Goal: Task Accomplishment & Management: Complete application form

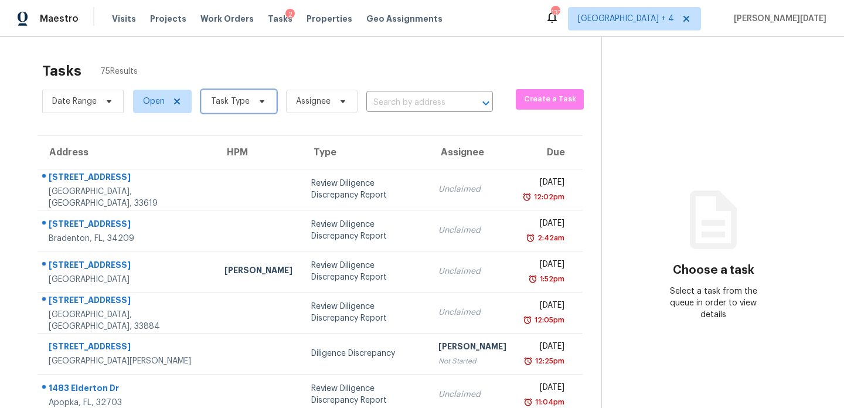
click at [263, 98] on icon at bounding box center [261, 101] width 9 height 9
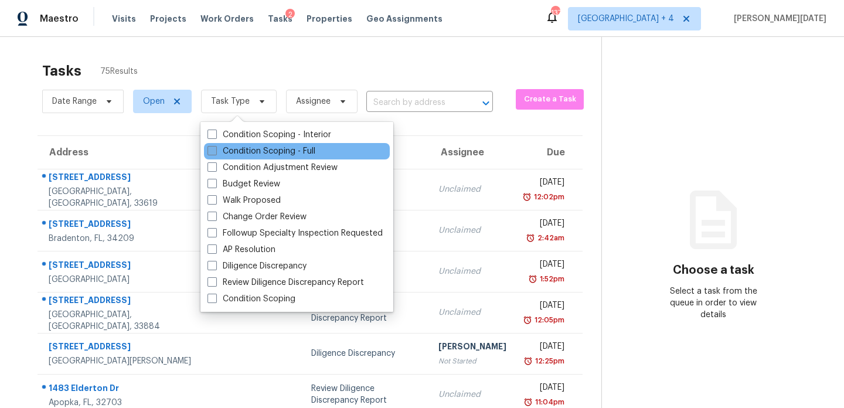
click at [242, 151] on label "Condition Scoping - Full" at bounding box center [262, 151] width 108 height 12
click at [215, 151] on input "Condition Scoping - Full" at bounding box center [212, 149] width 8 height 8
checkbox input "true"
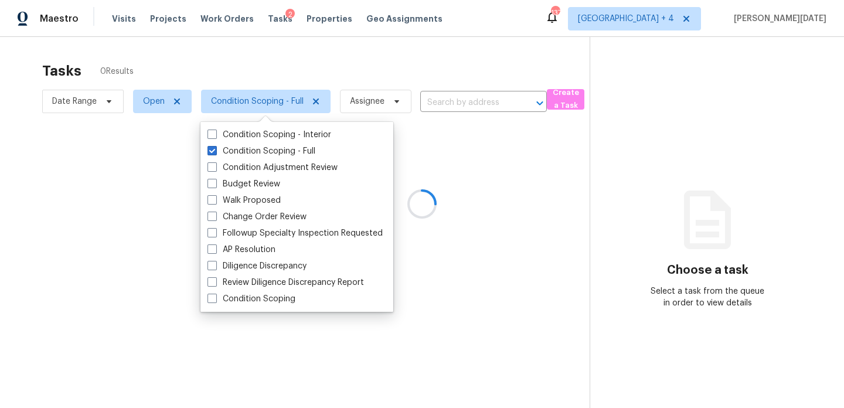
click at [382, 72] on div at bounding box center [422, 204] width 844 height 408
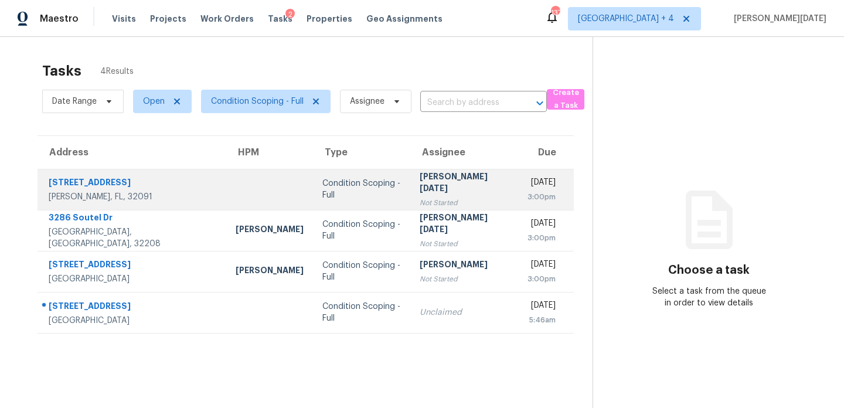
click at [425, 184] on div "[PERSON_NAME][DATE]" at bounding box center [464, 184] width 89 height 26
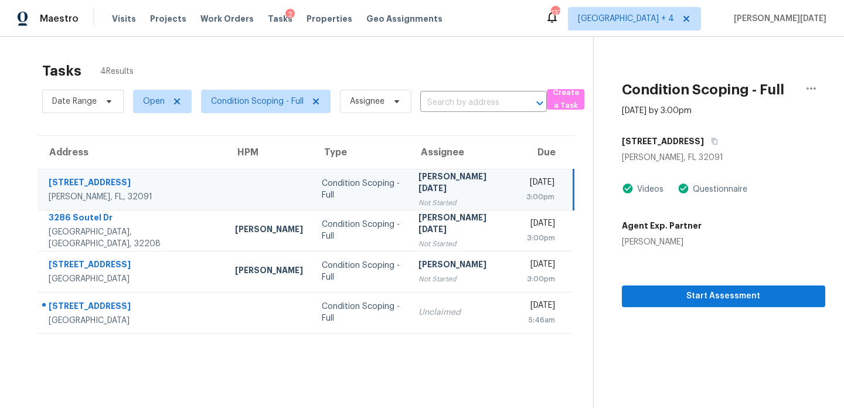
click at [425, 184] on div "[PERSON_NAME][DATE]" at bounding box center [463, 184] width 89 height 26
click at [527, 189] on div "Thu, Aug 21st 2025" at bounding box center [541, 184] width 28 height 15
click at [650, 286] on button "Start Assessment" at bounding box center [723, 297] width 203 height 22
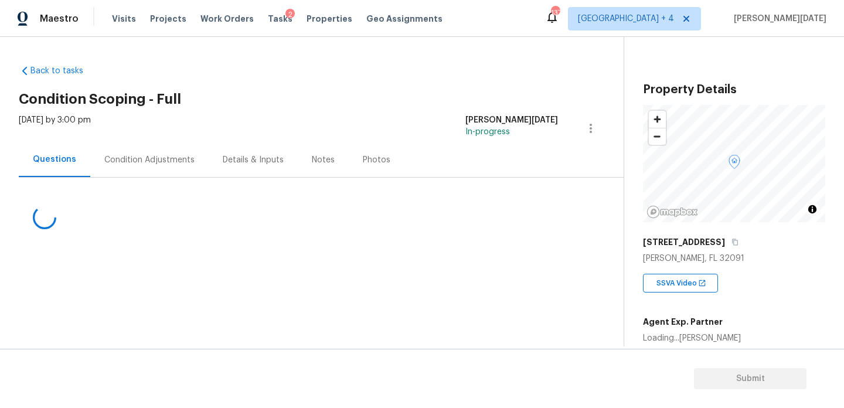
click at [171, 166] on div "Condition Adjustments" at bounding box center [149, 159] width 118 height 35
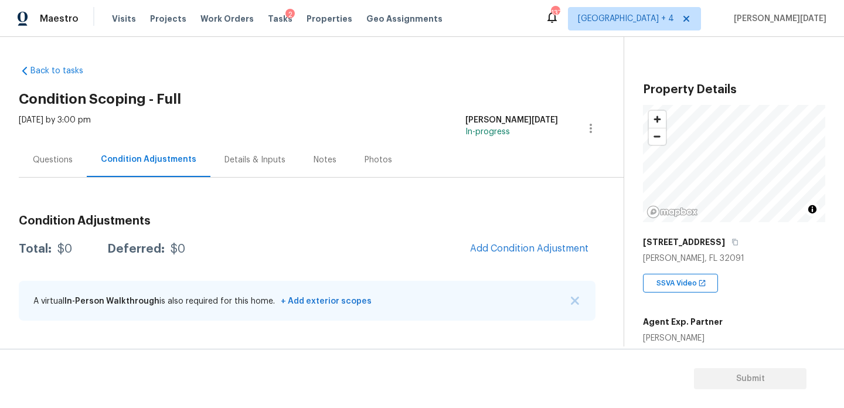
click at [73, 152] on div "Questions" at bounding box center [53, 159] width 68 height 35
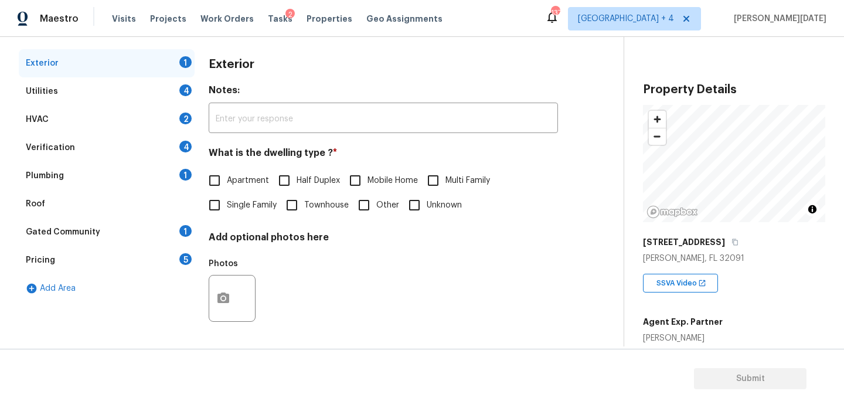
scroll to position [114, 0]
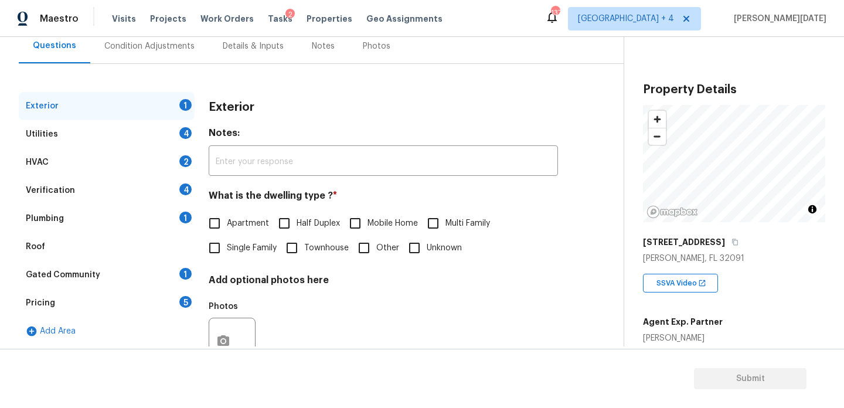
click at [160, 135] on div "Utilities 4" at bounding box center [107, 134] width 176 height 28
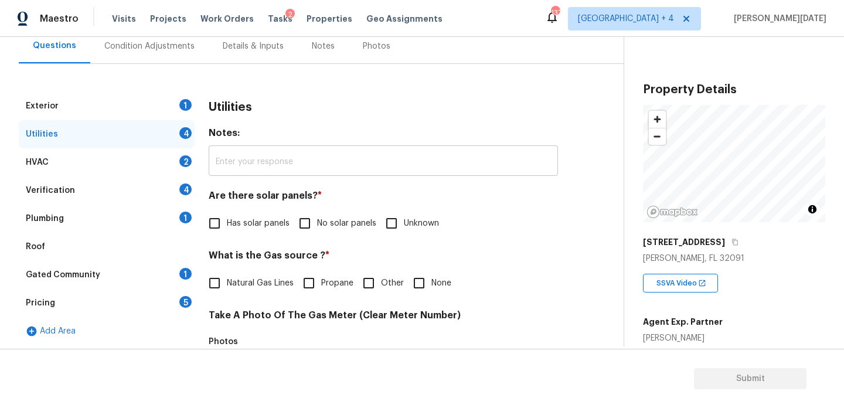
scroll to position [474, 0]
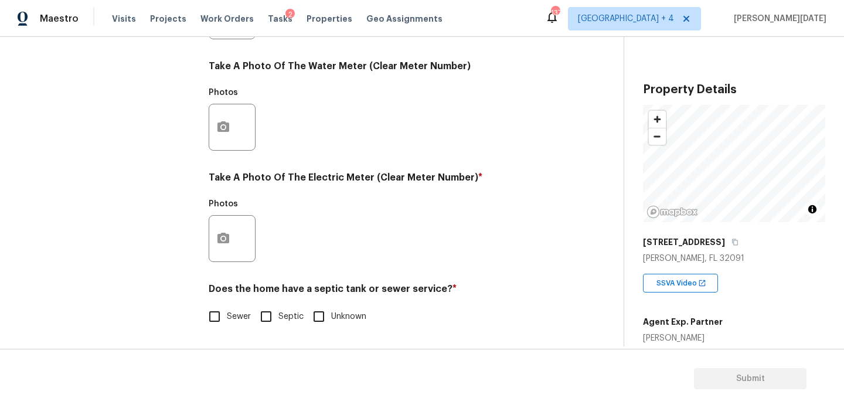
click at [280, 316] on span "Septic" at bounding box center [291, 317] width 25 height 12
click at [279, 316] on input "Septic" at bounding box center [266, 316] width 25 height 25
checkbox input "true"
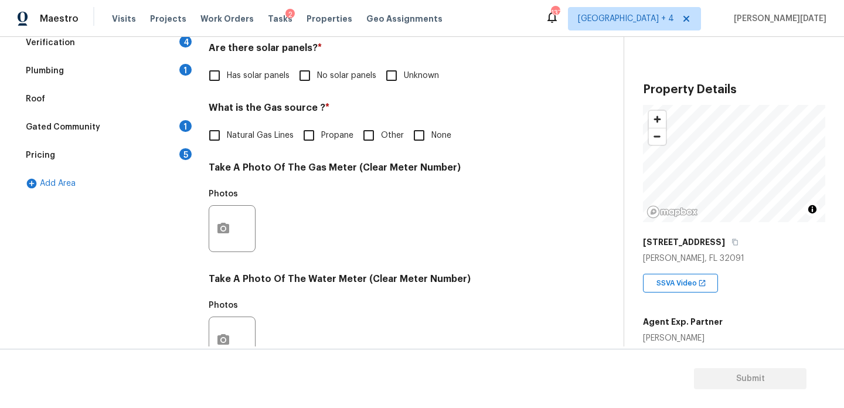
scroll to position [232, 0]
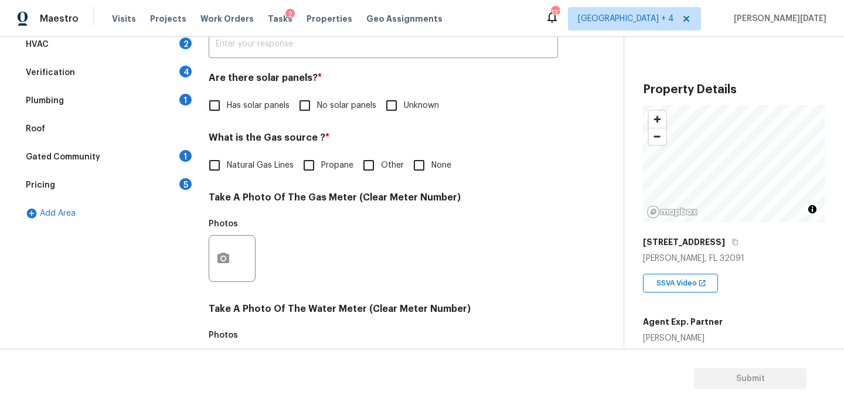
click at [182, 96] on div "1" at bounding box center [185, 100] width 12 height 12
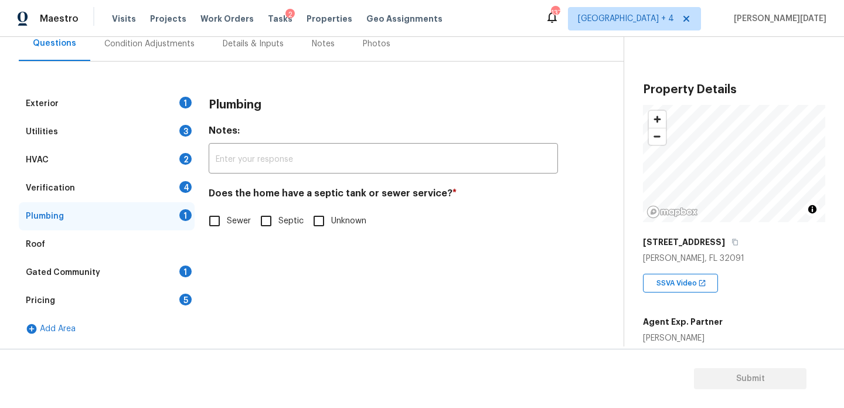
scroll to position [116, 0]
click at [255, 218] on input "Septic" at bounding box center [266, 221] width 25 height 25
checkbox input "true"
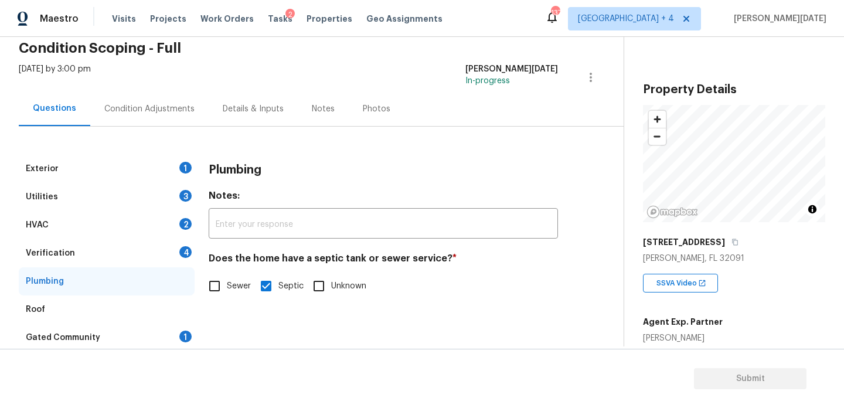
scroll to position [46, 0]
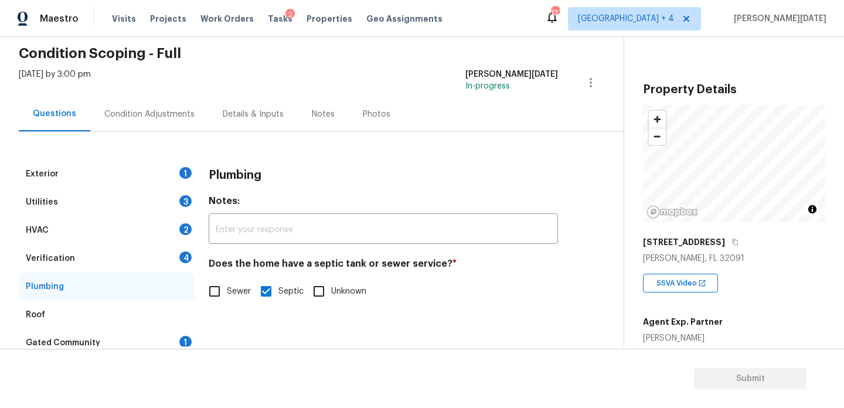
click at [147, 104] on div "Condition Adjustments" at bounding box center [149, 114] width 118 height 35
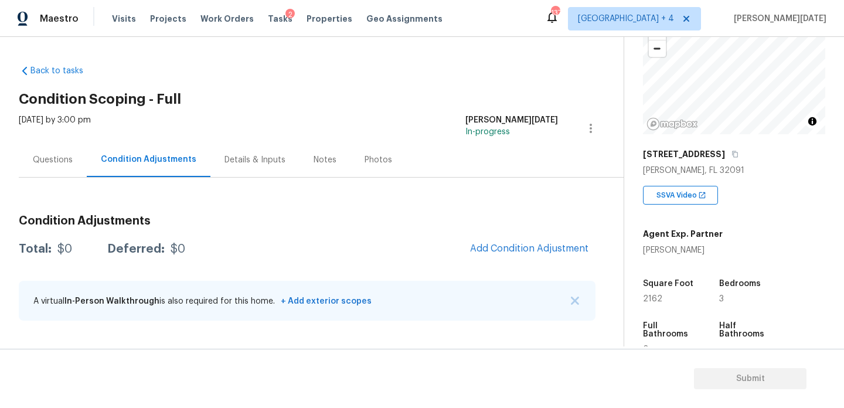
scroll to position [108, 0]
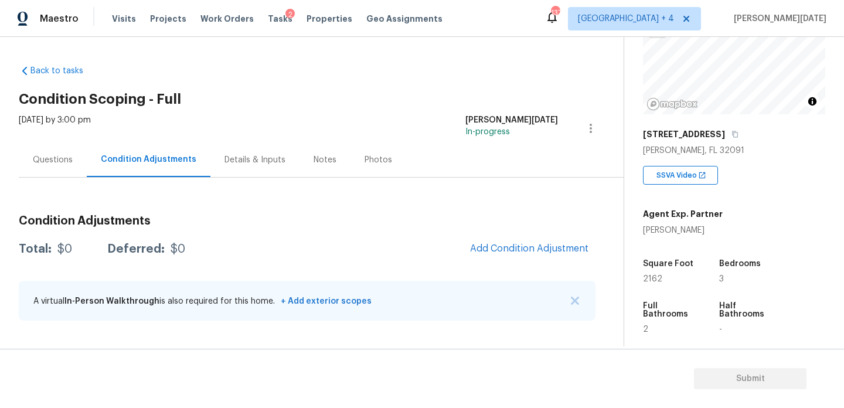
click at [652, 280] on span "2162" at bounding box center [652, 279] width 19 height 8
copy span "2162"
click at [511, 237] on button "Add Condition Adjustment" at bounding box center [529, 248] width 133 height 25
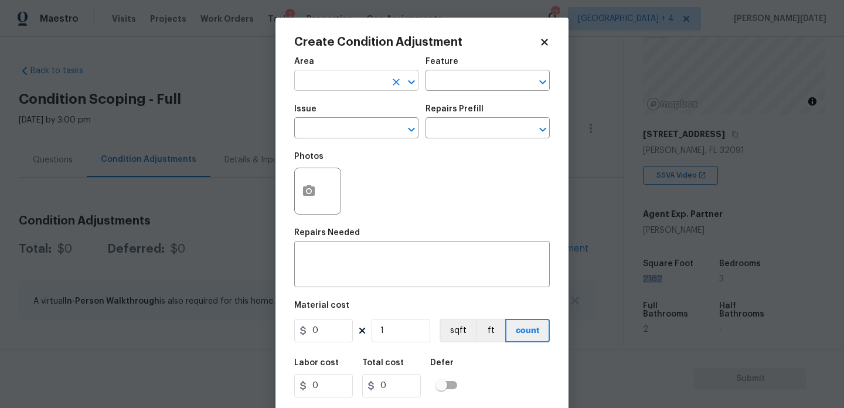
click at [335, 76] on input "text" at bounding box center [339, 82] width 91 height 18
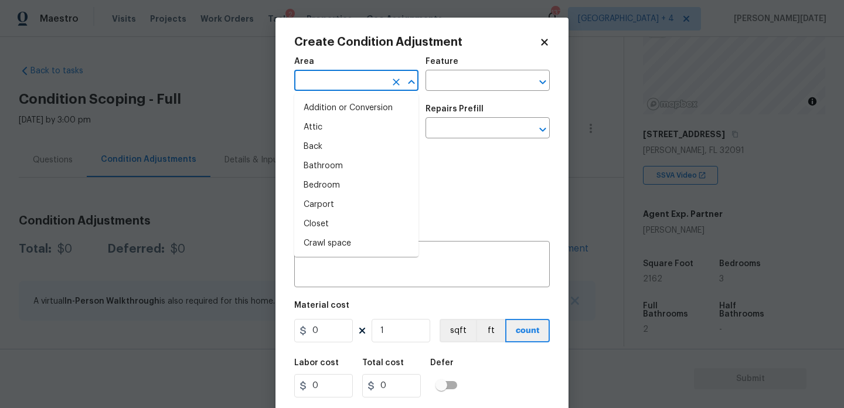
type input "u"
type input "t"
click at [335, 76] on input "t" at bounding box center [339, 82] width 91 height 18
click at [349, 83] on input "t" at bounding box center [339, 82] width 91 height 18
click at [393, 78] on icon "Clear" at bounding box center [397, 82] width 12 height 12
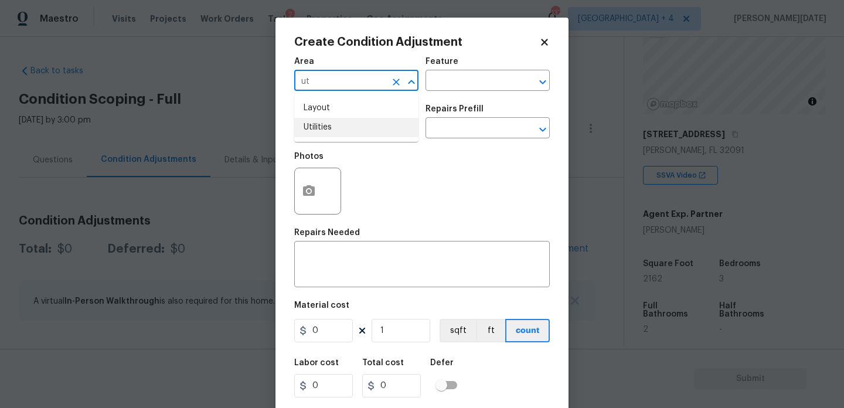
click at [335, 128] on li "Utilities" at bounding box center [356, 127] width 124 height 19
type input "Utilities"
click at [253, 96] on body "Maestro Visits Projects Work Orders Tasks 2 Properties Geo Assignments 137 Jack…" at bounding box center [422, 204] width 844 height 408
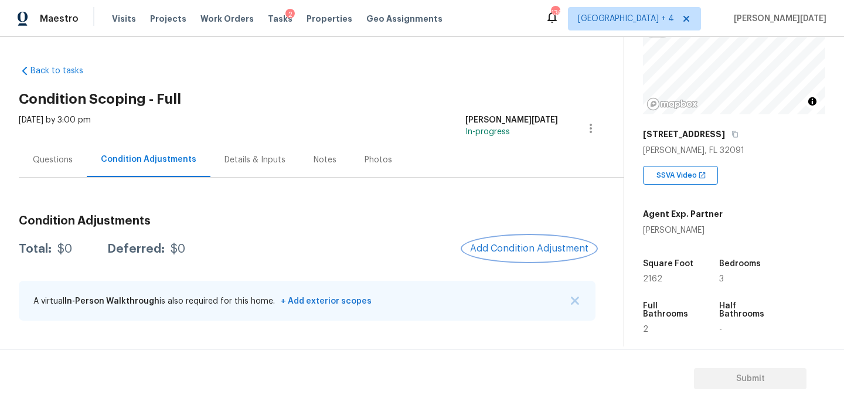
click at [501, 251] on span "Add Condition Adjustment" at bounding box center [529, 248] width 118 height 11
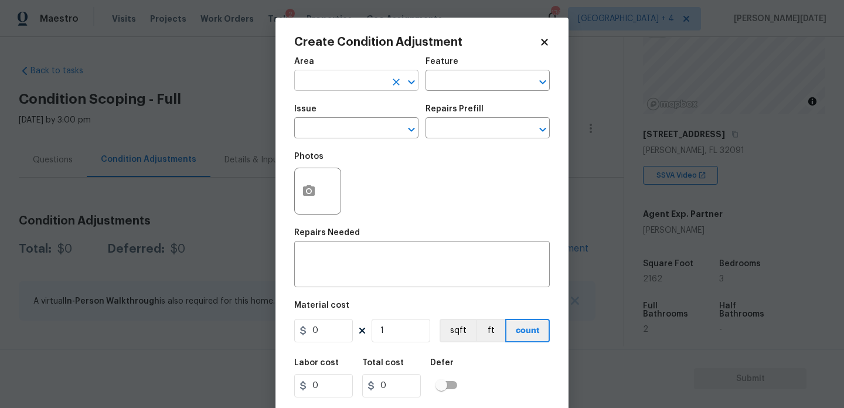
click at [304, 82] on input "text" at bounding box center [339, 82] width 91 height 18
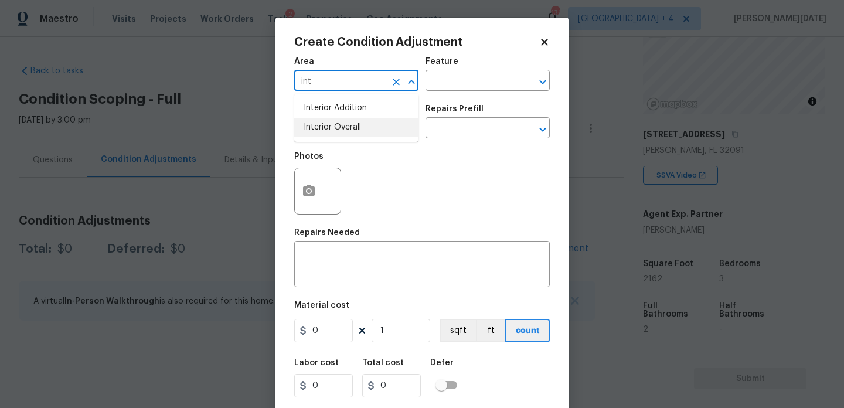
click at [325, 121] on li "Interior Overall" at bounding box center [356, 127] width 124 height 19
type input "Interior Overall"
click at [325, 121] on input "text" at bounding box center [339, 129] width 91 height 18
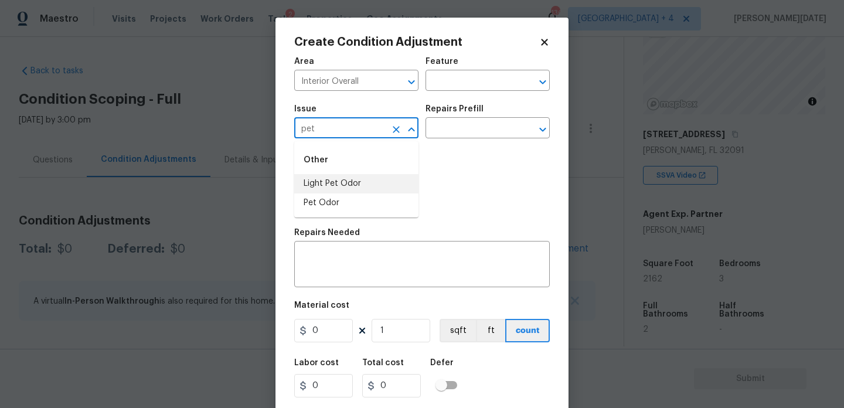
click at [345, 185] on li "Light Pet Odor" at bounding box center [356, 183] width 124 height 19
type input "Light Pet Odor"
click at [454, 120] on input "text" at bounding box center [471, 129] width 91 height 18
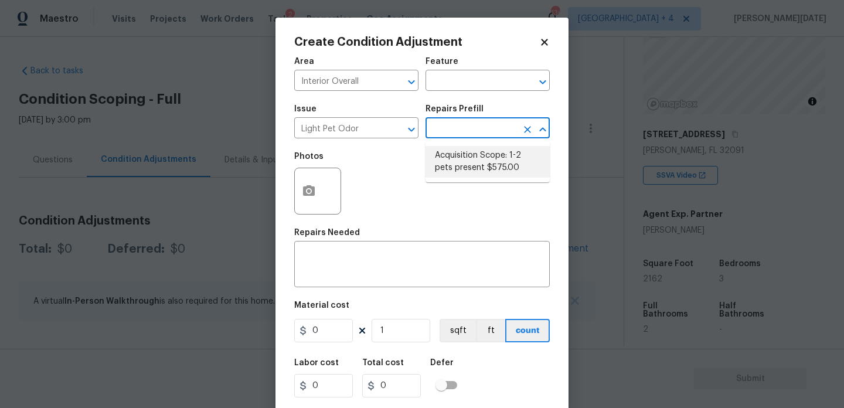
click at [465, 155] on li "Acquisition Scope: 1-2 pets present $575.00" at bounding box center [488, 162] width 124 height 32
type textarea "Acquisition Scope: 1-2 pets present"
type input "575"
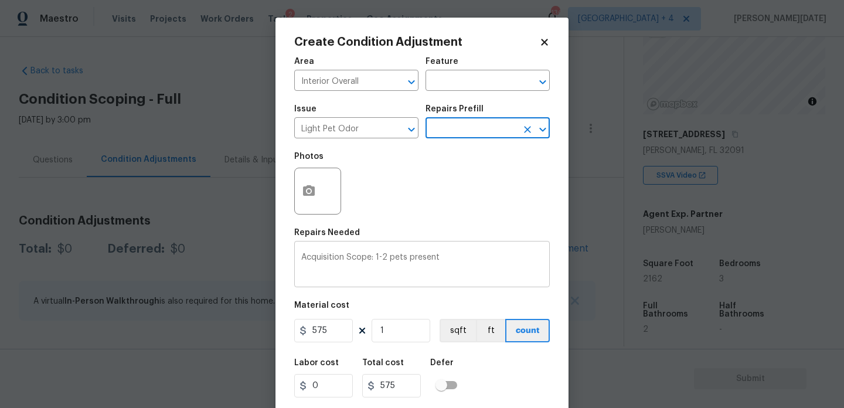
scroll to position [30, 0]
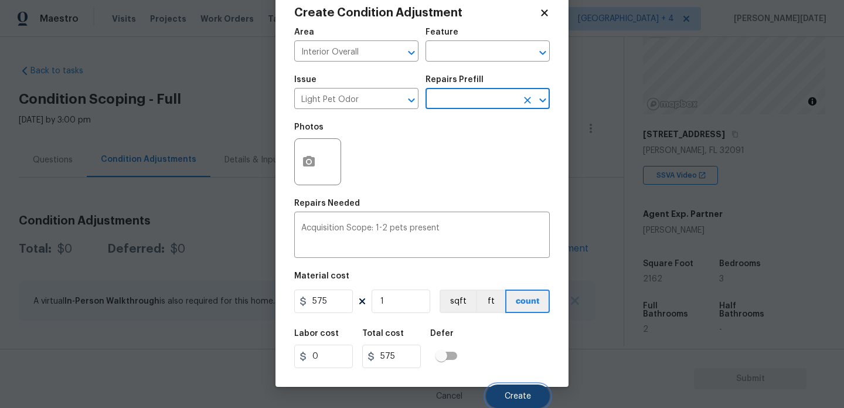
click at [514, 389] on button "Create" at bounding box center [518, 396] width 64 height 23
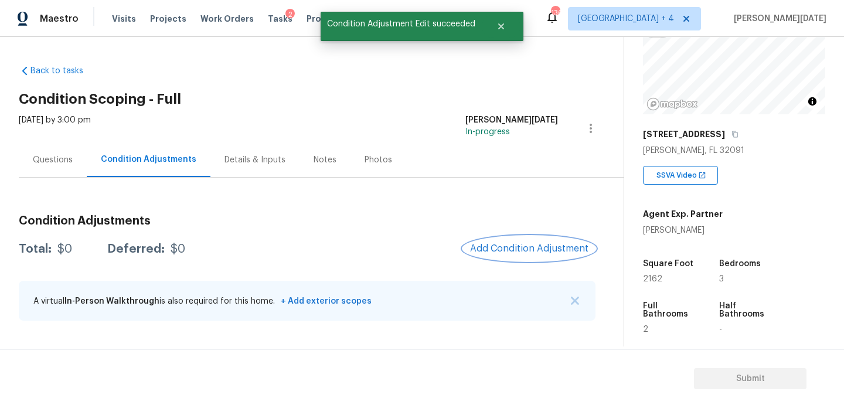
scroll to position [0, 0]
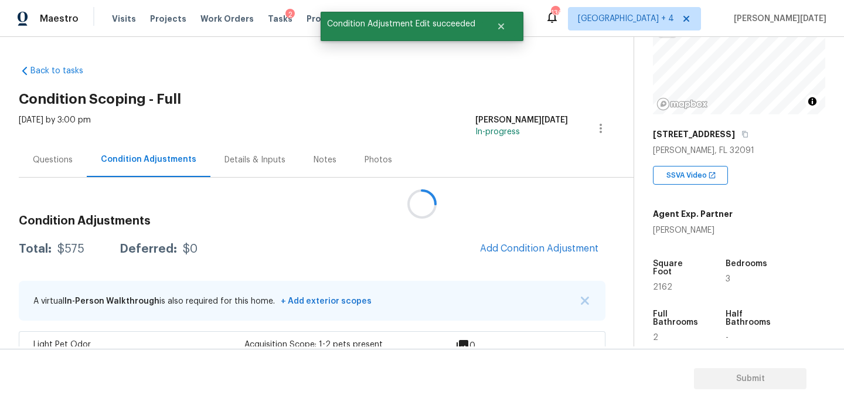
click at [654, 283] on span "2162" at bounding box center [662, 287] width 19 height 8
copy span "2162"
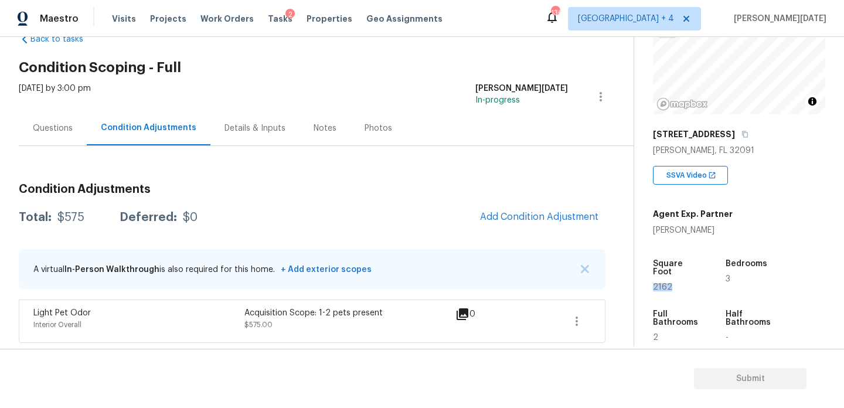
click at [508, 228] on span "Add Condition Adjustment" at bounding box center [539, 218] width 133 height 26
click at [517, 221] on span "Add Condition Adjustment" at bounding box center [539, 217] width 118 height 11
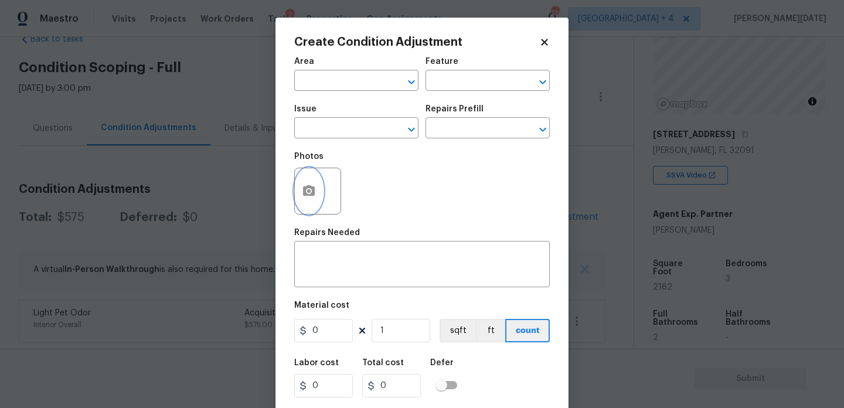
click at [302, 201] on button "button" at bounding box center [309, 191] width 28 height 46
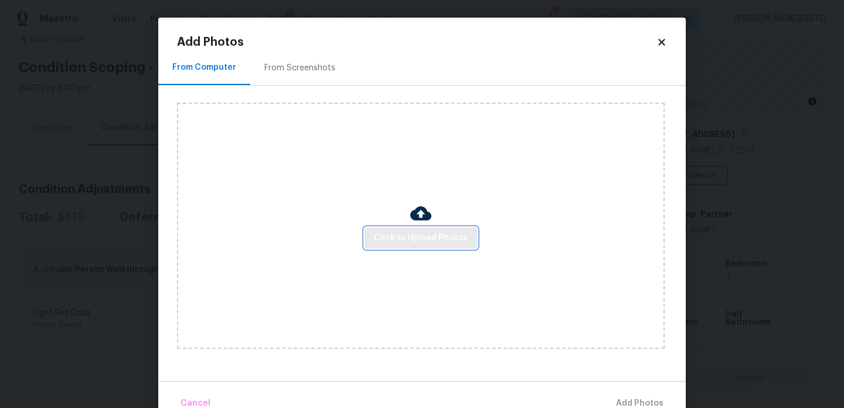
click at [378, 232] on span "Click to Upload Photos" at bounding box center [421, 238] width 94 height 15
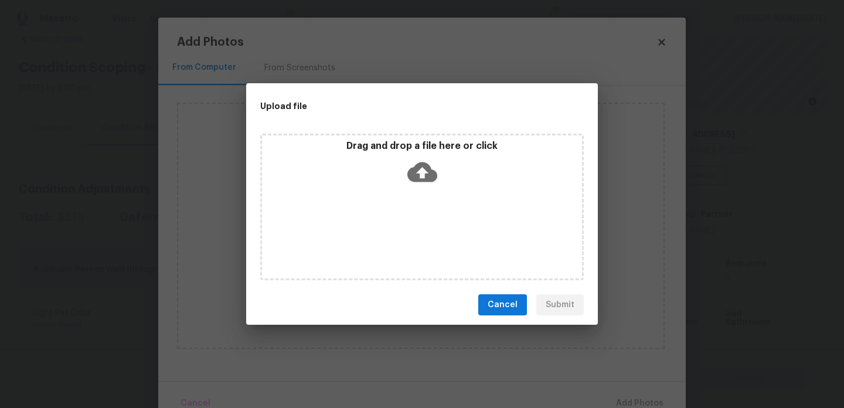
click at [378, 232] on div "Drag and drop a file here or click" at bounding box center [422, 207] width 324 height 147
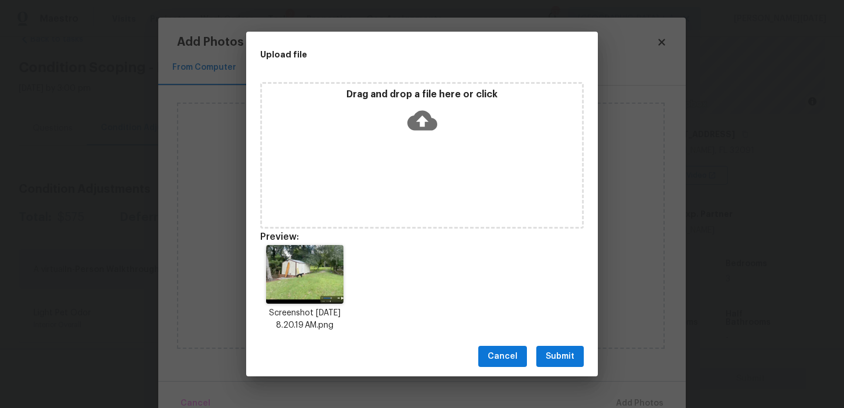
click at [562, 351] on span "Submit" at bounding box center [560, 356] width 29 height 15
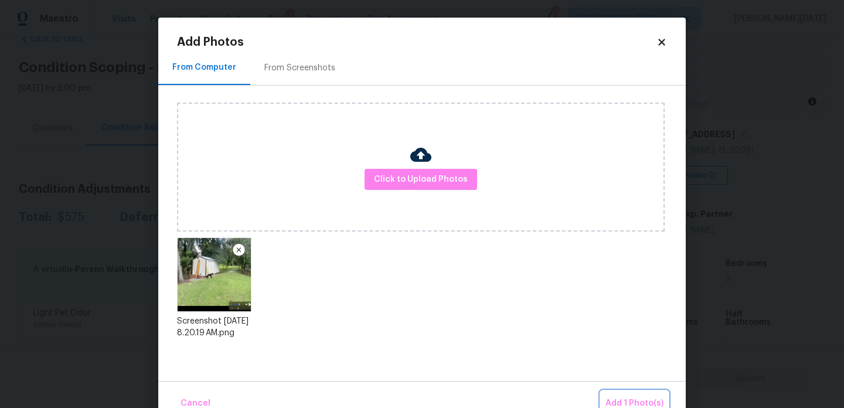
click at [613, 391] on button "Add 1 Photo(s)" at bounding box center [634, 403] width 67 height 25
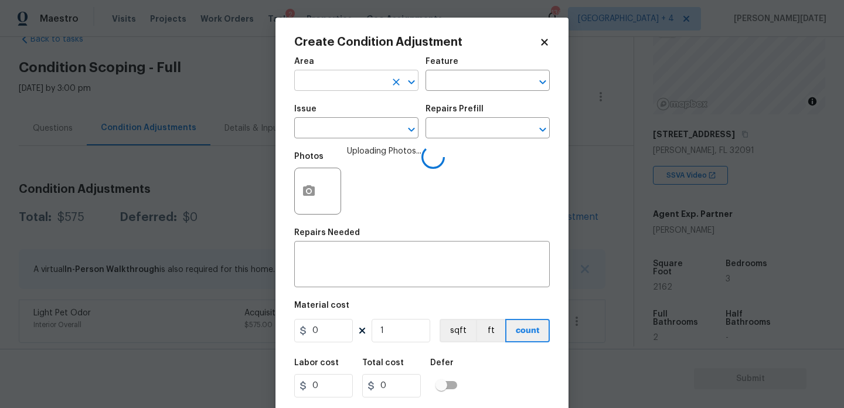
click at [317, 77] on input "text" at bounding box center [339, 82] width 91 height 18
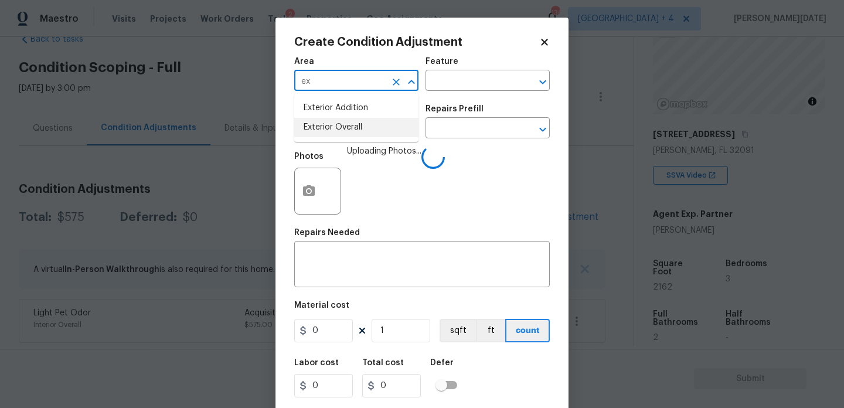
click at [327, 129] on li "Exterior Overall" at bounding box center [356, 127] width 124 height 19
type input "Exterior Overall"
click at [327, 129] on input "text" at bounding box center [339, 129] width 91 height 18
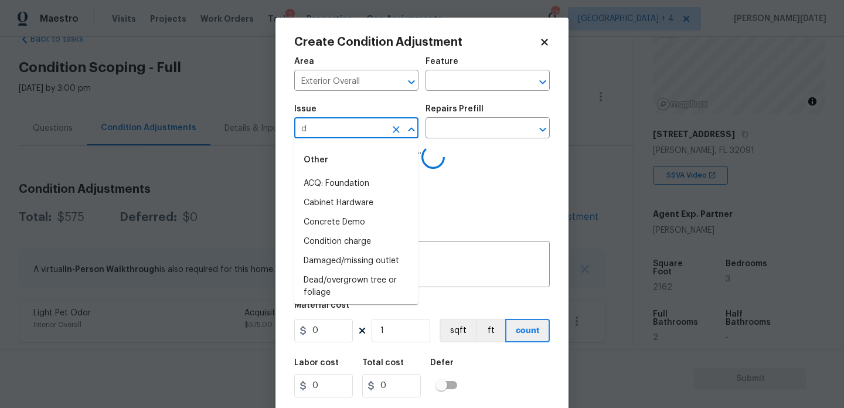
type input "de"
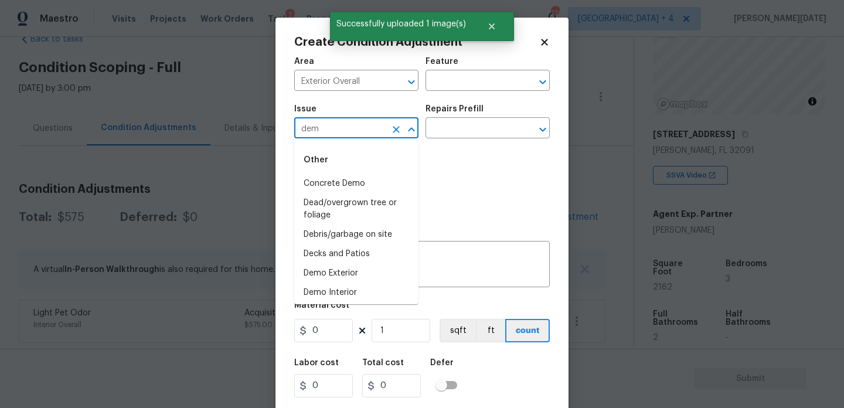
type input "demo"
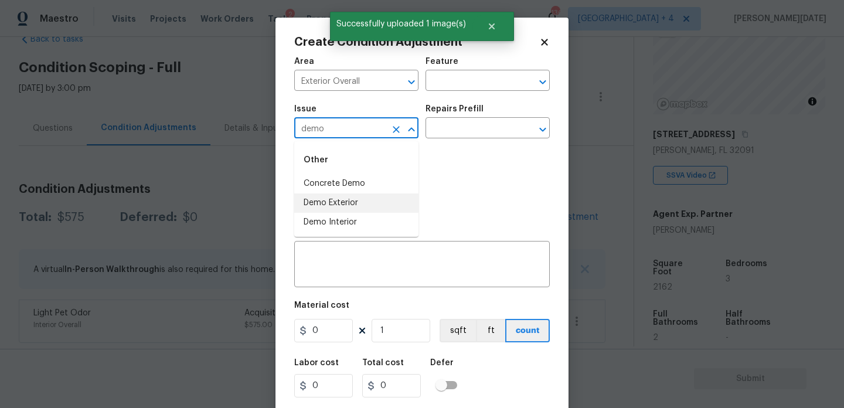
click at [328, 207] on li "Demo Exterior" at bounding box center [356, 203] width 124 height 19
type input "Demo Exterior"
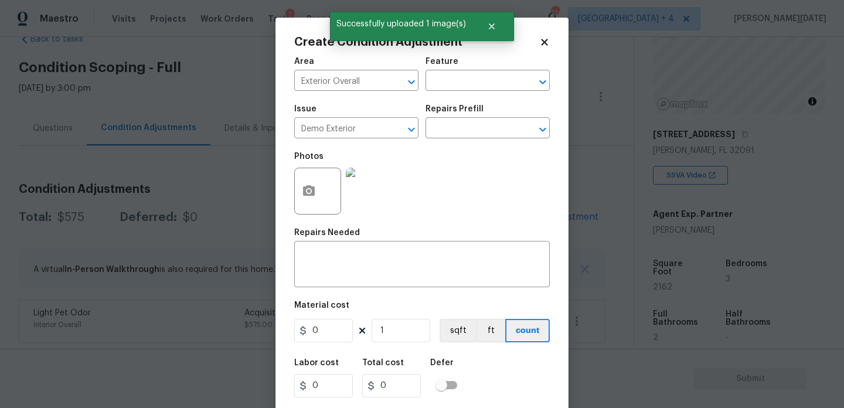
click at [466, 107] on h5 "Repairs Prefill" at bounding box center [455, 109] width 58 height 8
click at [464, 127] on input "text" at bounding box center [471, 129] width 91 height 18
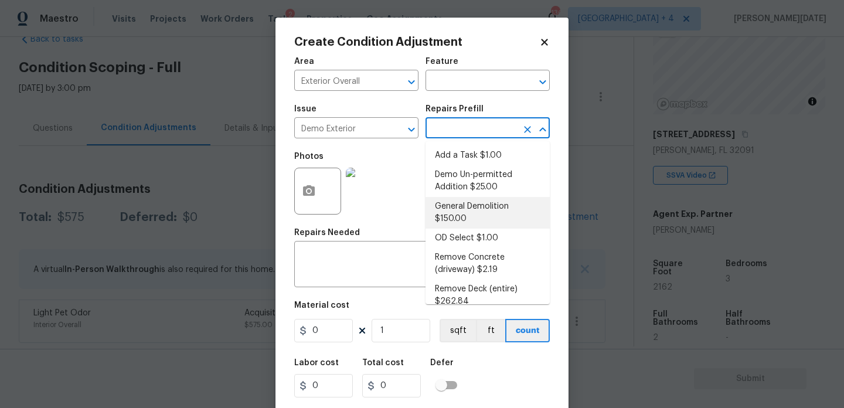
click at [470, 201] on li "General Demolition $150.00" at bounding box center [488, 213] width 124 height 32
type input "Demolition"
type textarea "Decks, sheds, above ground pools,"
type input "150"
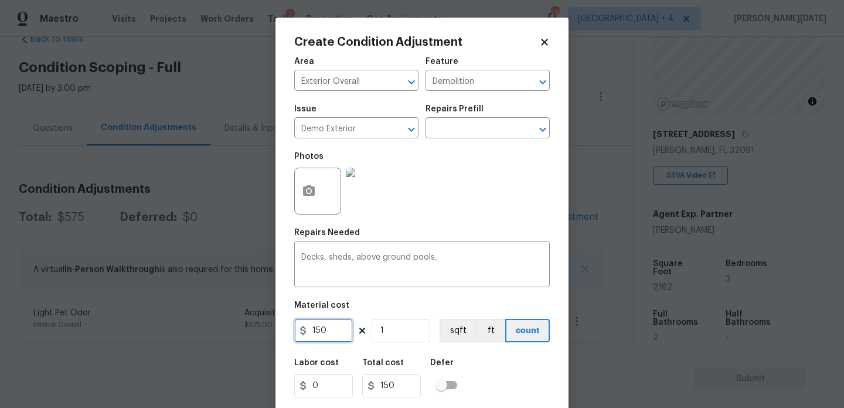
drag, startPoint x: 335, startPoint y: 334, endPoint x: 199, endPoint y: 332, distance: 136.6
click at [199, 332] on div "Create Condition Adjustment Area Exterior Overall ​ Feature Demolition ​ Issue …" at bounding box center [422, 204] width 844 height 408
type input "2000"
click at [461, 215] on div "Photos" at bounding box center [422, 183] width 256 height 76
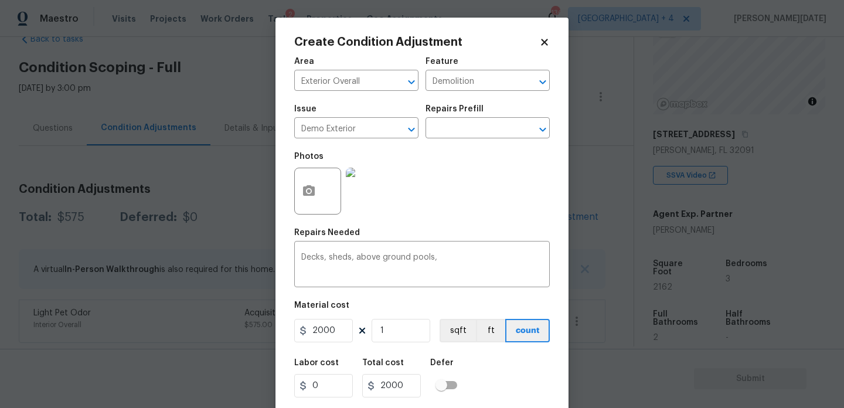
scroll to position [30, 0]
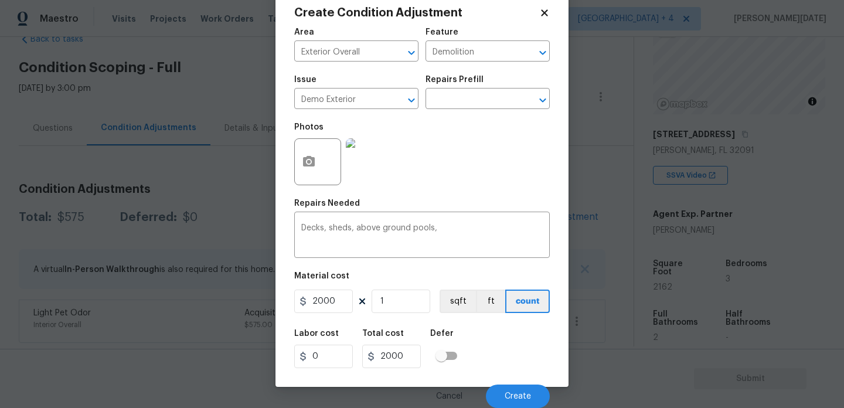
click at [524, 383] on div "Cancel Create" at bounding box center [422, 391] width 256 height 33
click at [523, 389] on button "Create" at bounding box center [518, 396] width 64 height 23
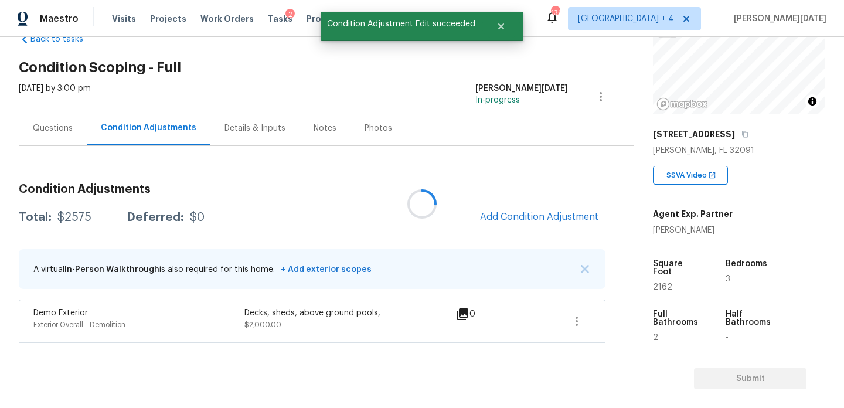
scroll to position [0, 0]
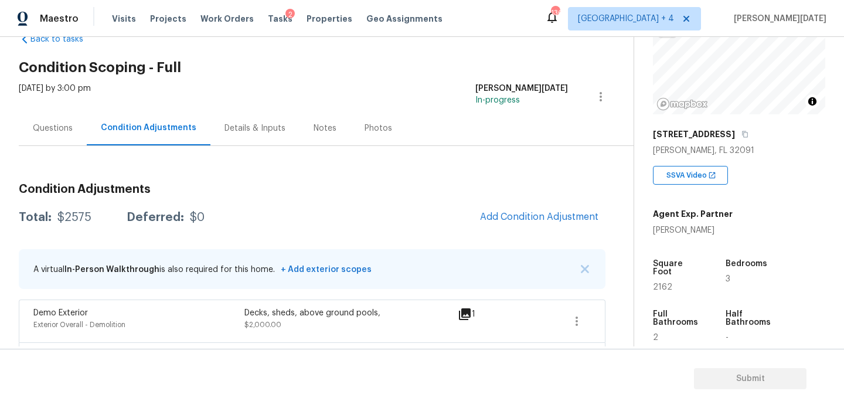
click at [54, 134] on div "Questions" at bounding box center [53, 129] width 40 height 12
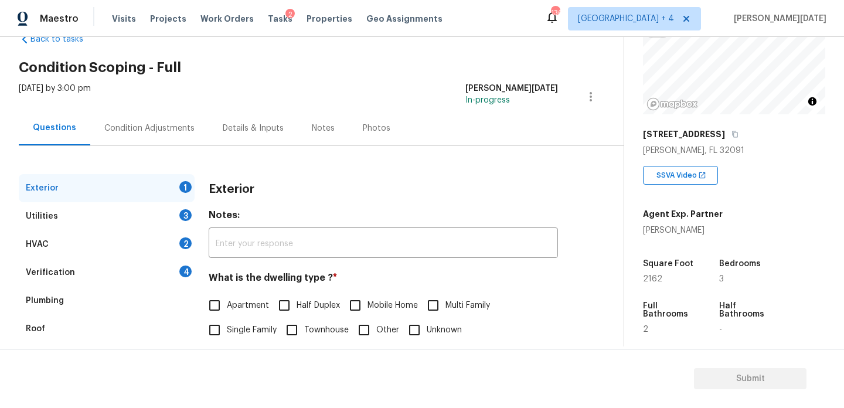
scroll to position [157, 0]
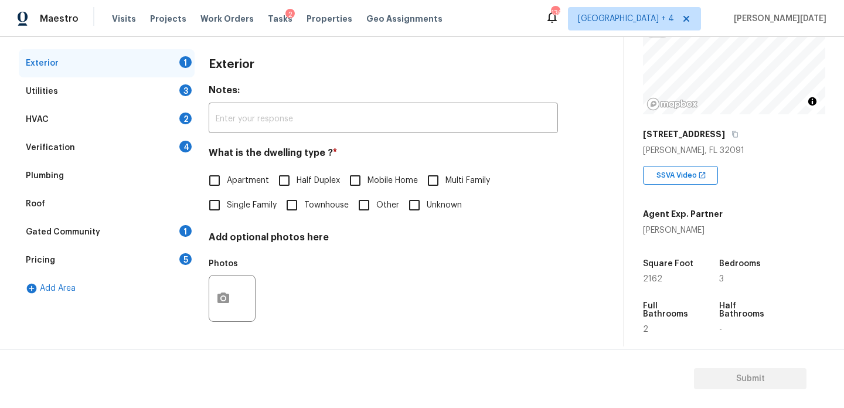
click at [223, 205] on input "Single Family" at bounding box center [214, 205] width 25 height 25
checkbox input "true"
click at [171, 254] on div "Pricing 5" at bounding box center [107, 260] width 176 height 28
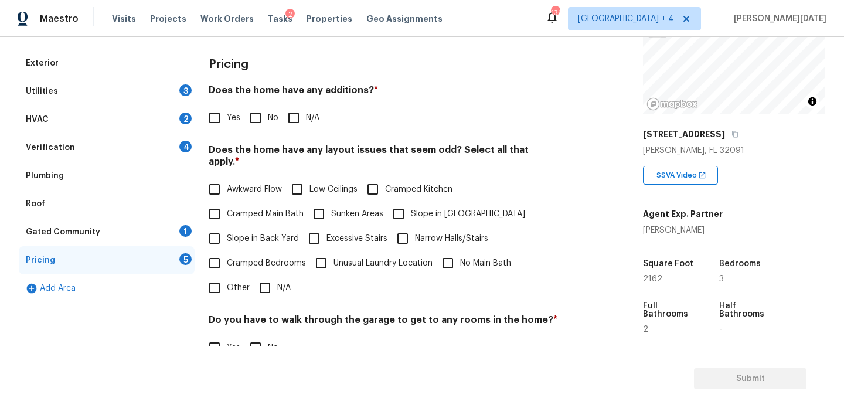
click at [223, 124] on input "Yes" at bounding box center [214, 118] width 25 height 25
checkbox input "true"
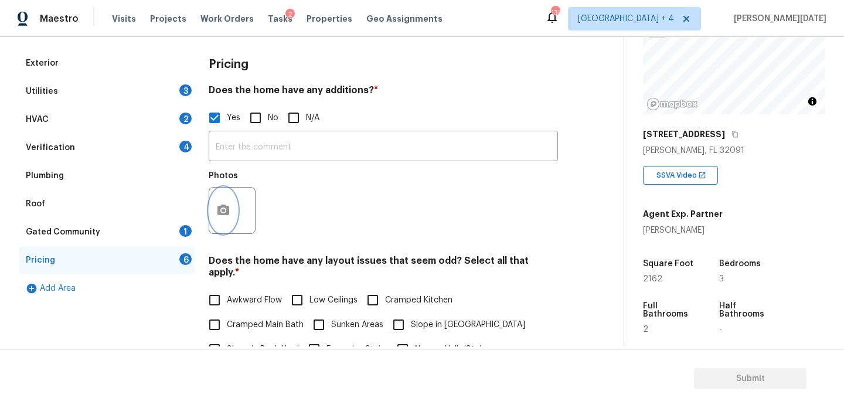
click at [220, 211] on icon "button" at bounding box center [223, 210] width 14 height 14
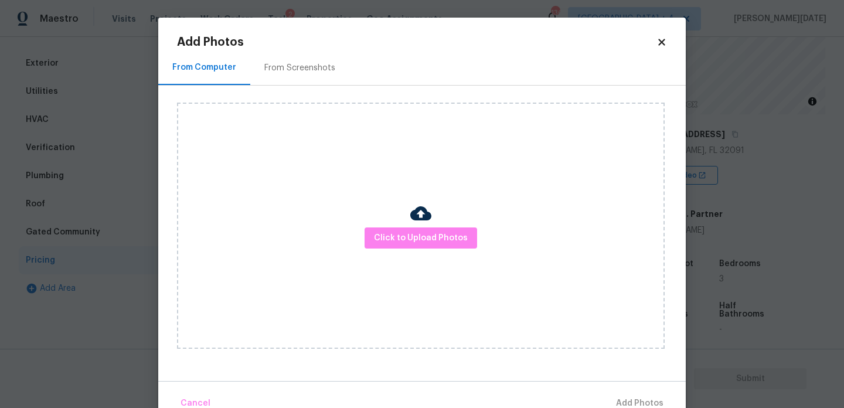
click at [293, 67] on div "From Screenshots" at bounding box center [299, 68] width 71 height 12
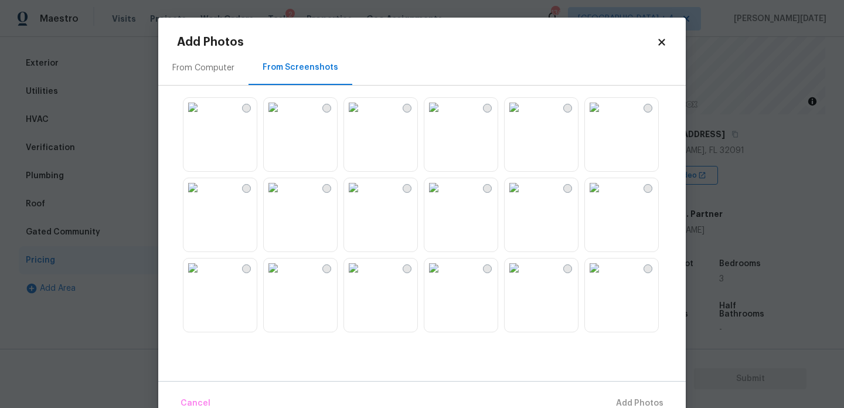
click at [524, 117] on img at bounding box center [514, 107] width 19 height 19
click at [630, 399] on span "Add 1 Photo(s)" at bounding box center [635, 403] width 58 height 15
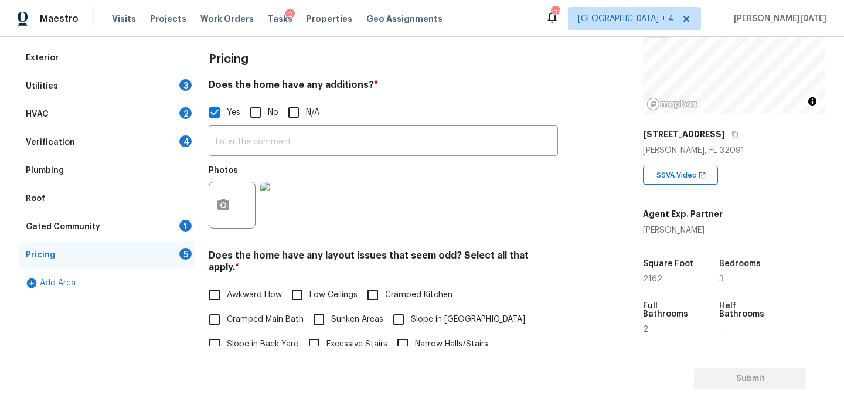
scroll to position [158, 0]
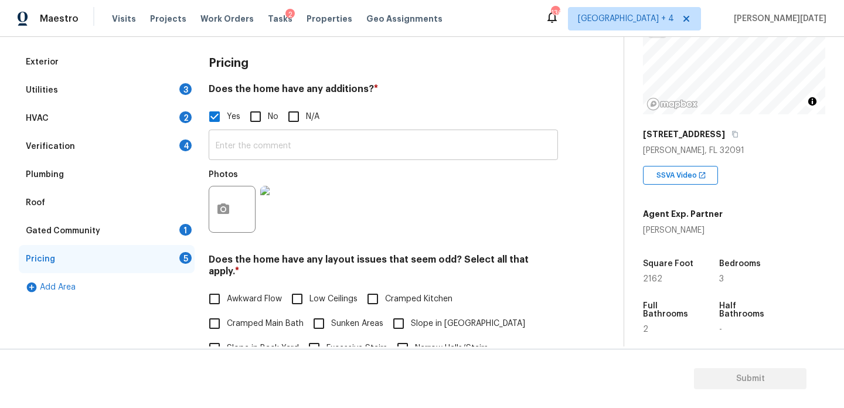
click at [240, 137] on input "text" at bounding box center [383, 147] width 349 height 28
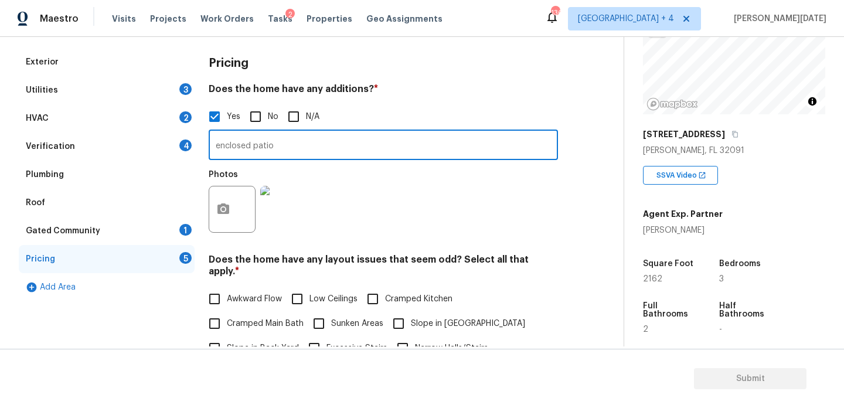
type input "enclosed patio"
click at [420, 205] on div "Photos" at bounding box center [383, 202] width 349 height 76
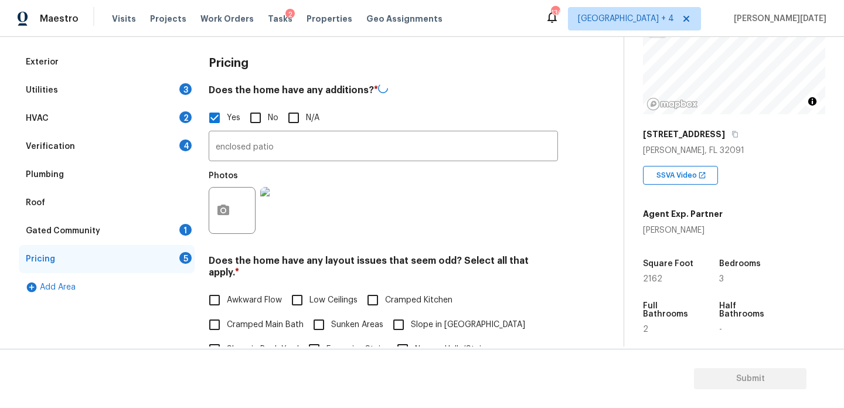
scroll to position [406, 0]
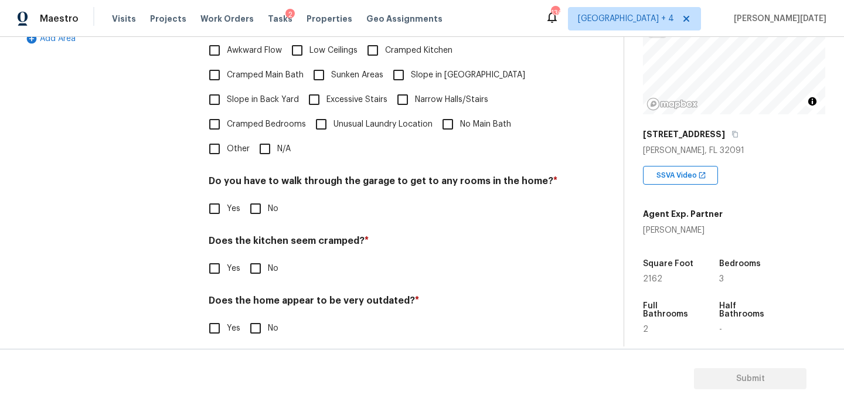
click at [265, 137] on input "N/A" at bounding box center [265, 149] width 25 height 25
checkbox input "true"
click at [258, 183] on div "Do you have to walk through the garage to get to any rooms in the home? * Yes No" at bounding box center [383, 200] width 349 height 46
click at [259, 196] on input "No" at bounding box center [255, 208] width 25 height 25
checkbox input "true"
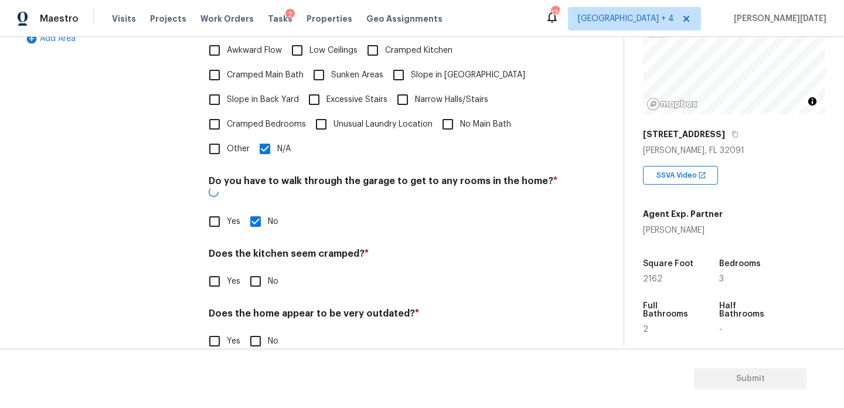
click at [254, 269] on input "No" at bounding box center [255, 281] width 25 height 25
checkbox input "true"
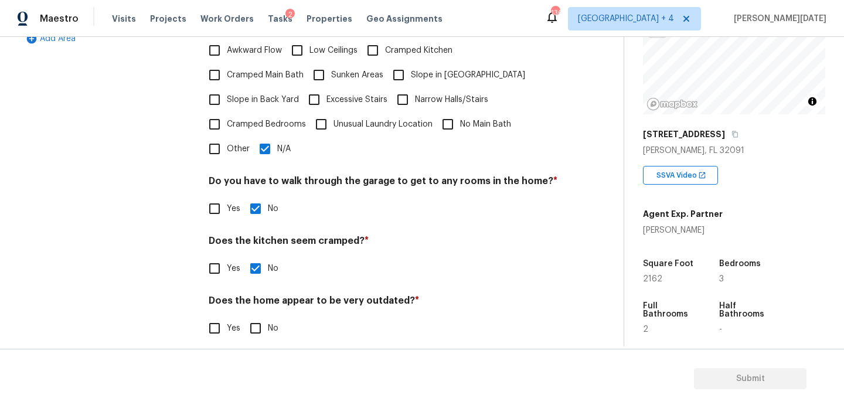
click at [256, 316] on input "No" at bounding box center [255, 328] width 25 height 25
checkbox input "true"
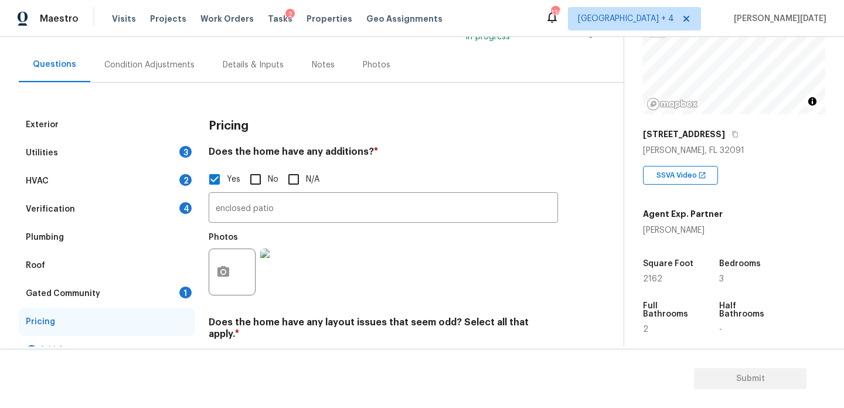
scroll to position [57, 0]
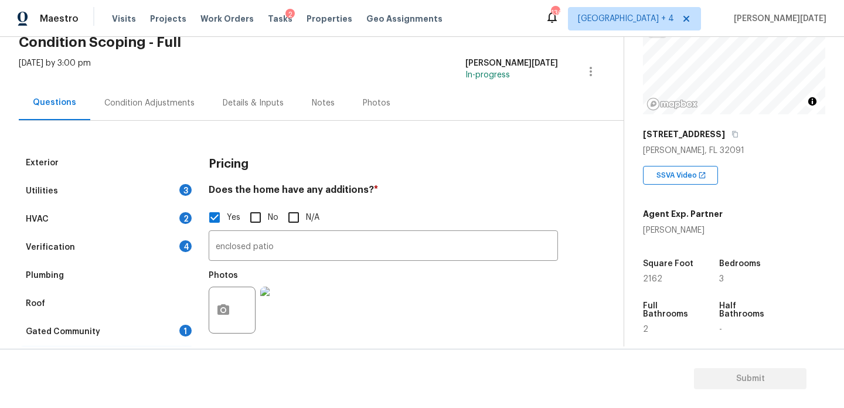
click at [137, 108] on div "Condition Adjustments" at bounding box center [149, 103] width 118 height 35
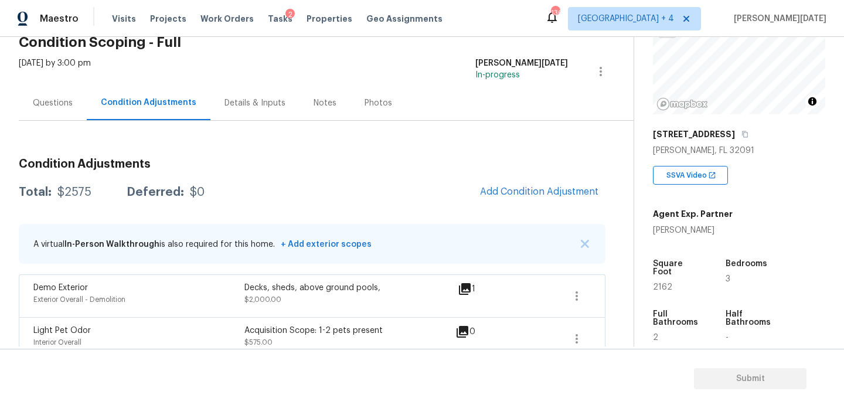
click at [662, 283] on span "2162" at bounding box center [662, 287] width 19 height 8
copy span "2162"
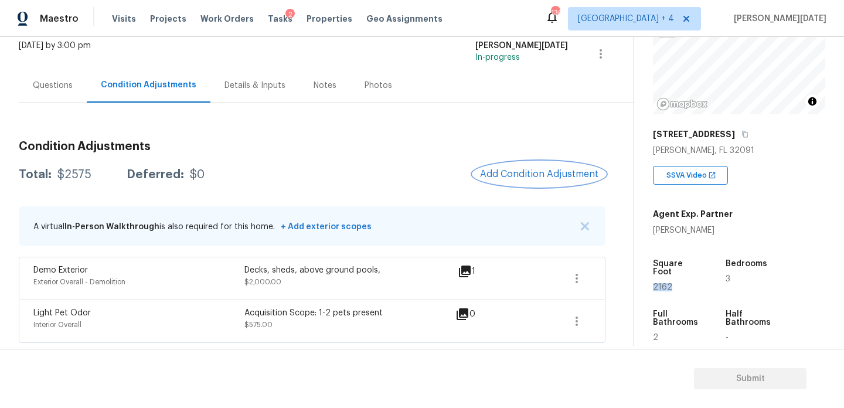
click at [493, 178] on span "Add Condition Adjustment" at bounding box center [539, 174] width 118 height 11
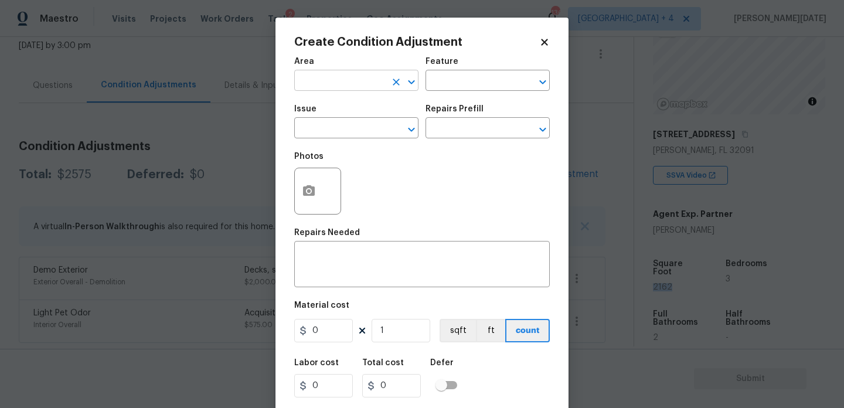
click at [328, 75] on input "text" at bounding box center [339, 82] width 91 height 18
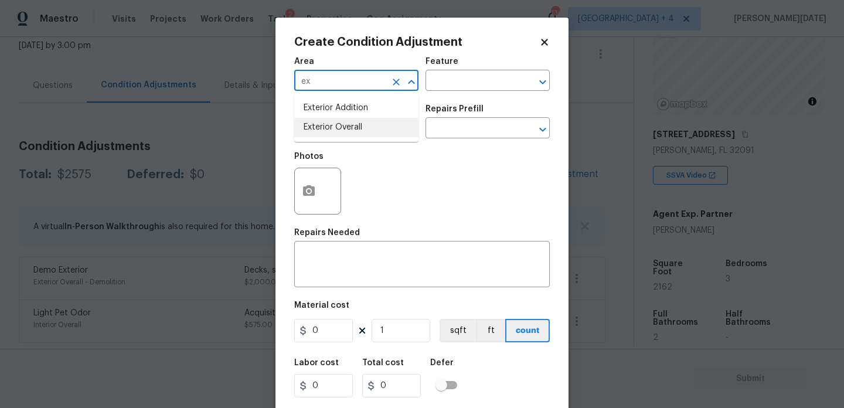
click at [339, 128] on li "Exterior Overall" at bounding box center [356, 127] width 124 height 19
type input "Exterior Overall"
click at [339, 128] on input "text" at bounding box center [339, 129] width 91 height 18
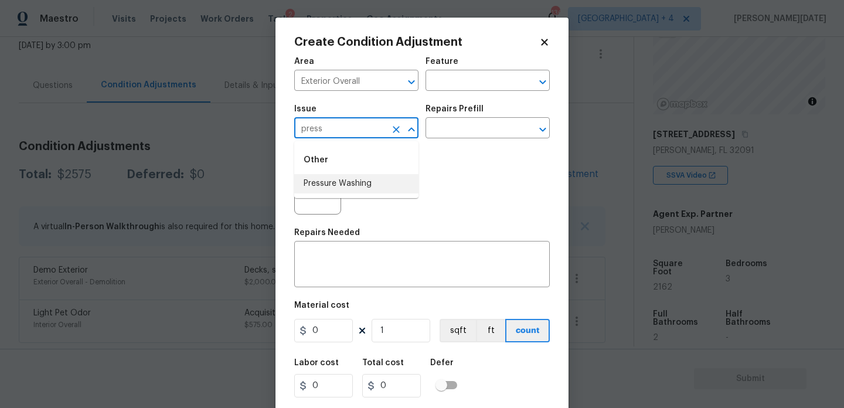
click at [360, 178] on li "Pressure Washing" at bounding box center [356, 183] width 124 height 19
type input "Pressure Washing"
click at [428, 151] on div "Photos" at bounding box center [422, 183] width 256 height 76
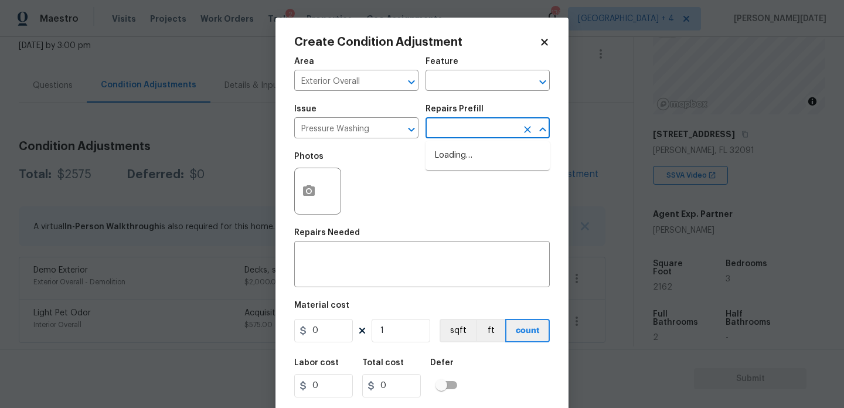
click at [459, 133] on input "text" at bounding box center [471, 129] width 91 height 18
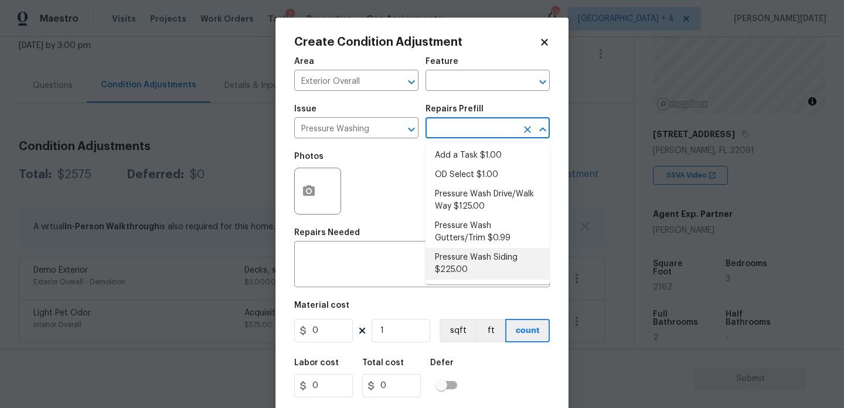
click at [478, 259] on li "Pressure Wash Siding $225.00" at bounding box center [488, 264] width 124 height 32
type input "Siding"
type textarea "Protect areas as needed for pressure washing. Pressure wash the siding on the h…"
type input "225"
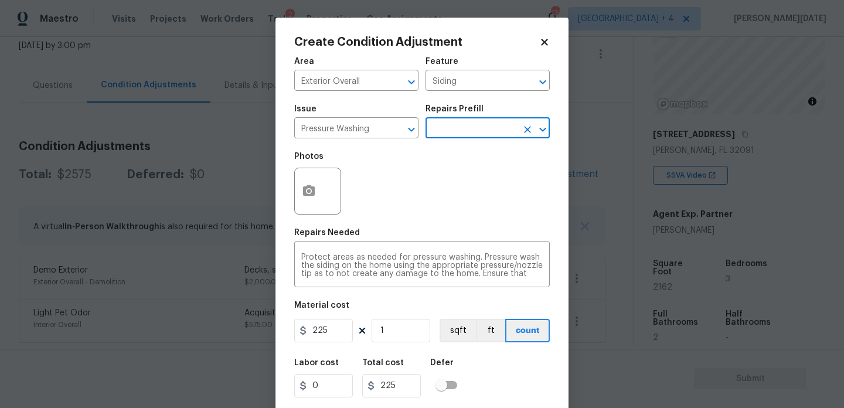
scroll to position [30, 0]
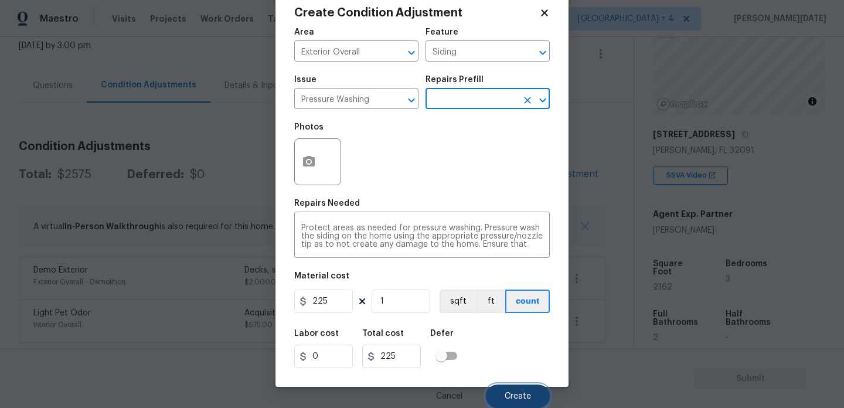
click at [505, 386] on button "Create" at bounding box center [518, 396] width 64 height 23
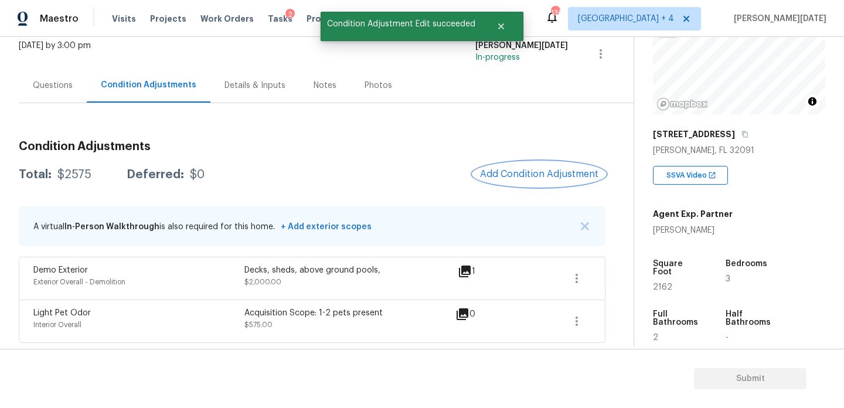
scroll to position [0, 0]
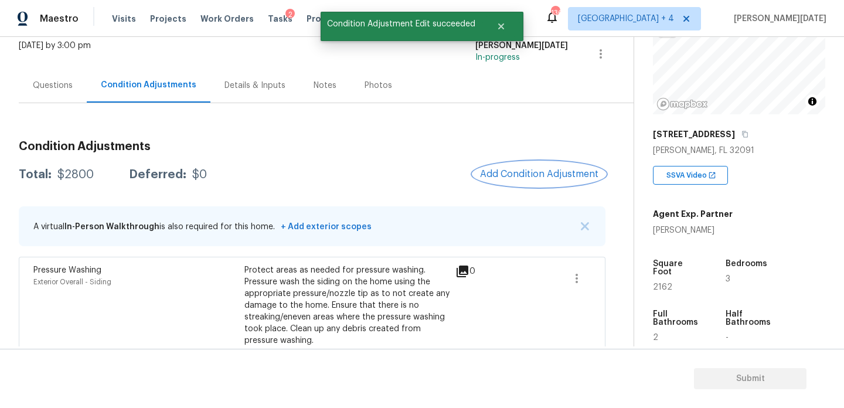
click at [536, 169] on span "Add Condition Adjustment" at bounding box center [539, 174] width 118 height 11
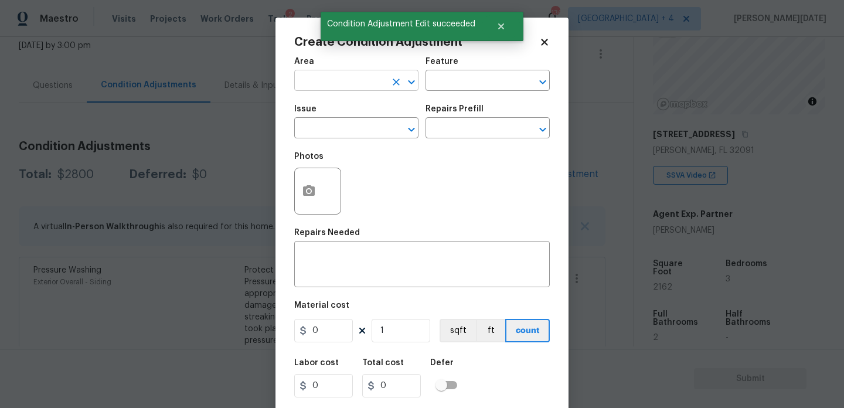
click at [307, 80] on input "text" at bounding box center [339, 82] width 91 height 18
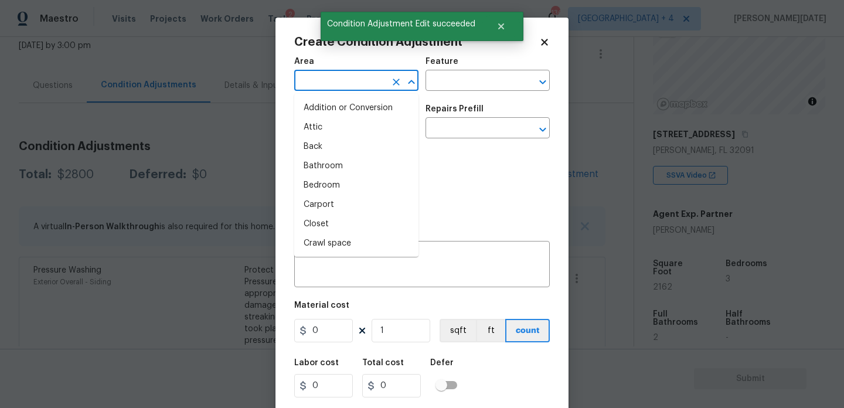
click at [307, 80] on input "text" at bounding box center [339, 82] width 91 height 18
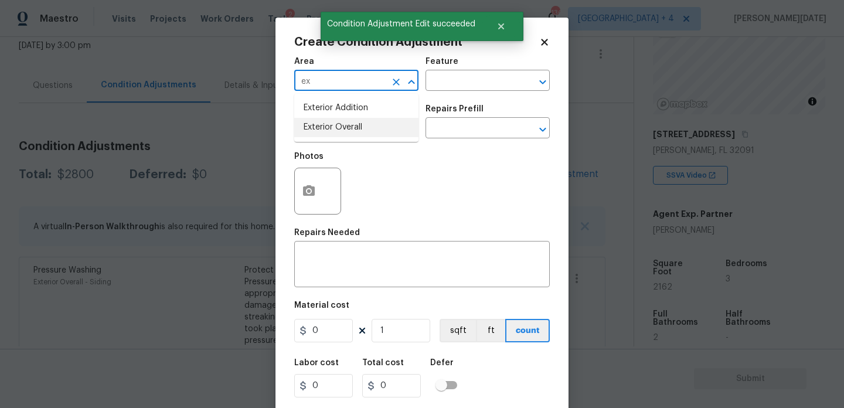
click at [318, 122] on li "Exterior Overall" at bounding box center [356, 127] width 124 height 19
type input "Exterior Overall"
click at [318, 122] on input "text" at bounding box center [339, 129] width 91 height 18
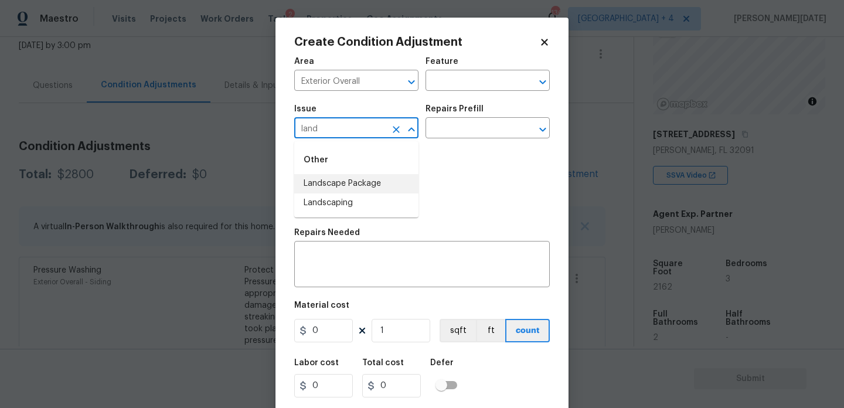
click at [335, 178] on li "Landscape Package" at bounding box center [356, 183] width 124 height 19
type input "Landscape Package"
click at [457, 130] on input "text" at bounding box center [471, 129] width 91 height 18
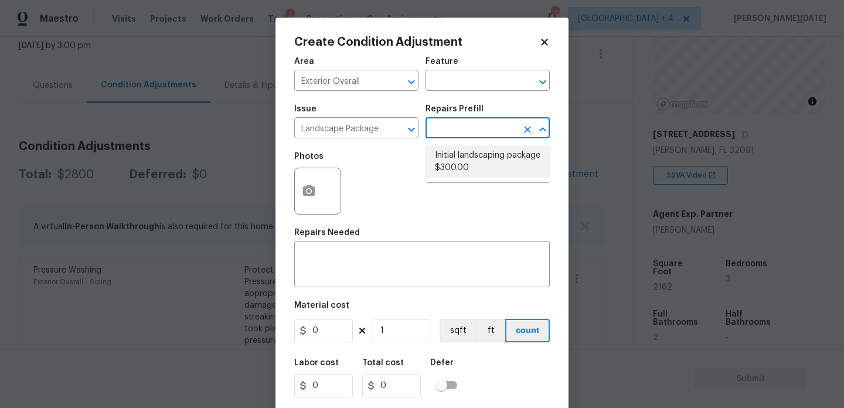
click at [466, 167] on li "Initial landscaping package $300.00" at bounding box center [488, 162] width 124 height 32
type input "Home Readiness Packages"
type textarea "Mowing of grass up to 6" in height. Mow, edge along driveways & sidewalks, trim…"
type input "300"
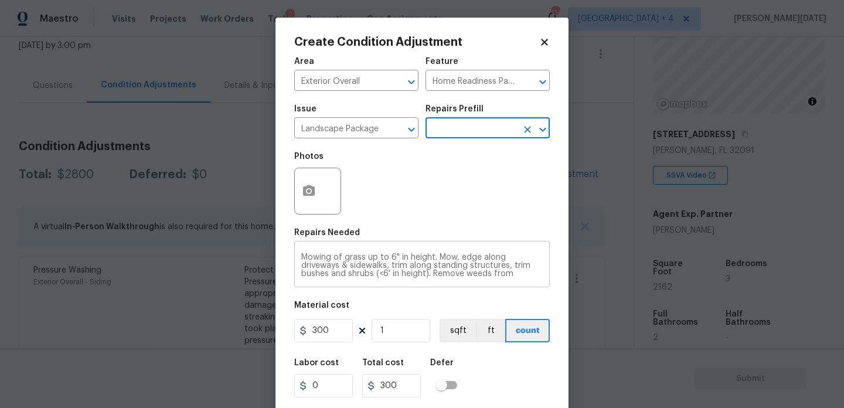
scroll to position [25, 0]
click at [310, 198] on icon "button" at bounding box center [309, 191] width 14 height 14
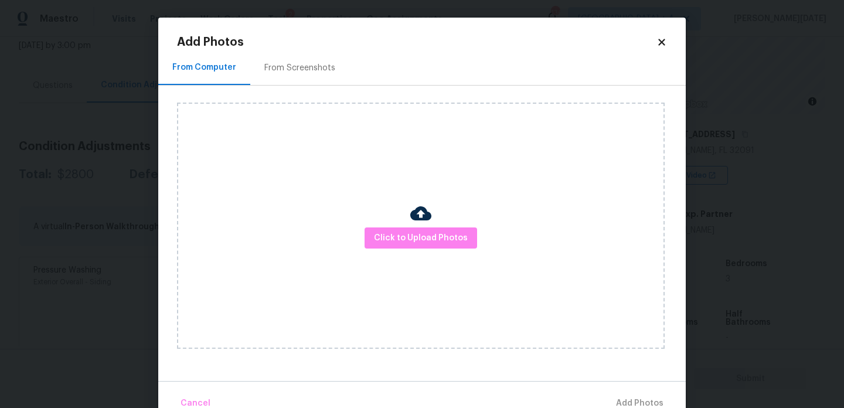
click at [303, 70] on div "From Screenshots" at bounding box center [299, 68] width 71 height 12
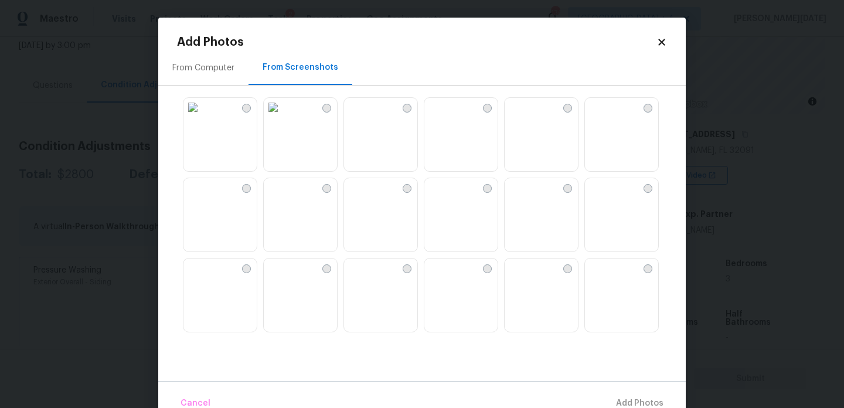
click at [363, 117] on img at bounding box center [353, 107] width 19 height 19
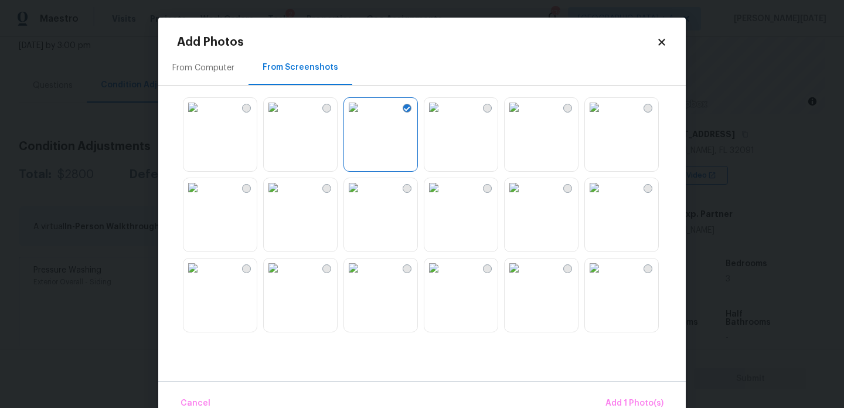
click at [443, 189] on img at bounding box center [434, 187] width 19 height 19
click at [202, 117] on img at bounding box center [193, 107] width 19 height 19
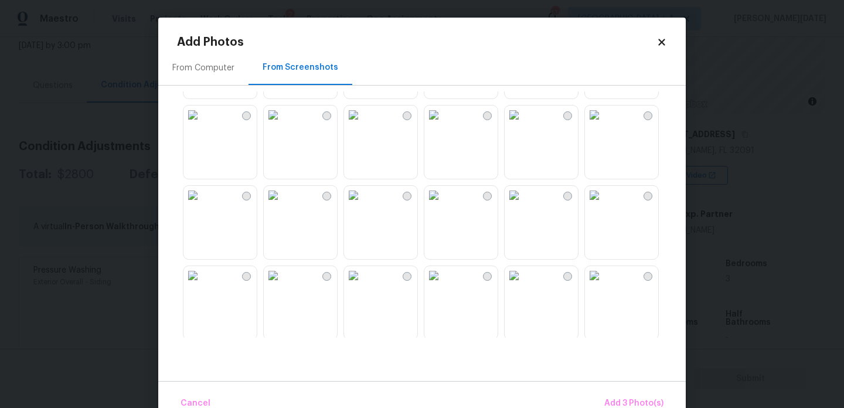
scroll to position [315, 0]
click at [363, 123] on img at bounding box center [353, 113] width 19 height 19
click at [636, 396] on span "Add 4 Photo(s)" at bounding box center [633, 403] width 60 height 15
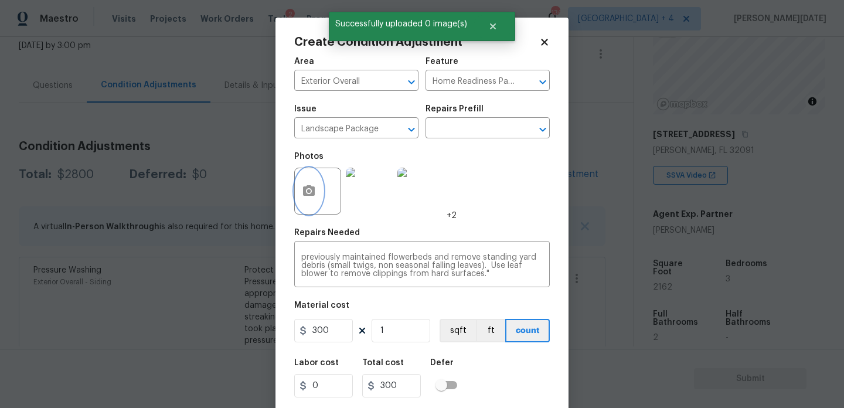
scroll to position [30, 0]
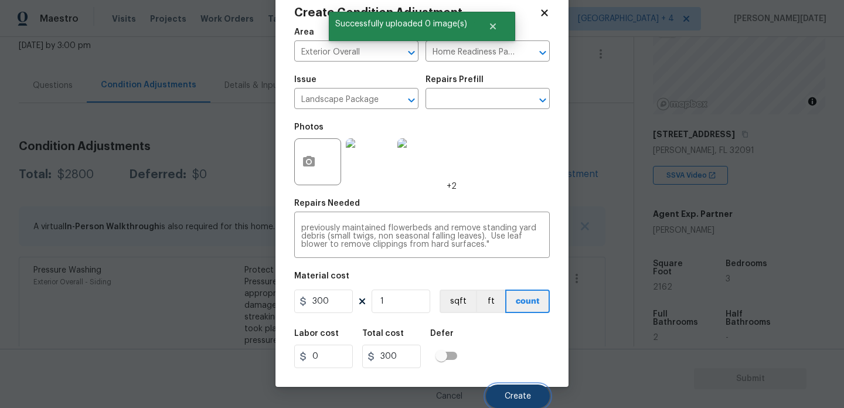
click at [499, 398] on button "Create" at bounding box center [518, 396] width 64 height 23
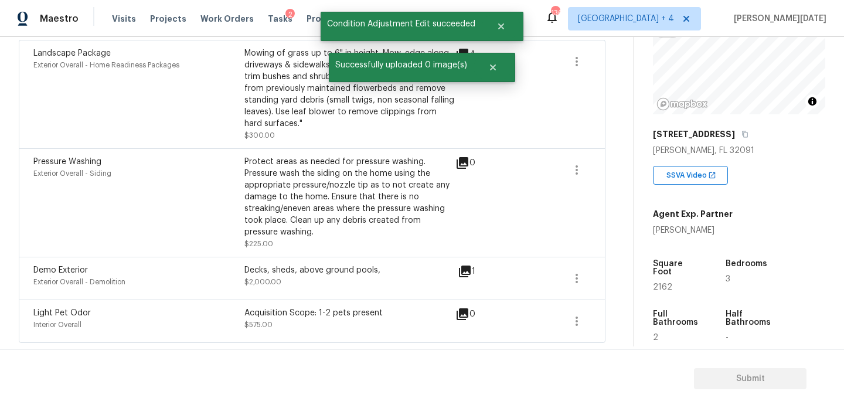
scroll to position [50, 0]
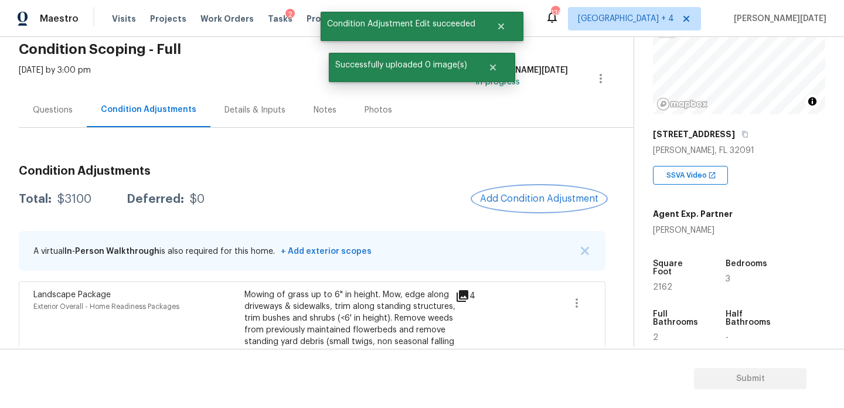
click at [526, 206] on button "Add Condition Adjustment" at bounding box center [539, 198] width 133 height 25
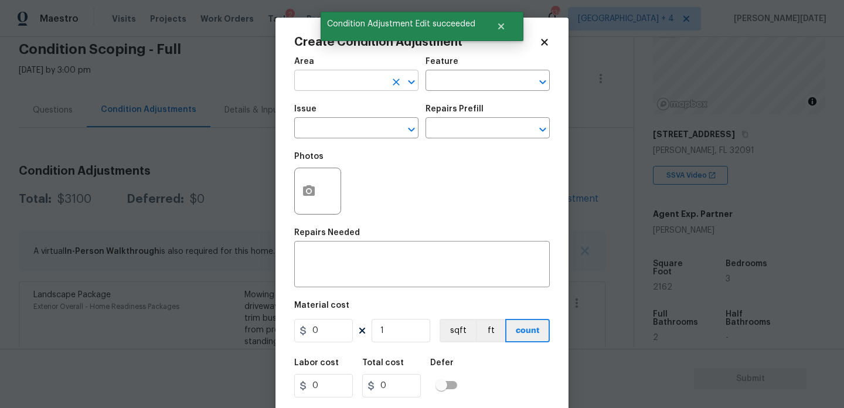
click at [299, 77] on input "text" at bounding box center [339, 82] width 91 height 18
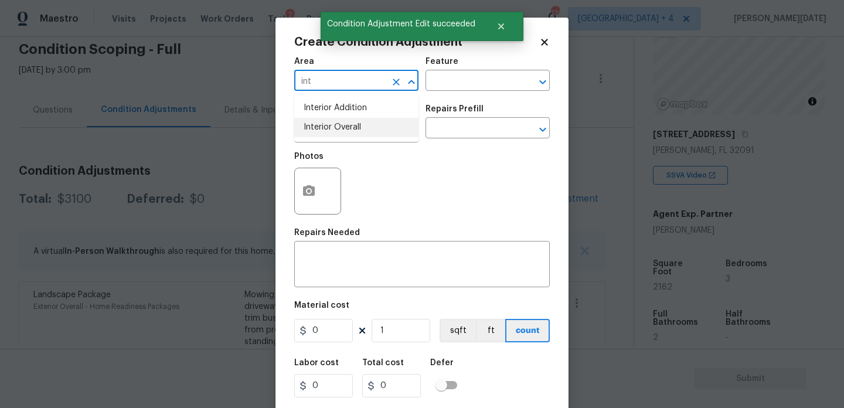
click at [344, 132] on li "Interior Overall" at bounding box center [356, 127] width 124 height 19
type input "Interior Overall"
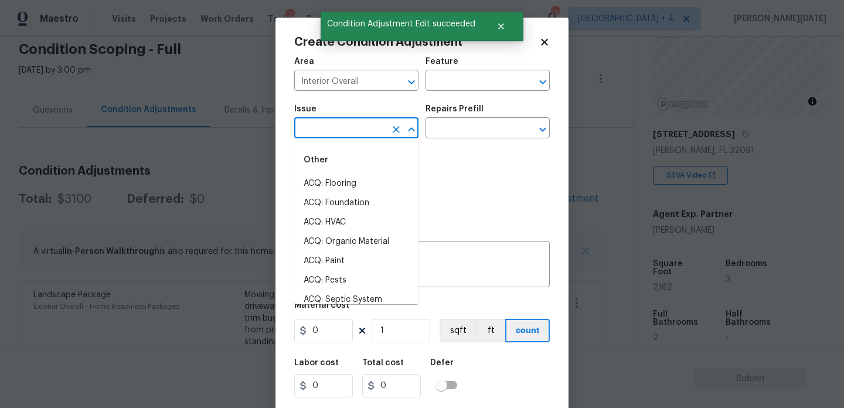
click at [344, 132] on input "text" at bounding box center [339, 129] width 91 height 18
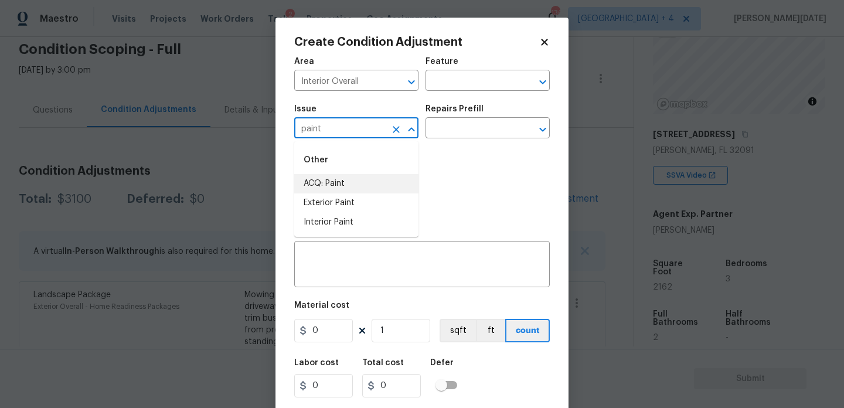
click at [354, 178] on li "ACQ: Paint" at bounding box center [356, 183] width 124 height 19
type input "ACQ: Paint"
click at [471, 133] on input "text" at bounding box center [471, 129] width 91 height 18
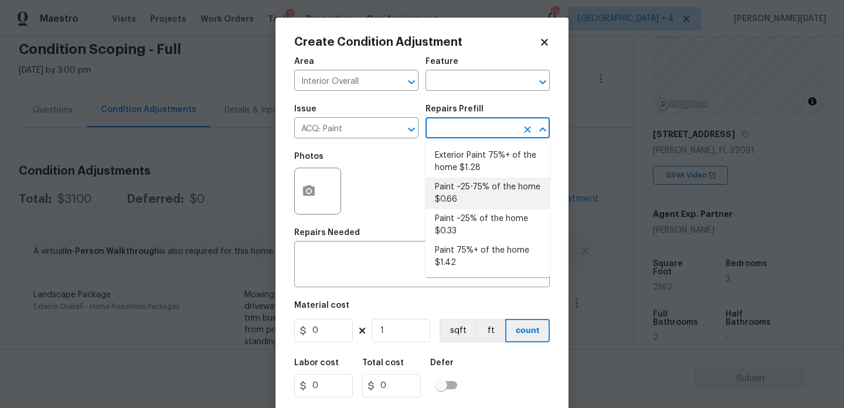
click at [481, 184] on li "Paint ~25-75% of the home $0.66" at bounding box center [488, 194] width 124 height 32
type input "Acquisition"
type textarea "Acquisition Scope: ~25 - 75% of the home needs interior paint"
type input "0.66"
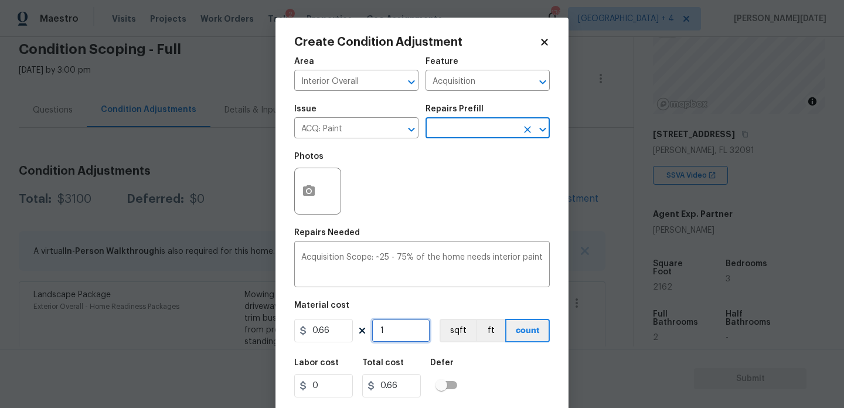
click at [397, 329] on input "1" at bounding box center [401, 330] width 59 height 23
type input "0"
paste input "2162"
type input "2162"
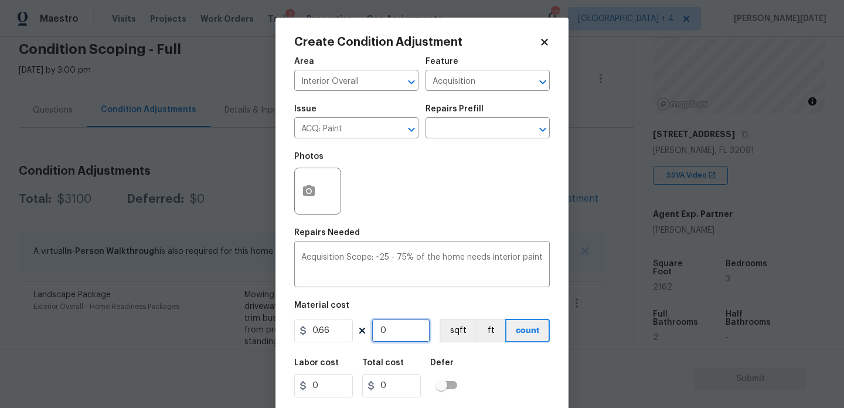
type input "1426.92"
type input "2162"
click at [292, 195] on div "Create Condition Adjustment Area Interior Overall ​ Feature Acquisition ​ Issue…" at bounding box center [422, 217] width 293 height 399
click at [304, 195] on icon "button" at bounding box center [309, 190] width 12 height 11
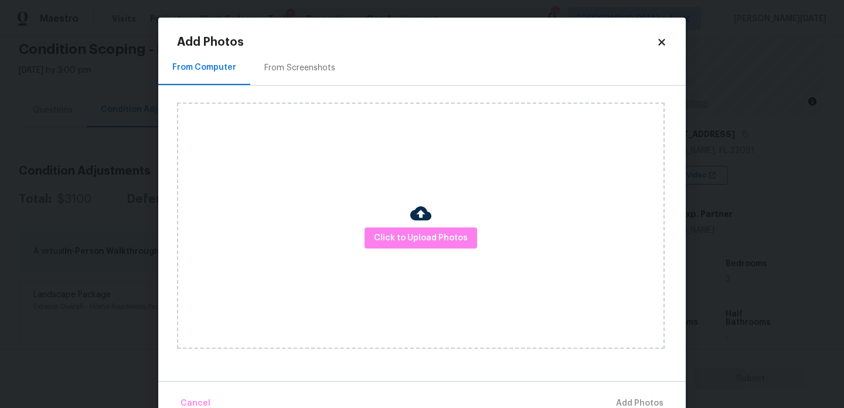
click at [311, 83] on div "From Screenshots" at bounding box center [299, 67] width 99 height 35
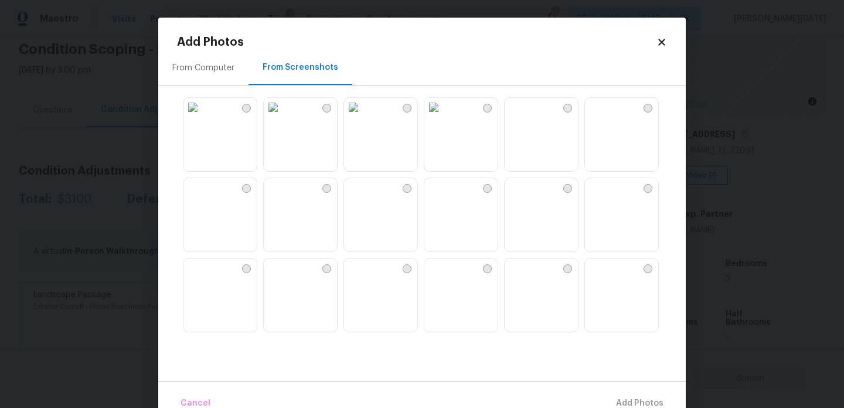
click at [386, 223] on img at bounding box center [380, 215] width 73 height 74
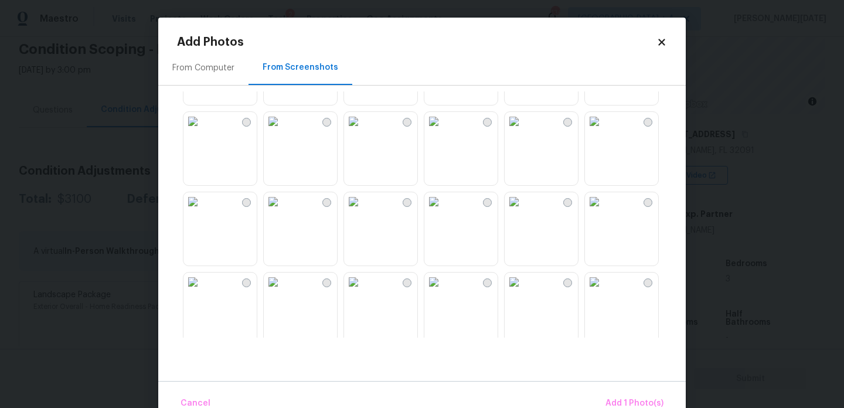
scroll to position [216, 0]
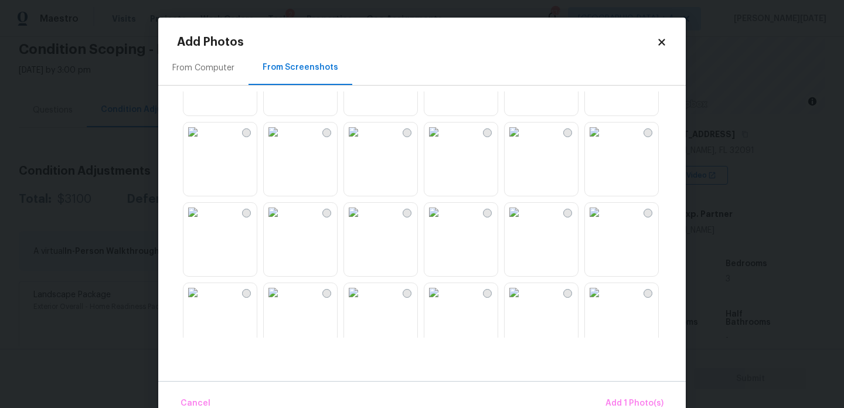
click at [363, 141] on img at bounding box center [353, 132] width 19 height 19
click at [443, 141] on img at bounding box center [434, 132] width 19 height 19
click at [443, 218] on img at bounding box center [434, 212] width 19 height 19
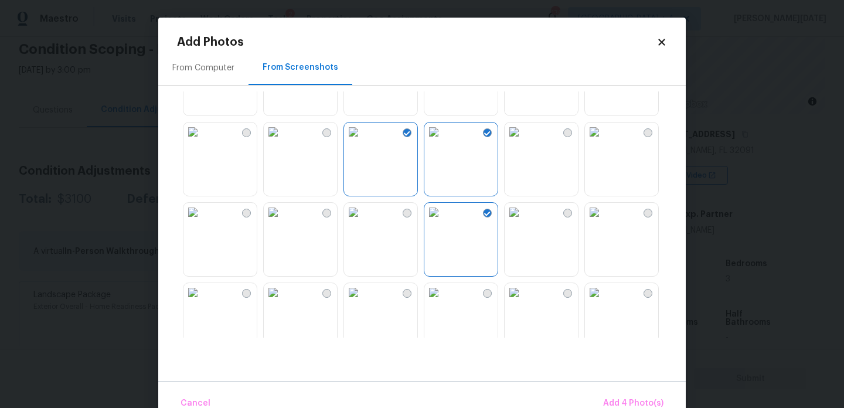
click at [283, 141] on img at bounding box center [273, 132] width 19 height 19
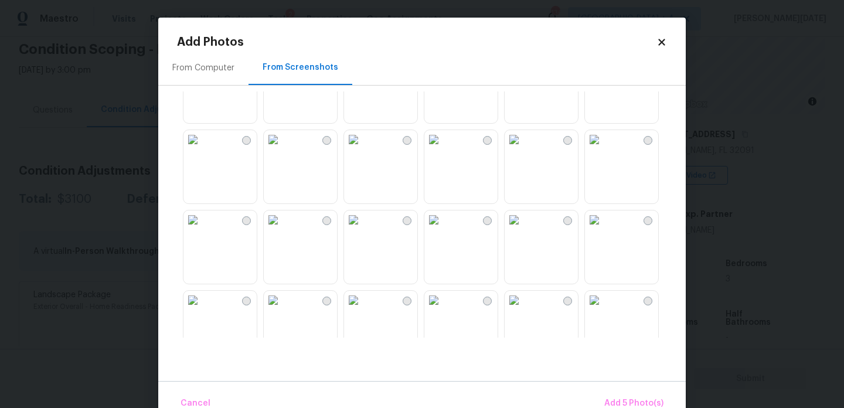
scroll to position [468, 0]
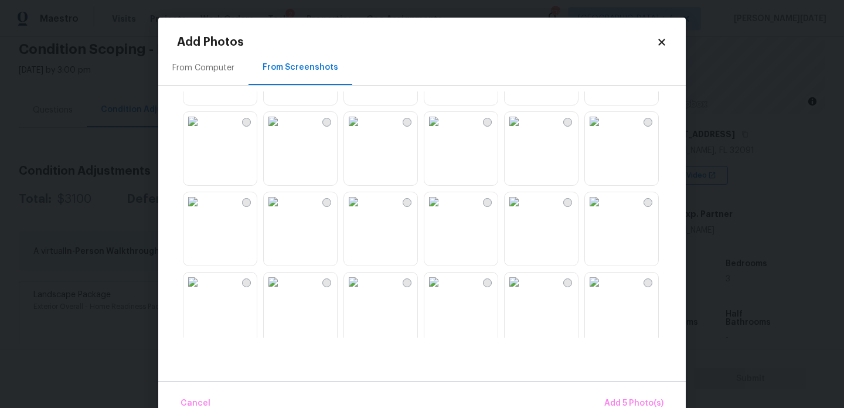
click at [443, 211] on img at bounding box center [434, 201] width 19 height 19
click at [363, 211] on img at bounding box center [353, 201] width 19 height 19
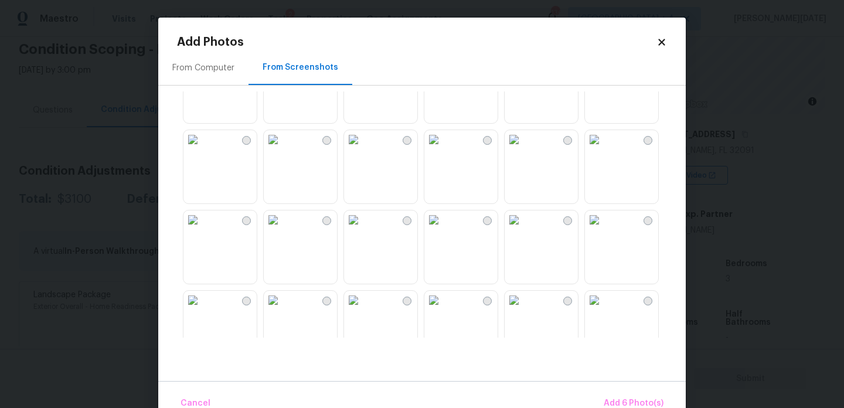
scroll to position [772, 0]
click at [443, 229] on img at bounding box center [434, 219] width 19 height 19
click at [443, 148] on img at bounding box center [434, 139] width 19 height 19
click at [363, 148] on img at bounding box center [353, 139] width 19 height 19
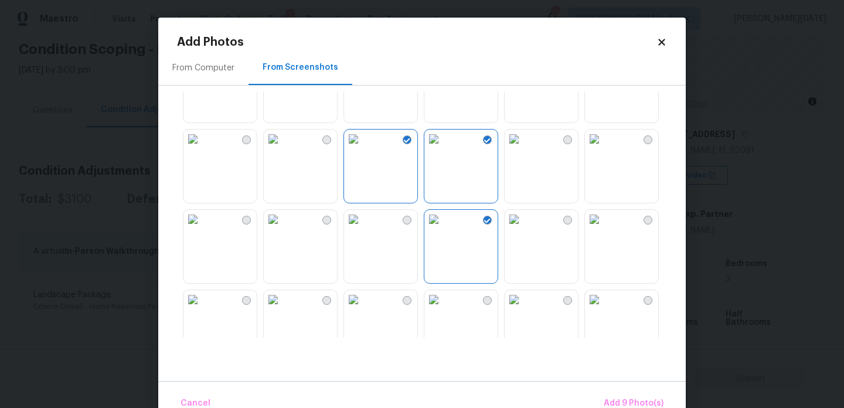
click at [360, 229] on img at bounding box center [353, 219] width 19 height 19
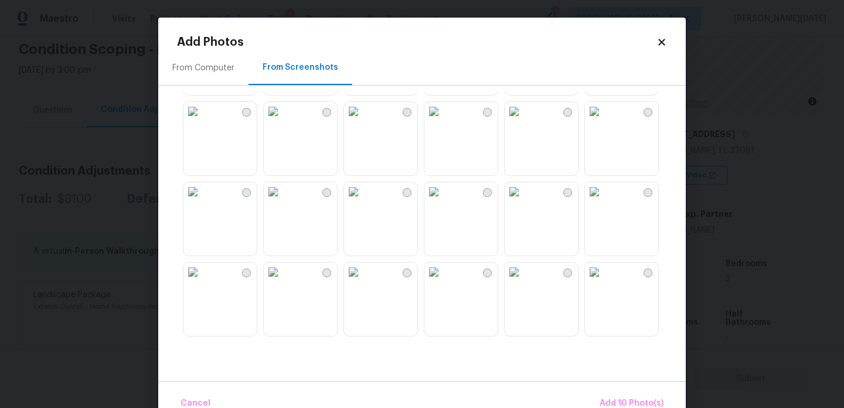
scroll to position [1120, 0]
click at [443, 122] on img at bounding box center [434, 112] width 19 height 19
click at [524, 202] on img at bounding box center [514, 193] width 19 height 19
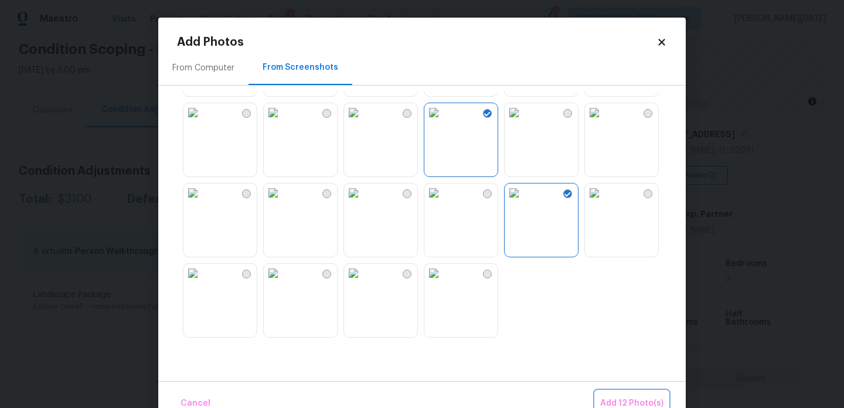
click at [625, 400] on span "Add 12 Photo(s)" at bounding box center [631, 403] width 63 height 15
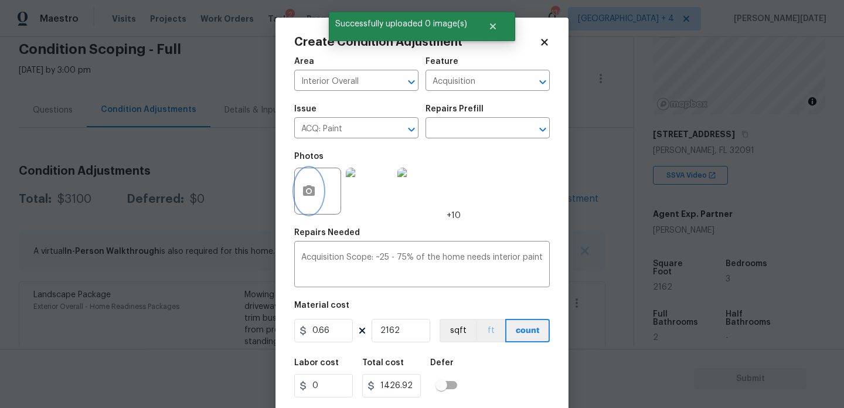
scroll to position [30, 0]
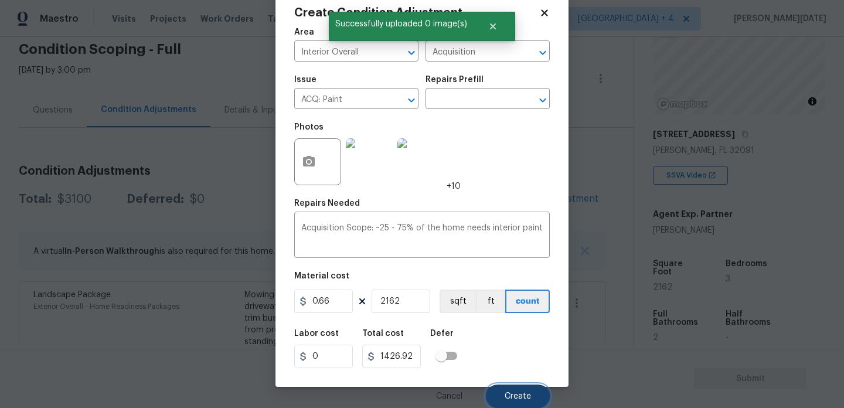
click at [512, 403] on button "Create" at bounding box center [518, 396] width 64 height 23
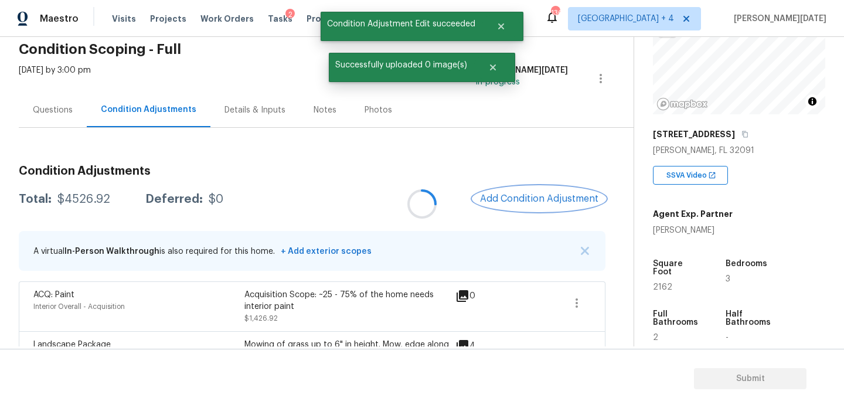
scroll to position [0, 0]
click at [517, 195] on span "Add Condition Adjustment" at bounding box center [542, 199] width 118 height 11
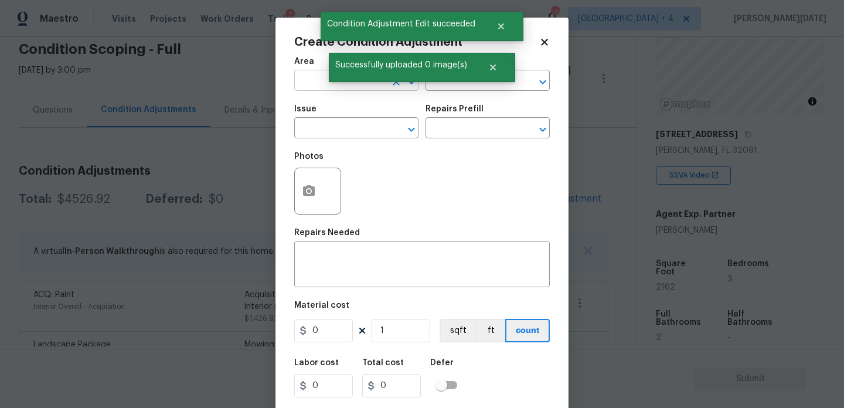
click at [319, 90] on input "text" at bounding box center [339, 82] width 91 height 18
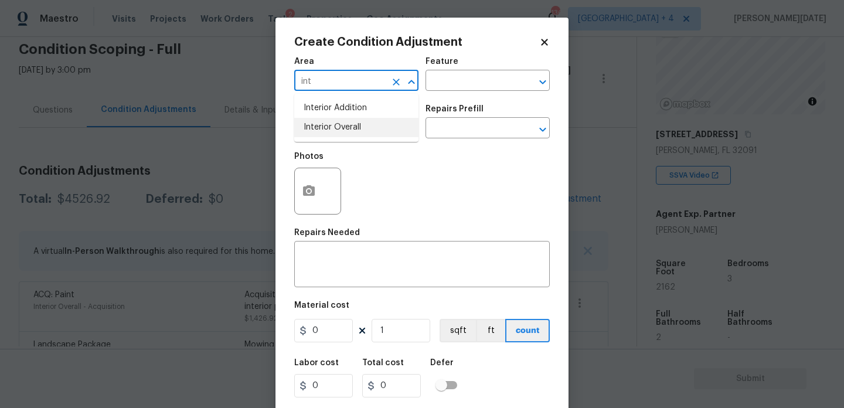
click at [335, 124] on li "Interior Overall" at bounding box center [356, 127] width 124 height 19
type input "Interior Overall"
click at [335, 124] on input "text" at bounding box center [339, 129] width 91 height 18
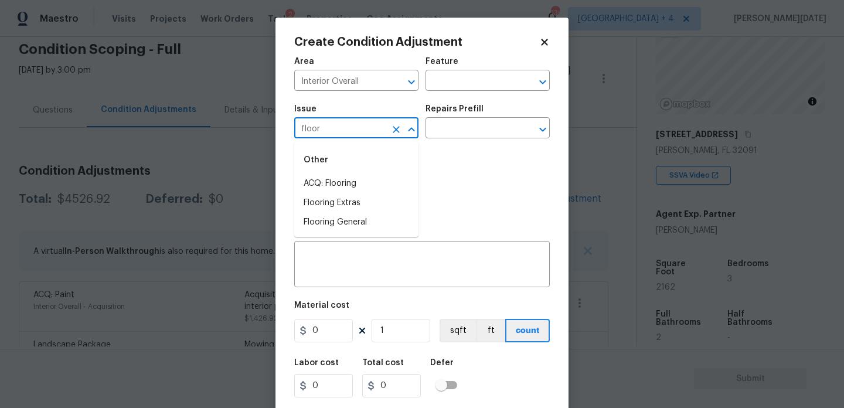
click at [348, 174] on div "Other" at bounding box center [356, 160] width 124 height 28
click at [349, 181] on li "ACQ: Flooring" at bounding box center [356, 183] width 124 height 19
type input "ACQ: Flooring"
click at [463, 124] on input "text" at bounding box center [471, 129] width 91 height 18
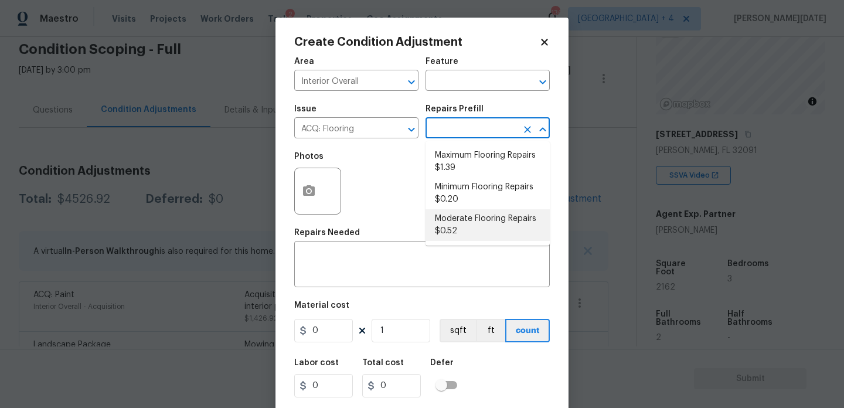
click at [483, 228] on li "Moderate Flooring Repairs $0.52" at bounding box center [488, 225] width 124 height 32
type input "Acquisition"
type textarea "Acquisition Scope: Moderate flooring repairs"
type input "0.52"
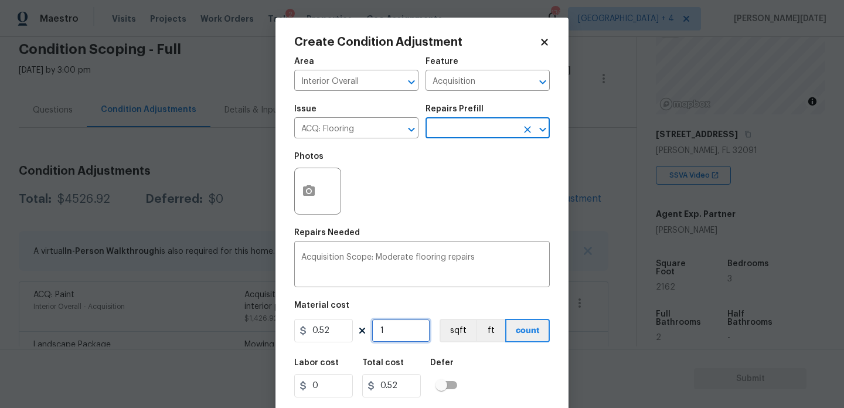
click at [406, 337] on input "1" at bounding box center [401, 330] width 59 height 23
type input "0"
paste input "2162"
type input "2162"
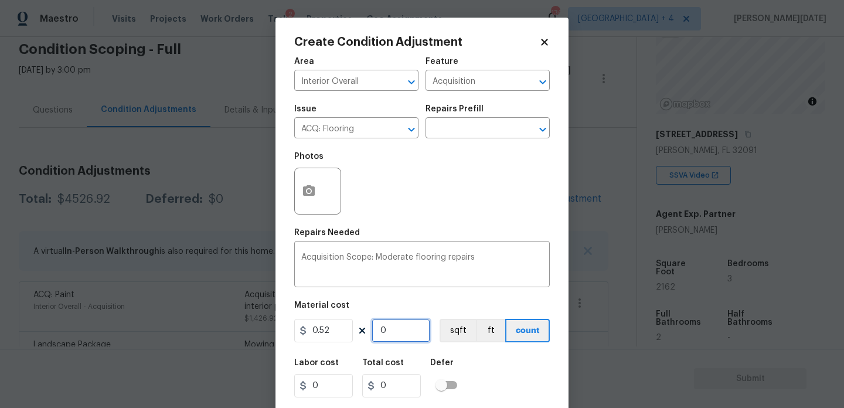
type input "1124.24"
type input "2162"
click at [439, 213] on div "Photos" at bounding box center [422, 183] width 256 height 76
click at [307, 201] on button "button" at bounding box center [309, 191] width 28 height 46
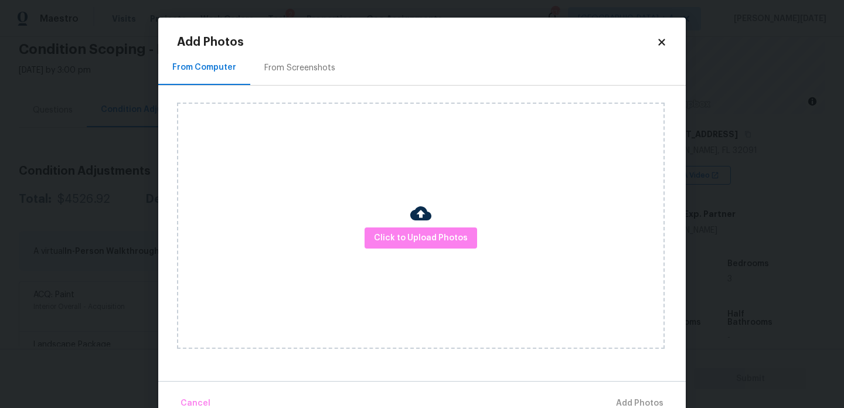
click at [307, 71] on div "From Screenshots" at bounding box center [299, 68] width 71 height 12
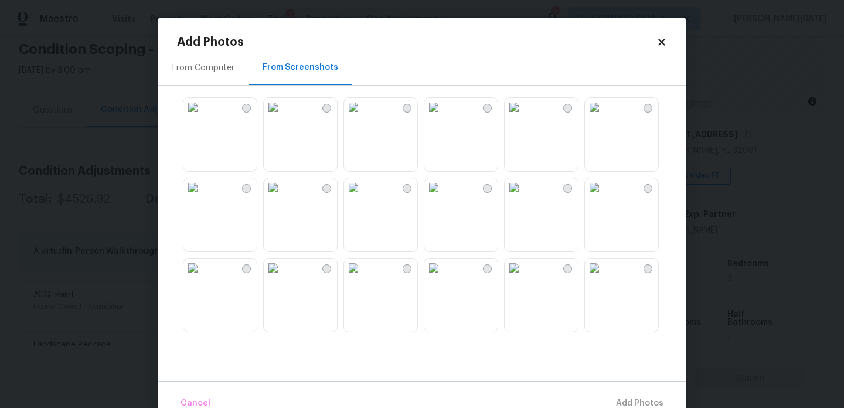
scroll to position [82, 0]
click at [524, 195] on img at bounding box center [514, 186] width 19 height 19
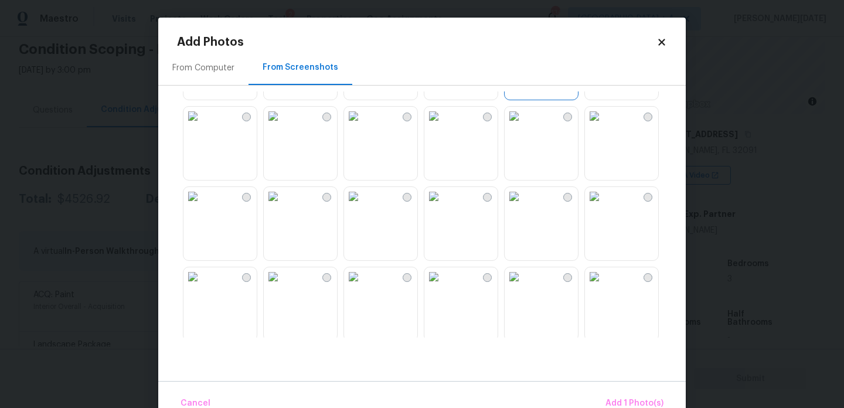
scroll to position [234, 0]
click at [443, 124] on img at bounding box center [434, 114] width 19 height 19
click at [443, 204] on img at bounding box center [434, 194] width 19 height 19
click at [363, 124] on img at bounding box center [353, 114] width 19 height 19
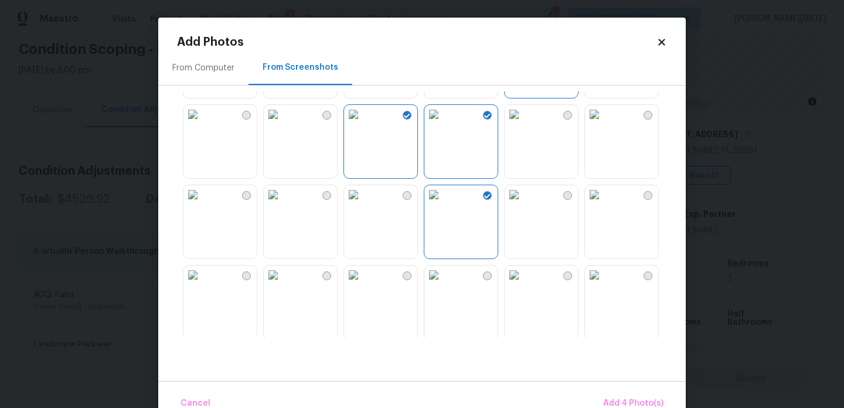
click at [283, 124] on img at bounding box center [273, 114] width 19 height 19
click at [283, 204] on img at bounding box center [273, 194] width 19 height 19
click at [202, 204] on img at bounding box center [193, 194] width 19 height 19
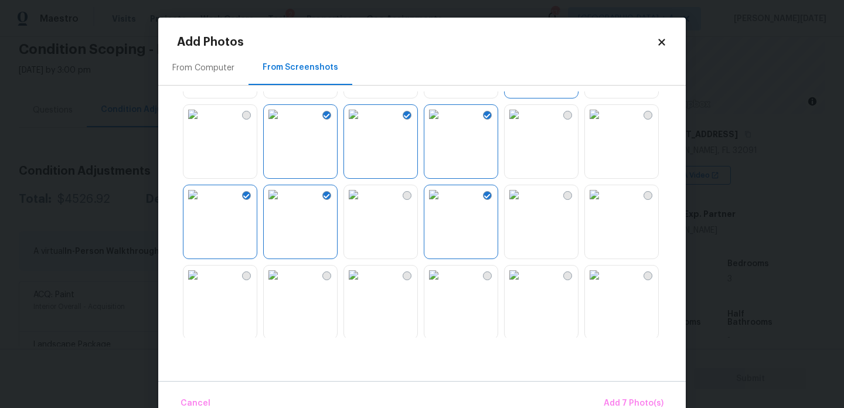
scroll to position [501, 0]
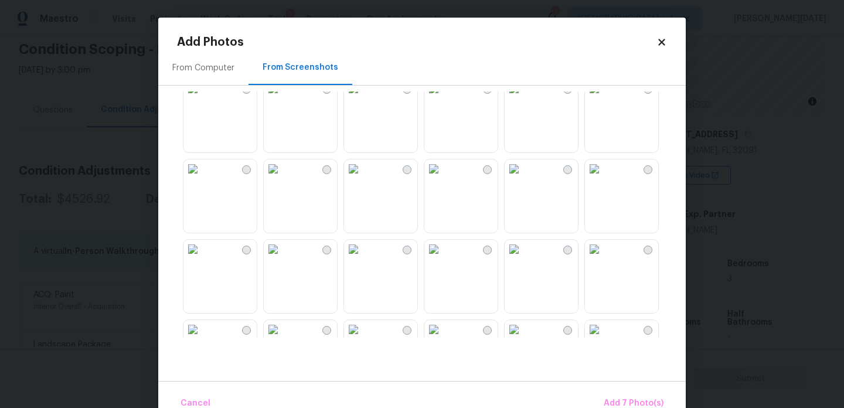
click at [443, 178] on img at bounding box center [434, 168] width 19 height 19
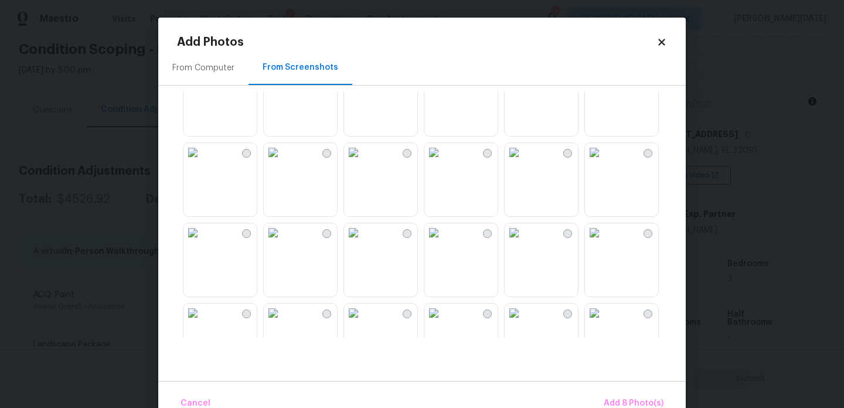
click at [362, 82] on img at bounding box center [353, 72] width 19 height 19
click at [283, 162] on img at bounding box center [273, 152] width 19 height 19
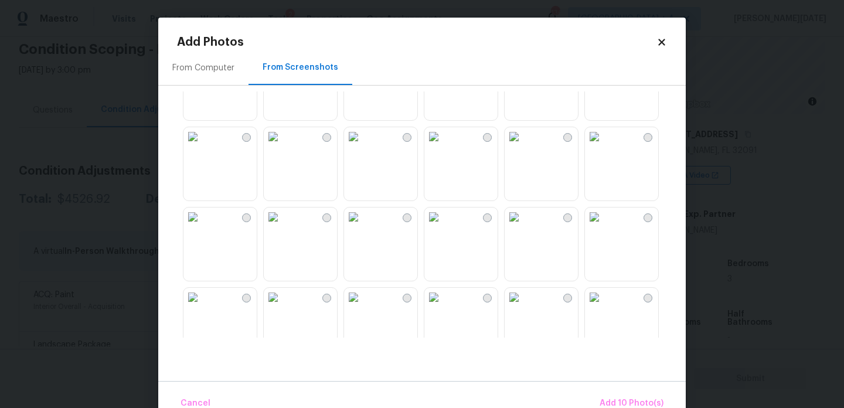
click at [443, 146] on img at bounding box center [434, 136] width 19 height 19
click at [363, 146] on img at bounding box center [353, 136] width 19 height 19
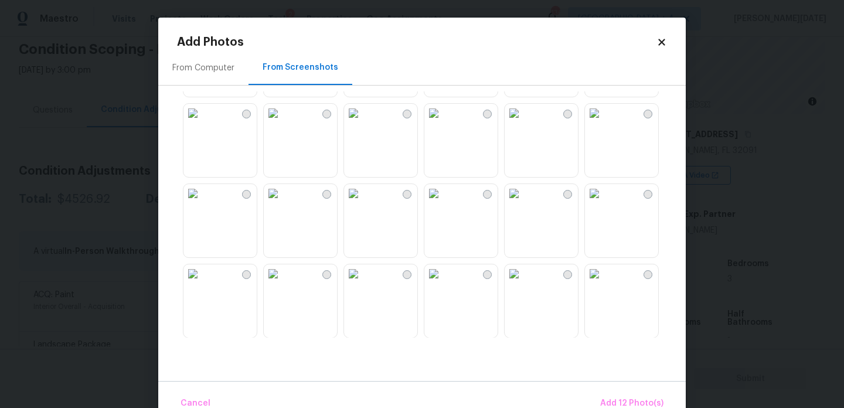
scroll to position [1040, 0]
click at [443, 202] on img at bounding box center [434, 192] width 19 height 19
click at [283, 122] on img at bounding box center [273, 112] width 19 height 19
click at [283, 202] on img at bounding box center [273, 193] width 19 height 19
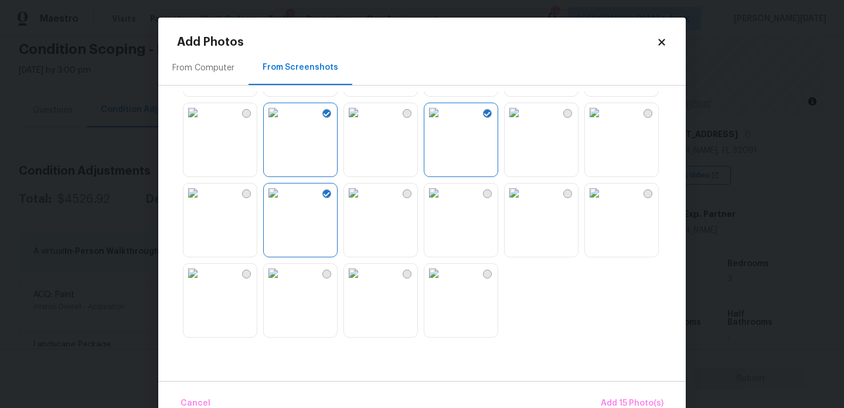
click at [283, 283] on img at bounding box center [273, 273] width 19 height 19
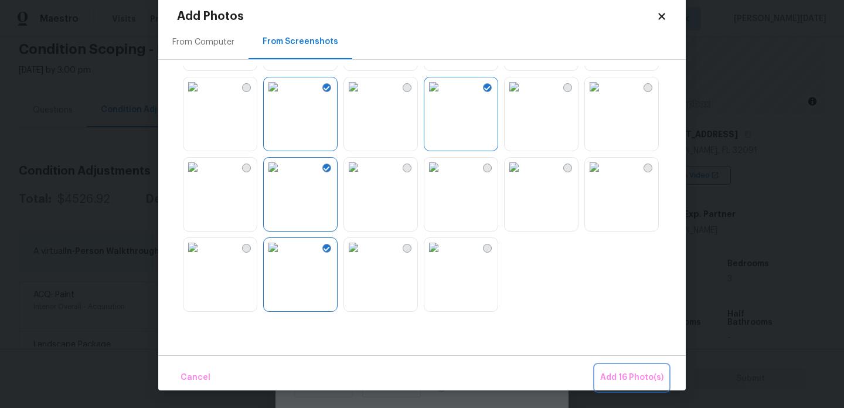
click at [613, 376] on span "Add 16 Photo(s)" at bounding box center [631, 378] width 63 height 15
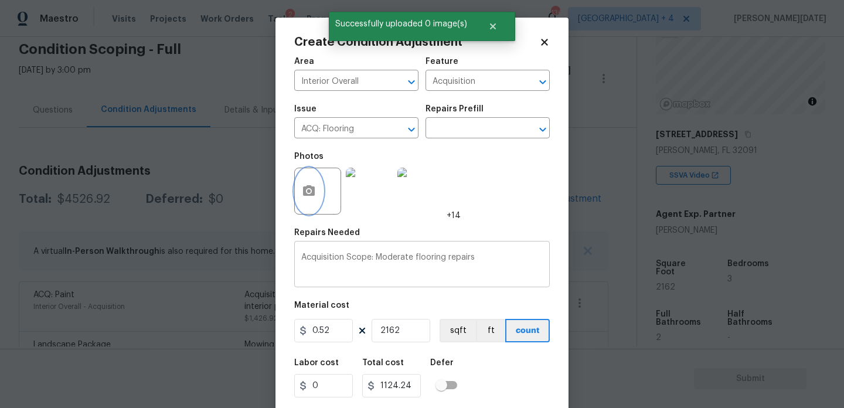
scroll to position [30, 0]
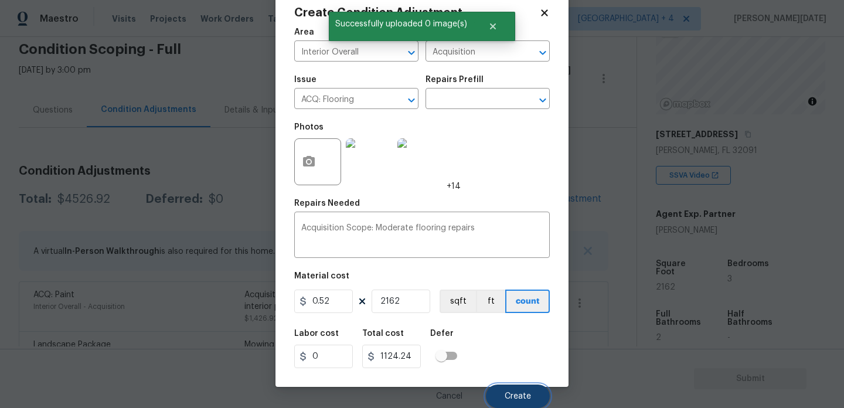
click at [514, 390] on button "Create" at bounding box center [518, 396] width 64 height 23
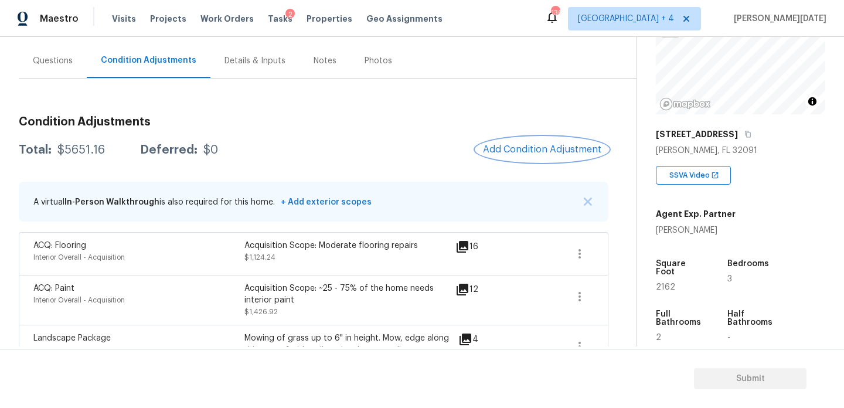
scroll to position [97, 0]
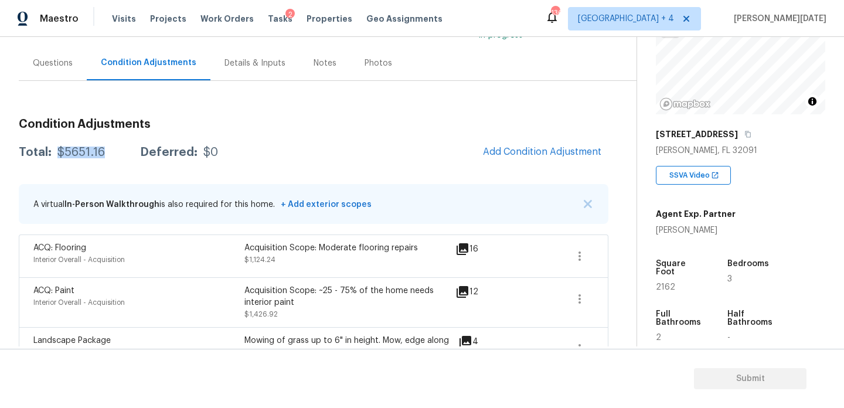
drag, startPoint x: 55, startPoint y: 151, endPoint x: 110, endPoint y: 152, distance: 54.5
click at [110, 152] on div "Total: $5651.16 Deferred: $0" at bounding box center [118, 153] width 199 height 12
copy div "$5651.16"
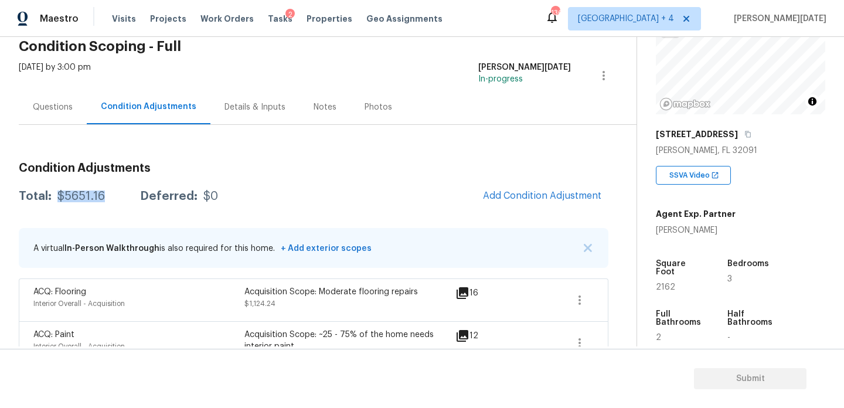
scroll to position [0, 0]
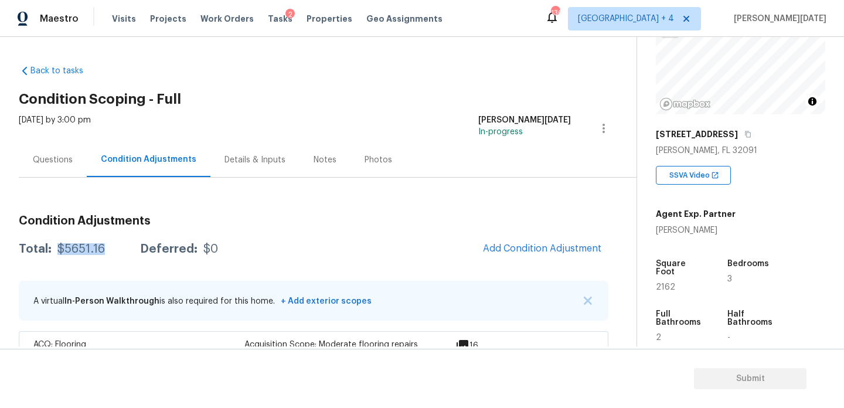
click at [59, 140] on div "Thu, Aug 21 2025 by 3:00 pm" at bounding box center [55, 128] width 72 height 28
click at [59, 150] on div "Questions" at bounding box center [53, 159] width 68 height 35
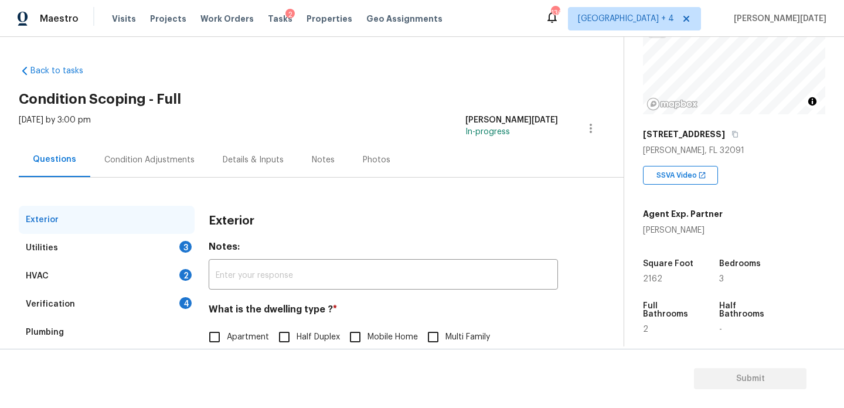
scroll to position [157, 0]
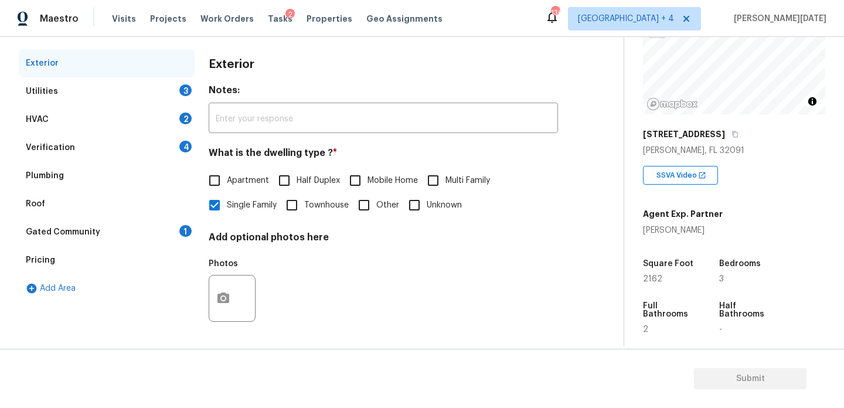
click at [96, 256] on div "Pricing" at bounding box center [107, 260] width 176 height 28
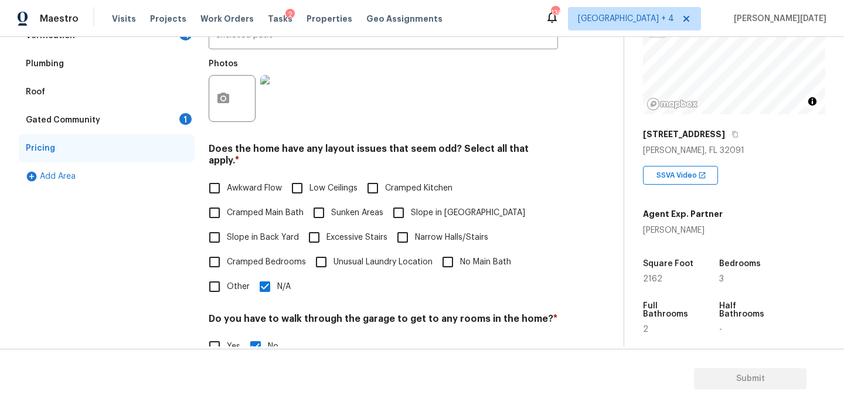
scroll to position [277, 0]
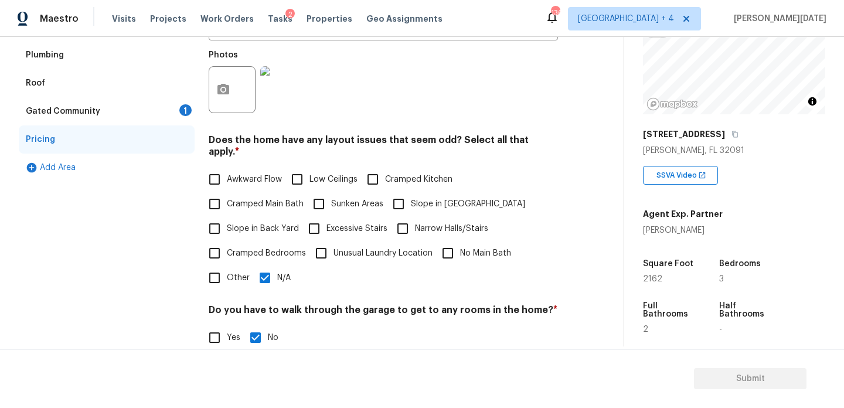
click at [226, 267] on input "Other" at bounding box center [214, 278] width 25 height 25
checkbox input "true"
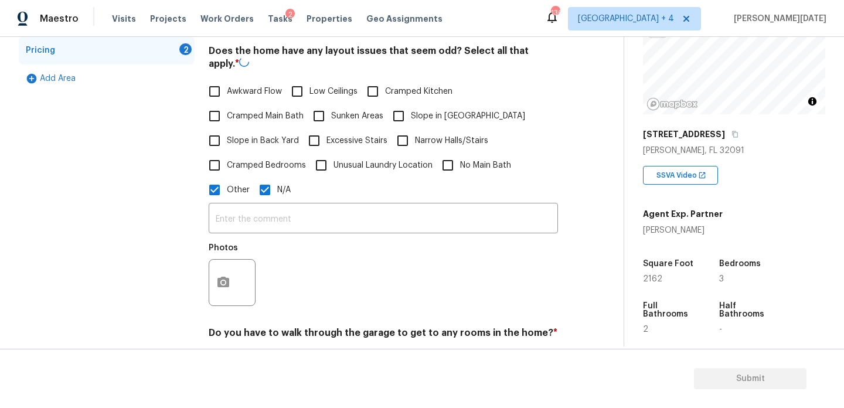
scroll to position [369, 0]
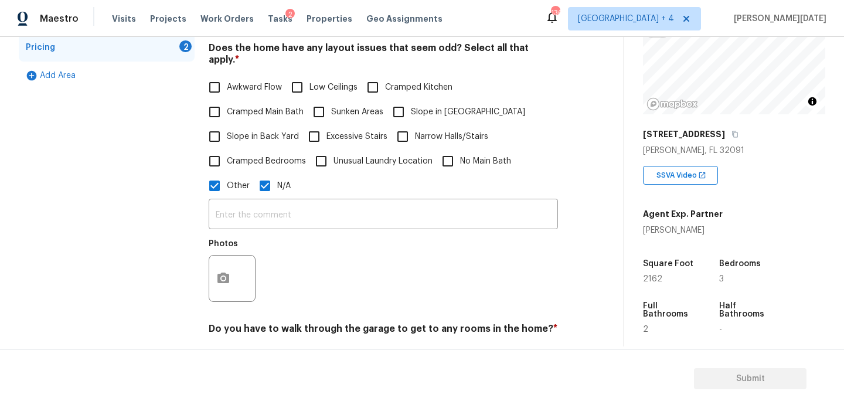
click at [271, 177] on input "N/A" at bounding box center [265, 186] width 25 height 25
checkbox input "false"
click at [229, 273] on icon "button" at bounding box center [224, 278] width 12 height 11
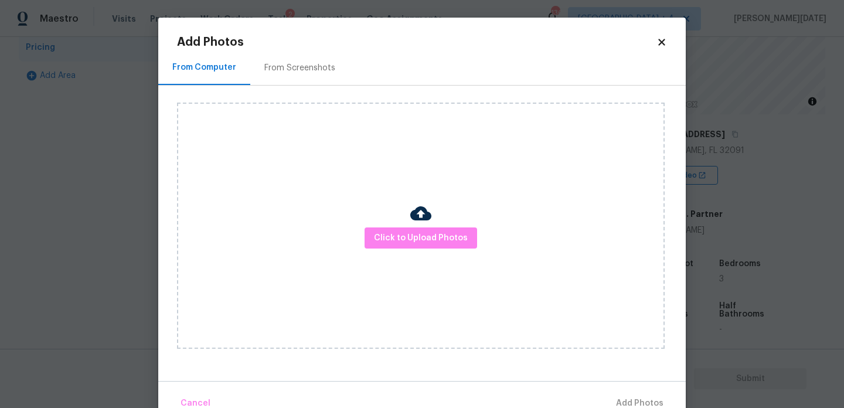
click at [314, 62] on div "From Screenshots" at bounding box center [299, 68] width 71 height 12
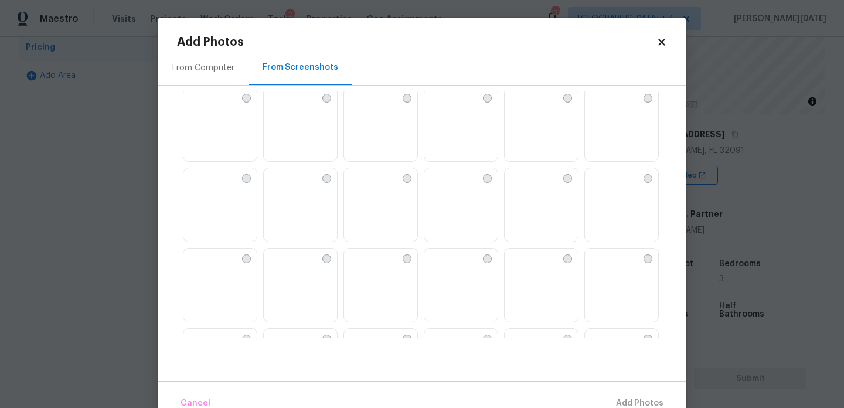
scroll to position [0, 0]
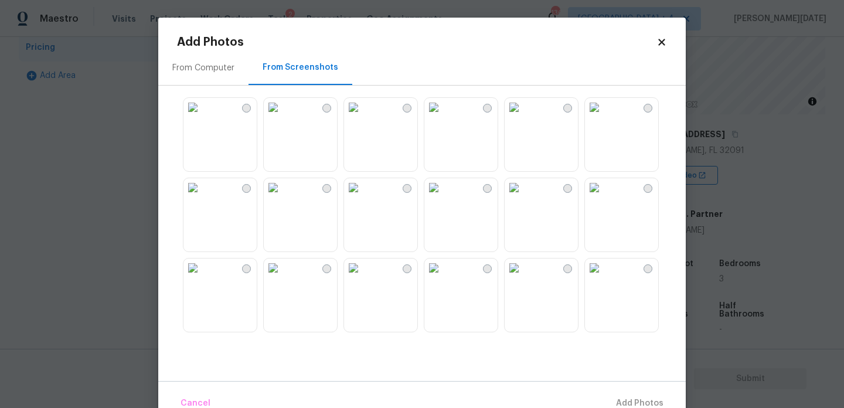
click at [604, 197] on img at bounding box center [594, 187] width 19 height 19
click at [633, 403] on span "Add 1 Photo(s)" at bounding box center [635, 403] width 58 height 15
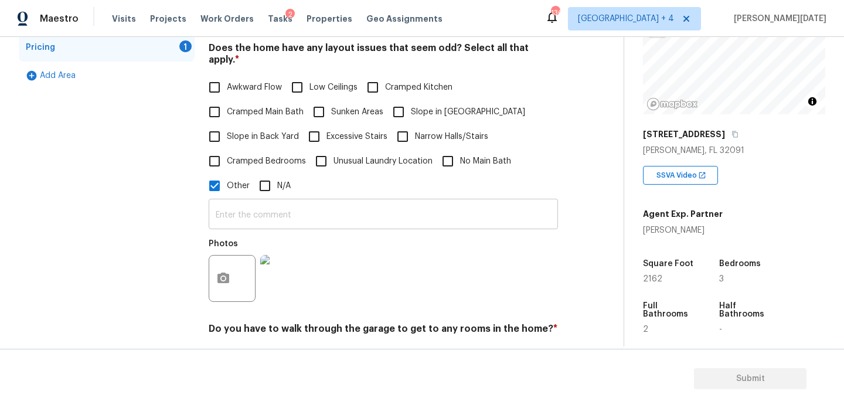
click at [270, 202] on input "text" at bounding box center [383, 216] width 349 height 28
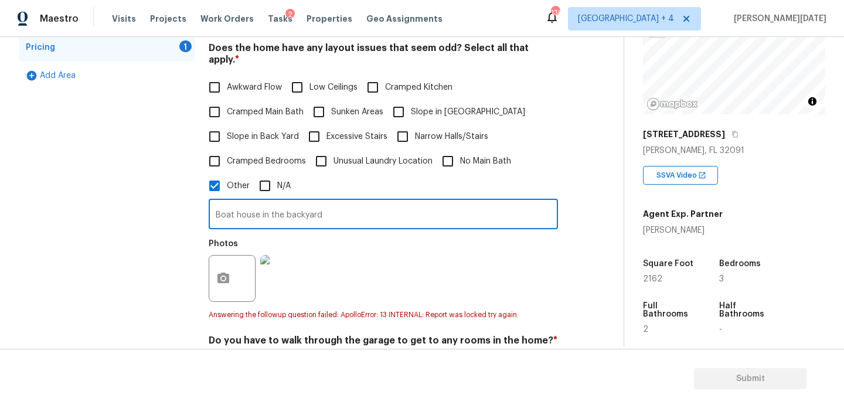
type input "Boat house in the backyard"
click at [456, 241] on div "Photos" at bounding box center [383, 271] width 349 height 76
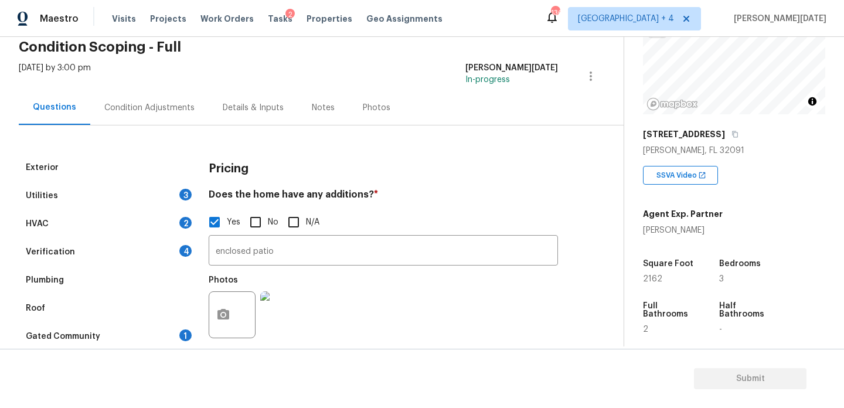
scroll to position [100, 0]
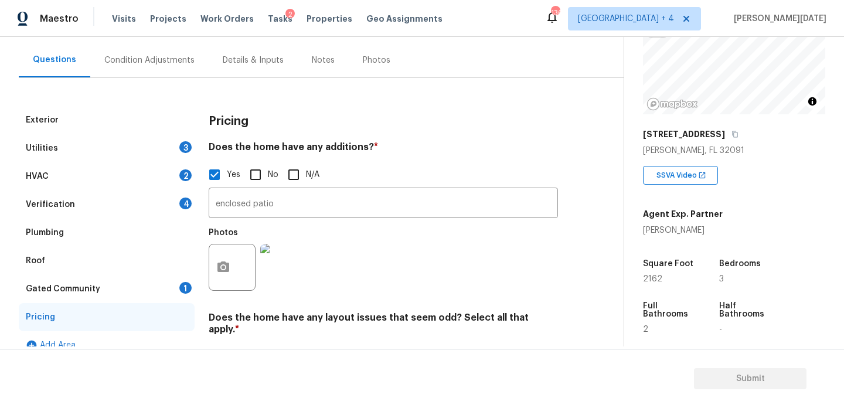
click at [162, 143] on div "Utilities 3" at bounding box center [107, 148] width 176 height 28
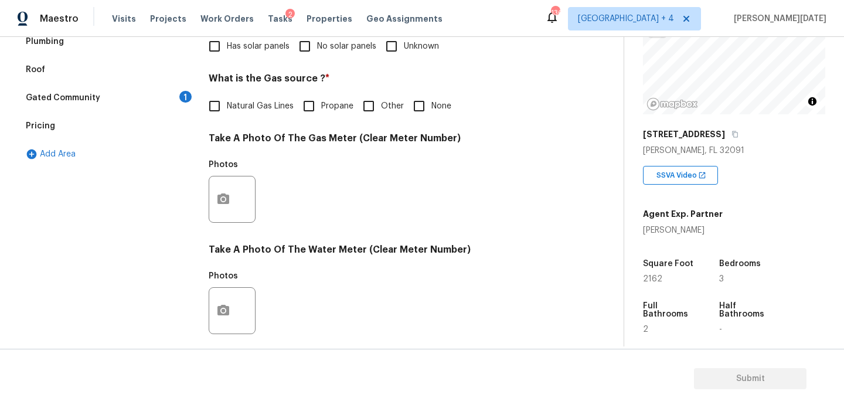
scroll to position [232, 0]
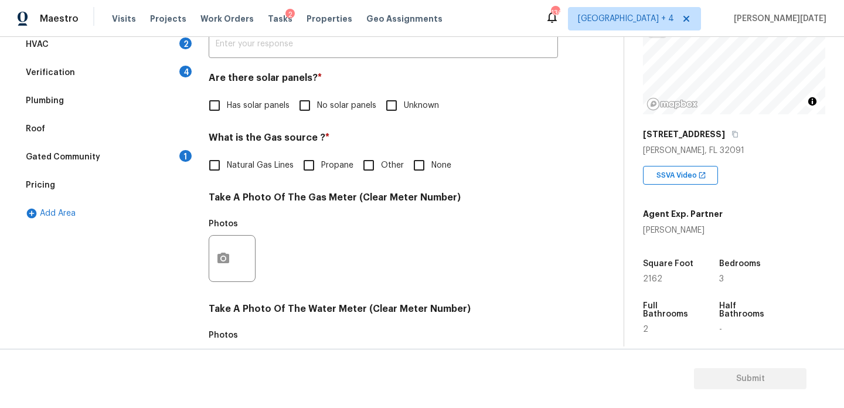
click at [315, 104] on input "No solar panels" at bounding box center [305, 105] width 25 height 25
checkbox input "true"
click at [423, 164] on input "None" at bounding box center [419, 165] width 25 height 25
checkbox input "true"
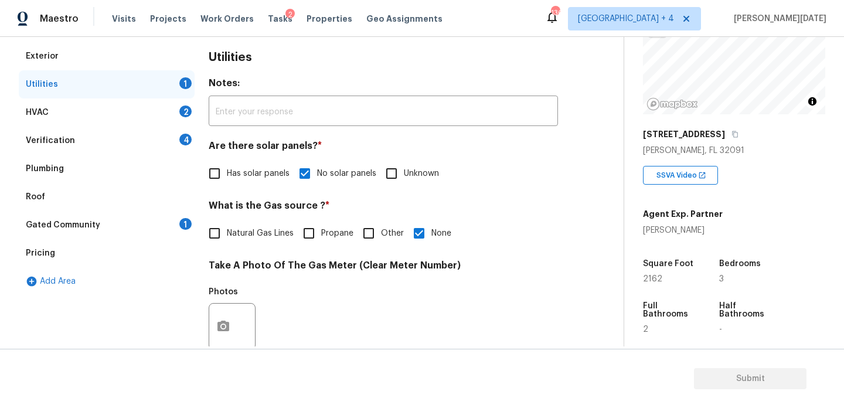
scroll to position [149, 0]
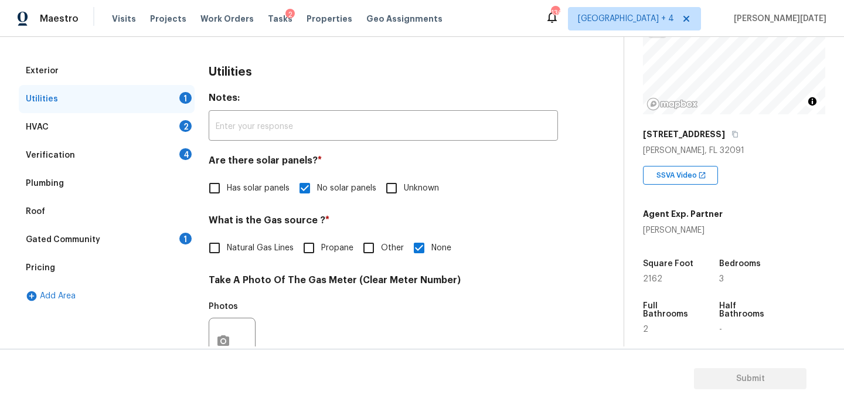
click at [179, 121] on div "HVAC 2" at bounding box center [107, 127] width 176 height 28
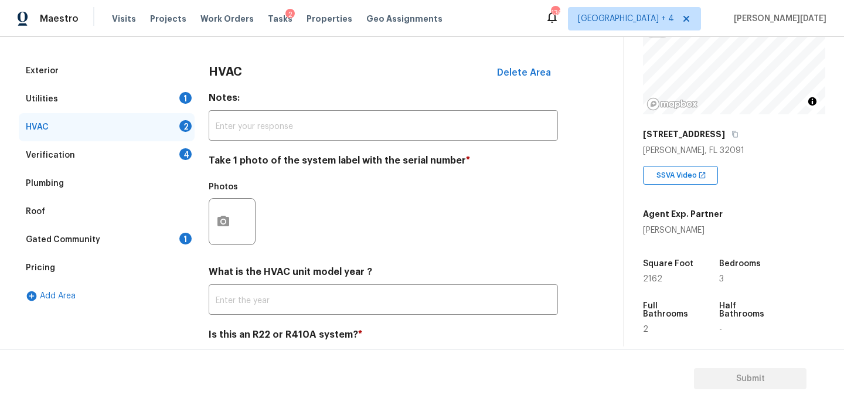
scroll to position [195, 0]
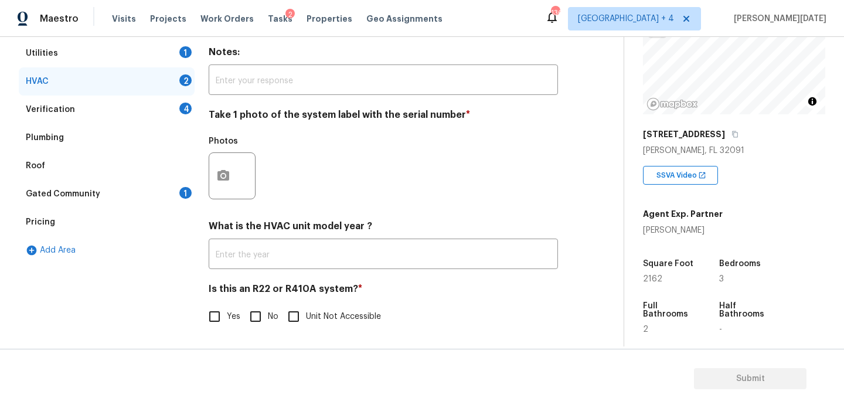
click at [219, 333] on div "HVAC Delete Area Notes: ​ Take 1 photo of the system label with the serial numb…" at bounding box center [383, 177] width 349 height 332
click at [219, 318] on input "Yes" at bounding box center [214, 316] width 25 height 25
checkbox input "true"
click at [219, 184] on button "button" at bounding box center [223, 175] width 28 height 46
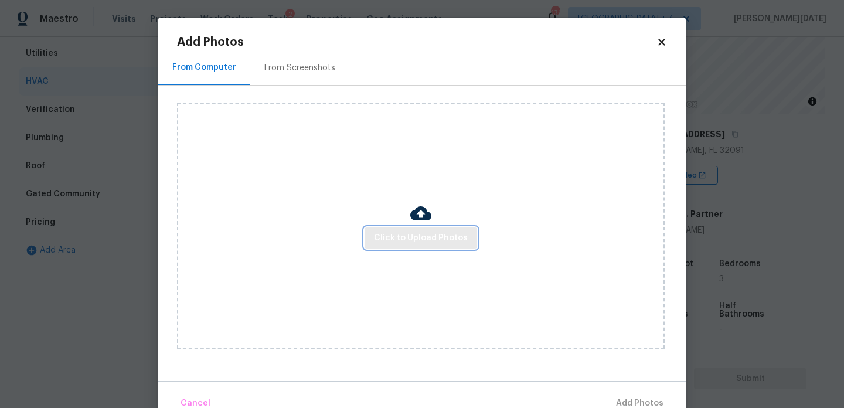
click at [412, 229] on button "Click to Upload Photos" at bounding box center [421, 239] width 113 height 22
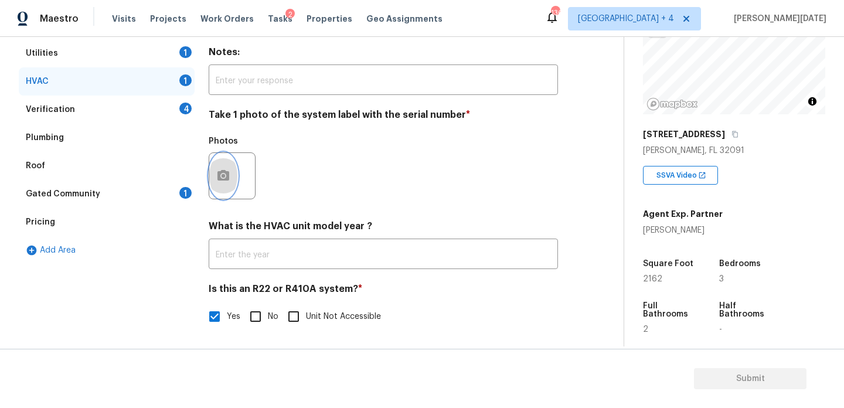
click at [223, 179] on icon "button" at bounding box center [224, 175] width 12 height 11
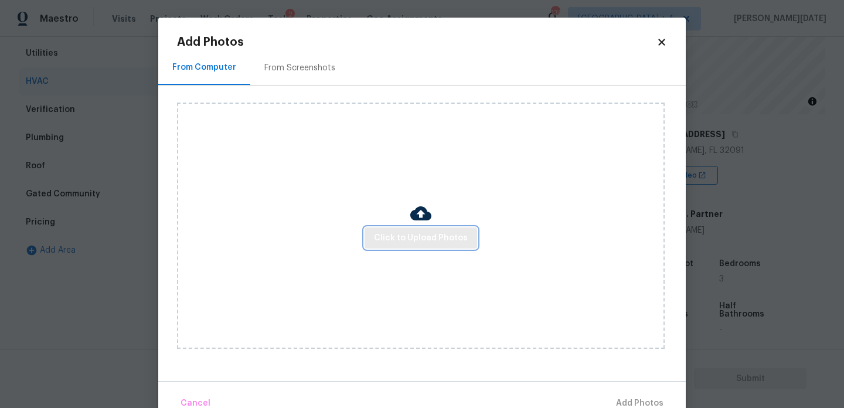
click at [402, 247] on button "Click to Upload Photos" at bounding box center [421, 239] width 113 height 22
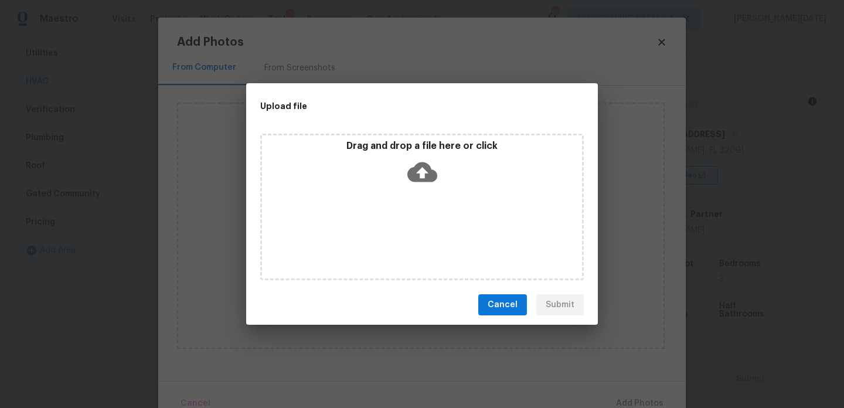
click at [402, 247] on div "Drag and drop a file here or click" at bounding box center [422, 207] width 324 height 147
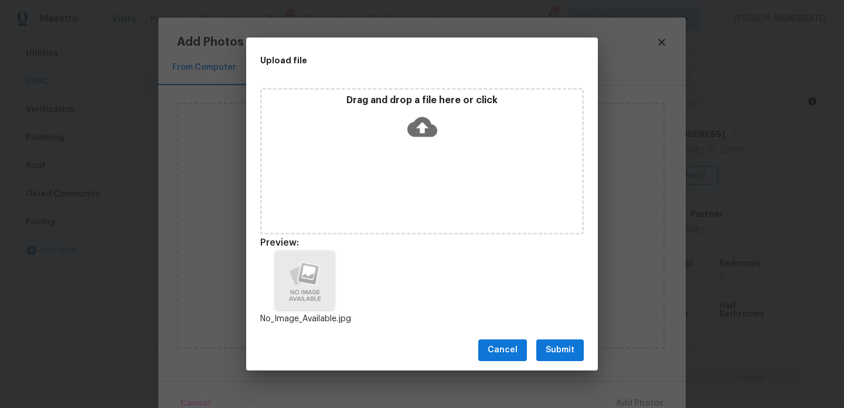
click at [565, 354] on span "Submit" at bounding box center [560, 350] width 29 height 15
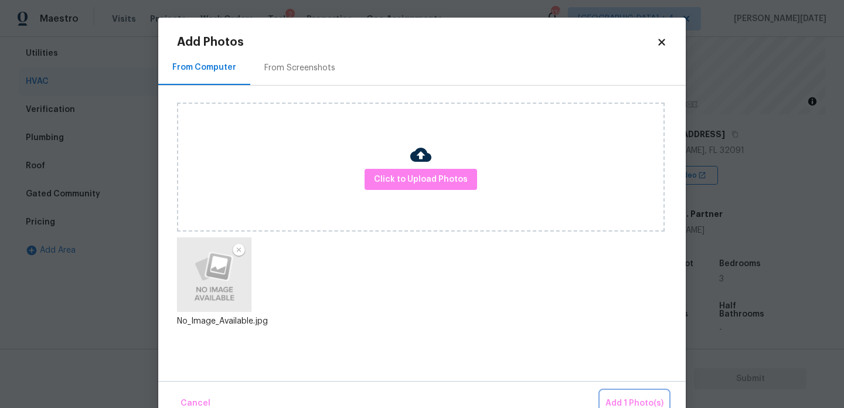
click at [629, 399] on span "Add 1 Photo(s)" at bounding box center [635, 403] width 58 height 15
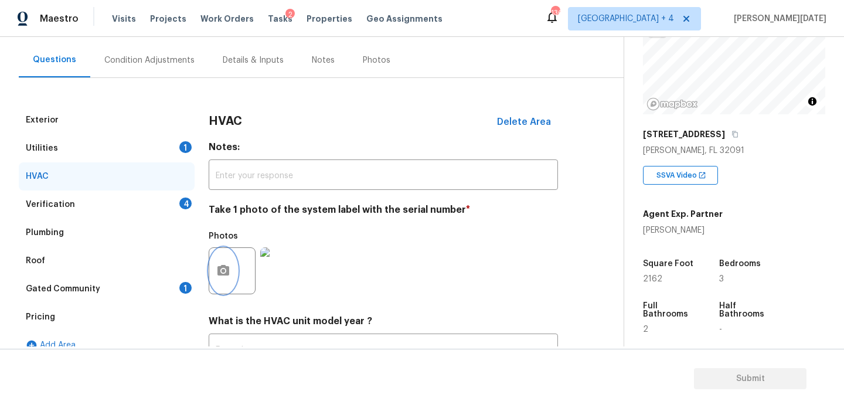
scroll to position [99, 0]
click at [197, 154] on div "Exterior Utilities 1 HVAC Verification 4 Plumbing Roof Gated Community 1 Pricin…" at bounding box center [307, 273] width 577 height 332
click at [178, 147] on div "Utilities 1" at bounding box center [107, 149] width 176 height 28
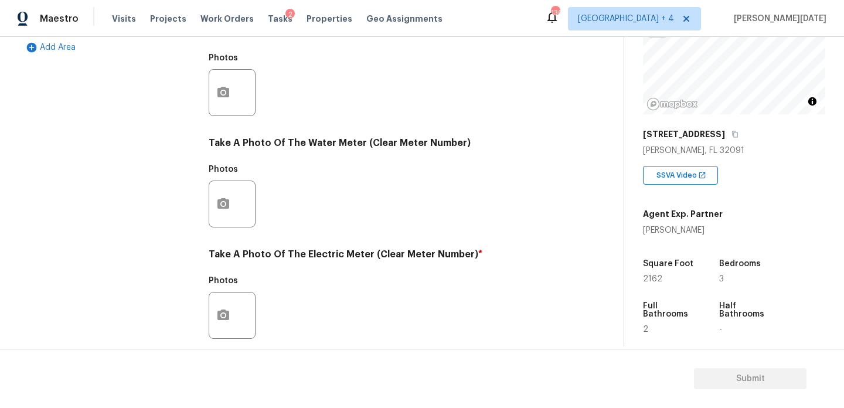
scroll to position [474, 0]
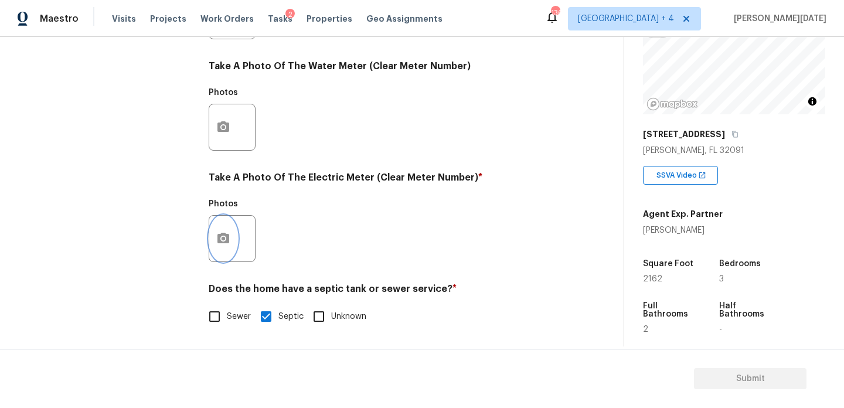
click at [230, 241] on button "button" at bounding box center [223, 239] width 28 height 46
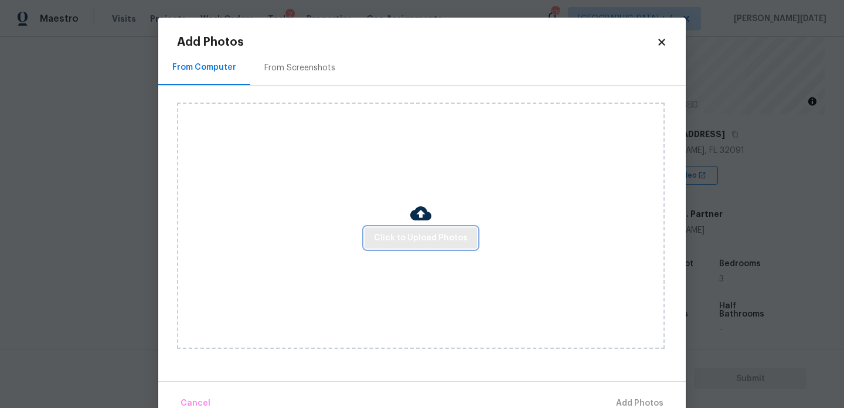
click at [385, 244] on span "Click to Upload Photos" at bounding box center [421, 238] width 94 height 15
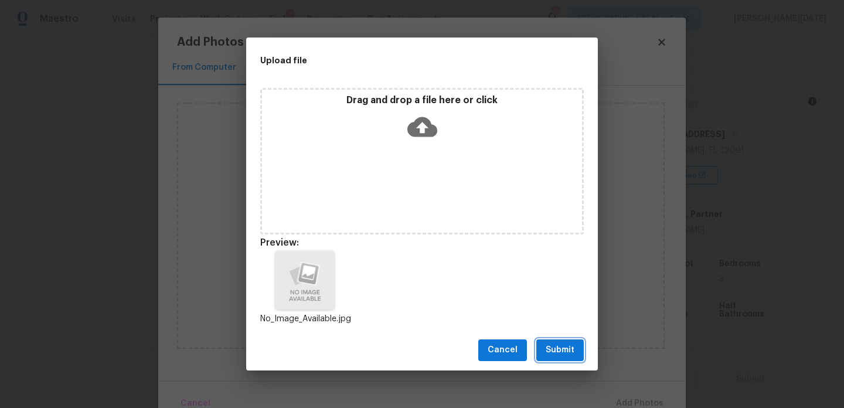
click at [560, 358] on button "Submit" at bounding box center [560, 351] width 47 height 22
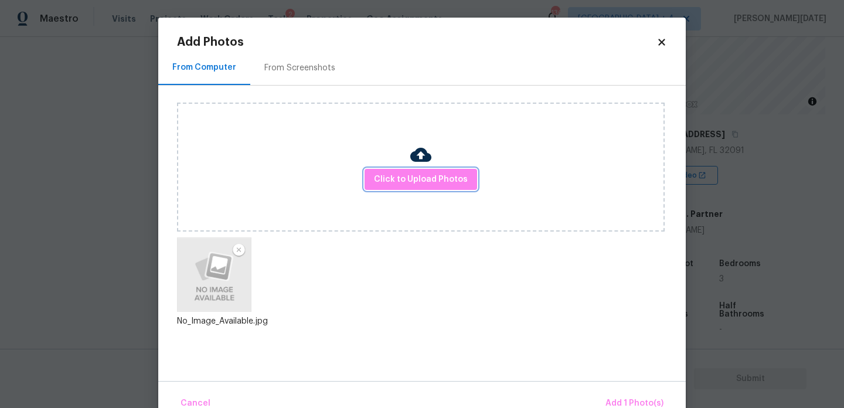
scroll to position [26, 0]
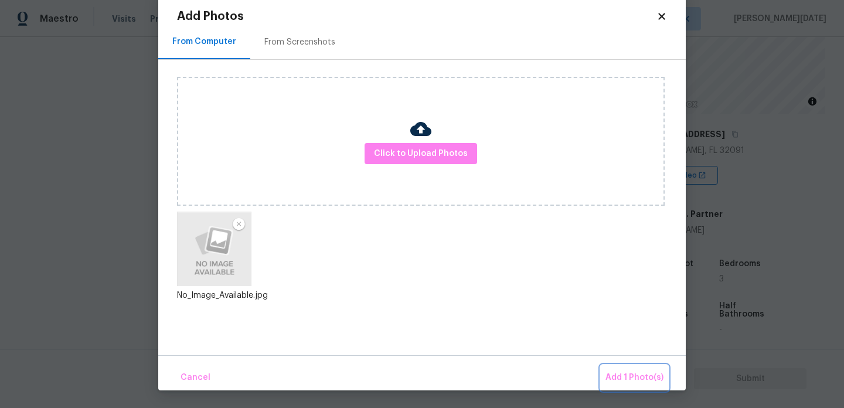
click at [612, 379] on span "Add 1 Photo(s)" at bounding box center [635, 378] width 58 height 15
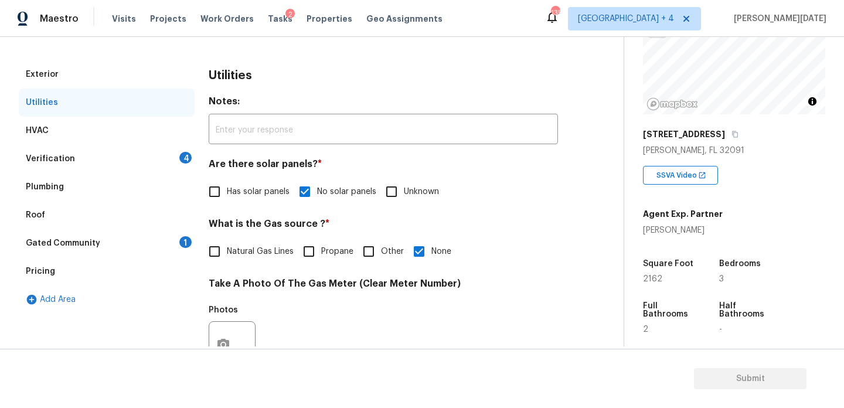
scroll to position [147, 0]
click at [175, 155] on div "Verification 4" at bounding box center [107, 158] width 176 height 28
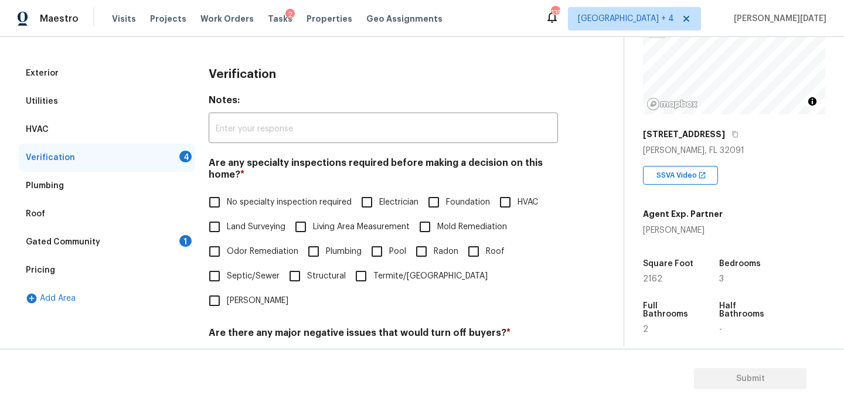
click at [225, 198] on input "No specialty inspection required" at bounding box center [214, 202] width 25 height 25
checkbox input "true"
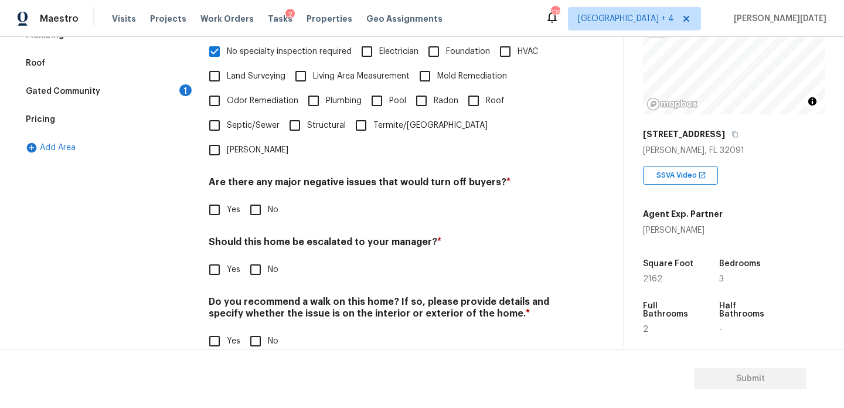
click at [263, 198] on input "No" at bounding box center [255, 210] width 25 height 25
checkbox input "true"
click at [258, 329] on input "No" at bounding box center [255, 341] width 25 height 25
checkbox input "true"
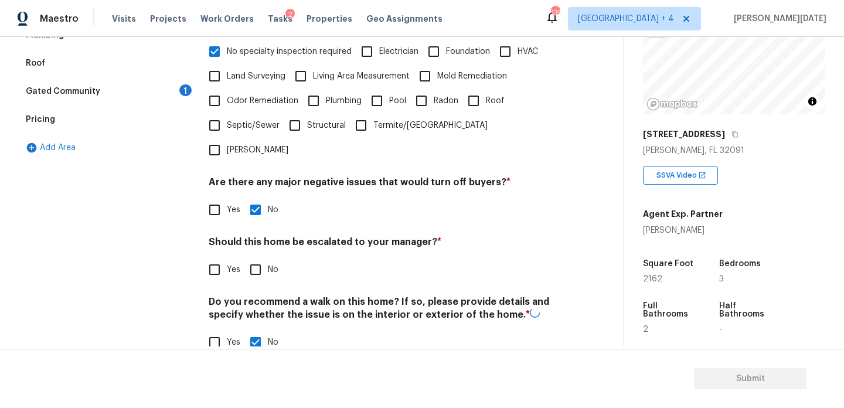
click at [207, 257] on input "Yes" at bounding box center [214, 269] width 25 height 25
checkbox input "true"
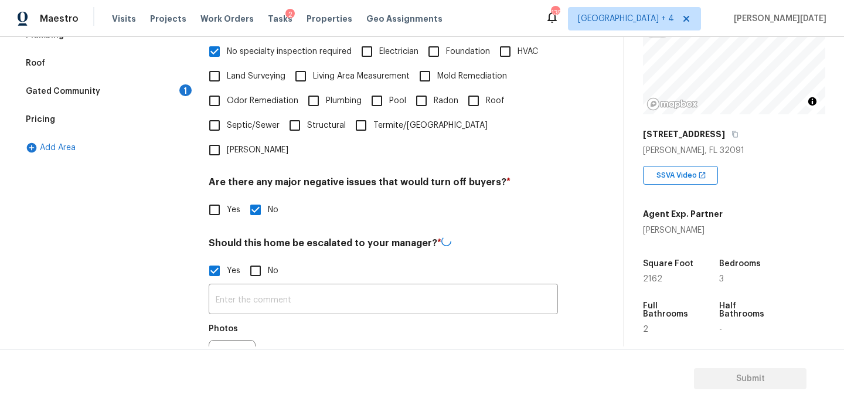
scroll to position [409, 0]
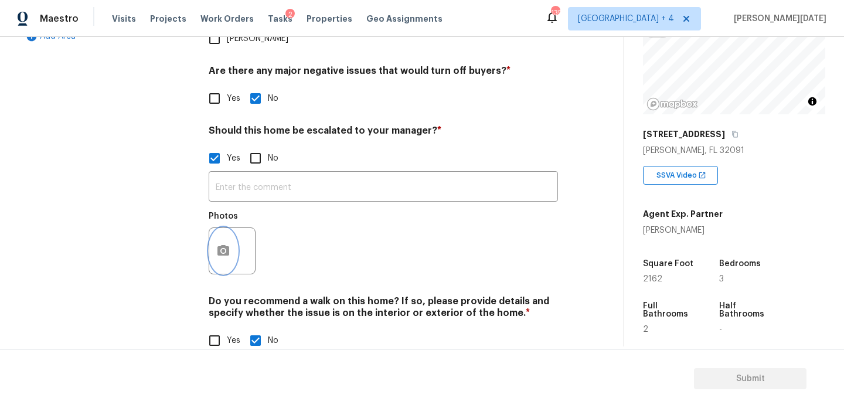
click at [219, 245] on icon "button" at bounding box center [224, 250] width 12 height 11
click at [214, 228] on button "button" at bounding box center [223, 251] width 28 height 46
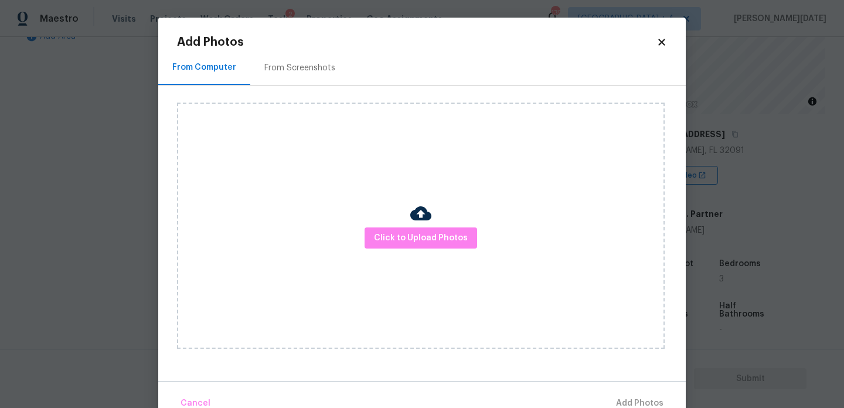
click at [413, 225] on div at bounding box center [420, 215] width 21 height 25
click at [415, 231] on span "Click to Upload Photos" at bounding box center [421, 238] width 94 height 15
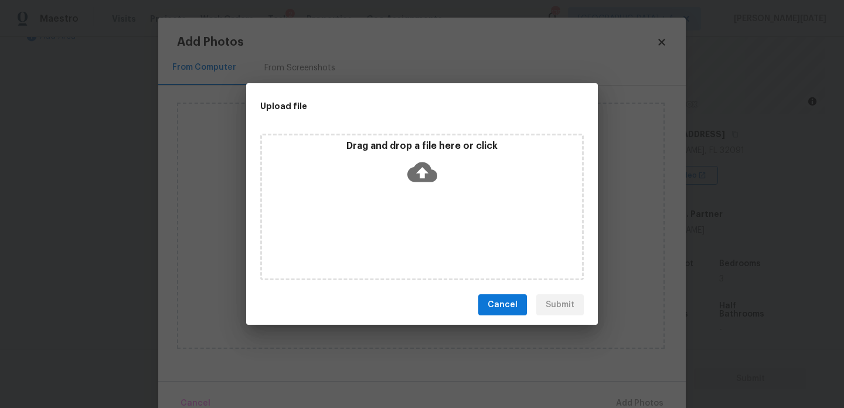
click at [415, 230] on div "Drag and drop a file here or click" at bounding box center [422, 207] width 324 height 147
click at [503, 298] on span "Cancel" at bounding box center [503, 305] width 30 height 15
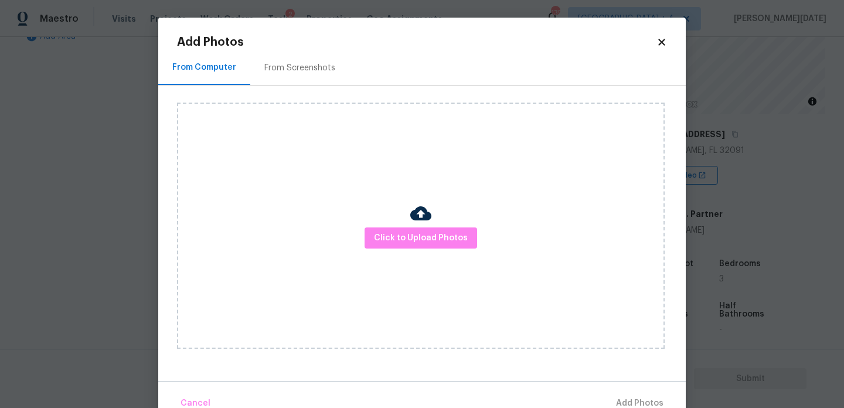
click at [662, 41] on icon at bounding box center [662, 42] width 6 height 6
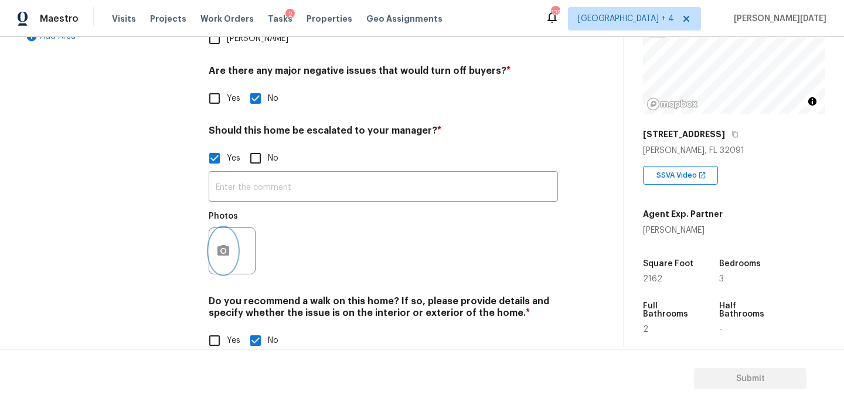
click at [231, 231] on button "button" at bounding box center [223, 251] width 28 height 46
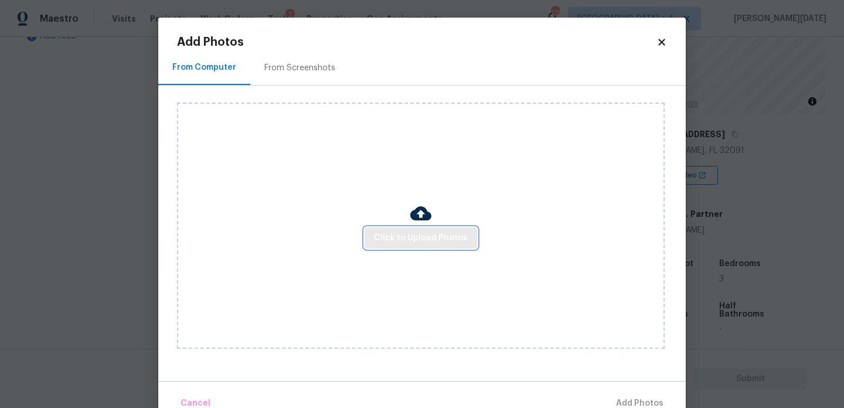
click at [403, 232] on span "Click to Upload Photos" at bounding box center [421, 238] width 94 height 15
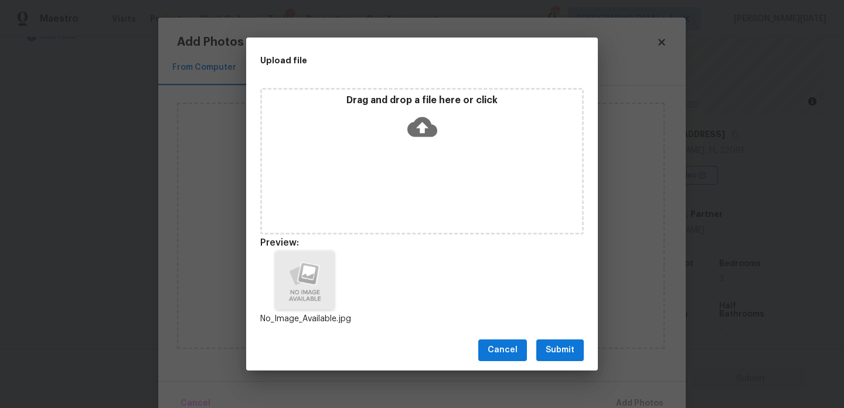
click at [571, 352] on span "Submit" at bounding box center [560, 350] width 29 height 15
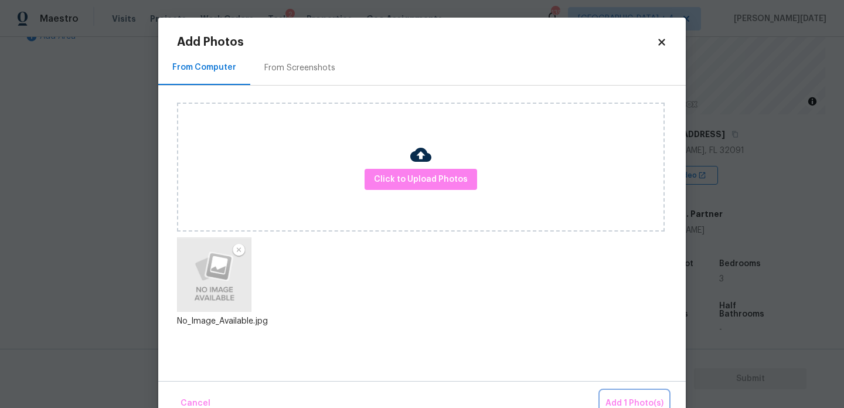
click at [623, 393] on button "Add 1 Photo(s)" at bounding box center [634, 403] width 67 height 25
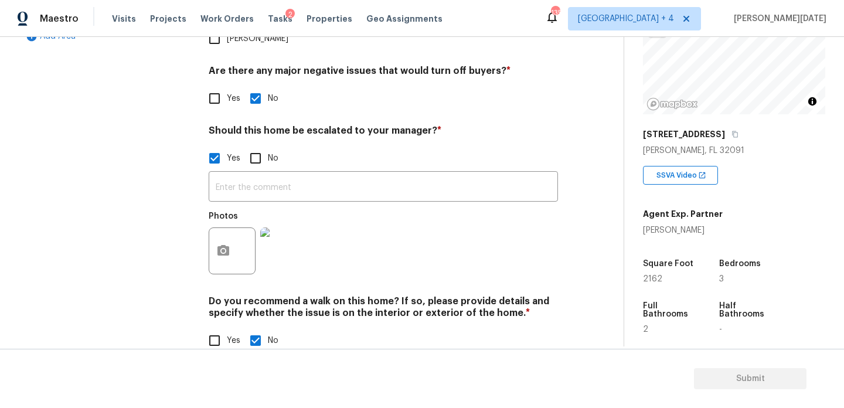
click at [281, 239] on img at bounding box center [283, 251] width 47 height 47
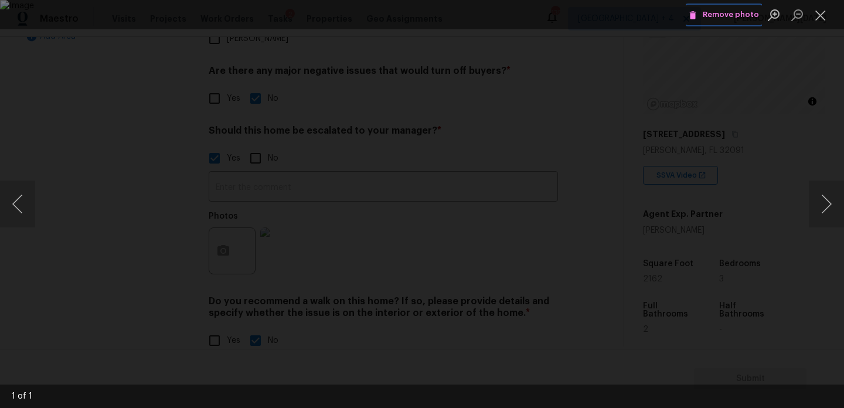
click at [728, 18] on span "Remove photo" at bounding box center [724, 14] width 70 height 13
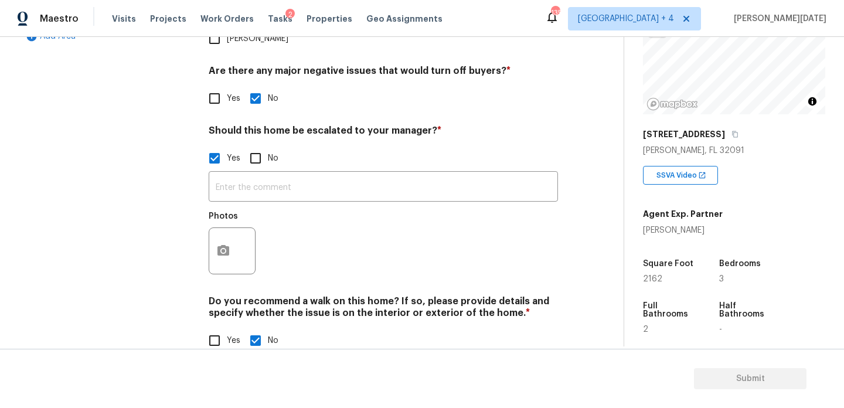
click at [259, 146] on input "No" at bounding box center [255, 158] width 25 height 25
checkbox input "true"
checkbox input "false"
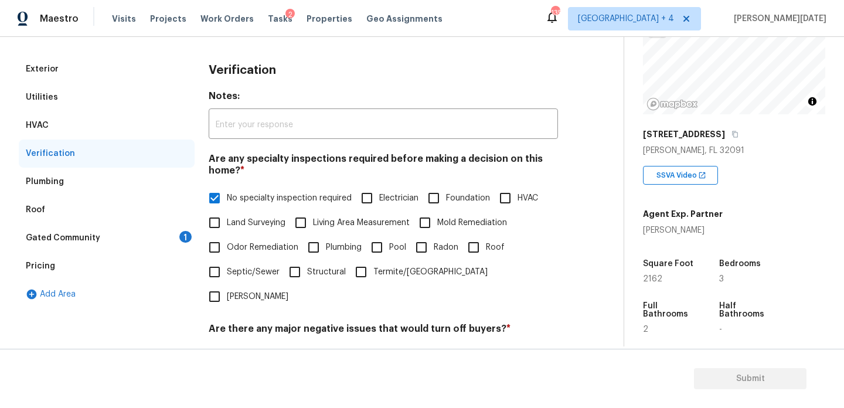
click at [166, 237] on div "Gated Community 1" at bounding box center [107, 238] width 176 height 28
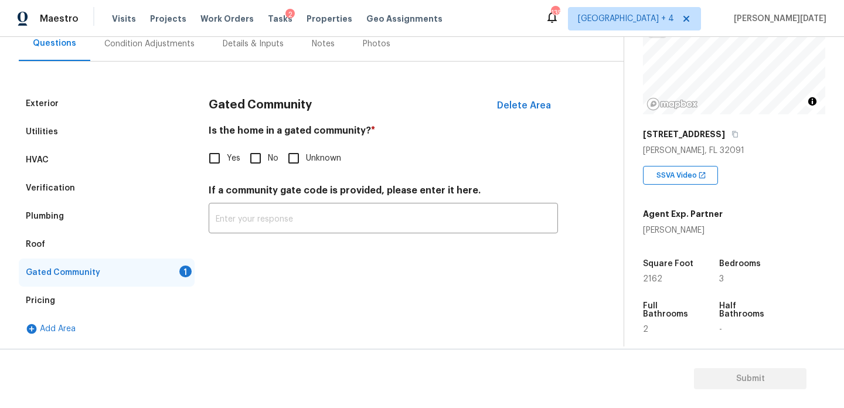
click at [256, 163] on input "No" at bounding box center [255, 158] width 25 height 25
checkbox input "true"
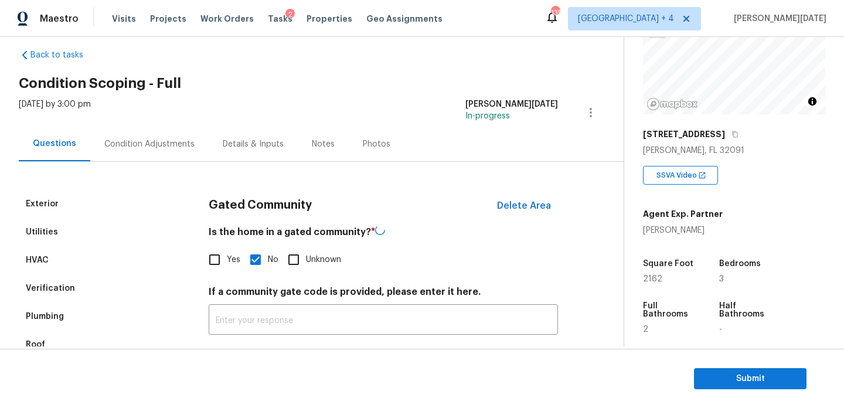
scroll to position [0, 0]
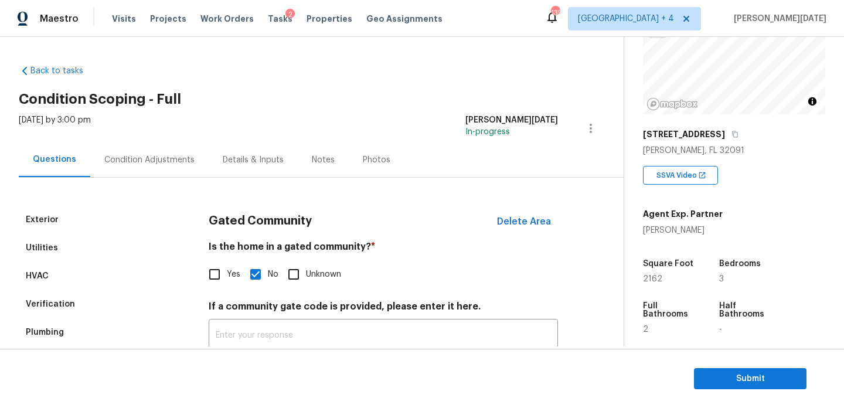
click at [153, 156] on div "Condition Adjustments" at bounding box center [149, 160] width 90 height 12
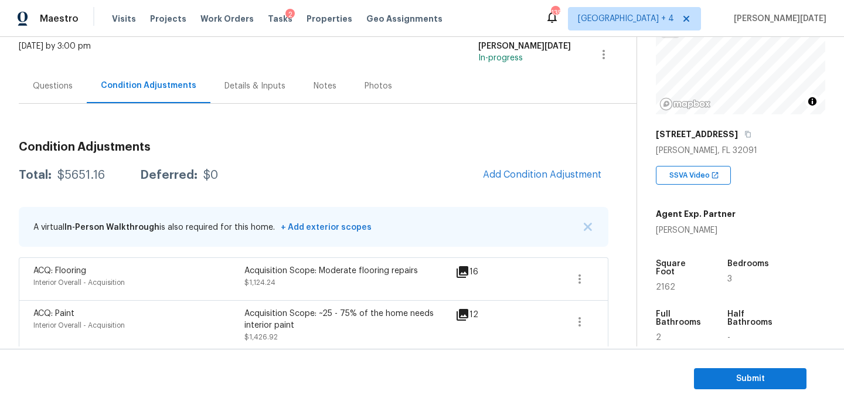
scroll to position [51, 0]
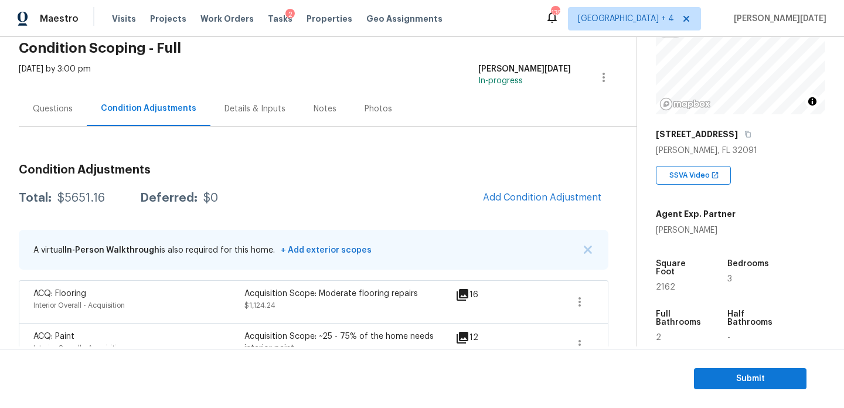
click at [236, 110] on div "Details & Inputs" at bounding box center [255, 109] width 61 height 12
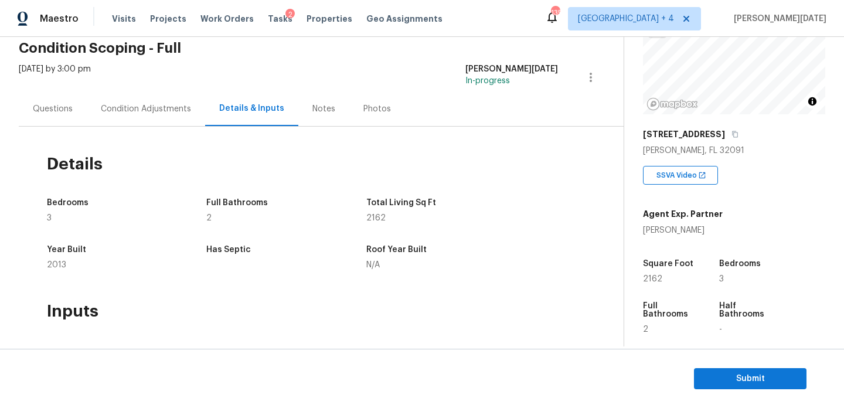
click at [147, 99] on div "Condition Adjustments" at bounding box center [146, 108] width 118 height 35
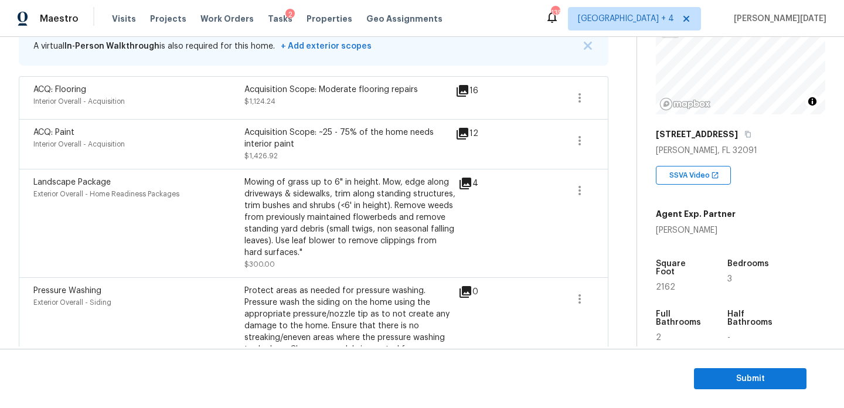
scroll to position [260, 0]
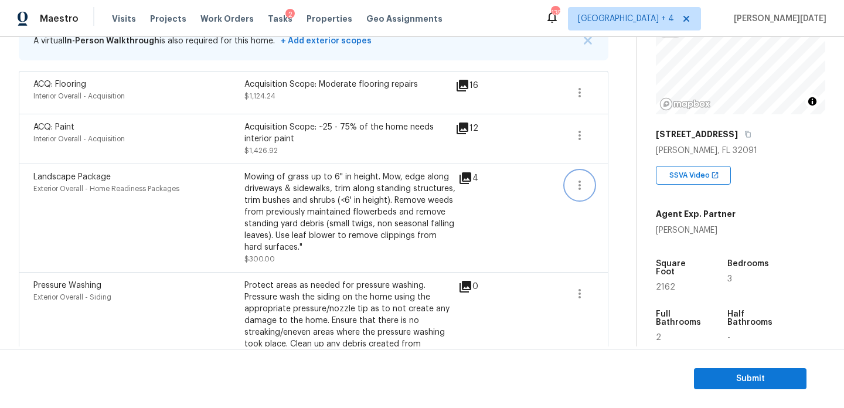
click at [590, 182] on button "button" at bounding box center [580, 185] width 28 height 28
click at [629, 178] on div "Edit" at bounding box center [645, 183] width 91 height 12
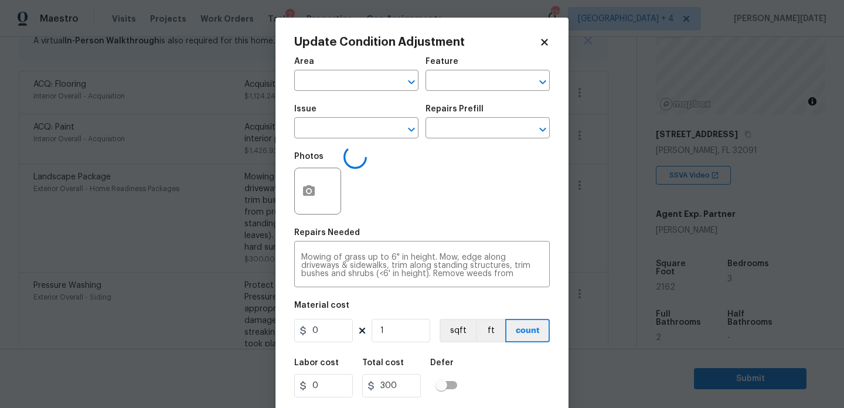
type input "Exterior Overall"
type input "Home Readiness Packages"
type input "Landscape Package"
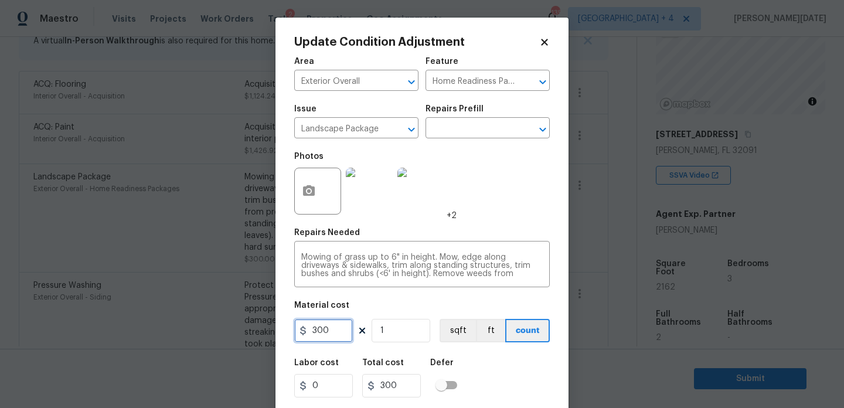
drag, startPoint x: 339, startPoint y: 330, endPoint x: 197, endPoint y: 330, distance: 141.9
click at [197, 330] on div "Update Condition Adjustment Area Exterior Overall ​ Feature Home Readiness Pack…" at bounding box center [422, 204] width 844 height 408
type input "750"
click at [528, 145] on div "Issue Landscape Package ​ Repairs Prefill ​" at bounding box center [422, 121] width 256 height 47
type input "750"
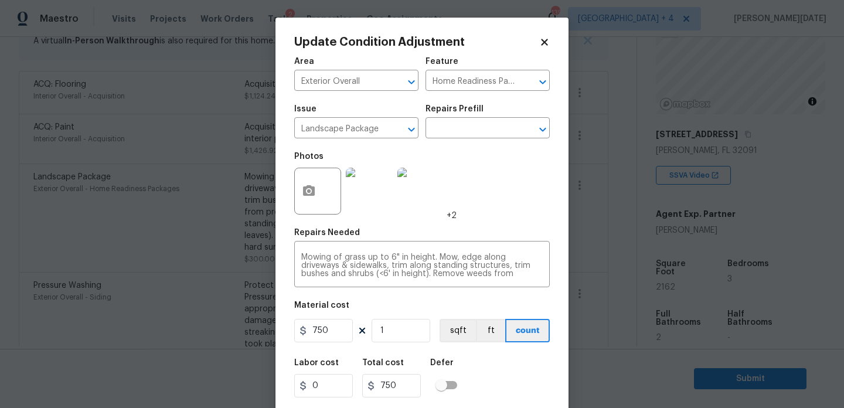
scroll to position [30, 0]
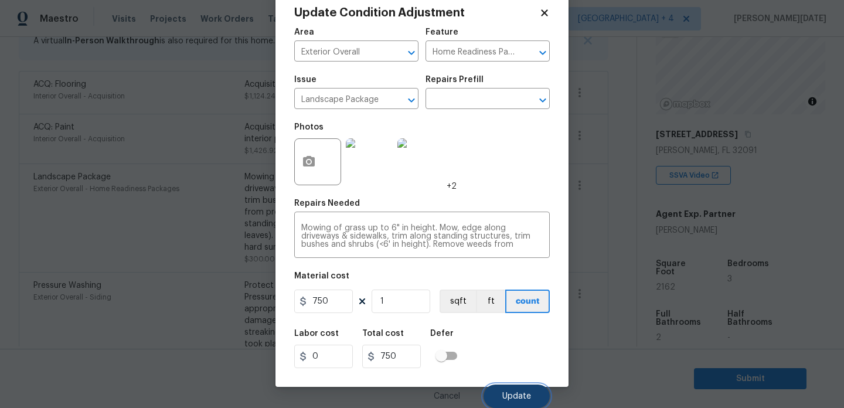
click at [527, 401] on button "Update" at bounding box center [517, 396] width 66 height 23
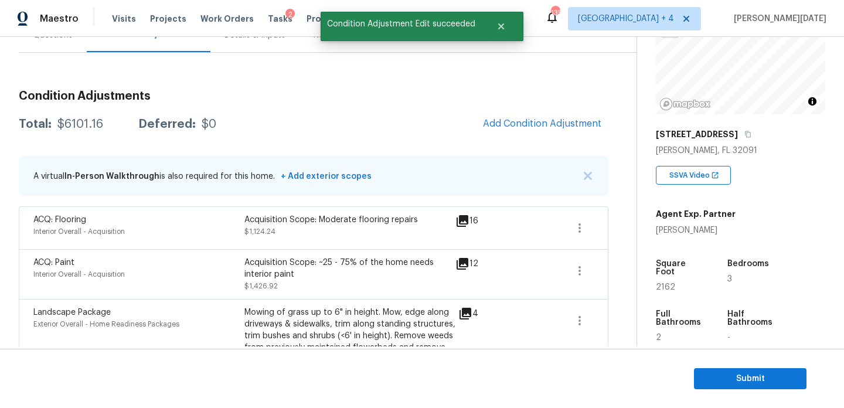
scroll to position [9, 0]
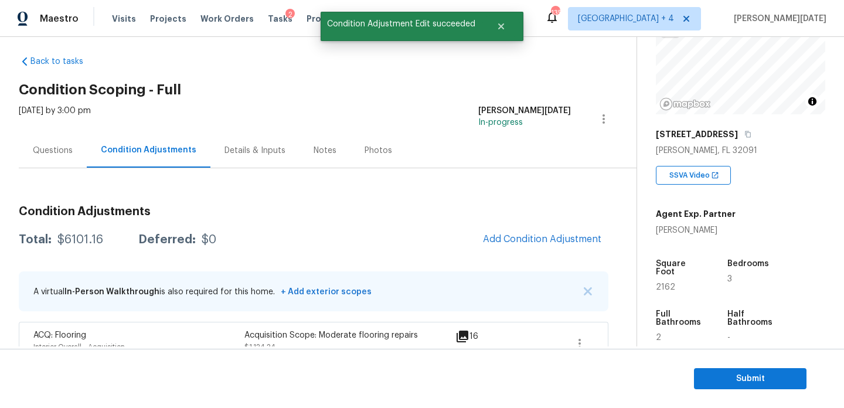
click at [44, 141] on div "Questions" at bounding box center [53, 150] width 68 height 35
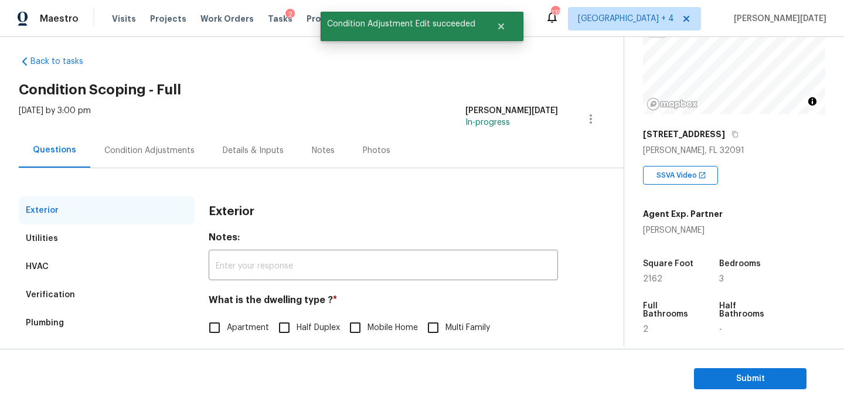
scroll to position [157, 0]
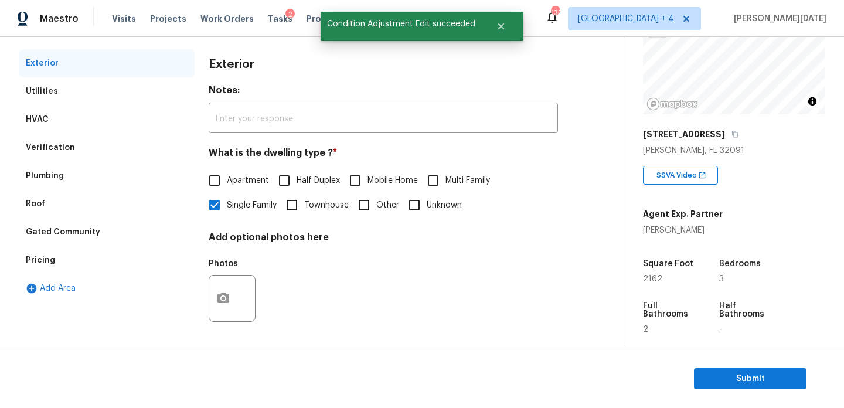
click at [75, 266] on div "Pricing" at bounding box center [107, 260] width 176 height 28
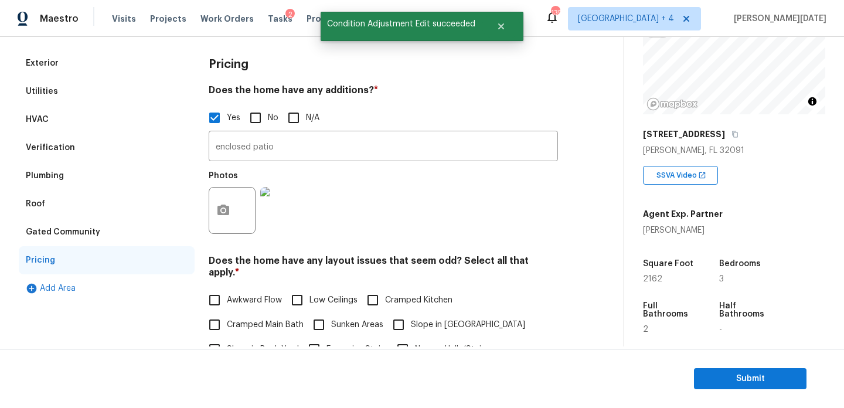
scroll to position [228, 0]
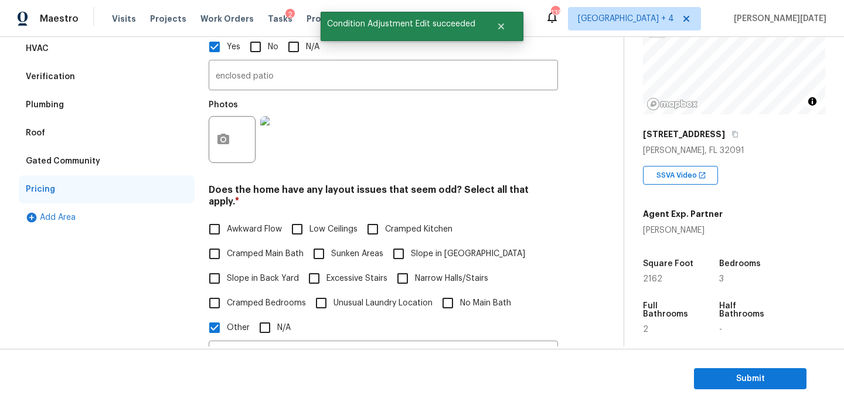
click at [235, 273] on span "Slope in Back Yard" at bounding box center [263, 279] width 72 height 12
click at [227, 266] on input "Slope in Back Yard" at bounding box center [214, 278] width 25 height 25
checkbox input "true"
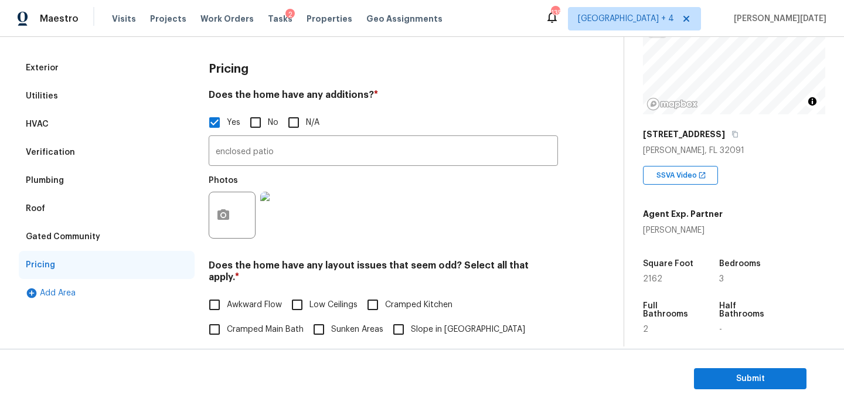
scroll to position [0, 0]
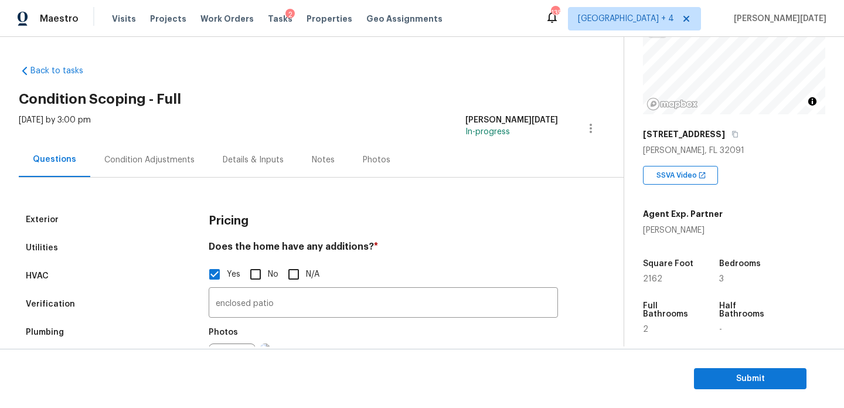
click at [166, 175] on div "Condition Adjustments" at bounding box center [149, 159] width 118 height 35
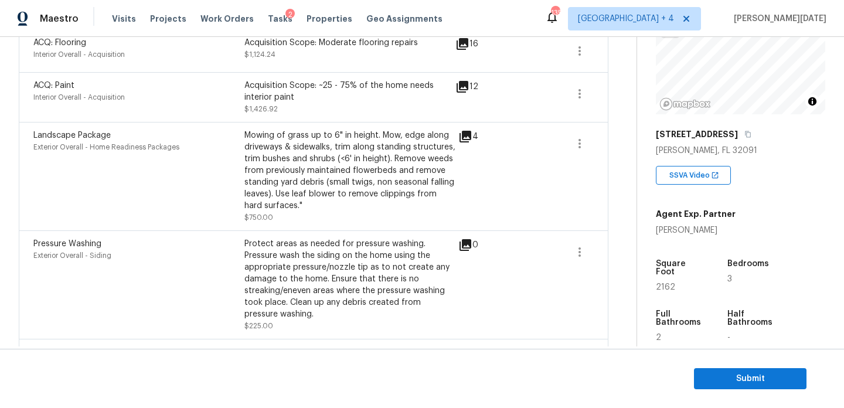
scroll to position [385, 0]
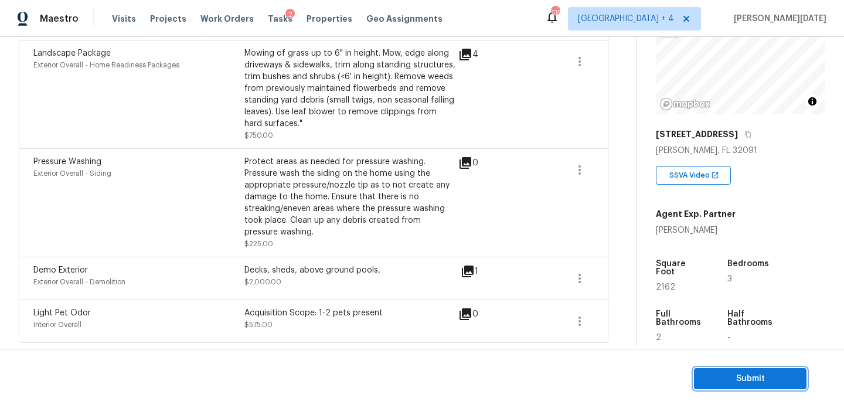
click at [712, 376] on span "Submit" at bounding box center [751, 379] width 94 height 15
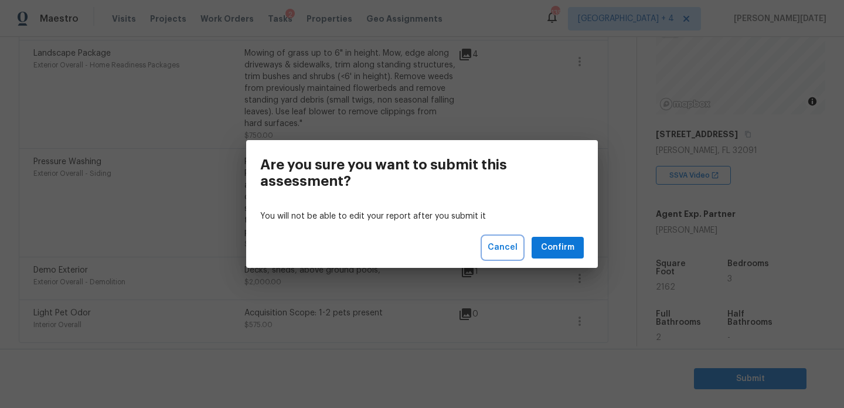
click at [504, 244] on span "Cancel" at bounding box center [503, 247] width 30 height 15
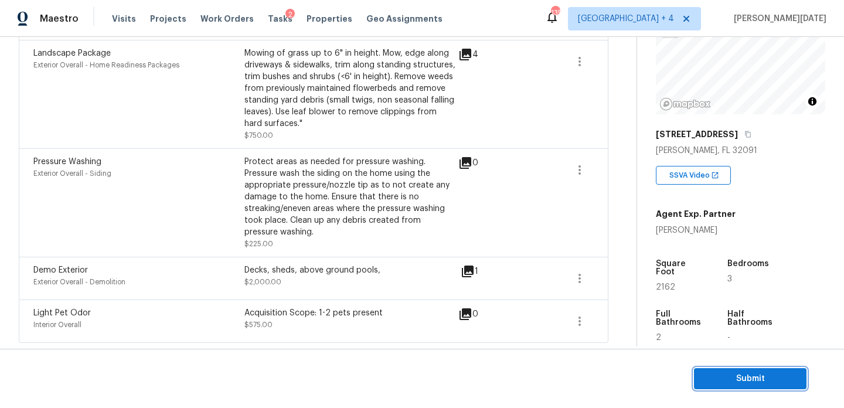
click at [711, 376] on span "Submit" at bounding box center [751, 379] width 94 height 15
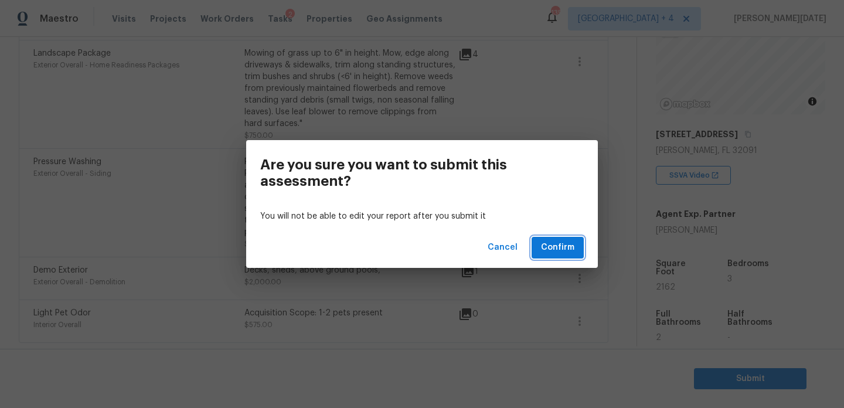
click at [563, 244] on span "Confirm" at bounding box center [557, 247] width 33 height 15
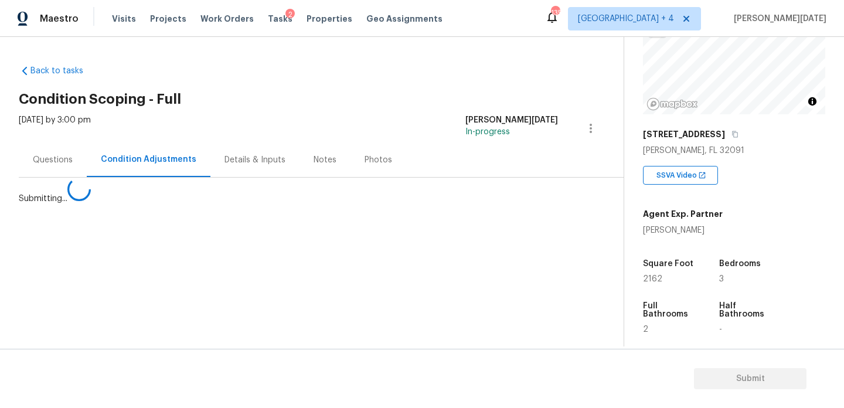
scroll to position [0, 0]
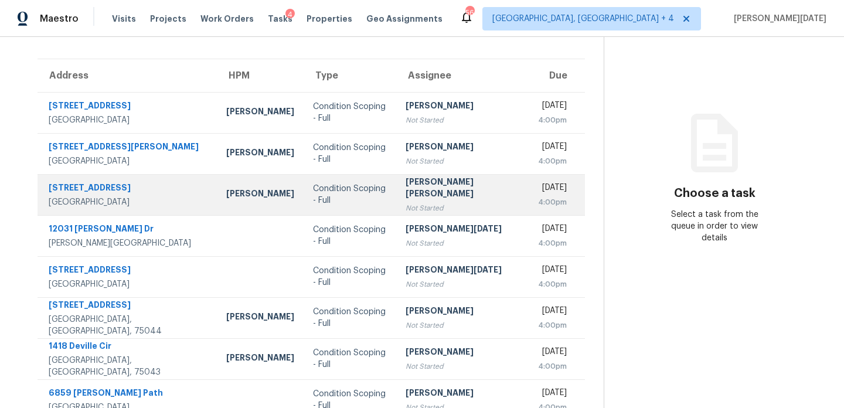
scroll to position [202, 0]
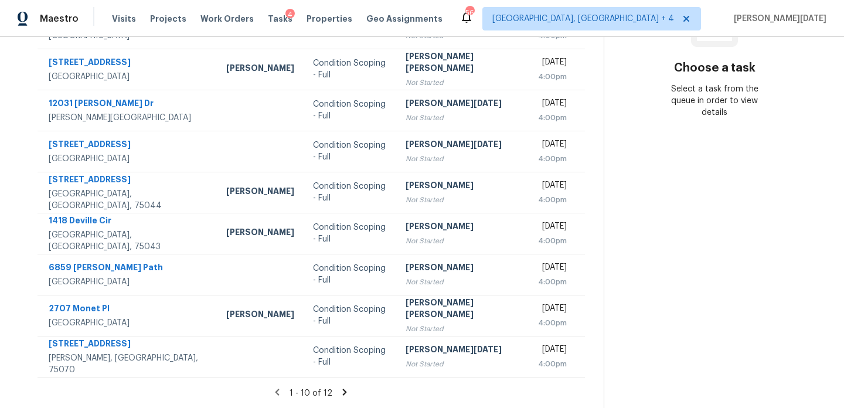
click at [340, 395] on icon at bounding box center [345, 392] width 11 height 11
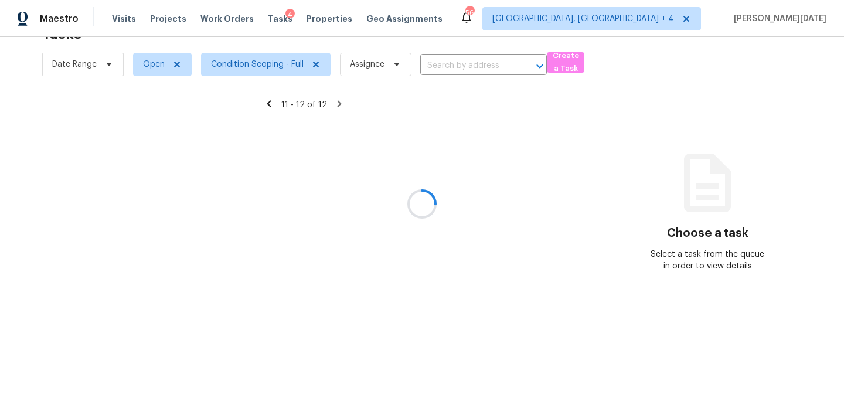
scroll to position [37, 0]
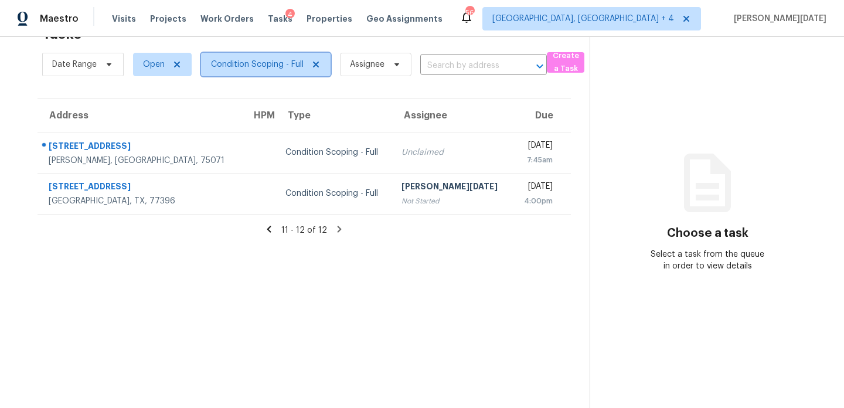
click at [260, 67] on span "Condition Scoping - Full" at bounding box center [257, 65] width 93 height 12
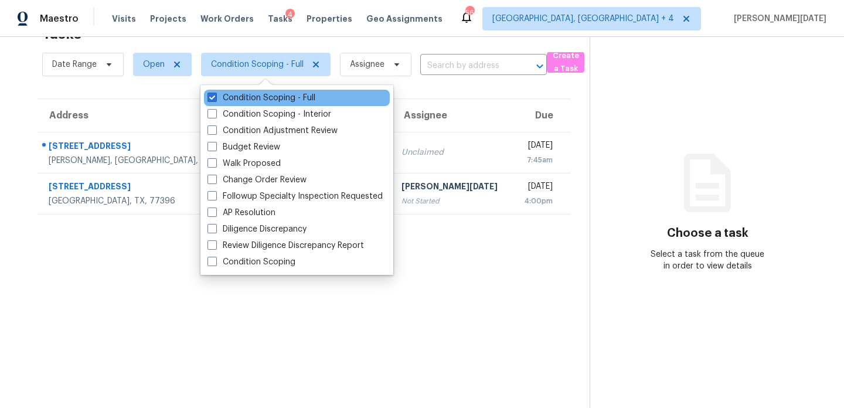
click at [260, 104] on div "Condition Scoping - Full" at bounding box center [297, 98] width 186 height 16
click at [273, 99] on label "Condition Scoping - Full" at bounding box center [262, 98] width 108 height 12
click at [215, 99] on input "Condition Scoping - Full" at bounding box center [212, 96] width 8 height 8
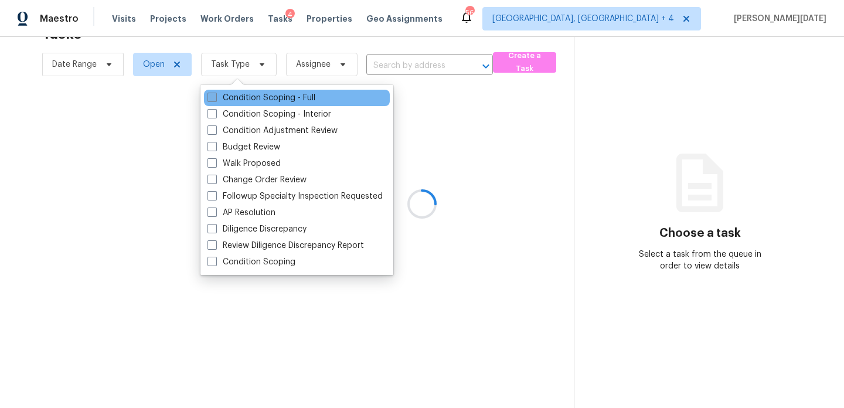
click at [273, 99] on label "Condition Scoping - Full" at bounding box center [262, 98] width 108 height 12
click at [215, 99] on input "Condition Scoping - Full" at bounding box center [212, 96] width 8 height 8
checkbox input "true"
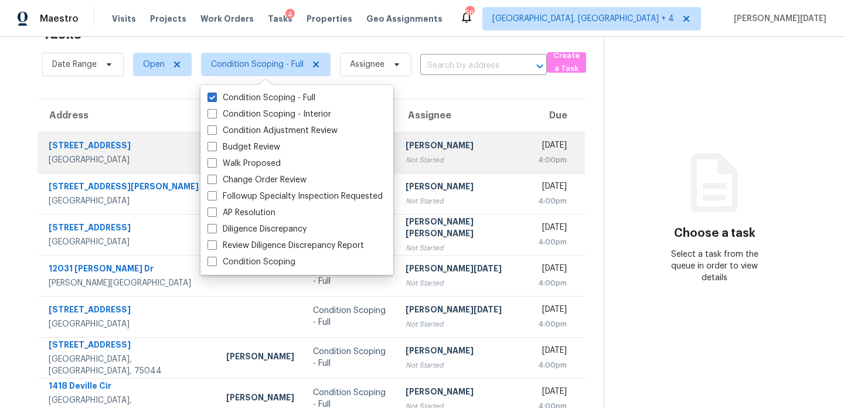
click at [450, 146] on div "Ranjith Kumar P" at bounding box center [463, 147] width 114 height 15
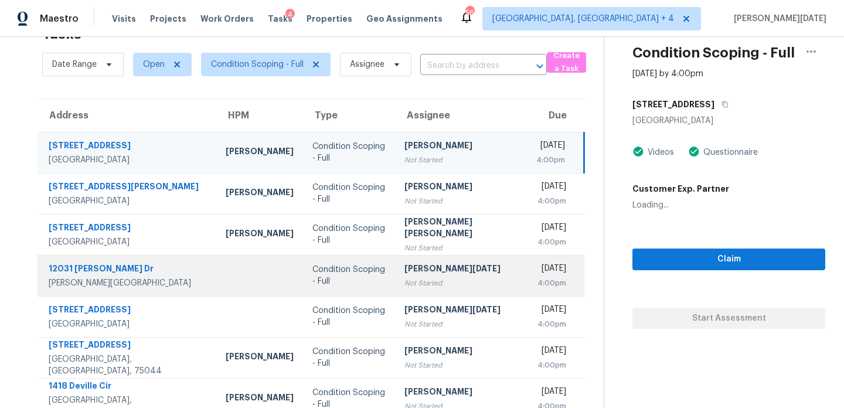
click at [438, 279] on div "Not Started" at bounding box center [461, 283] width 113 height 12
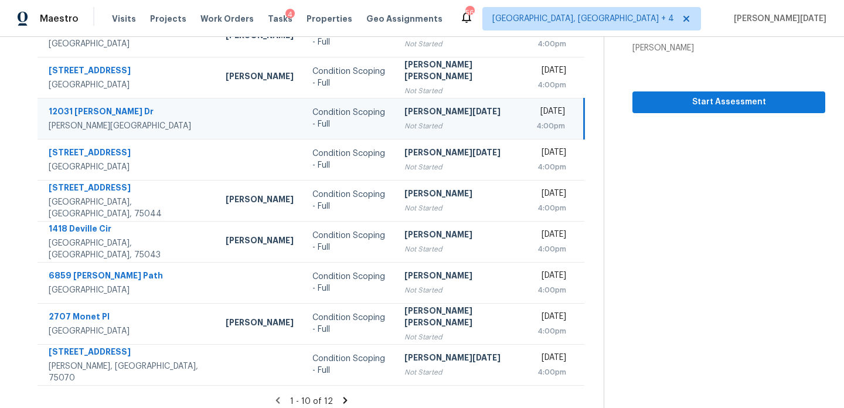
scroll to position [202, 0]
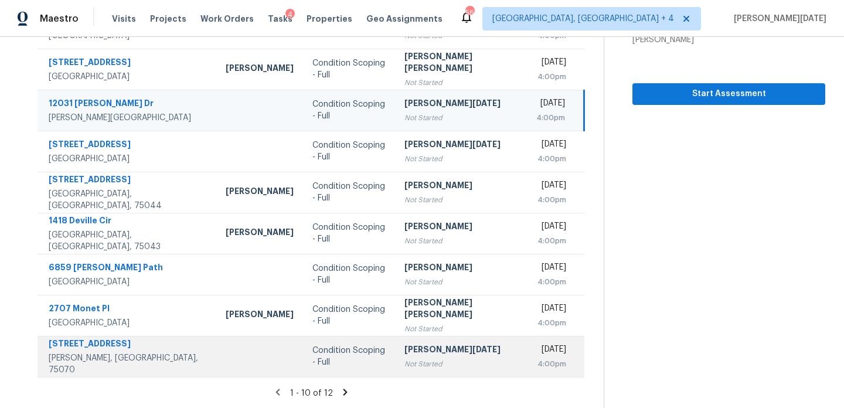
click at [445, 365] on div "Not Started" at bounding box center [461, 364] width 113 height 12
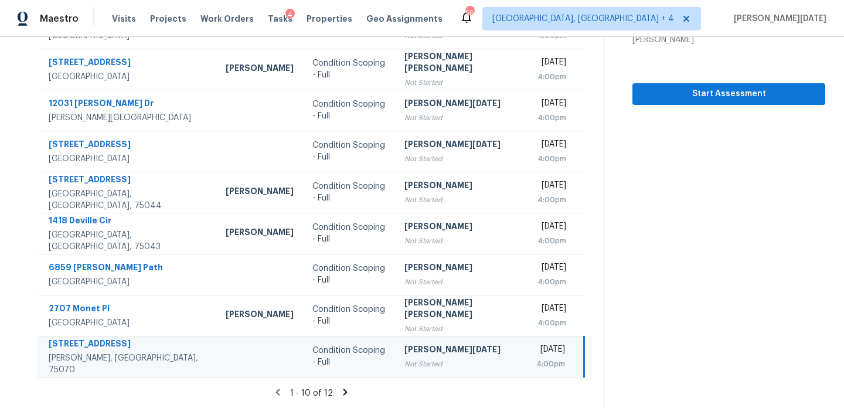
click at [527, 363] on td "Thu, Aug 21st 2025 4:00pm" at bounding box center [555, 356] width 57 height 41
click at [683, 99] on span "Start Assessment" at bounding box center [729, 94] width 174 height 15
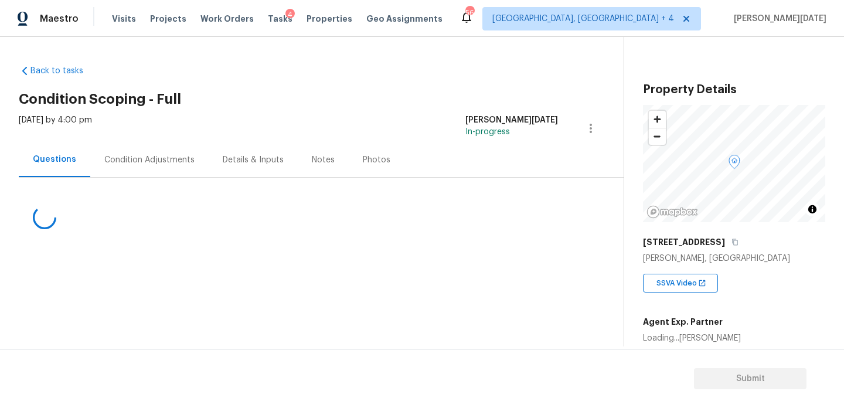
click at [159, 160] on div "Condition Adjustments" at bounding box center [149, 160] width 90 height 12
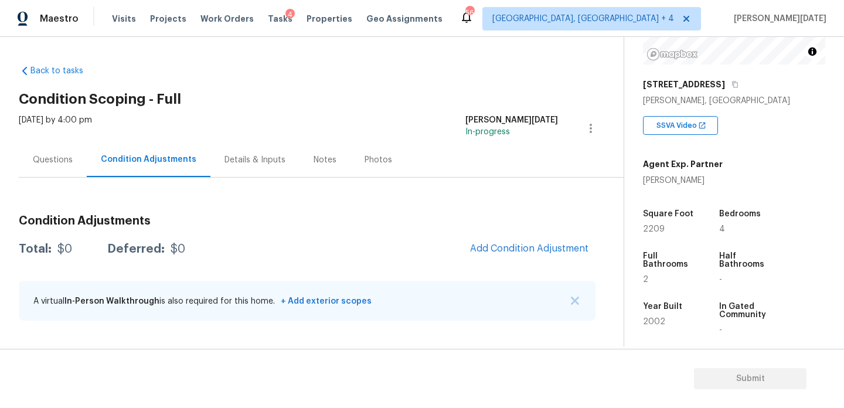
scroll to position [174, 0]
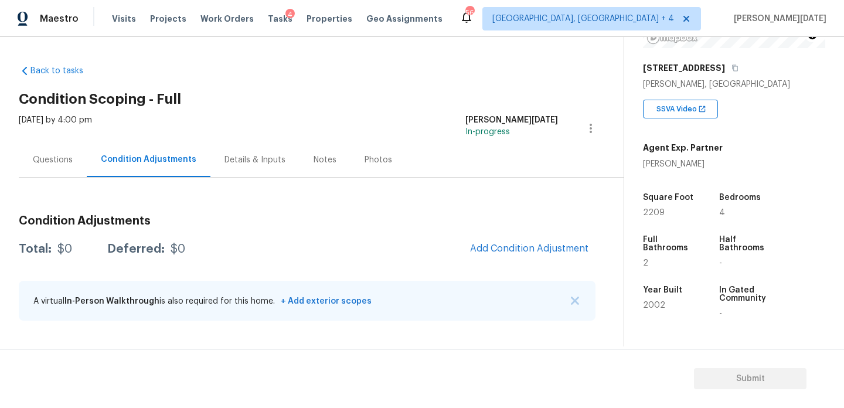
click at [653, 211] on span "2209" at bounding box center [654, 213] width 22 height 8
copy span "2209"
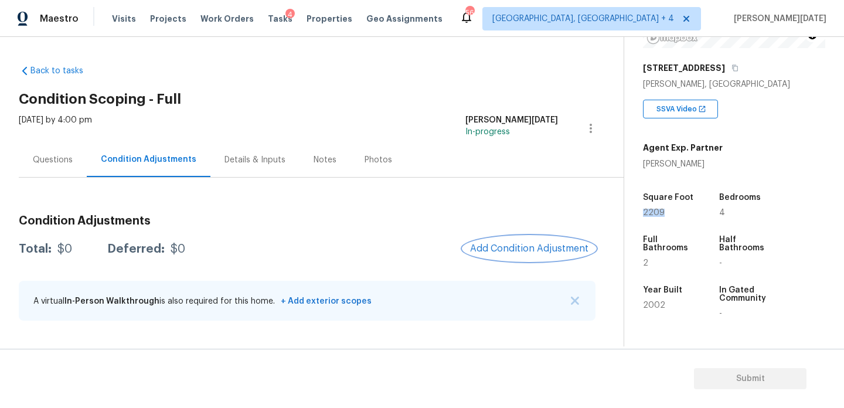
click at [503, 245] on span "Add Condition Adjustment" at bounding box center [529, 248] width 118 height 11
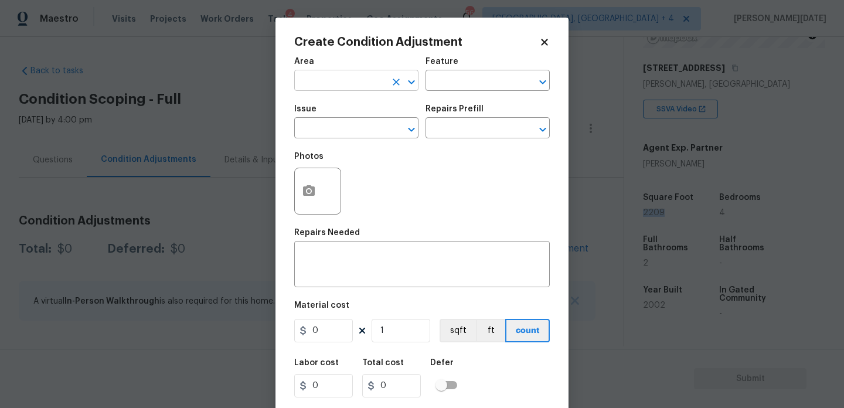
click at [300, 75] on input "text" at bounding box center [339, 82] width 91 height 18
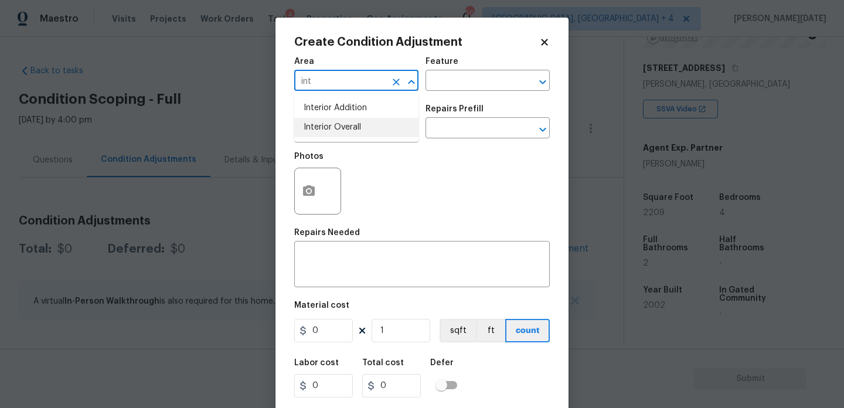
click at [326, 134] on li "Interior Overall" at bounding box center [356, 127] width 124 height 19
type input "Interior Overall"
click at [326, 134] on input "text" at bounding box center [339, 129] width 91 height 18
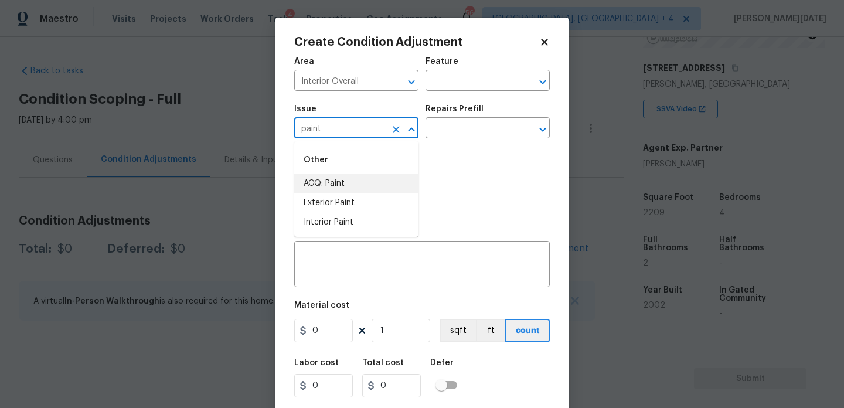
click at [340, 183] on li "ACQ: Paint" at bounding box center [356, 183] width 124 height 19
type input "ACQ: Paint"
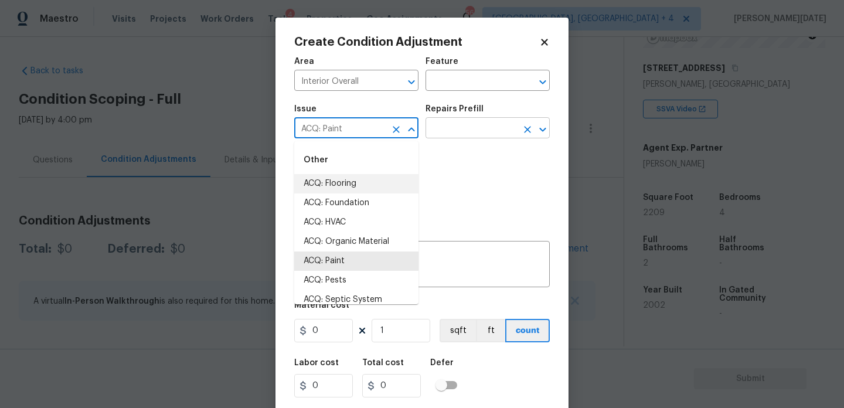
click at [461, 130] on input "text" at bounding box center [471, 129] width 91 height 18
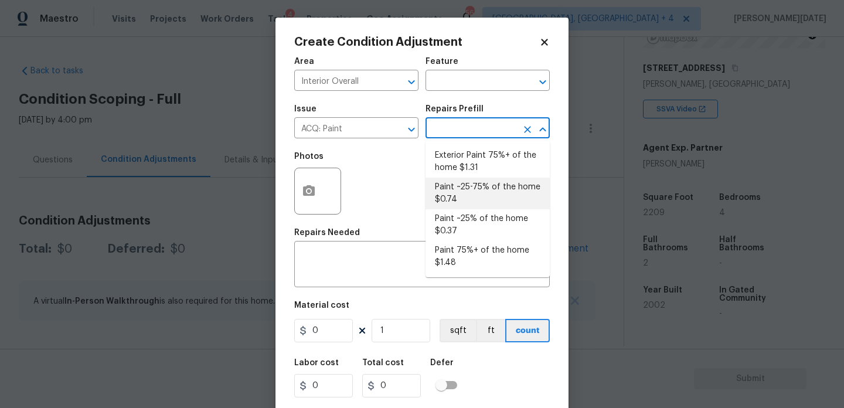
click at [467, 187] on li "Paint ~25-75% of the home $0.74" at bounding box center [488, 194] width 124 height 32
type input "Acquisition"
type textarea "Acquisition Scope: ~25 - 75% of the home needs interior paint"
type input "0.74"
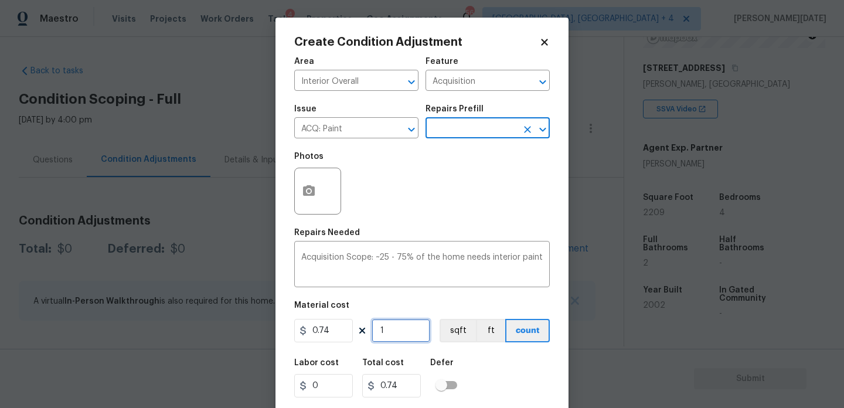
click at [409, 333] on input "1" at bounding box center [401, 330] width 59 height 23
type input "0"
paste input "2209"
type input "2209"
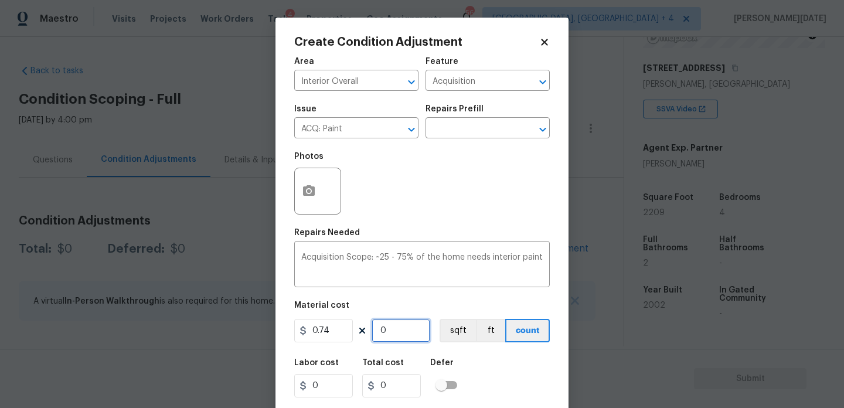
type input "1634.66"
type input "2209"
click at [301, 192] on button "button" at bounding box center [309, 191] width 28 height 46
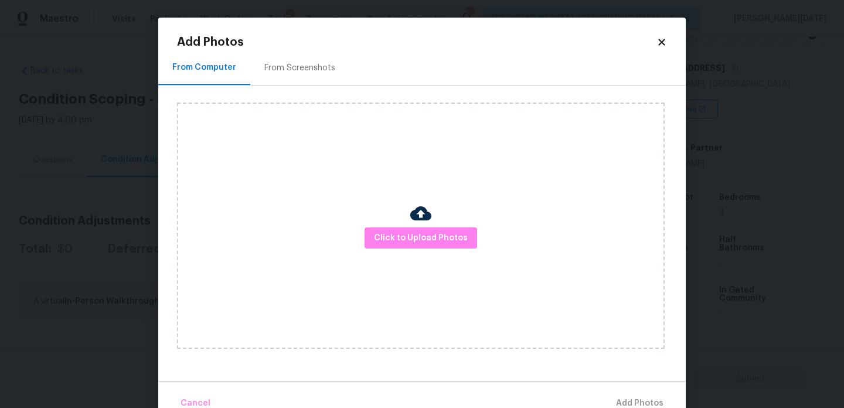
click at [322, 83] on div "From Screenshots" at bounding box center [299, 67] width 99 height 35
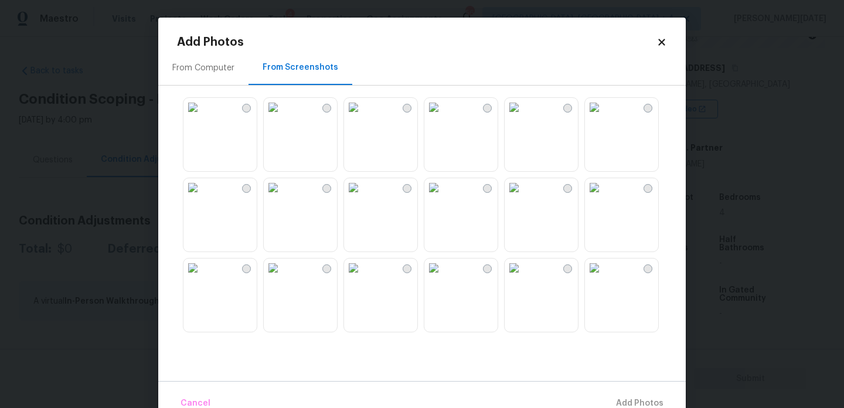
click at [443, 117] on img at bounding box center [434, 107] width 19 height 19
click at [363, 117] on img at bounding box center [353, 107] width 19 height 19
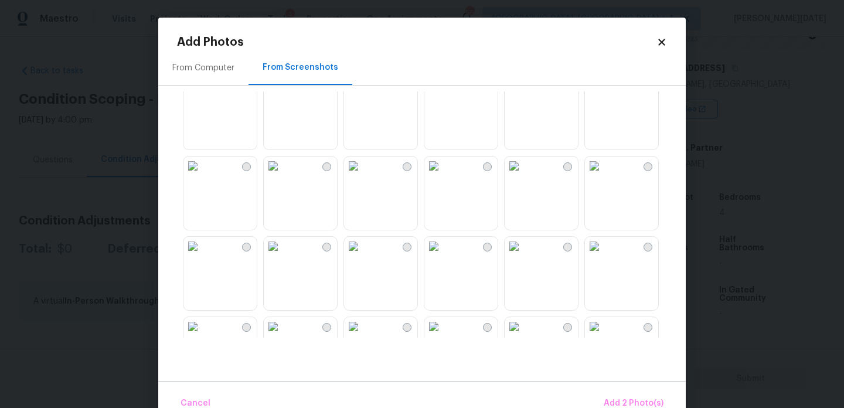
scroll to position [265, 0]
click at [363, 173] on img at bounding box center [353, 163] width 19 height 19
click at [283, 173] on img at bounding box center [273, 163] width 19 height 19
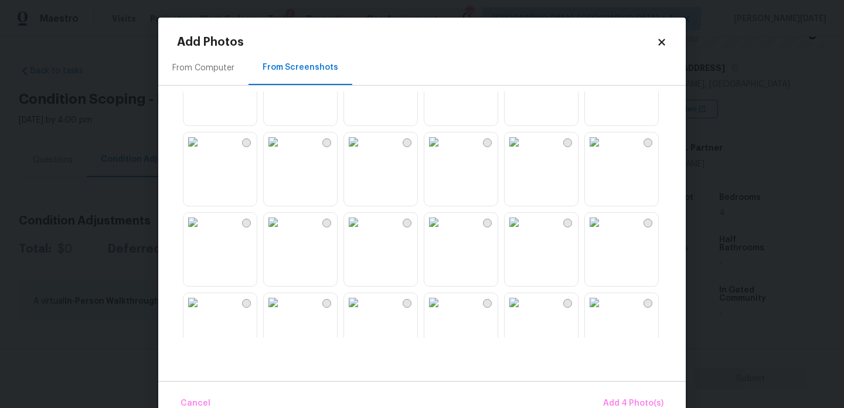
scroll to position [690, 0]
click at [524, 150] on img at bounding box center [514, 140] width 19 height 19
click at [363, 150] on img at bounding box center [353, 140] width 19 height 19
click at [283, 150] on img at bounding box center [273, 140] width 19 height 19
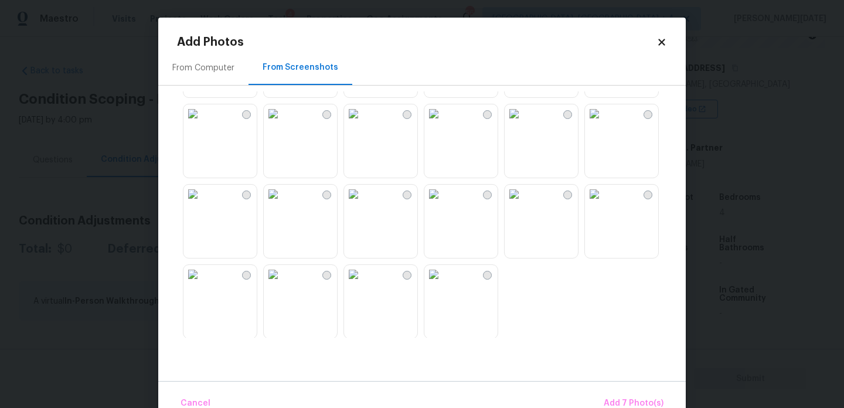
scroll to position [1119, 0]
click at [443, 123] on img at bounding box center [434, 113] width 19 height 19
click at [524, 123] on img at bounding box center [514, 113] width 19 height 19
click at [604, 123] on img at bounding box center [594, 113] width 19 height 19
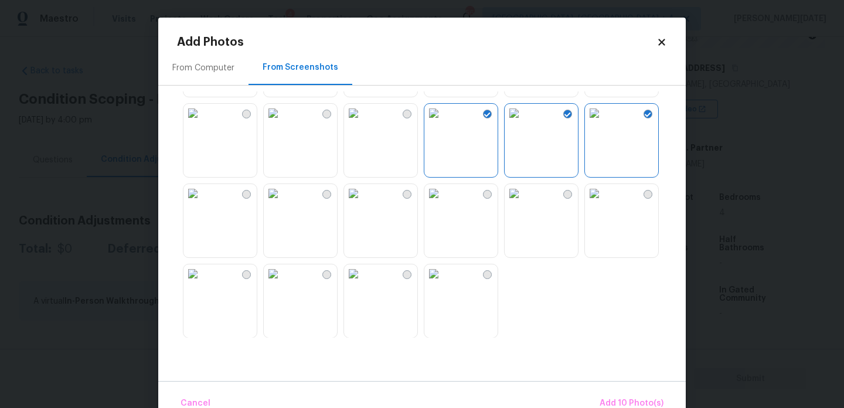
scroll to position [1120, 0]
click at [283, 202] on img at bounding box center [273, 193] width 19 height 19
click at [283, 283] on img at bounding box center [273, 273] width 19 height 19
click at [443, 283] on img at bounding box center [434, 273] width 19 height 19
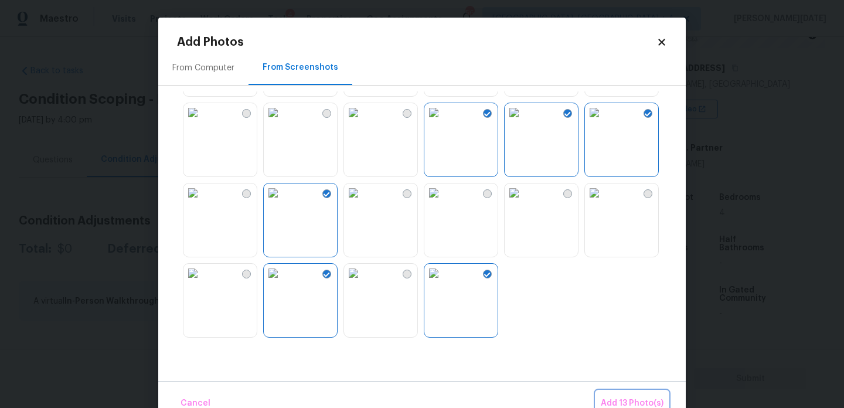
click at [633, 399] on span "Add 13 Photo(s)" at bounding box center [632, 403] width 63 height 15
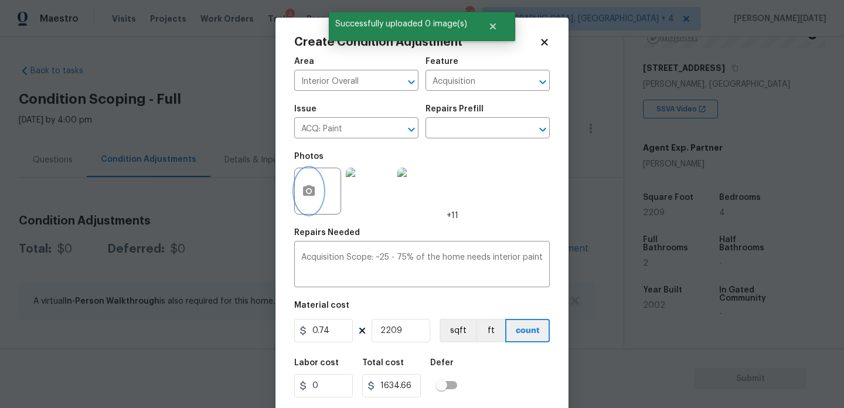
scroll to position [30, 0]
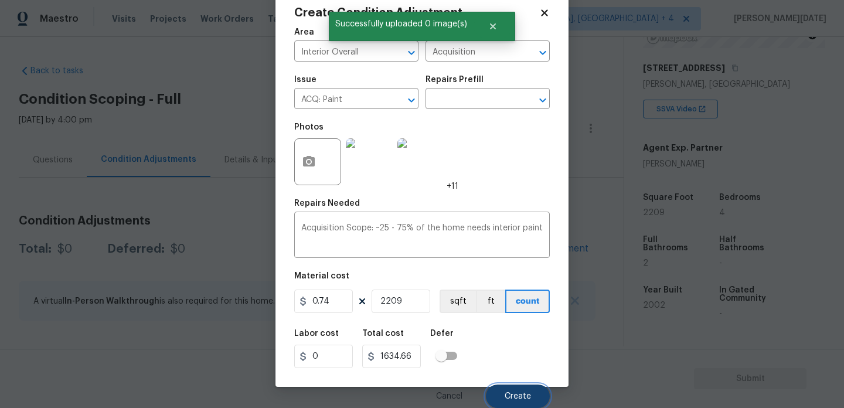
click at [511, 388] on button "Create" at bounding box center [518, 396] width 64 height 23
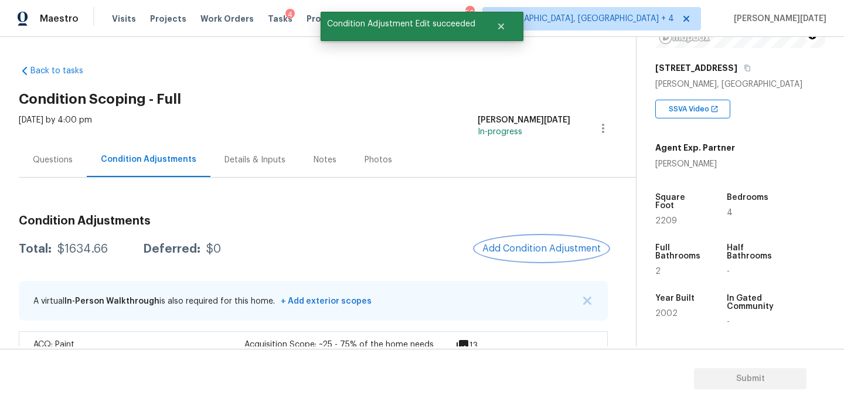
scroll to position [39, 0]
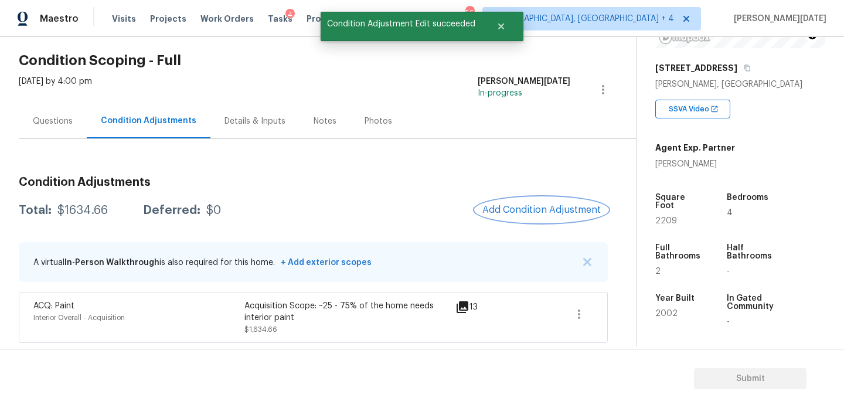
click at [553, 219] on button "Add Condition Adjustment" at bounding box center [542, 210] width 133 height 25
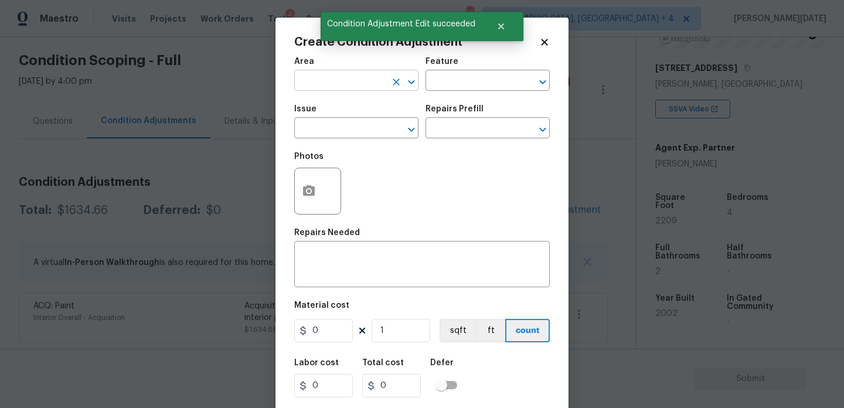
click at [317, 84] on input "text" at bounding box center [339, 82] width 91 height 18
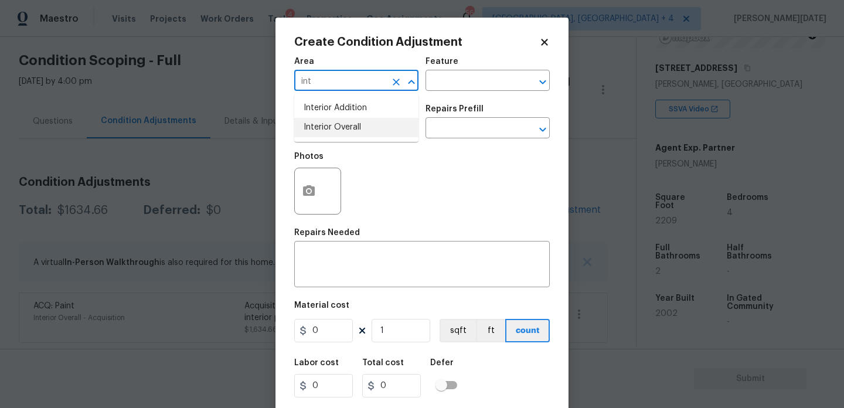
click at [321, 133] on li "Interior Overall" at bounding box center [356, 127] width 124 height 19
type input "Interior Overall"
click at [321, 133] on input "text" at bounding box center [339, 129] width 91 height 18
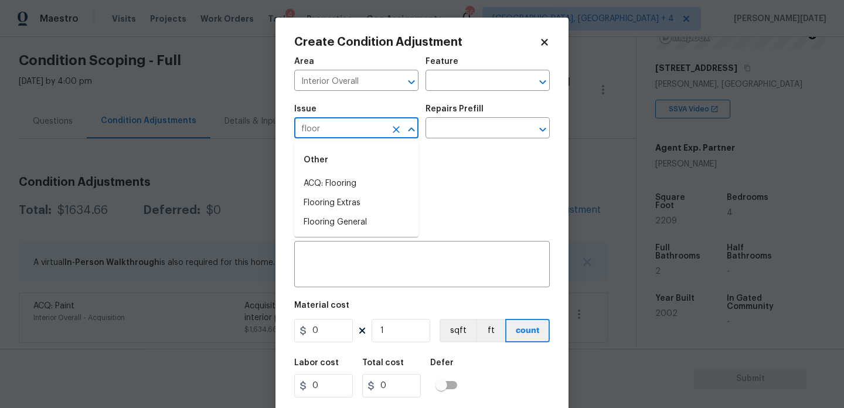
click at [326, 174] on div "Other" at bounding box center [356, 160] width 124 height 28
click at [330, 187] on li "ACQ: Flooring" at bounding box center [356, 183] width 124 height 19
type input "ACQ: Flooring"
click at [467, 125] on input "text" at bounding box center [471, 129] width 91 height 18
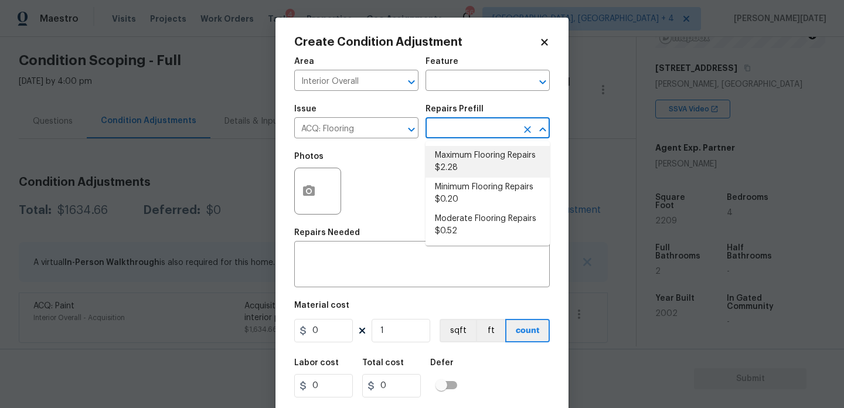
click at [467, 164] on li "Maximum Flooring Repairs $2.28" at bounding box center [488, 162] width 124 height 32
type input "Acquisition"
type textarea "Acquisition Scope: Maximum flooring repairs"
type input "2.28"
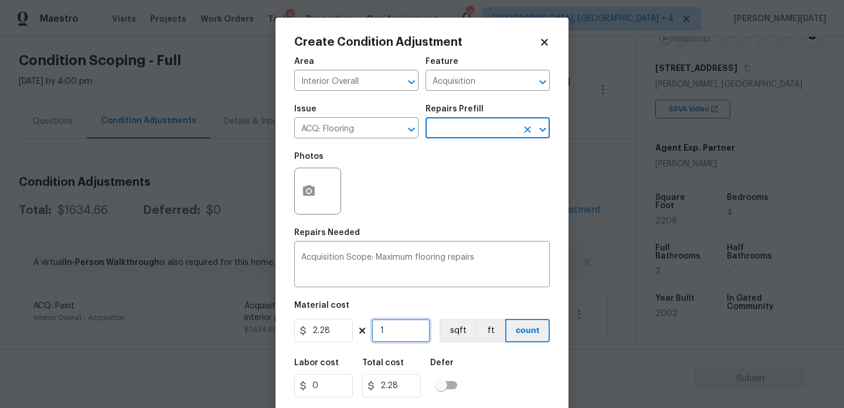
click at [402, 334] on input "1" at bounding box center [401, 330] width 59 height 23
type input "0"
paste input "2209"
type input "2209"
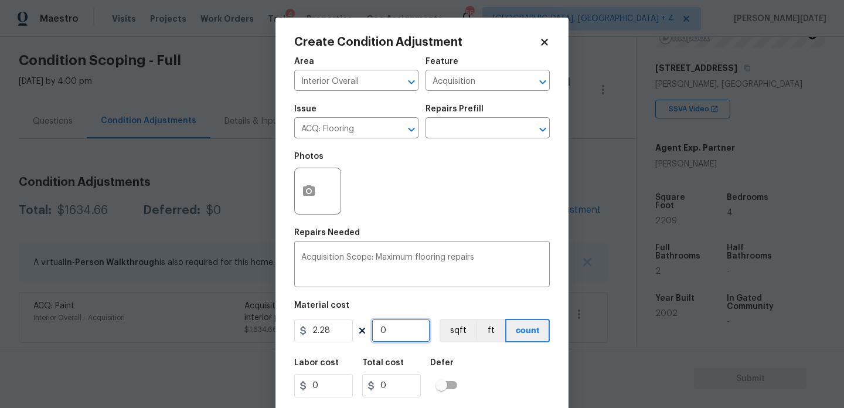
type input "5036.52"
type input "2209"
click at [299, 189] on button "button" at bounding box center [309, 191] width 28 height 46
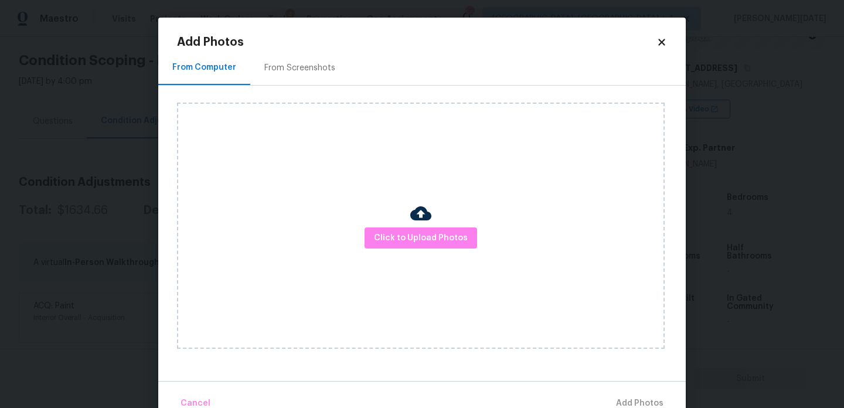
click at [306, 59] on div "From Screenshots" at bounding box center [299, 67] width 99 height 35
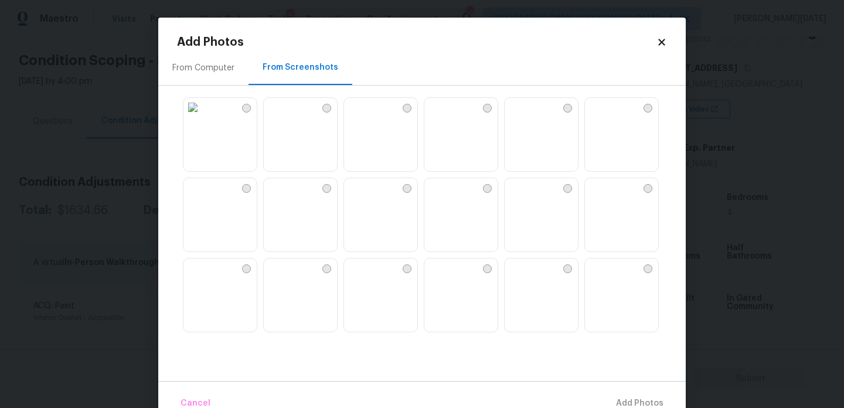
click at [283, 117] on img at bounding box center [273, 107] width 19 height 19
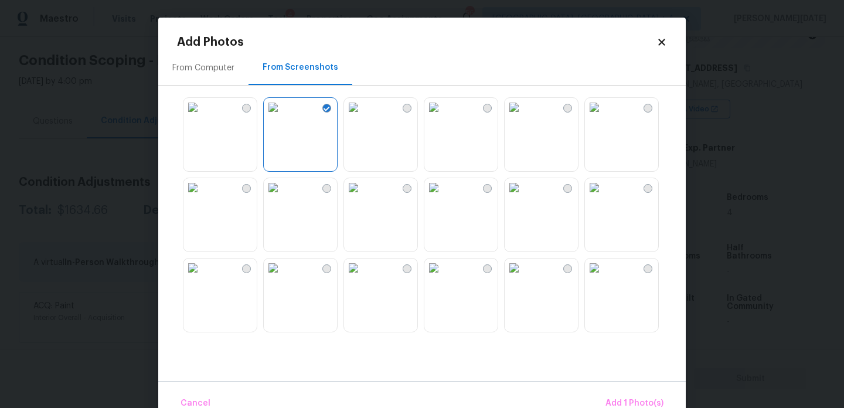
click at [443, 117] on img at bounding box center [434, 107] width 19 height 19
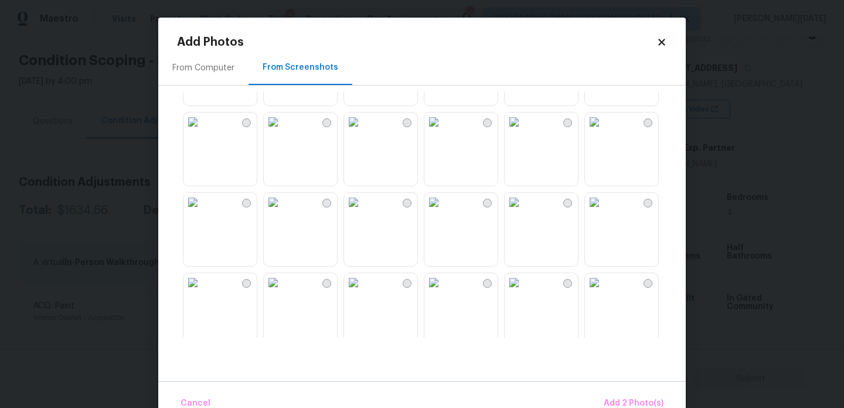
scroll to position [479, 0]
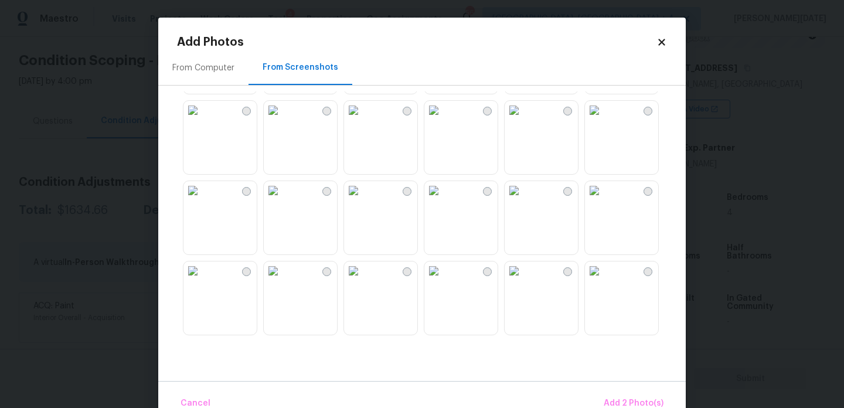
click at [443, 120] on img at bounding box center [434, 110] width 19 height 19
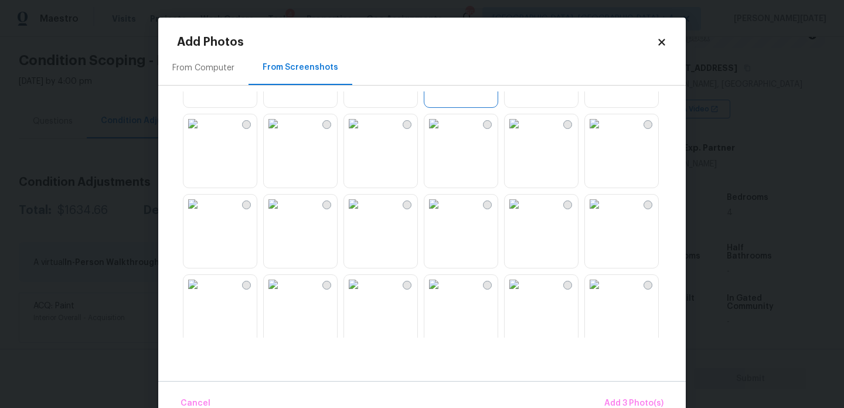
scroll to position [544, 0]
click at [363, 135] on img at bounding box center [353, 126] width 19 height 19
click at [604, 135] on img at bounding box center [594, 126] width 19 height 19
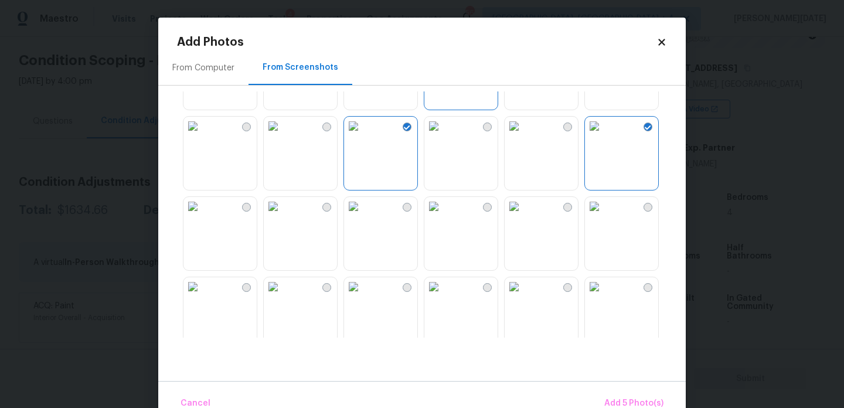
click at [604, 135] on img at bounding box center [594, 126] width 19 height 19
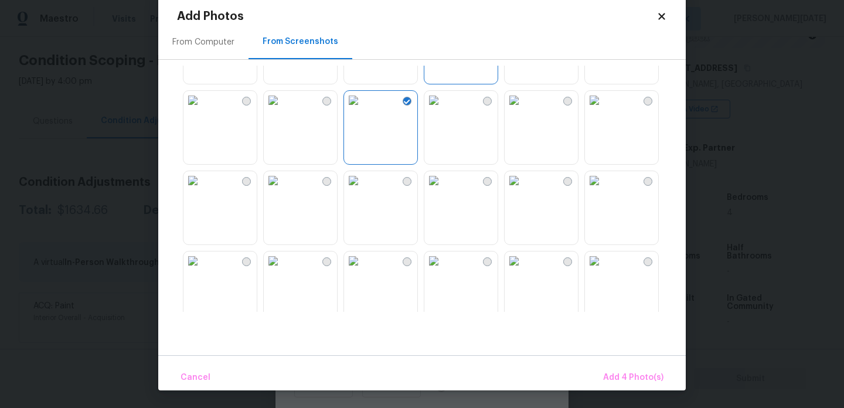
click at [283, 190] on img at bounding box center [273, 180] width 19 height 19
click at [202, 110] on img at bounding box center [193, 100] width 19 height 19
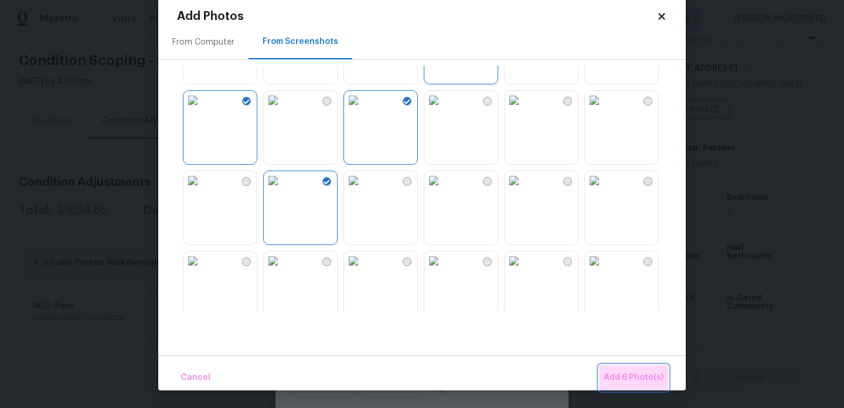
click at [630, 368] on button "Add 6 Photo(s)" at bounding box center [633, 377] width 69 height 25
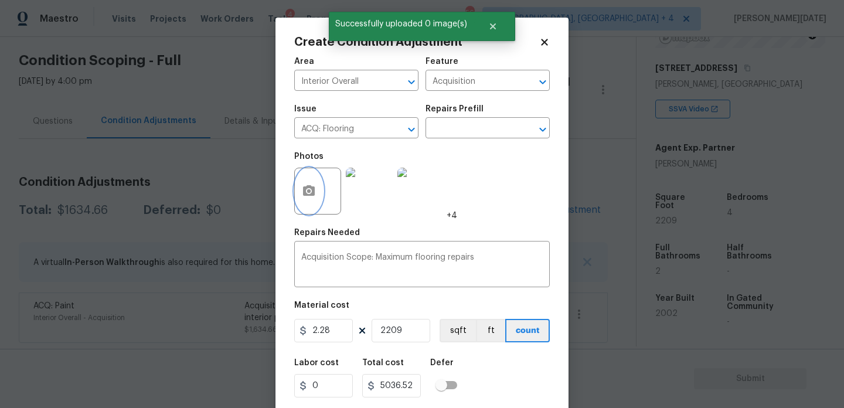
scroll to position [30, 0]
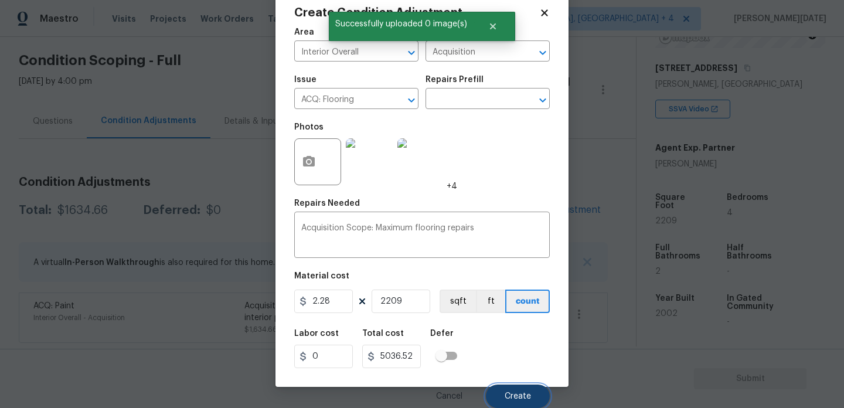
click at [508, 385] on button "Create" at bounding box center [518, 396] width 64 height 23
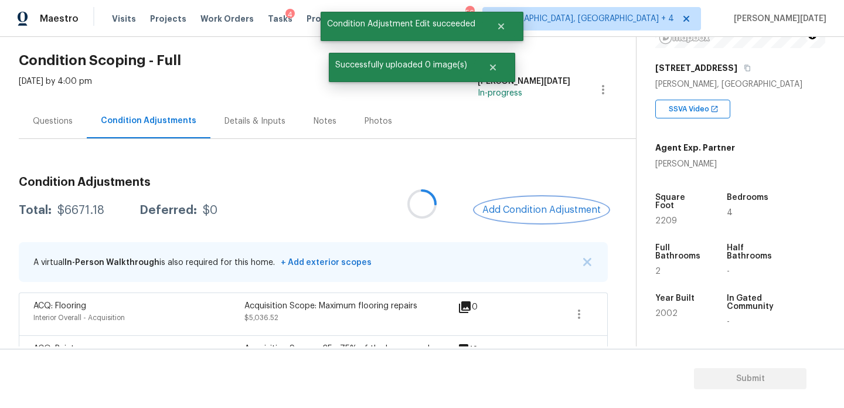
scroll to position [0, 0]
click at [525, 205] on span "Add Condition Adjustment" at bounding box center [542, 210] width 118 height 11
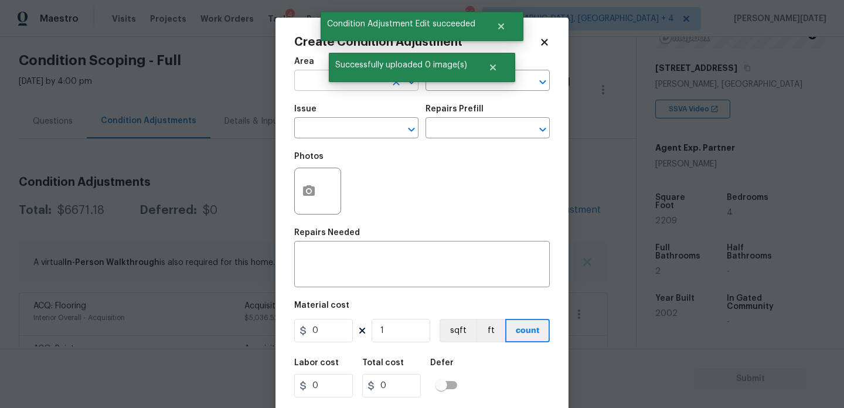
click at [306, 79] on input "text" at bounding box center [339, 82] width 91 height 18
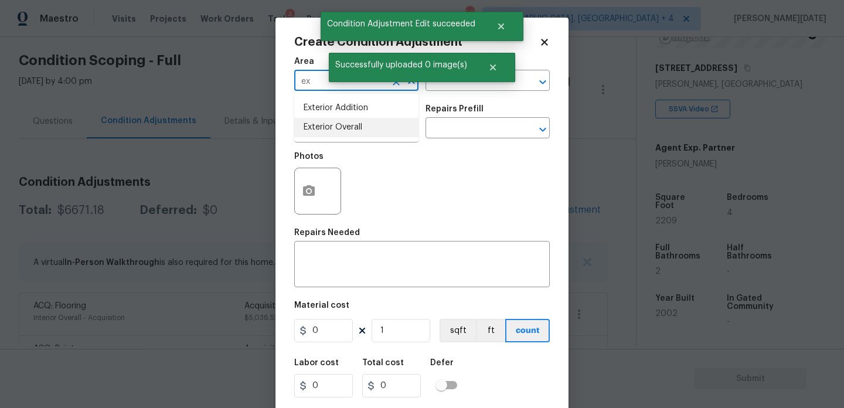
click at [325, 135] on li "Exterior Overall" at bounding box center [356, 127] width 124 height 19
type input "Exterior Overall"
click at [325, 135] on input "text" at bounding box center [339, 129] width 91 height 18
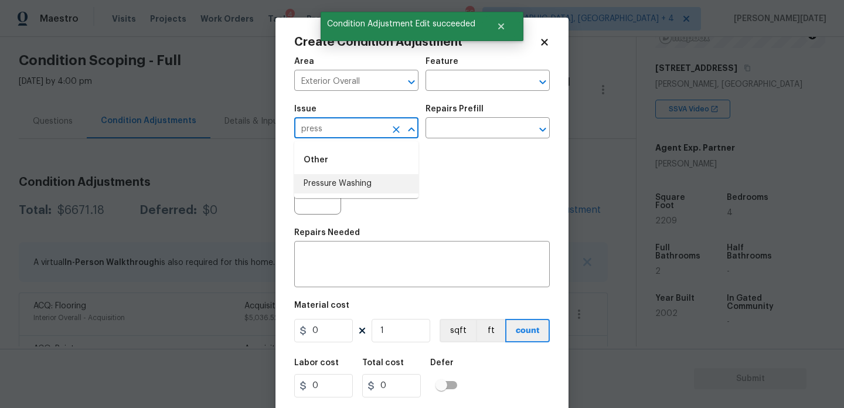
click at [347, 188] on li "Pressure Washing" at bounding box center [356, 183] width 124 height 19
type input "Pressure Washing"
click at [469, 120] on input "text" at bounding box center [471, 129] width 91 height 18
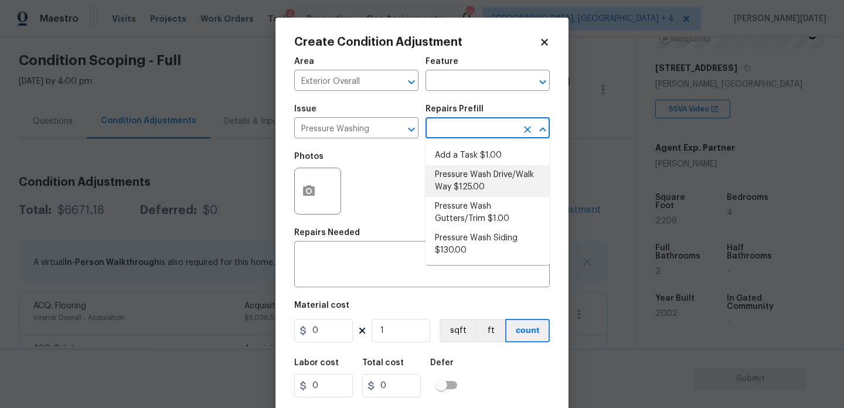
click at [467, 185] on li "Pressure Wash Drive/Walk Way $125.00" at bounding box center [488, 181] width 124 height 32
type input "Siding"
type textarea "Pressure wash the driveways/walkways as directed by the PM. Ensure that all deb…"
type input "125"
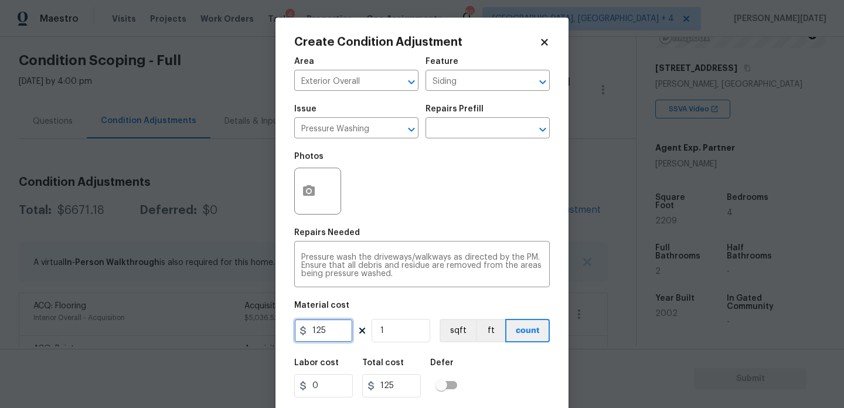
drag, startPoint x: 344, startPoint y: 325, endPoint x: 260, endPoint y: 325, distance: 84.4
click at [260, 325] on div "Create Condition Adjustment Area Exterior Overall ​ Feature Siding ​ Issue Pres…" at bounding box center [422, 204] width 844 height 408
type input "200"
click at [424, 240] on div "Repairs Needed" at bounding box center [422, 236] width 256 height 15
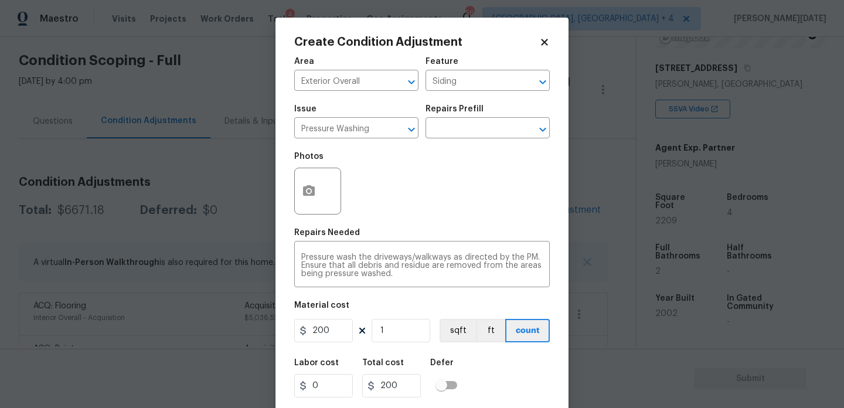
scroll to position [30, 0]
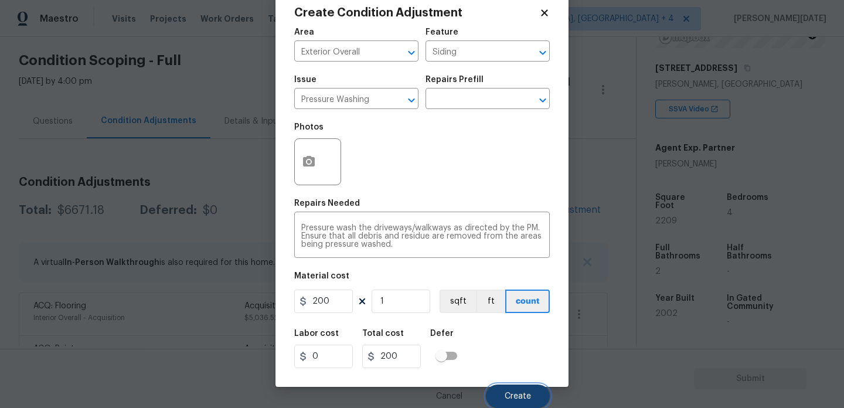
click at [507, 396] on span "Create" at bounding box center [518, 396] width 26 height 9
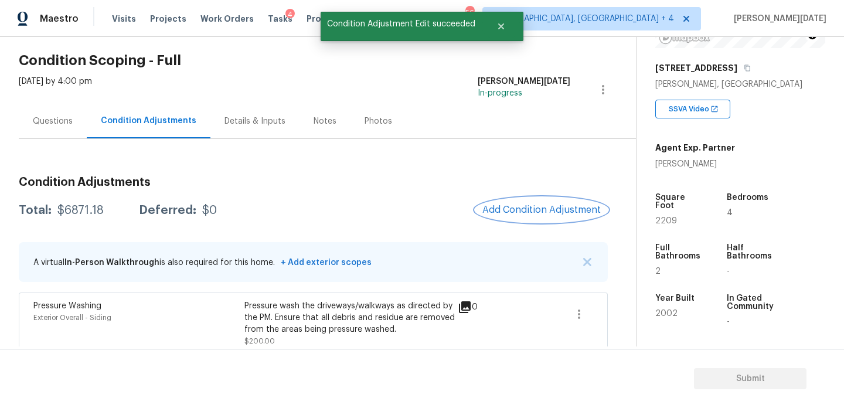
scroll to position [144, 0]
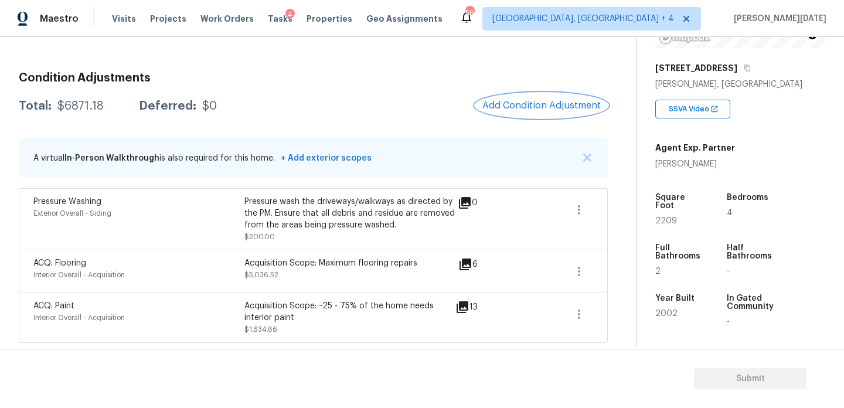
click at [538, 97] on button "Add Condition Adjustment" at bounding box center [542, 105] width 133 height 25
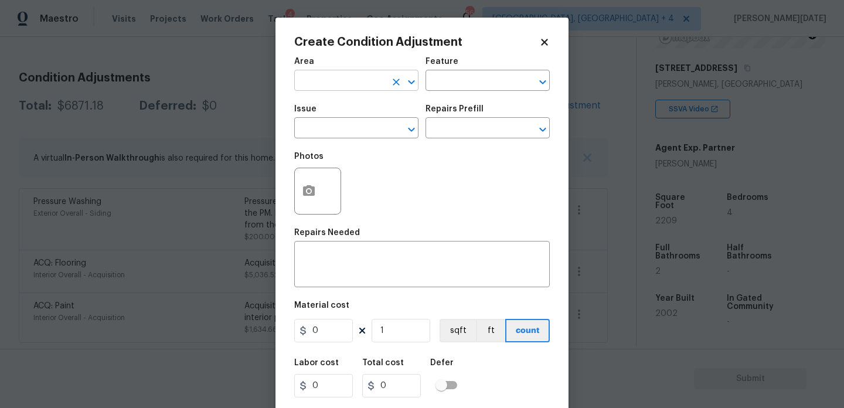
click at [324, 80] on input "text" at bounding box center [339, 82] width 91 height 18
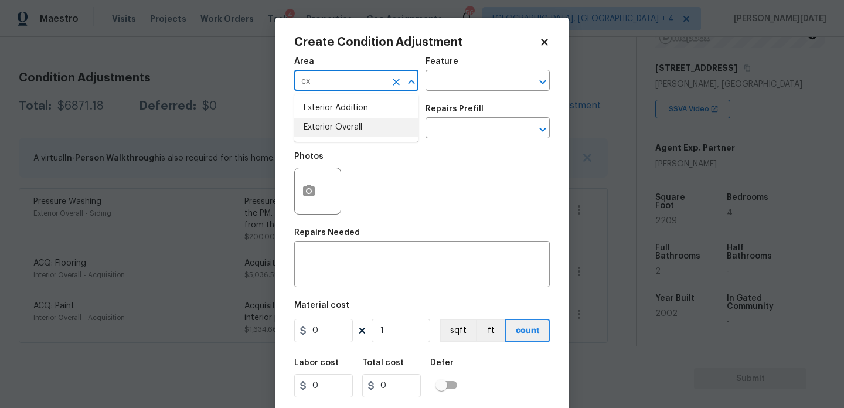
click at [336, 126] on li "Exterior Overall" at bounding box center [356, 127] width 124 height 19
type input "Exterior Overall"
click at [336, 126] on input "text" at bounding box center [339, 129] width 91 height 18
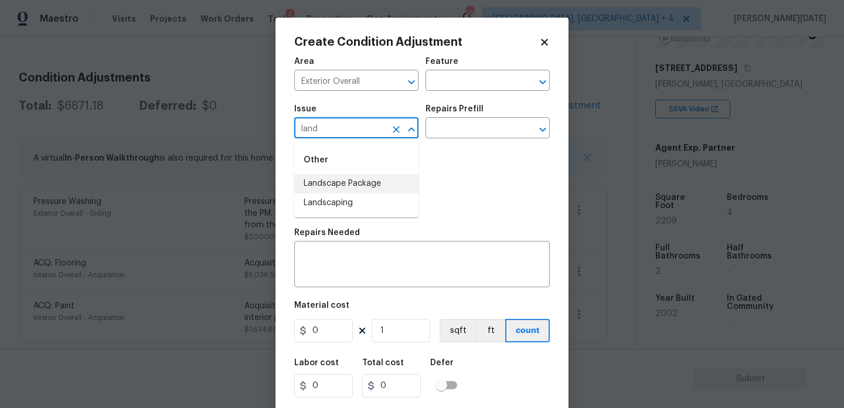
click at [352, 175] on li "Landscape Package" at bounding box center [356, 183] width 124 height 19
type input "Landscape Package"
click at [435, 141] on div "Issue Landscape Package ​ Repairs Prefill ​" at bounding box center [422, 121] width 256 height 47
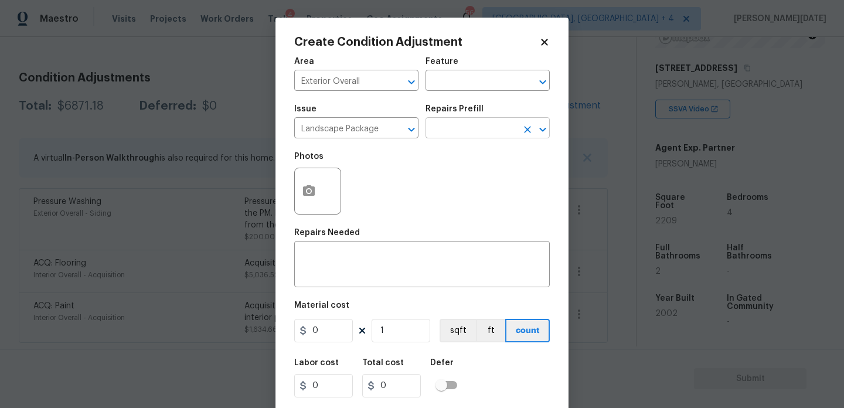
click at [452, 135] on input "text" at bounding box center [471, 129] width 91 height 18
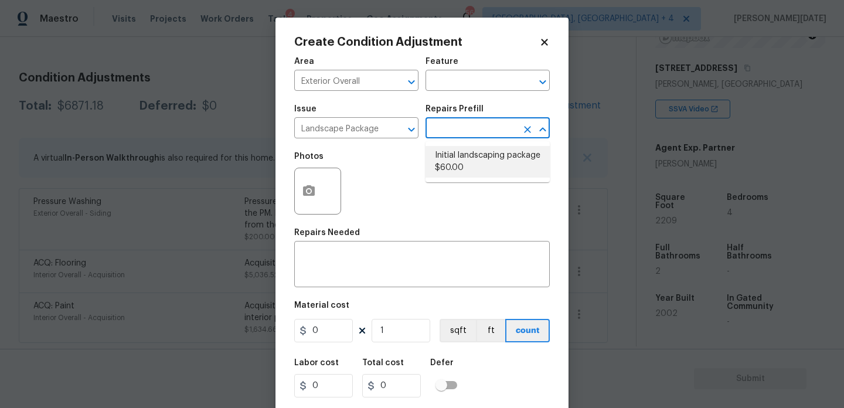
click at [459, 169] on li "Initial landscaping package $60.00" at bounding box center [488, 162] width 124 height 32
type input "Home Readiness Packages"
type textarea "Mowing of grass up to 6" in height. Mow, edge along driveways & sidewalks, trim…"
type input "60"
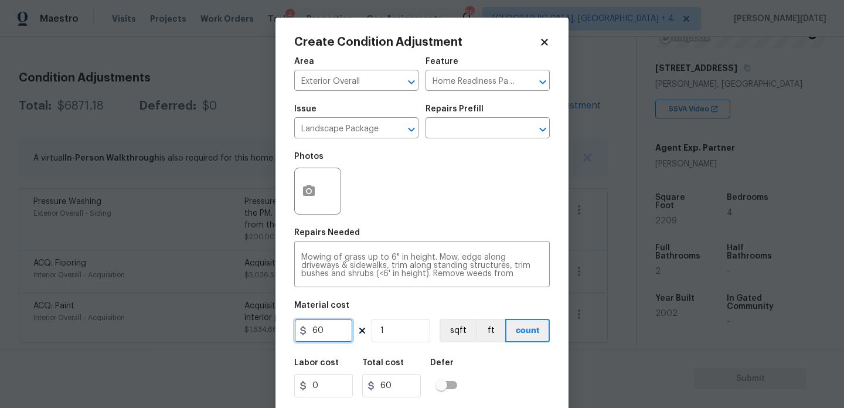
drag, startPoint x: 325, startPoint y: 328, endPoint x: 227, endPoint y: 328, distance: 98.5
click at [227, 328] on div "Create Condition Adjustment Area Exterior Overall ​ Feature Home Readiness Pack…" at bounding box center [422, 204] width 844 height 408
type input "300"
click at [308, 188] on icon "button" at bounding box center [309, 190] width 12 height 11
type input "300"
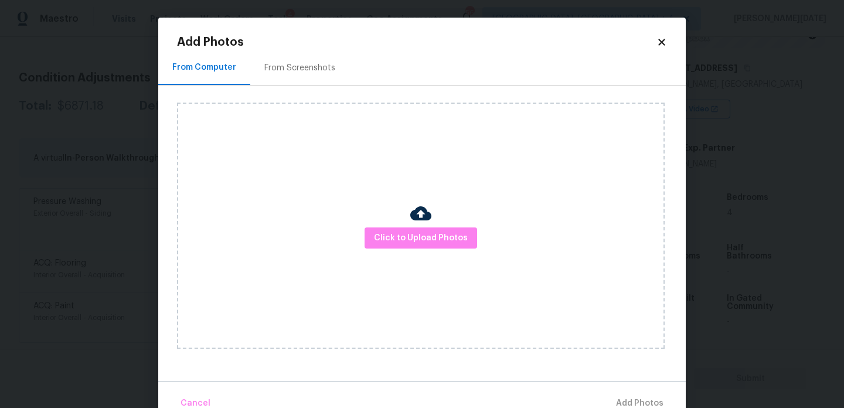
click at [312, 56] on div "From Screenshots" at bounding box center [299, 67] width 99 height 35
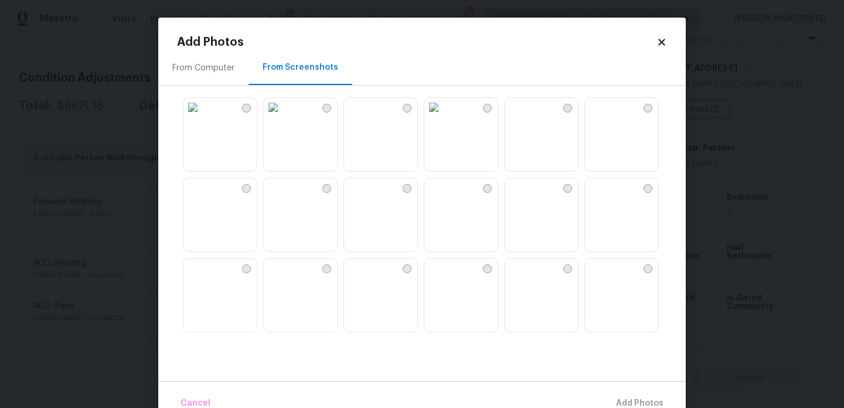
click at [283, 197] on img at bounding box center [273, 187] width 19 height 19
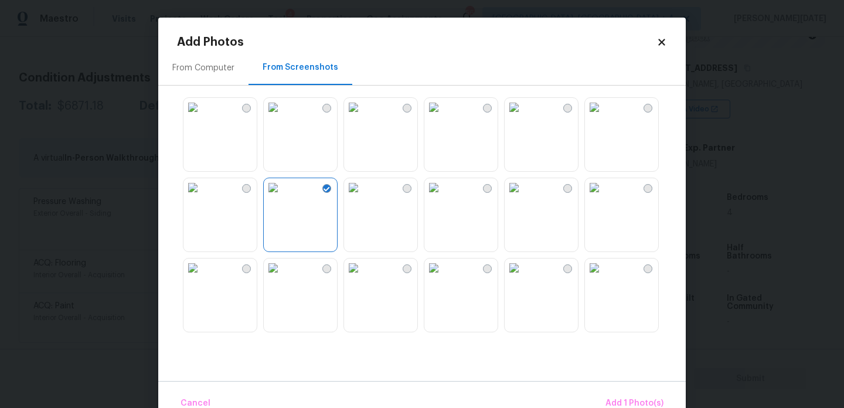
click at [363, 197] on img at bounding box center [353, 187] width 19 height 19
click at [622, 397] on span "Add 2 Photo(s)" at bounding box center [634, 403] width 60 height 15
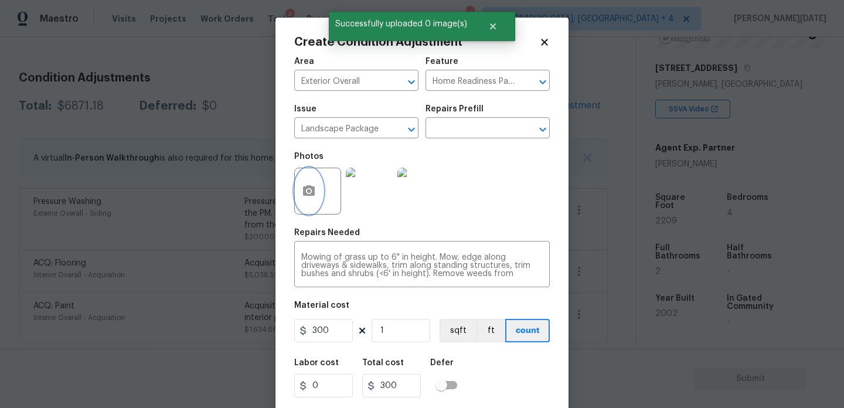
scroll to position [30, 0]
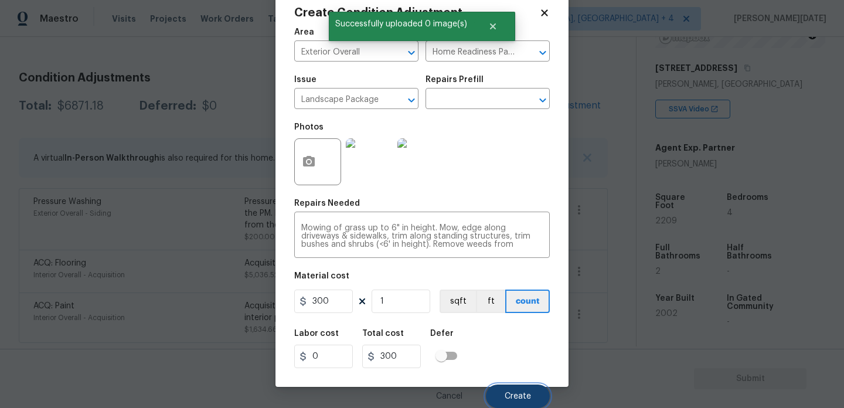
click at [524, 398] on span "Create" at bounding box center [518, 396] width 26 height 9
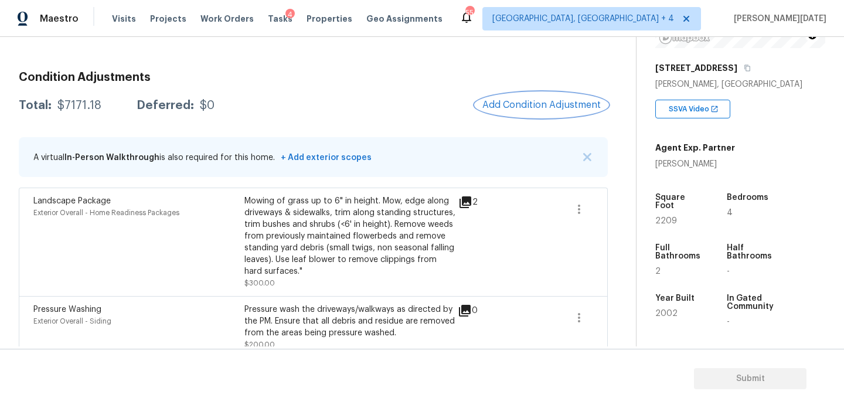
scroll to position [0, 0]
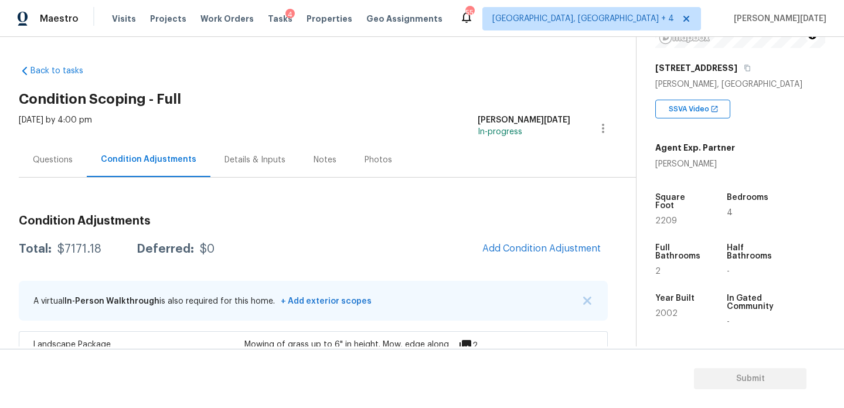
click at [52, 159] on div "Questions" at bounding box center [53, 160] width 40 height 12
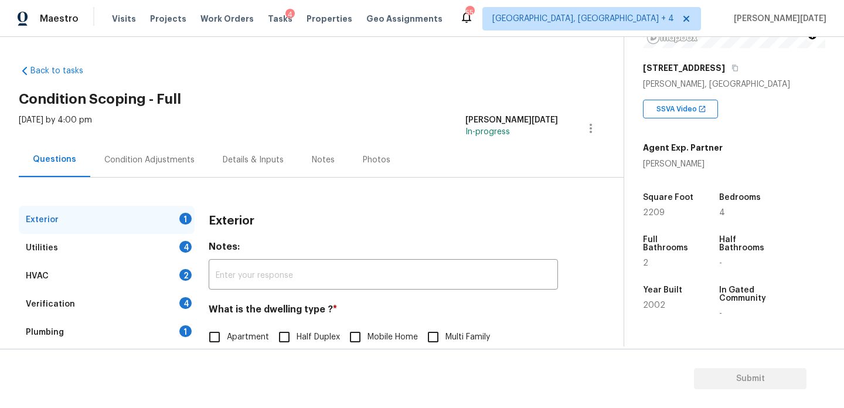
scroll to position [157, 0]
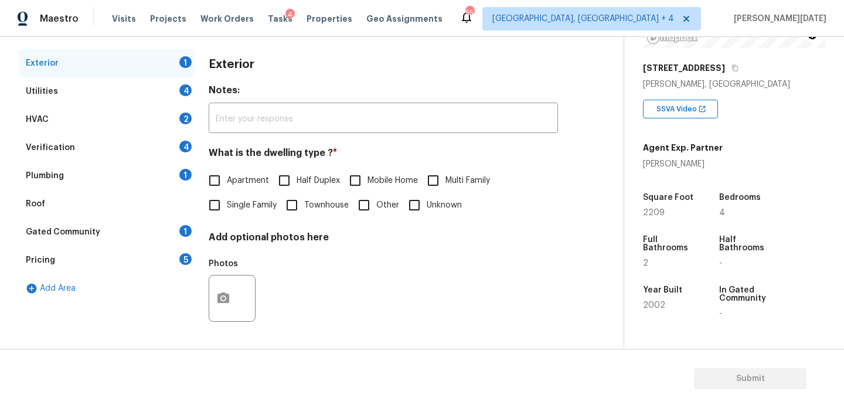
click at [141, 151] on div "Verification 4" at bounding box center [107, 148] width 176 height 28
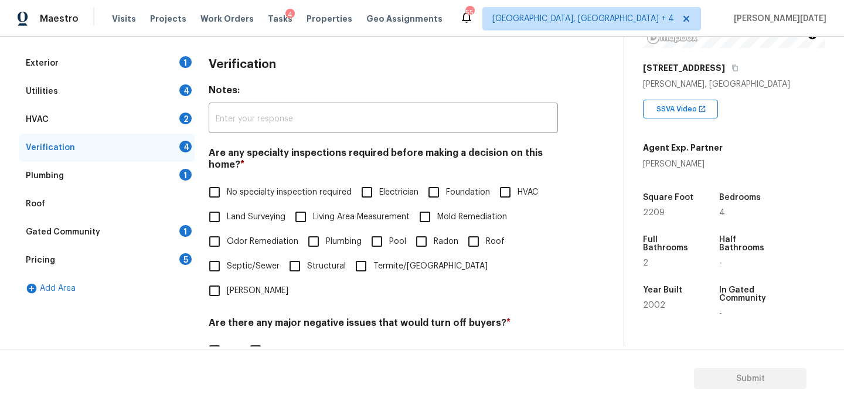
scroll to position [297, 0]
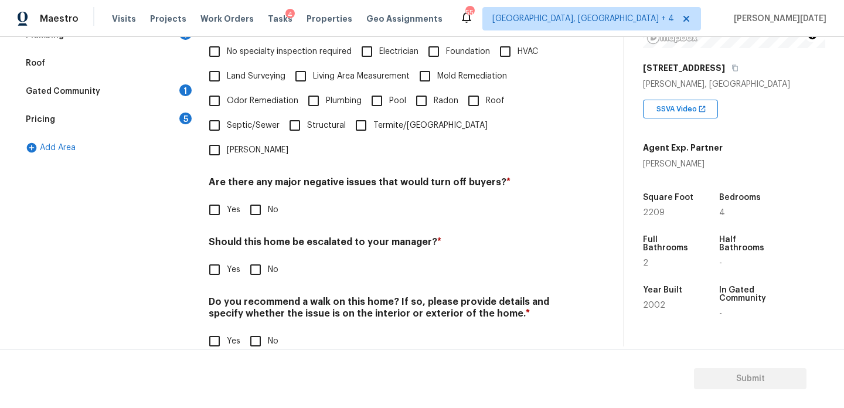
click at [226, 257] on input "Yes" at bounding box center [214, 269] width 25 height 25
checkbox input "true"
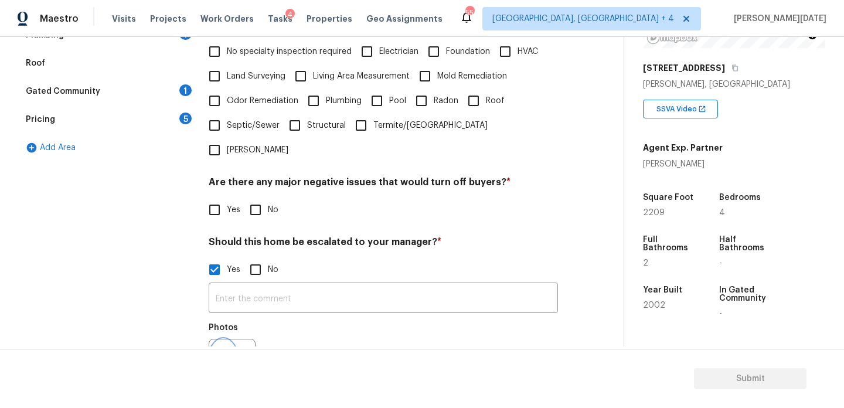
click at [229, 340] on button "button" at bounding box center [223, 363] width 28 height 46
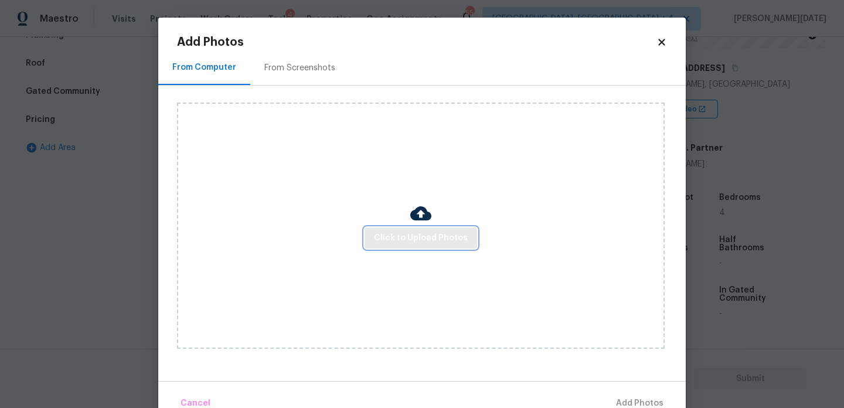
click at [404, 238] on span "Click to Upload Photos" at bounding box center [421, 238] width 94 height 15
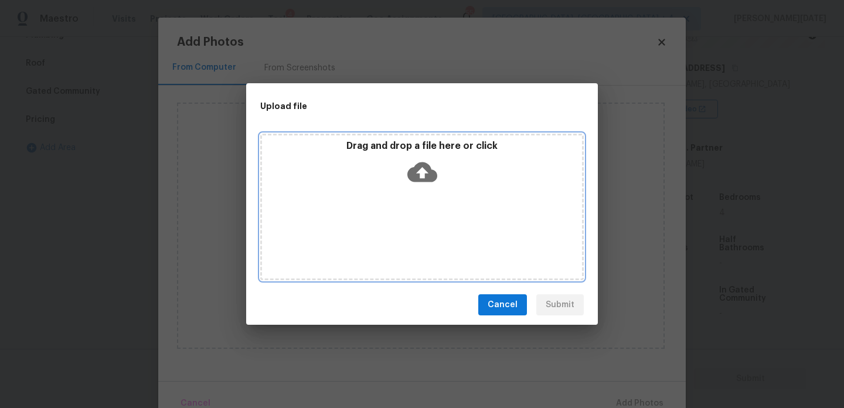
click at [404, 238] on div "Drag and drop a file here or click" at bounding box center [422, 207] width 324 height 147
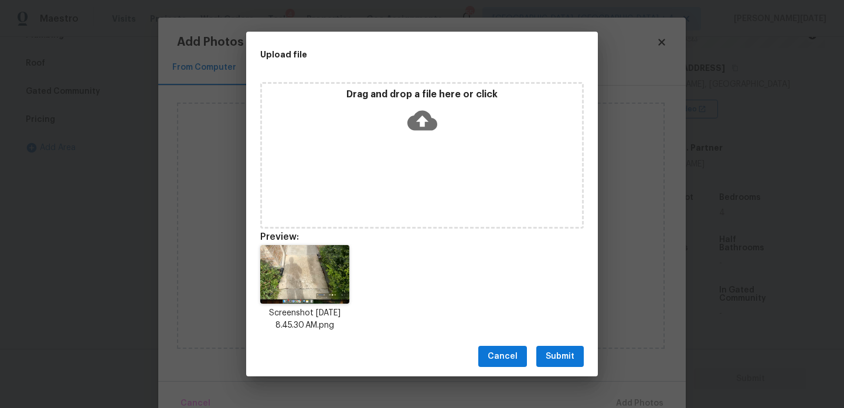
click at [573, 349] on span "Submit" at bounding box center [560, 356] width 29 height 15
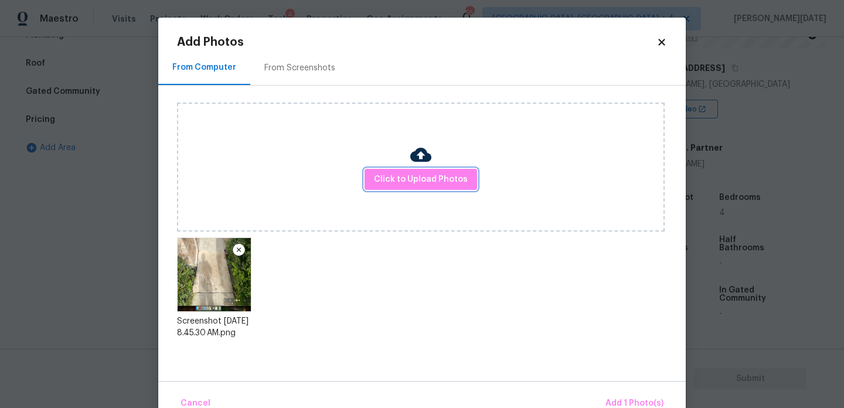
scroll to position [26, 0]
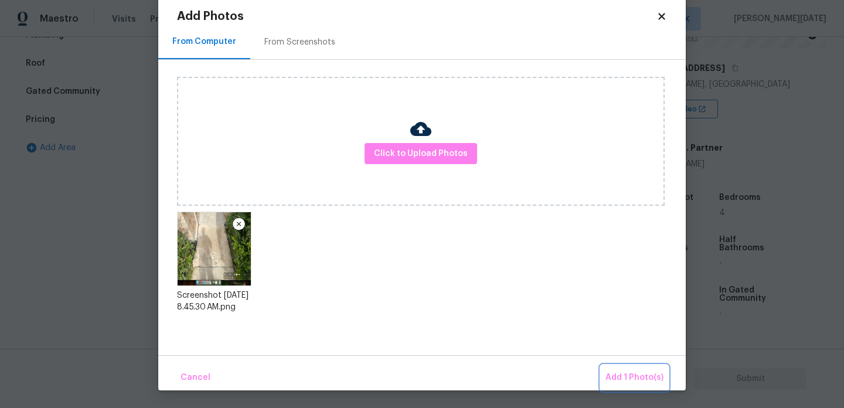
click at [623, 371] on span "Add 1 Photo(s)" at bounding box center [635, 378] width 58 height 15
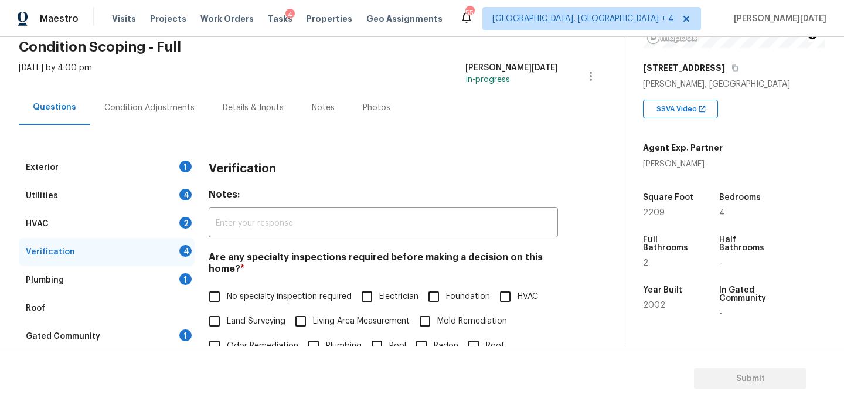
scroll to position [30, 0]
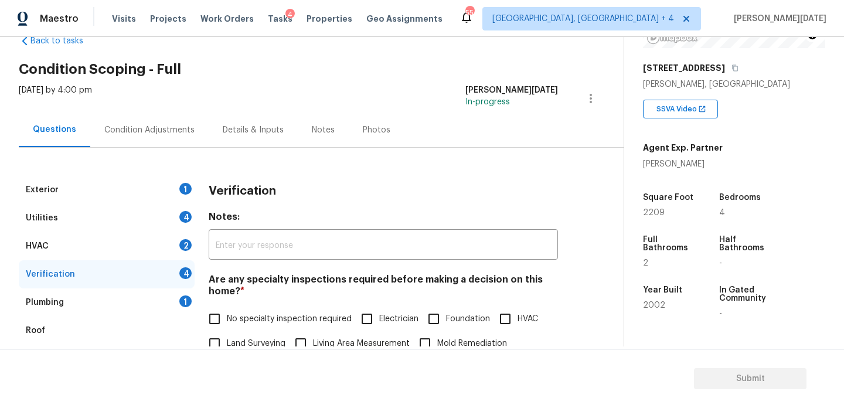
click at [169, 137] on div "Condition Adjustments" at bounding box center [149, 130] width 118 height 35
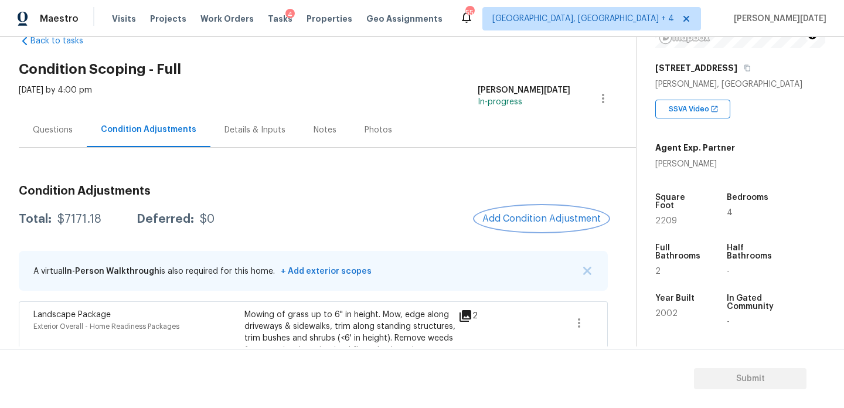
click at [537, 229] on button "Add Condition Adjustment" at bounding box center [542, 218] width 133 height 25
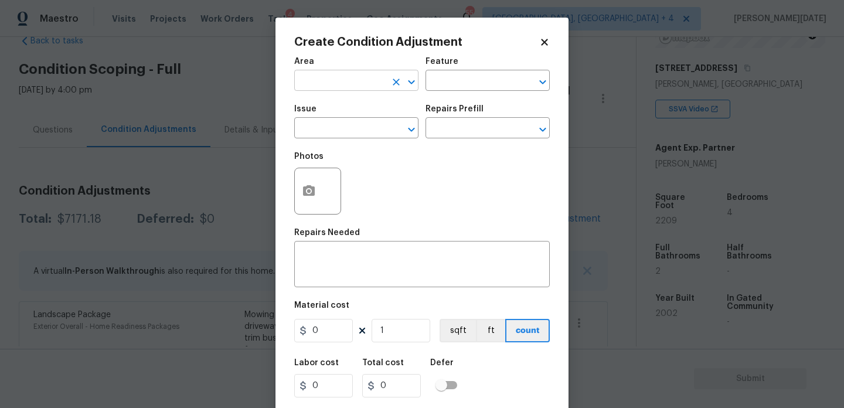
click at [315, 83] on input "text" at bounding box center [339, 82] width 91 height 18
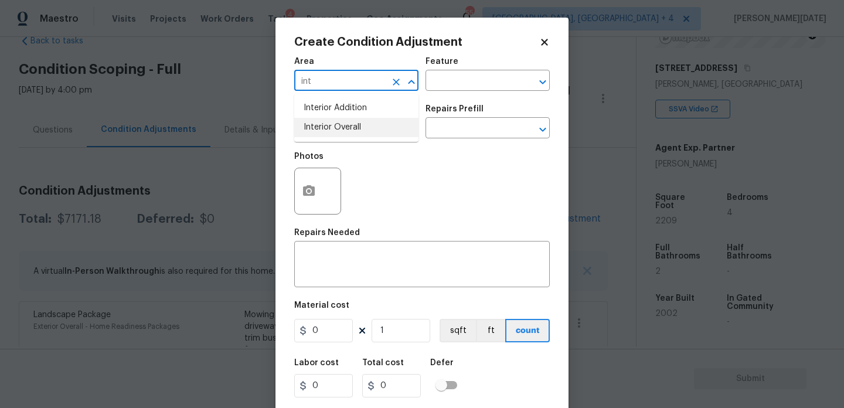
click at [331, 126] on li "Interior Overall" at bounding box center [356, 127] width 124 height 19
type input "Interior Overall"
click at [331, 126] on input "text" at bounding box center [339, 129] width 91 height 18
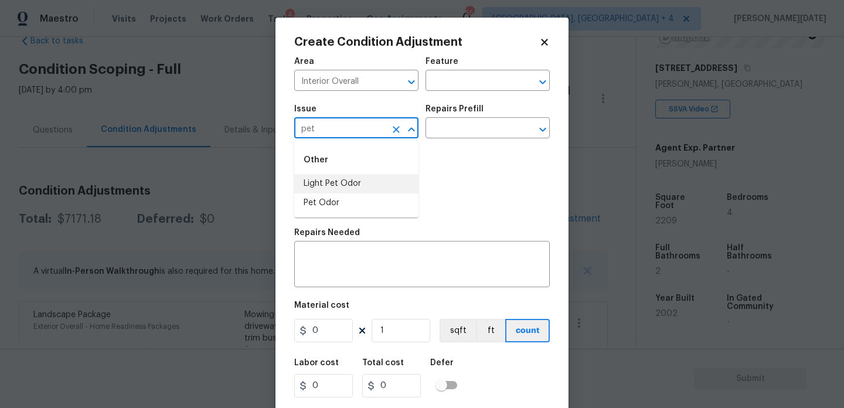
click at [355, 177] on li "Light Pet Odor" at bounding box center [356, 183] width 124 height 19
type input "Light Pet Odor"
click at [469, 138] on input "text" at bounding box center [471, 129] width 91 height 18
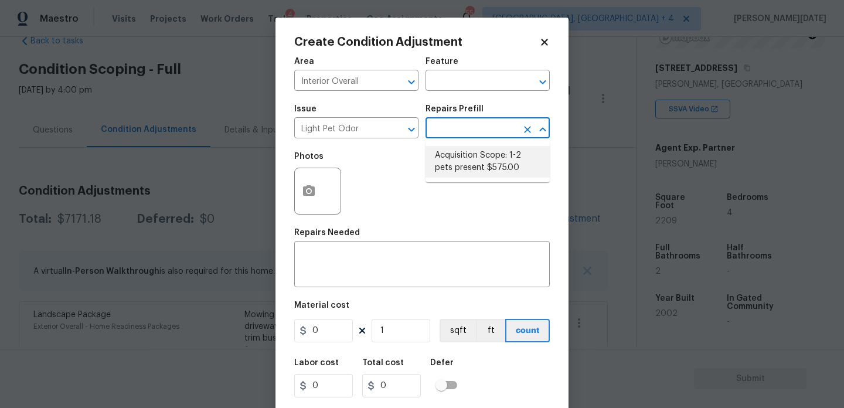
click at [476, 161] on li "Acquisition Scope: 1-2 pets present $575.00" at bounding box center [488, 162] width 124 height 32
type textarea "Acquisition Scope: 1-2 pets present"
type input "575"
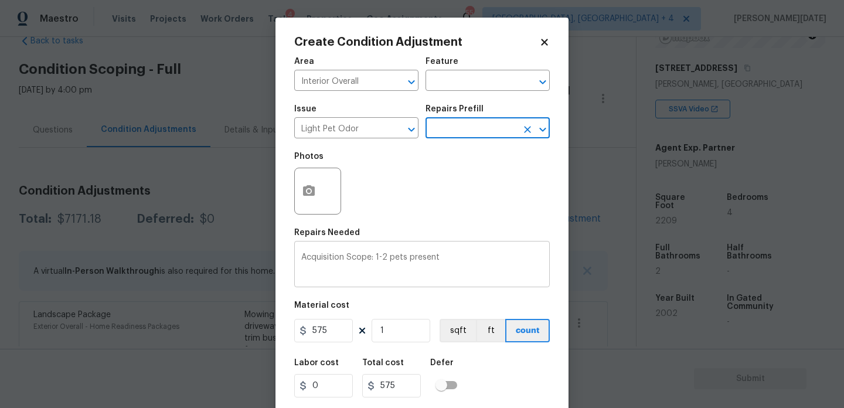
scroll to position [30, 0]
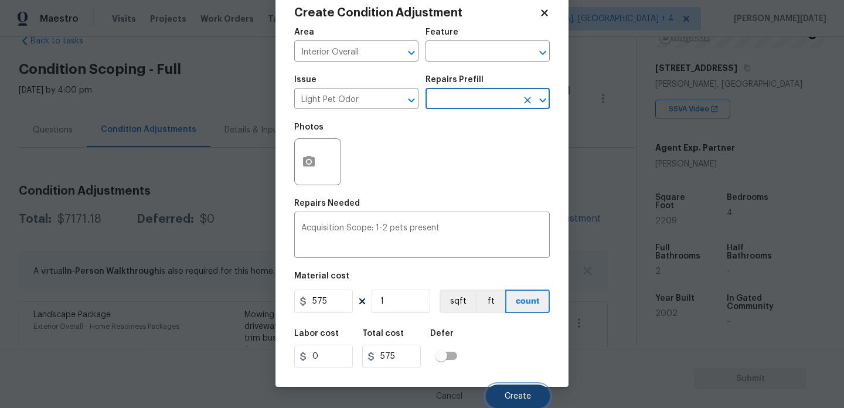
click at [517, 396] on span "Create" at bounding box center [518, 396] width 26 height 9
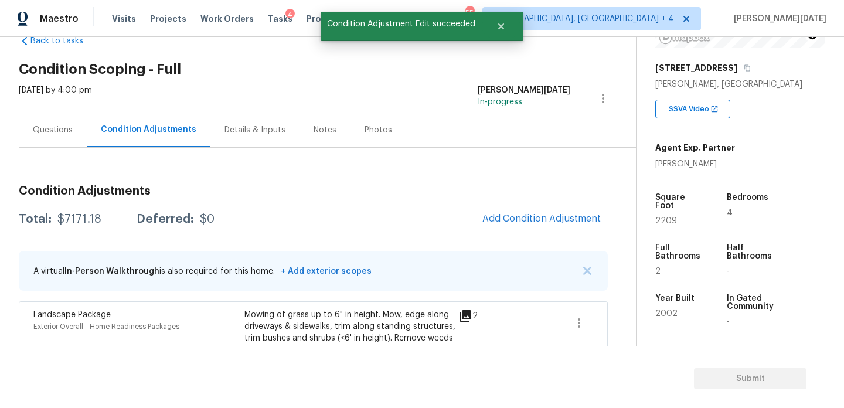
scroll to position [0, 0]
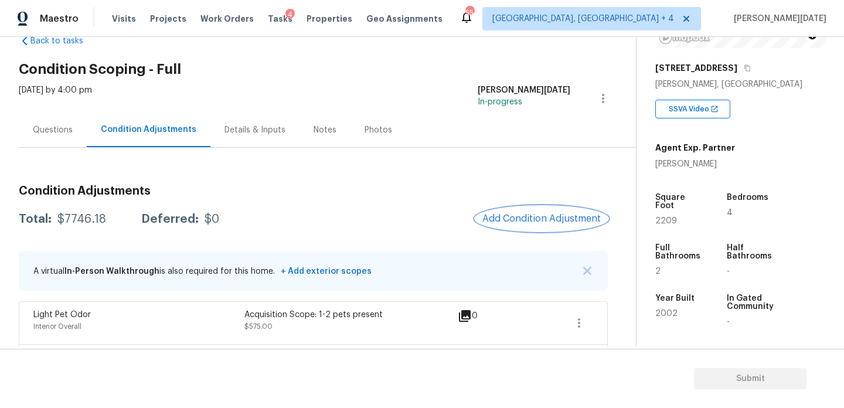
click at [523, 210] on button "Add Condition Adjustment" at bounding box center [542, 218] width 133 height 25
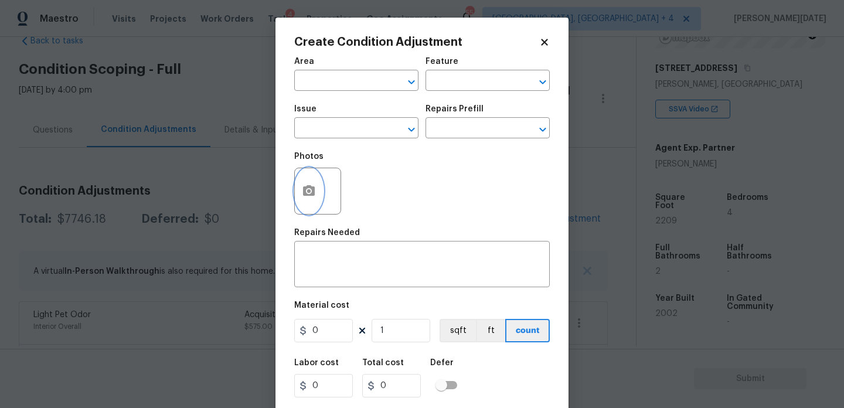
click at [311, 196] on icon "button" at bounding box center [309, 190] width 12 height 11
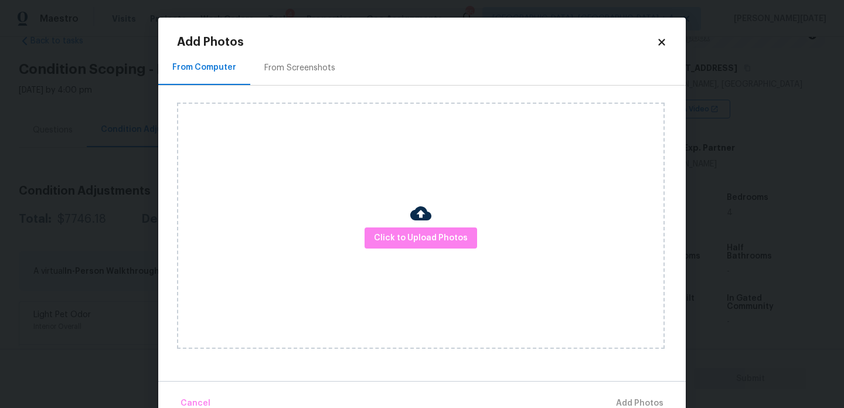
click at [446, 251] on div "Click to Upload Photos" at bounding box center [421, 226] width 488 height 246
click at [454, 238] on span "Click to Upload Photos" at bounding box center [421, 238] width 94 height 15
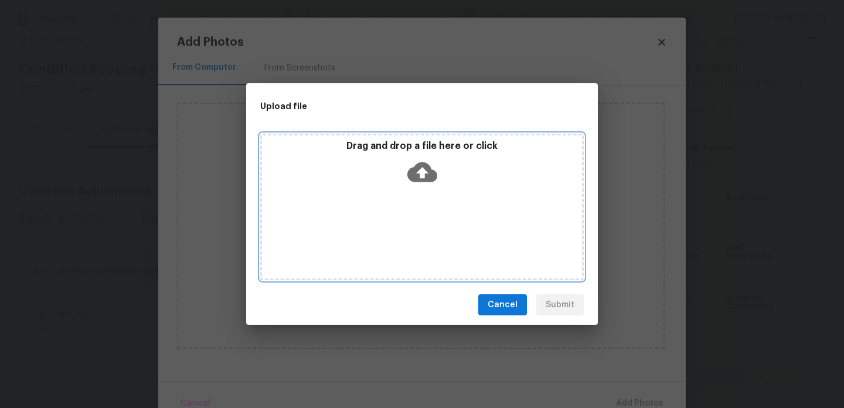
click at [454, 238] on div "Drag and drop a file here or click" at bounding box center [422, 207] width 324 height 147
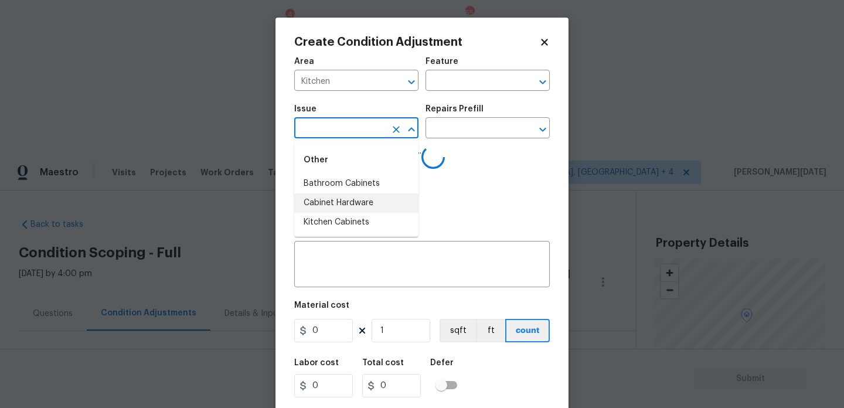
scroll to position [174, 0]
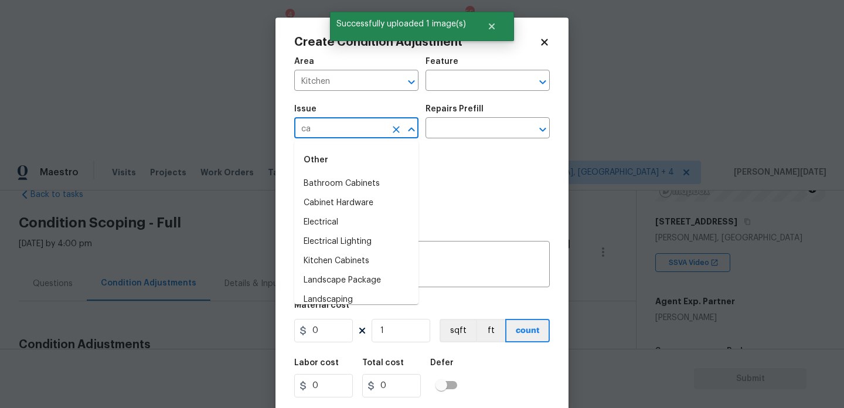
type input "cab"
click at [361, 220] on li "Kitchen Cabinets" at bounding box center [356, 222] width 124 height 19
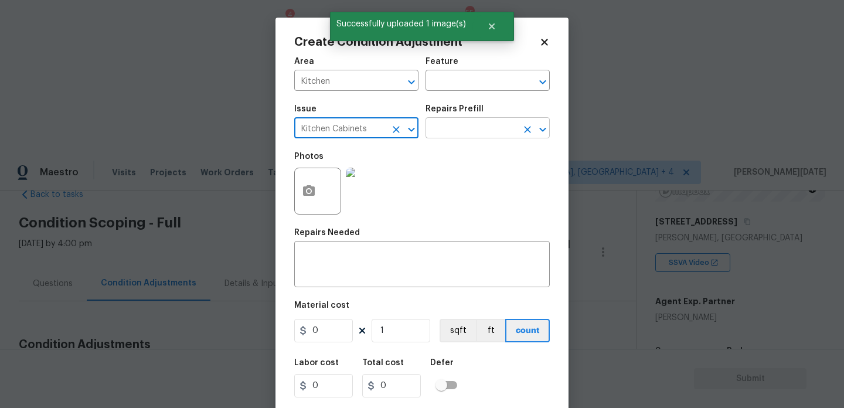
type input "Kitchen Cabinets"
click at [443, 132] on input "text" at bounding box center [471, 129] width 91 height 18
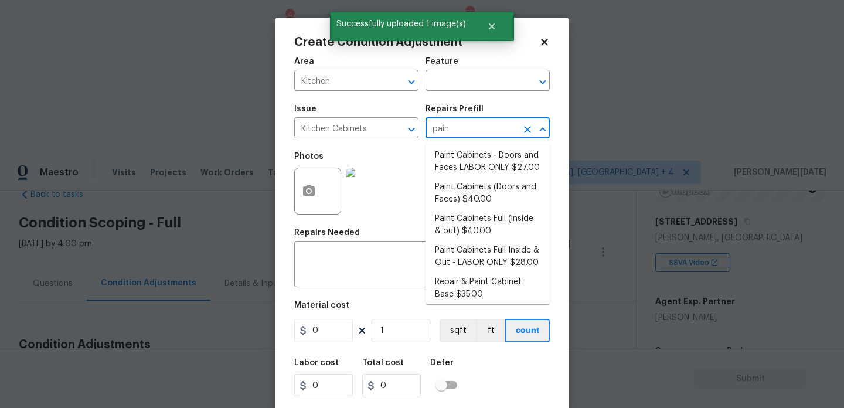
type input "paint"
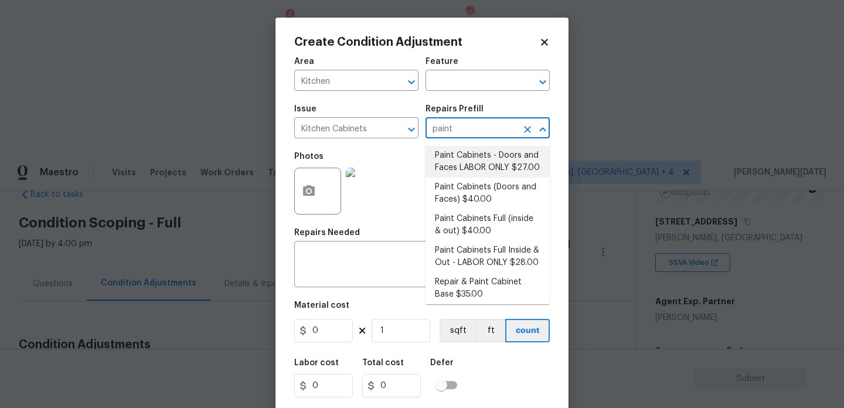
click at [477, 161] on li "Paint Cabinets - Doors and Faces LABOR ONLY $27.00" at bounding box center [488, 162] width 124 height 32
type input "Cabinets"
type input "27"
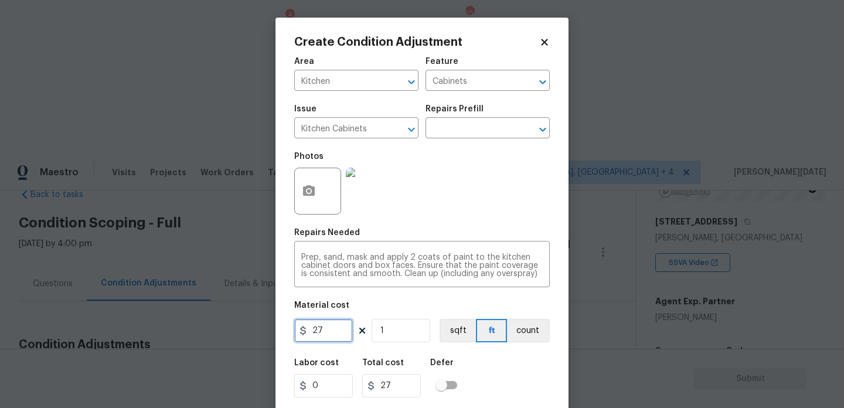
drag, startPoint x: 341, startPoint y: 331, endPoint x: 242, endPoint y: 331, distance: 98.5
click at [242, 331] on div "Create Condition Adjustment Area Kitchen ​ Feature Cabinets ​ Issue Kitchen Cab…" at bounding box center [422, 204] width 844 height 408
type input "1200"
click at [488, 224] on div "Area Kitchen ​ Feature Cabinets ​ Issue Kitchen Cabinets ​ Repairs Prefill ​ Ph…" at bounding box center [422, 243] width 256 height 387
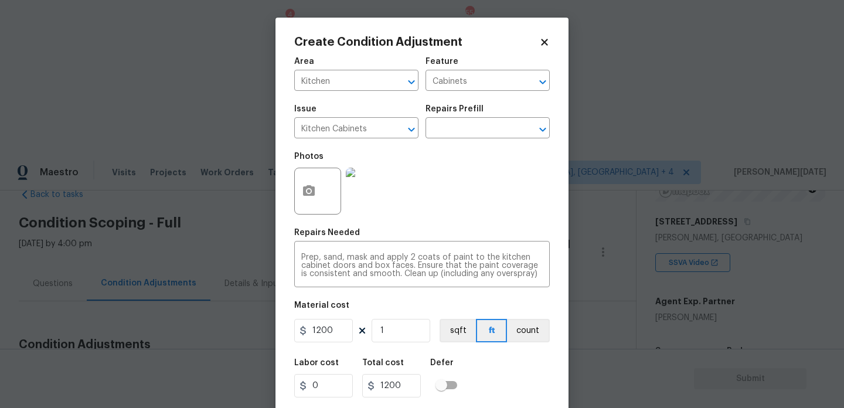
click at [488, 224] on div "Area Kitchen ​ Feature Cabinets ​ Issue Kitchen Cabinets ​ Repairs Prefill ​ Ph…" at bounding box center [422, 243] width 256 height 387
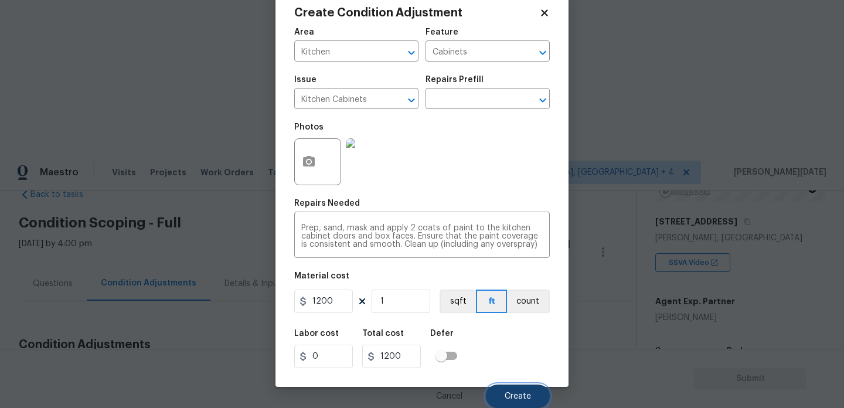
click at [512, 398] on span "Create" at bounding box center [518, 396] width 26 height 9
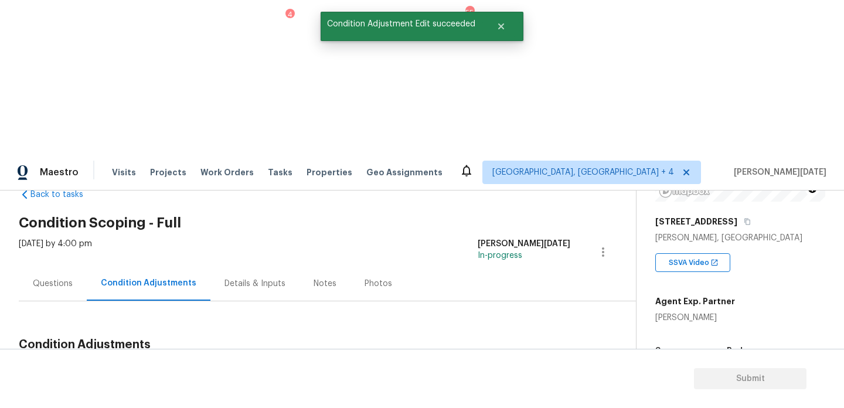
scroll to position [0, 0]
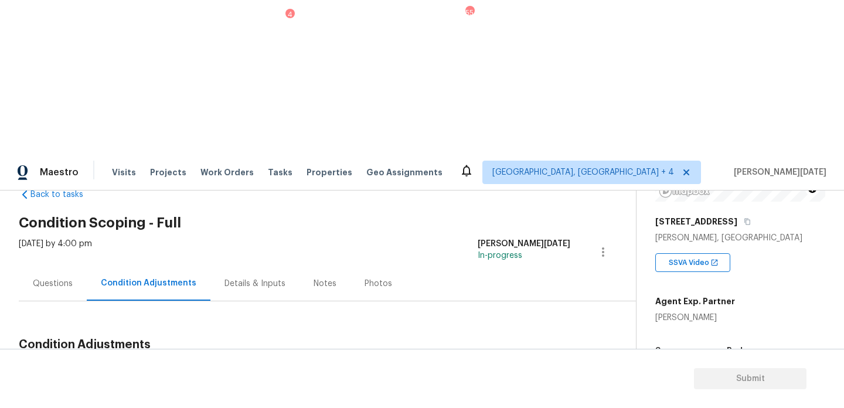
click at [492, 367] on span "Add Condition Adjustment" at bounding box center [542, 372] width 118 height 11
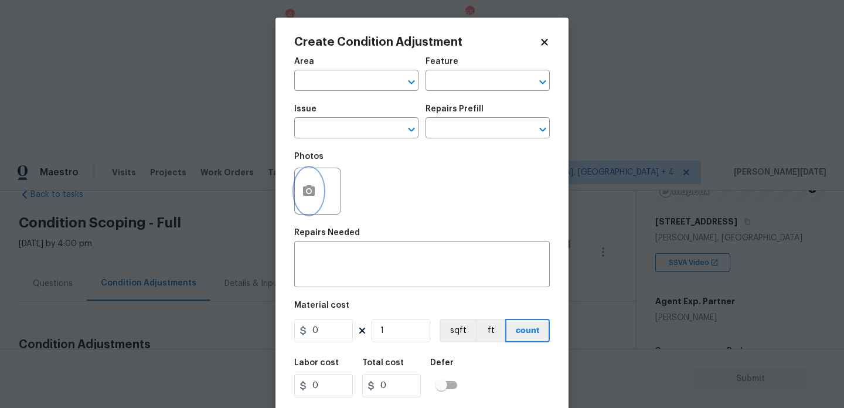
click at [314, 208] on button "button" at bounding box center [309, 191] width 28 height 46
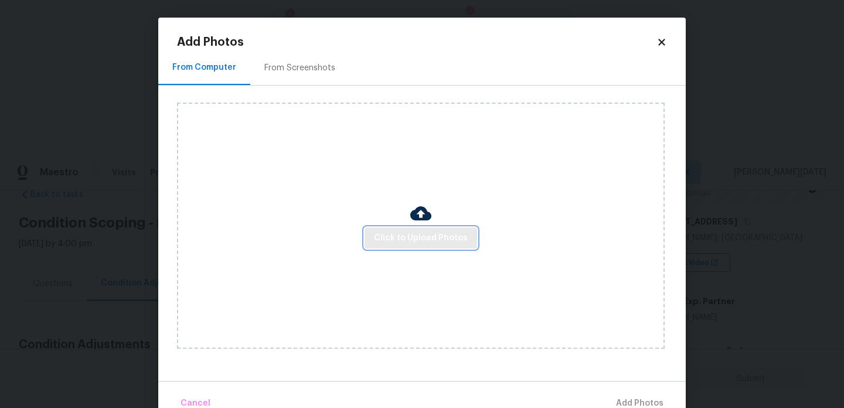
click at [418, 242] on span "Click to Upload Photos" at bounding box center [421, 238] width 94 height 15
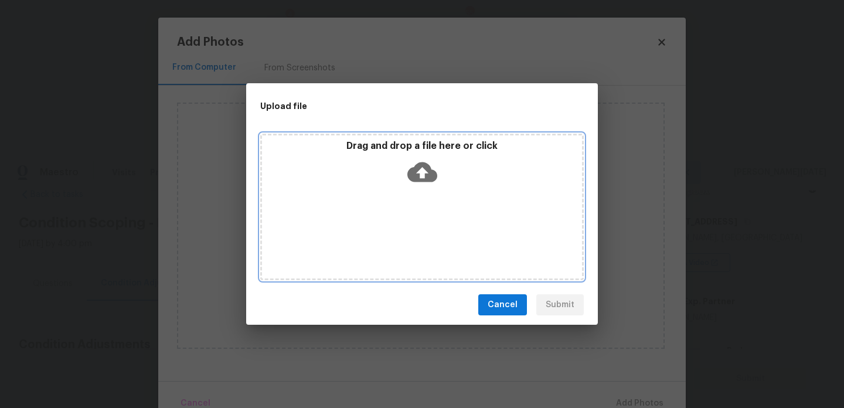
click at [418, 242] on div "Drag and drop a file here or click" at bounding box center [422, 207] width 324 height 147
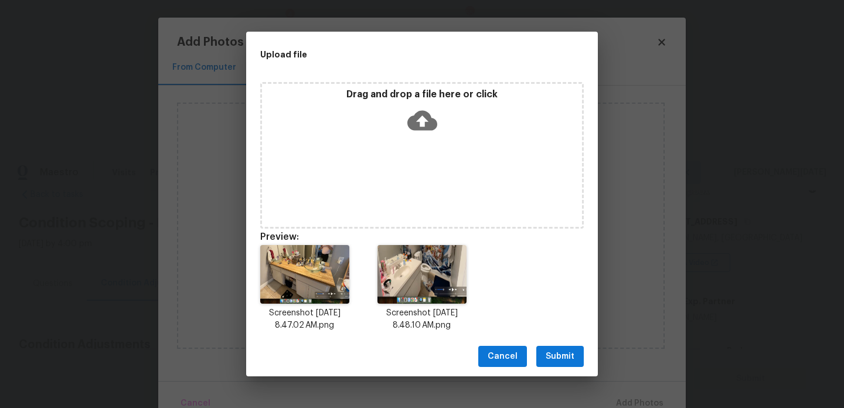
click at [563, 361] on span "Submit" at bounding box center [560, 356] width 29 height 15
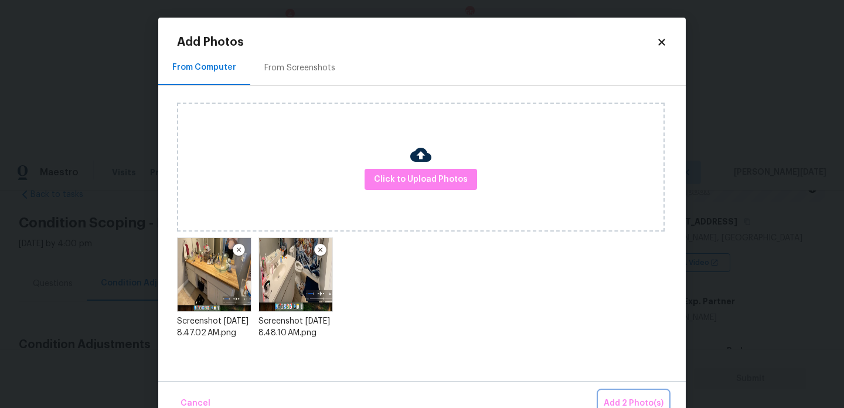
click at [617, 397] on span "Add 2 Photo(s)" at bounding box center [634, 403] width 60 height 15
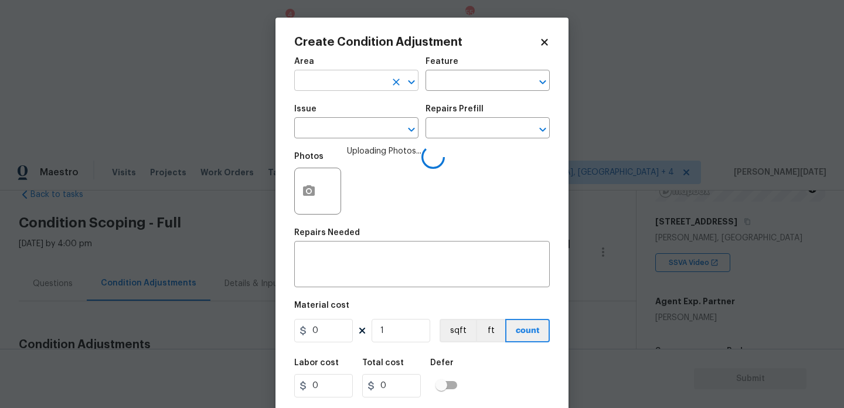
click at [333, 80] on input "text" at bounding box center [339, 82] width 91 height 18
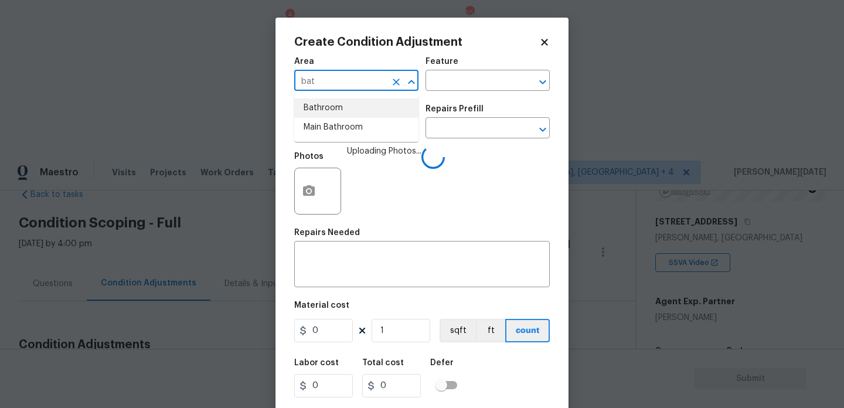
click at [331, 110] on li "Bathroom" at bounding box center [356, 108] width 124 height 19
type input "Bathroom"
click at [331, 131] on input "text" at bounding box center [339, 129] width 91 height 18
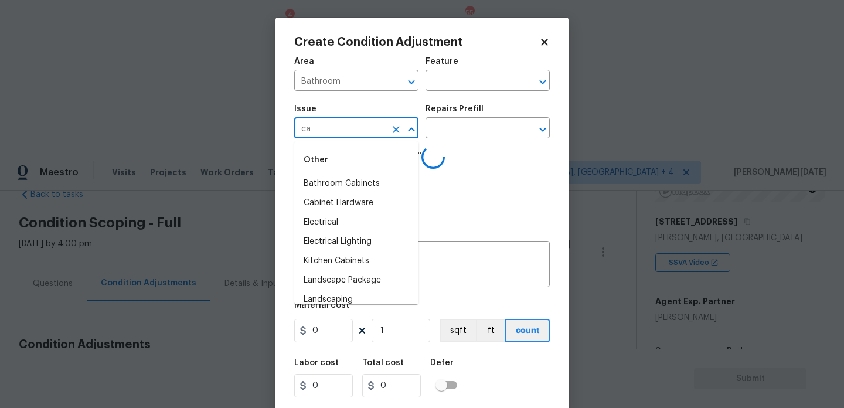
type input "cab"
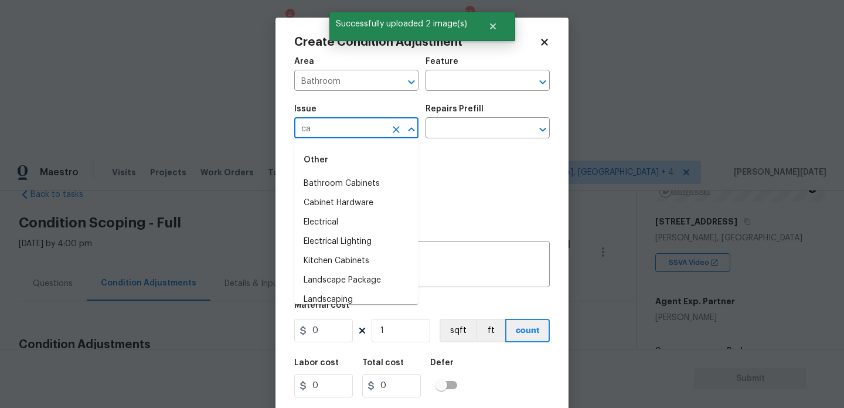
type input "cab"
click at [360, 185] on li "ACQ: Flooring" at bounding box center [356, 183] width 124 height 19
type input "ACQ: Flooring"
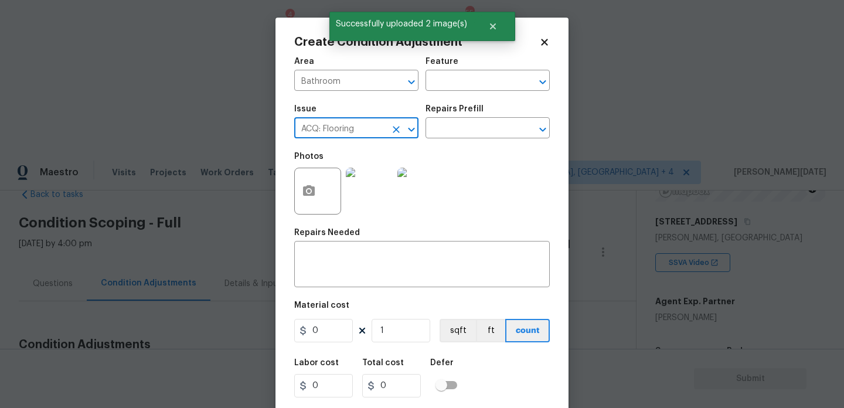
click at [389, 132] on button "Clear" at bounding box center [396, 129] width 16 height 16
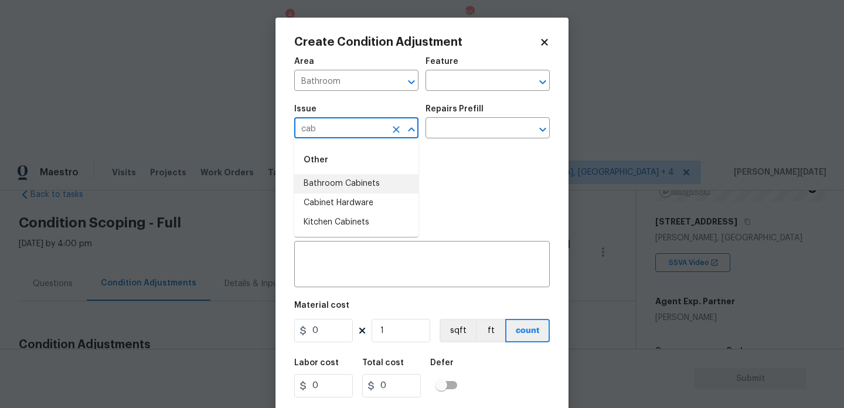
click at [381, 187] on li "Bathroom Cabinets" at bounding box center [356, 183] width 124 height 19
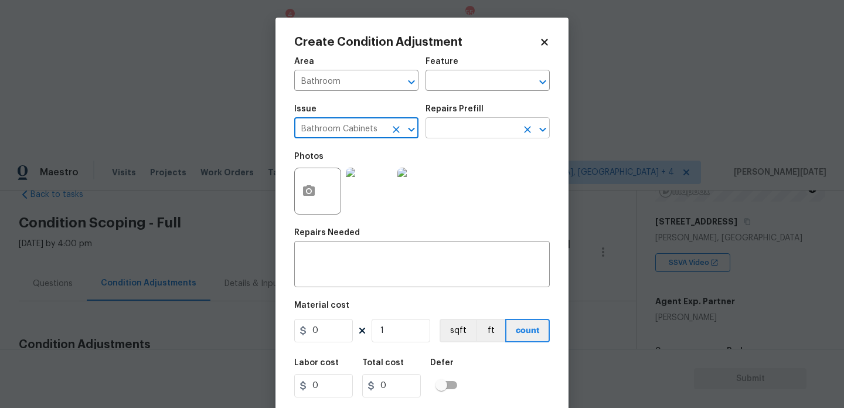
type input "Bathroom Cabinets"
click at [443, 134] on input "text" at bounding box center [471, 129] width 91 height 18
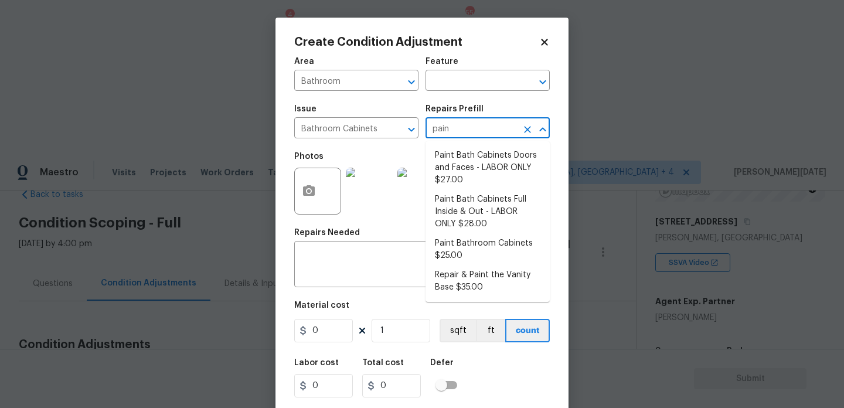
type input "paint"
click at [483, 213] on li "Paint Bath Cabinets Full Inside & Out - LABOR ONLY $28.00" at bounding box center [488, 212] width 124 height 44
type input "Cabinets"
type textarea "Prep, sand, mask and apply 2 coats of paint to the bathroom cabinet doors, inte…"
type input "28"
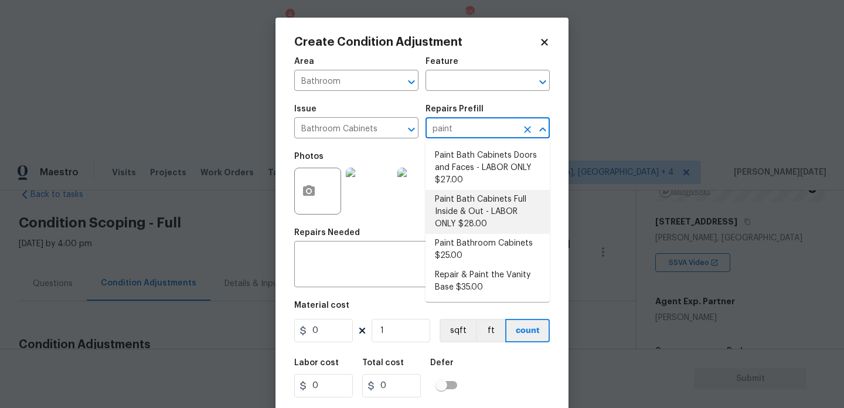
type input "28"
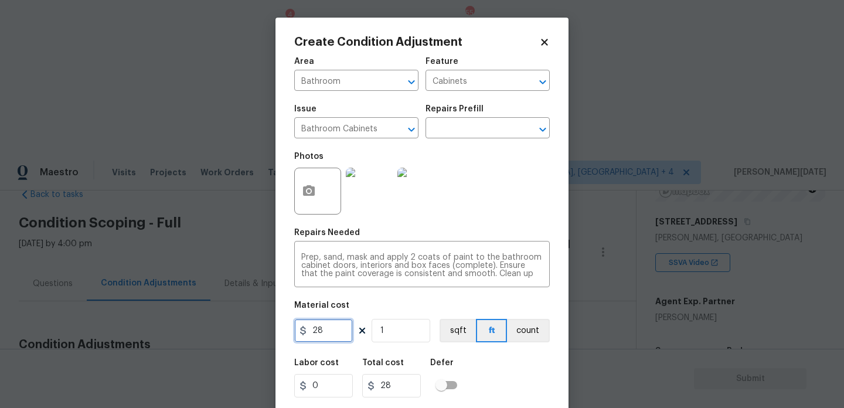
drag, startPoint x: 332, startPoint y: 330, endPoint x: 263, endPoint y: 323, distance: 70.1
click at [264, 330] on div "Create Condition Adjustment Area Bathroom ​ Feature Cabinets ​ Issue Bathroom C…" at bounding box center [422, 204] width 844 height 408
type input "1000"
click at [488, 205] on div "Photos" at bounding box center [422, 183] width 256 height 76
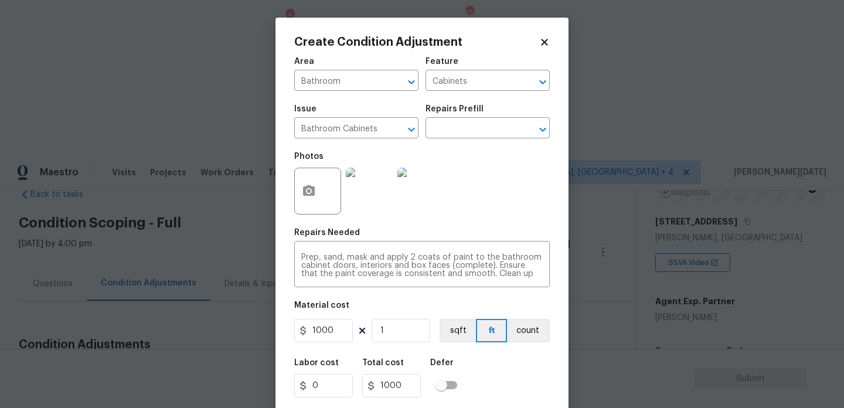
scroll to position [30, 0]
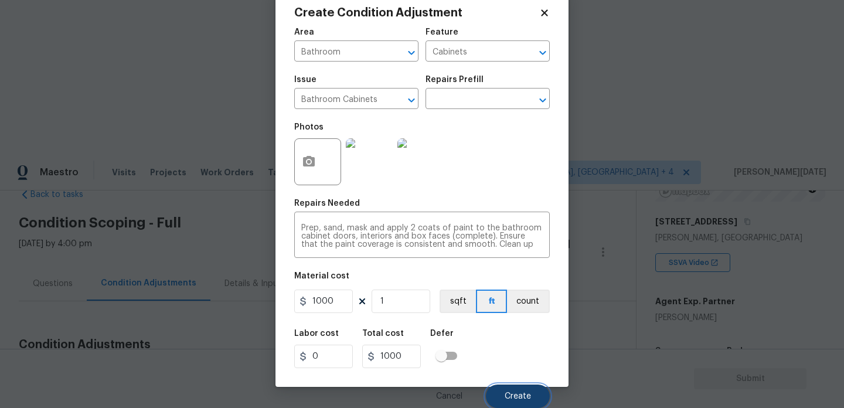
click at [506, 389] on button "Create" at bounding box center [518, 396] width 64 height 23
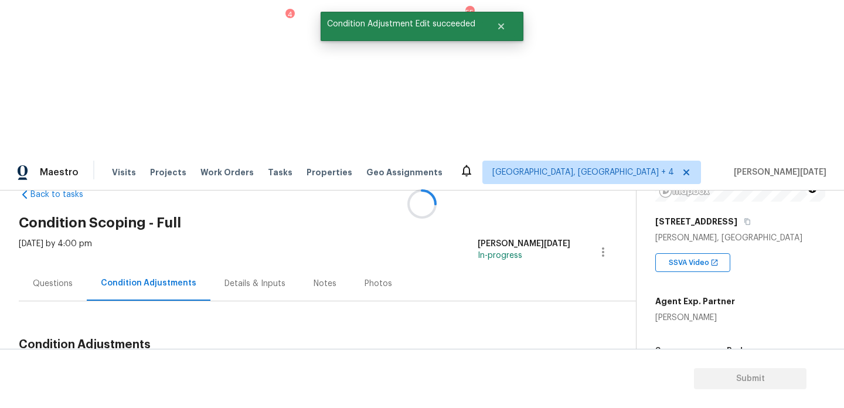
scroll to position [0, 0]
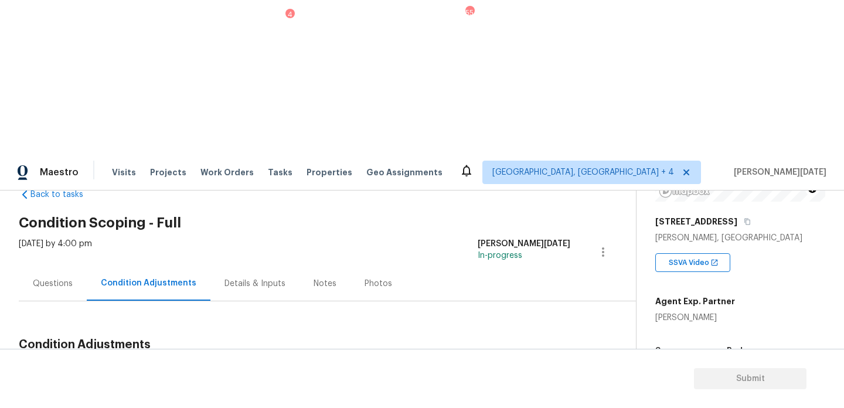
click at [511, 360] on button "Add Condition Adjustment" at bounding box center [542, 372] width 133 height 25
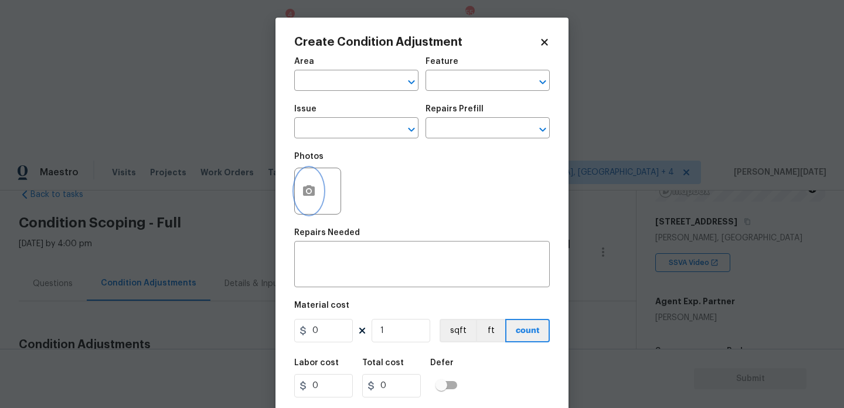
click at [316, 194] on button "button" at bounding box center [309, 191] width 28 height 46
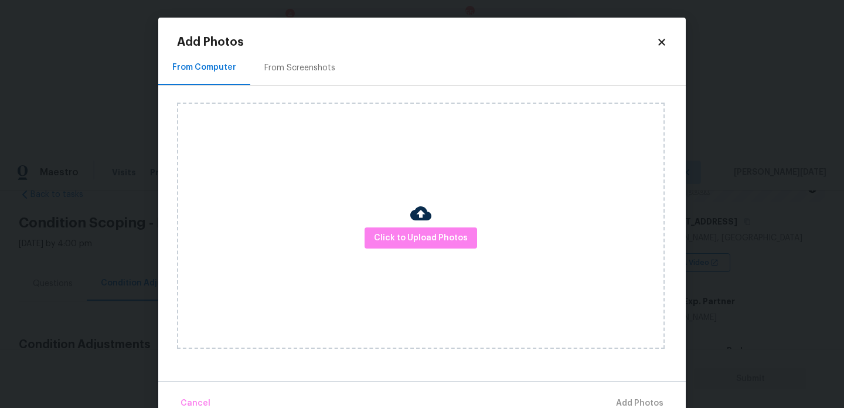
click at [432, 251] on div "Click to Upload Photos" at bounding box center [421, 226] width 488 height 246
click at [452, 228] on button "Click to Upload Photos" at bounding box center [421, 239] width 113 height 22
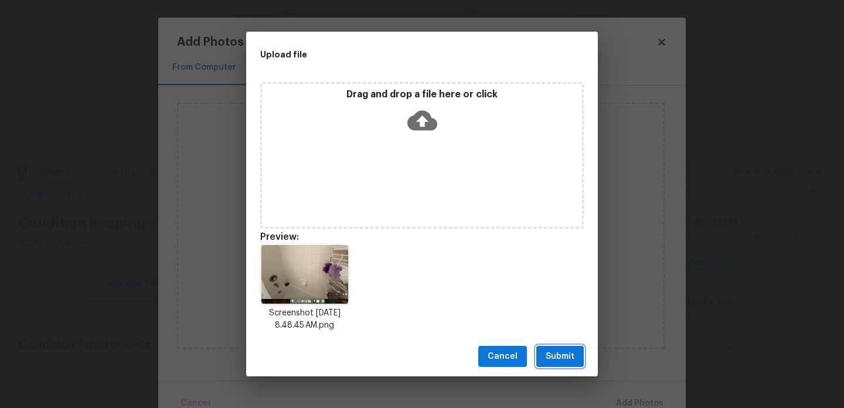
click at [553, 355] on span "Submit" at bounding box center [560, 356] width 29 height 15
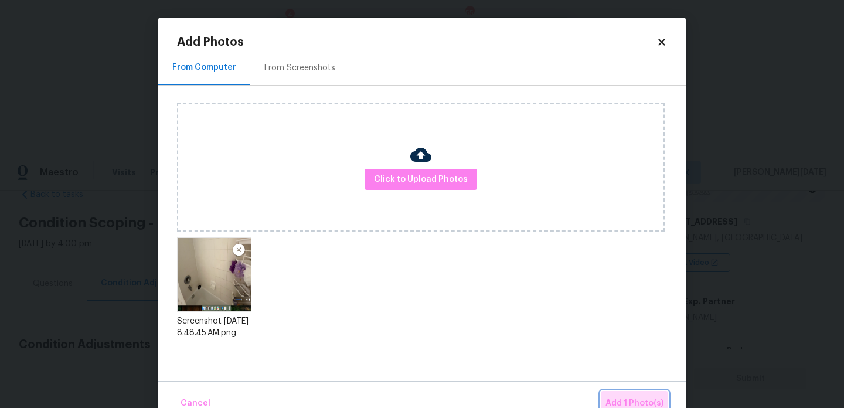
click at [627, 401] on span "Add 1 Photo(s)" at bounding box center [635, 403] width 58 height 15
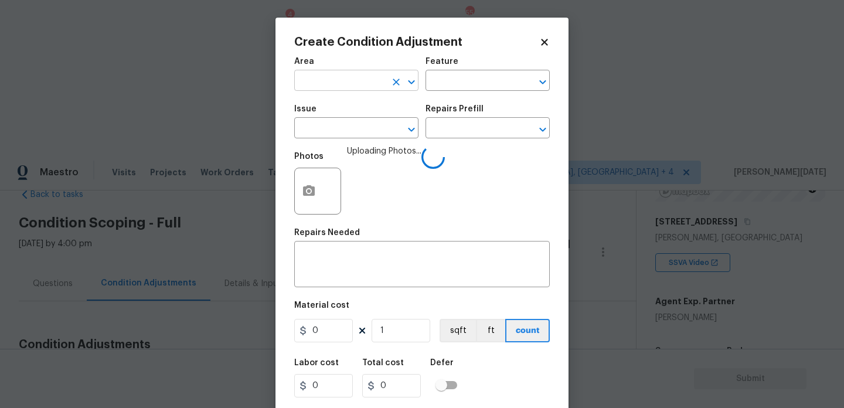
click at [362, 81] on input "text" at bounding box center [339, 82] width 91 height 18
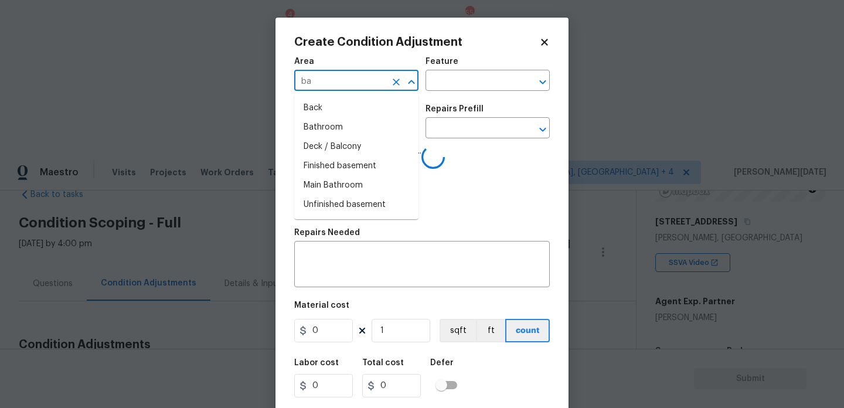
type input "bat"
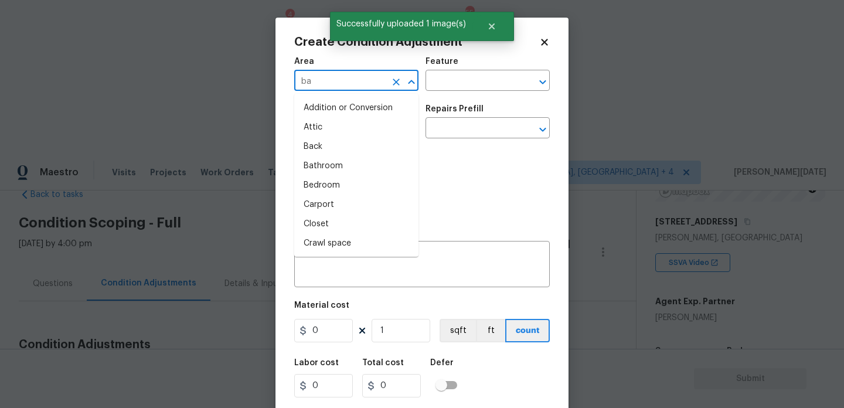
type input "bat"
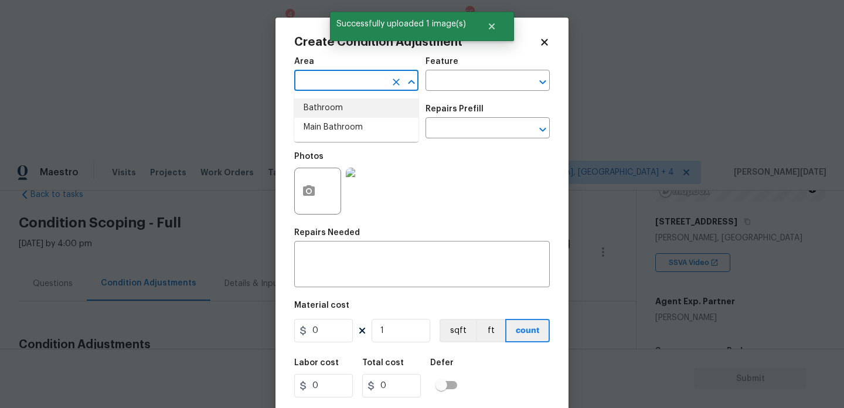
click at [323, 108] on li "Bathroom" at bounding box center [356, 108] width 124 height 19
type input "Addition or Conversion"
click at [391, 85] on icon "Clear" at bounding box center [397, 82] width 12 height 12
click at [354, 107] on li "Bathroom" at bounding box center [356, 108] width 124 height 19
type input "Bathroom"
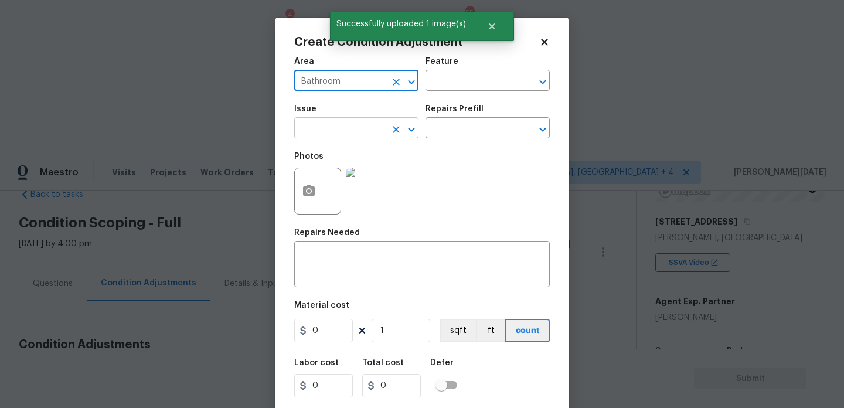
click at [339, 127] on input "text" at bounding box center [339, 129] width 91 height 18
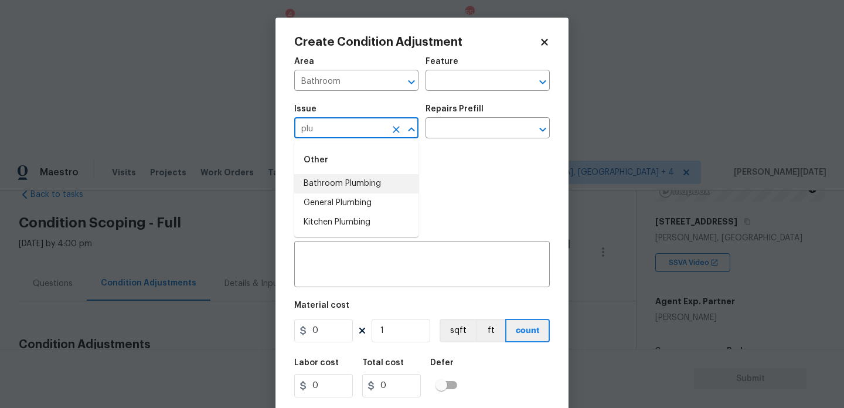
click at [356, 184] on li "Bathroom Plumbing" at bounding box center [356, 183] width 124 height 19
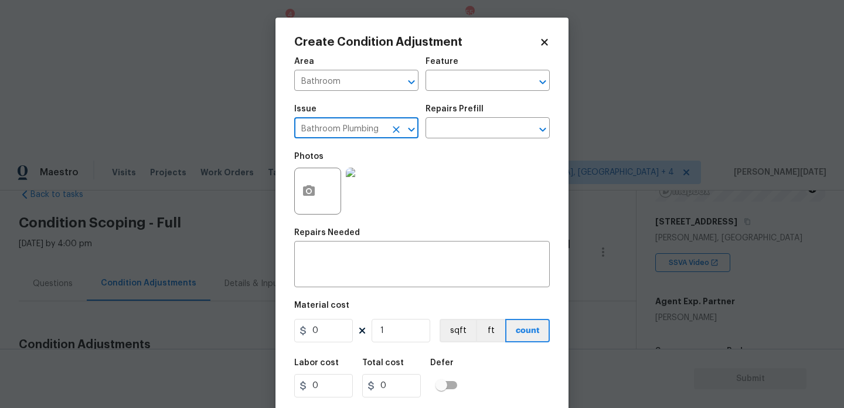
type input "Bathroom Plumbing"
click at [459, 140] on div "Issue Bathroom Plumbing ​ Repairs Prefill ​" at bounding box center [422, 121] width 256 height 47
click at [472, 131] on input "text" at bounding box center [471, 129] width 91 height 18
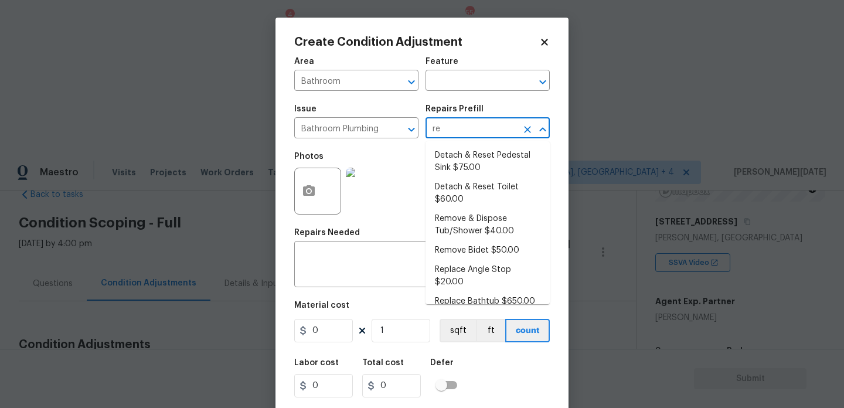
type input "ref"
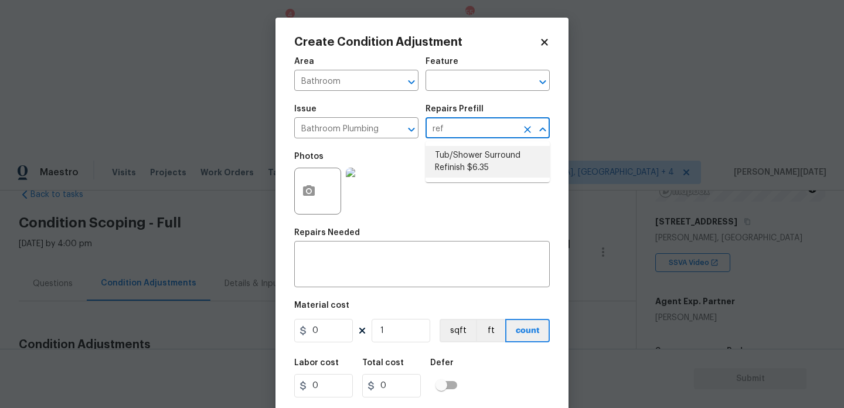
click at [471, 171] on li "Tub/Shower Surround Refinish $6.35" at bounding box center [488, 162] width 124 height 32
type input "Plumbing"
type textarea "Prep, mask, clean and refinish the tub/shower tile surround both all sides ensu…"
type input "6.35"
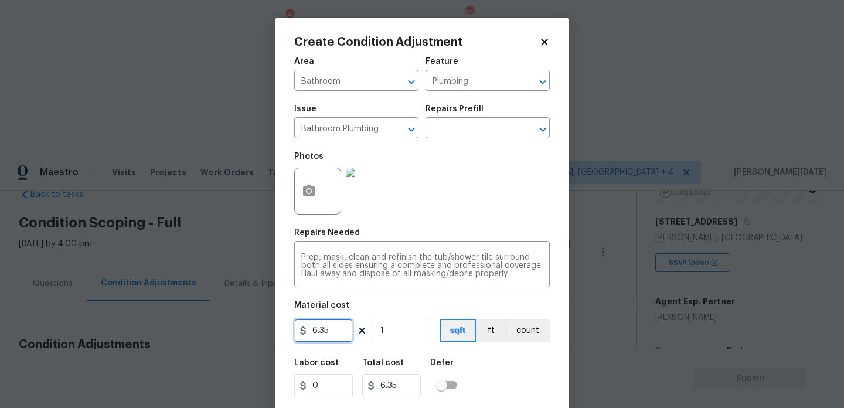
drag, startPoint x: 345, startPoint y: 330, endPoint x: 240, endPoint y: 328, distance: 105.6
click at [240, 328] on div "Create Condition Adjustment Area Bathroom ​ Feature Plumbing ​ Issue Bathroom P…" at bounding box center [422, 204] width 844 height 408
type input "350"
click at [447, 215] on div "Photos" at bounding box center [422, 183] width 256 height 76
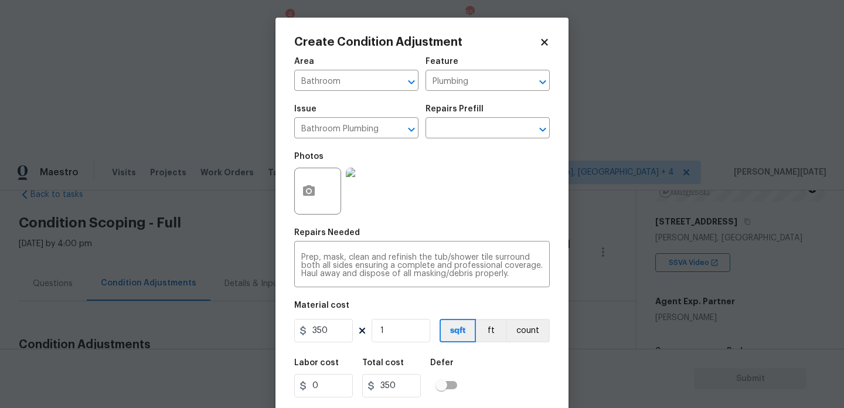
scroll to position [30, 0]
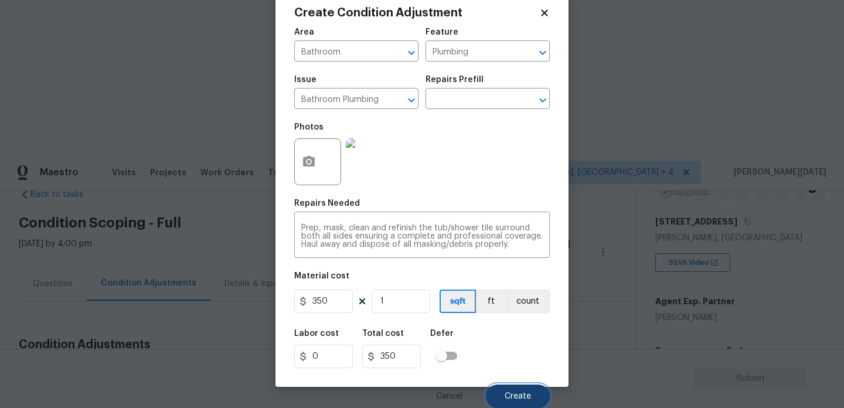
click at [507, 391] on button "Create" at bounding box center [518, 396] width 64 height 23
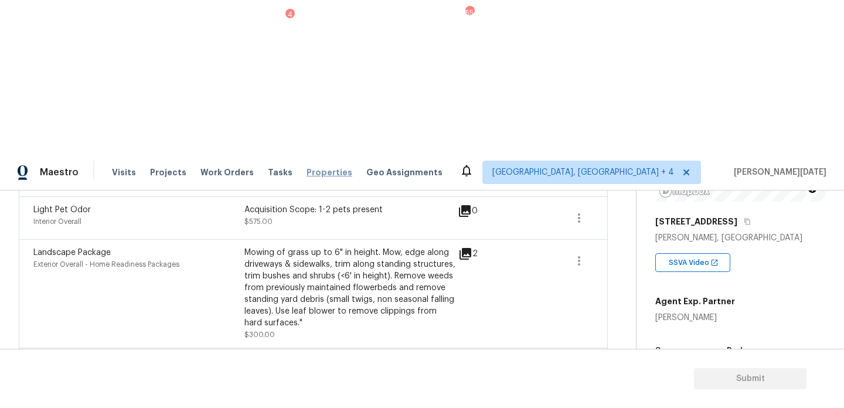
scroll to position [563, 0]
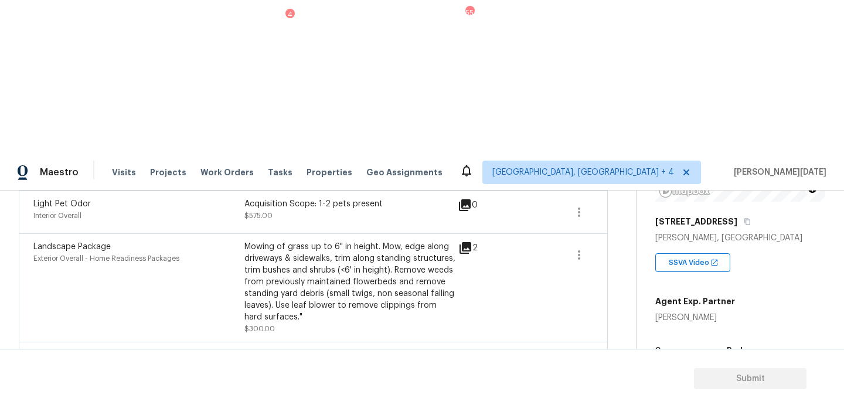
click at [632, 260] on link "Edit" at bounding box center [646, 269] width 100 height 18
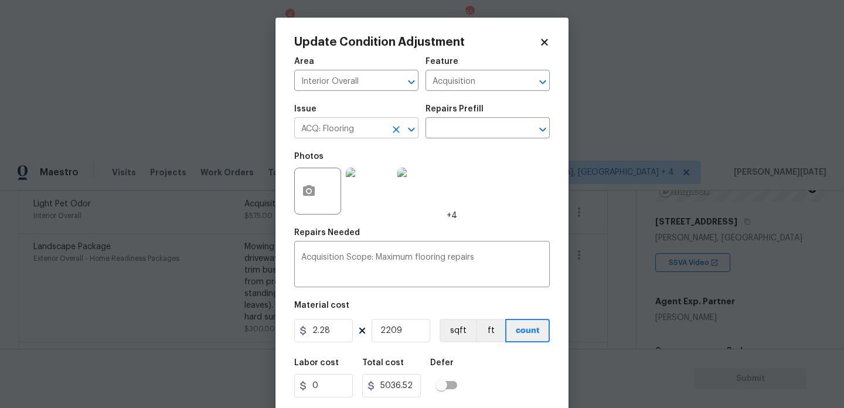
click at [397, 125] on icon "Clear" at bounding box center [397, 130] width 12 height 12
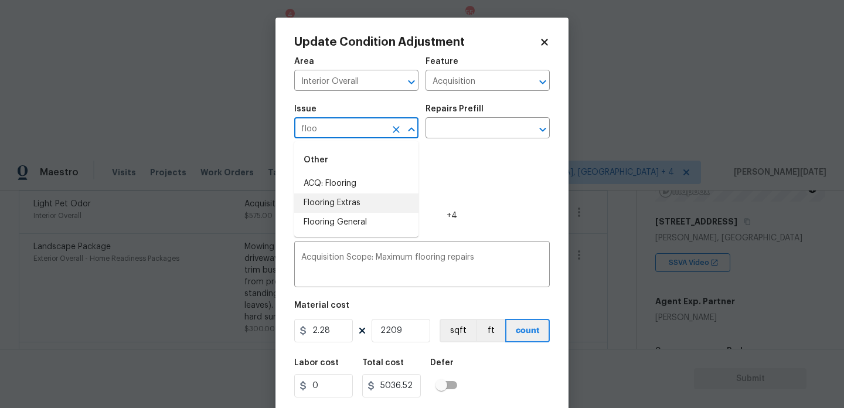
click at [354, 203] on li "Flooring Extras" at bounding box center [356, 203] width 124 height 19
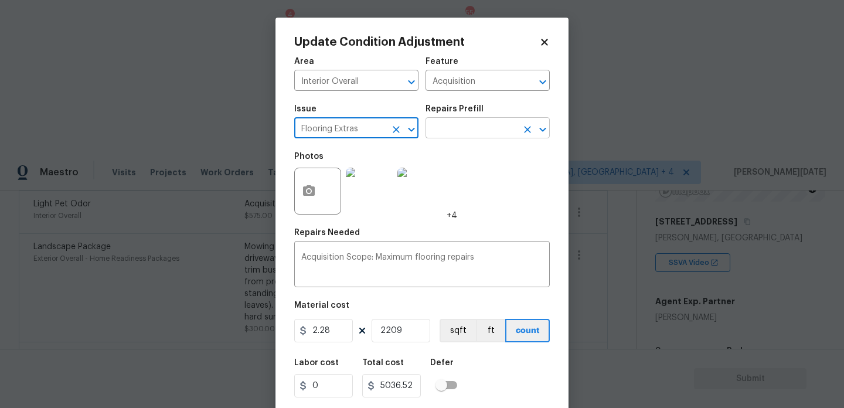
type input "Flooring Extras"
click at [454, 133] on input "text" at bounding box center [471, 129] width 91 height 18
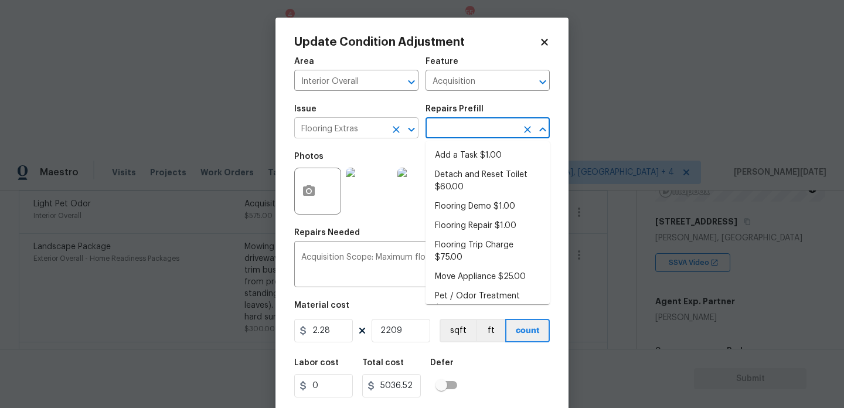
click at [396, 131] on icon "Clear" at bounding box center [397, 130] width 12 height 12
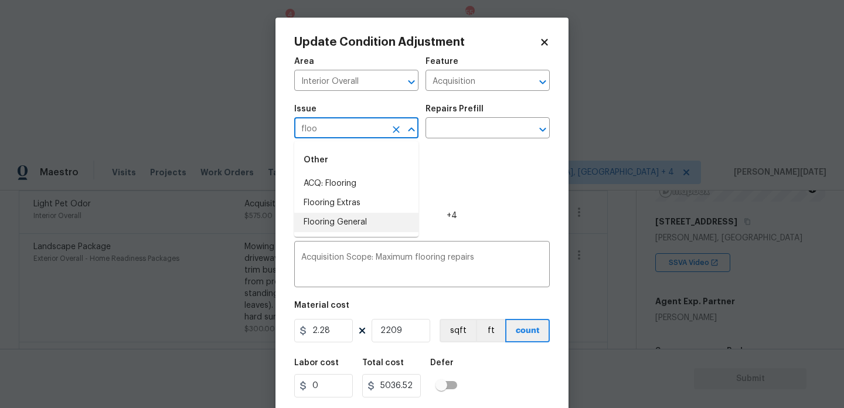
click at [358, 235] on ul "Other ACQ: Flooring Flooring Extras Flooring General" at bounding box center [356, 189] width 124 height 96
click at [366, 226] on li "Flooring General" at bounding box center [356, 222] width 124 height 19
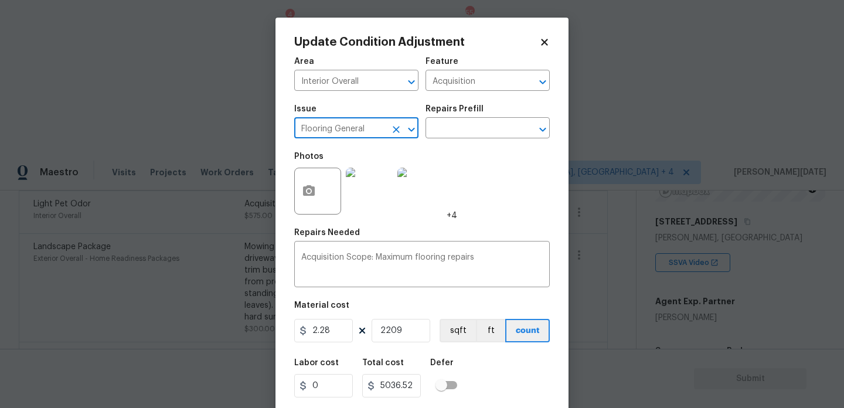
type input "Flooring General"
click at [469, 115] on div "Repairs Prefill" at bounding box center [488, 112] width 124 height 15
click at [466, 154] on body "Maestro Visits Projects Work Orders Tasks 4 Properties Geo Assignments 55 Kille…" at bounding box center [422, 358] width 844 height 408
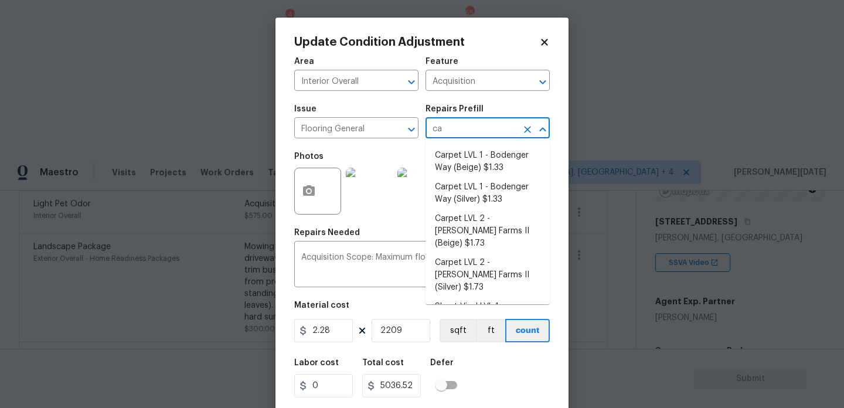
type input "car"
click at [497, 254] on li "Carpet LVL 2 - [PERSON_NAME] Farms II (Silver) $1.73" at bounding box center [488, 275] width 124 height 44
type input "Overall Flooring"
type textarea "Install new carpet ([PERSON_NAME] Farms II - 929 Thin Ice) at all previously ca…"
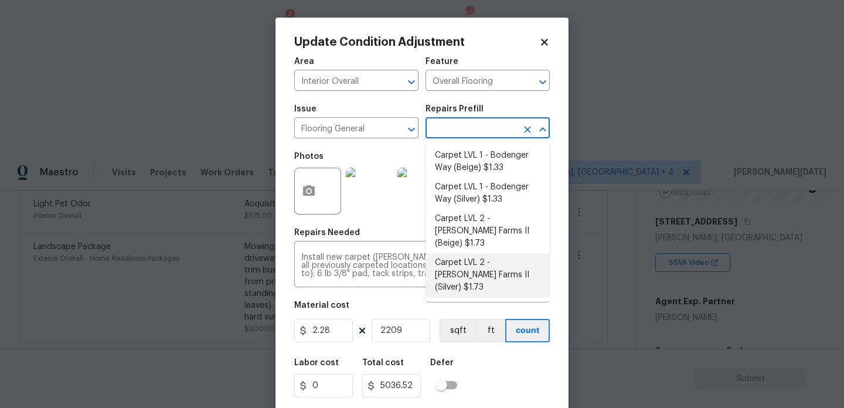
type input "1.73"
type input "3821.57"
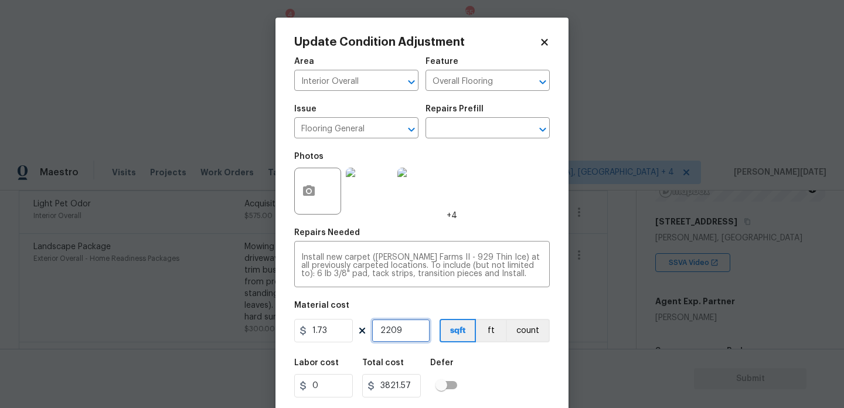
drag, startPoint x: 412, startPoint y: 332, endPoint x: 271, endPoint y: 331, distance: 140.2
click at [271, 331] on div "Update Condition Adjustment Area Interior Overall ​ Feature Overall Flooring ​ …" at bounding box center [422, 204] width 844 height 408
type input "0"
type input "1"
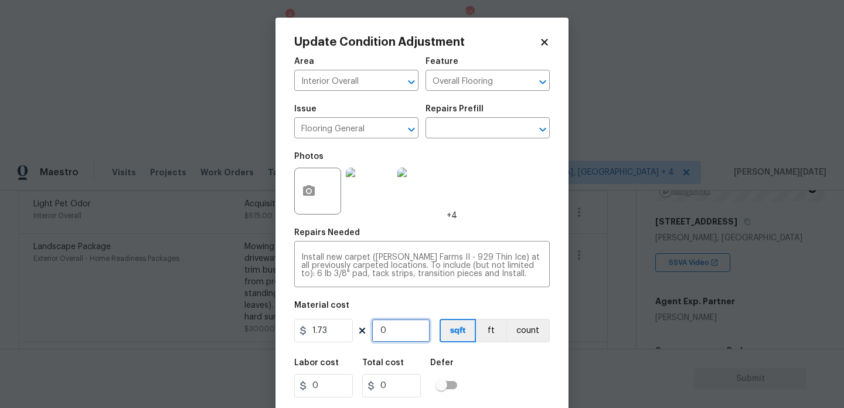
type input "1.73"
type input "12"
type input "20.76"
type input "120"
type input "207.6"
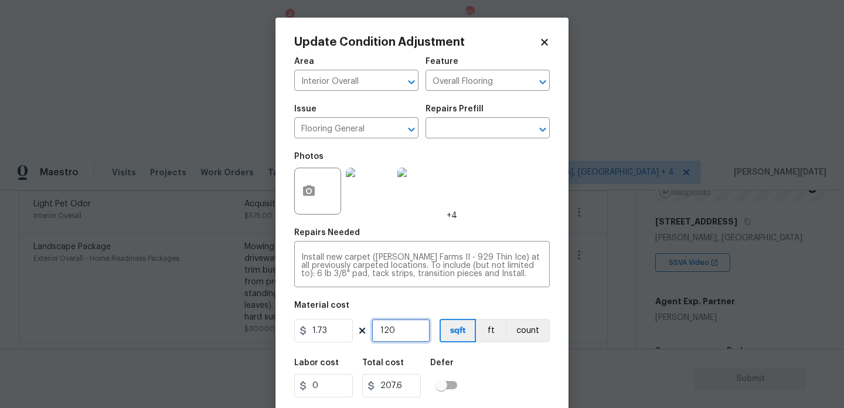
type input "1200"
type input "2076"
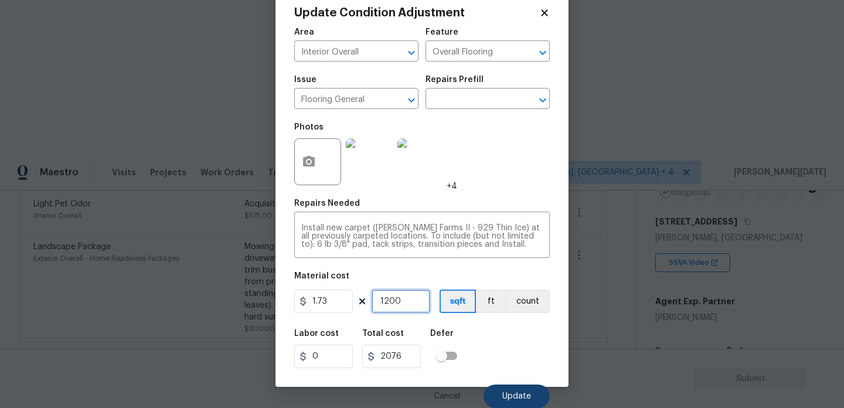
type input "1200"
click at [505, 388] on button "Update" at bounding box center [517, 396] width 66 height 23
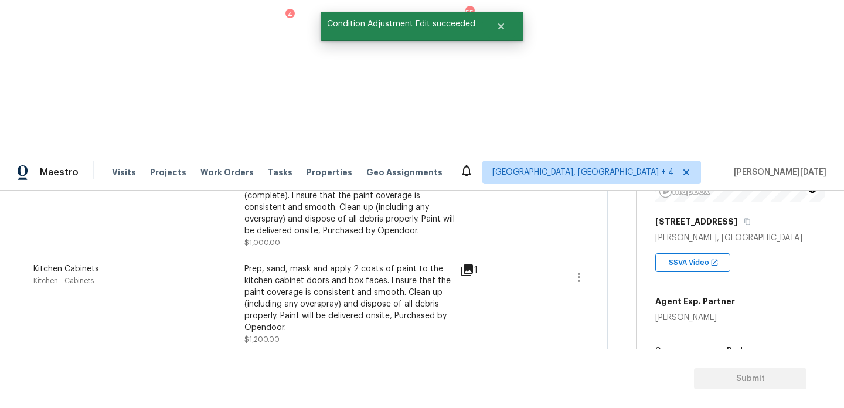
scroll to position [102, 0]
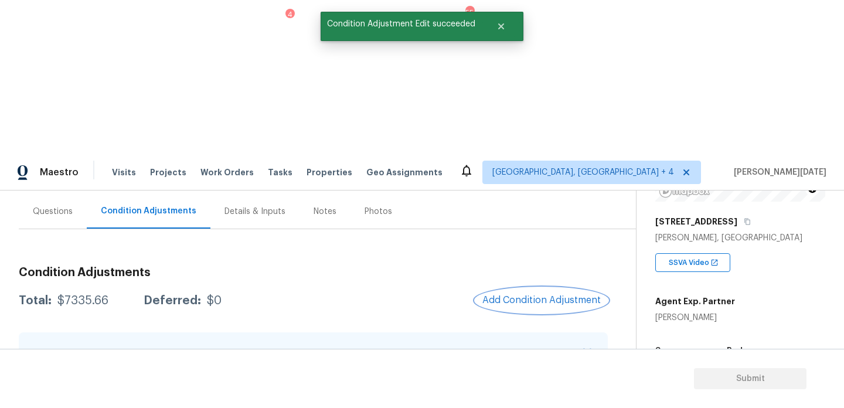
click at [546, 295] on span "Add Condition Adjustment" at bounding box center [542, 300] width 118 height 11
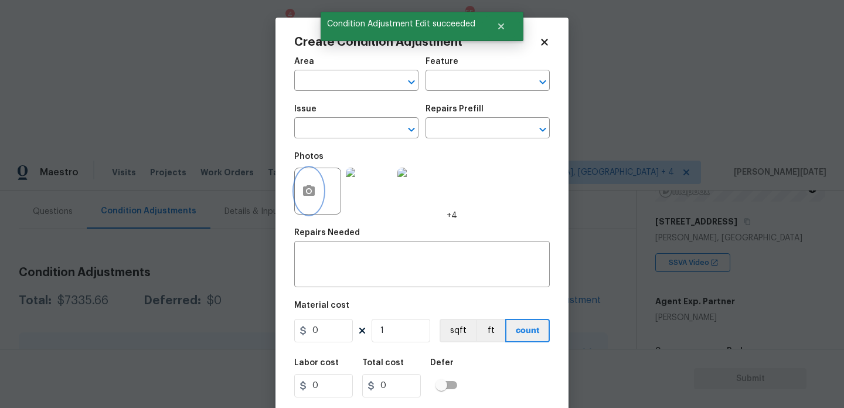
click at [313, 190] on icon "button" at bounding box center [309, 190] width 12 height 11
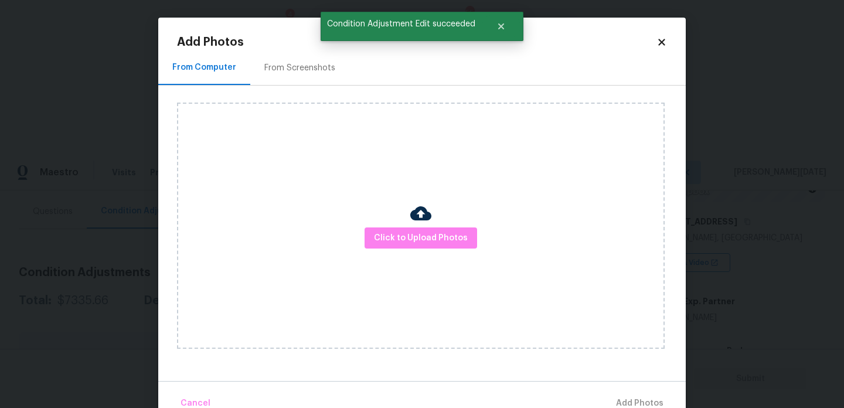
click at [403, 226] on div "Click to Upload Photos" at bounding box center [421, 226] width 488 height 246
click at [408, 243] on span "Click to Upload Photos" at bounding box center [421, 238] width 94 height 15
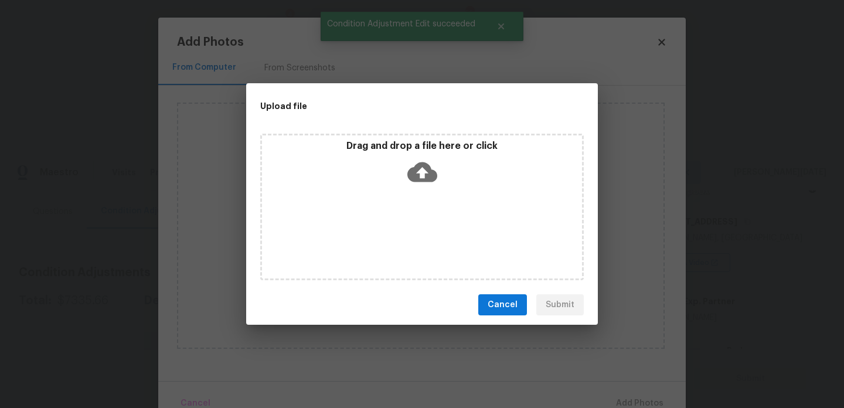
click at [408, 243] on div "Drag and drop a file here or click" at bounding box center [422, 207] width 324 height 147
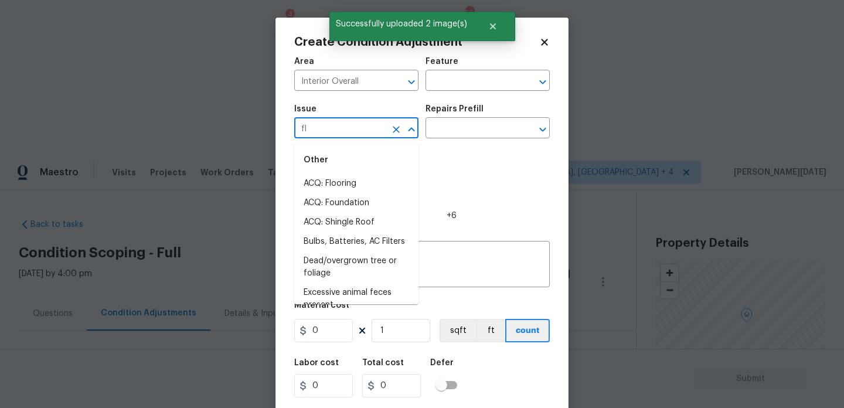
scroll to position [174, 0]
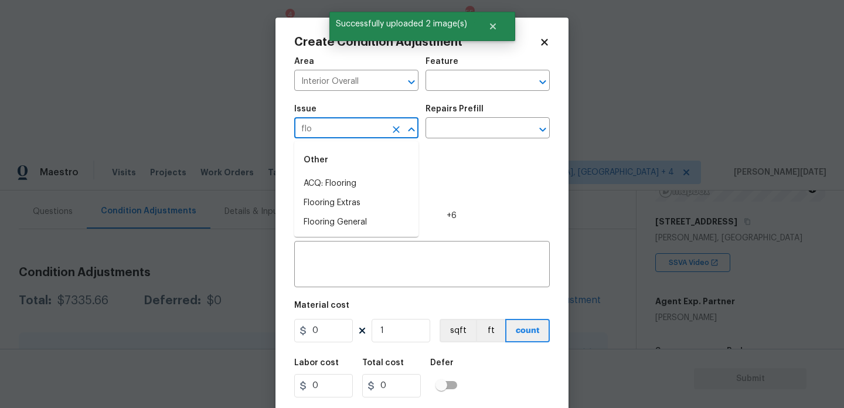
type input "floo"
click at [338, 218] on li "Flooring General" at bounding box center [356, 222] width 124 height 19
type input "Flooring General"
click at [448, 137] on input "text" at bounding box center [471, 129] width 91 height 18
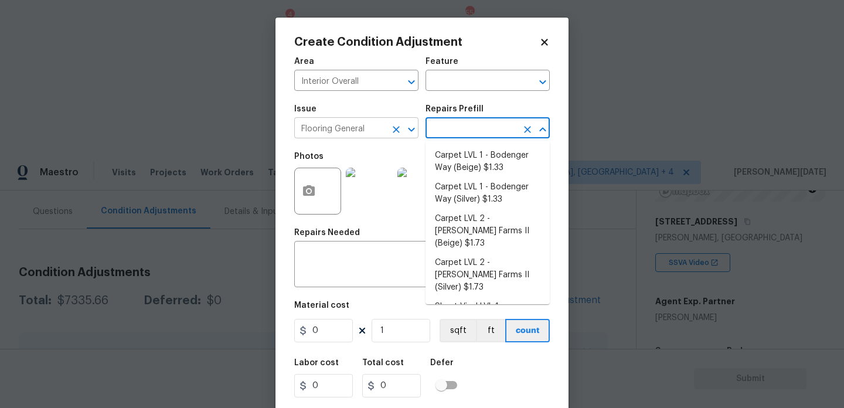
click at [393, 133] on icon "Clear" at bounding box center [396, 129] width 7 height 7
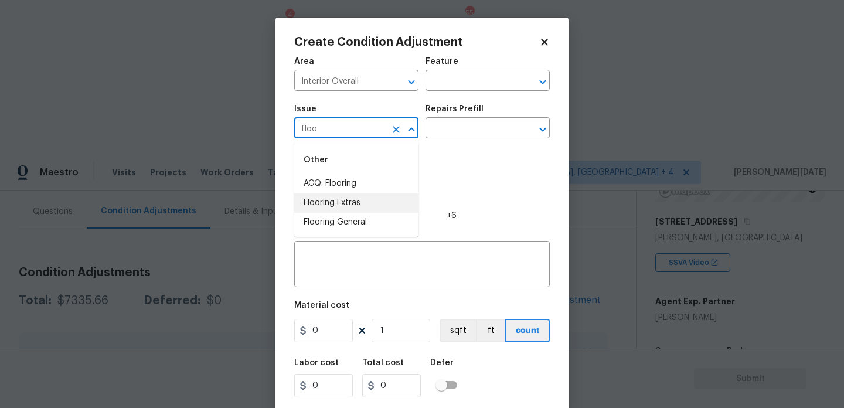
click at [358, 201] on li "Flooring Extras" at bounding box center [356, 203] width 124 height 19
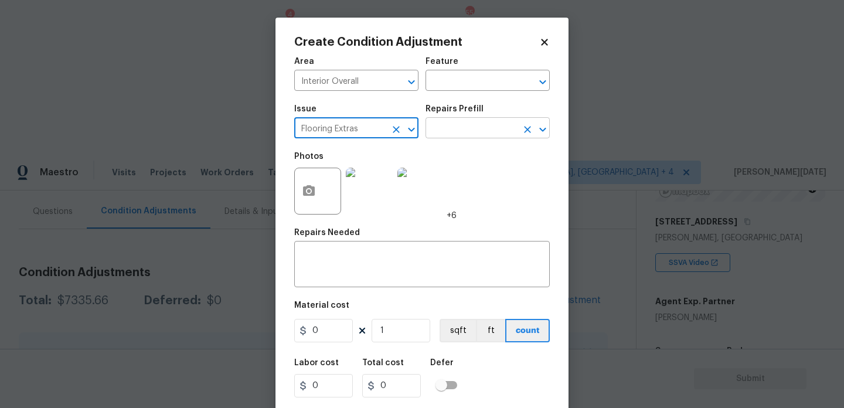
type input "Flooring Extras"
click at [449, 126] on input "text" at bounding box center [471, 129] width 91 height 18
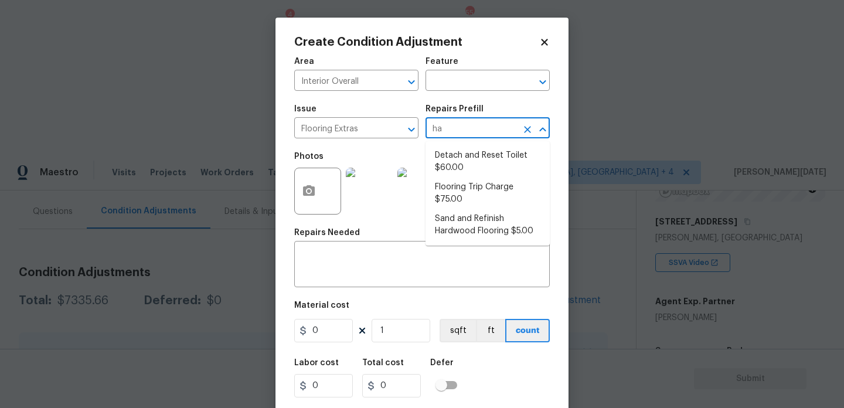
type input "har"
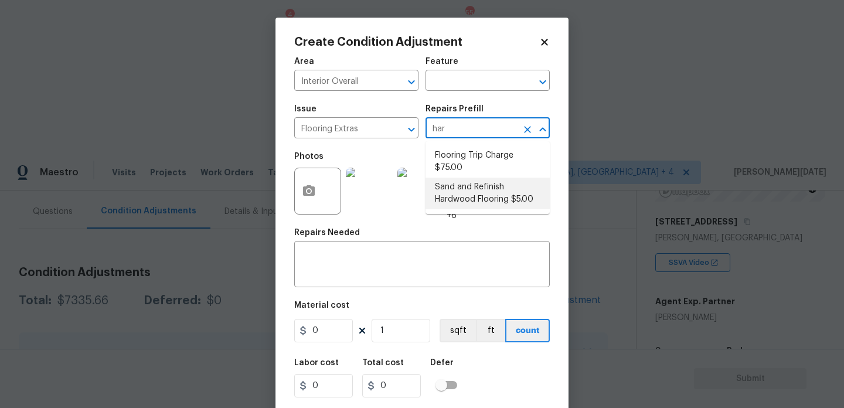
click at [471, 193] on li "Sand and Refinish Hardwood Flooring $5.00" at bounding box center [488, 194] width 124 height 32
type input "Overall Flooring"
type input "5"
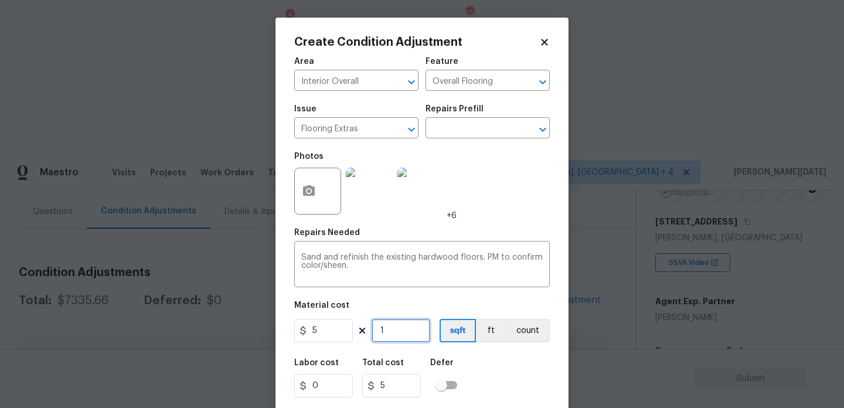
click at [393, 334] on input "1" at bounding box center [401, 330] width 59 height 23
type input "0"
type input "6"
type input "30"
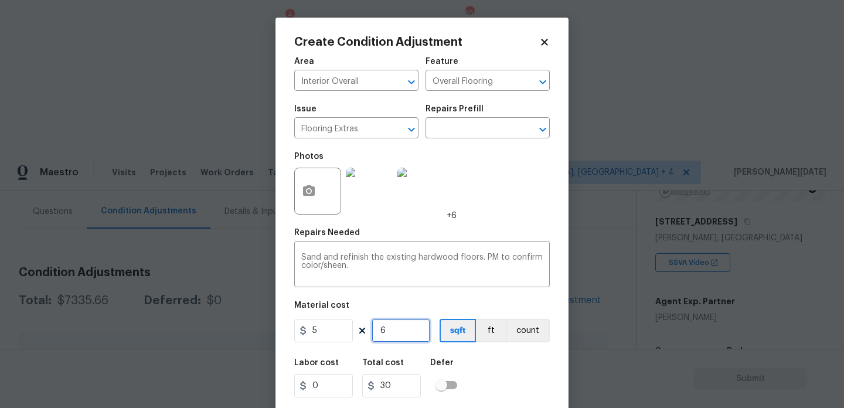
type input "60"
type input "300"
type input "600"
type input "3000"
type input "600"
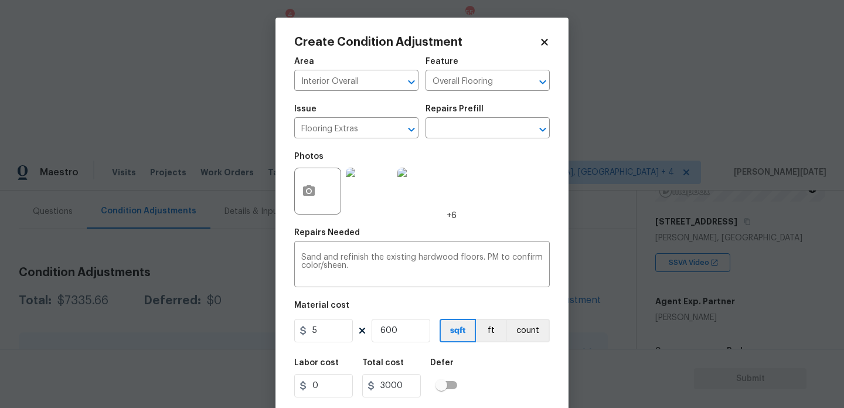
click at [500, 214] on div "Photos +6" at bounding box center [422, 183] width 256 height 76
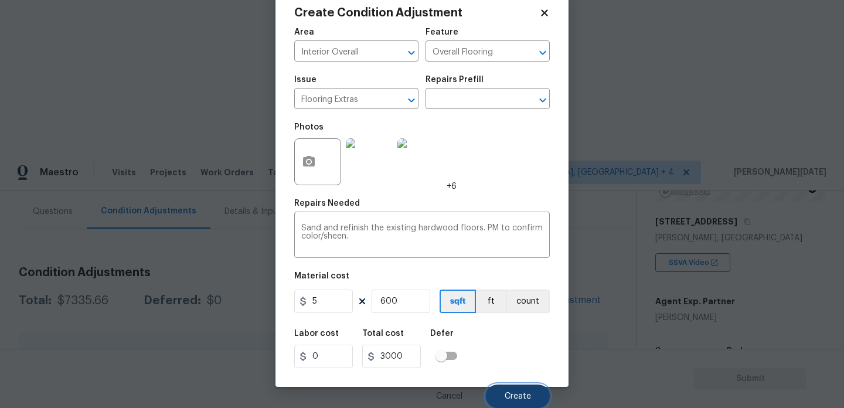
click at [531, 398] on button "Create" at bounding box center [518, 396] width 64 height 23
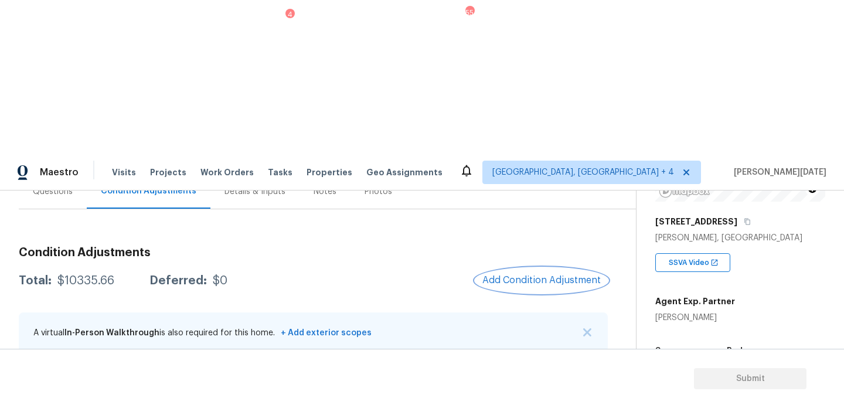
scroll to position [22, 0]
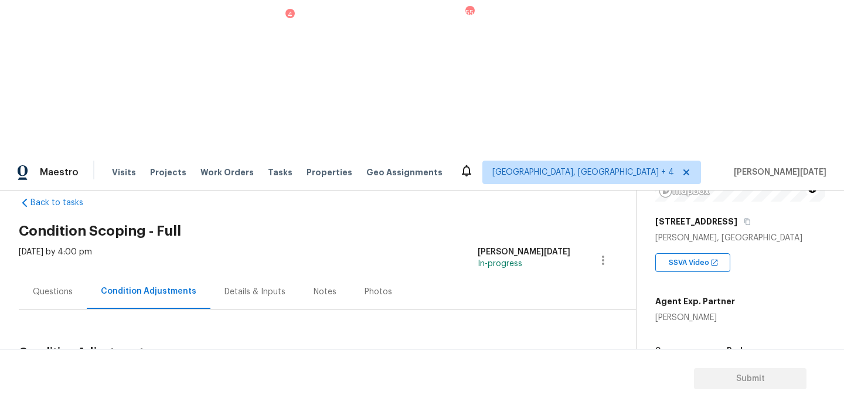
click at [521, 375] on span "Add Condition Adjustment" at bounding box center [542, 380] width 118 height 11
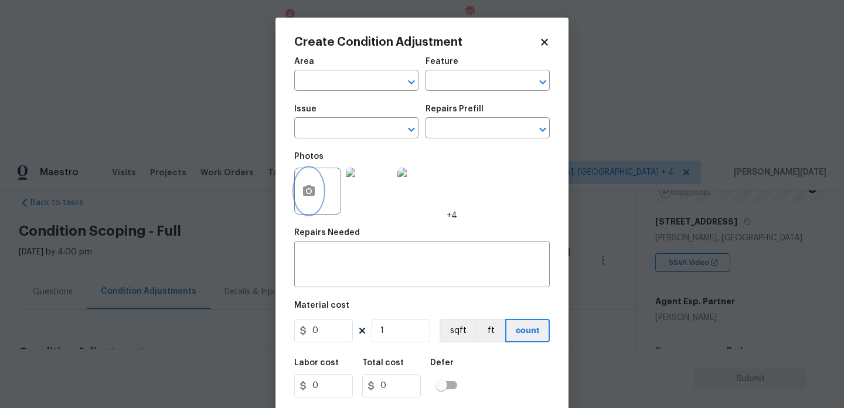
click at [308, 194] on icon "button" at bounding box center [309, 190] width 12 height 11
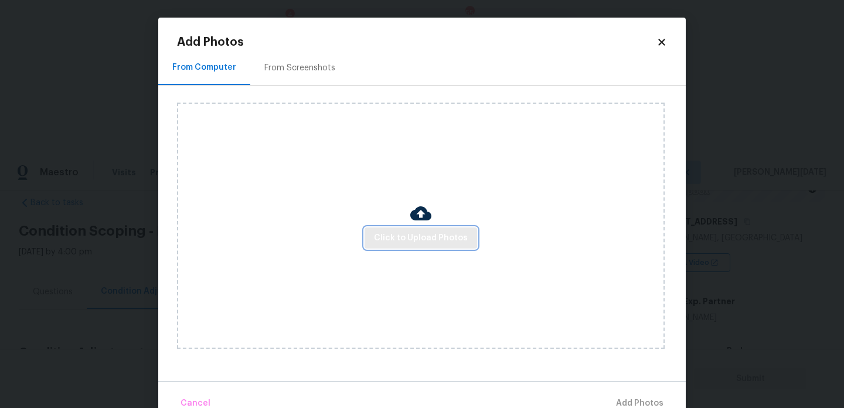
click at [418, 240] on span "Click to Upload Photos" at bounding box center [421, 238] width 94 height 15
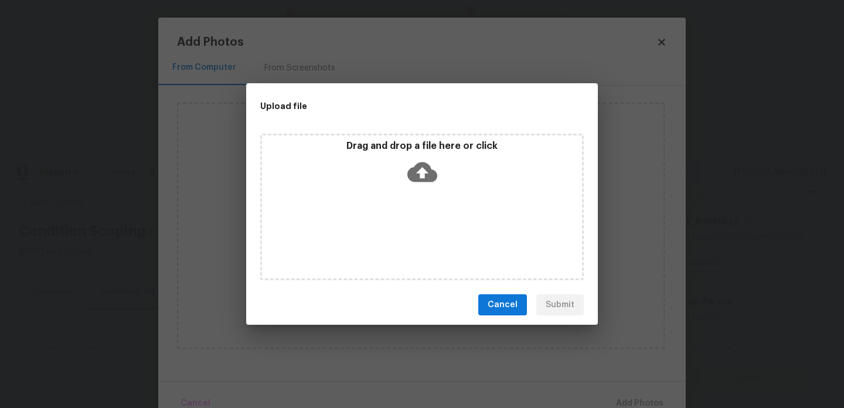
click at [418, 240] on div "Drag and drop a file here or click" at bounding box center [422, 207] width 324 height 147
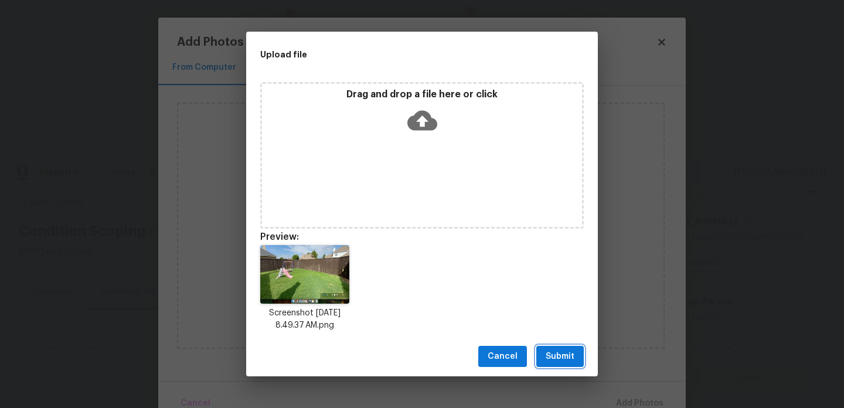
click at [560, 361] on span "Submit" at bounding box center [560, 356] width 29 height 15
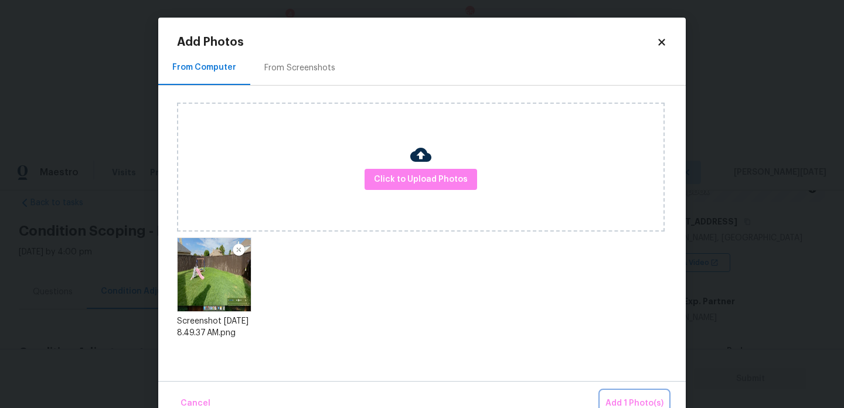
click at [619, 392] on button "Add 1 Photo(s)" at bounding box center [634, 403] width 67 height 25
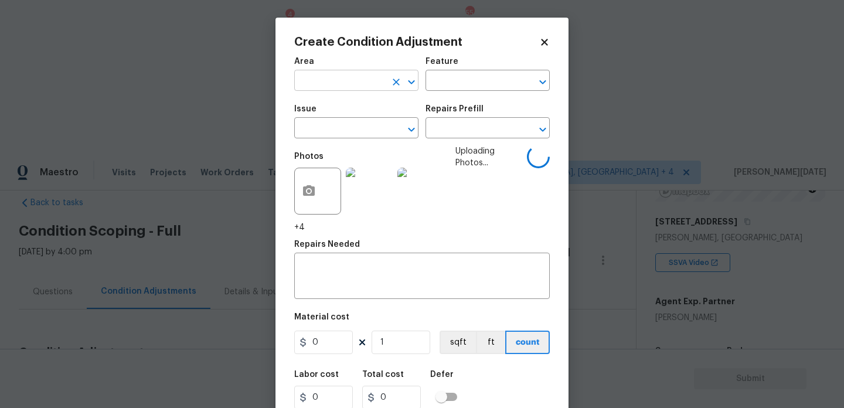
click at [313, 80] on input "text" at bounding box center [339, 82] width 91 height 18
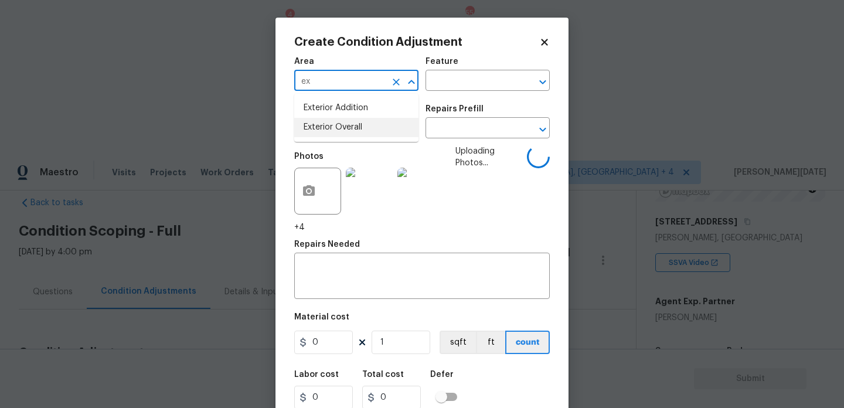
click at [331, 125] on li "Exterior Overall" at bounding box center [356, 127] width 124 height 19
type input "Exterior Overall"
click at [454, 76] on input "text" at bounding box center [471, 82] width 91 height 18
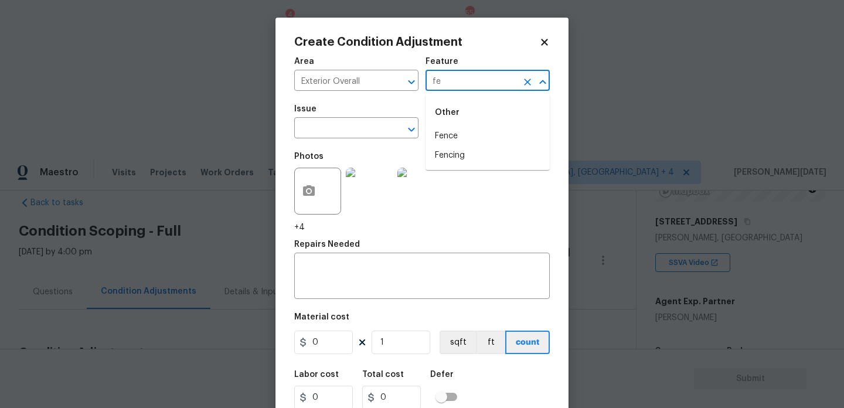
type input "fen"
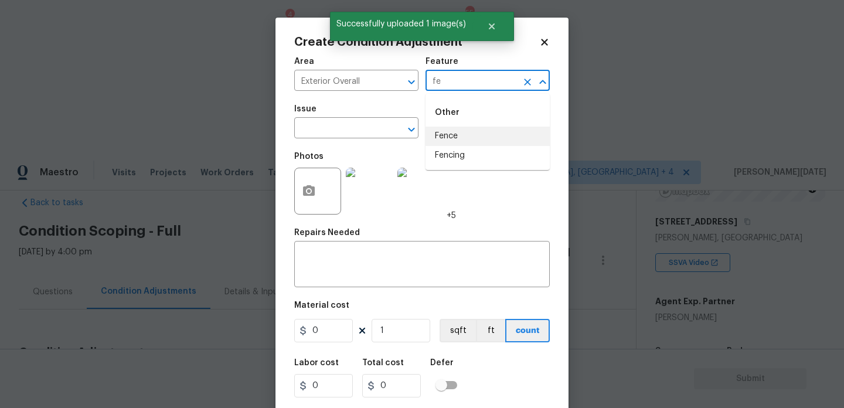
type input "fen"
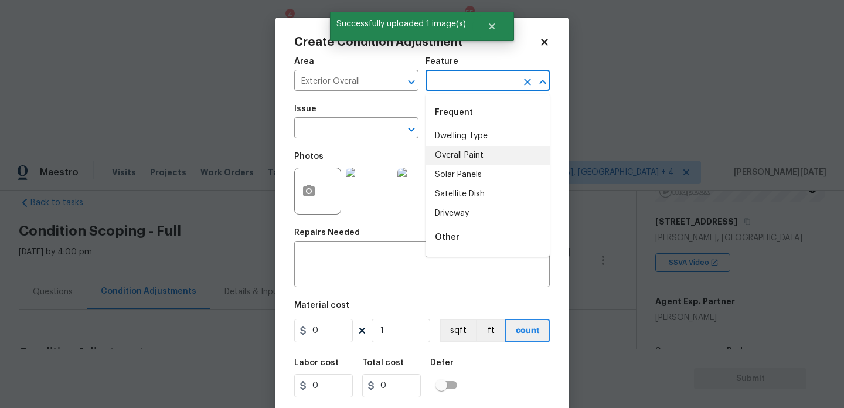
click at [460, 158] on li "Overall Paint" at bounding box center [488, 155] width 124 height 19
type input "Overall Paint"
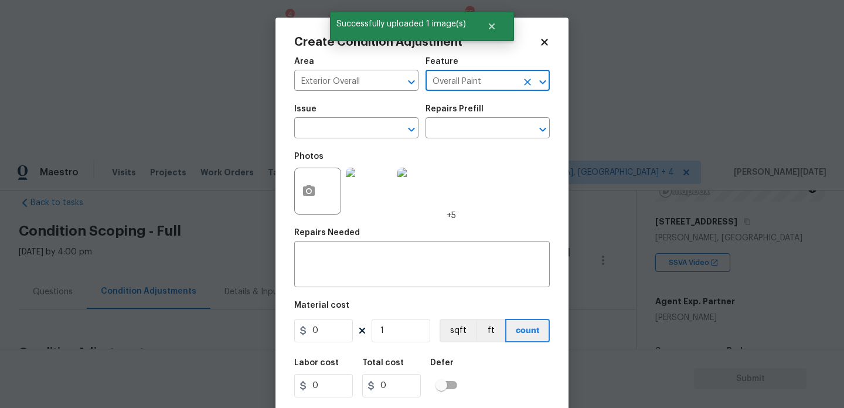
click at [528, 79] on icon "Clear" at bounding box center [528, 82] width 12 height 12
click at [485, 134] on li "Fence" at bounding box center [488, 136] width 124 height 19
type input "Fence"
click at [344, 124] on input "text" at bounding box center [339, 129] width 91 height 18
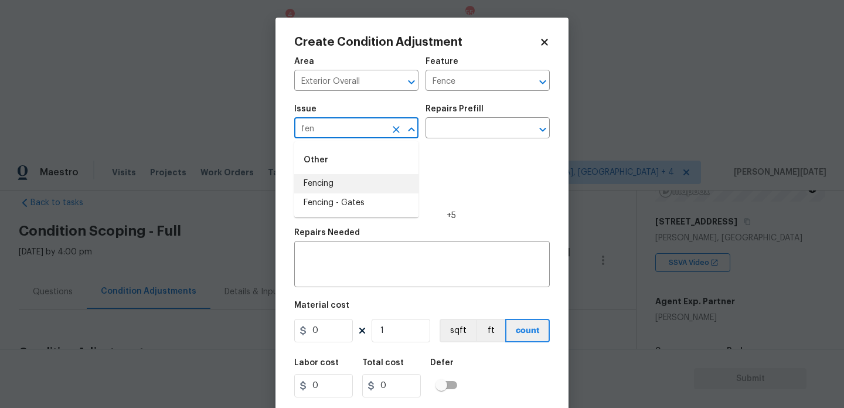
click at [328, 191] on li "Fencing" at bounding box center [356, 183] width 124 height 19
type input "Fencing"
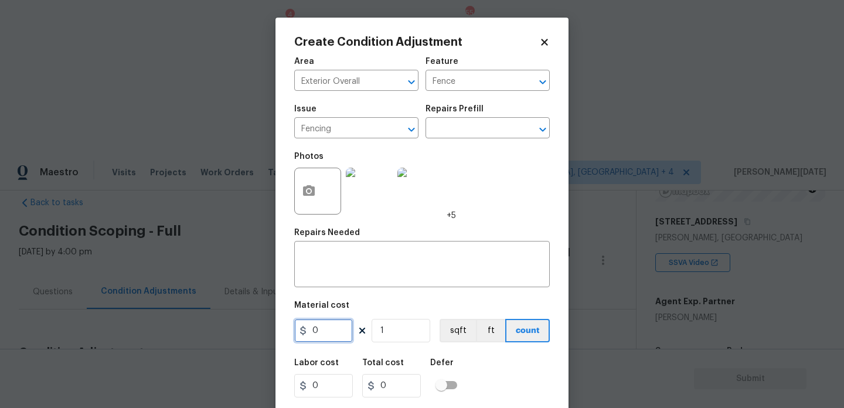
click at [334, 331] on input "0" at bounding box center [323, 330] width 59 height 23
type input "600"
click at [332, 266] on textarea at bounding box center [422, 265] width 242 height 25
type input "600"
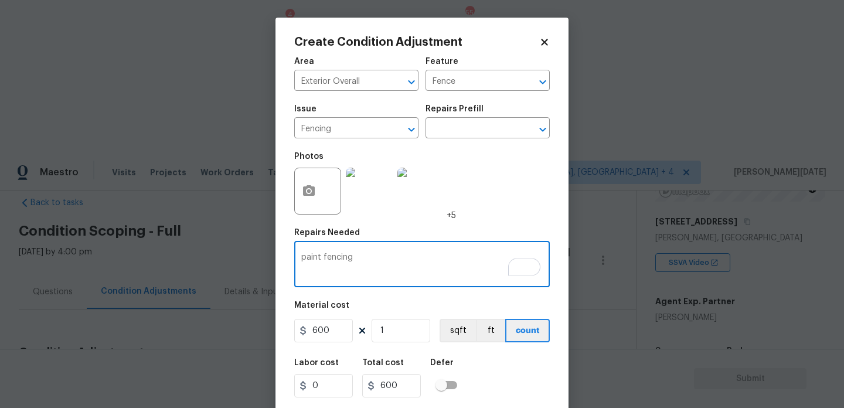
scroll to position [30, 0]
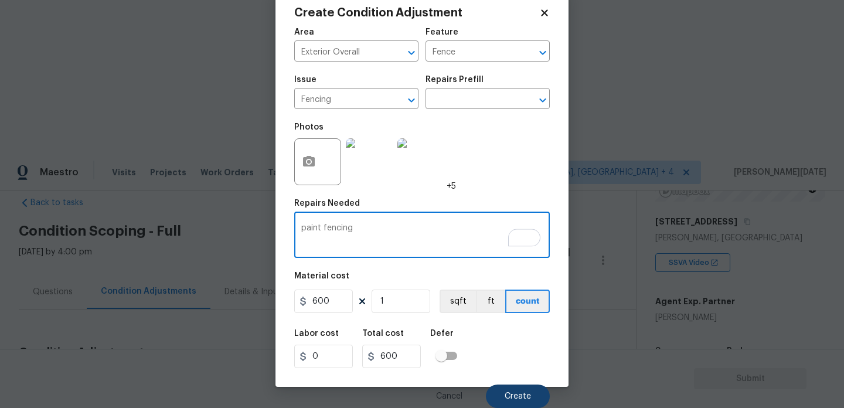
type textarea "paint fencing"
click at [506, 389] on button "Create" at bounding box center [518, 396] width 64 height 23
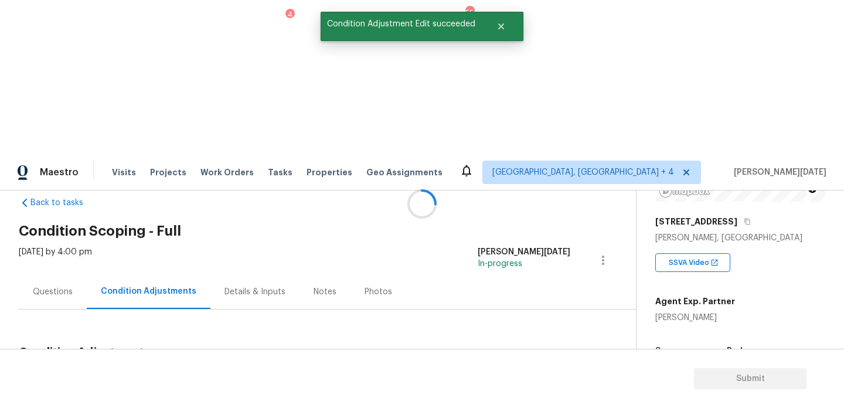
scroll to position [0, 0]
click at [516, 375] on span "Add Condition Adjustment" at bounding box center [542, 380] width 118 height 11
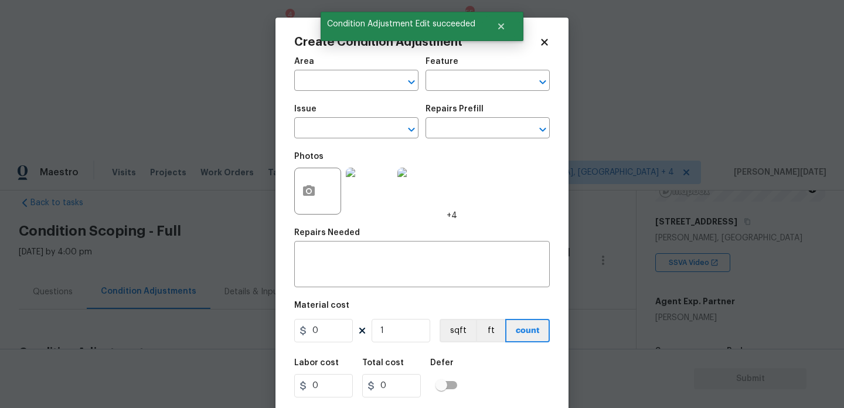
click at [516, 225] on div "Area ​ Feature ​ Issue ​ Repairs Prefill ​ Photos +4 Repairs Needed x ​ Materia…" at bounding box center [422, 243] width 256 height 387
click at [292, 188] on div "Create Condition Adjustment Area ​ Feature ​ Issue ​ Repairs Prefill ​ Photos +…" at bounding box center [422, 217] width 293 height 399
click at [306, 190] on icon "button" at bounding box center [309, 190] width 12 height 11
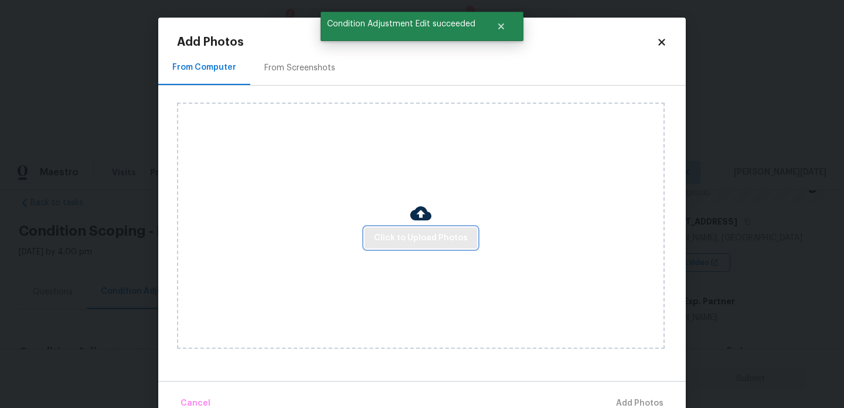
click at [409, 245] on button "Click to Upload Photos" at bounding box center [421, 239] width 113 height 22
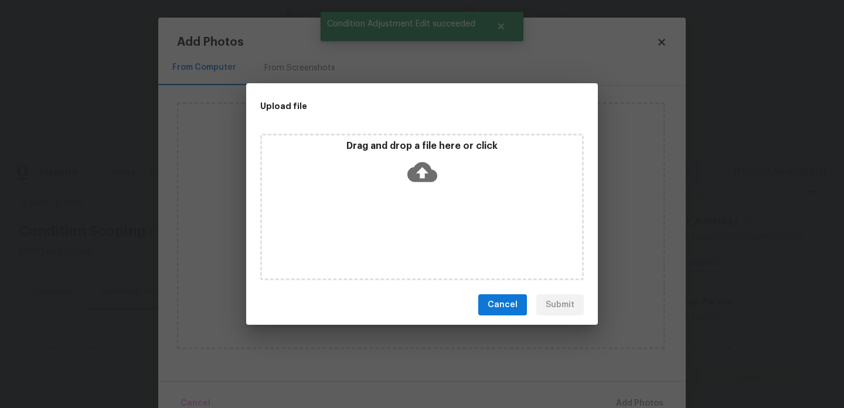
click at [409, 245] on div "Drag and drop a file here or click" at bounding box center [422, 207] width 324 height 147
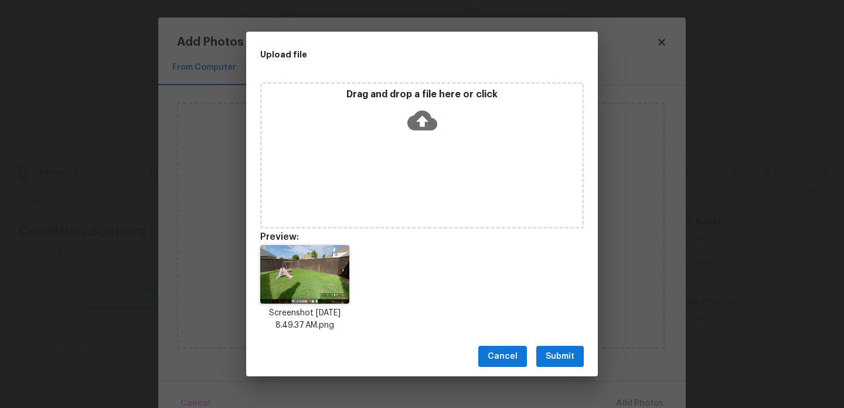
click at [542, 348] on button "Submit" at bounding box center [560, 357] width 47 height 22
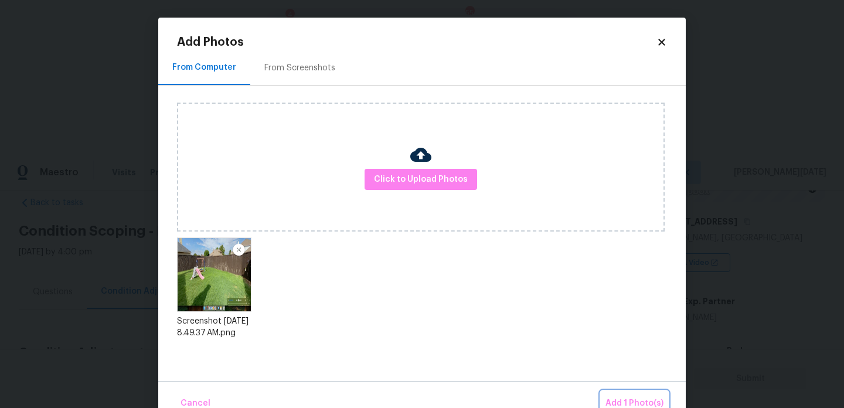
click at [631, 394] on button "Add 1 Photo(s)" at bounding box center [634, 403] width 67 height 25
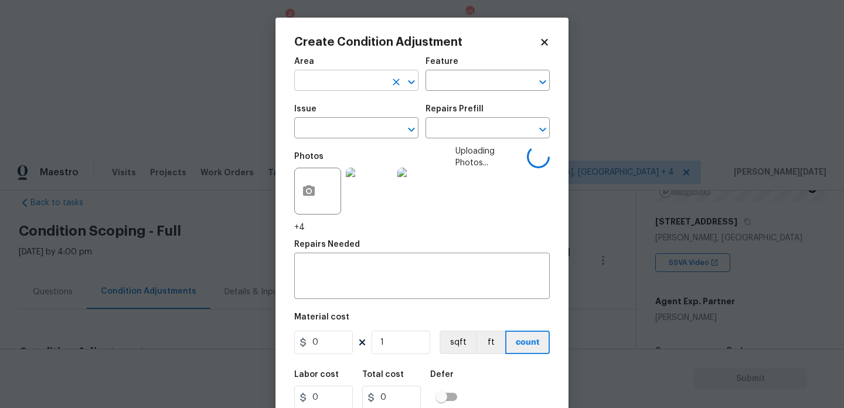
click at [307, 77] on input "text" at bounding box center [339, 82] width 91 height 18
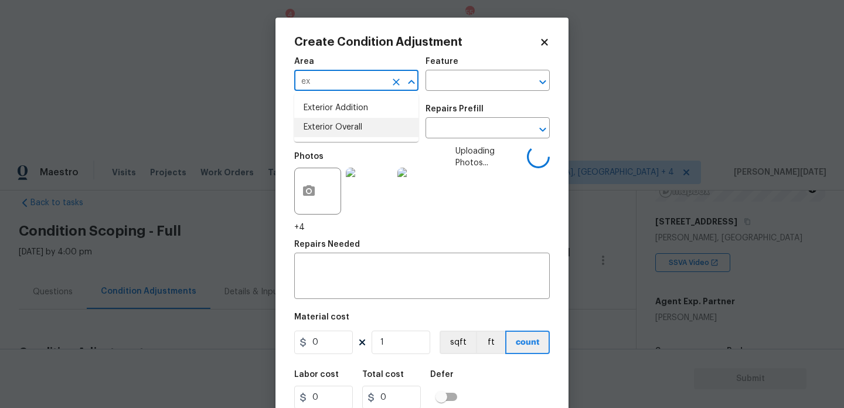
click at [341, 138] on ul "Exterior Addition Exterior Overall" at bounding box center [356, 118] width 124 height 48
click at [359, 127] on li "Exterior Overall" at bounding box center [356, 127] width 124 height 19
type input "Exterior Overall"
click at [359, 127] on input "text" at bounding box center [339, 129] width 91 height 18
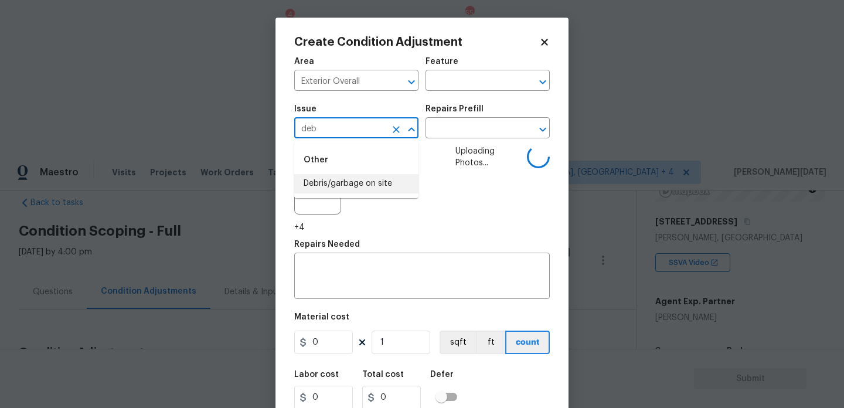
click at [355, 181] on li "Debris/garbage on site" at bounding box center [356, 183] width 124 height 19
type input "Debris/garbage on site"
click at [432, 145] on div "Photos +4" at bounding box center [373, 189] width 158 height 88
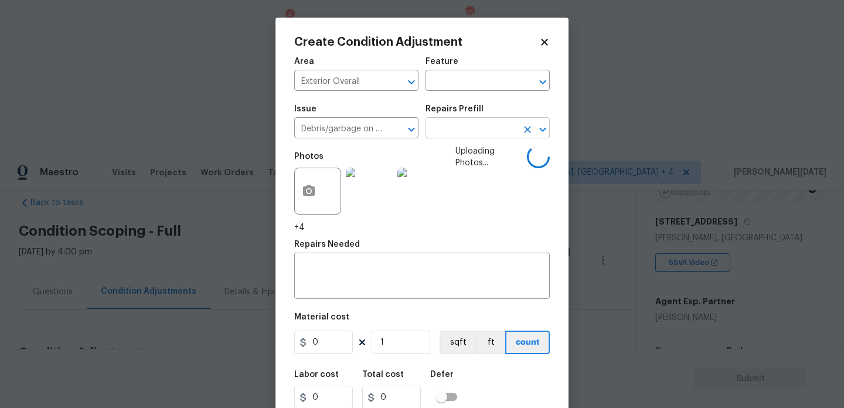
click at [466, 126] on input "text" at bounding box center [471, 129] width 91 height 18
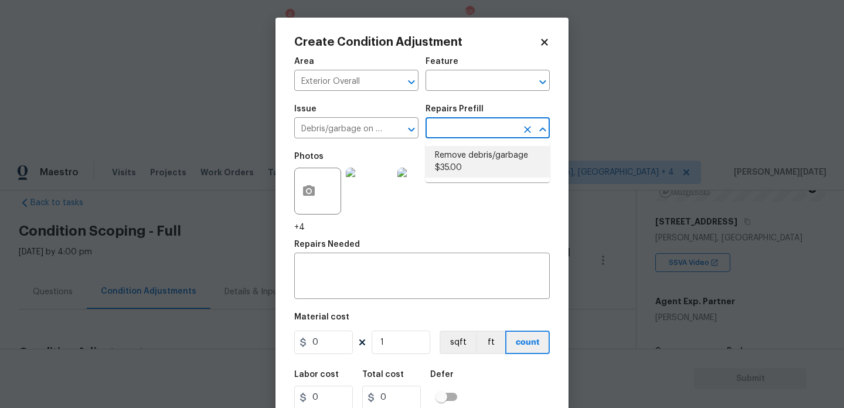
click at [467, 161] on li "Remove debris/garbage $35.00" at bounding box center [488, 162] width 124 height 32
type textarea "Remove, haul off, and properly dispose of any debris left by seller to offsite …"
type input "35"
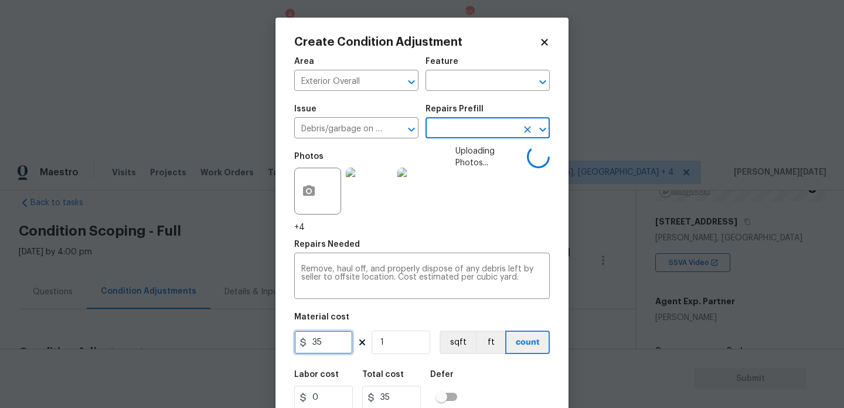
drag, startPoint x: 330, startPoint y: 340, endPoint x: 286, endPoint y: 340, distance: 43.4
click at [286, 340] on div "Create Condition Adjustment Area Exterior Overall ​ Feature ​ Issue Debris/garb…" at bounding box center [422, 217] width 293 height 399
type input "300"
click at [498, 229] on span "Uploading Photos..." at bounding box center [492, 189] width 72 height 88
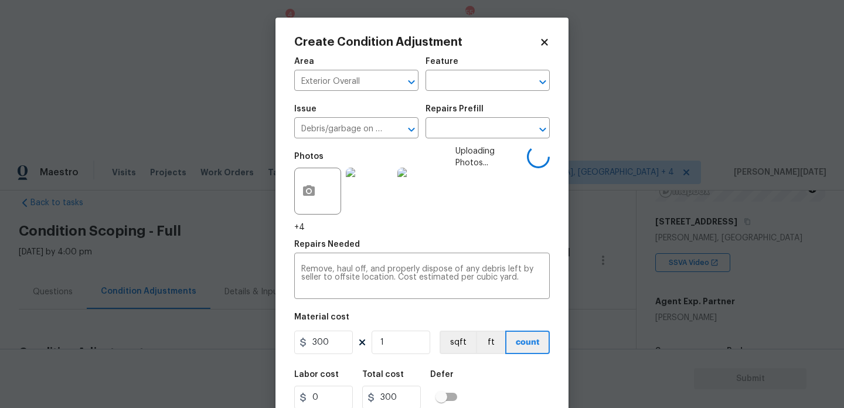
scroll to position [42, 0]
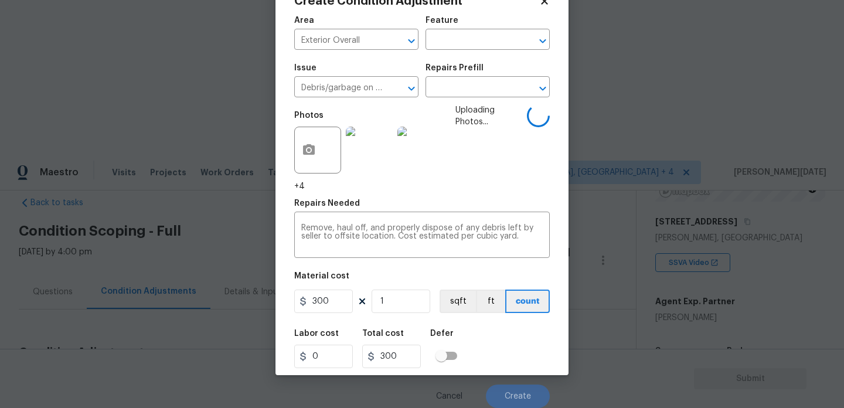
click at [518, 270] on div "Area Exterior Overall ​ Feature ​ Issue Debris/garbage on site ​ Repairs Prefil…" at bounding box center [422, 208] width 256 height 399
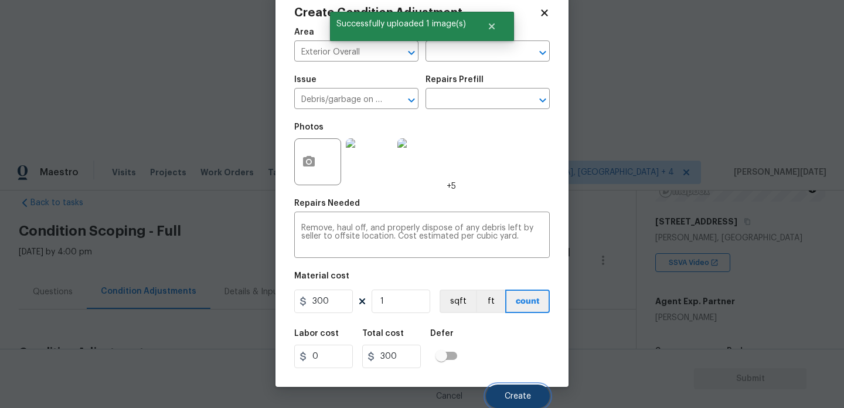
click at [514, 386] on button "Create" at bounding box center [518, 396] width 64 height 23
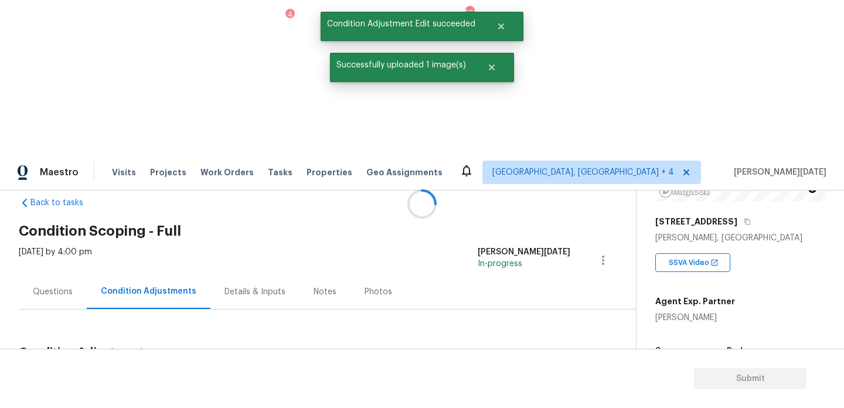
scroll to position [0, 0]
click at [530, 368] on button "Add Condition Adjustment" at bounding box center [542, 380] width 133 height 25
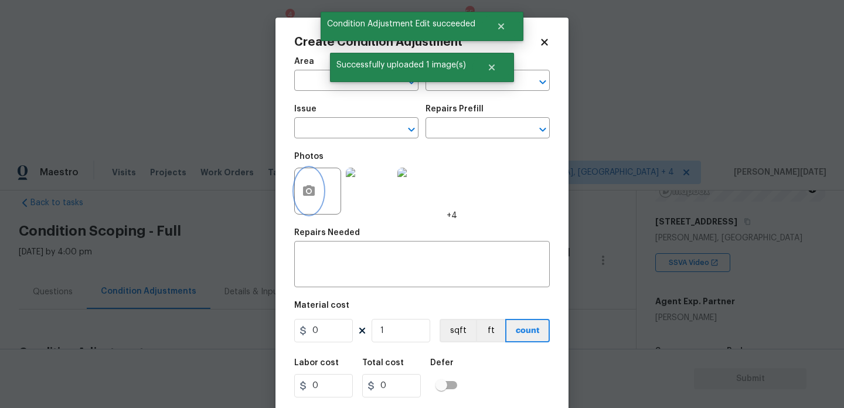
click at [299, 198] on button "button" at bounding box center [309, 191] width 28 height 46
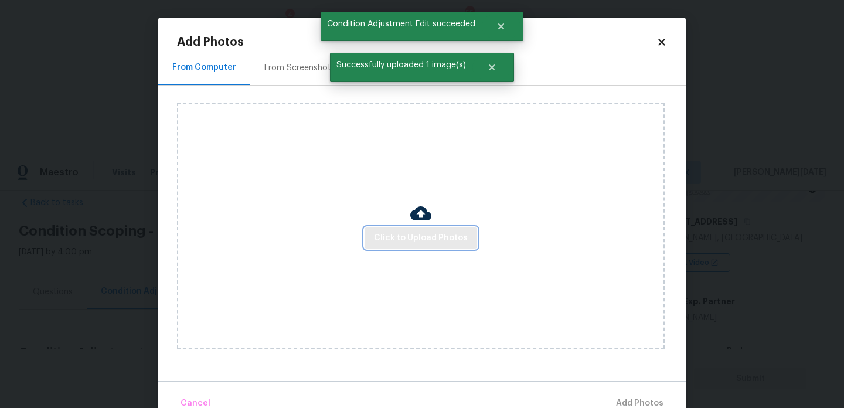
click at [400, 236] on span "Click to Upload Photos" at bounding box center [421, 238] width 94 height 15
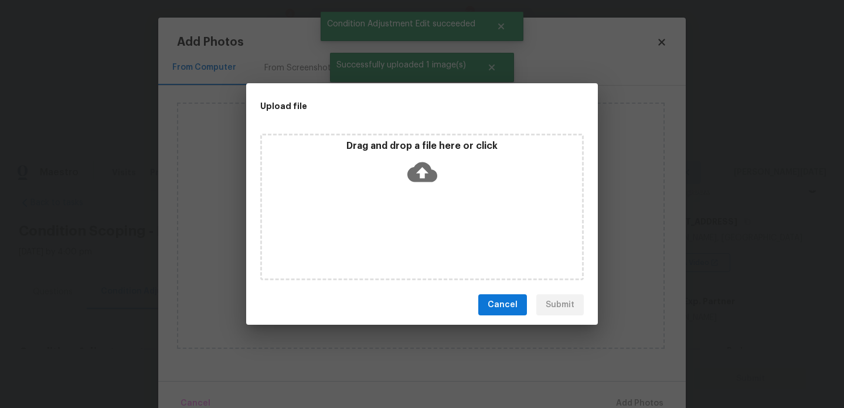
click at [400, 236] on div "Drag and drop a file here or click" at bounding box center [422, 207] width 324 height 147
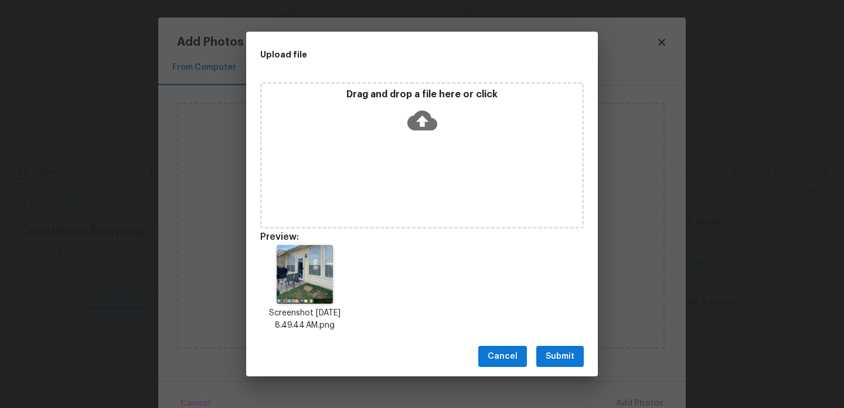
click at [549, 354] on span "Submit" at bounding box center [560, 356] width 29 height 15
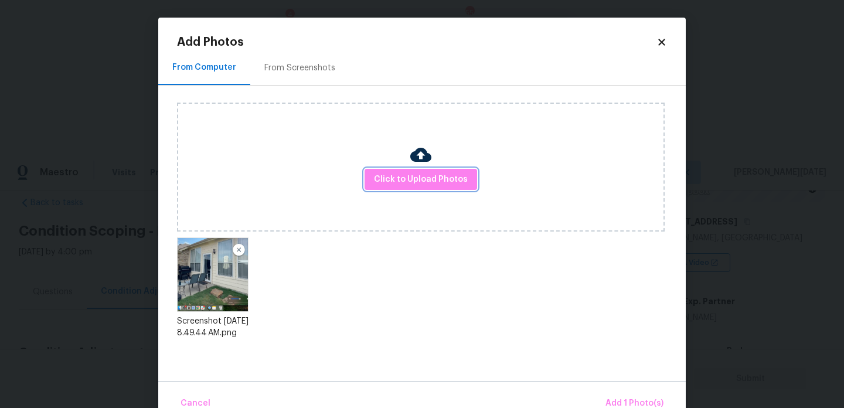
scroll to position [26, 0]
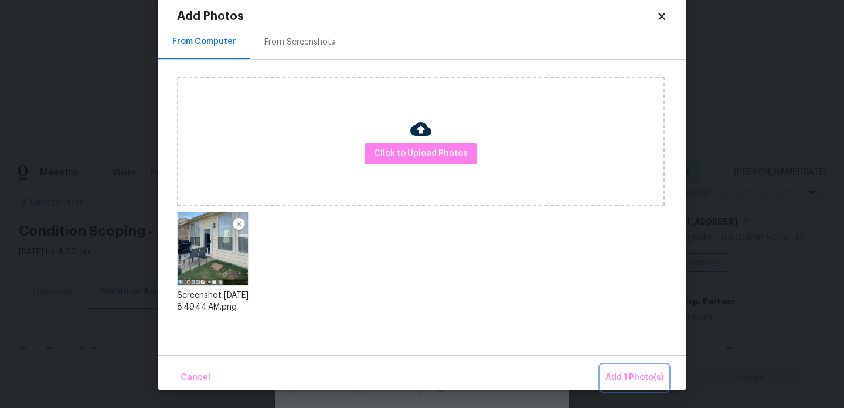
click at [621, 381] on span "Add 1 Photo(s)" at bounding box center [635, 378] width 58 height 15
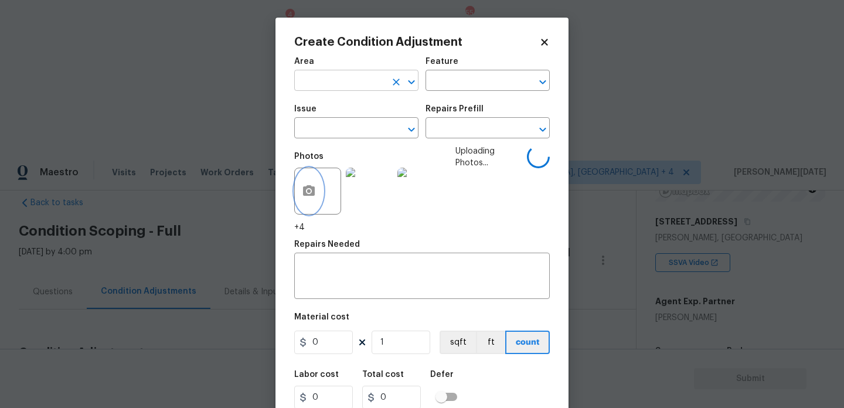
scroll to position [0, 0]
click at [333, 86] on input "text" at bounding box center [339, 82] width 91 height 18
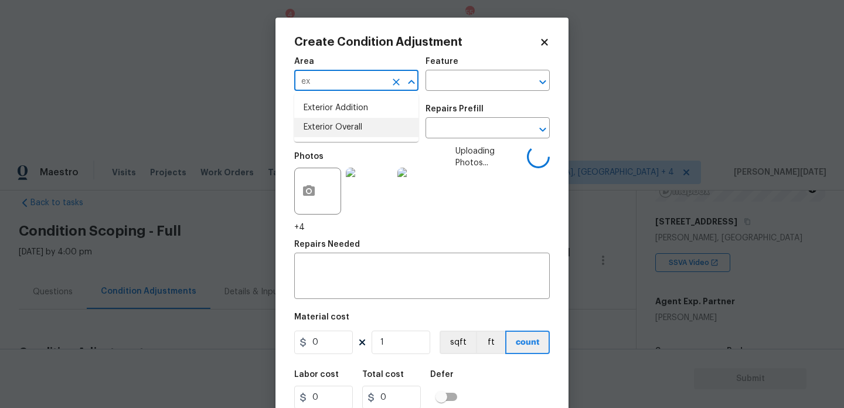
click at [345, 128] on li "Exterior Overall" at bounding box center [356, 127] width 124 height 19
type input "Exterior Overall"
click at [450, 81] on input "text" at bounding box center [471, 82] width 91 height 18
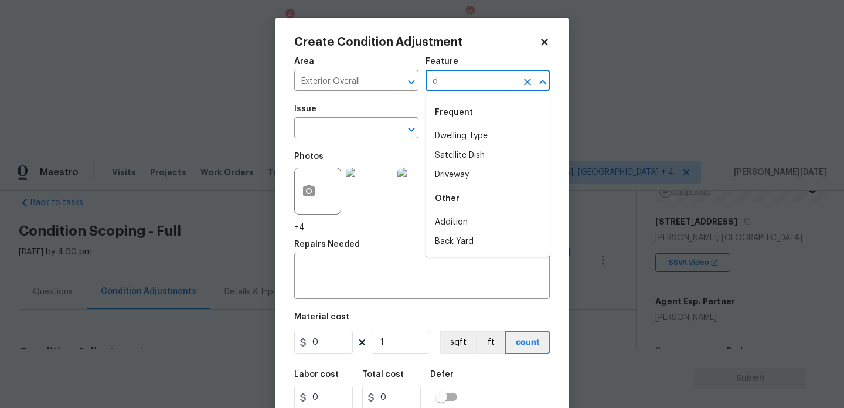
type input "do"
type input "o"
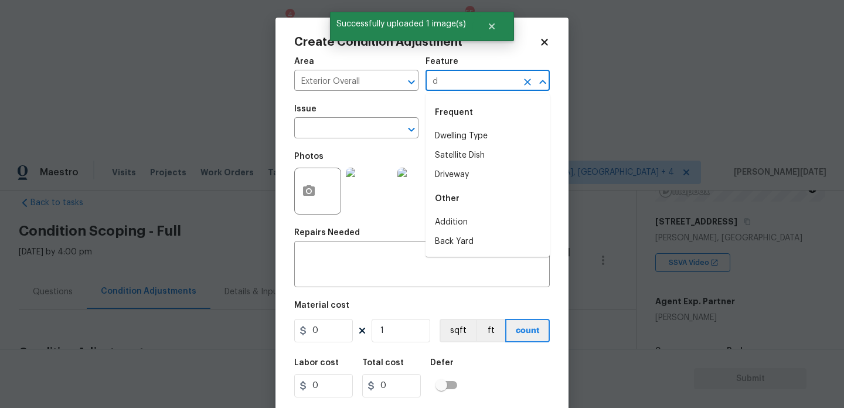
type input "do"
type input "o"
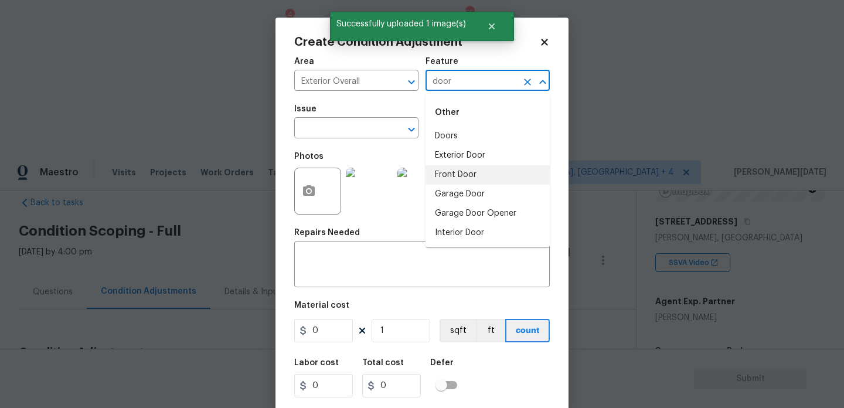
click at [466, 177] on li "Front Door" at bounding box center [488, 174] width 124 height 19
type input "Front Door"
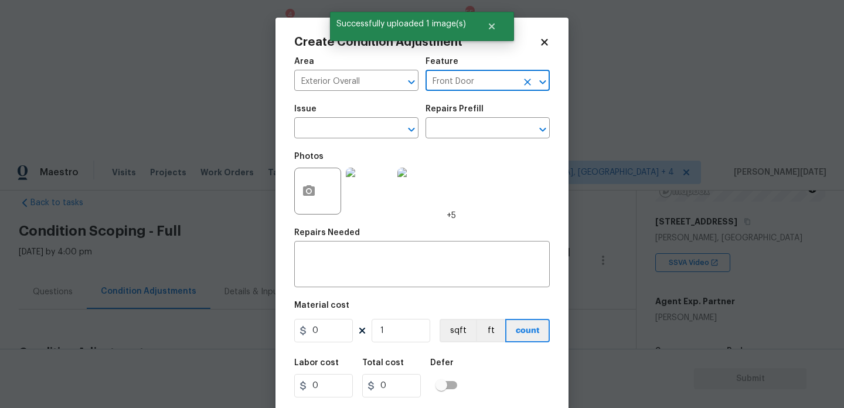
click at [534, 76] on div at bounding box center [535, 82] width 30 height 16
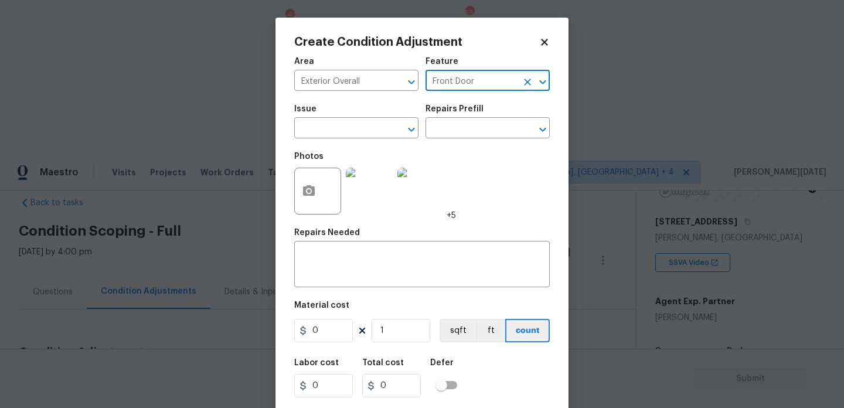
click at [530, 82] on icon "Clear" at bounding box center [528, 82] width 12 height 12
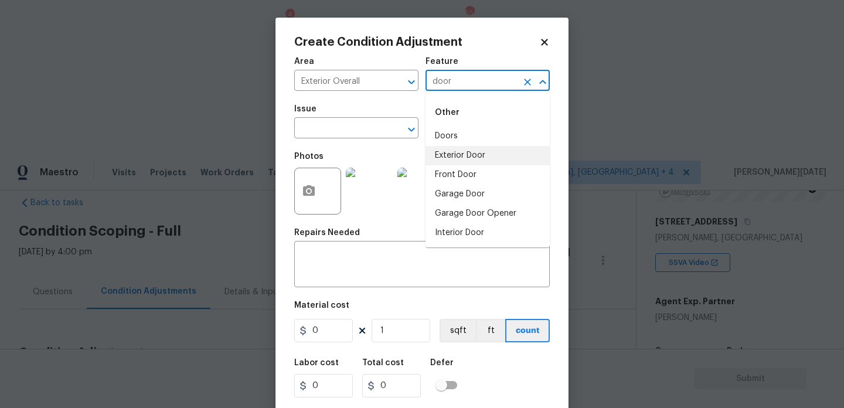
click at [467, 159] on li "Exterior Door" at bounding box center [488, 155] width 124 height 19
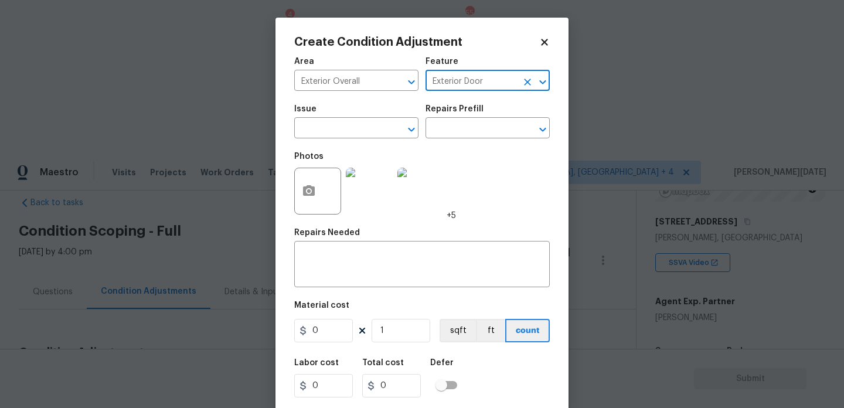
type input "Exterior Door"
click at [365, 118] on div "Issue" at bounding box center [356, 112] width 124 height 15
click at [350, 125] on input "text" at bounding box center [339, 129] width 91 height 18
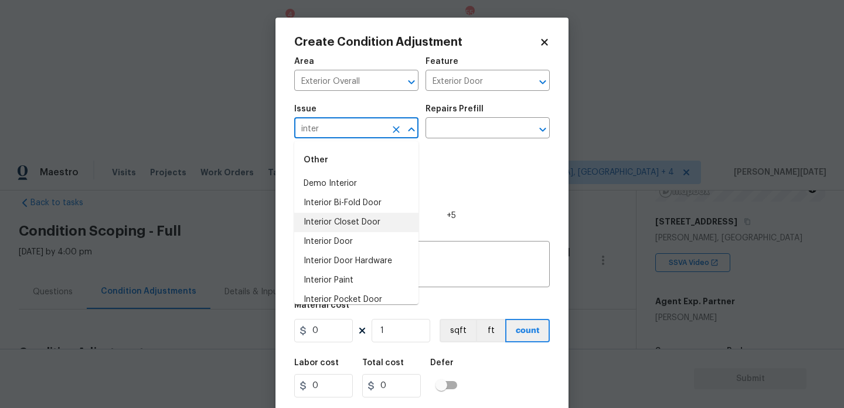
scroll to position [48, 0]
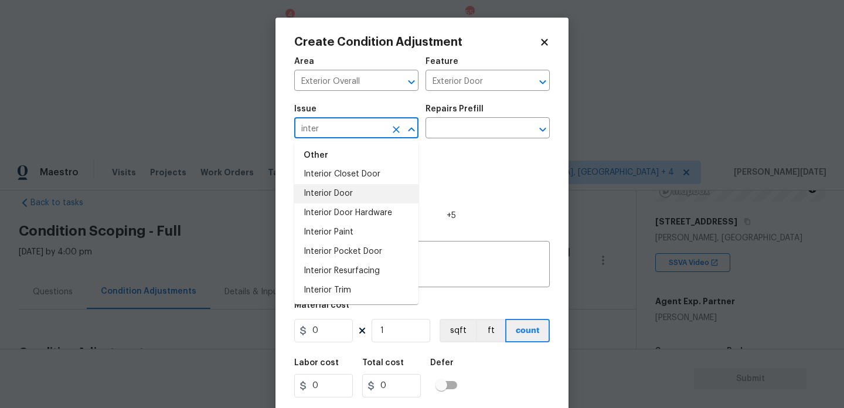
click at [350, 196] on li "Interior Door" at bounding box center [356, 193] width 124 height 19
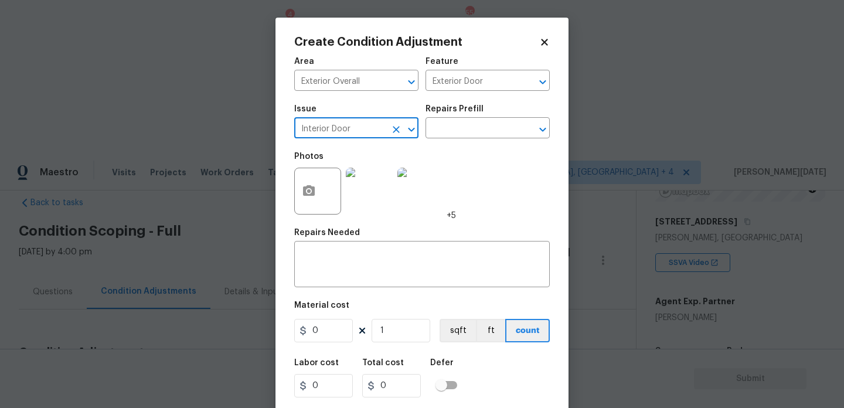
type input "Interior Door"
click at [330, 327] on input "0" at bounding box center [323, 330] width 59 height 23
type input "650"
click at [344, 272] on textarea at bounding box center [422, 265] width 242 height 25
type input "650"
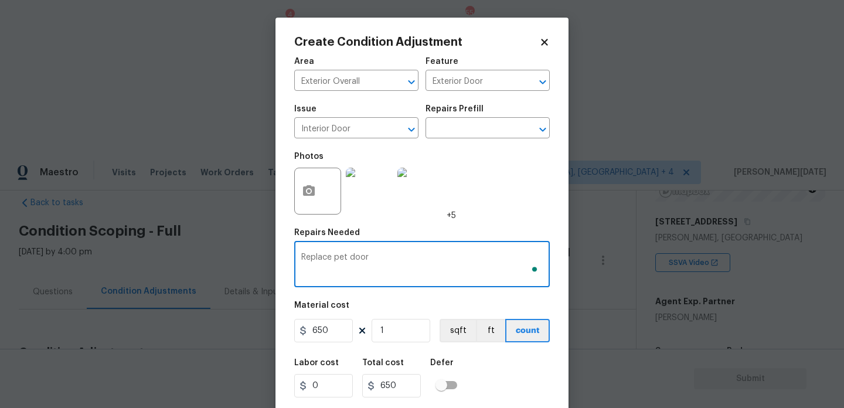
scroll to position [30, 0]
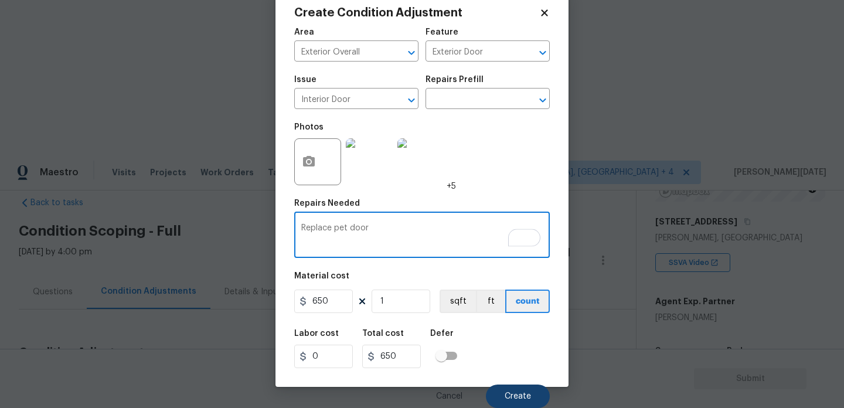
type textarea "Replace pet door"
click at [515, 388] on button "Create" at bounding box center [518, 396] width 64 height 23
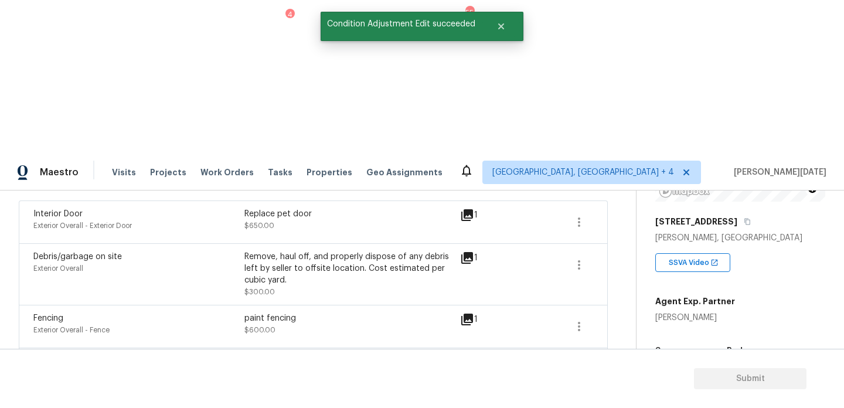
scroll to position [133, 0]
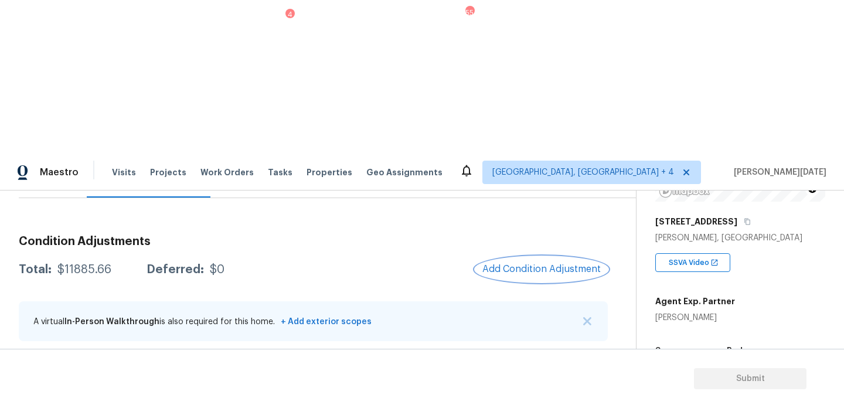
scroll to position [791, 0]
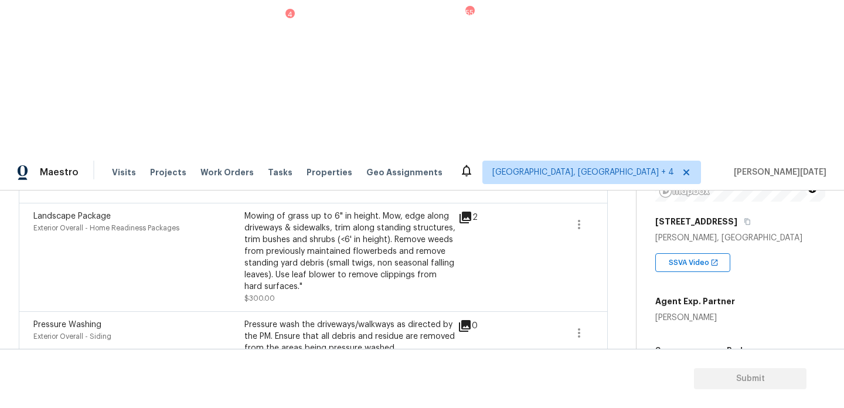
click at [617, 313] on div "Edit" at bounding box center [645, 312] width 91 height 12
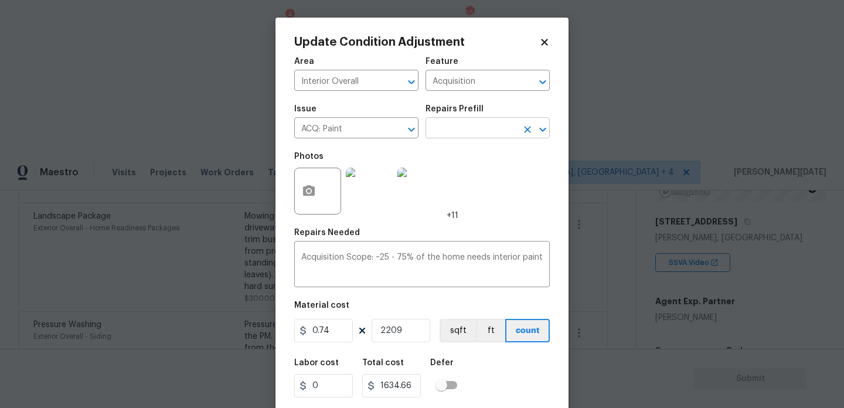
click at [449, 137] on input "text" at bounding box center [471, 129] width 91 height 18
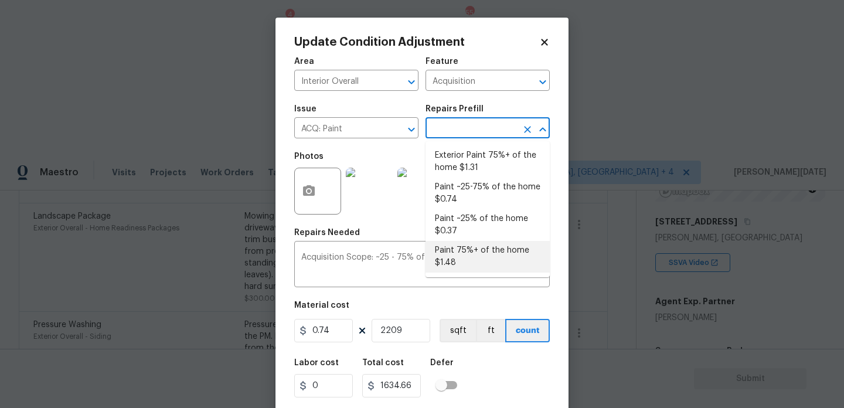
click at [461, 254] on li "Paint 75%+ of the home $1.48" at bounding box center [488, 257] width 124 height 32
type textarea "Acquisition Scope: 75%+ of the home will likely require interior paint"
type input "1.48"
type input "3269.32"
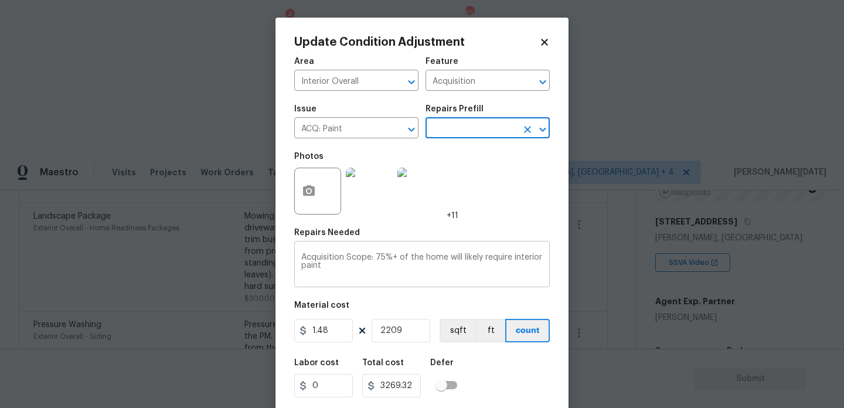
scroll to position [30, 0]
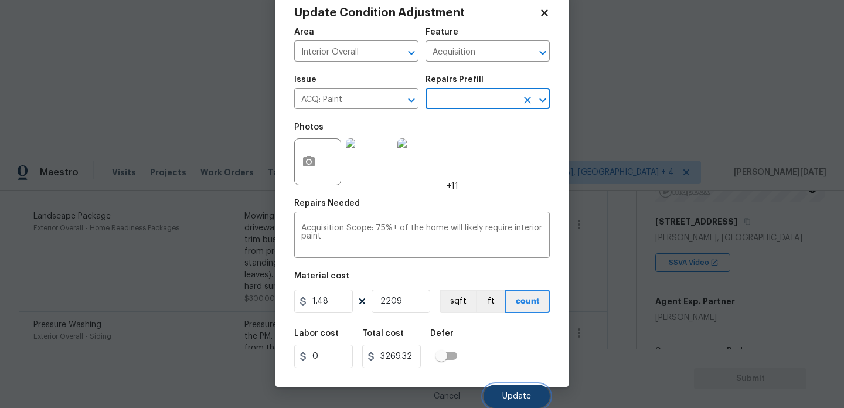
click at [521, 399] on span "Update" at bounding box center [517, 396] width 29 height 9
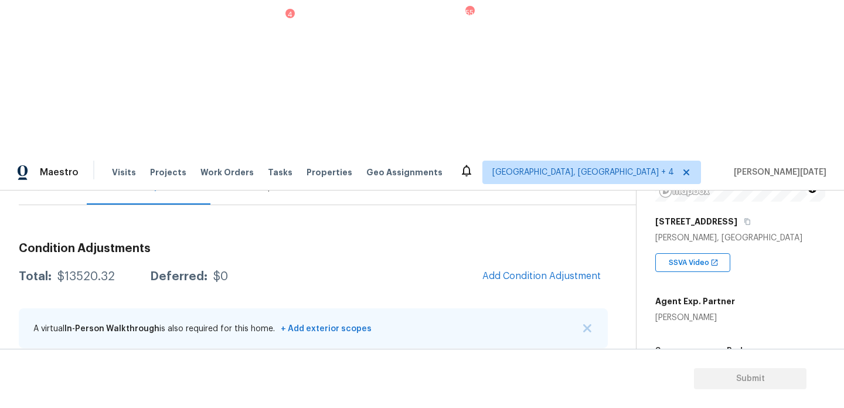
scroll to position [63, 0]
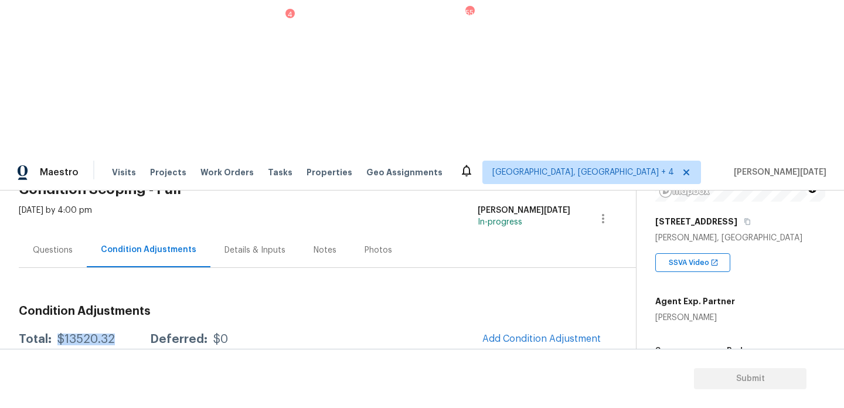
drag, startPoint x: 57, startPoint y: 184, endPoint x: 113, endPoint y: 184, distance: 56.3
click at [113, 334] on div "Total: $13520.32 Deferred: $0" at bounding box center [123, 340] width 209 height 12
copy div "$13520.32"
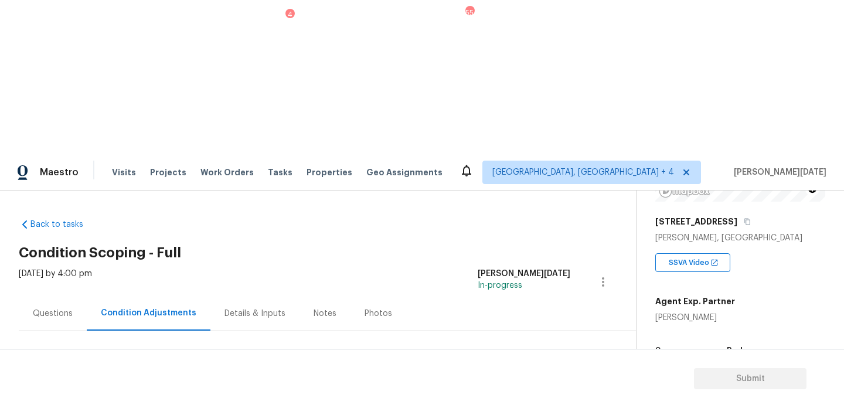
click at [54, 308] on div "Questions" at bounding box center [53, 314] width 40 height 12
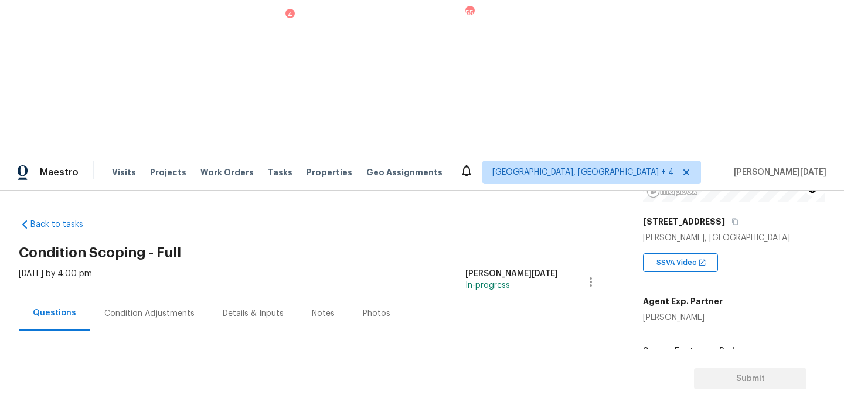
scroll to position [157, 0]
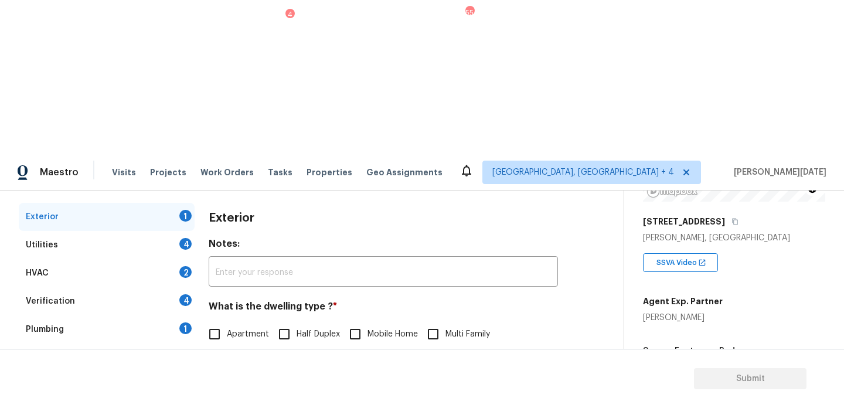
click at [212, 347] on input "Single Family" at bounding box center [214, 359] width 25 height 25
checkbox input "true"
click at [179, 231] on div "Utilities 4" at bounding box center [107, 245] width 176 height 28
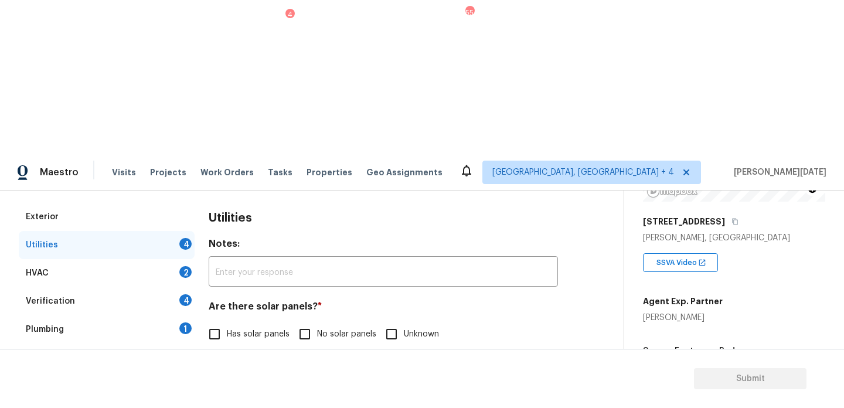
click at [308, 322] on input "No solar panels" at bounding box center [305, 334] width 25 height 25
checkbox input "true"
click at [257, 389] on span "Natural Gas Lines" at bounding box center [260, 395] width 67 height 12
click at [227, 383] on input "Natural Gas Lines" at bounding box center [214, 395] width 25 height 25
checkbox input "true"
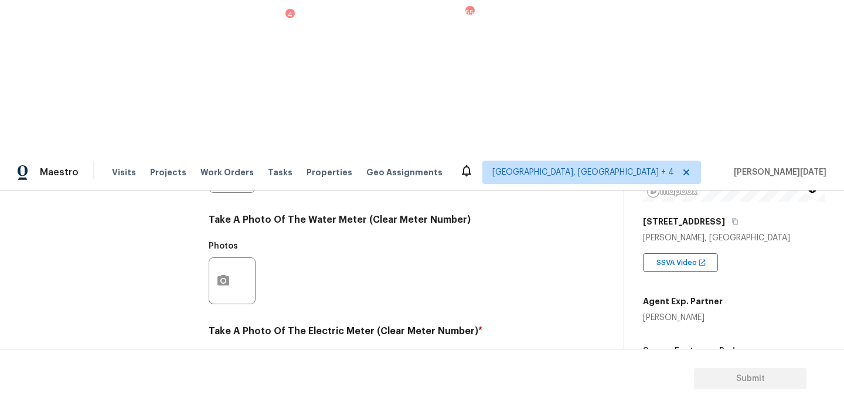
scroll to position [474, 0]
click at [229, 386] on icon "button" at bounding box center [224, 391] width 12 height 11
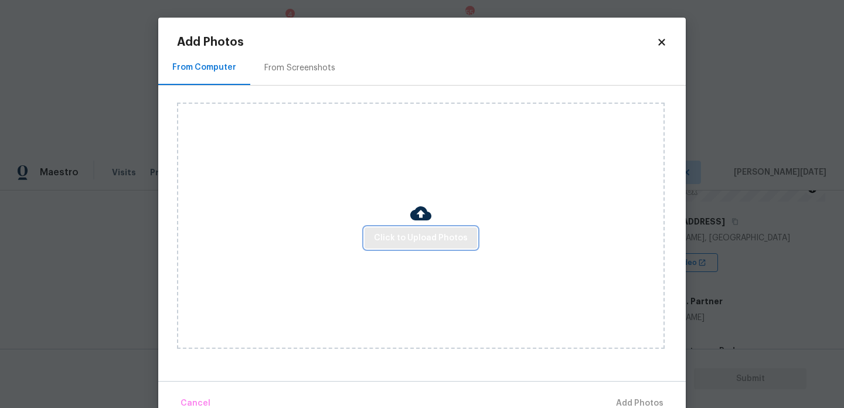
click at [424, 236] on span "Click to Upload Photos" at bounding box center [421, 238] width 94 height 15
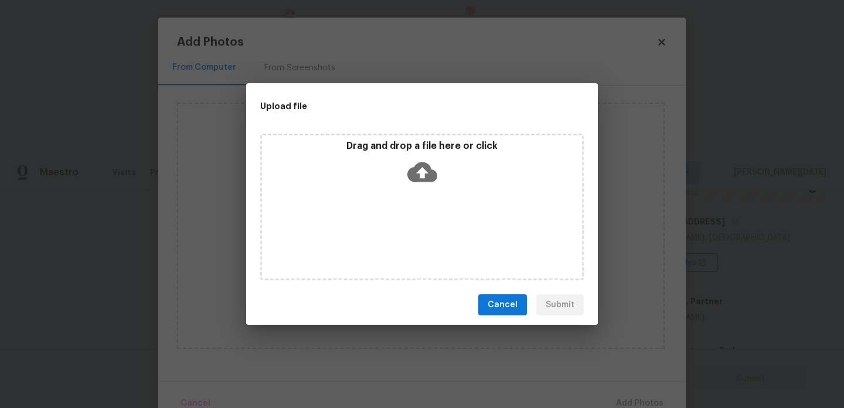
click at [424, 236] on div "Drag and drop a file here or click" at bounding box center [422, 207] width 324 height 147
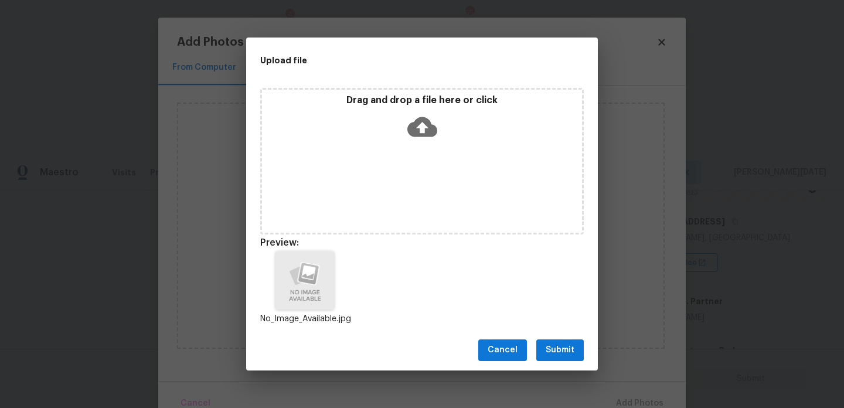
click at [548, 356] on span "Submit" at bounding box center [560, 350] width 29 height 15
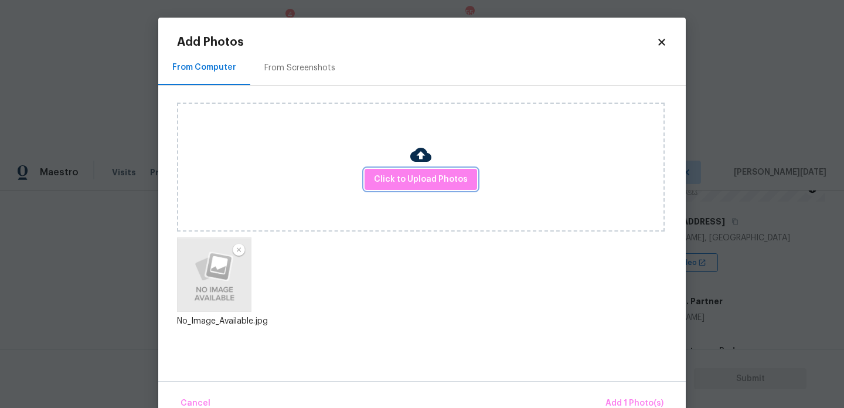
scroll to position [26, 0]
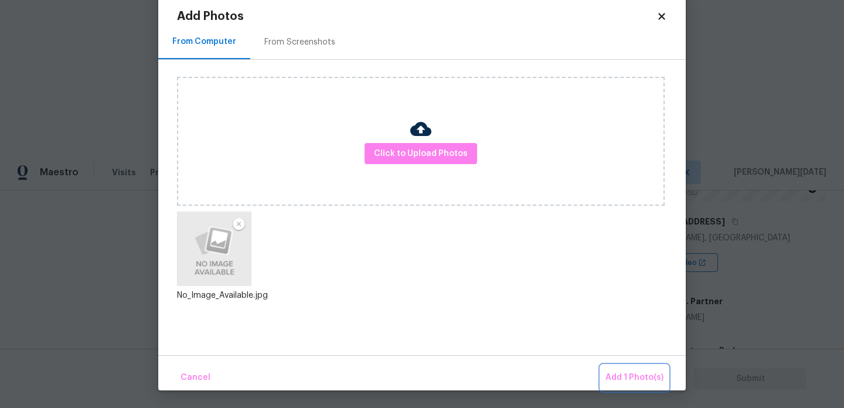
click at [621, 372] on span "Add 1 Photo(s)" at bounding box center [635, 378] width 58 height 15
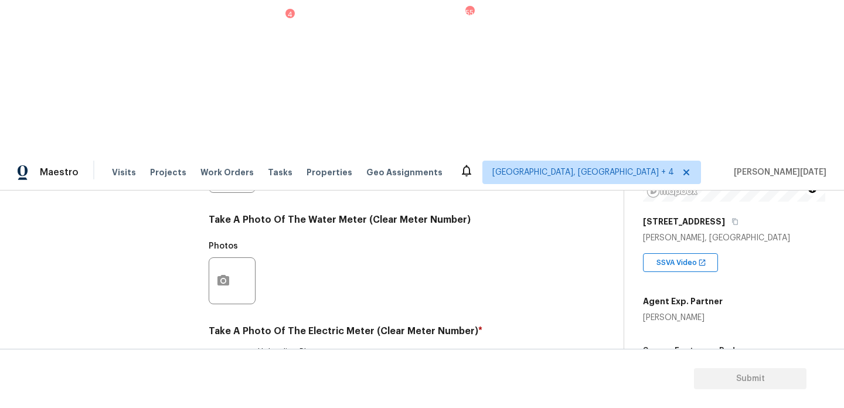
scroll to position [0, 0]
checkbox input "true"
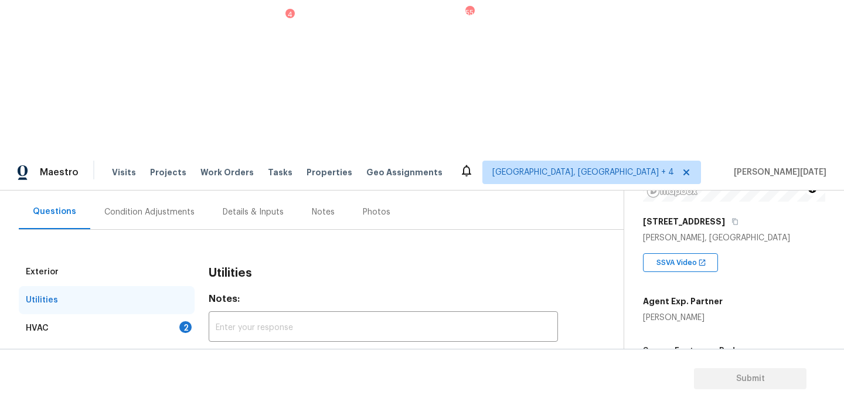
scroll to position [98, 0]
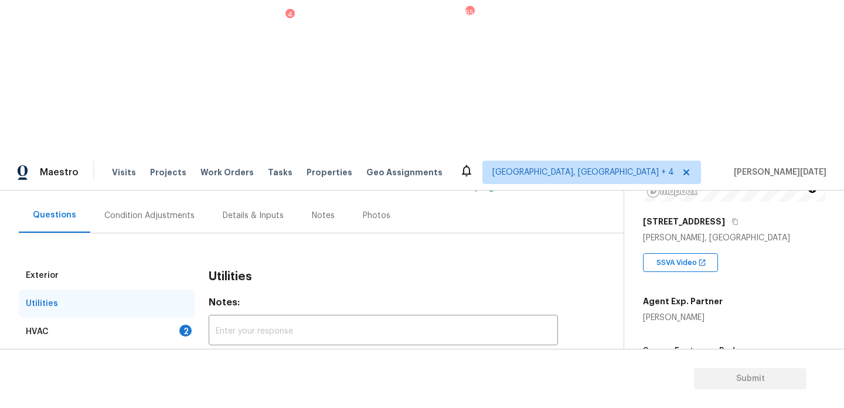
click at [169, 318] on div "HVAC 2" at bounding box center [107, 332] width 176 height 28
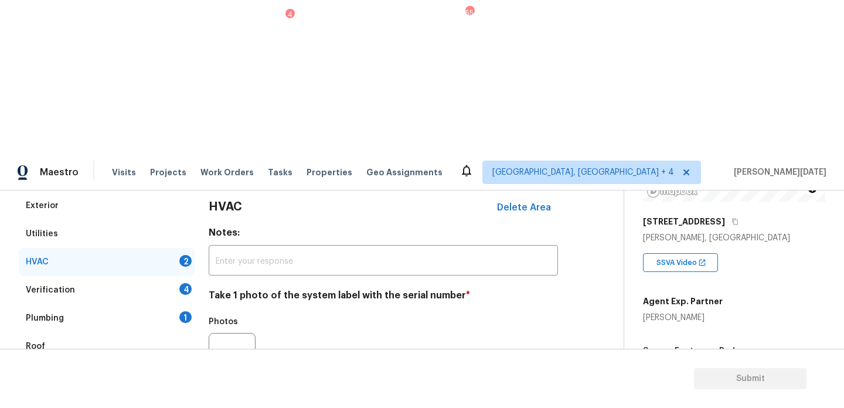
scroll to position [195, 0]
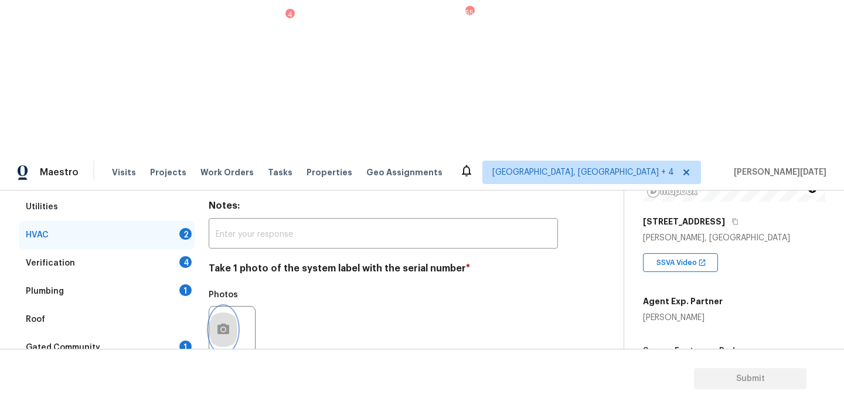
click at [223, 324] on icon "button" at bounding box center [224, 329] width 12 height 11
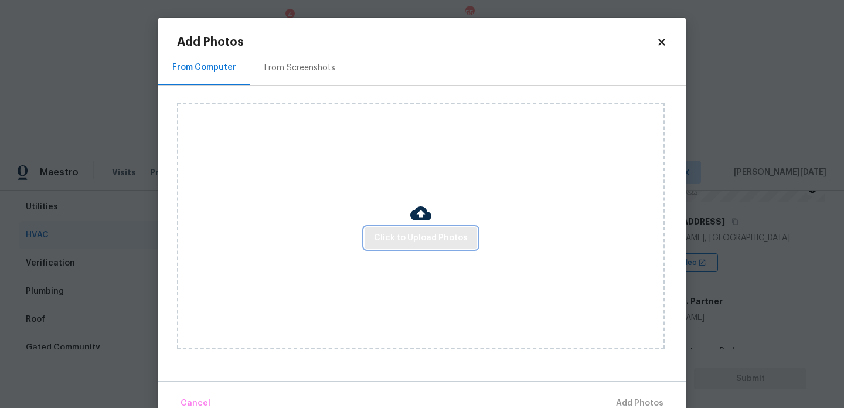
click at [395, 229] on button "Click to Upload Photos" at bounding box center [421, 239] width 113 height 22
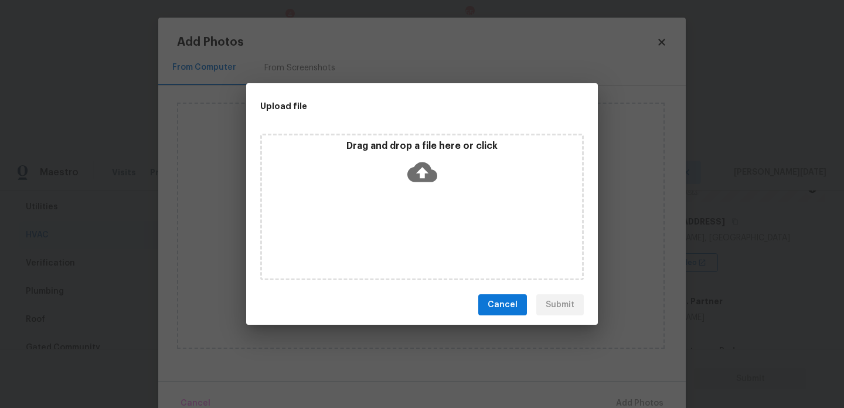
click at [395, 229] on div "Drag and drop a file here or click" at bounding box center [422, 207] width 324 height 147
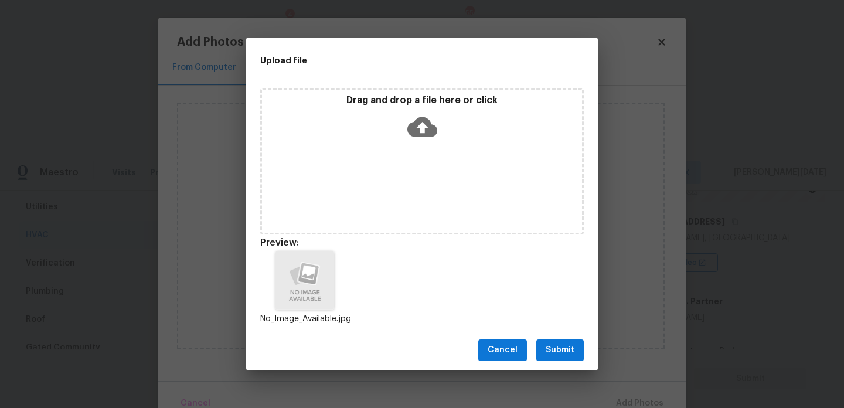
click at [555, 345] on span "Submit" at bounding box center [560, 350] width 29 height 15
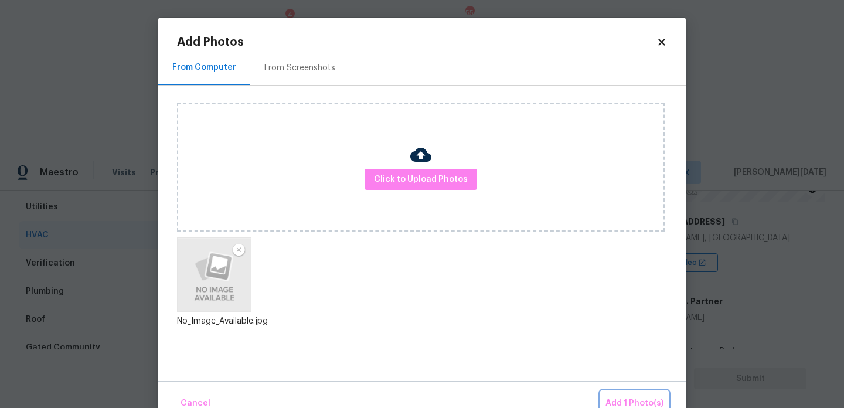
click at [626, 393] on button "Add 1 Photo(s)" at bounding box center [634, 403] width 67 height 25
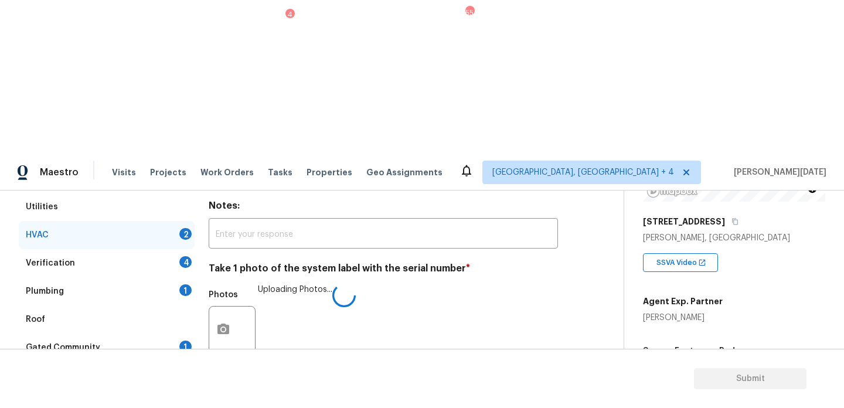
checkbox input "true"
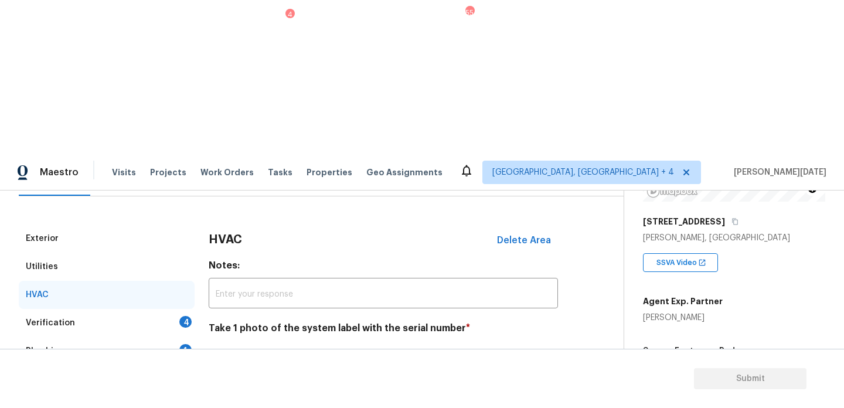
click at [162, 309] on div "Verification 4" at bounding box center [107, 323] width 176 height 28
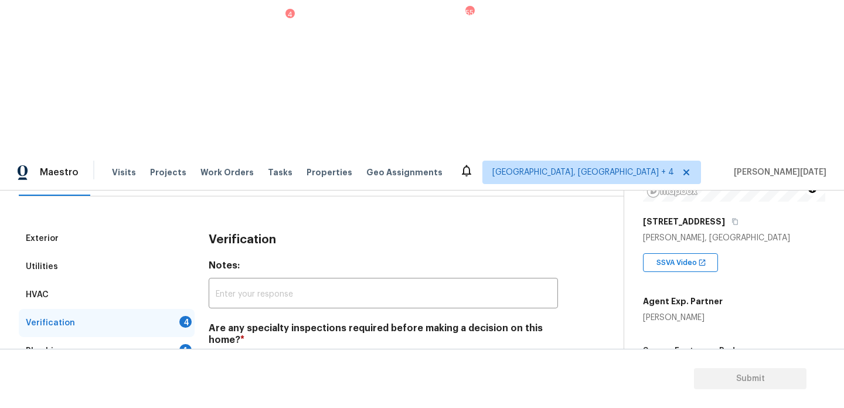
click at [216, 355] on input "No specialty inspection required" at bounding box center [214, 367] width 25 height 25
checkbox input "true"
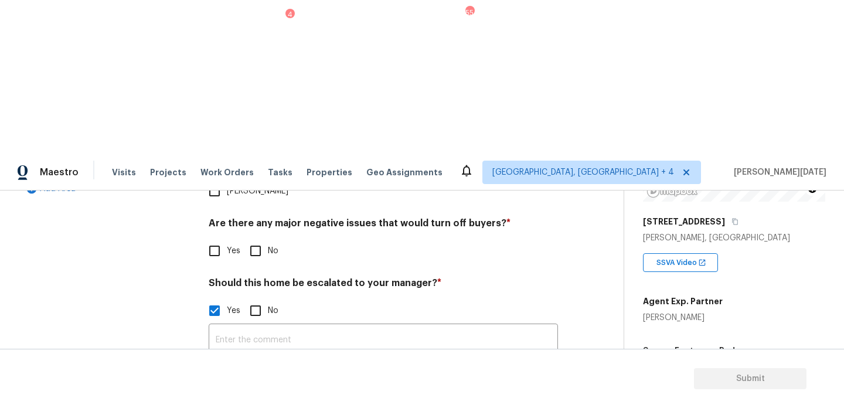
scroll to position [409, 0]
click at [266, 240] on input "No" at bounding box center [255, 252] width 25 height 25
checkbox input "true"
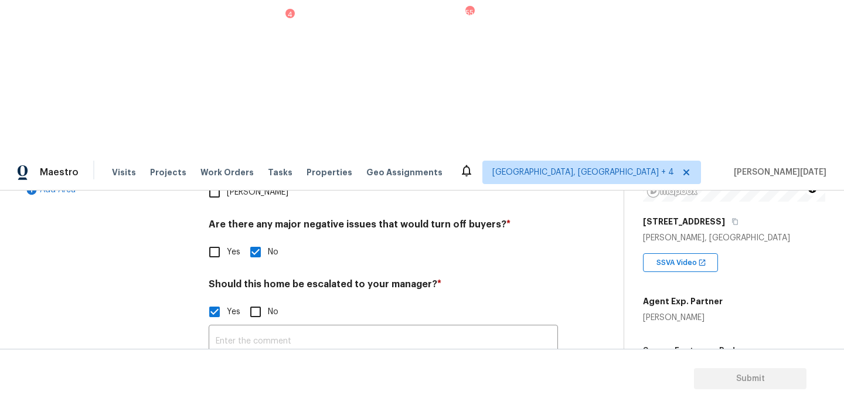
click at [288, 381] on img at bounding box center [283, 404] width 47 height 47
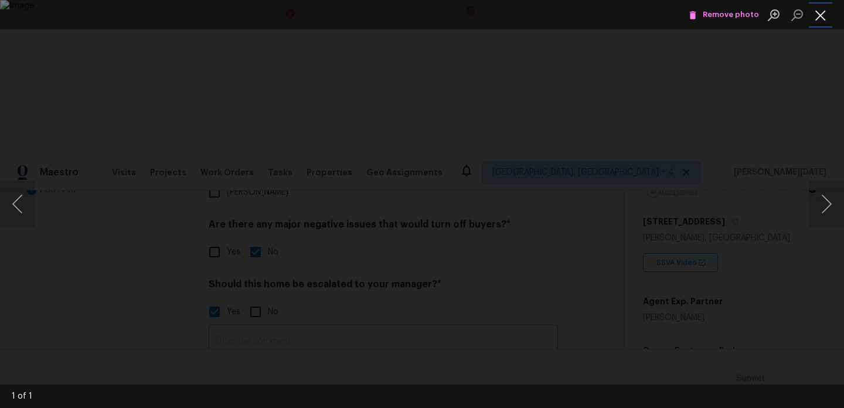
click at [818, 16] on button "Close lightbox" at bounding box center [820, 15] width 23 height 21
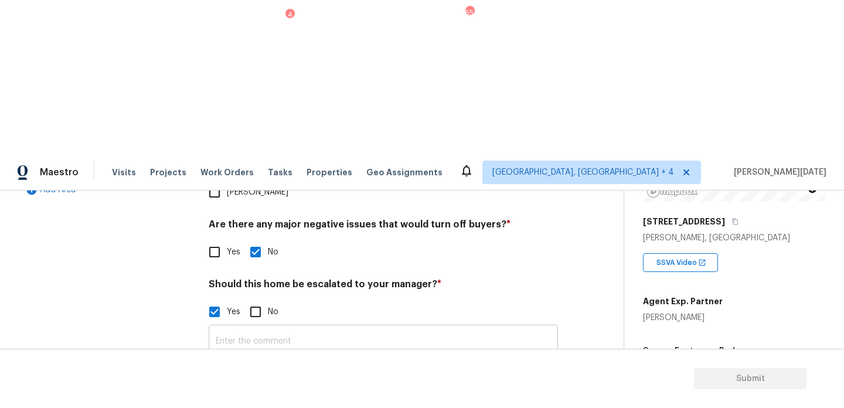
click at [250, 328] on input "text" at bounding box center [383, 342] width 349 height 28
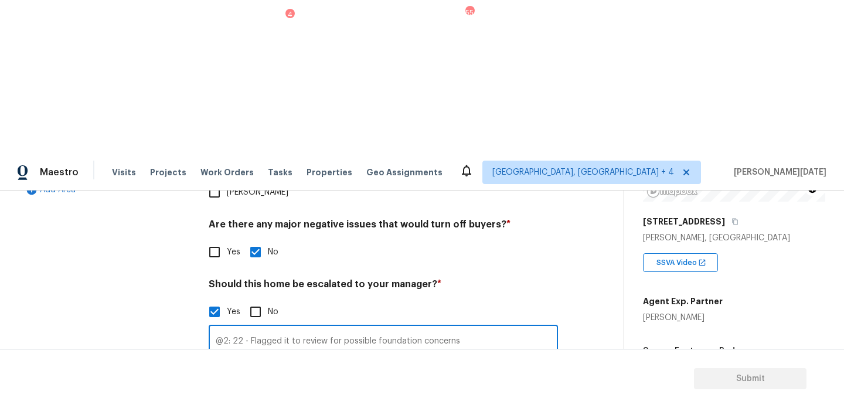
type input "@2: 22 - Flagged it to review for possible foundation concerns"
click at [335, 359] on div "Photos" at bounding box center [383, 397] width 349 height 76
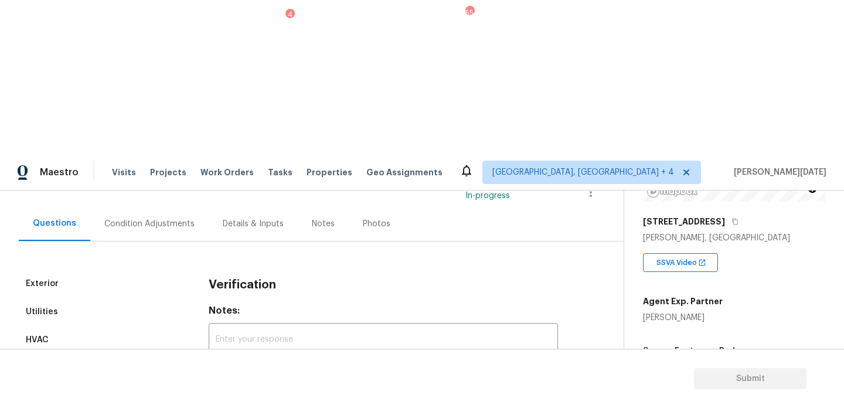
scroll to position [96, 0]
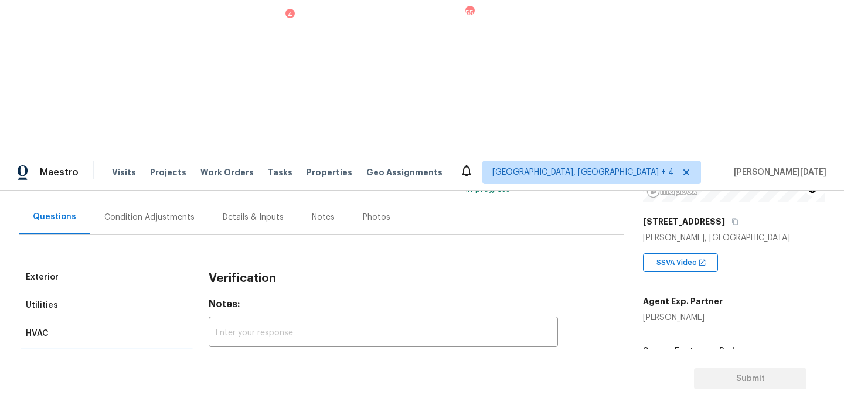
click at [188, 383] on div "1" at bounding box center [185, 389] width 12 height 12
click at [218, 382] on input "Sewer" at bounding box center [214, 394] width 25 height 25
checkbox input "true"
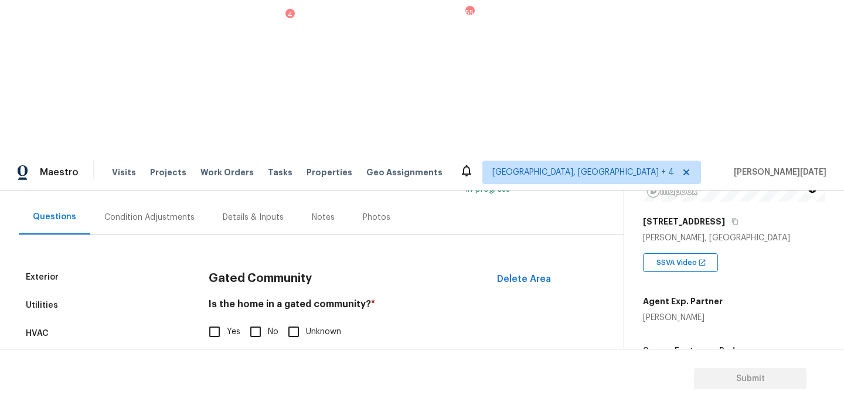
click at [257, 320] on input "No" at bounding box center [255, 332] width 25 height 25
checkbox input "true"
click at [248, 320] on input "No" at bounding box center [255, 332] width 25 height 25
checkbox input "true"
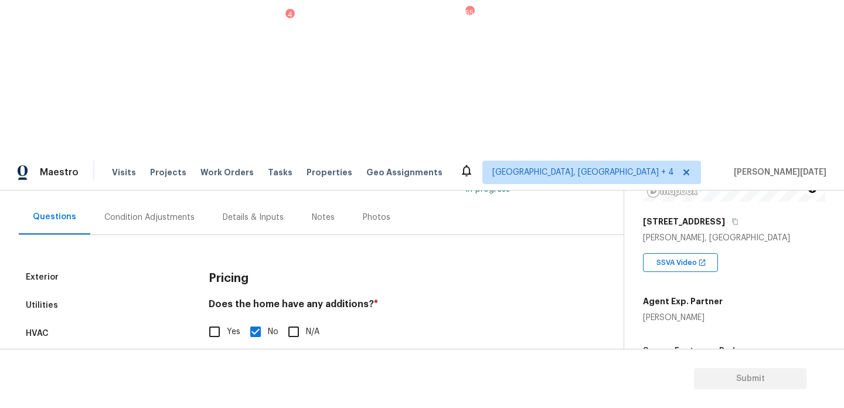
scroll to position [296, 0]
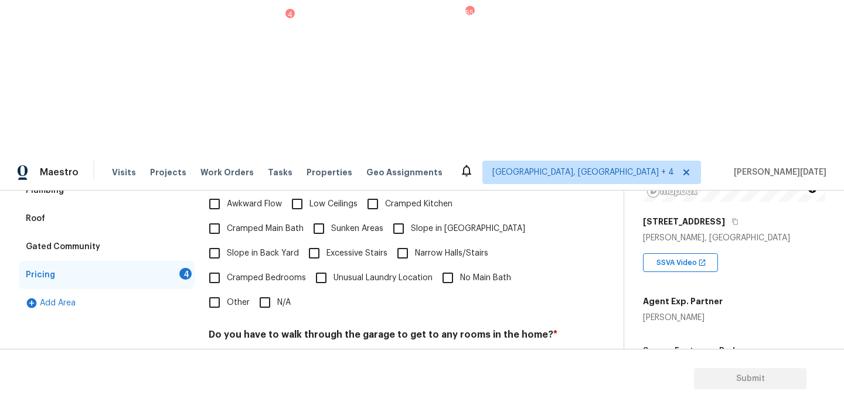
click at [271, 150] on div "Pricing Does the home have any additions? * Yes No N/A Does the home have any l…" at bounding box center [383, 286] width 349 height 444
click at [264, 290] on input "N/A" at bounding box center [265, 302] width 25 height 25
checkbox input "true"
click at [259, 330] on h4 "Do you have to walk through the garage to get to any rooms in the home? *" at bounding box center [383, 338] width 349 height 16
click at [258, 350] on input "No" at bounding box center [255, 362] width 25 height 25
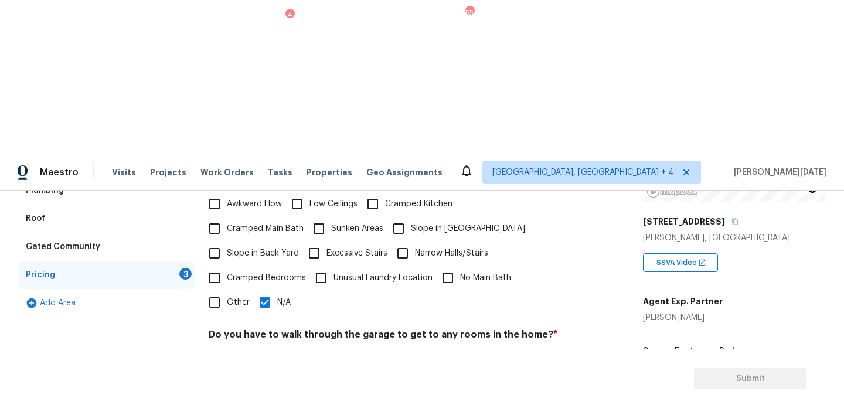
checkbox input "true"
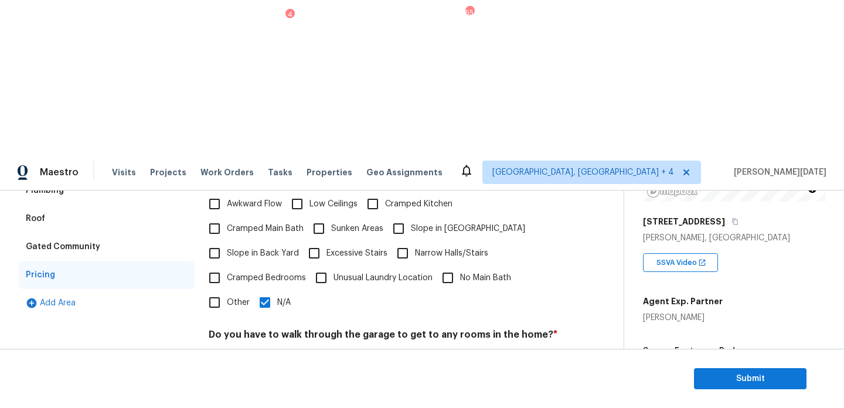
scroll to position [0, 0]
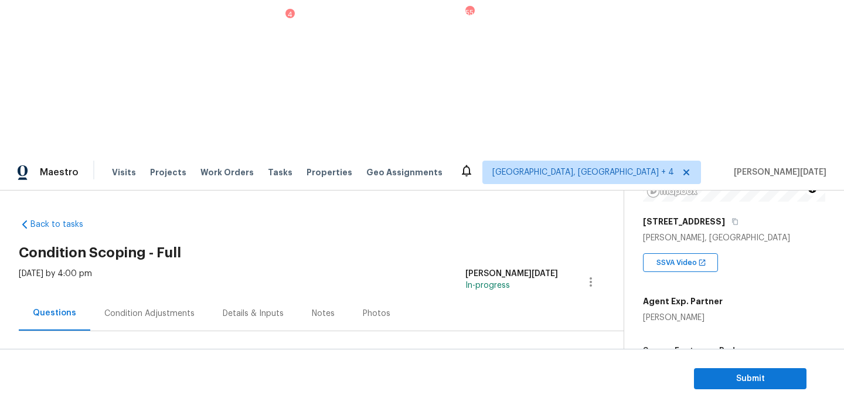
click at [156, 308] on div "Condition Adjustments" at bounding box center [149, 314] width 90 height 12
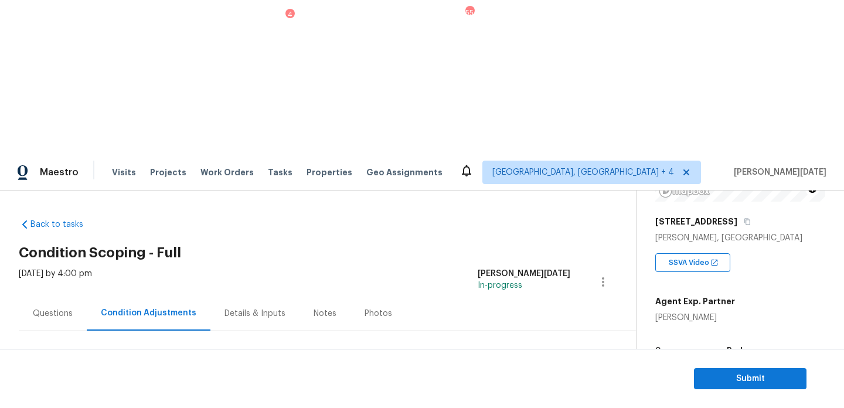
click at [524, 390] on button "Add Condition Adjustment" at bounding box center [542, 402] width 133 height 25
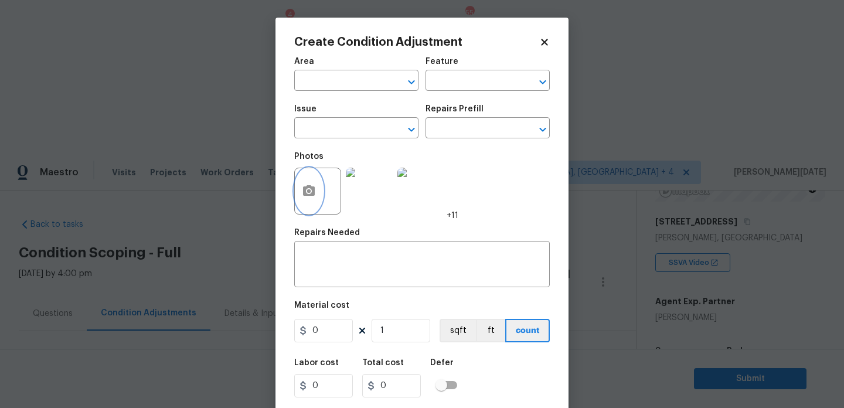
click at [314, 201] on button "button" at bounding box center [309, 191] width 28 height 46
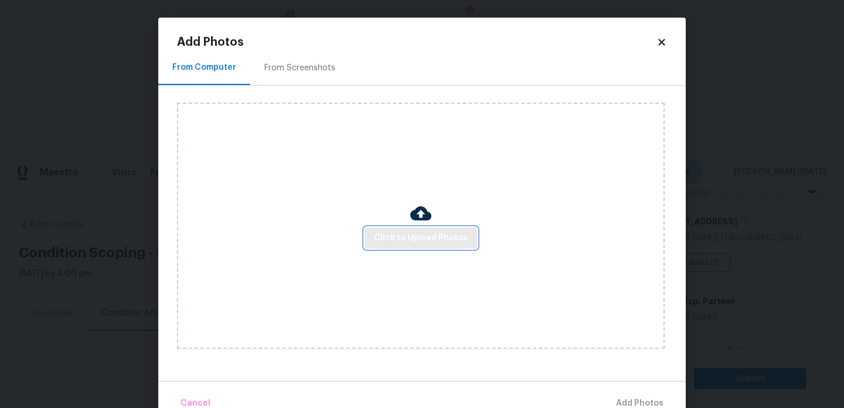
click at [426, 235] on span "Click to Upload Photos" at bounding box center [421, 238] width 94 height 15
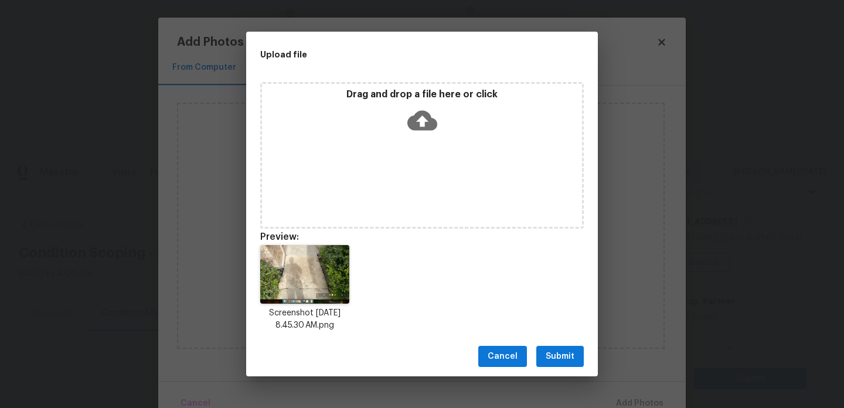
click at [554, 352] on span "Submit" at bounding box center [560, 356] width 29 height 15
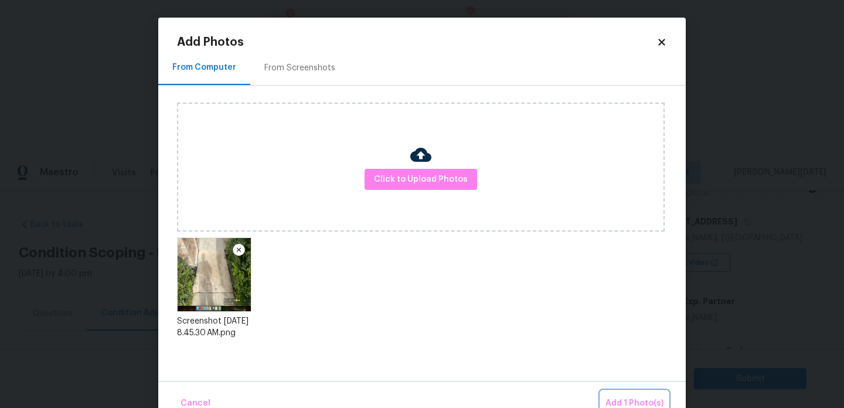
click at [630, 400] on span "Add 1 Photo(s)" at bounding box center [635, 403] width 58 height 15
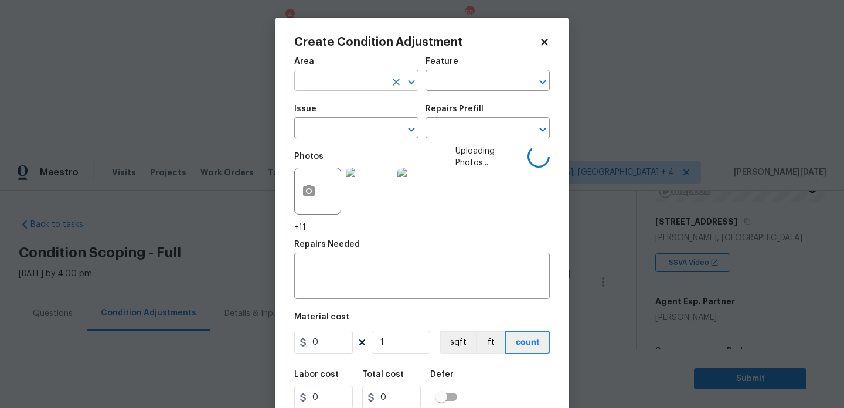
click at [324, 81] on input "text" at bounding box center [339, 82] width 91 height 18
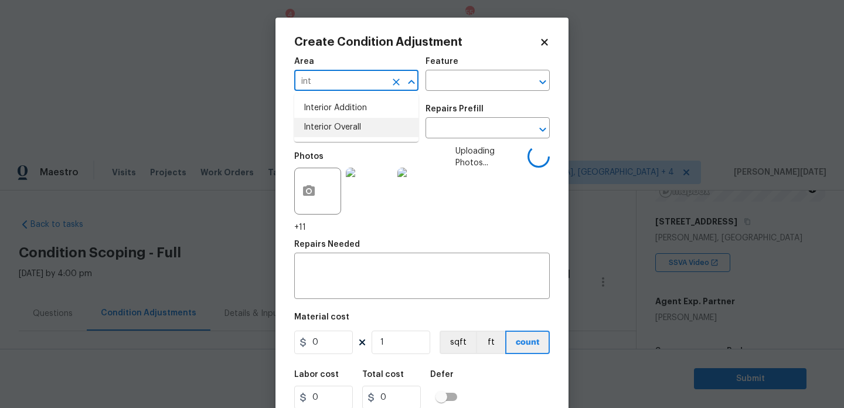
click at [329, 130] on li "Interior Overall" at bounding box center [356, 127] width 124 height 19
type input "Interior Overall"
click at [329, 130] on input "text" at bounding box center [339, 129] width 91 height 18
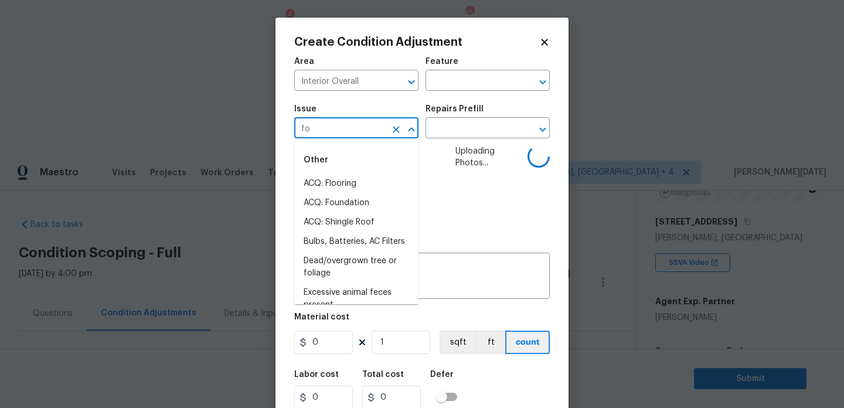
type input "fou"
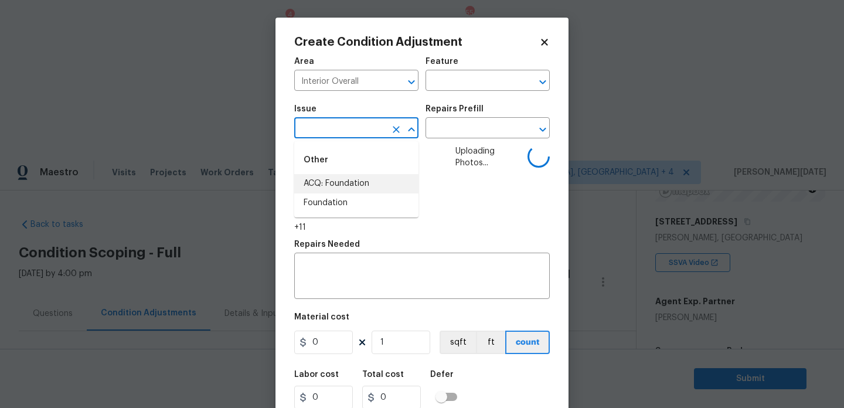
click at [350, 185] on li "ACQ: Foundation" at bounding box center [356, 183] width 124 height 19
type input "ACQ: Flooring"
click at [463, 124] on input "text" at bounding box center [471, 129] width 91 height 18
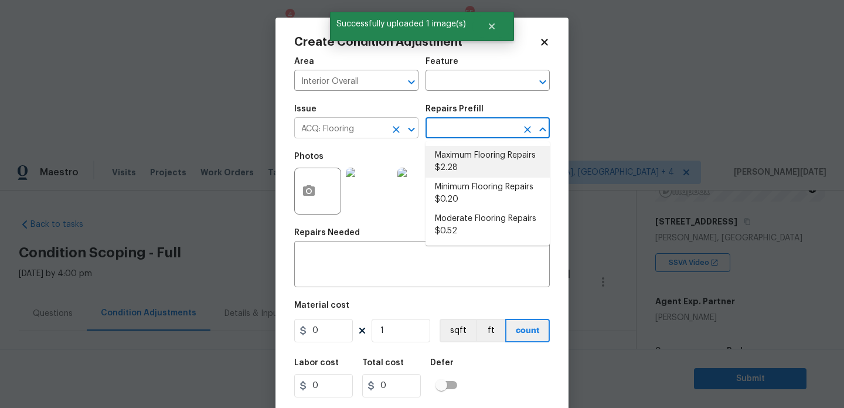
click at [392, 130] on icon "Clear" at bounding box center [397, 130] width 12 height 12
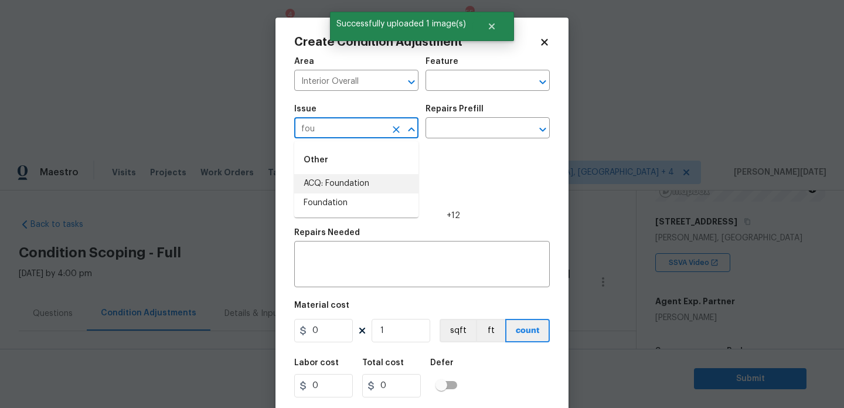
click at [363, 181] on li "ACQ: Foundation" at bounding box center [356, 183] width 124 height 19
type input "ACQ: Foundation"
click at [482, 121] on input "text" at bounding box center [471, 129] width 91 height 18
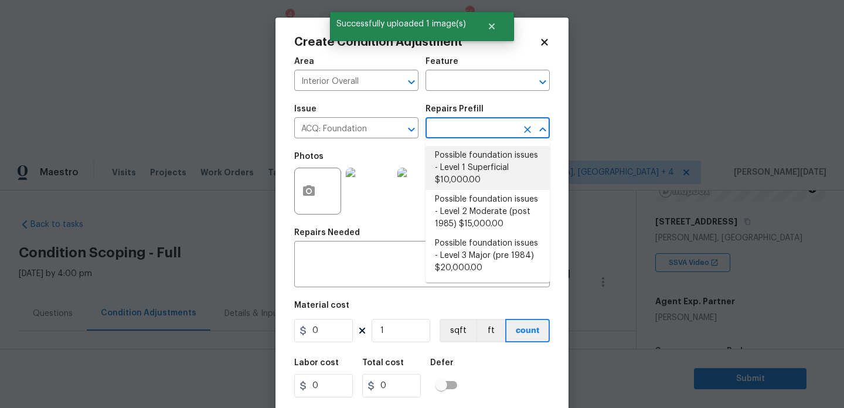
click at [476, 159] on li "Possible foundation issues - Level 1 Superficial $10,000.00" at bounding box center [488, 168] width 124 height 44
type input "Acquisition"
type textarea "Possible foundation issues - Level 1 - Superficial. Disclaimer: This is NOT a t…"
type input "10000"
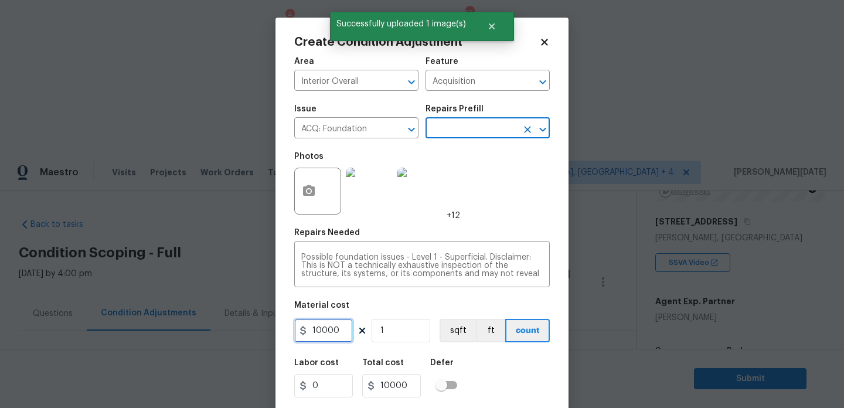
drag, startPoint x: 335, startPoint y: 330, endPoint x: 233, endPoint y: 329, distance: 102.6
click at [233, 329] on div "Create Condition Adjustment Area Interior Overall ​ Feature Acquisition ​ Issue…" at bounding box center [422, 204] width 844 height 408
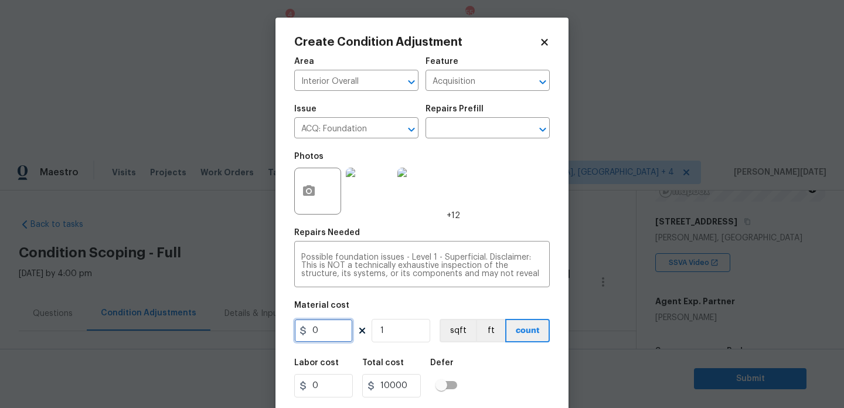
type input "0"
click at [478, 231] on div "Repairs Needed" at bounding box center [422, 236] width 256 height 15
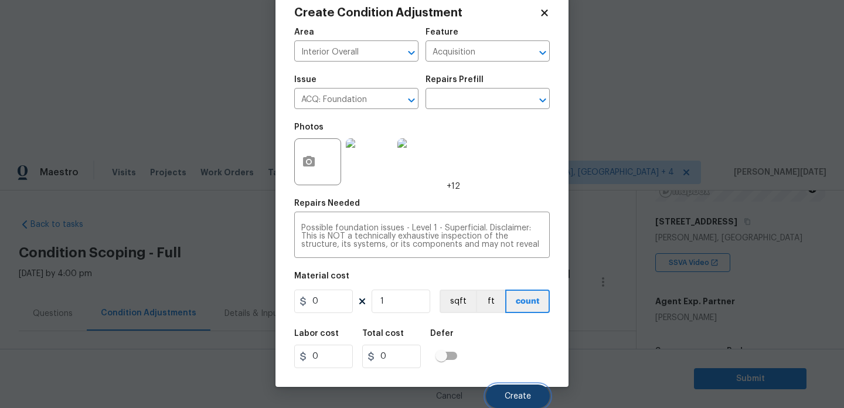
click at [522, 395] on span "Create" at bounding box center [518, 396] width 26 height 9
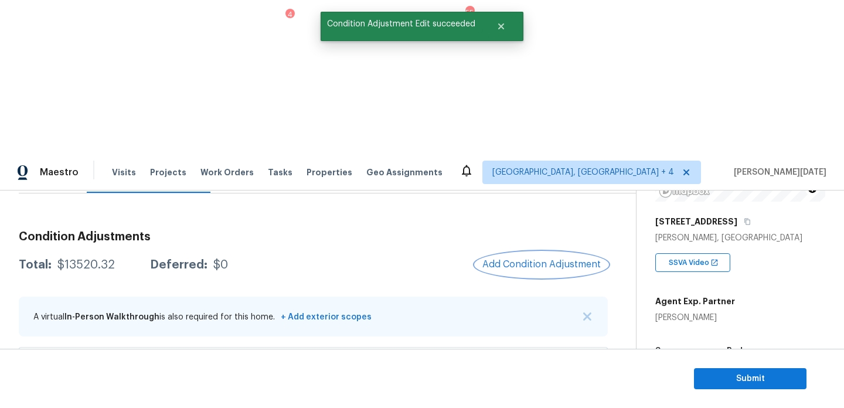
scroll to position [201, 0]
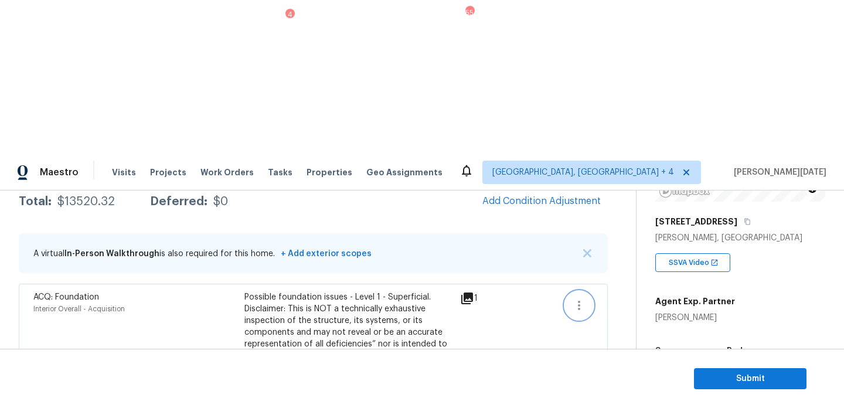
click at [580, 301] on icon "button" at bounding box center [579, 305] width 2 height 9
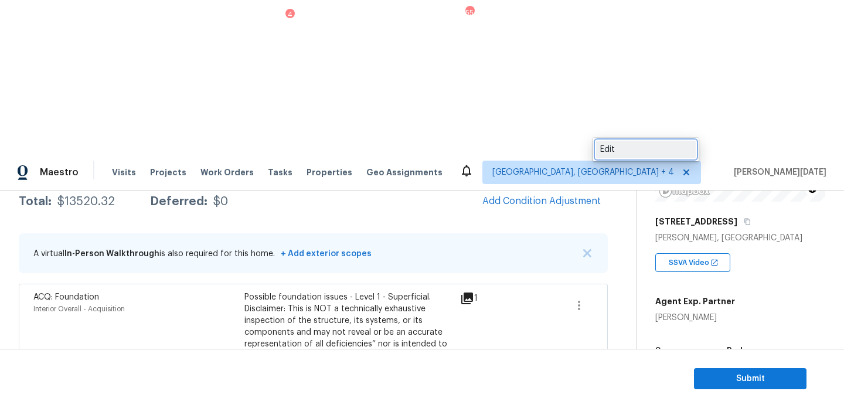
click at [627, 150] on div "Edit" at bounding box center [645, 150] width 91 height 12
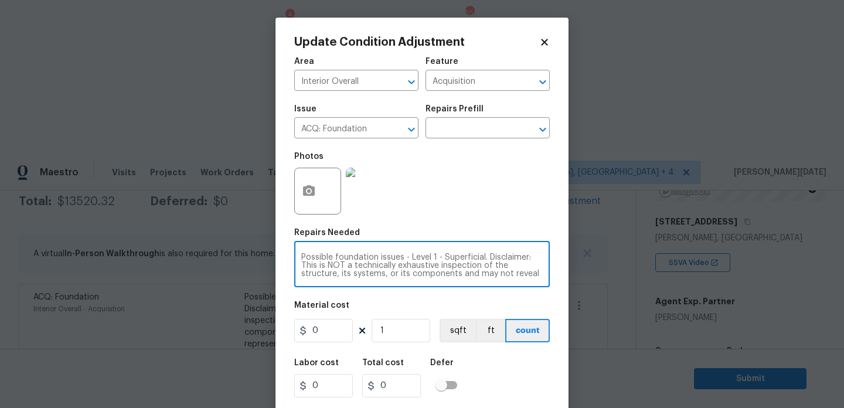
scroll to position [41, 0]
drag, startPoint x: 405, startPoint y: 256, endPoint x: 522, endPoint y: 298, distance: 124.8
click at [522, 298] on div "Area Interior Overall ​ Feature Acquisition ​ Issue ACQ: Foundation ​ Repairs P…" at bounding box center [422, 243] width 256 height 387
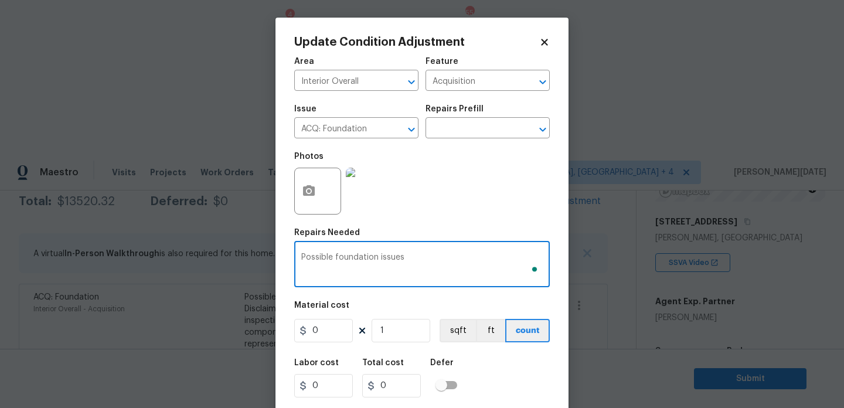
scroll to position [0, 0]
type textarea "Possible foundation issues"
click at [489, 218] on div "Photos" at bounding box center [422, 183] width 256 height 76
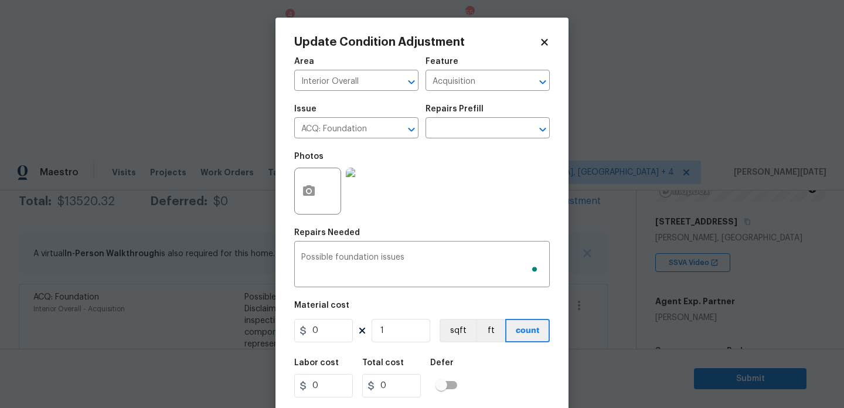
scroll to position [30, 0]
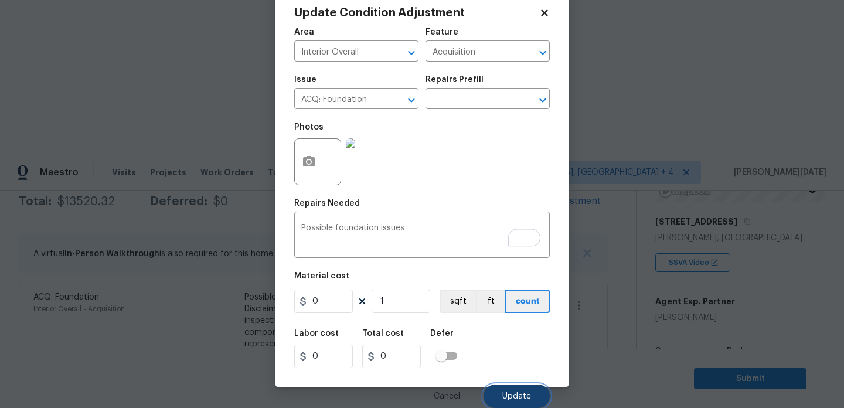
click at [511, 400] on span "Update" at bounding box center [517, 396] width 29 height 9
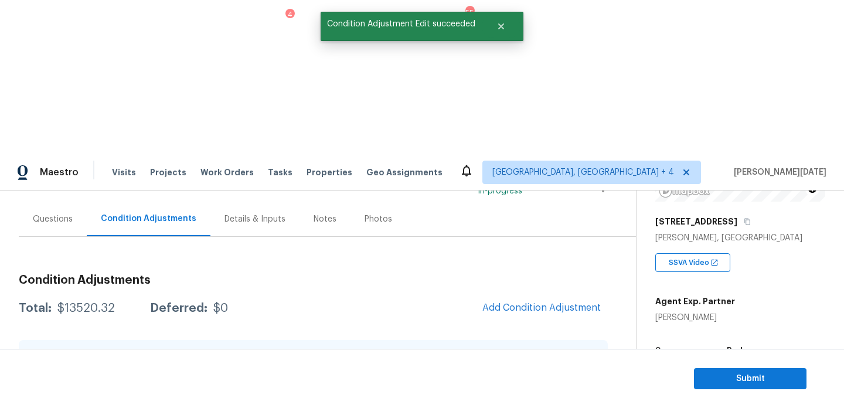
scroll to position [90, 0]
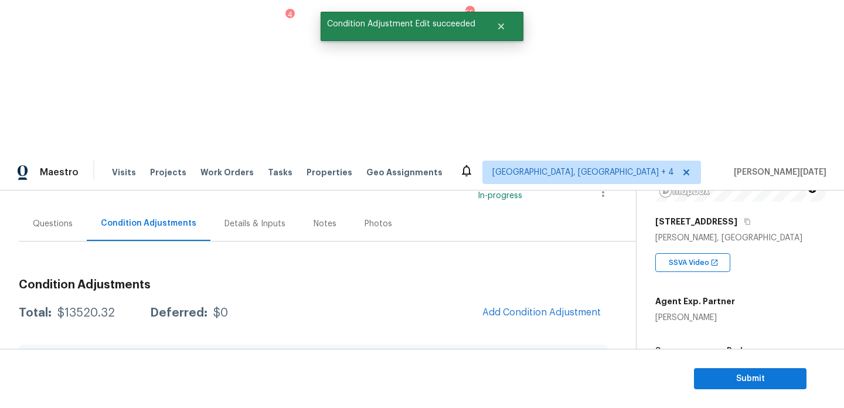
click at [58, 218] on div "Questions" at bounding box center [53, 224] width 40 height 12
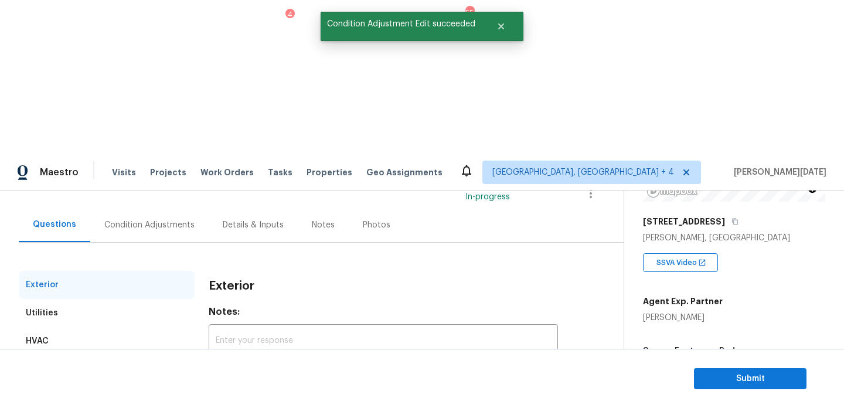
scroll to position [70, 0]
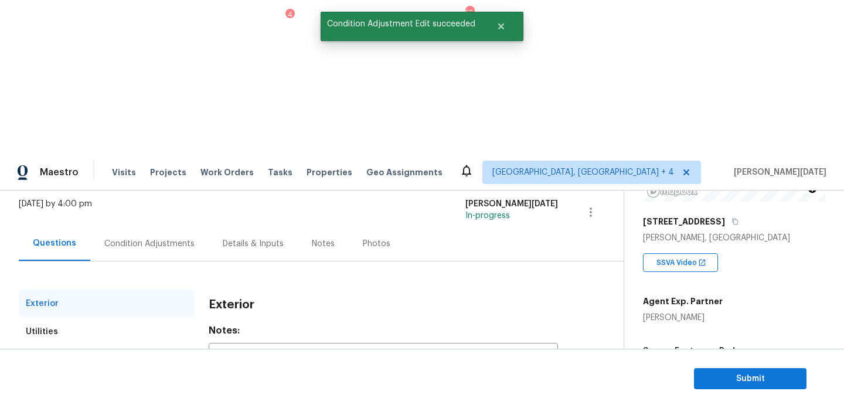
click at [174, 226] on div "Condition Adjustments" at bounding box center [149, 243] width 118 height 35
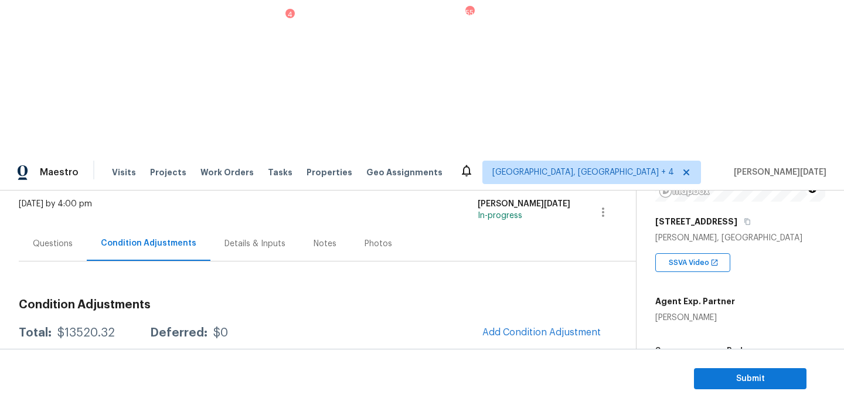
scroll to position [76, 0]
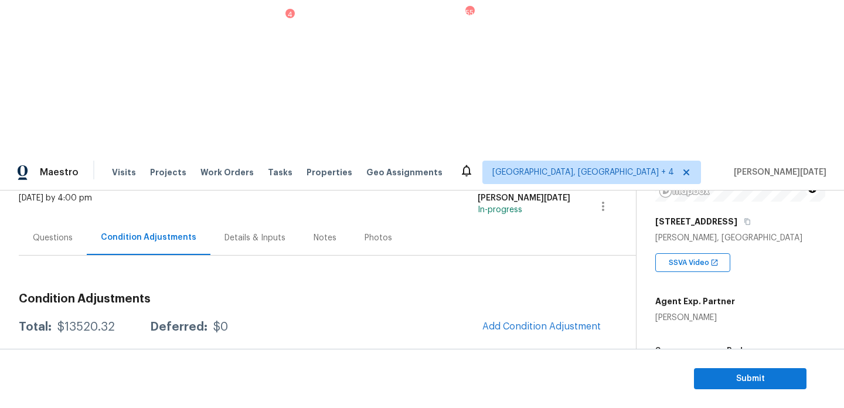
click at [49, 220] on div "Questions" at bounding box center [53, 237] width 68 height 35
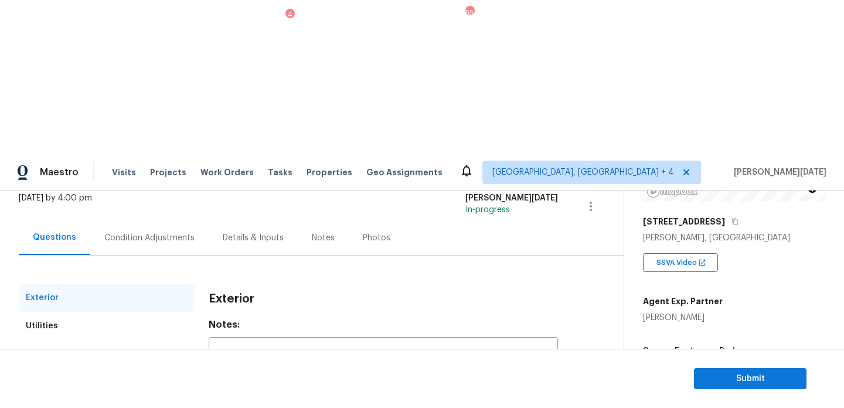
click at [84, 396] on div "Plumbing" at bounding box center [107, 410] width 176 height 28
click at [72, 368] on div "Verification" at bounding box center [107, 382] width 176 height 28
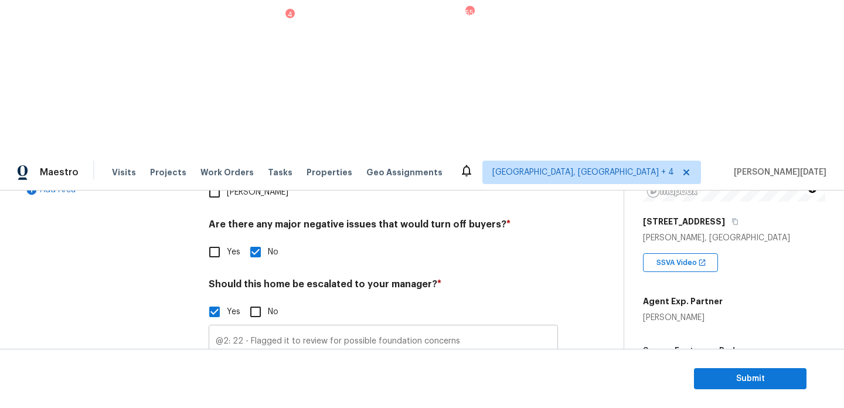
click at [469, 328] on input "@2: 22 - Flagged it to review for possible foundation concerns" at bounding box center [383, 342] width 349 height 28
type input "@2: 22 - Flagged it to review for possible foundation concerns.. added $0 line …"
click at [541, 359] on div "Photos" at bounding box center [383, 397] width 349 height 76
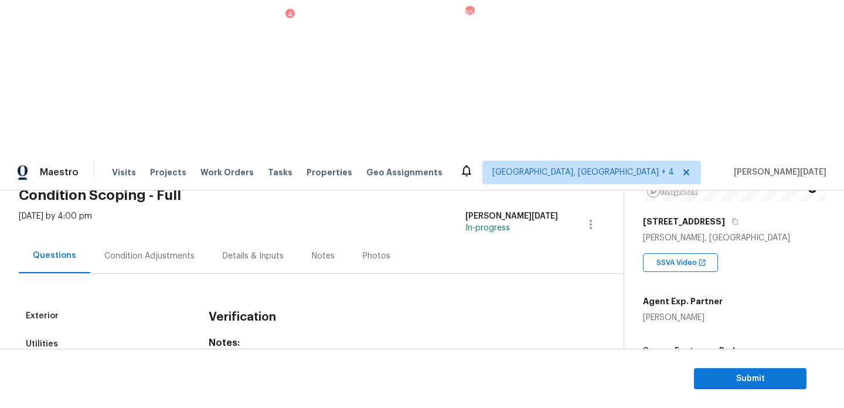
scroll to position [43, 0]
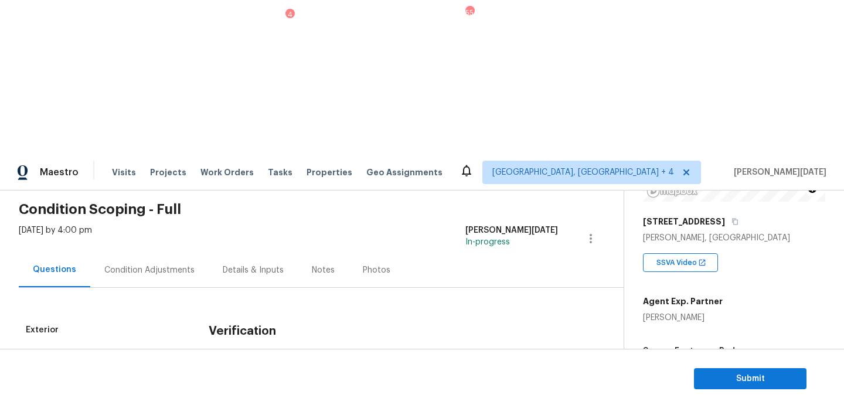
click at [151, 253] on div "Condition Adjustments" at bounding box center [149, 270] width 118 height 35
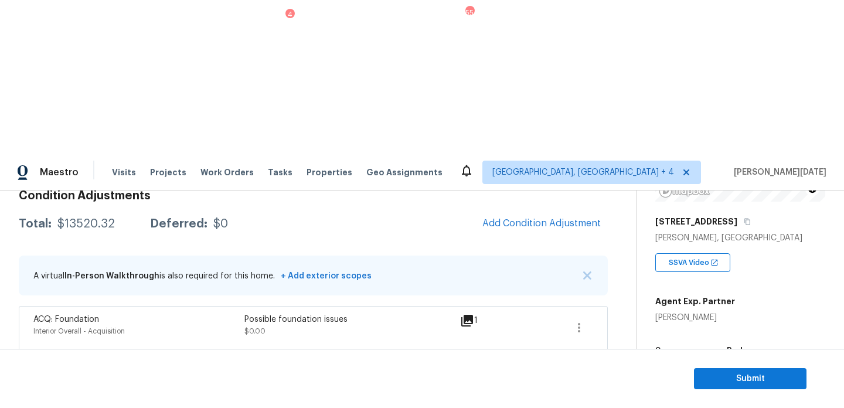
scroll to position [122, 0]
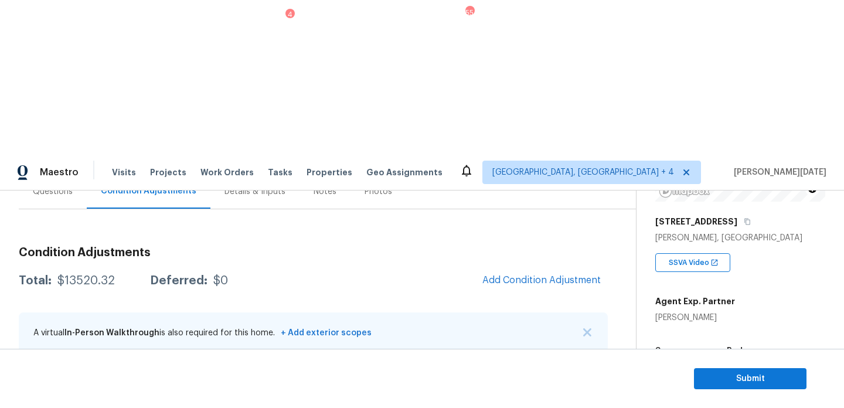
click at [520, 275] on span "Add Condition Adjustment" at bounding box center [542, 280] width 118 height 11
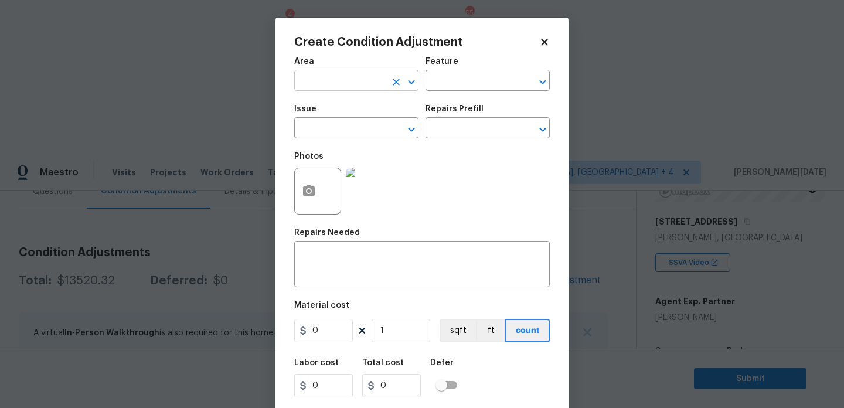
click at [314, 85] on input "text" at bounding box center [339, 82] width 91 height 18
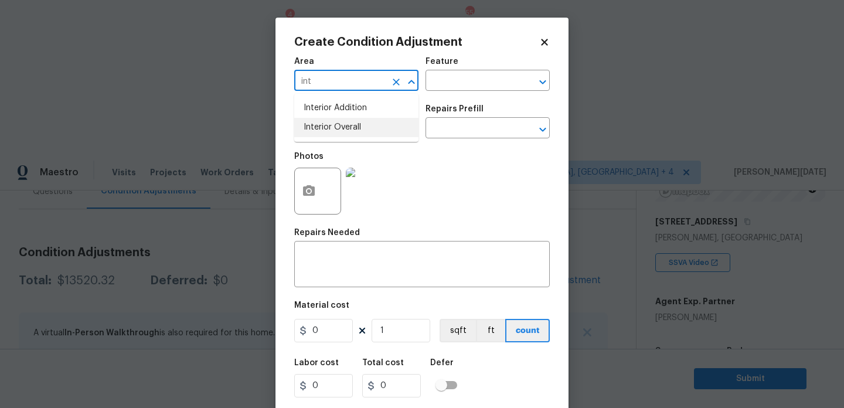
click at [336, 133] on li "Interior Overall" at bounding box center [356, 127] width 124 height 19
type input "Interior Overall"
click at [436, 86] on input "text" at bounding box center [471, 82] width 91 height 18
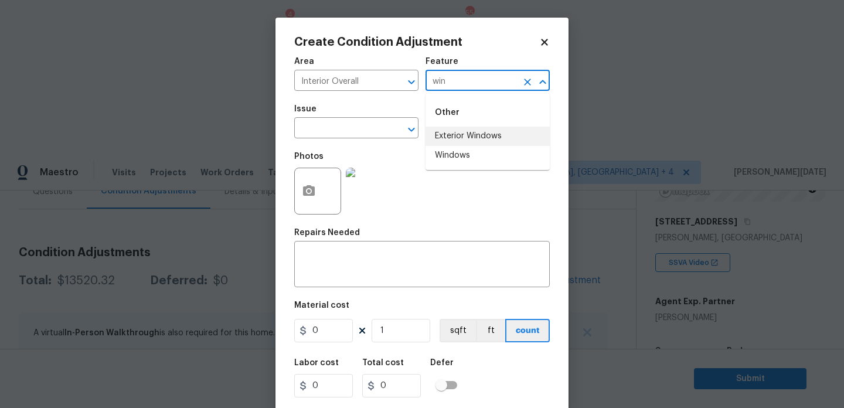
click at [450, 138] on li "Exterior Windows" at bounding box center [488, 136] width 124 height 19
type input "Exterior Windows"
click at [347, 134] on input "text" at bounding box center [339, 129] width 91 height 18
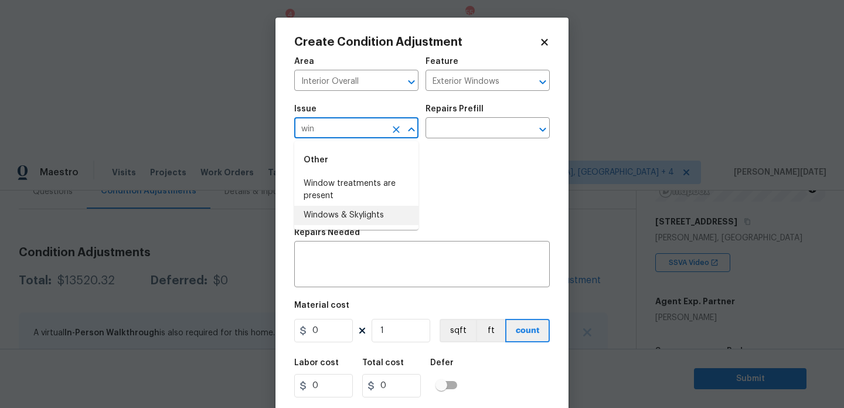
click at [369, 212] on li "Windows & Skylights" at bounding box center [356, 215] width 124 height 19
type input "Windows & Skylights"
click at [354, 257] on textarea at bounding box center [422, 265] width 242 height 25
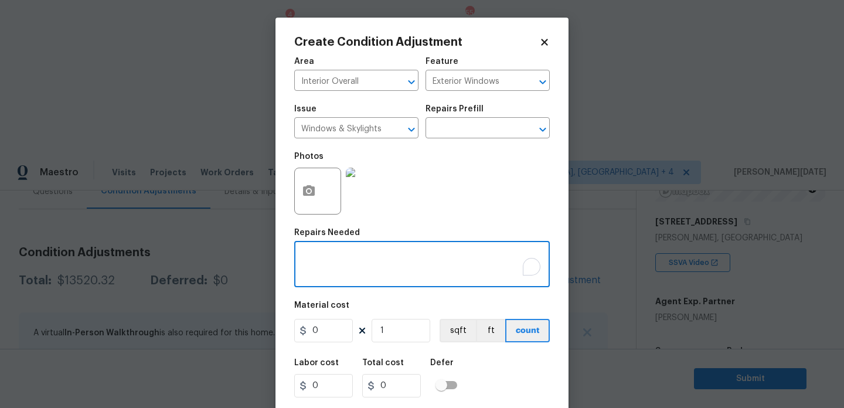
paste textarea "few windows need seals replaced"
type textarea "few windows need seals replaced"
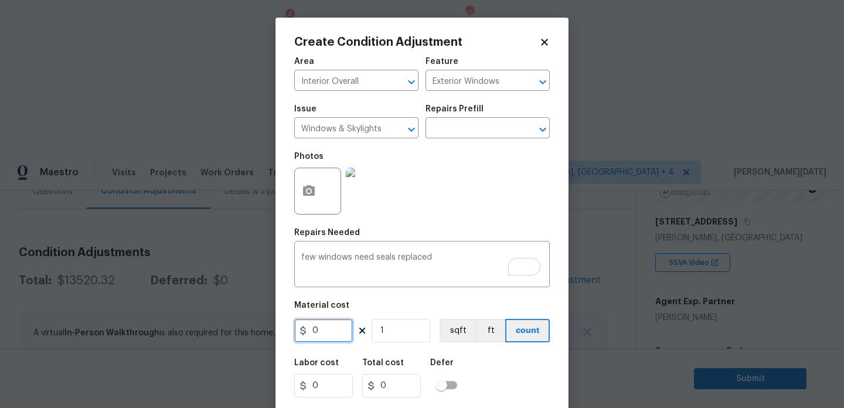
click at [328, 331] on input "0" at bounding box center [323, 330] width 59 height 23
type input "300"
click at [496, 223] on div "Area Interior Overall ​ Feature Exterior Windows ​ Issue Windows & Skylights ​ …" at bounding box center [422, 243] width 256 height 387
click at [494, 223] on div "Area Interior Overall ​ Feature Exterior Windows ​ Issue Windows & Skylights ​ …" at bounding box center [422, 243] width 256 height 387
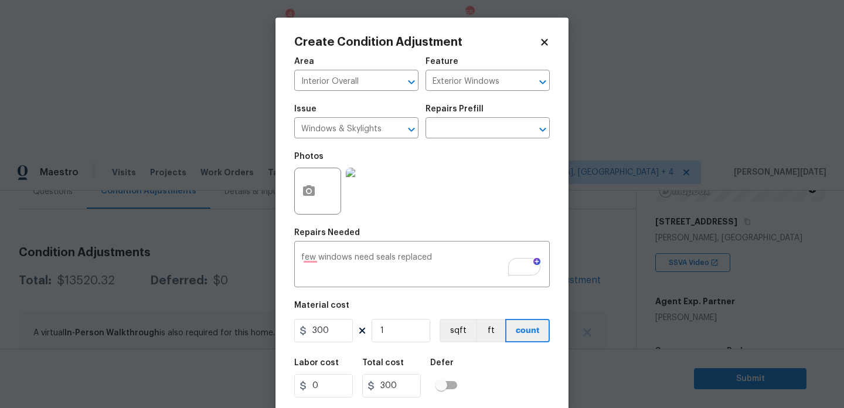
scroll to position [30, 0]
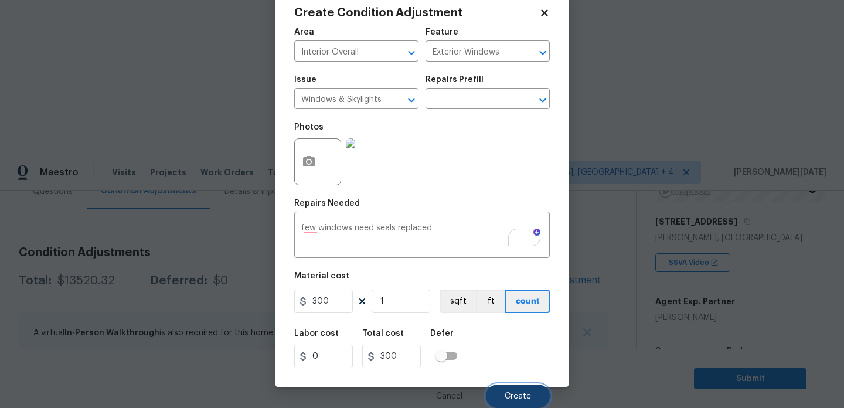
click at [495, 394] on button "Create" at bounding box center [518, 396] width 64 height 23
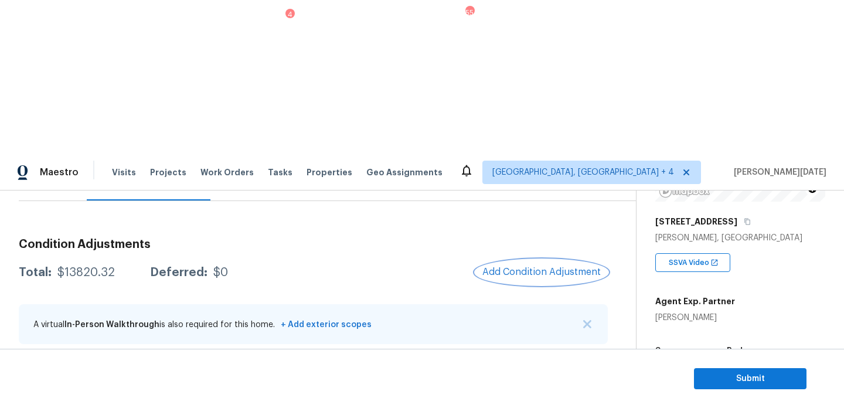
scroll to position [877, 0]
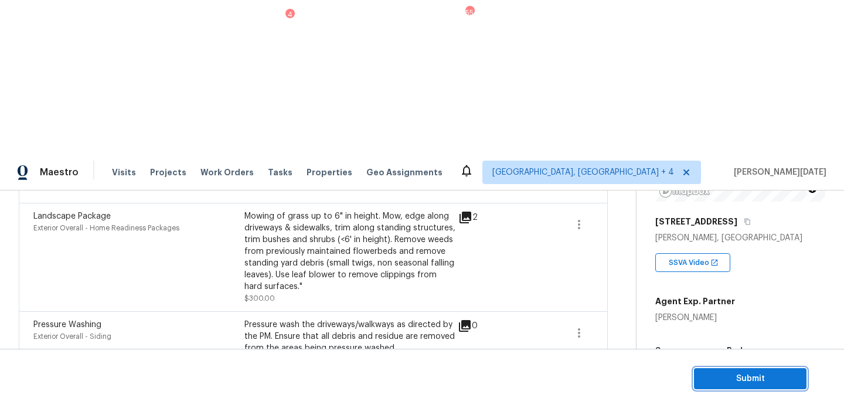
click at [722, 376] on span "Submit" at bounding box center [751, 379] width 94 height 15
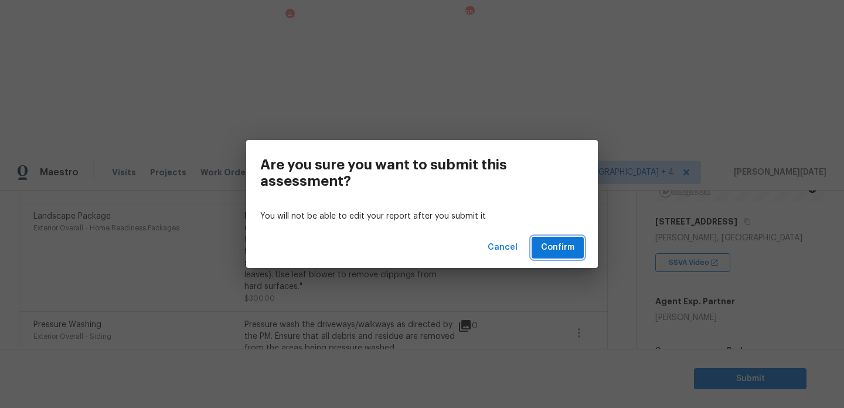
click at [554, 249] on span "Confirm" at bounding box center [557, 247] width 33 height 15
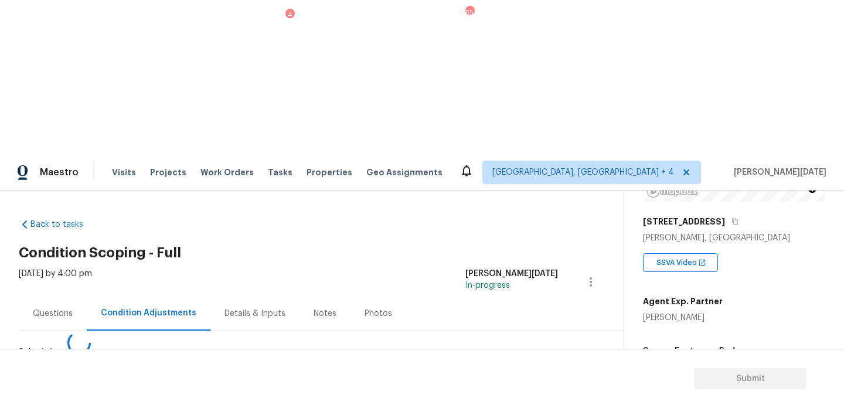
scroll to position [0, 0]
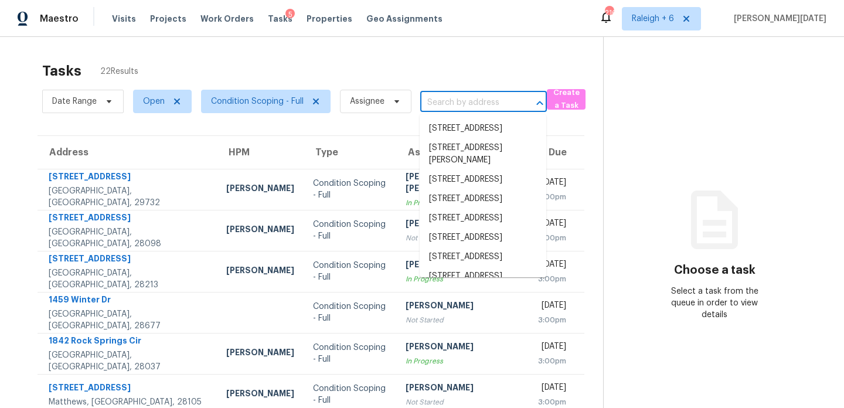
click at [475, 99] on input "text" at bounding box center [467, 103] width 94 height 18
paste input "[STREET_ADDRESS]"
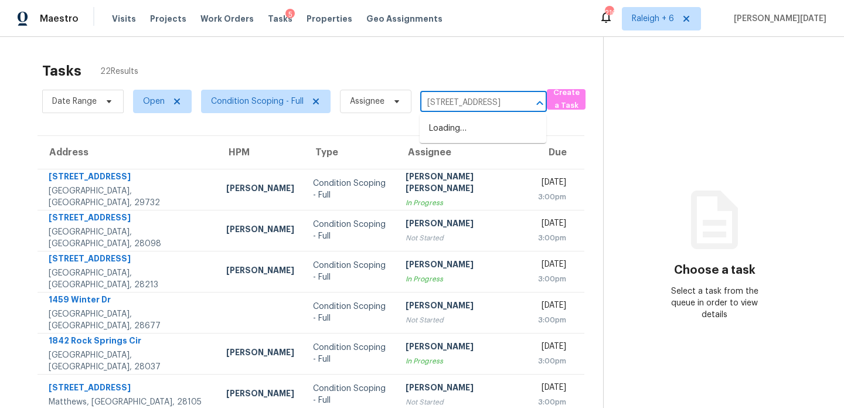
scroll to position [0, 66]
type input "[STREET_ADDRESS]"
click at [464, 66] on div "Tasks 22 Results" at bounding box center [322, 71] width 561 height 30
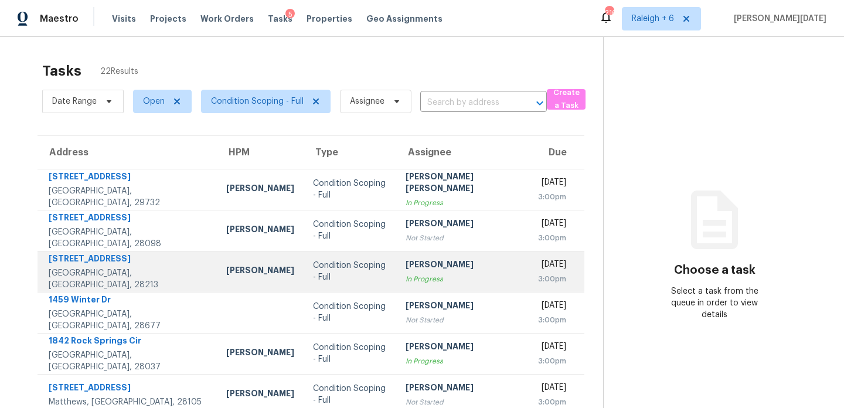
scroll to position [202, 0]
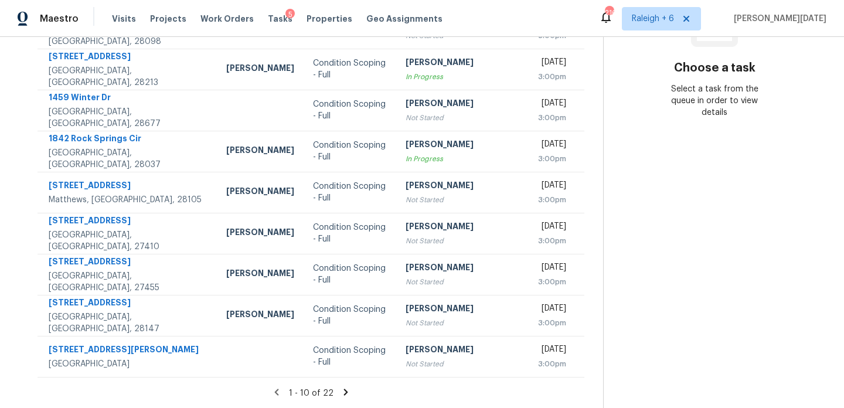
click at [342, 392] on div "1 - 10 of 22" at bounding box center [311, 393] width 585 height 12
click at [341, 392] on icon at bounding box center [346, 392] width 11 height 11
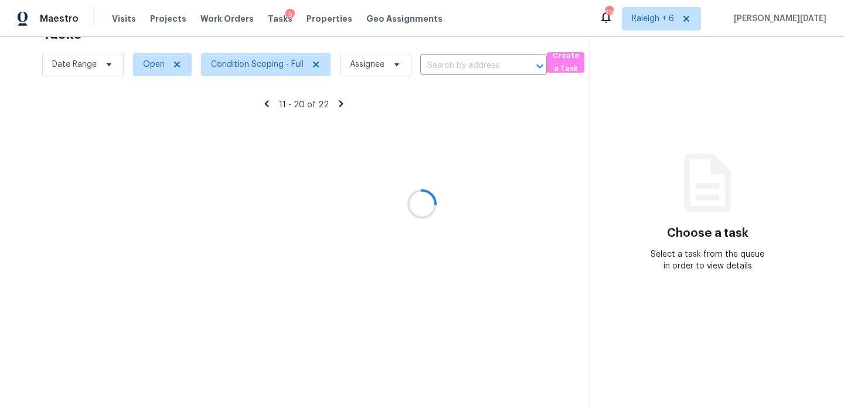
scroll to position [37, 0]
click at [683, 20] on div at bounding box center [422, 204] width 844 height 408
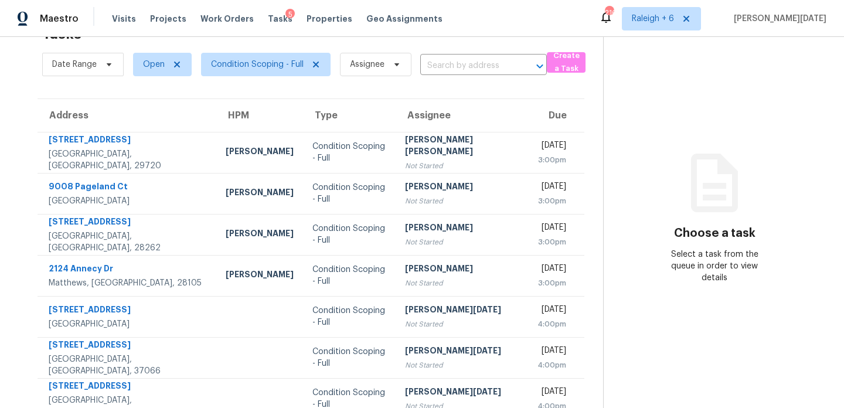
scroll to position [202, 0]
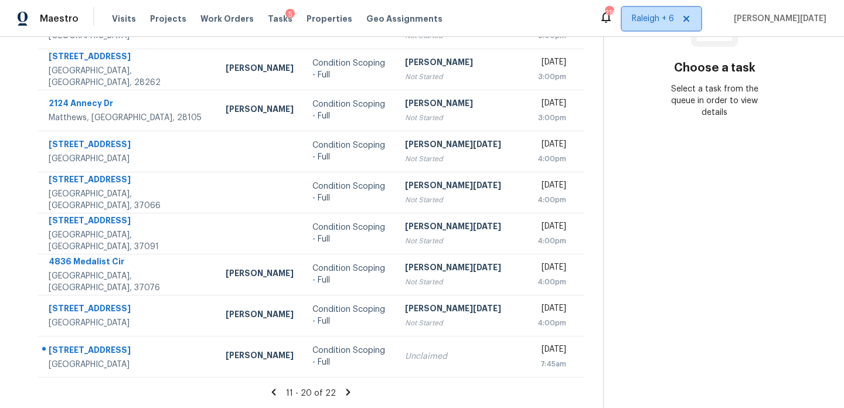
click at [674, 20] on span "Raleigh + 6" at bounding box center [653, 19] width 42 height 12
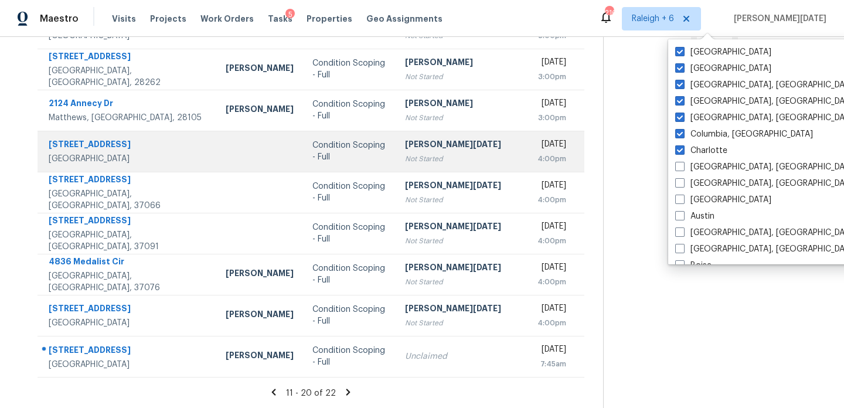
click at [460, 153] on td "[PERSON_NAME][DATE] Not Started" at bounding box center [462, 151] width 133 height 41
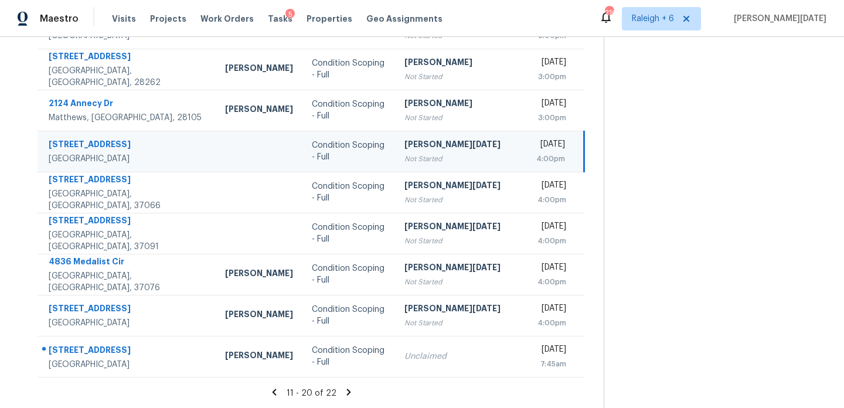
click at [460, 153] on td "[PERSON_NAME][DATE] Not Started" at bounding box center [461, 151] width 132 height 41
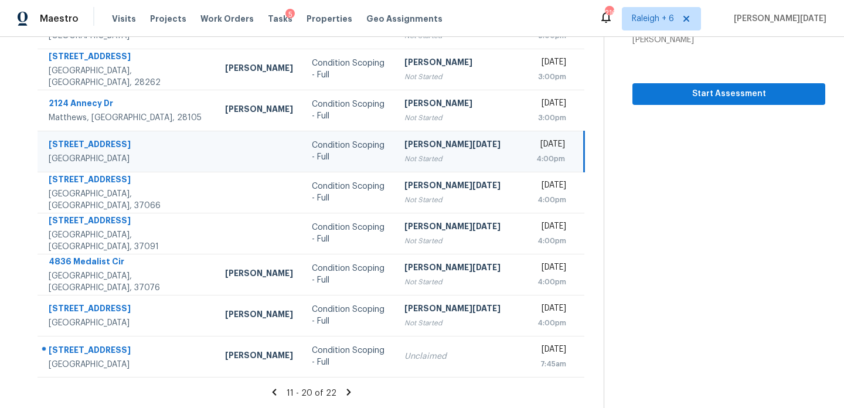
click at [415, 140] on div "[PERSON_NAME][DATE]" at bounding box center [461, 145] width 113 height 15
click at [647, 94] on span "Start Assessment" at bounding box center [729, 94] width 174 height 15
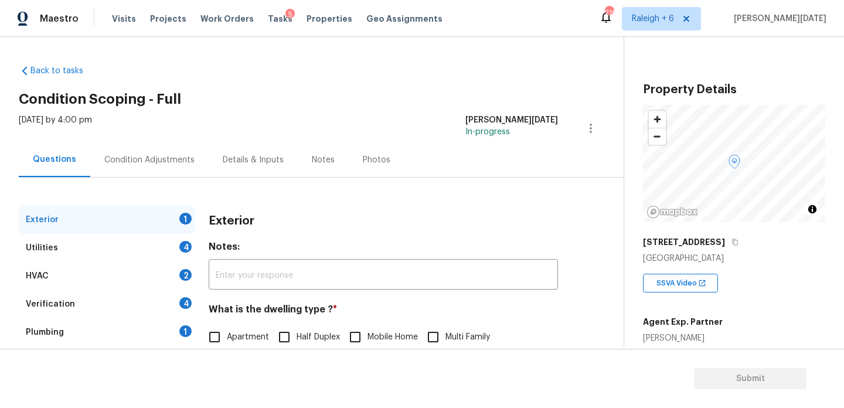
click at [172, 182] on div "Exterior 1 Utilities 4 HVAC 2 Verification 4 Plumbing 1 Roof Gated Community 1 …" at bounding box center [307, 339] width 577 height 322
click at [166, 165] on div "Condition Adjustments" at bounding box center [149, 160] width 90 height 12
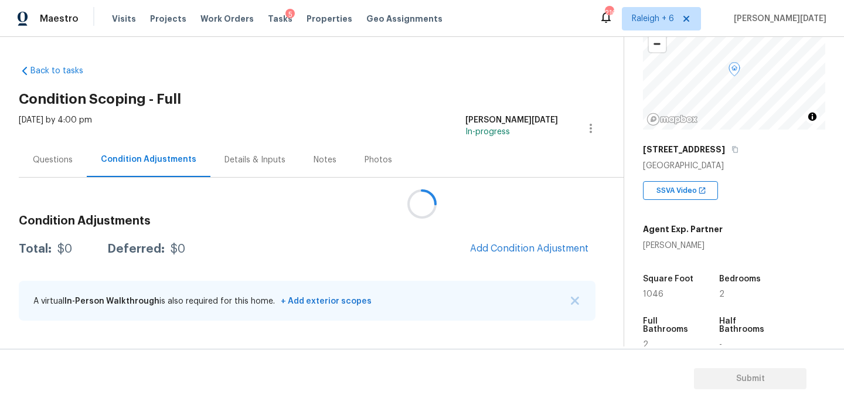
scroll to position [210, 0]
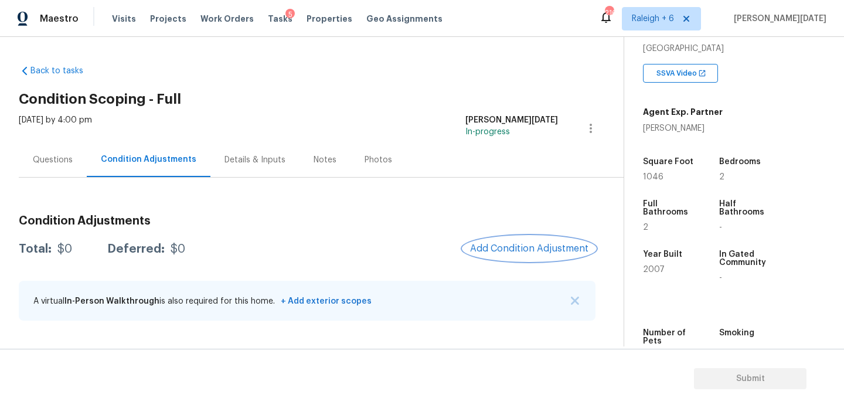
click at [551, 252] on span "Add Condition Adjustment" at bounding box center [529, 248] width 118 height 11
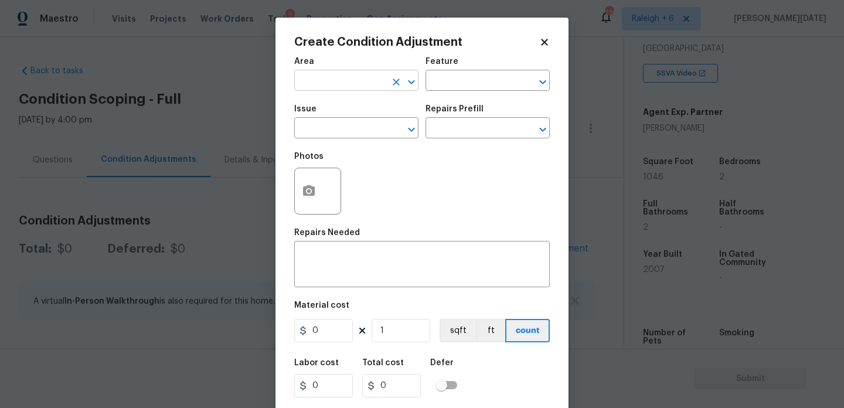
click at [312, 80] on input "text" at bounding box center [339, 82] width 91 height 18
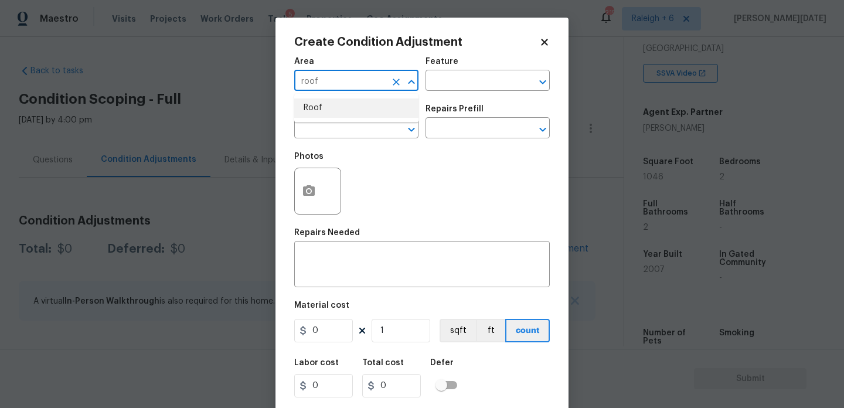
click at [315, 106] on li "Roof" at bounding box center [356, 108] width 124 height 19
type input "Roof"
click at [312, 131] on input "text" at bounding box center [339, 129] width 91 height 18
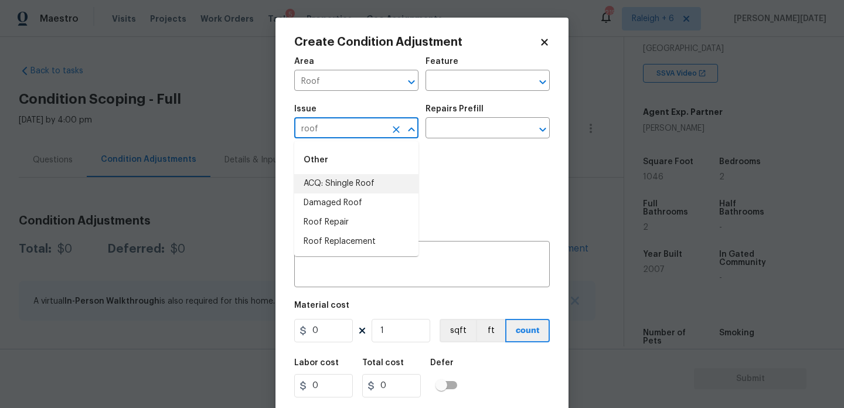
click at [337, 179] on li "ACQ: Shingle Roof" at bounding box center [356, 183] width 124 height 19
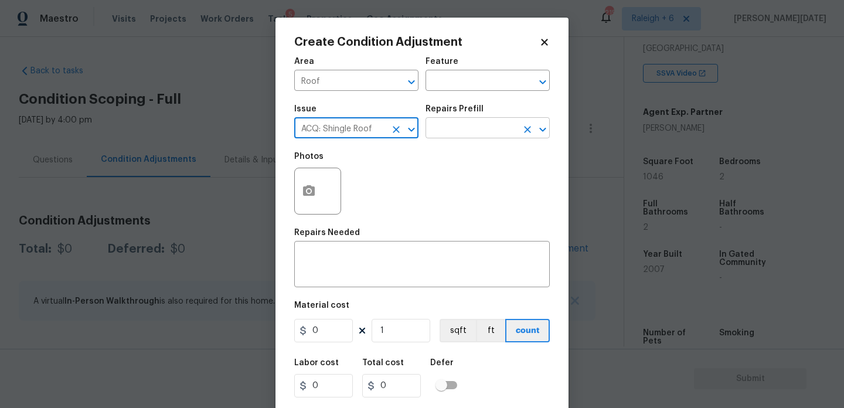
type input "ACQ: Shingle Roof"
click at [471, 134] on input "text" at bounding box center [471, 129] width 91 height 18
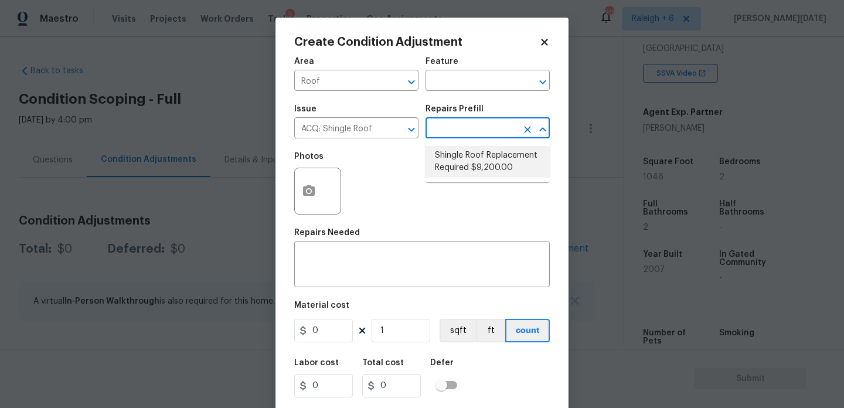
click at [478, 157] on li "Shingle Roof Replacement Required $9,200.00" at bounding box center [488, 162] width 124 height 32
type input "Acquisition"
type textarea "Acquisition Scope: Shingle Roof Replacement required."
type input "9200"
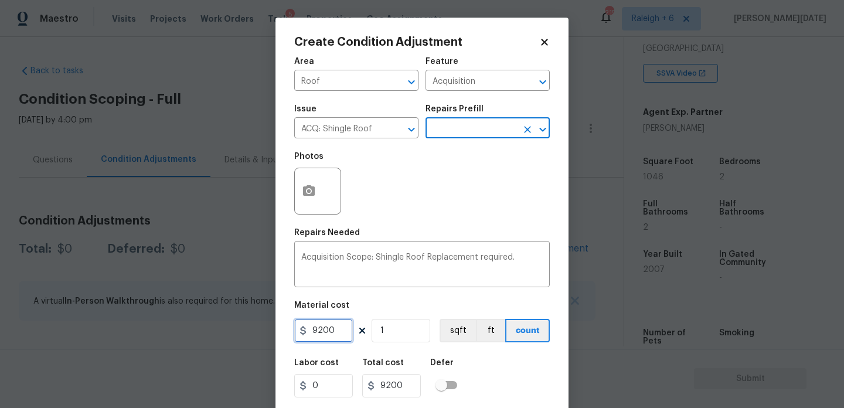
click at [321, 332] on input "9200" at bounding box center [323, 330] width 59 height 23
type input "9500"
click at [518, 265] on textarea "Acquisition Scope: Shingle Roof Replacement required." at bounding box center [422, 265] width 242 height 25
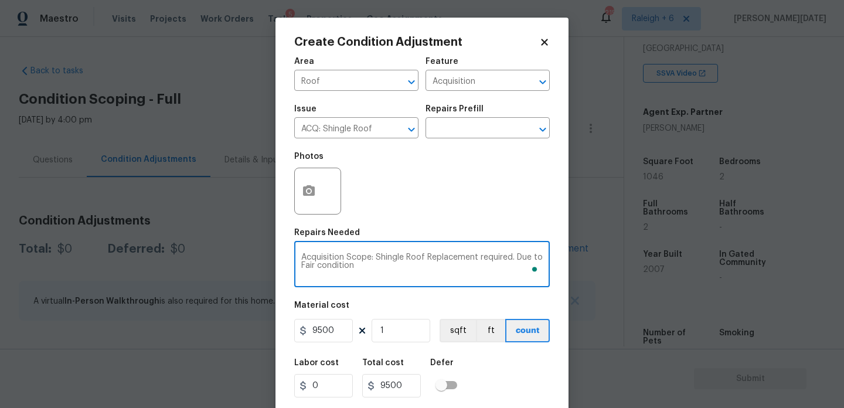
type textarea "Acquisition Scope: Shingle Roof Replacement required. Due to Fair condition"
click at [484, 191] on div "Photos" at bounding box center [422, 183] width 256 height 76
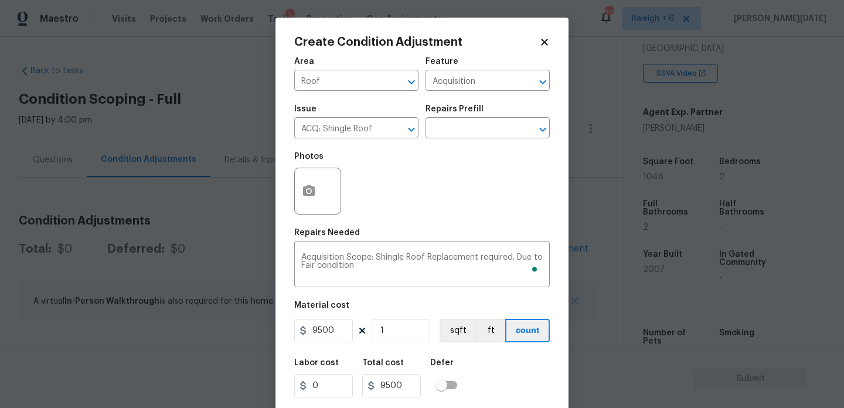
scroll to position [30, 0]
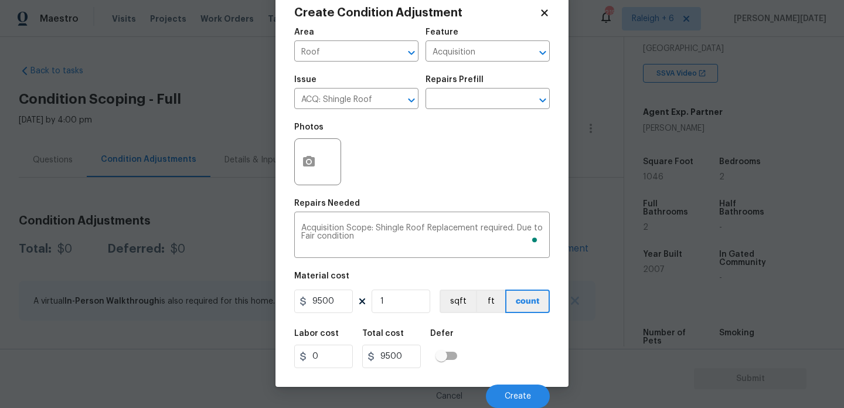
click at [521, 382] on div "Cancel Create" at bounding box center [422, 391] width 256 height 33
click at [520, 393] on span "Create" at bounding box center [518, 396] width 26 height 9
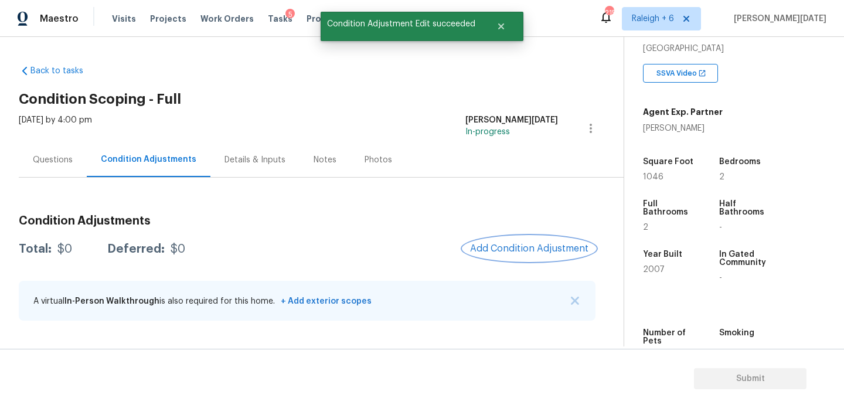
scroll to position [0, 0]
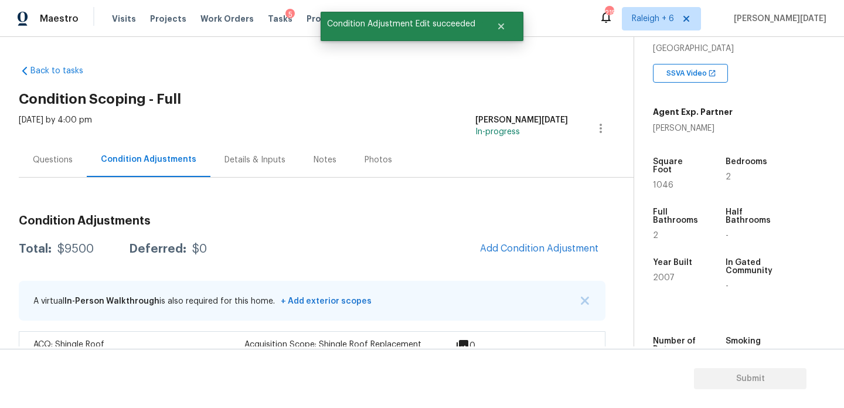
click at [665, 181] on span "1046" at bounding box center [663, 185] width 21 height 8
copy span "1046"
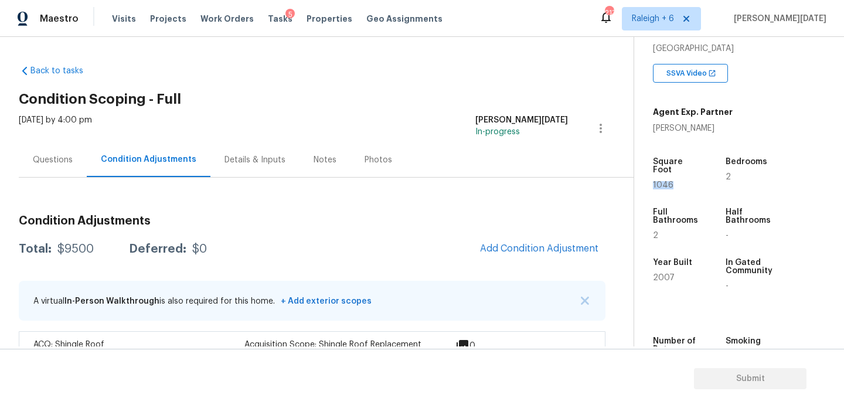
click at [46, 152] on div "Questions" at bounding box center [53, 159] width 68 height 35
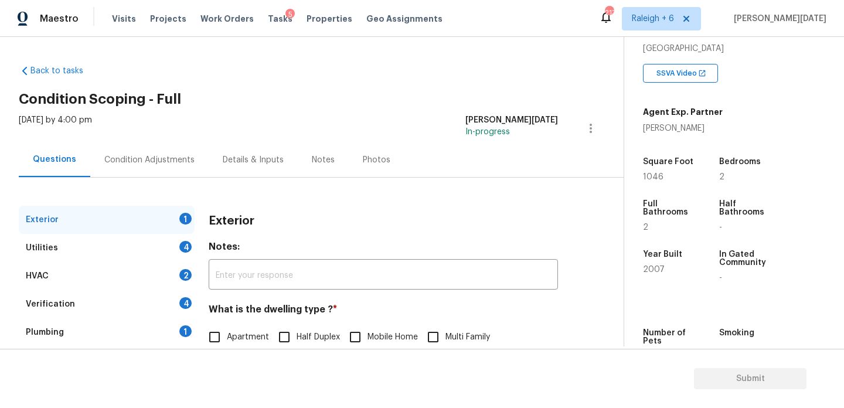
scroll to position [157, 0]
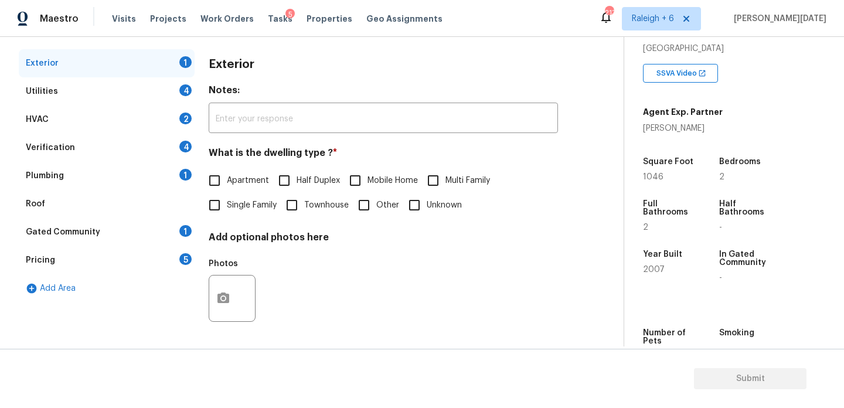
click at [113, 258] on div "Pricing 5" at bounding box center [107, 260] width 176 height 28
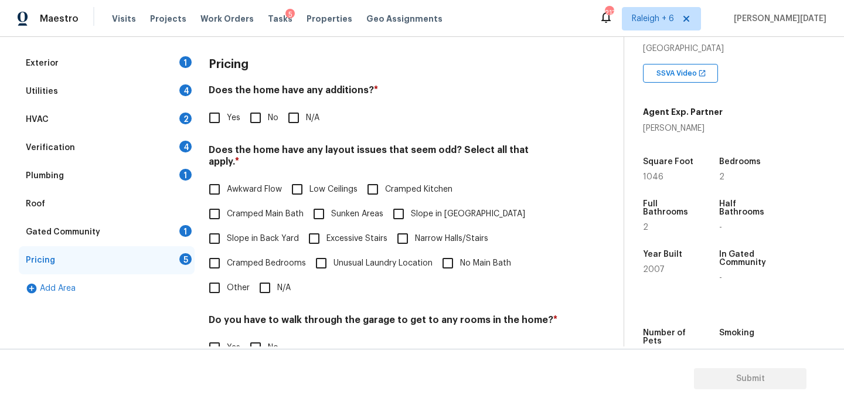
scroll to position [232, 0]
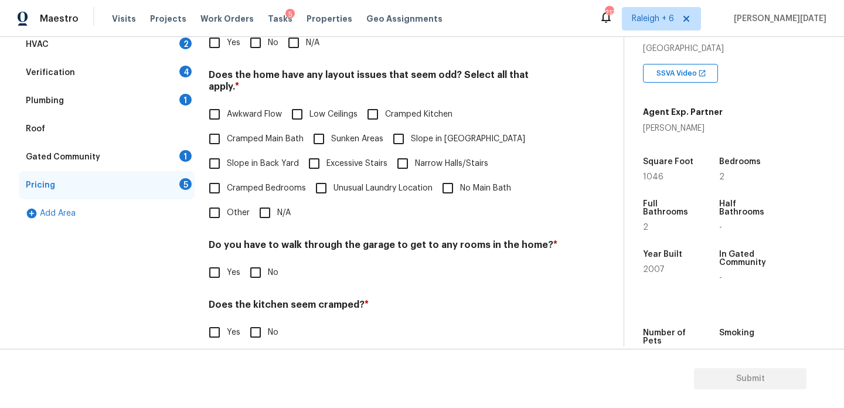
click at [257, 43] on input "No" at bounding box center [255, 42] width 25 height 25
checkbox input "true"
click at [237, 158] on span "Slope in Back Yard" at bounding box center [263, 164] width 72 height 12
click at [227, 151] on input "Slope in Back Yard" at bounding box center [214, 163] width 25 height 25
checkbox input "true"
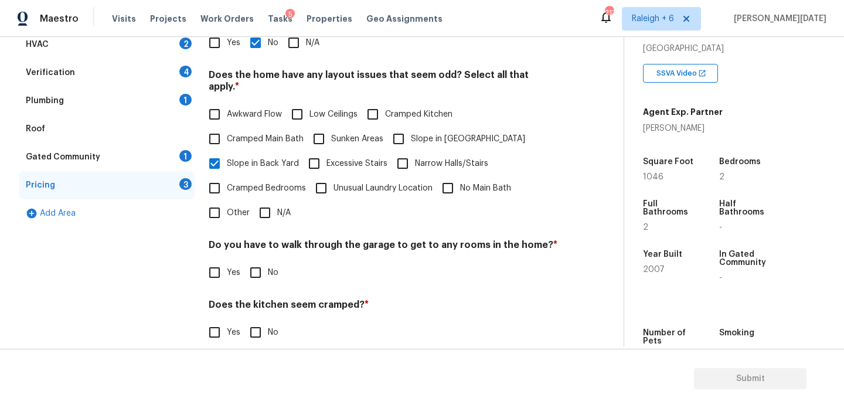
click at [254, 260] on input "No" at bounding box center [255, 272] width 25 height 25
checkbox input "true"
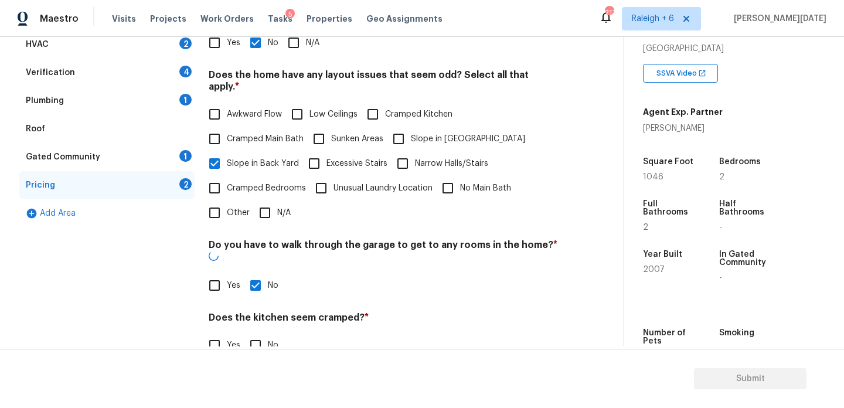
click at [261, 333] on input "No" at bounding box center [255, 345] width 25 height 25
checkbox input "true"
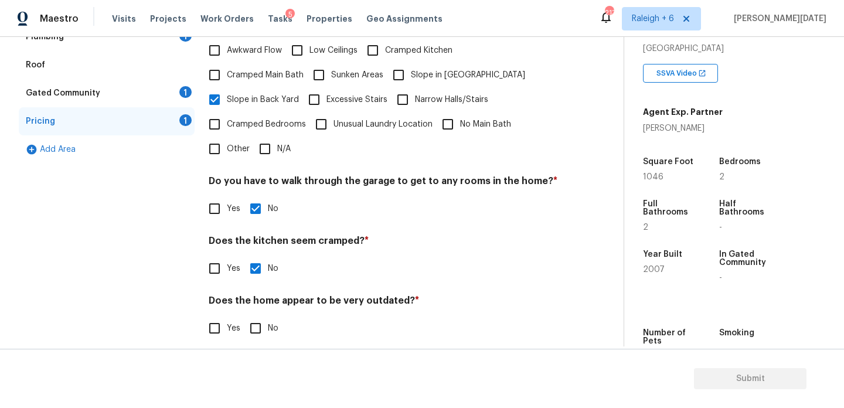
click at [263, 327] on input "No" at bounding box center [255, 328] width 25 height 25
checkbox input "true"
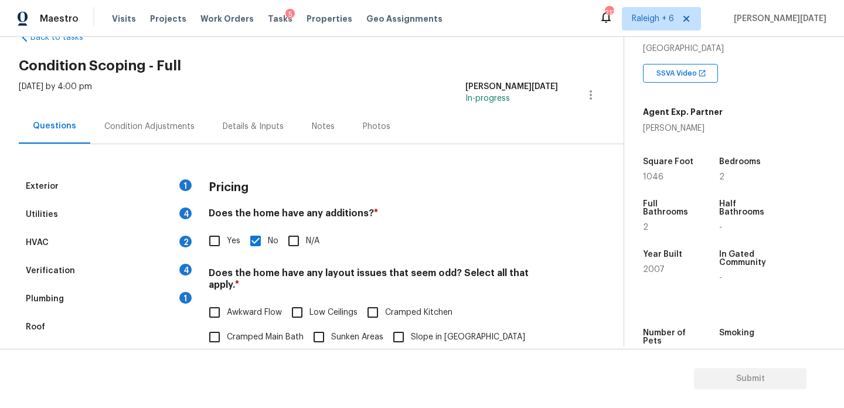
scroll to position [0, 0]
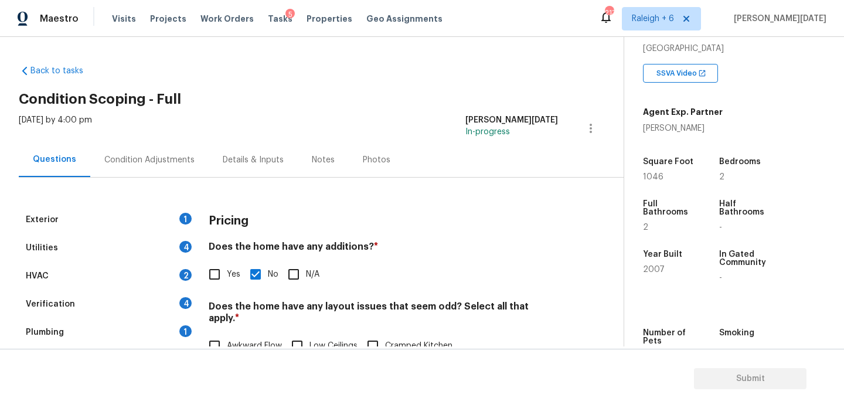
click at [147, 175] on div "Condition Adjustments" at bounding box center [149, 159] width 118 height 35
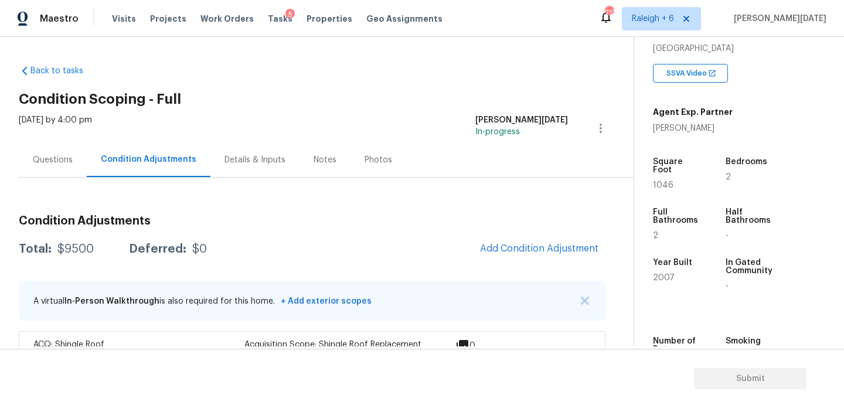
click at [661, 181] on span "1046" at bounding box center [663, 185] width 21 height 8
copy span "1046"
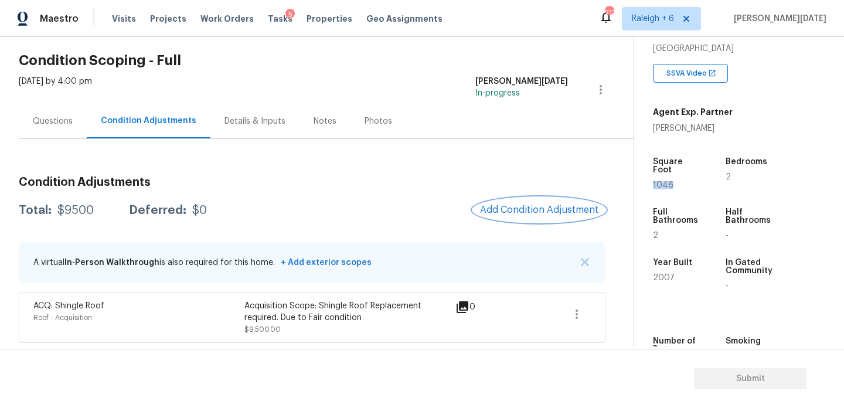
click at [565, 199] on button "Add Condition Adjustment" at bounding box center [539, 210] width 133 height 25
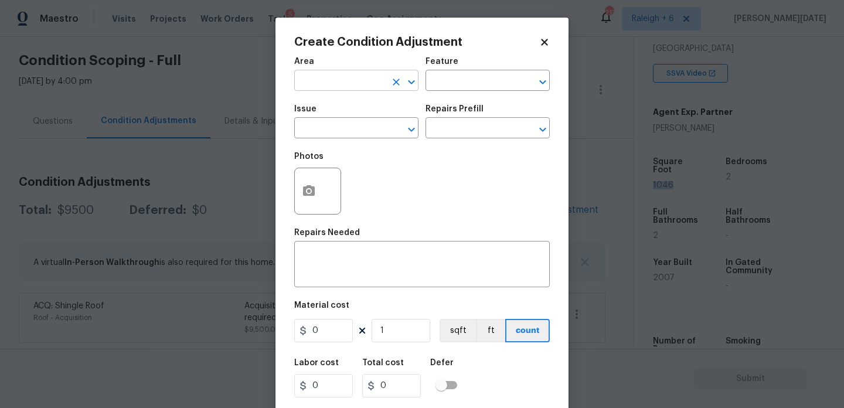
click at [301, 82] on input "text" at bounding box center [339, 82] width 91 height 18
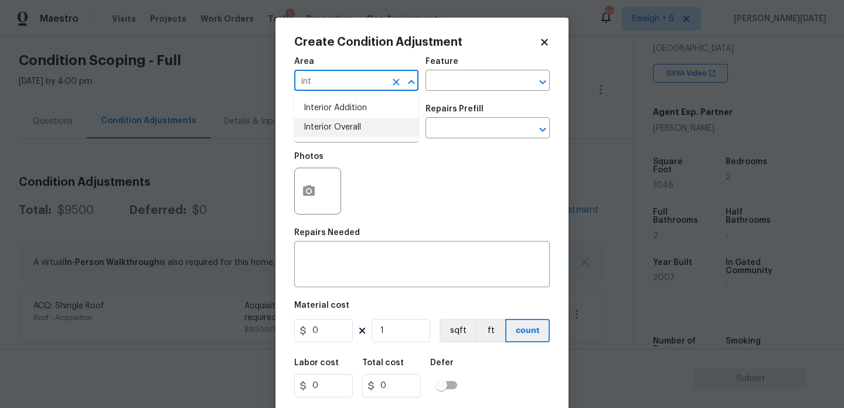
click at [323, 133] on li "Interior Overall" at bounding box center [356, 127] width 124 height 19
type input "Interior Overall"
click at [323, 133] on input "text" at bounding box center [339, 129] width 91 height 18
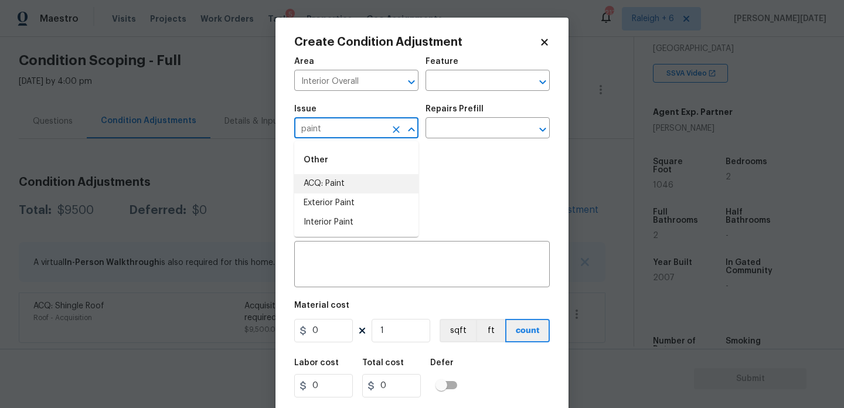
click at [349, 192] on li "ACQ: Paint" at bounding box center [356, 183] width 124 height 19
type input "ACQ: Paint"
click at [452, 133] on input "text" at bounding box center [471, 129] width 91 height 18
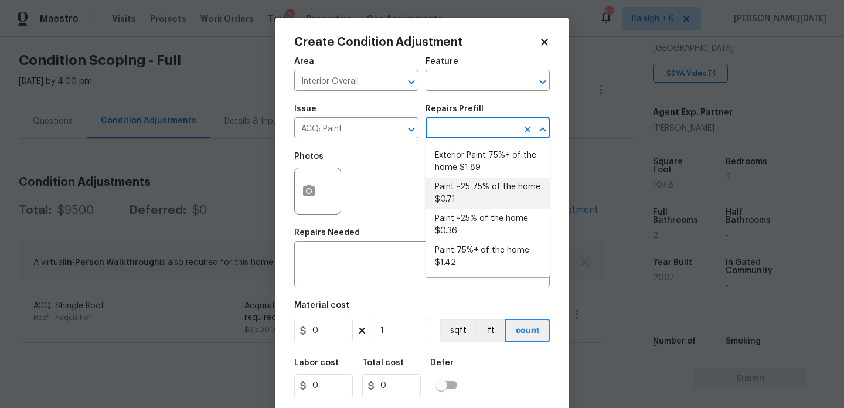
click at [464, 192] on li "Paint ~25-75% of the home $0.71" at bounding box center [488, 194] width 124 height 32
type input "Acquisition"
type textarea "Acquisition Scope: ~25 - 75% of the home needs interior paint"
type input "0.71"
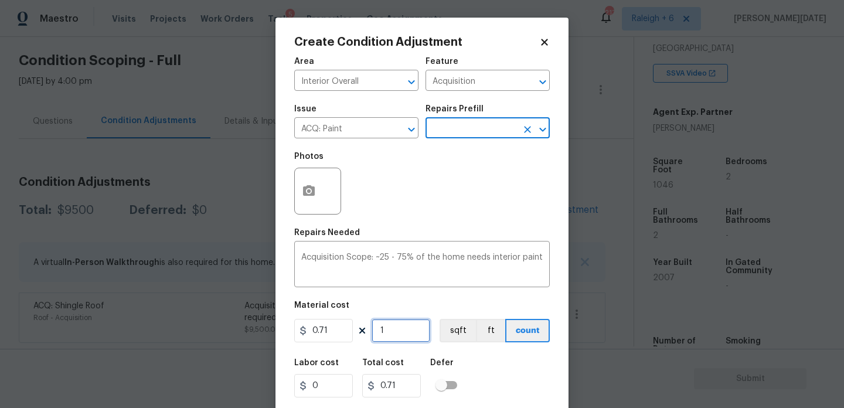
click at [404, 334] on input "1" at bounding box center [401, 330] width 59 height 23
type input "0"
paste input "1046"
type input "1046"
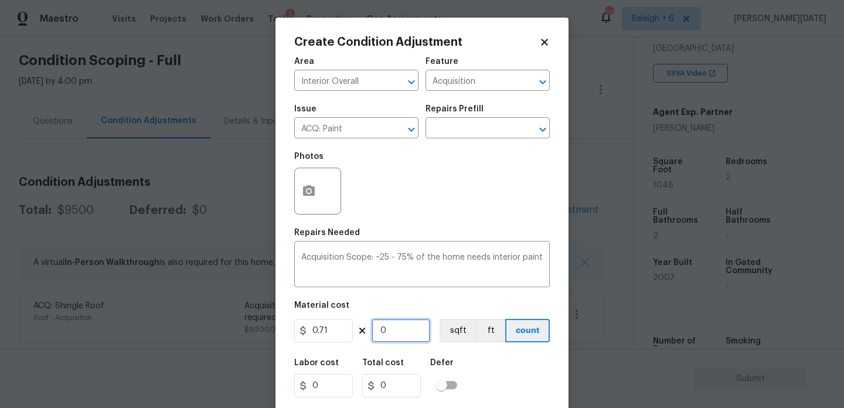
type input "742.66"
type input "1046"
click at [304, 194] on icon "button" at bounding box center [309, 190] width 12 height 11
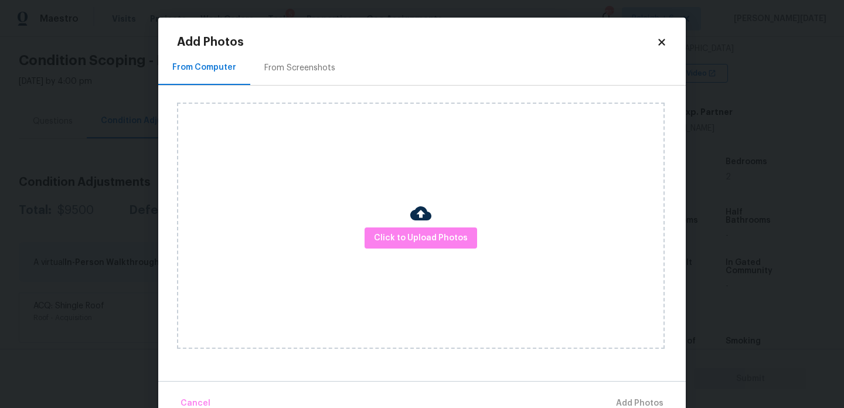
click at [298, 61] on div "From Screenshots" at bounding box center [299, 67] width 99 height 35
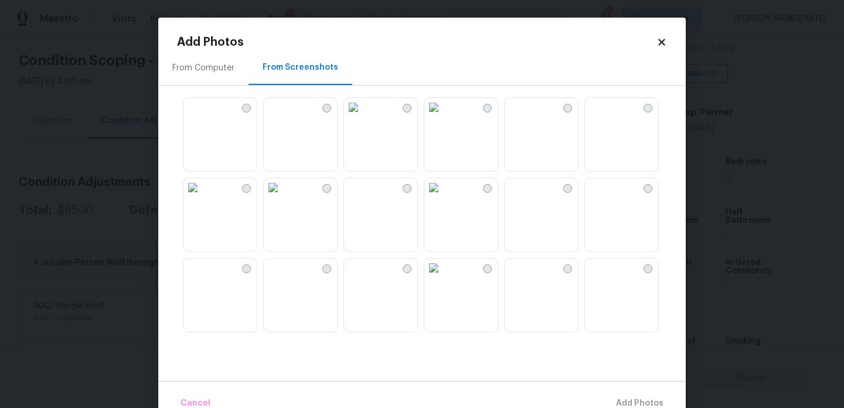
click at [283, 277] on img at bounding box center [273, 268] width 19 height 19
click at [443, 277] on img at bounding box center [434, 268] width 19 height 19
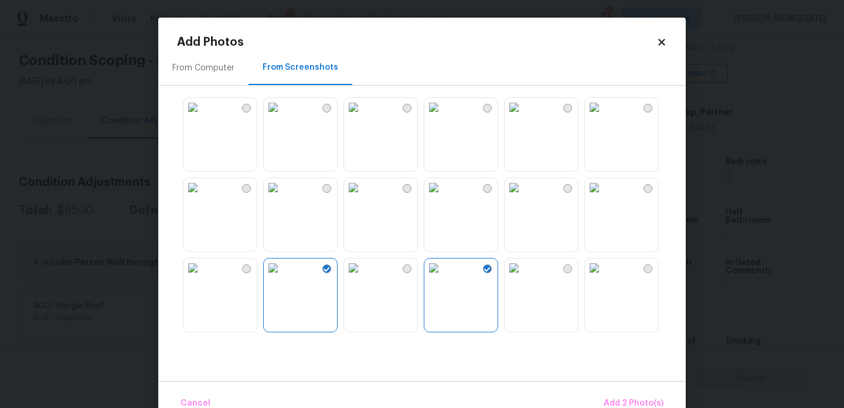
click at [202, 197] on img at bounding box center [193, 187] width 19 height 19
click at [363, 197] on img at bounding box center [353, 187] width 19 height 19
click at [202, 197] on img at bounding box center [193, 187] width 19 height 19
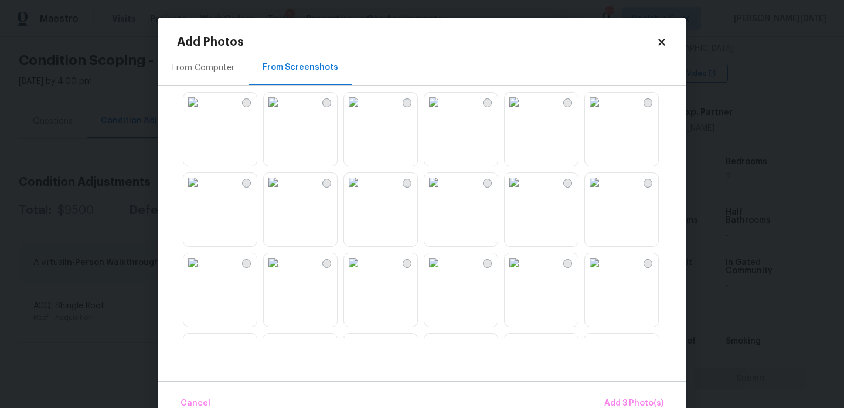
scroll to position [247, 0]
click at [283, 271] on img at bounding box center [273, 261] width 19 height 19
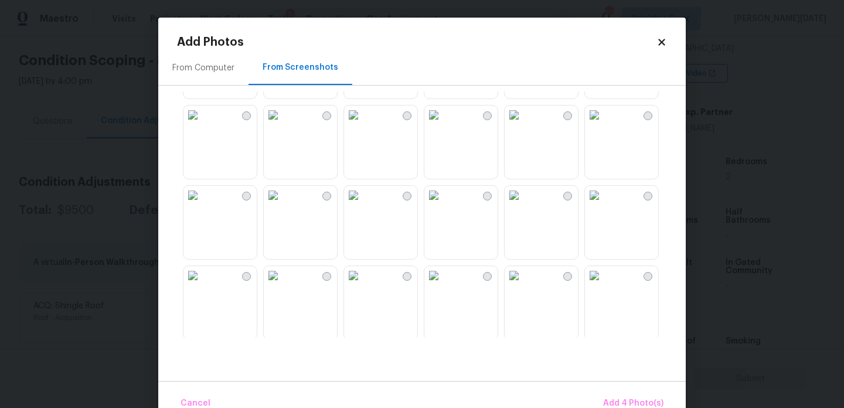
click at [524, 205] on img at bounding box center [514, 195] width 19 height 19
click at [604, 205] on img at bounding box center [594, 195] width 19 height 19
click at [524, 205] on img at bounding box center [514, 195] width 19 height 19
click at [604, 205] on img at bounding box center [594, 195] width 19 height 19
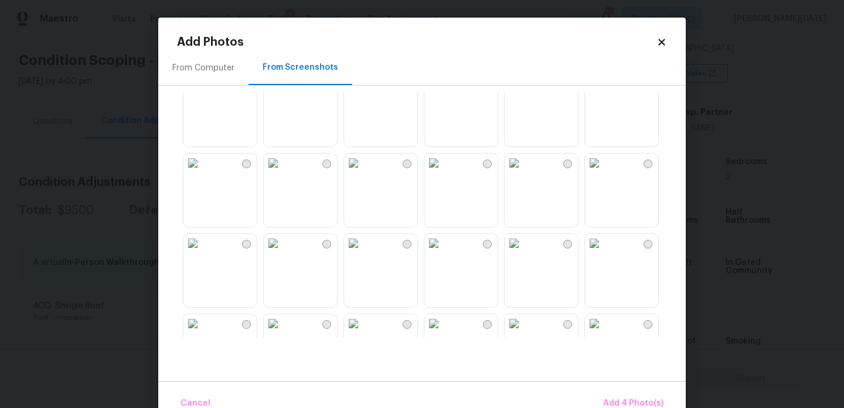
click at [443, 92] on img at bounding box center [434, 82] width 19 height 19
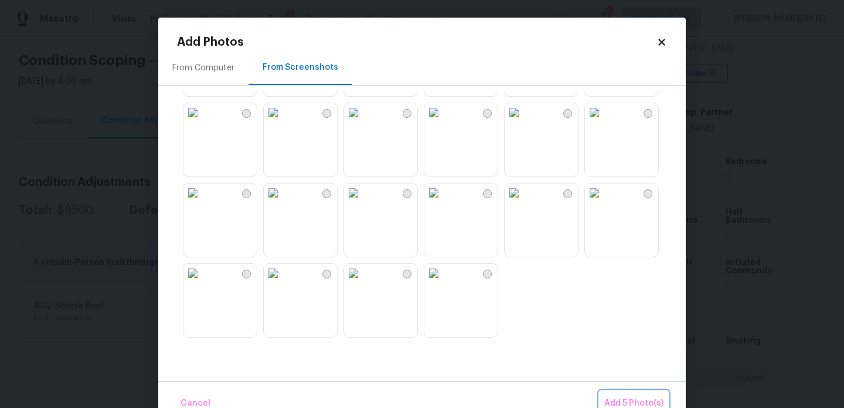
click at [614, 401] on span "Add 5 Photo(s)" at bounding box center [634, 403] width 59 height 15
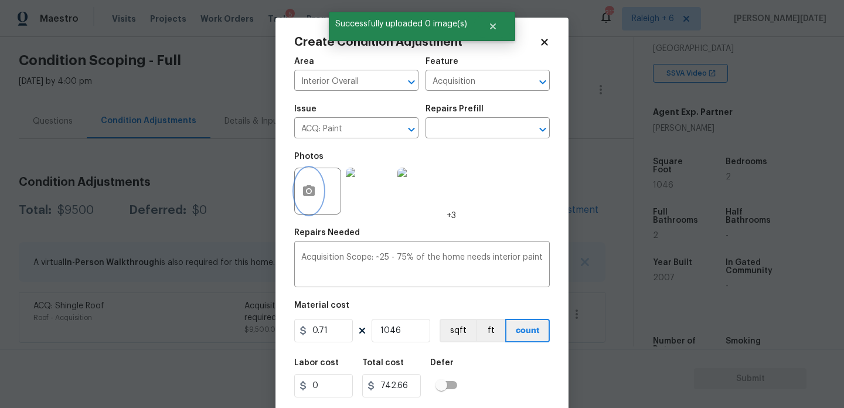
scroll to position [30, 0]
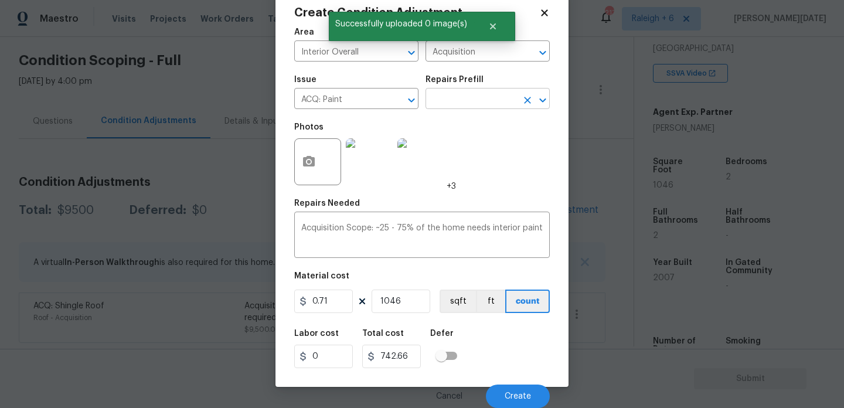
click at [484, 99] on input "text" at bounding box center [471, 100] width 91 height 18
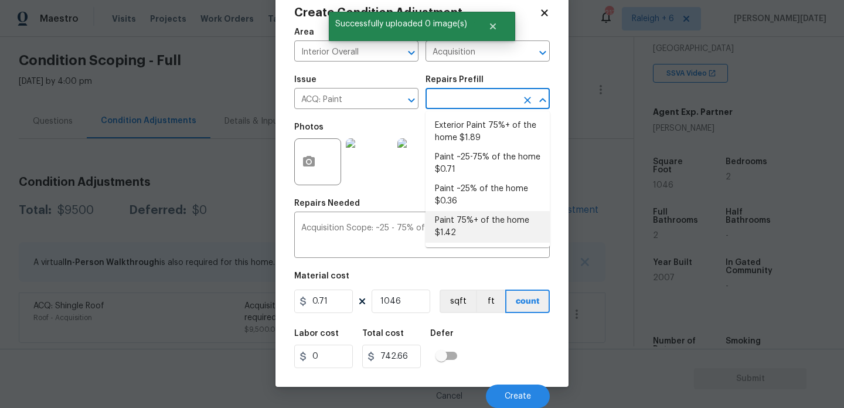
click at [476, 225] on li "Paint 75%+ of the home $1.42" at bounding box center [488, 227] width 124 height 32
type textarea "Acquisition Scope: 75%+ of the home will likely require interior paint"
type input "1.42"
type input "1485.32"
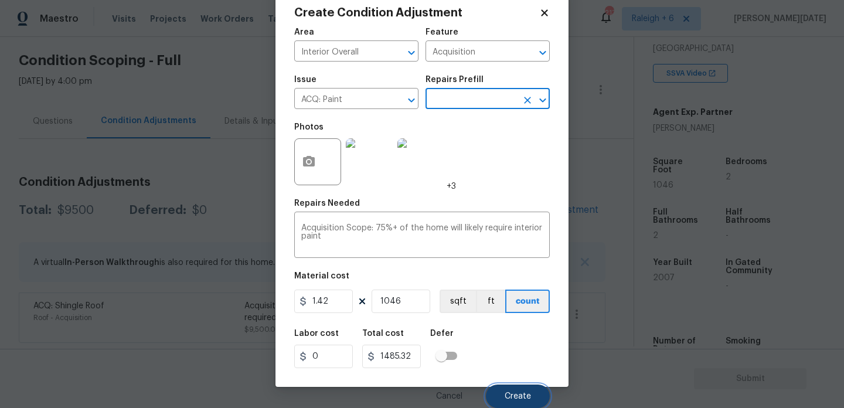
click at [507, 393] on span "Create" at bounding box center [518, 396] width 26 height 9
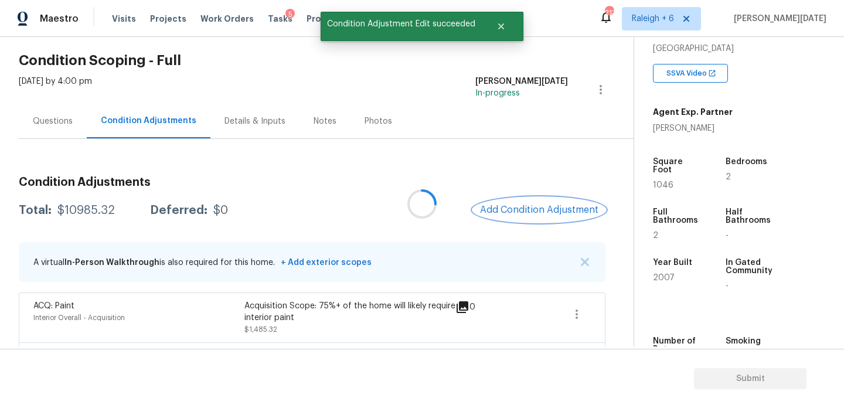
scroll to position [0, 0]
click at [512, 201] on button "Add Condition Adjustment" at bounding box center [539, 210] width 133 height 25
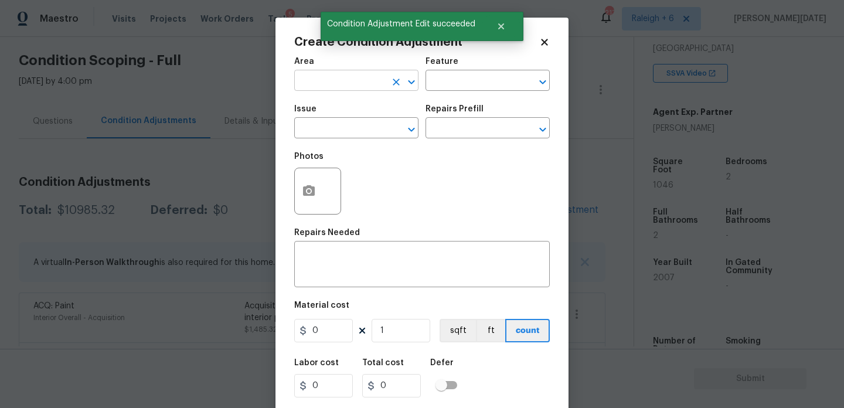
click at [319, 79] on input "text" at bounding box center [339, 82] width 91 height 18
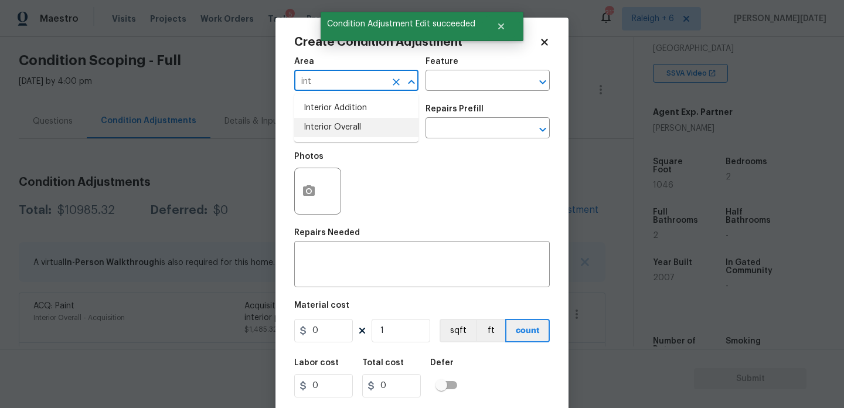
click at [337, 123] on li "Interior Overall" at bounding box center [356, 127] width 124 height 19
type input "Interior Overall"
click at [337, 123] on input "text" at bounding box center [339, 129] width 91 height 18
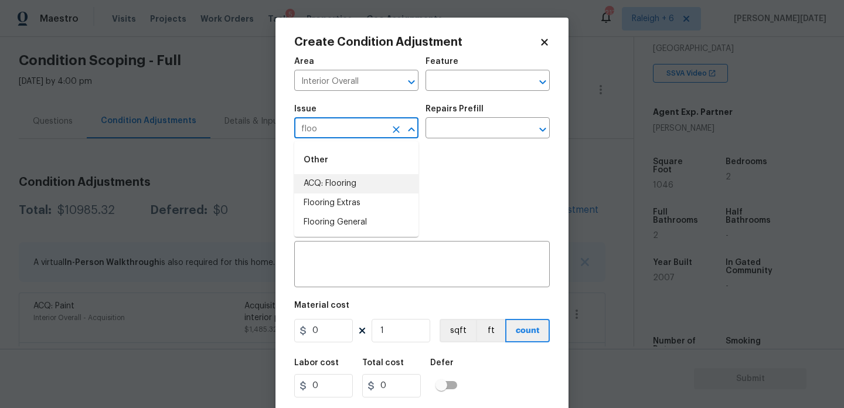
click at [344, 183] on li "ACQ: Flooring" at bounding box center [356, 183] width 124 height 19
type input "ACQ: Flooring"
click at [432, 148] on div "Photos" at bounding box center [422, 183] width 256 height 76
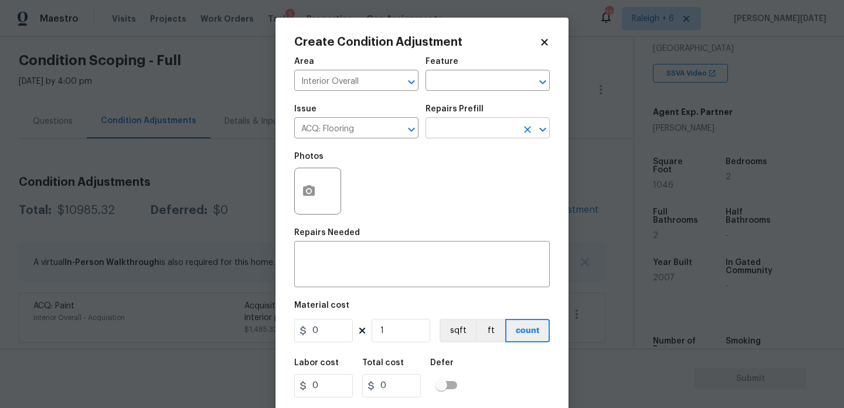
click at [469, 133] on input "text" at bounding box center [471, 129] width 91 height 18
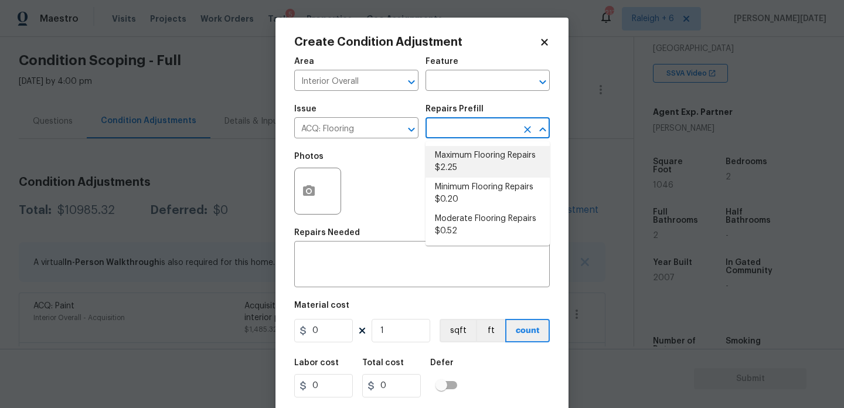
click at [471, 156] on li "Maximum Flooring Repairs $2.25" at bounding box center [488, 162] width 124 height 32
type input "Acquisition"
type textarea "Acquisition Scope: Maximum flooring repairs"
type input "2.25"
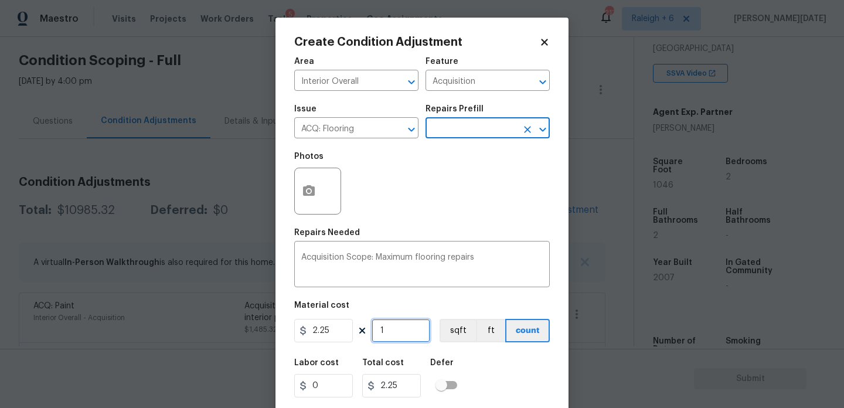
click at [409, 330] on input "1" at bounding box center [401, 330] width 59 height 23
type input "0"
paste input "1046"
type input "1046"
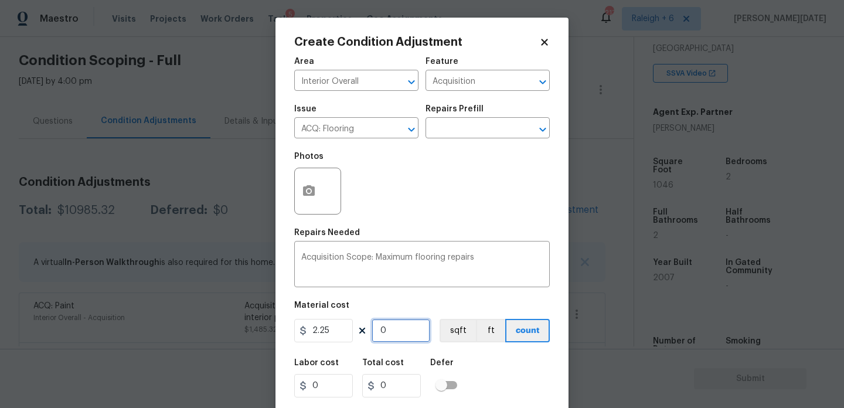
type input "2353.5"
type input "1046"
click at [302, 194] on icon "button" at bounding box center [309, 191] width 14 height 14
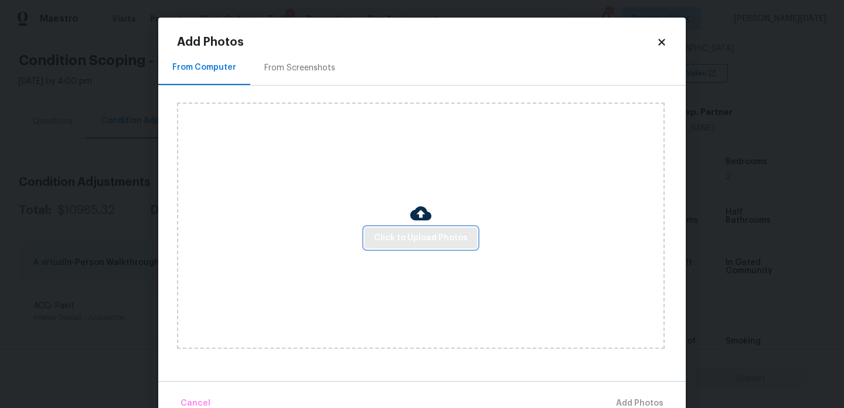
click at [401, 244] on span "Click to Upload Photos" at bounding box center [421, 238] width 94 height 15
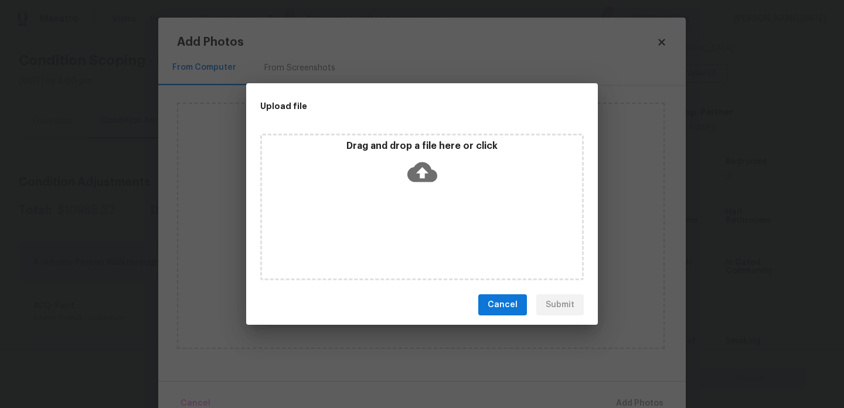
click at [401, 244] on div "Drag and drop a file here or click" at bounding box center [422, 207] width 324 height 147
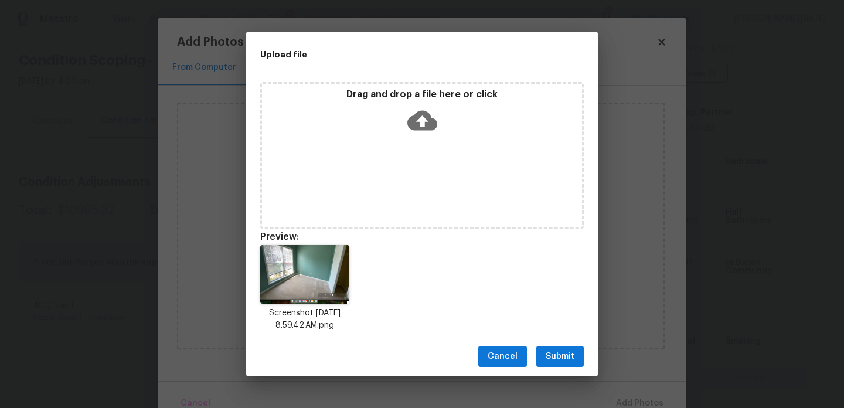
click at [387, 116] on div "Drag and drop a file here or click" at bounding box center [422, 114] width 320 height 50
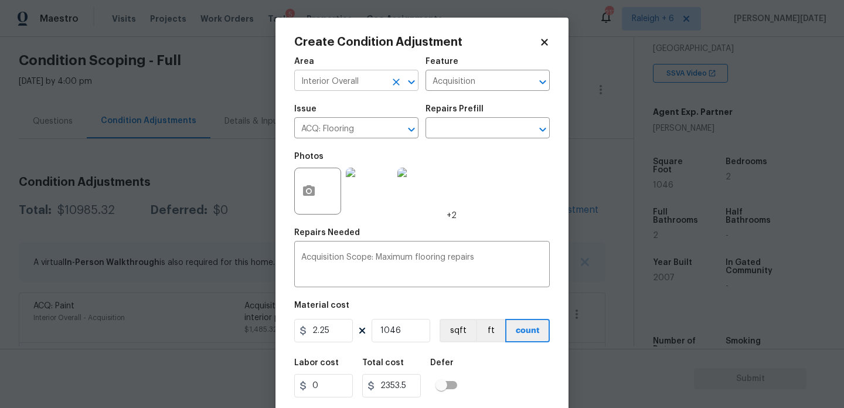
scroll to position [30, 0]
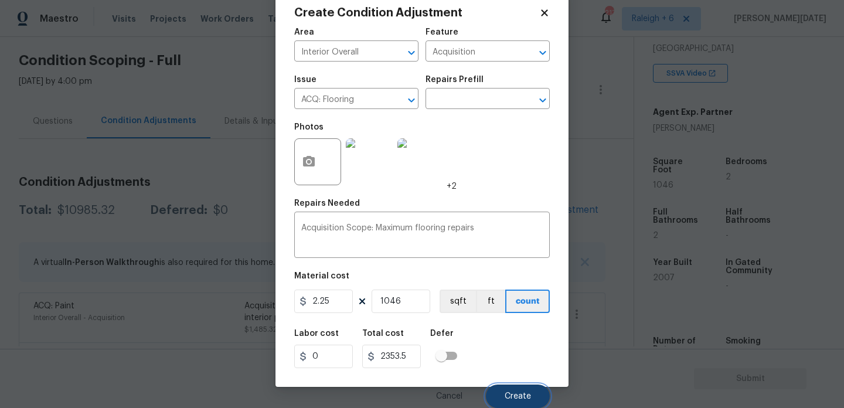
click at [508, 392] on span "Create" at bounding box center [518, 396] width 26 height 9
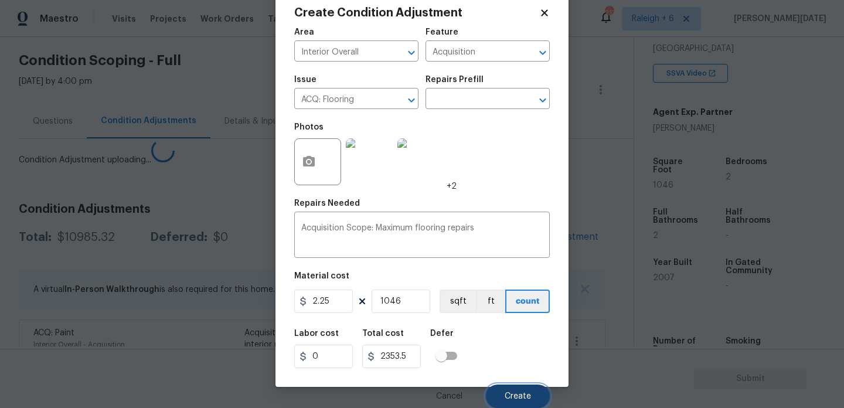
click at [508, 392] on span "Create" at bounding box center [518, 396] width 26 height 9
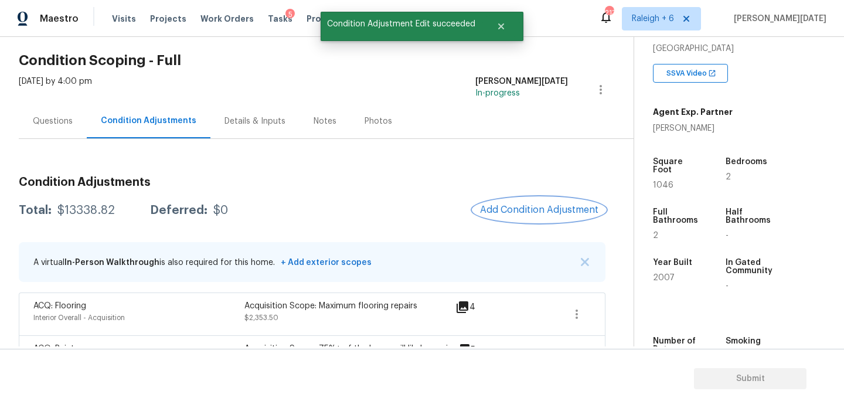
scroll to position [132, 0]
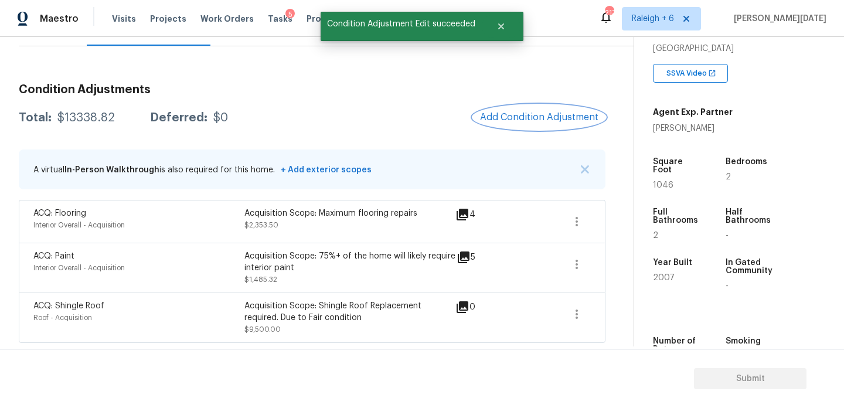
click at [521, 118] on span "Add Condition Adjustment" at bounding box center [539, 117] width 118 height 11
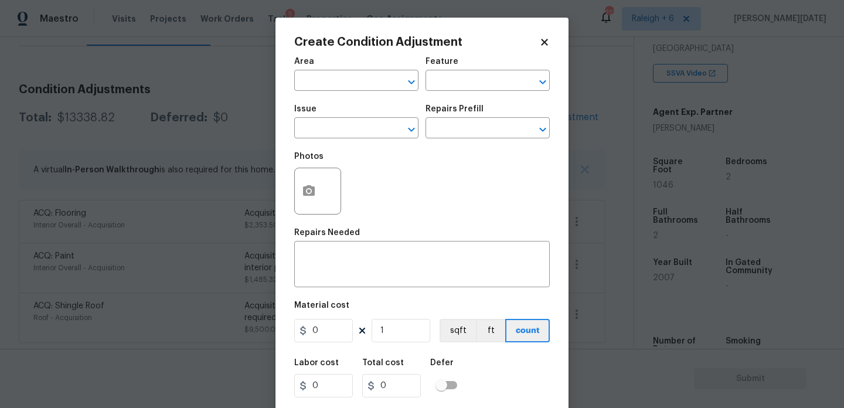
click at [316, 92] on span "Area ​" at bounding box center [356, 73] width 124 height 47
click at [323, 82] on input "text" at bounding box center [339, 82] width 91 height 18
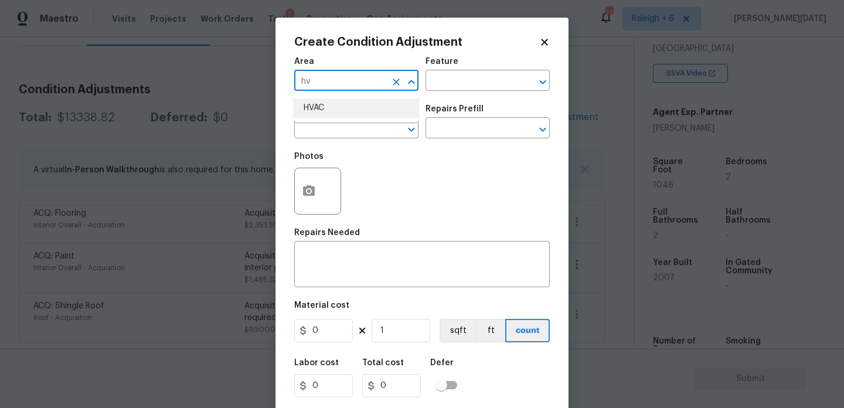
click at [326, 110] on li "HVAC" at bounding box center [356, 108] width 124 height 19
type input "HVAC"
click at [324, 128] on input "text" at bounding box center [339, 129] width 91 height 18
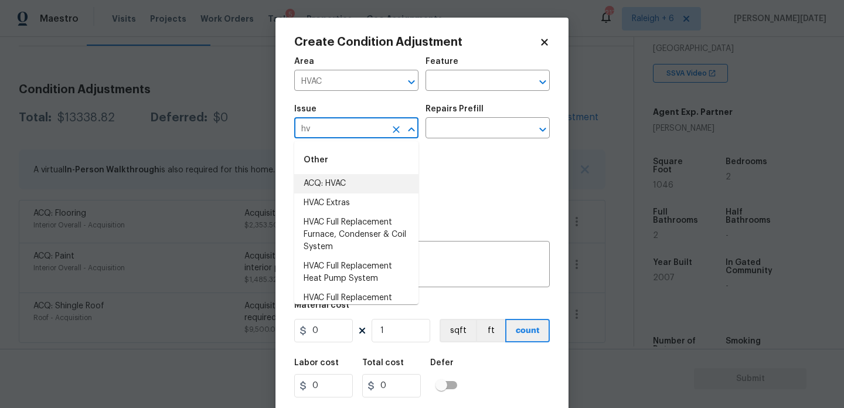
click at [338, 182] on li "ACQ: HVAC" at bounding box center [356, 183] width 124 height 19
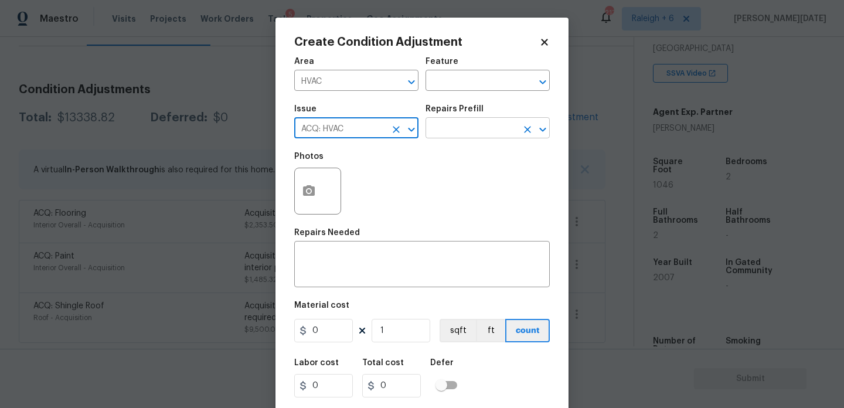
type input "ACQ: HVAC"
click at [456, 132] on input "text" at bounding box center [471, 129] width 91 height 18
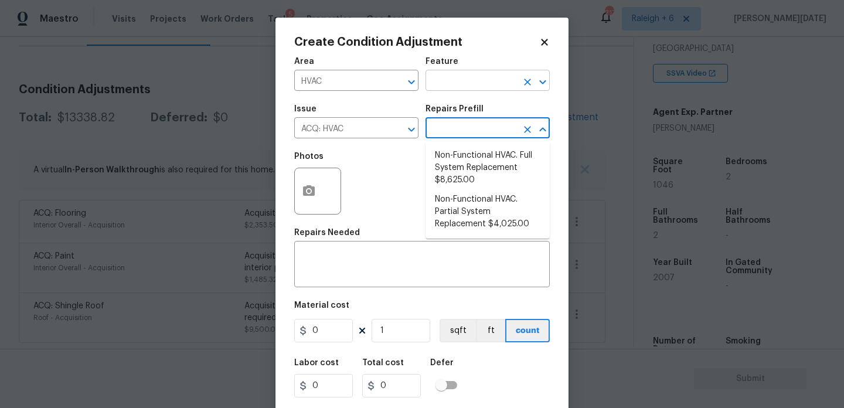
click at [470, 84] on input "text" at bounding box center [471, 82] width 91 height 18
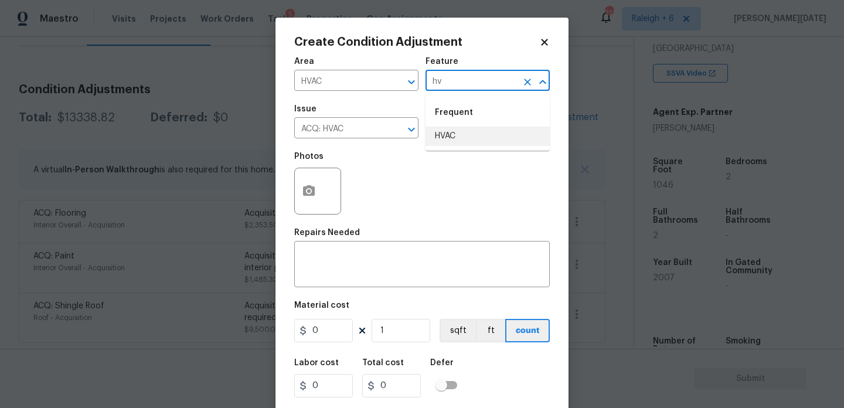
click at [470, 133] on li "HVAC" at bounding box center [488, 136] width 124 height 19
type input "HVAC"
click at [337, 327] on input "0" at bounding box center [323, 330] width 59 height 23
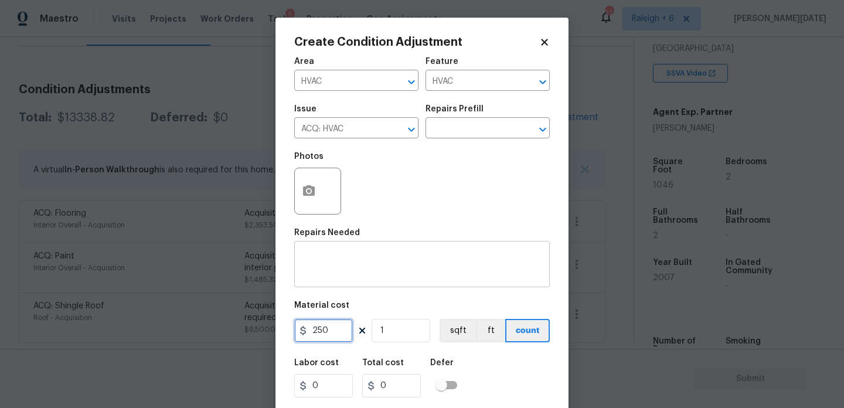
type input "250"
click at [351, 269] on textarea at bounding box center [422, 265] width 242 height 25
type input "250"
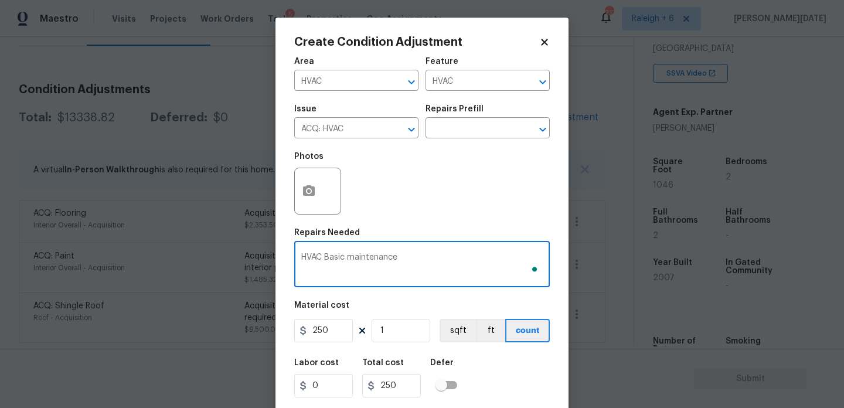
type textarea "HVAC Basic maintenance"
click at [417, 190] on div "Photos" at bounding box center [422, 183] width 256 height 76
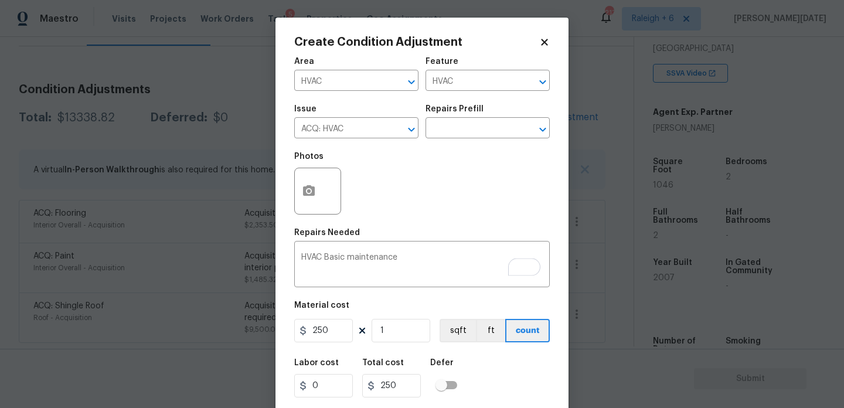
scroll to position [30, 0]
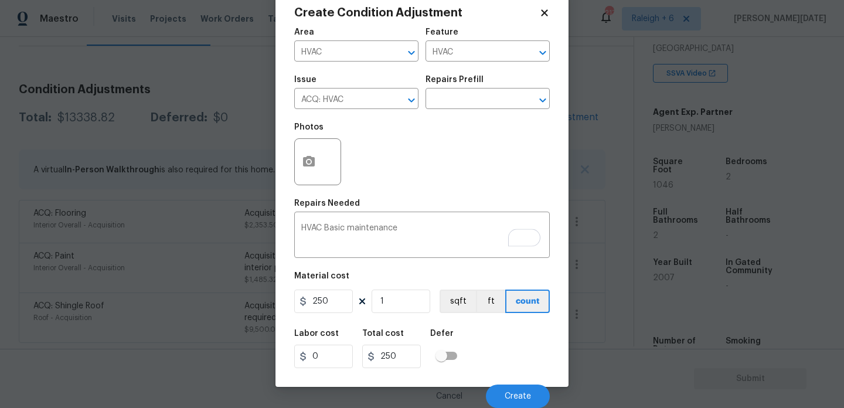
click at [508, 383] on div "Cancel Create" at bounding box center [422, 391] width 256 height 33
click at [506, 394] on span "Create" at bounding box center [518, 396] width 26 height 9
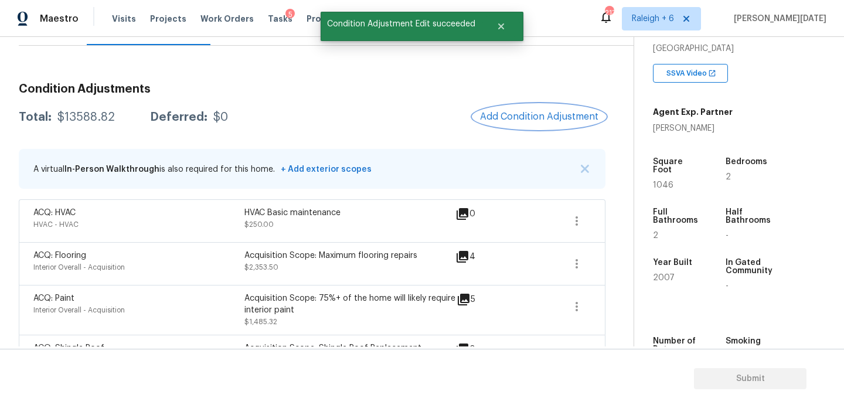
scroll to position [175, 0]
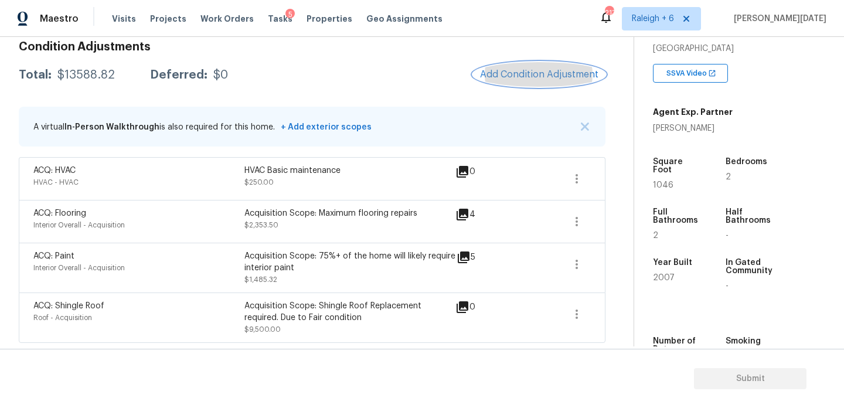
click at [542, 79] on span "Add Condition Adjustment" at bounding box center [539, 74] width 118 height 11
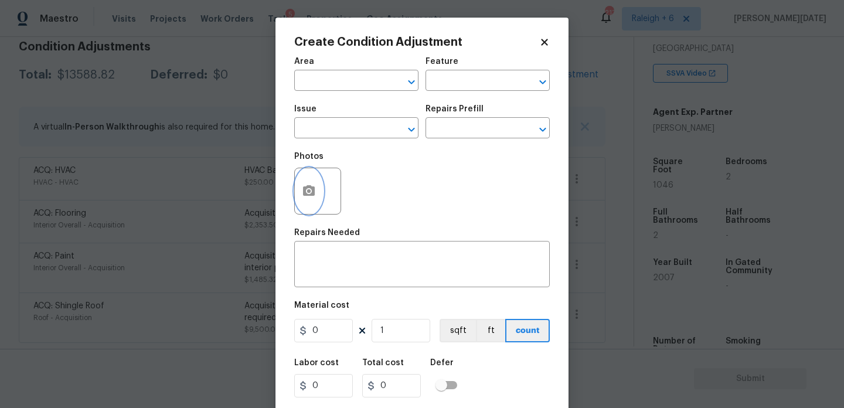
click at [303, 208] on button "button" at bounding box center [309, 191] width 28 height 46
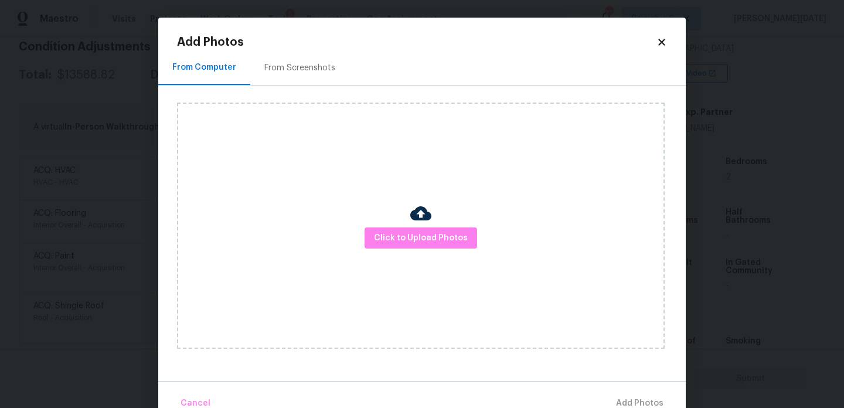
click at [310, 70] on div "From Screenshots" at bounding box center [299, 68] width 71 height 12
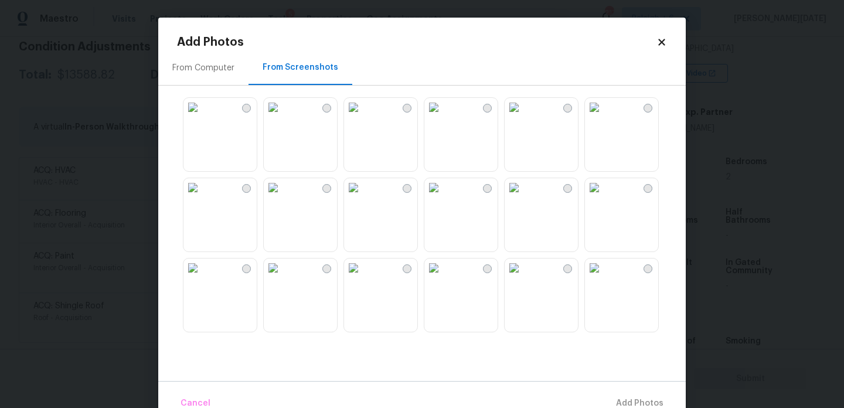
click at [202, 197] on img at bounding box center [193, 187] width 19 height 19
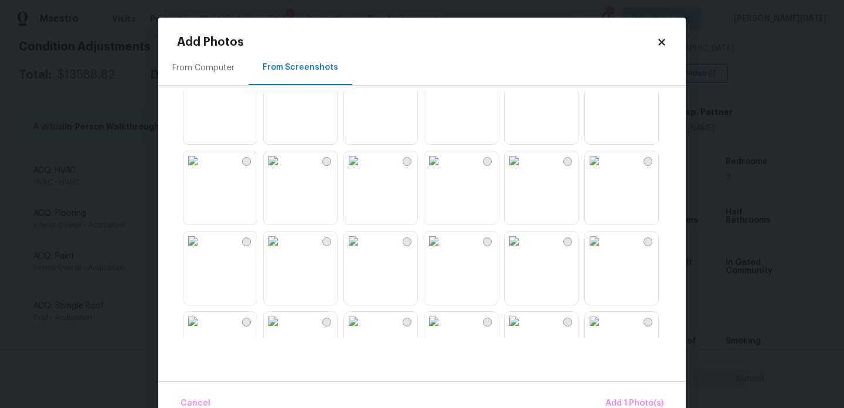
scroll to position [212, 0]
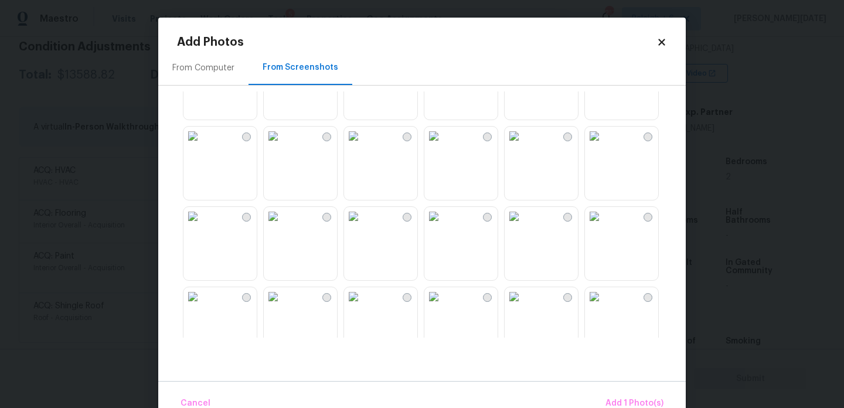
click at [305, 121] on div at bounding box center [431, 214] width 509 height 246
click at [283, 145] on img at bounding box center [273, 136] width 19 height 19
click at [626, 392] on button "Add 2 Photo(s)" at bounding box center [633, 403] width 69 height 25
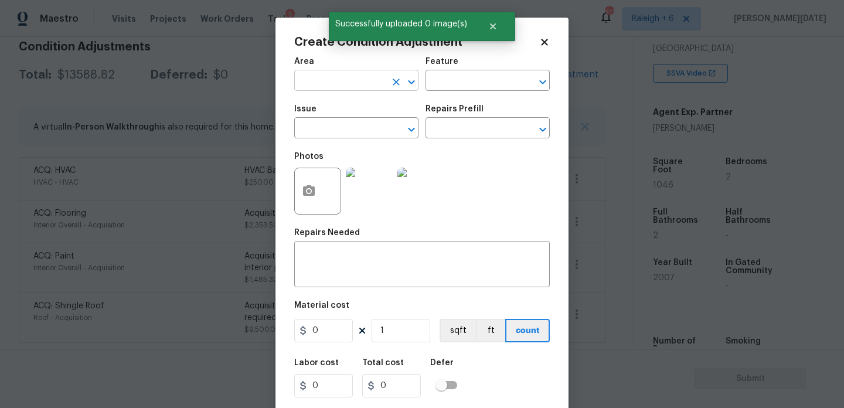
click at [342, 83] on input "text" at bounding box center [339, 82] width 91 height 18
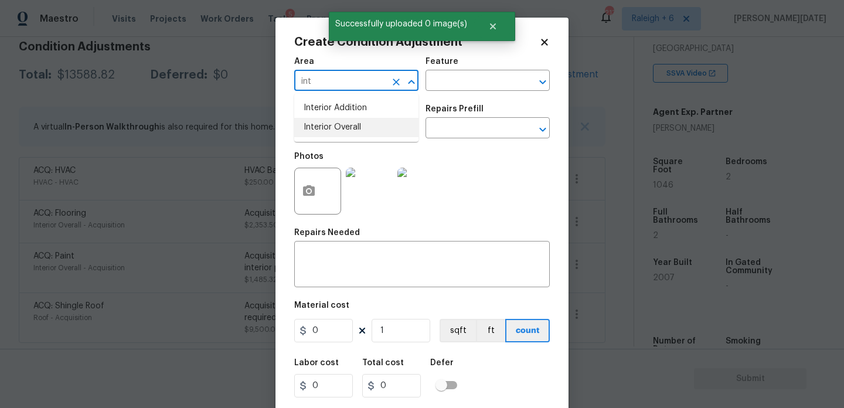
click at [359, 130] on li "Interior Overall" at bounding box center [356, 127] width 124 height 19
type input "Interior Overall"
click at [359, 130] on input "text" at bounding box center [339, 129] width 91 height 18
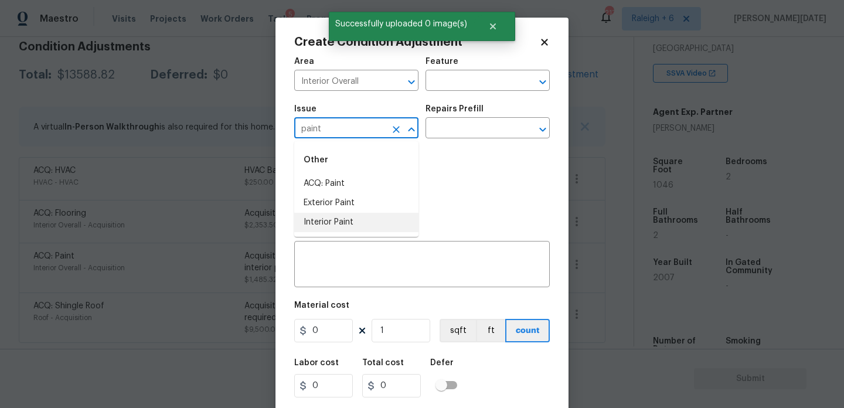
click at [358, 218] on li "Interior Paint" at bounding box center [356, 222] width 124 height 19
type input "Interior Paint"
click at [449, 139] on div "Issue Interior Paint ​ Repairs Prefill ​" at bounding box center [422, 121] width 256 height 47
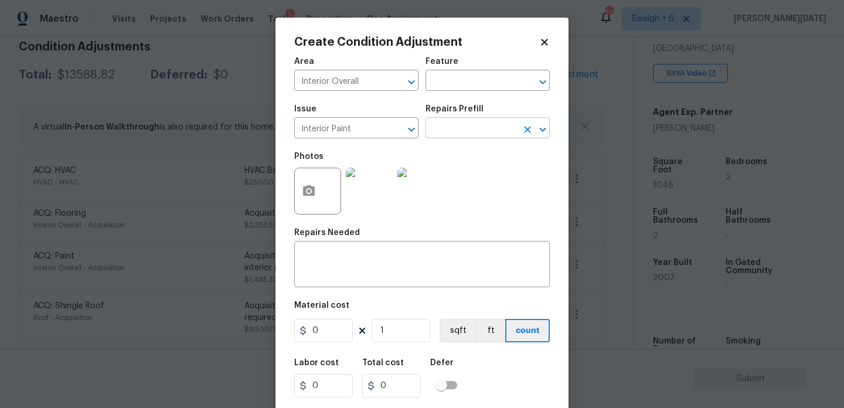
click at [452, 130] on input "text" at bounding box center [471, 129] width 91 height 18
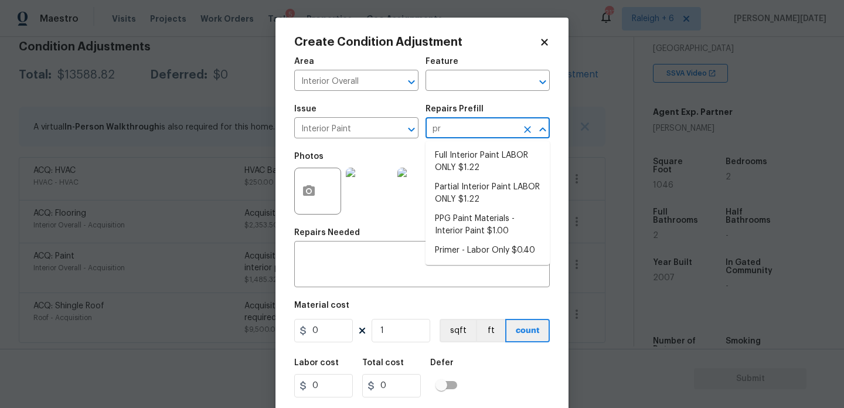
type input "pri"
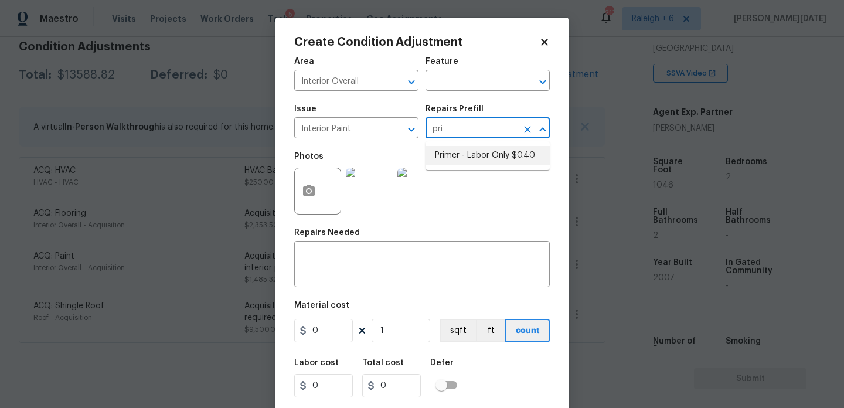
click at [471, 155] on li "Primer - Labor Only $0.40" at bounding box center [488, 155] width 124 height 19
type input "Overall Paint"
type textarea "Interior primer - PRIMER PROVIDED BY OPENDOOR - All nails, screws, drywall anch…"
type input "0.4"
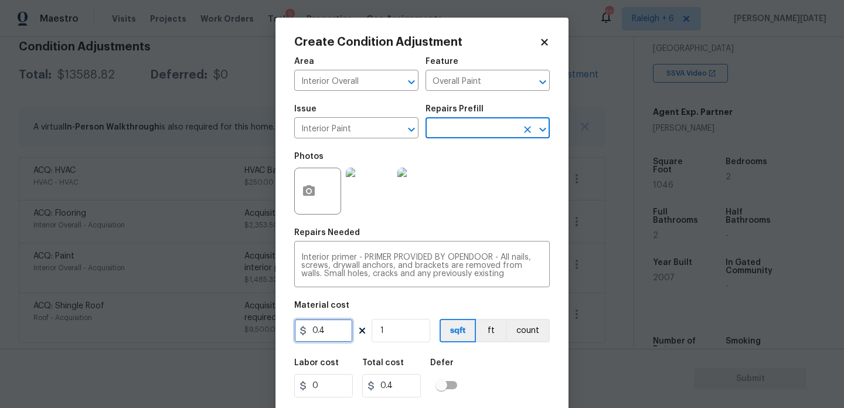
drag, startPoint x: 334, startPoint y: 333, endPoint x: 259, endPoint y: 333, distance: 75.6
click at [259, 333] on div "Create Condition Adjustment Area Interior Overall ​ Feature Overall Paint ​ Iss…" at bounding box center [422, 204] width 844 height 408
type input "500"
click at [495, 229] on div "Repairs Needed" at bounding box center [422, 236] width 256 height 15
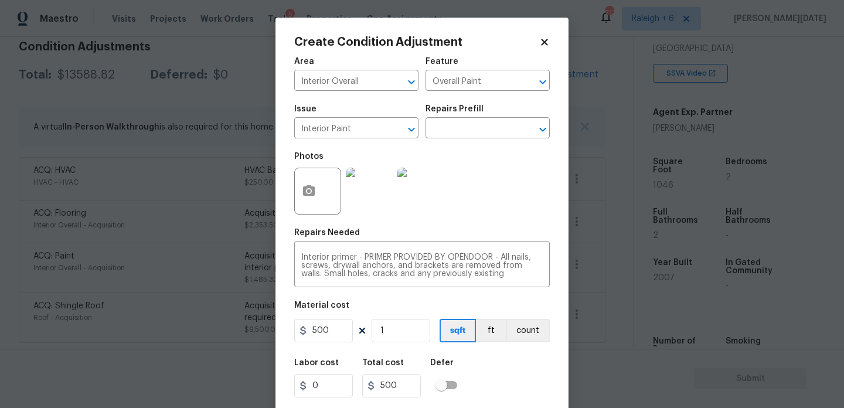
scroll to position [30, 0]
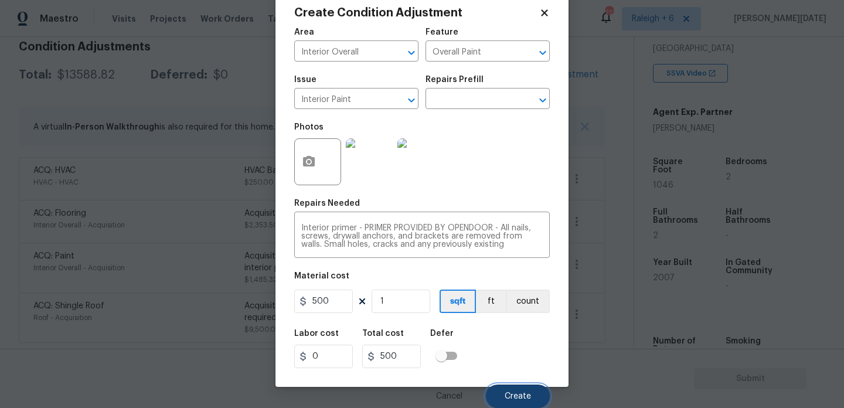
click at [522, 405] on button "Create" at bounding box center [518, 396] width 64 height 23
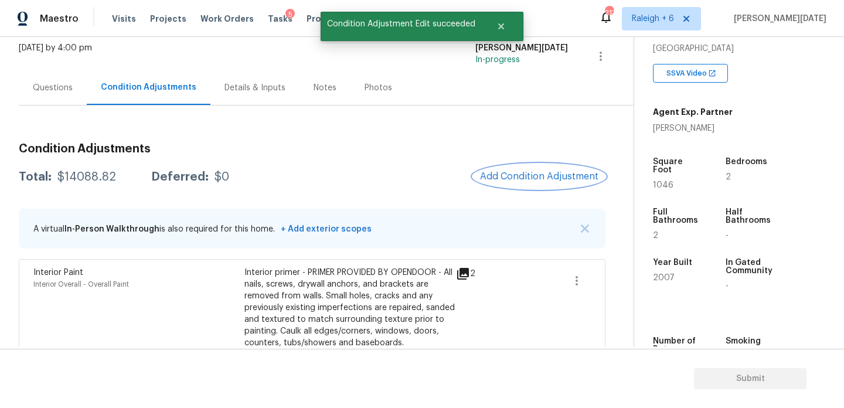
scroll to position [53, 0]
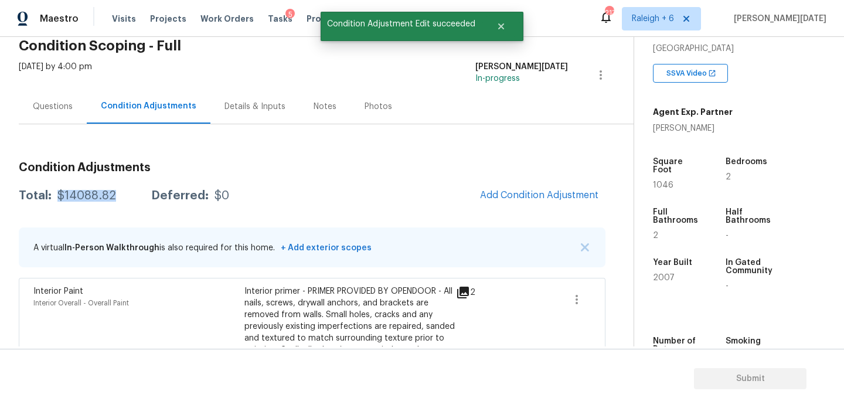
drag, startPoint x: 57, startPoint y: 194, endPoint x: 117, endPoint y: 195, distance: 59.8
click at [117, 195] on div "Total: $14088.82 Deferred: $0" at bounding box center [124, 196] width 211 height 12
copy div "$14088.82"
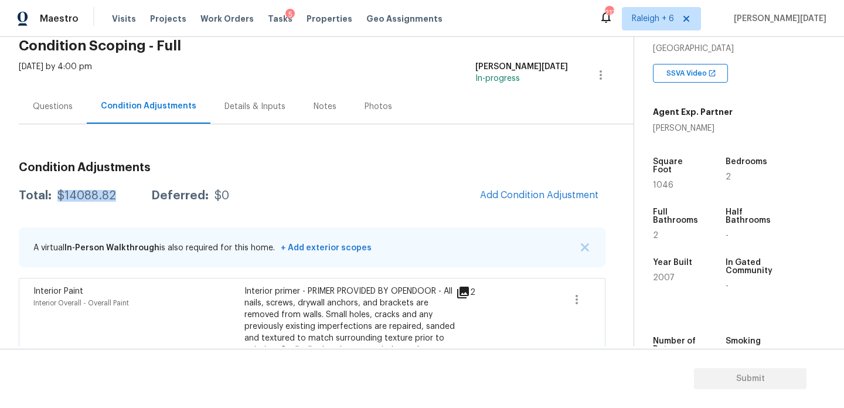
click at [56, 106] on div "Questions" at bounding box center [53, 107] width 40 height 12
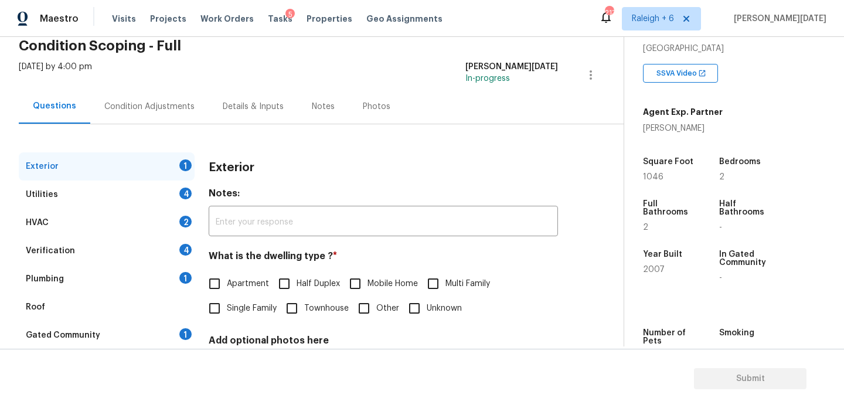
scroll to position [157, 0]
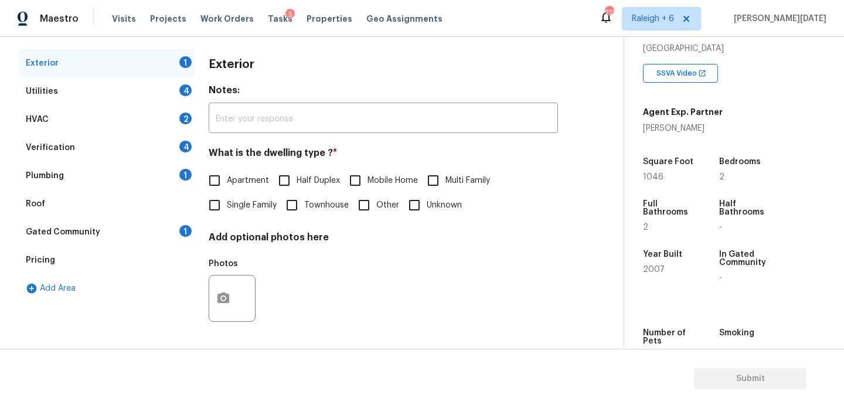
click at [301, 212] on input "Townhouse" at bounding box center [292, 205] width 25 height 25
checkbox input "true"
click at [161, 89] on div "Utilities 4" at bounding box center [107, 91] width 176 height 28
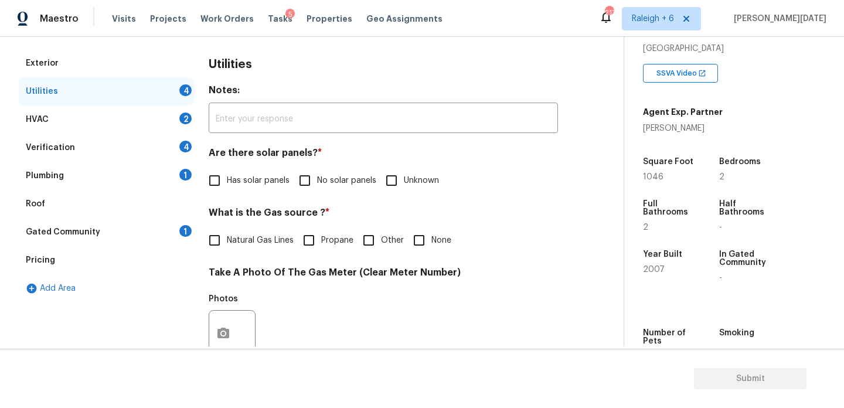
click at [313, 175] on input "No solar panels" at bounding box center [305, 180] width 25 height 25
checkbox input "true"
click at [423, 240] on input "None" at bounding box center [419, 240] width 25 height 25
checkbox input "true"
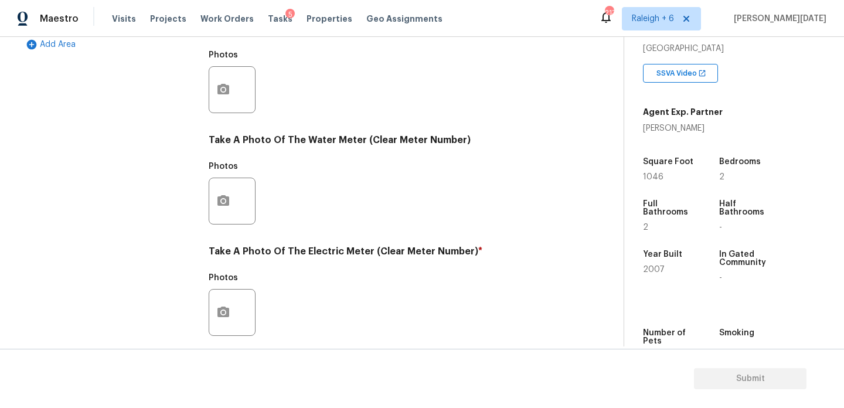
scroll to position [474, 0]
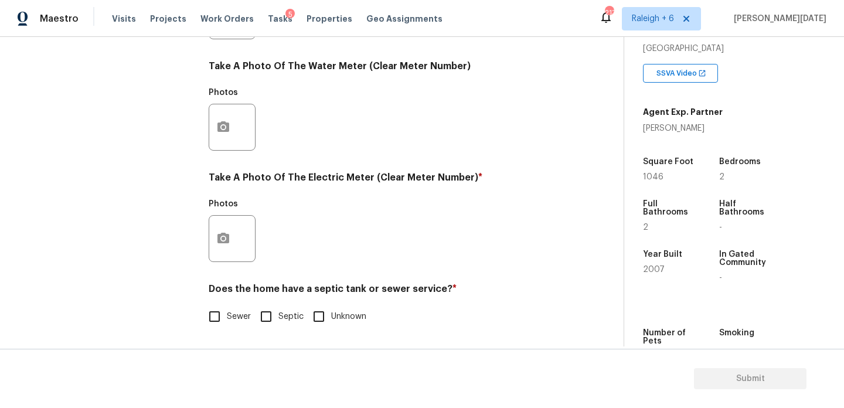
click at [205, 243] on div "Exterior Utilities 2 HVAC 2 Verification 4 Plumbing 1 Roof Gated Community 1 Pr…" at bounding box center [307, 37] width 577 height 612
click at [217, 239] on icon "button" at bounding box center [223, 239] width 14 height 14
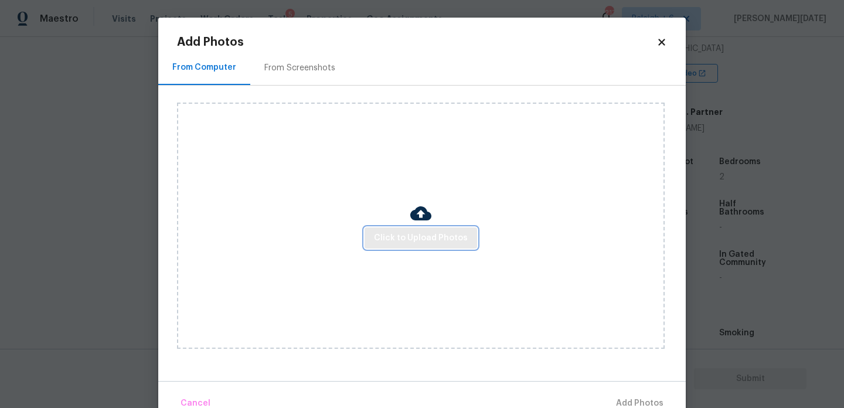
click at [432, 240] on span "Click to Upload Photos" at bounding box center [421, 238] width 94 height 15
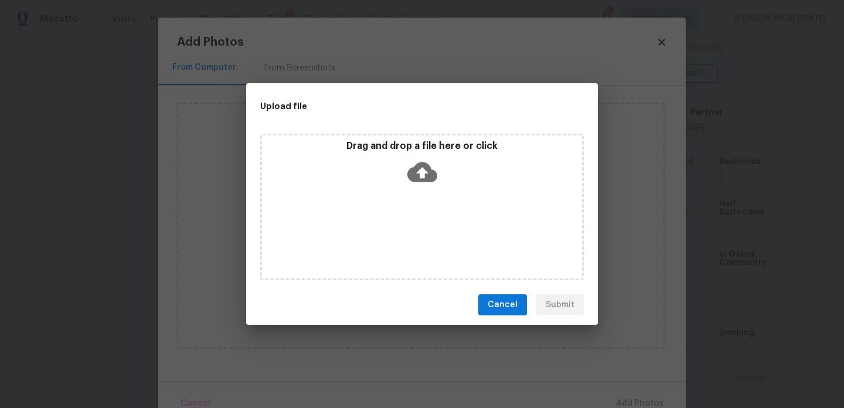
click at [432, 240] on div "Drag and drop a file here or click" at bounding box center [422, 207] width 324 height 147
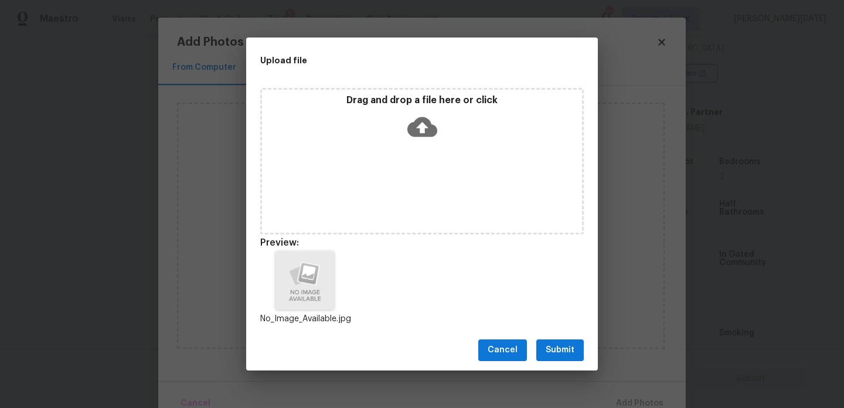
click at [555, 349] on span "Submit" at bounding box center [560, 350] width 29 height 15
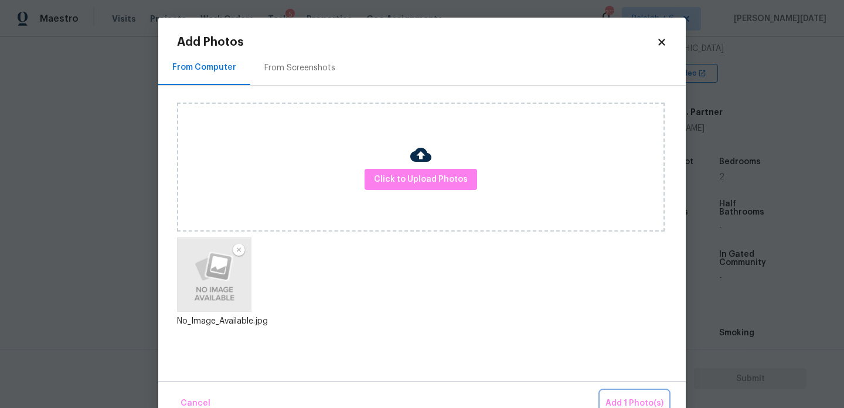
click at [636, 402] on span "Add 1 Photo(s)" at bounding box center [635, 403] width 58 height 15
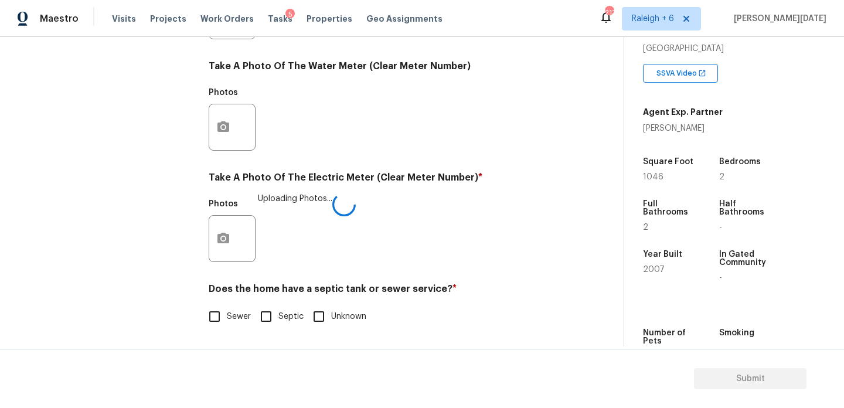
click at [235, 317] on span "Sewer" at bounding box center [239, 317] width 24 height 12
click at [227, 317] on input "Sewer" at bounding box center [214, 316] width 25 height 25
checkbox input "true"
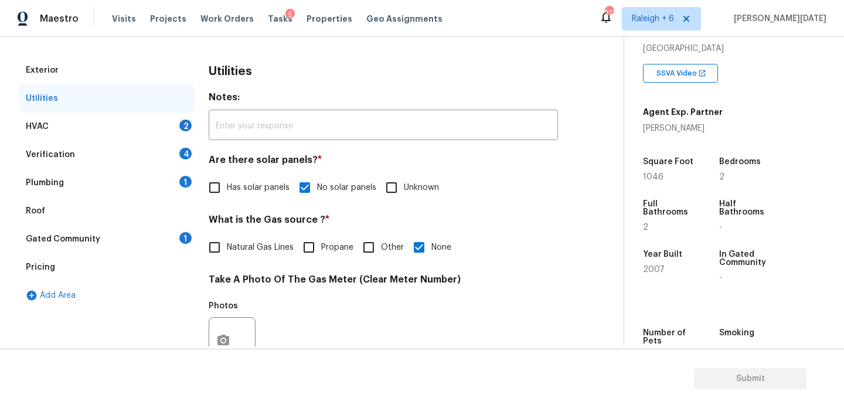
scroll to position [146, 0]
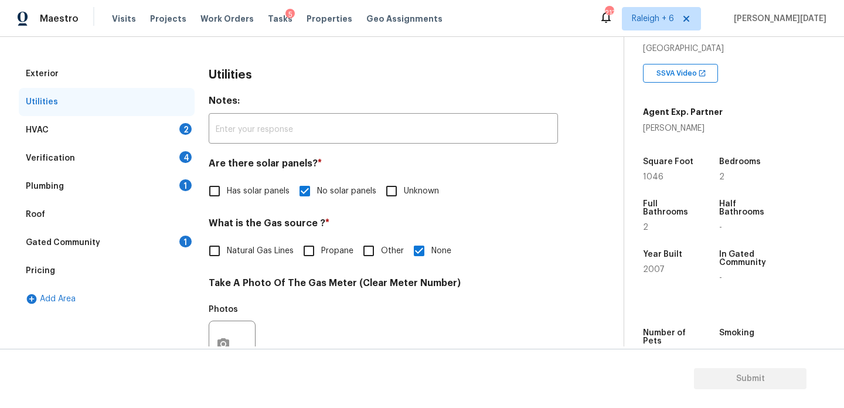
click at [174, 128] on div "HVAC 2" at bounding box center [107, 130] width 176 height 28
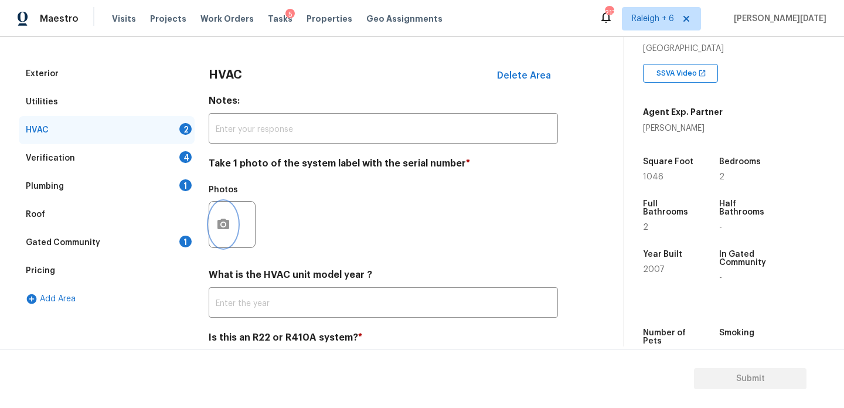
click at [215, 226] on button "button" at bounding box center [223, 225] width 28 height 46
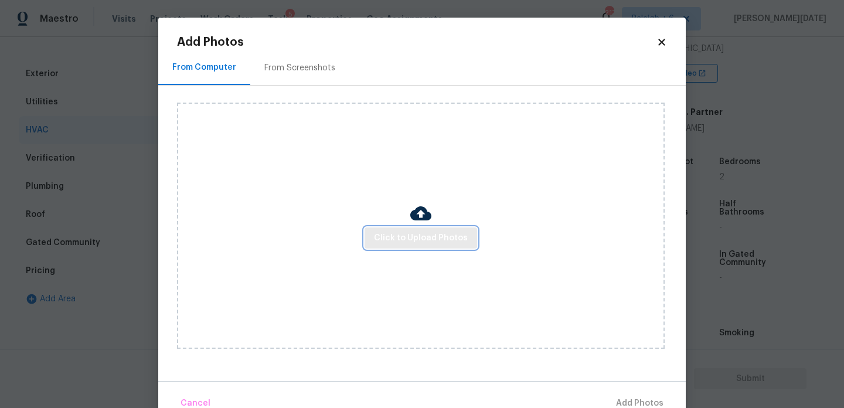
click at [397, 240] on span "Click to Upload Photos" at bounding box center [421, 238] width 94 height 15
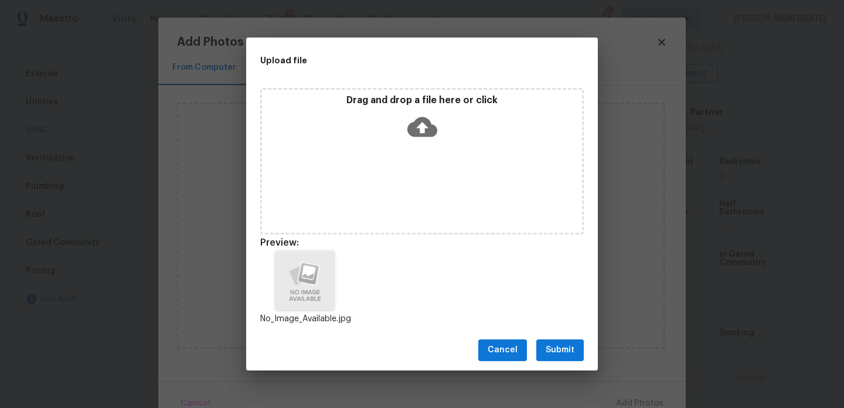
scroll to position [9, 0]
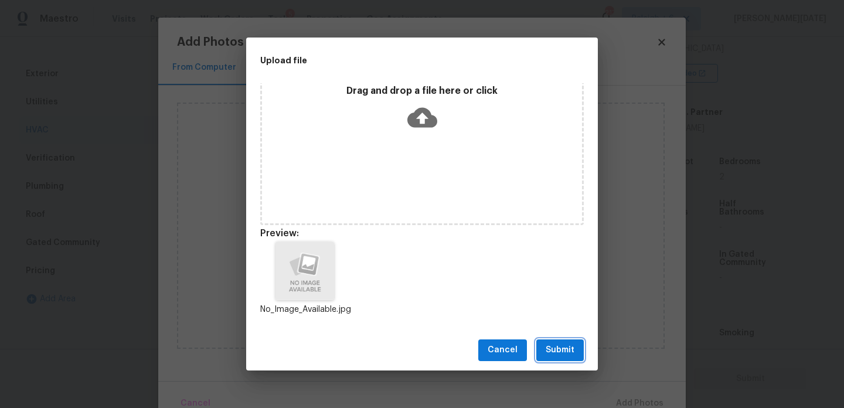
click at [568, 355] on span "Submit" at bounding box center [560, 350] width 29 height 15
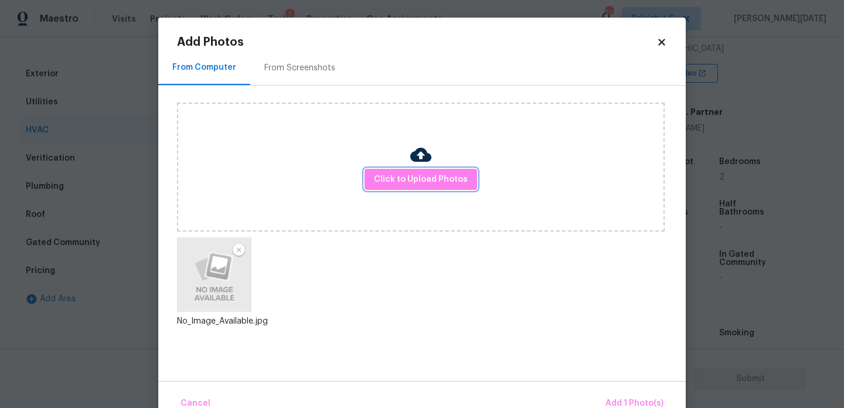
scroll to position [26, 0]
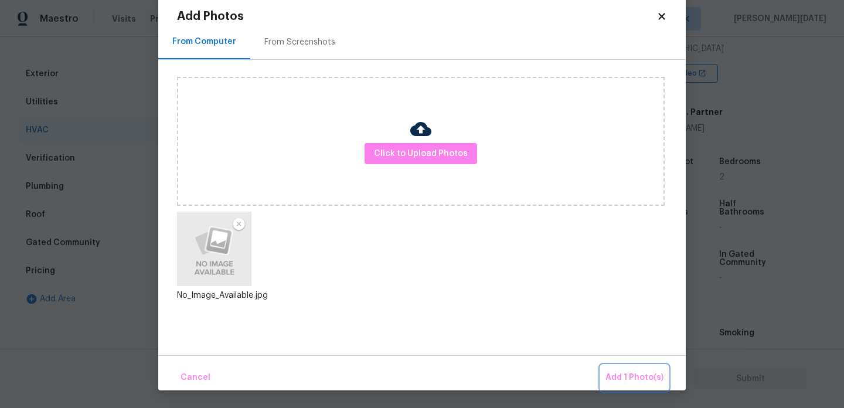
click at [623, 383] on span "Add 1 Photo(s)" at bounding box center [635, 378] width 58 height 15
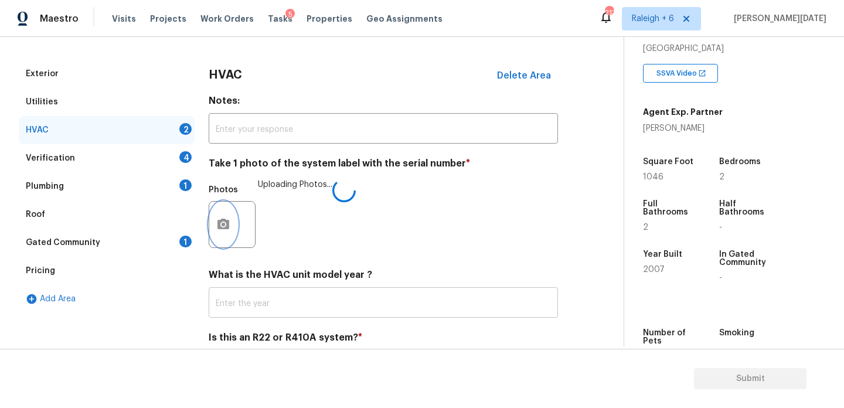
scroll to position [195, 0]
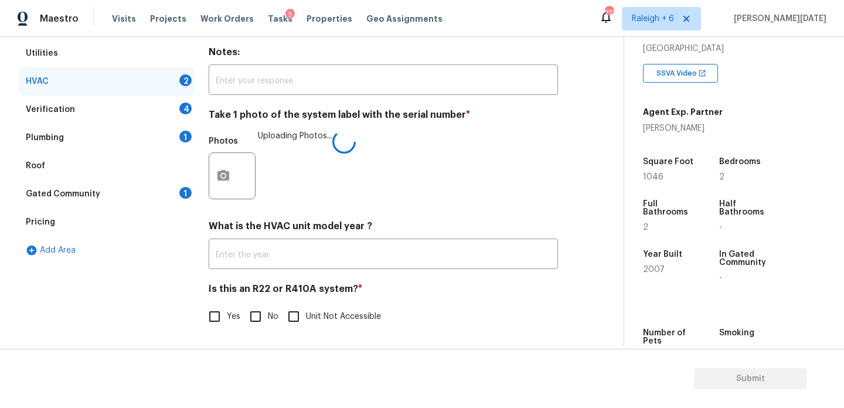
click at [256, 320] on input "No" at bounding box center [255, 316] width 25 height 25
checkbox input "true"
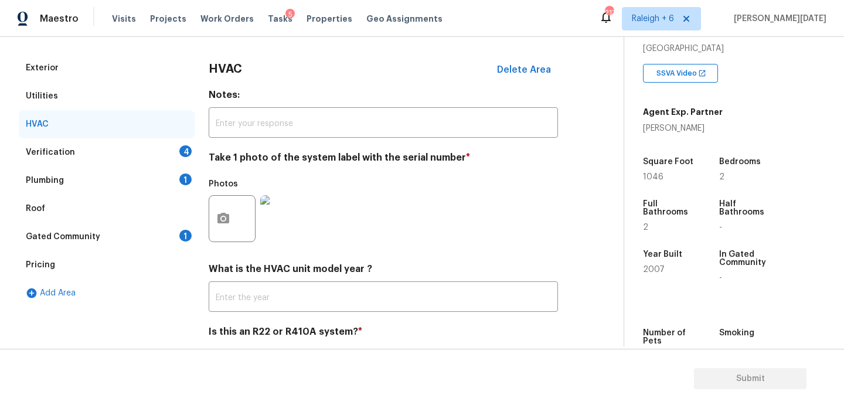
click at [186, 151] on div "4" at bounding box center [185, 151] width 12 height 12
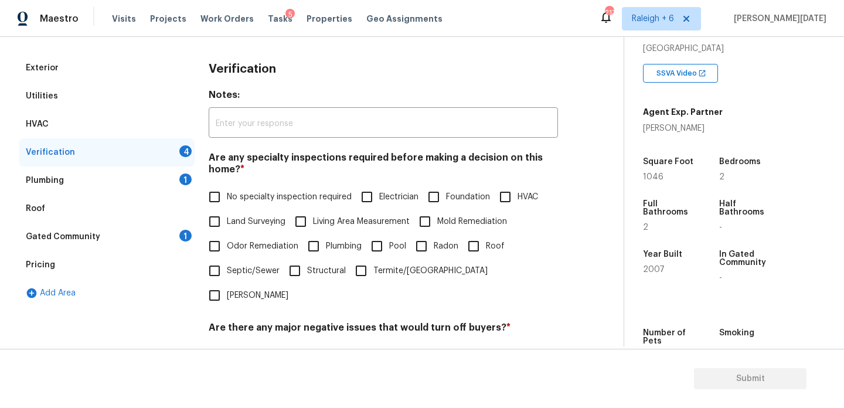
click at [221, 196] on input "No specialty inspection required" at bounding box center [214, 197] width 25 height 25
checkbox input "true"
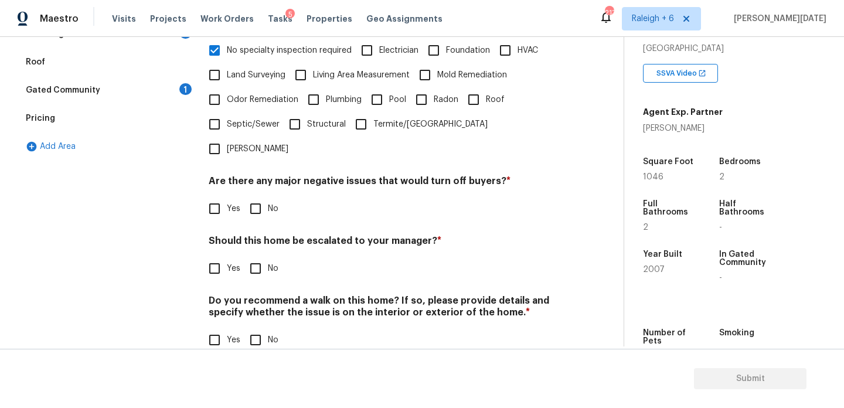
scroll to position [297, 0]
click at [248, 198] on input "No" at bounding box center [255, 210] width 25 height 25
checkbox input "true"
click at [253, 329] on input "No" at bounding box center [255, 341] width 25 height 25
checkbox input "true"
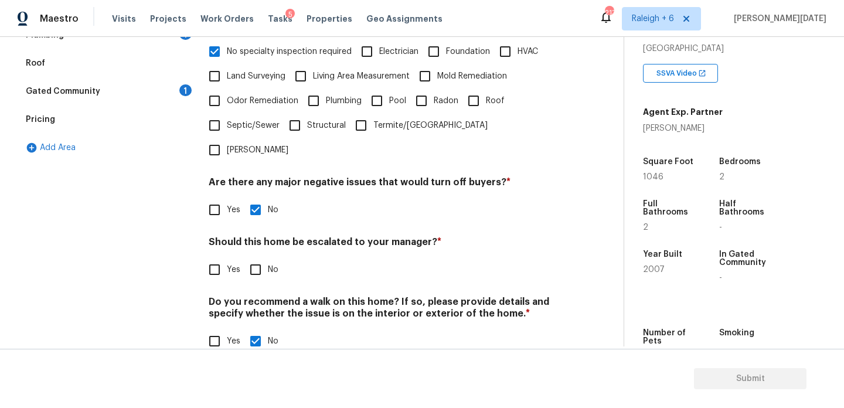
click at [212, 259] on div "Verification Notes: ​ Are any specialty inspections required before making a de…" at bounding box center [383, 138] width 349 height 459
click at [217, 257] on input "Yes" at bounding box center [214, 269] width 25 height 25
checkbox input "true"
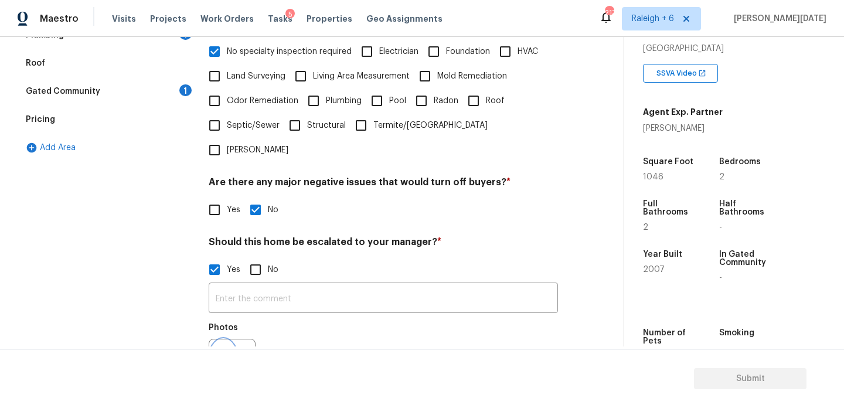
click at [222, 357] on icon "button" at bounding box center [224, 362] width 12 height 11
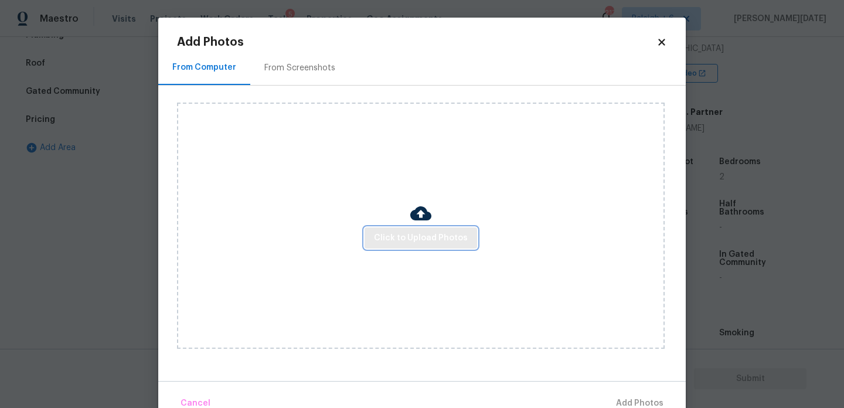
click at [405, 235] on span "Click to Upload Photos" at bounding box center [421, 238] width 94 height 15
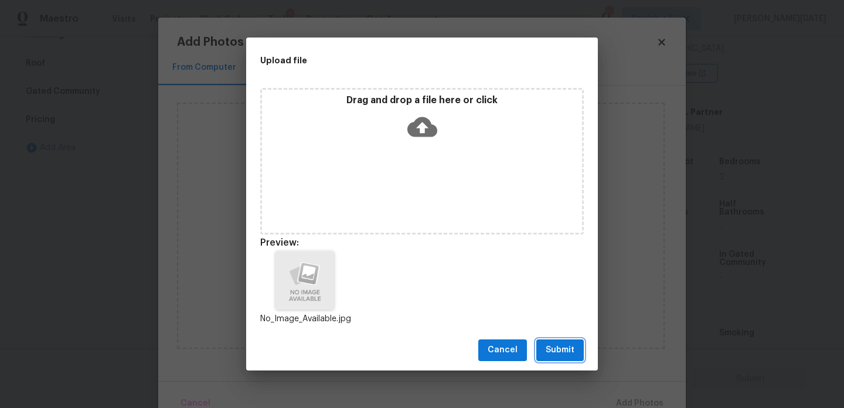
click at [539, 344] on button "Submit" at bounding box center [560, 351] width 47 height 22
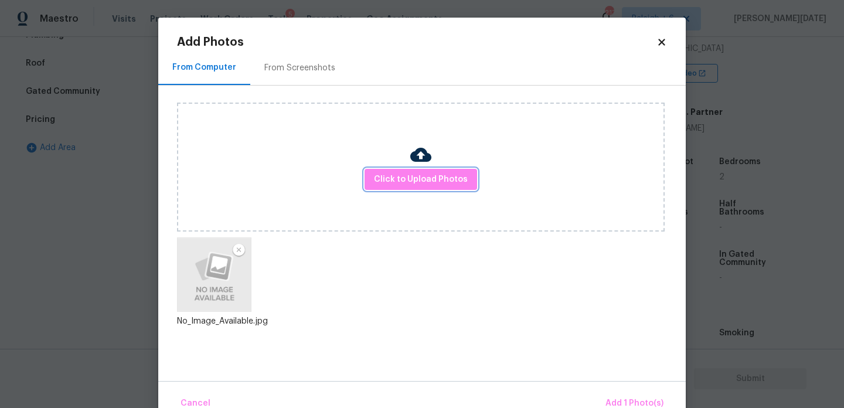
scroll to position [26, 0]
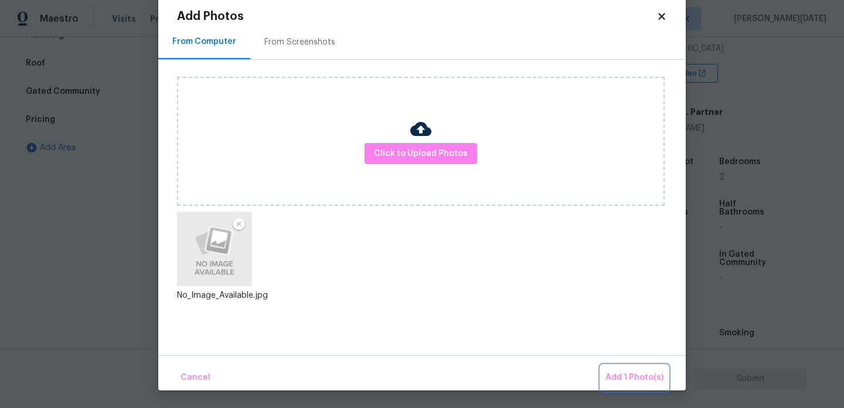
click at [615, 379] on span "Add 1 Photo(s)" at bounding box center [635, 378] width 58 height 15
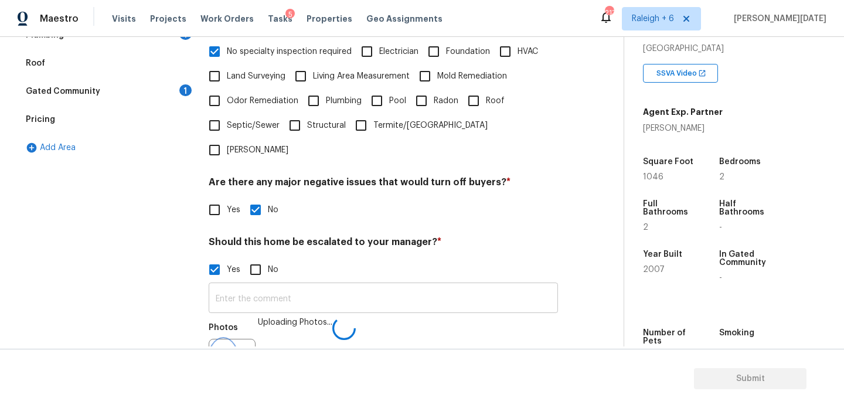
scroll to position [0, 0]
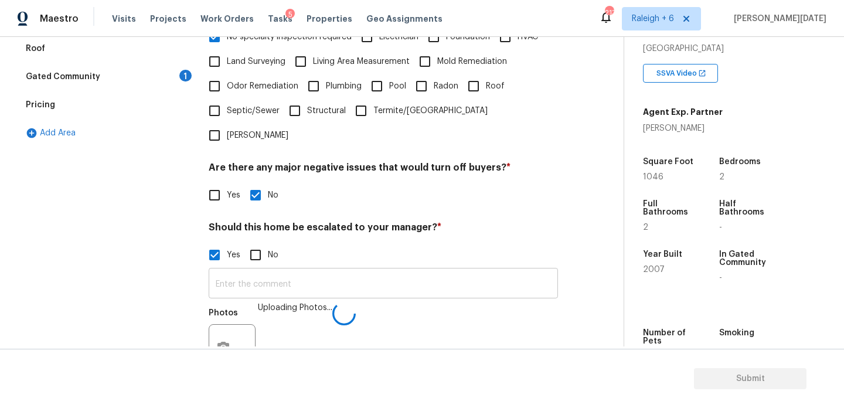
click at [308, 271] on input "text" at bounding box center [383, 285] width 349 height 28
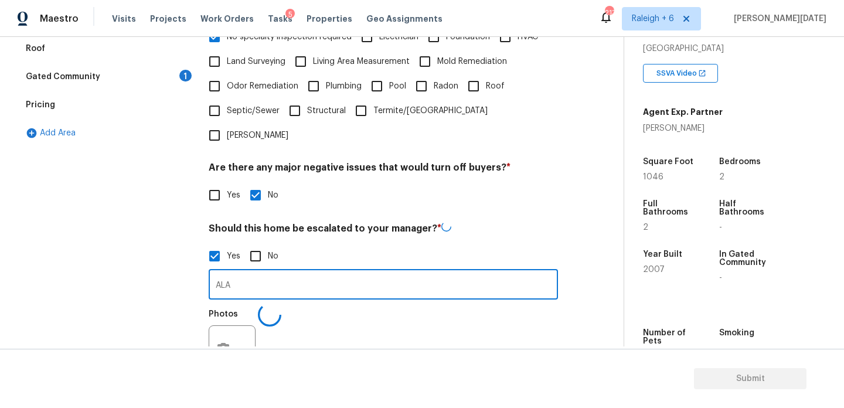
type input "ALA"
click at [472, 244] on div "Yes No" at bounding box center [383, 256] width 349 height 25
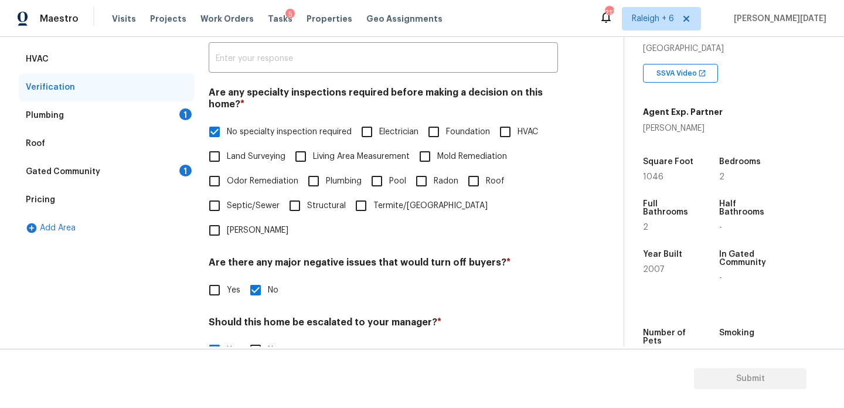
click at [194, 114] on div "Plumbing 1" at bounding box center [107, 115] width 176 height 28
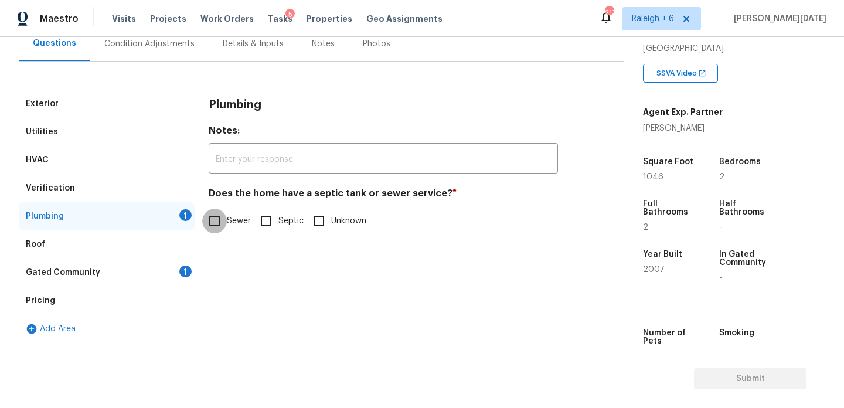
click at [222, 218] on input "Sewer" at bounding box center [214, 221] width 25 height 25
checkbox input "true"
click at [175, 263] on div "Gated Community 1" at bounding box center [107, 273] width 176 height 28
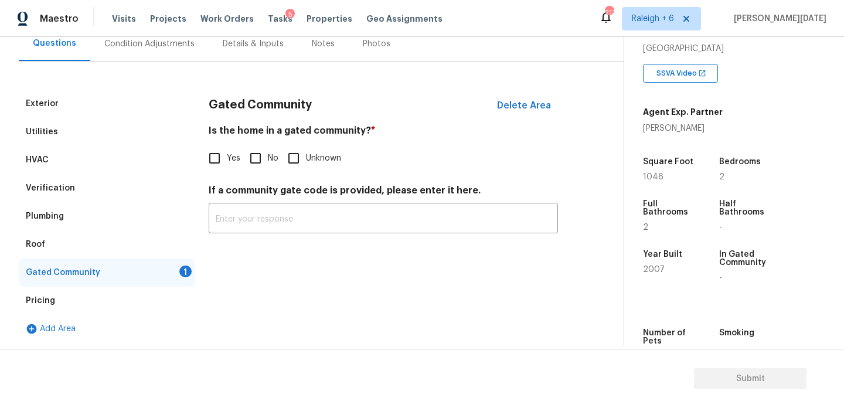
click at [256, 162] on input "No" at bounding box center [255, 158] width 25 height 25
checkbox input "true"
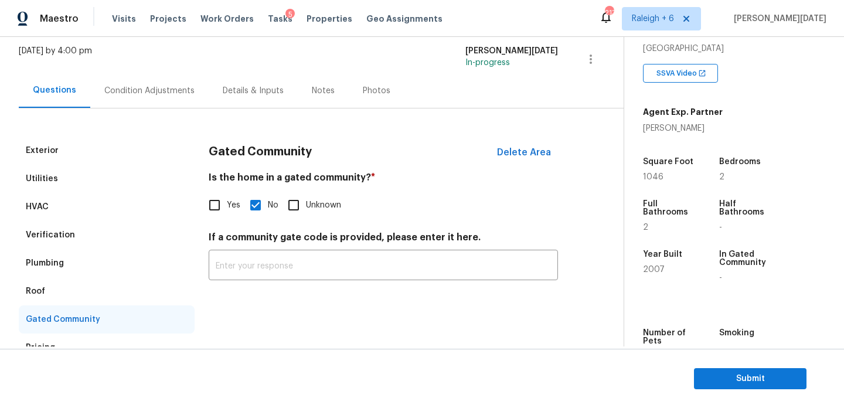
scroll to position [66, 0]
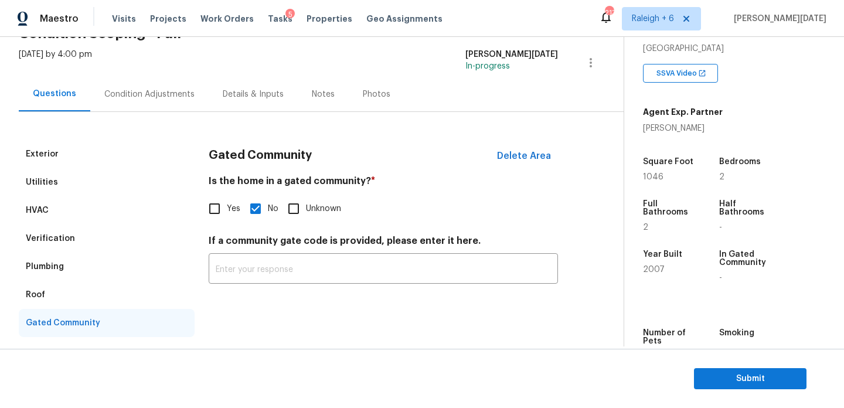
click at [149, 91] on div "Condition Adjustments" at bounding box center [149, 95] width 90 height 12
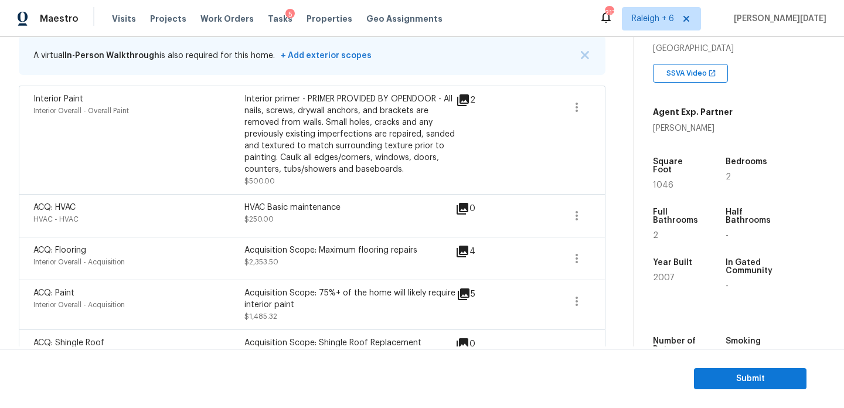
scroll to position [283, 0]
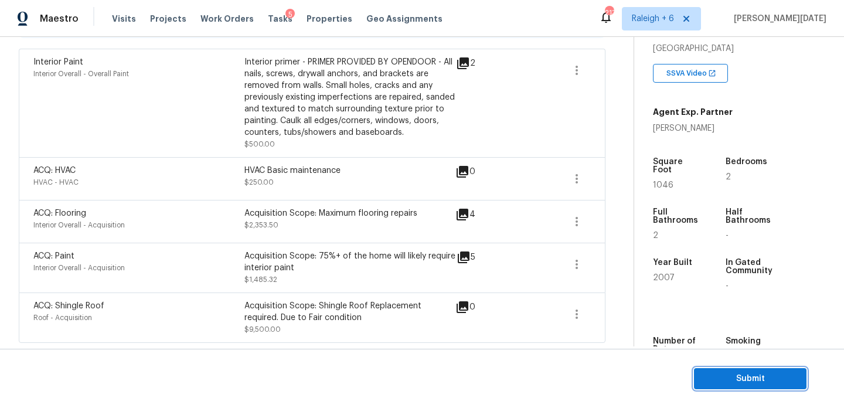
click at [711, 374] on span "Submit" at bounding box center [751, 379] width 94 height 15
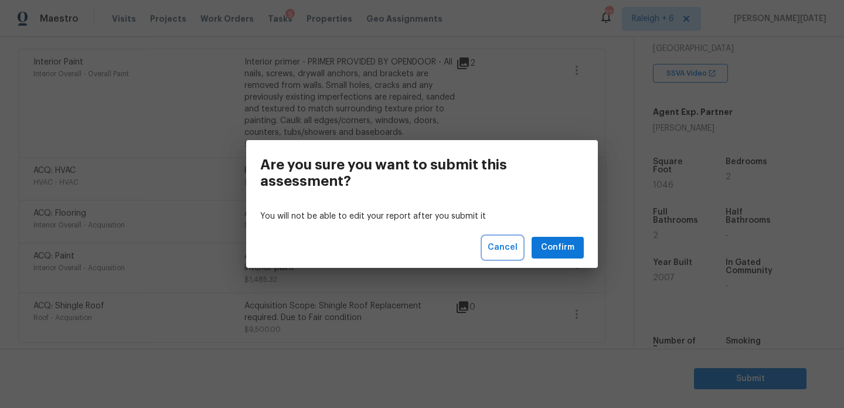
click at [495, 244] on span "Cancel" at bounding box center [503, 247] width 30 height 15
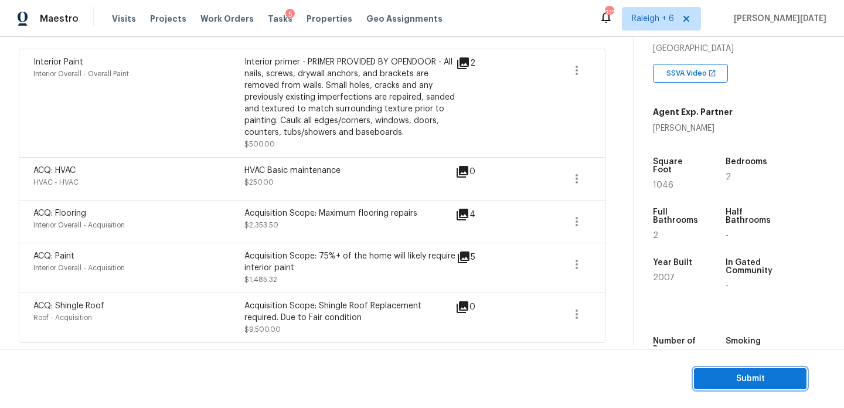
click at [732, 378] on span "Submit" at bounding box center [751, 379] width 94 height 15
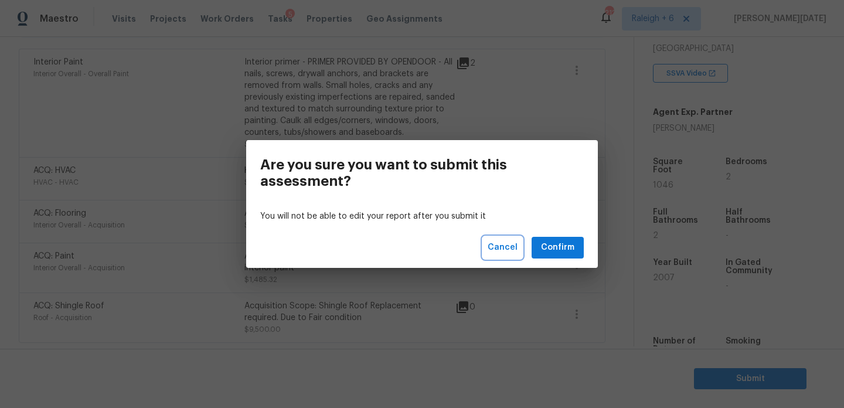
click at [503, 242] on span "Cancel" at bounding box center [503, 247] width 30 height 15
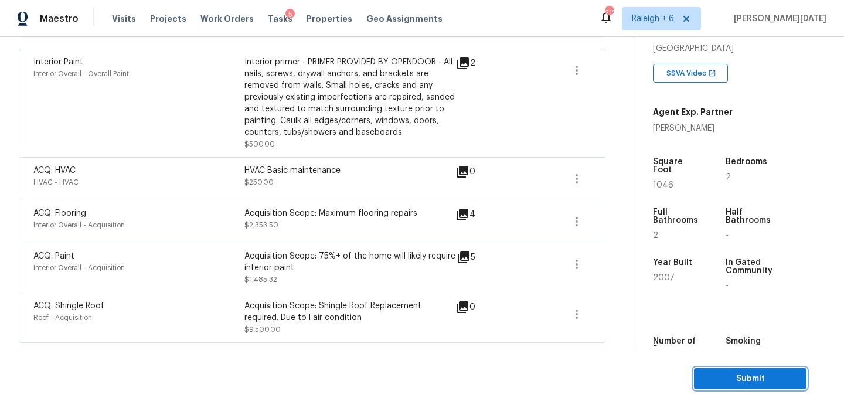
click at [710, 369] on button "Submit" at bounding box center [750, 379] width 113 height 22
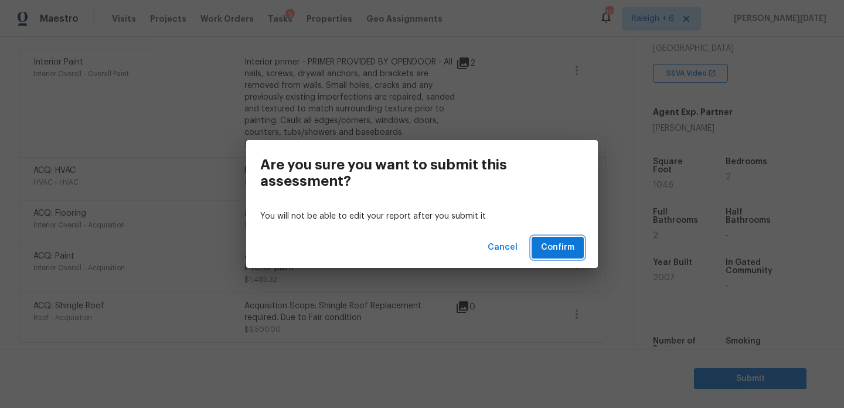
click at [562, 253] on span "Confirm" at bounding box center [557, 247] width 33 height 15
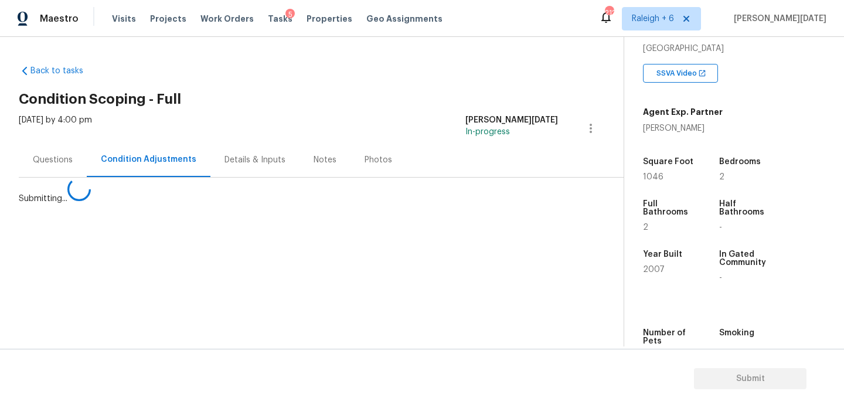
scroll to position [0, 0]
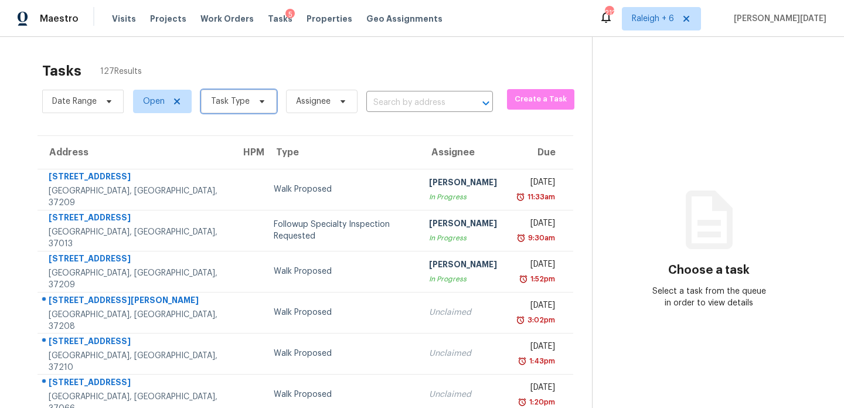
click at [235, 97] on span "Task Type" at bounding box center [230, 102] width 39 height 12
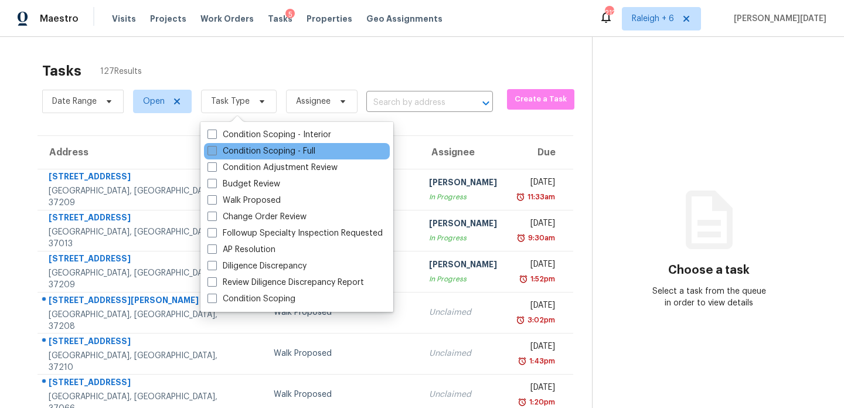
click at [229, 149] on label "Condition Scoping - Full" at bounding box center [262, 151] width 108 height 12
click at [215, 149] on input "Condition Scoping - Full" at bounding box center [212, 149] width 8 height 8
checkbox input "true"
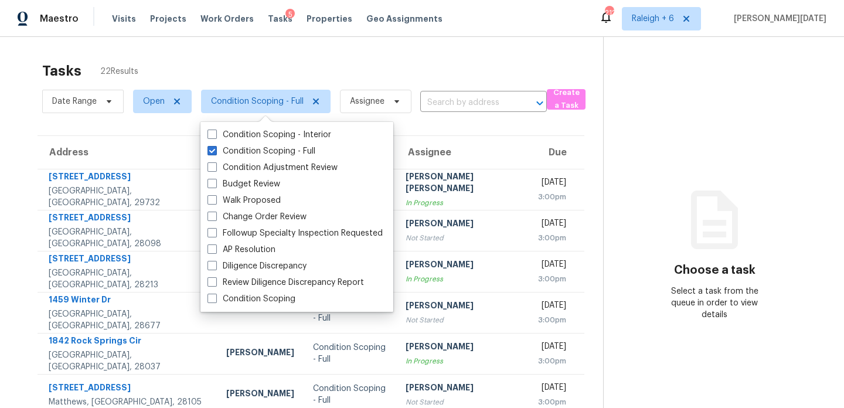
click at [455, 75] on div "Tasks 22 Results" at bounding box center [322, 71] width 561 height 30
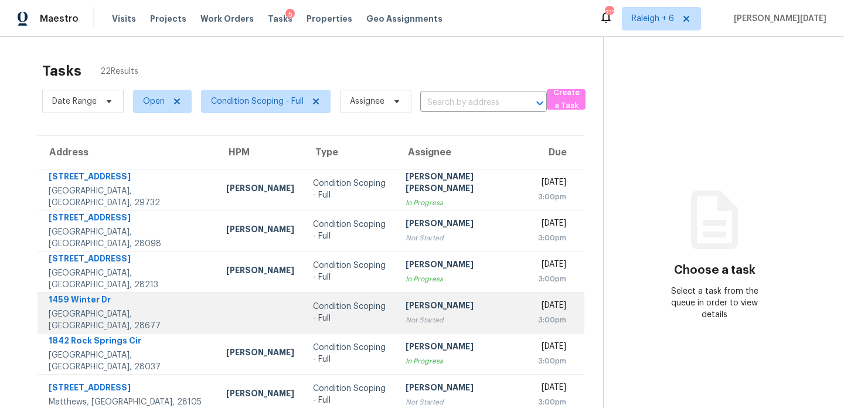
scroll to position [202, 0]
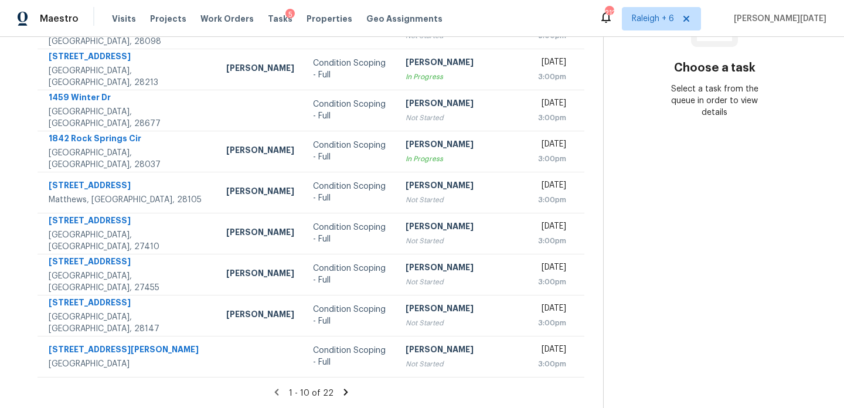
click at [341, 392] on icon at bounding box center [346, 392] width 11 height 11
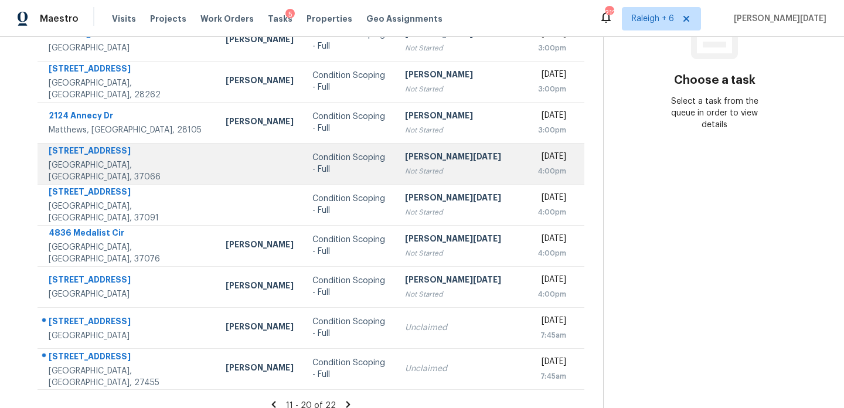
scroll to position [189, 0]
click at [427, 150] on td "Prabhu Raja Not Started" at bounding box center [462, 164] width 133 height 41
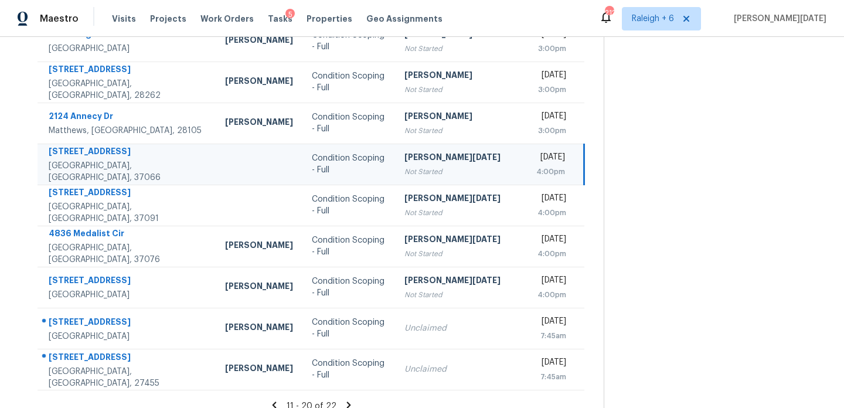
click at [427, 150] on td "Prabhu Raja Not Started" at bounding box center [461, 164] width 132 height 41
click at [527, 160] on td "Thu, Aug 21st 2025 4:00pm" at bounding box center [555, 164] width 57 height 41
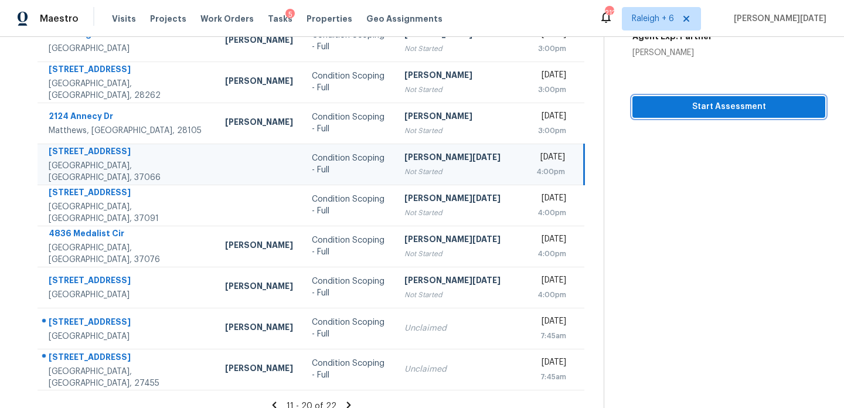
click at [688, 108] on span "Start Assessment" at bounding box center [729, 107] width 174 height 15
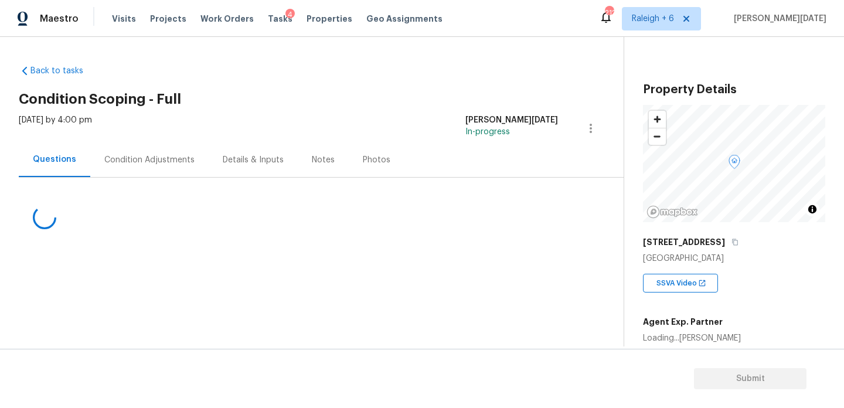
click at [124, 164] on div "Condition Adjustments" at bounding box center [149, 160] width 90 height 12
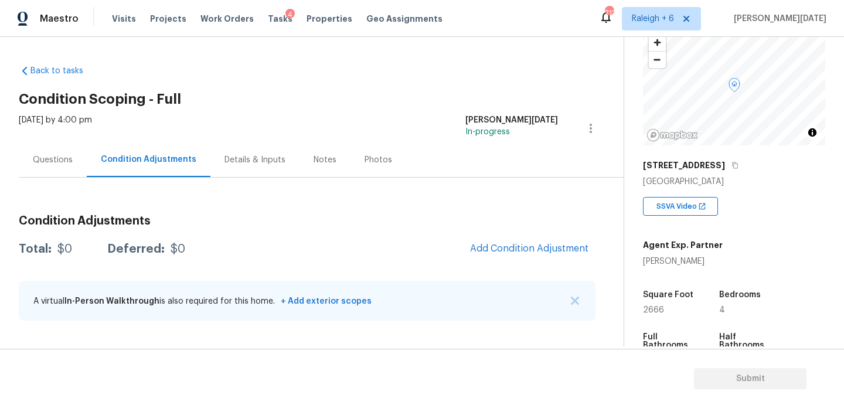
scroll to position [125, 0]
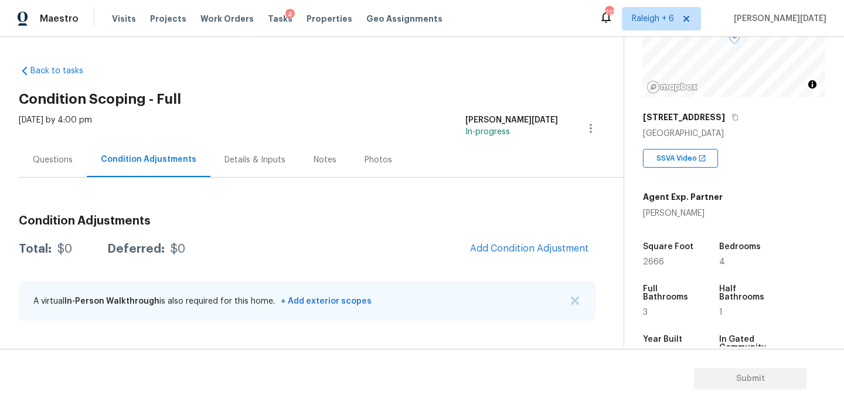
click at [653, 262] on span "2666" at bounding box center [653, 262] width 21 height 8
copy span "2666"
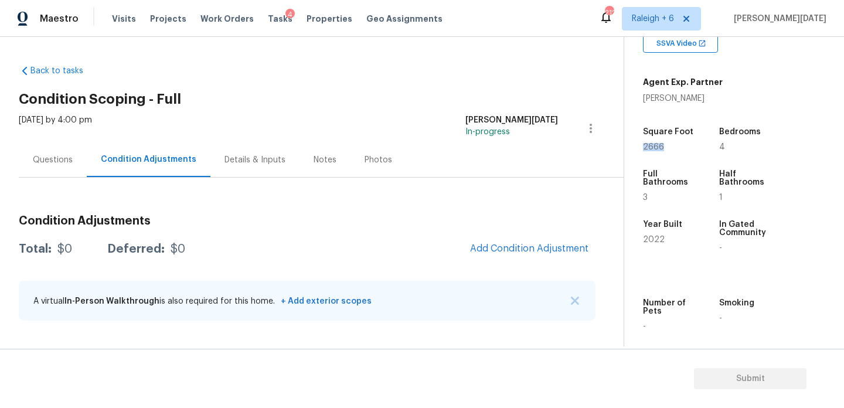
scroll to position [249, 0]
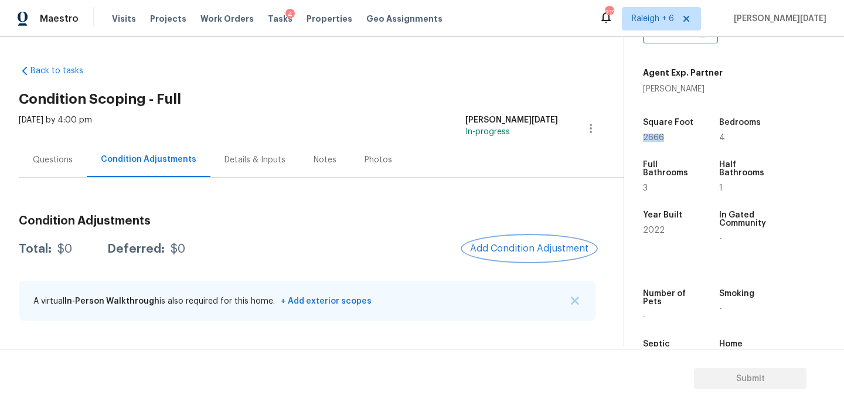
click at [545, 247] on span "Add Condition Adjustment" at bounding box center [529, 248] width 118 height 11
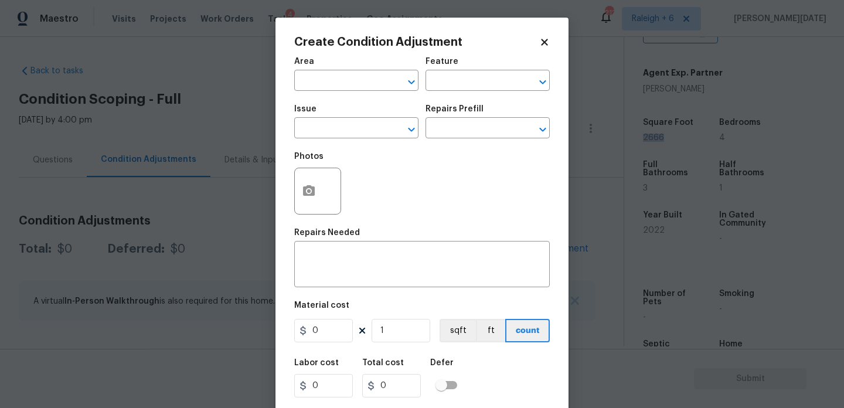
click at [328, 91] on span "Area ​" at bounding box center [356, 73] width 124 height 47
click at [317, 86] on input "text" at bounding box center [339, 82] width 91 height 18
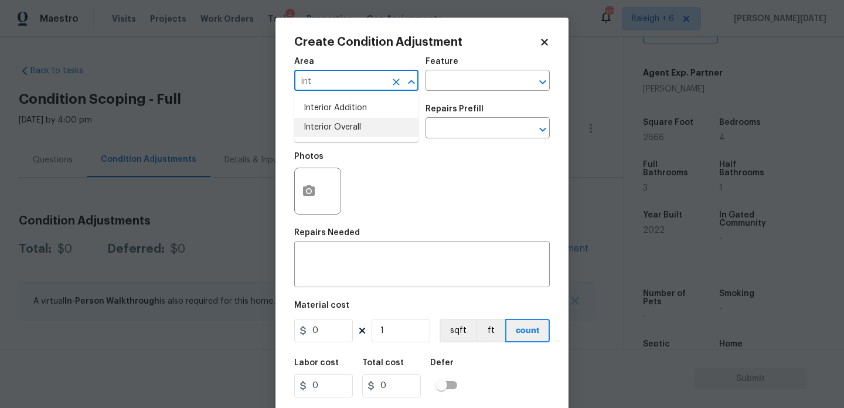
click at [328, 130] on li "Interior Overall" at bounding box center [356, 127] width 124 height 19
type input "Interior Overall"
click at [328, 130] on input "text" at bounding box center [339, 129] width 91 height 18
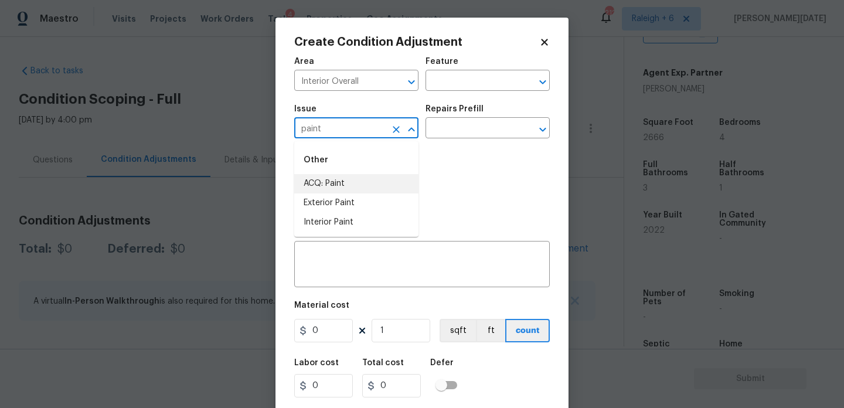
click at [338, 182] on li "ACQ: Paint" at bounding box center [356, 183] width 124 height 19
type input "ACQ: Paint"
click at [423, 152] on div "Photos" at bounding box center [422, 183] width 256 height 76
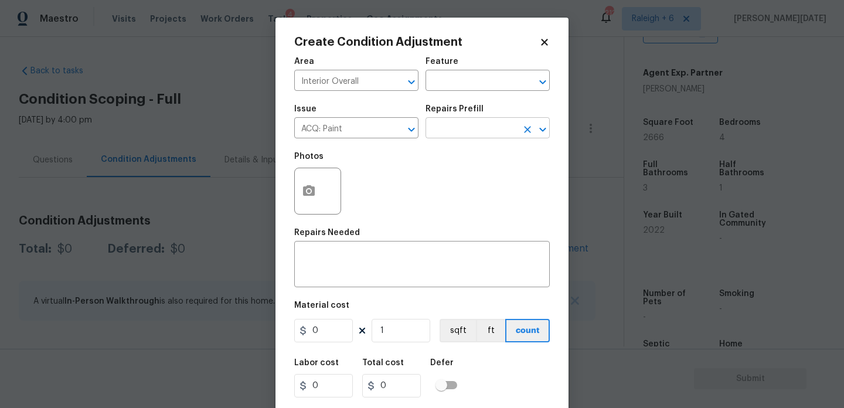
click at [463, 135] on input "text" at bounding box center [471, 129] width 91 height 18
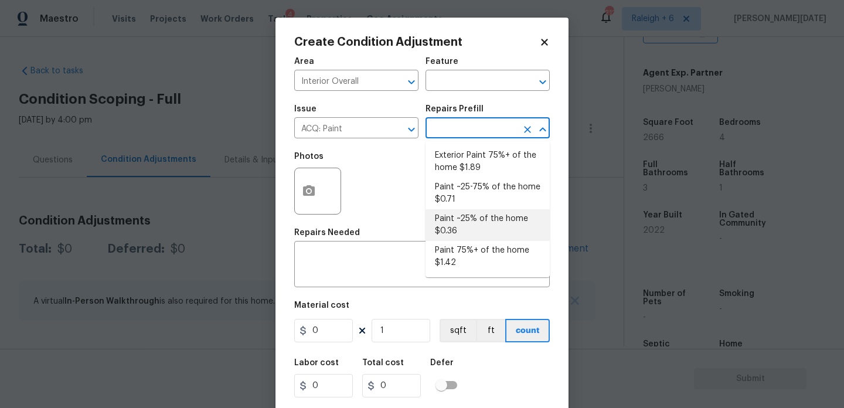
click at [470, 229] on li "Paint ~25% of the home $0.36" at bounding box center [488, 225] width 124 height 32
type input "Acquisition"
type textarea "Acquisition Scope: ~25% of the home needs interior paint"
type input "0.36"
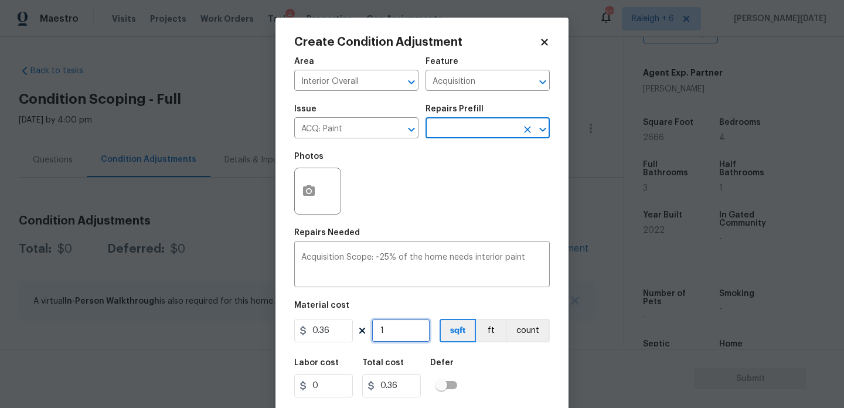
click at [395, 340] on input "1" at bounding box center [401, 330] width 59 height 23
type input "0"
paste input "2666"
type input "2666"
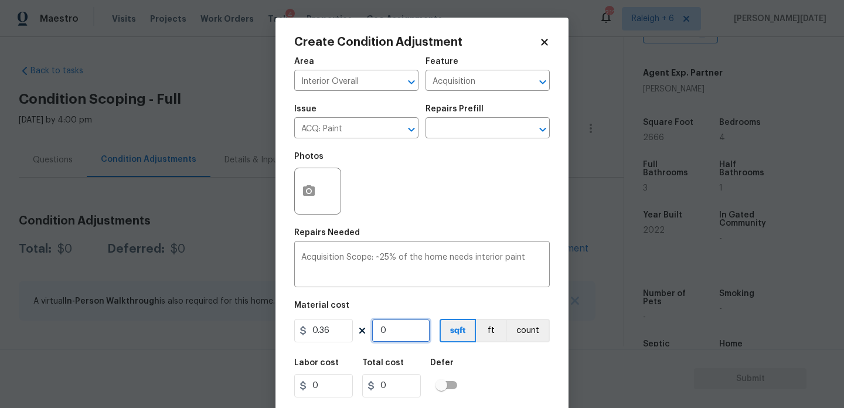
type input "959.76"
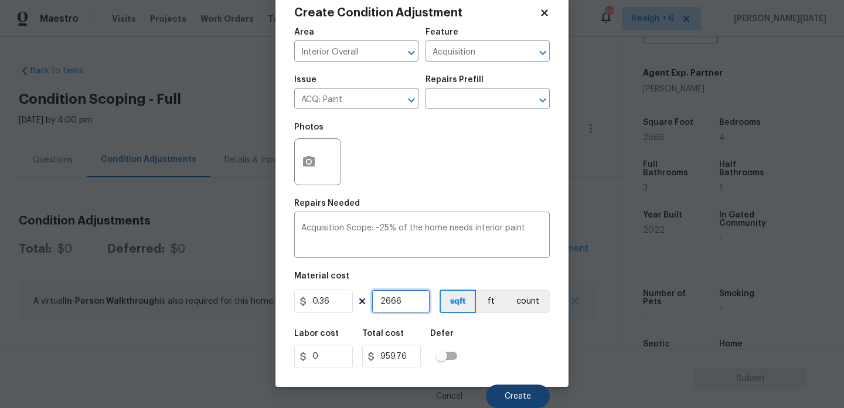
type input "2666"
click at [510, 388] on button "Create" at bounding box center [518, 396] width 64 height 23
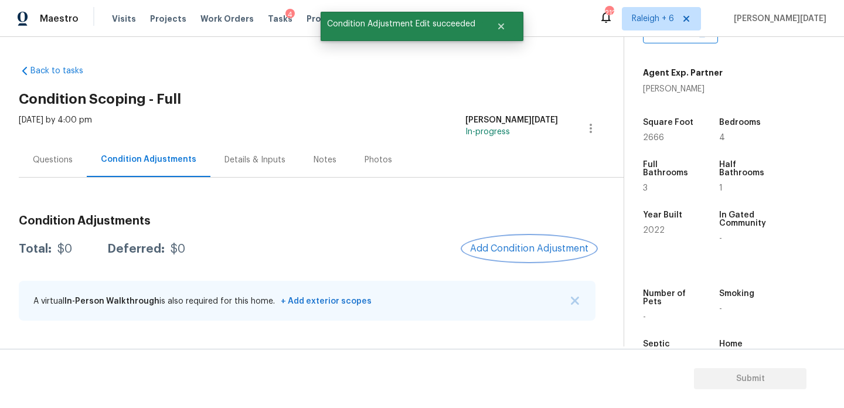
scroll to position [0, 0]
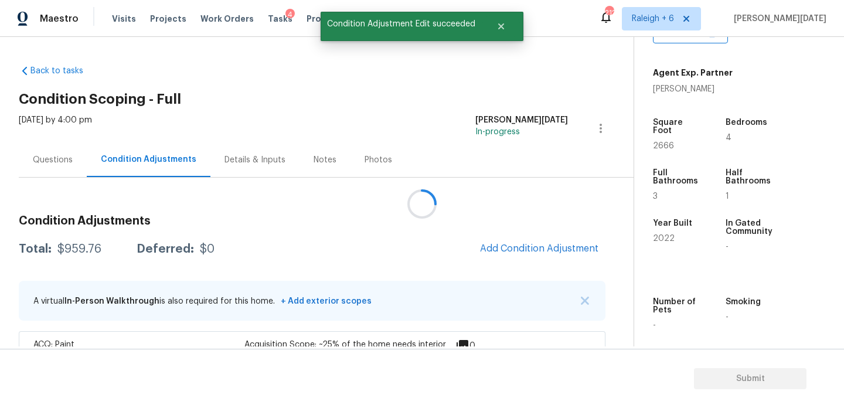
click at [535, 235] on div "Condition Adjustments Total: $959.76 Deferred: $0 Add Condition Adjustment A vi…" at bounding box center [312, 293] width 587 height 175
click at [537, 251] on span "Add Condition Adjustment" at bounding box center [539, 248] width 118 height 11
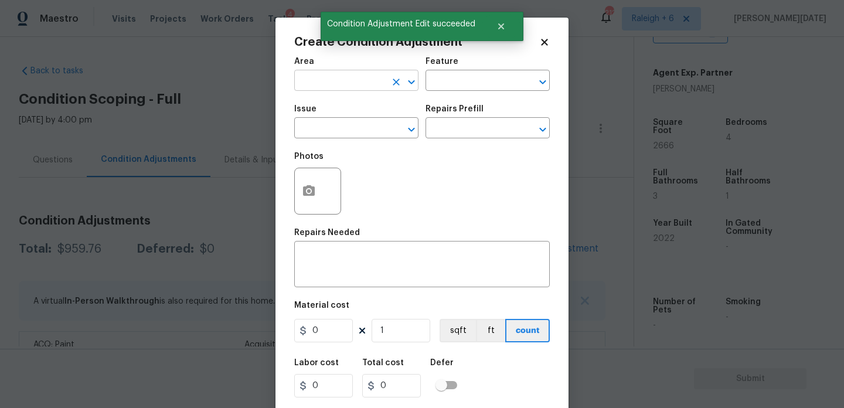
click at [298, 78] on input "text" at bounding box center [339, 82] width 91 height 18
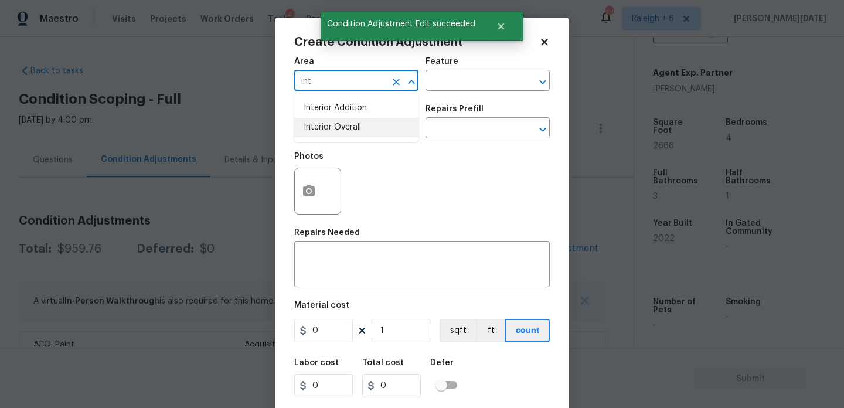
click at [347, 128] on li "Interior Overall" at bounding box center [356, 127] width 124 height 19
type input "Interior Overall"
click at [347, 128] on input "text" at bounding box center [339, 129] width 91 height 18
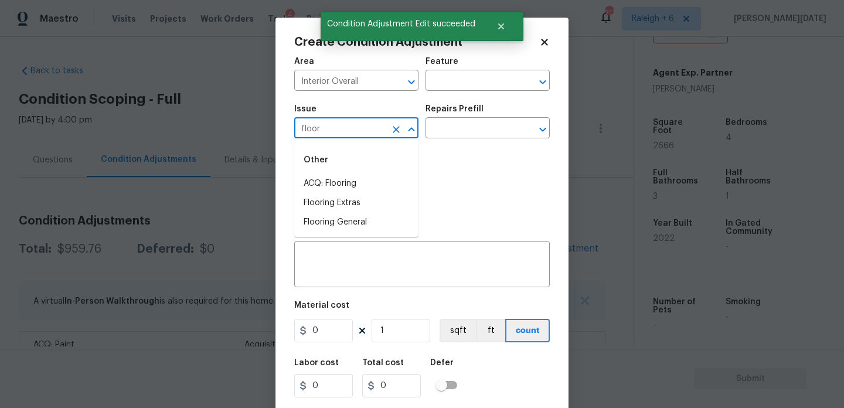
click at [356, 173] on div "Other" at bounding box center [356, 160] width 124 height 28
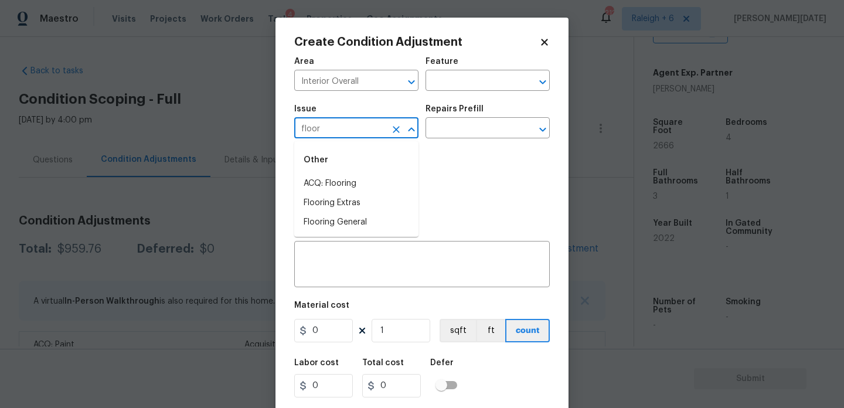
click at [356, 173] on div "Other" at bounding box center [356, 160] width 124 height 28
click at [358, 180] on li "ACQ: Flooring" at bounding box center [356, 183] width 124 height 19
type input "ACQ: Flooring"
click at [463, 133] on input "text" at bounding box center [471, 129] width 91 height 18
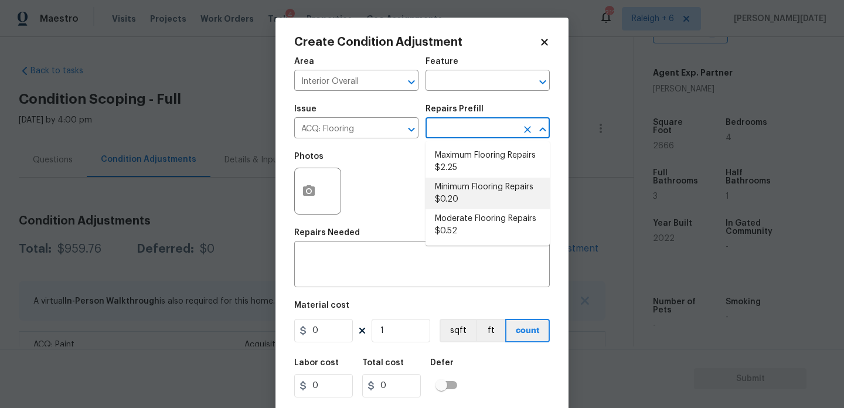
click at [476, 196] on li "Minimum Flooring Repairs $0.20" at bounding box center [488, 194] width 124 height 32
type input "Acquisition"
type textarea "Acquisition Scope: Minimum flooring repairs"
type input "0.2"
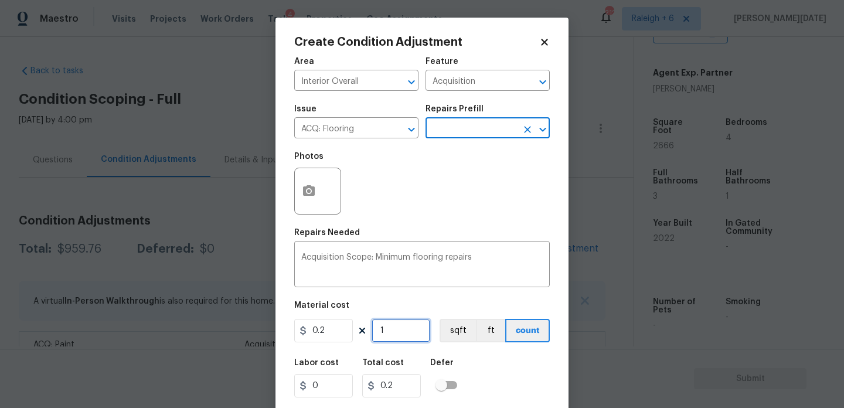
click at [415, 325] on input "1" at bounding box center [401, 330] width 59 height 23
type input "0"
paste input "2666"
type input "2666"
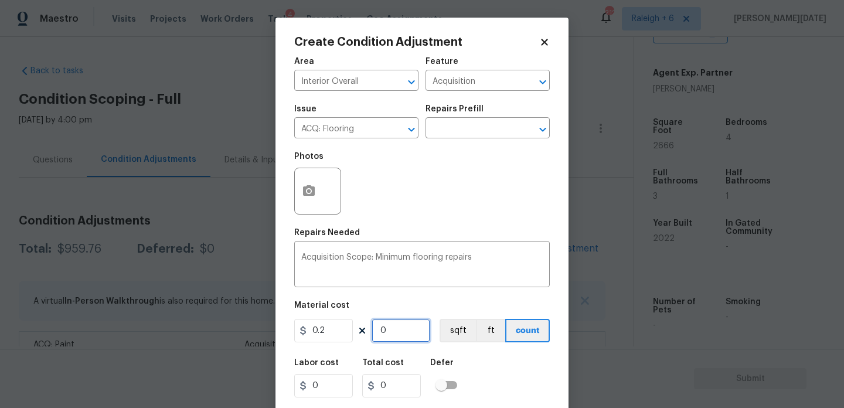
type input "533.2"
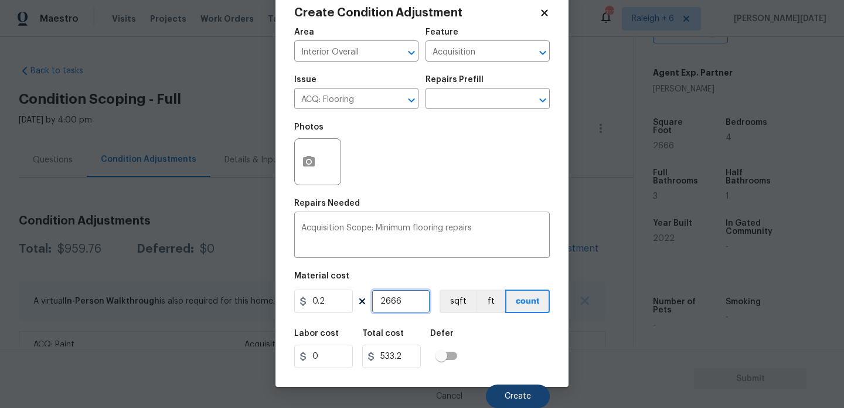
type input "2666"
click at [493, 395] on button "Create" at bounding box center [518, 396] width 64 height 23
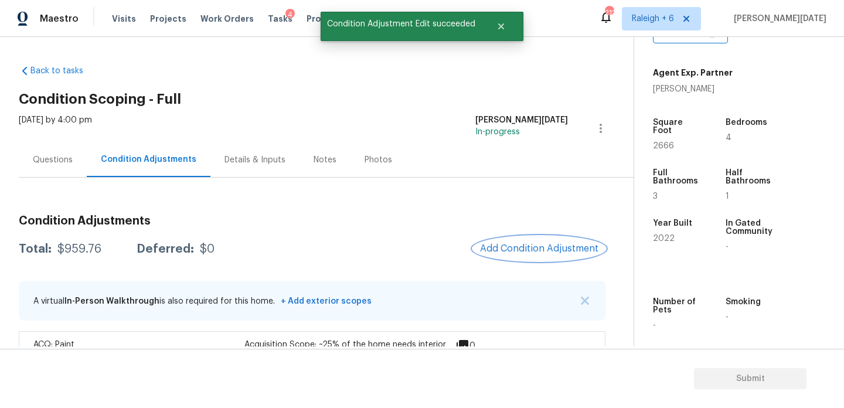
scroll to position [0, 0]
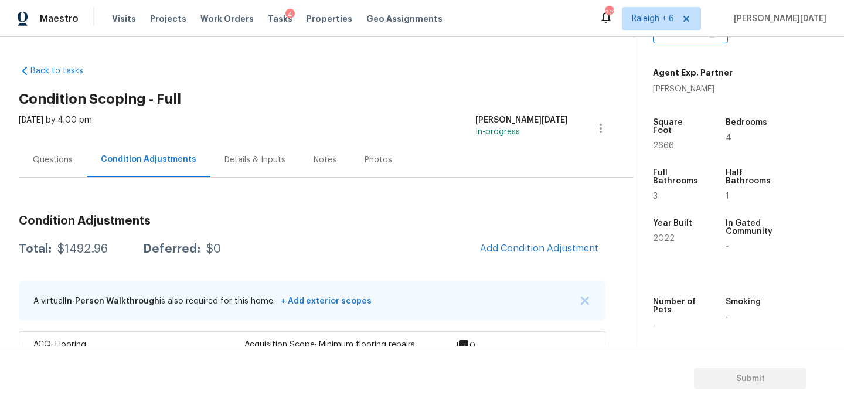
click at [504, 265] on div "Condition Adjustments Total: $1492.96 Deferred: $0 Add Condition Adjustment A v…" at bounding box center [312, 315] width 587 height 219
click at [524, 245] on span "Add Condition Adjustment" at bounding box center [539, 248] width 118 height 11
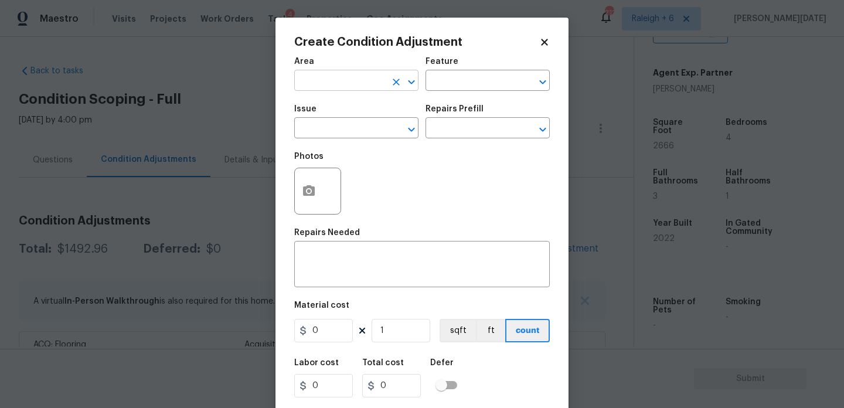
click at [332, 90] on input "text" at bounding box center [339, 82] width 91 height 18
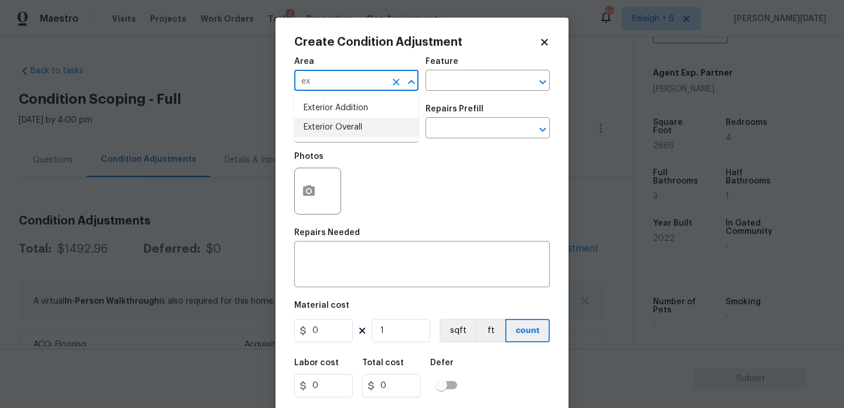
click at [338, 126] on li "Exterior Overall" at bounding box center [356, 127] width 124 height 19
type input "Exterior Overall"
click at [338, 126] on input "text" at bounding box center [339, 129] width 91 height 18
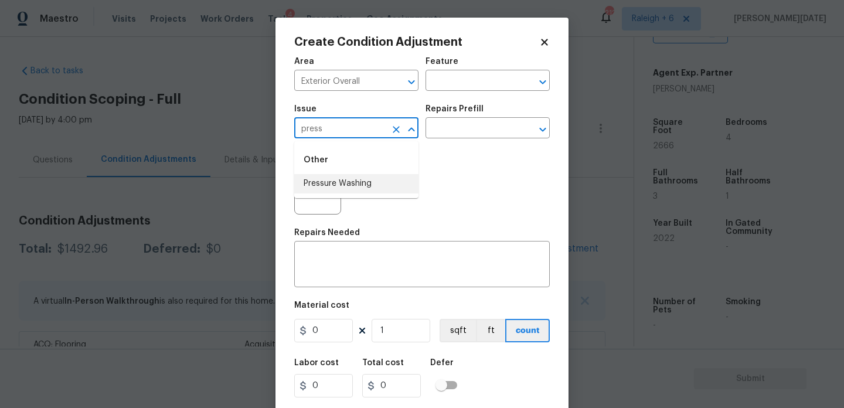
click at [349, 178] on li "Pressure Washing" at bounding box center [356, 183] width 124 height 19
type input "Pressure Washing"
click at [459, 140] on div "Issue Pressure Washing ​ Repairs Prefill ​" at bounding box center [422, 121] width 256 height 47
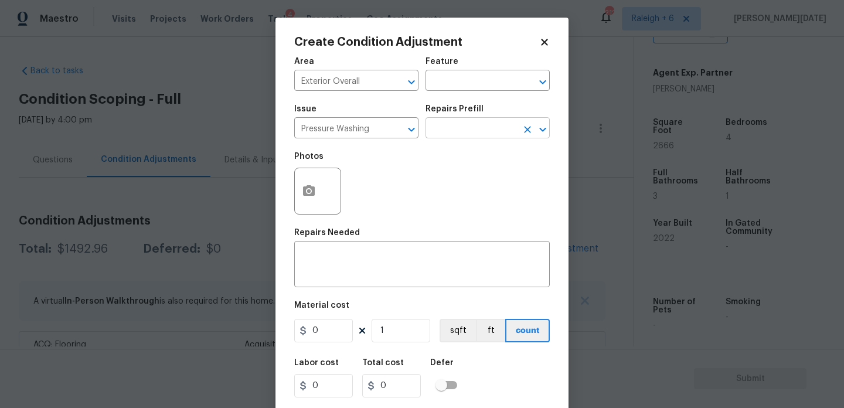
click at [473, 135] on input "text" at bounding box center [471, 129] width 91 height 18
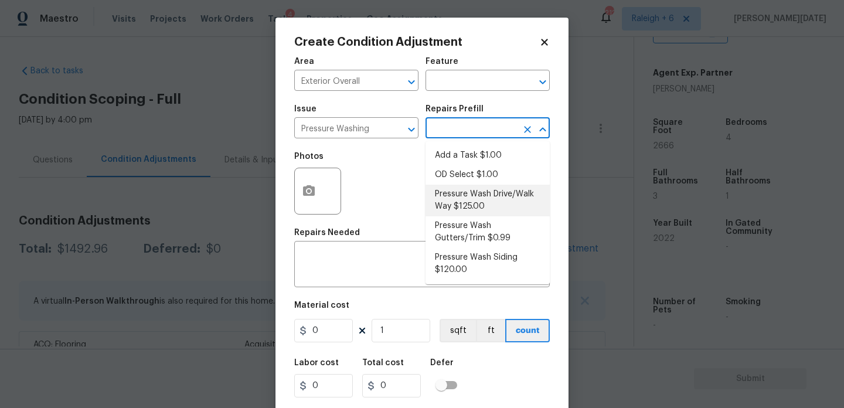
click at [476, 199] on li "Pressure Wash Drive/Walk Way $125.00" at bounding box center [488, 201] width 124 height 32
type input "Siding"
type textarea "Pressure wash the driveways/walkways as directed by the PM. Ensure that all deb…"
type input "125"
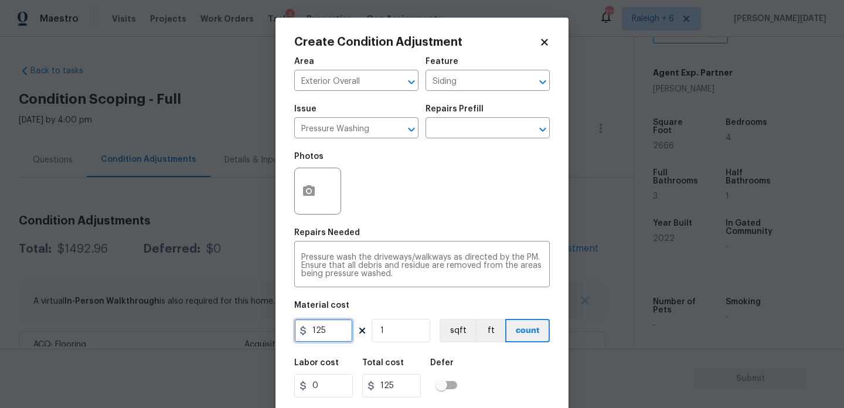
drag, startPoint x: 343, startPoint y: 328, endPoint x: 274, endPoint y: 328, distance: 69.2
click at [274, 328] on div "Create Condition Adjustment Area Exterior Overall ​ Feature Siding ​ Issue Pres…" at bounding box center [422, 204] width 844 height 408
type input "200"
click at [391, 239] on div "Repairs Needed" at bounding box center [422, 236] width 256 height 15
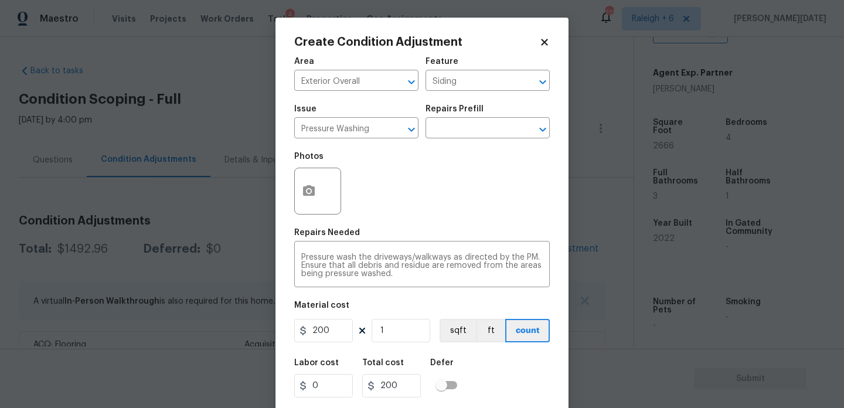
click at [422, 228] on div "Area Exterior Overall ​ Feature Siding ​ Issue Pressure Washing ​ Repairs Prefi…" at bounding box center [422, 243] width 256 height 387
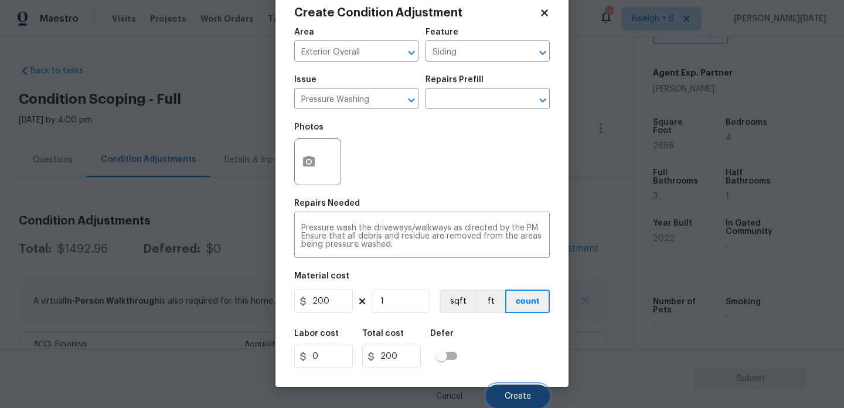
click at [495, 393] on button "Create" at bounding box center [518, 396] width 64 height 23
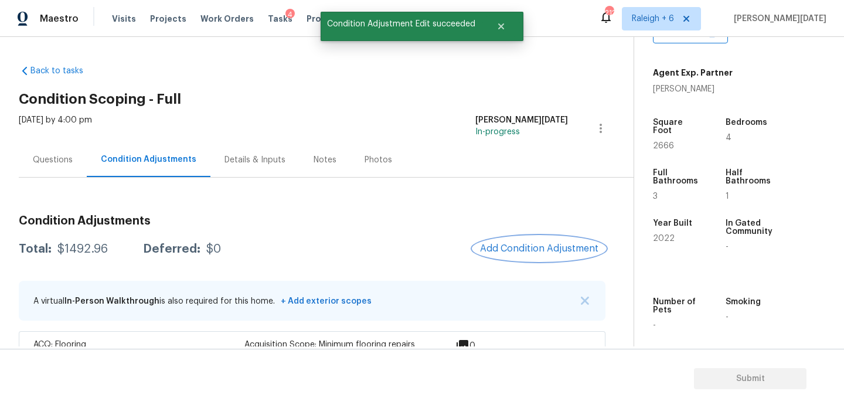
scroll to position [0, 0]
click at [525, 249] on div at bounding box center [422, 204] width 844 height 408
click at [518, 252] on span "Add Condition Adjustment" at bounding box center [539, 248] width 118 height 11
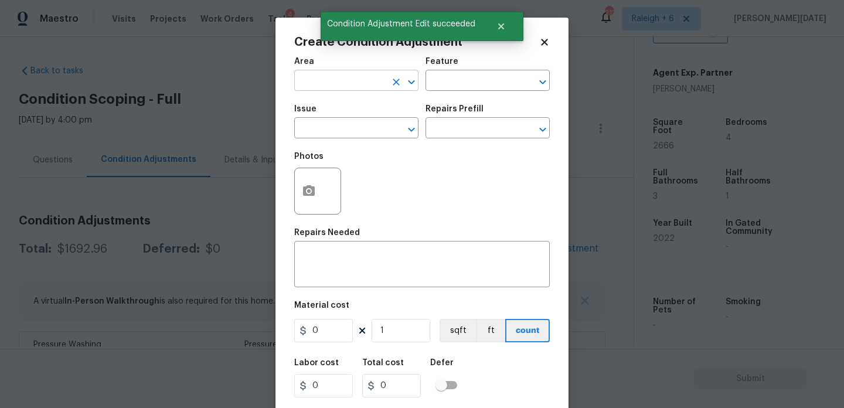
click at [323, 87] on input "text" at bounding box center [339, 82] width 91 height 18
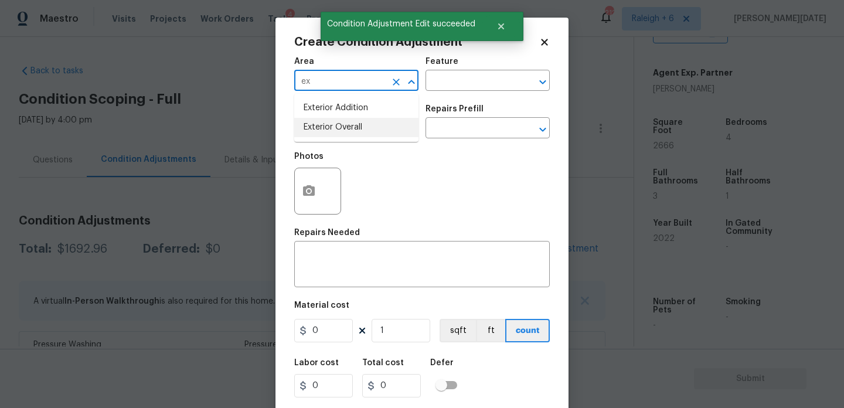
click at [332, 129] on li "Exterior Overall" at bounding box center [356, 127] width 124 height 19
type input "Exterior Overall"
click at [332, 129] on input "text" at bounding box center [339, 129] width 91 height 18
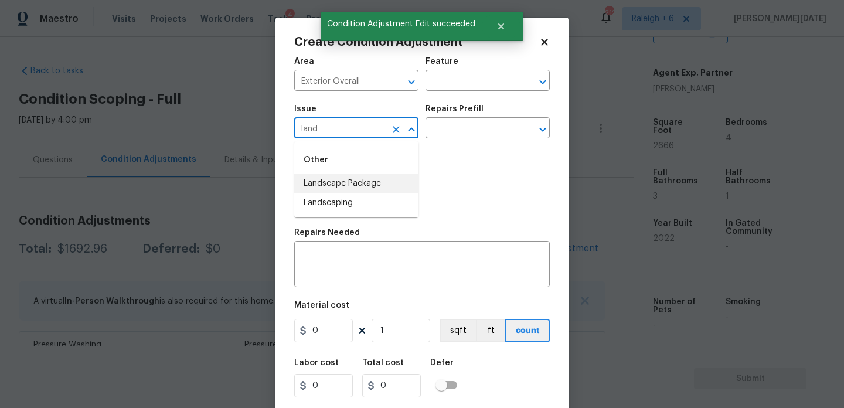
click at [357, 185] on li "Landscape Package" at bounding box center [356, 183] width 124 height 19
type input "Landscape Package"
click at [435, 148] on div "Photos" at bounding box center [422, 183] width 256 height 76
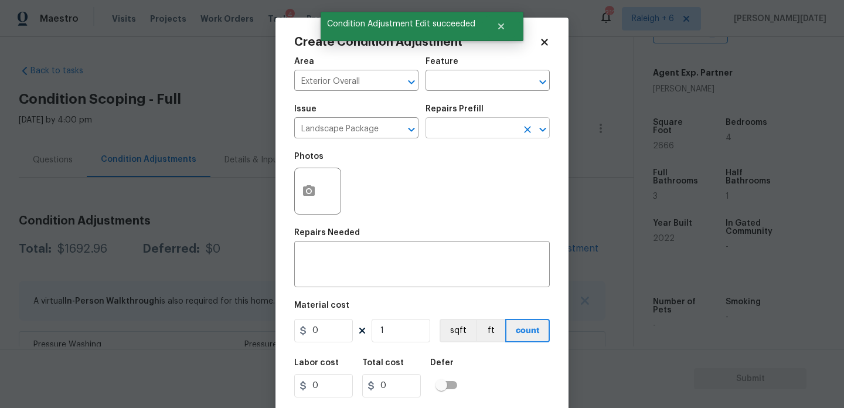
click at [473, 129] on input "text" at bounding box center [471, 129] width 91 height 18
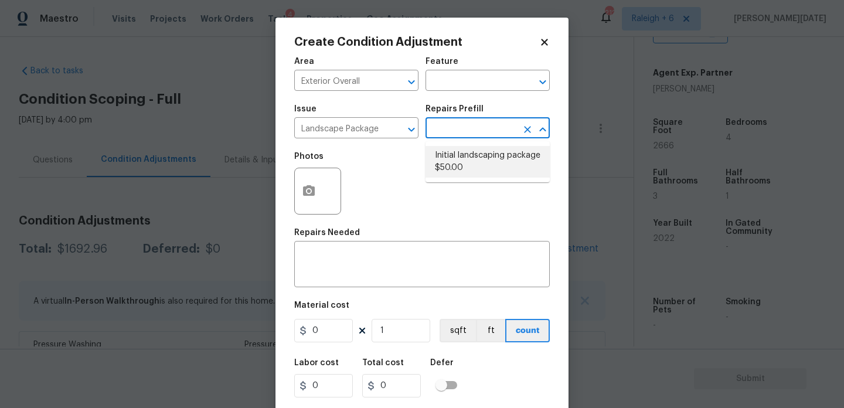
click at [474, 156] on li "Initial landscaping package $50.00" at bounding box center [488, 162] width 124 height 32
type input "Home Readiness Packages"
type textarea "Mowing of grass up to 6" in height. Mow, edge along driveways & sidewalks, trim…"
type input "50"
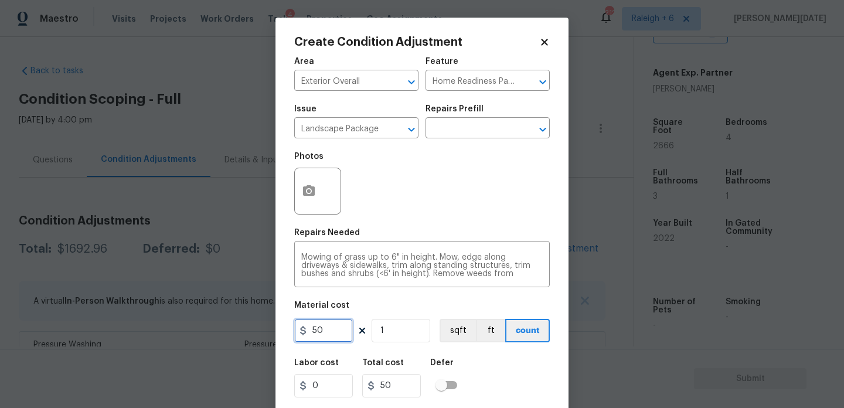
drag, startPoint x: 330, startPoint y: 332, endPoint x: 248, endPoint y: 330, distance: 82.1
click at [248, 330] on div "Create Condition Adjustment Area Exterior Overall ​ Feature Home Readiness Pack…" at bounding box center [422, 204] width 844 height 408
type input "300"
click at [302, 195] on icon "button" at bounding box center [309, 191] width 14 height 14
type input "300"
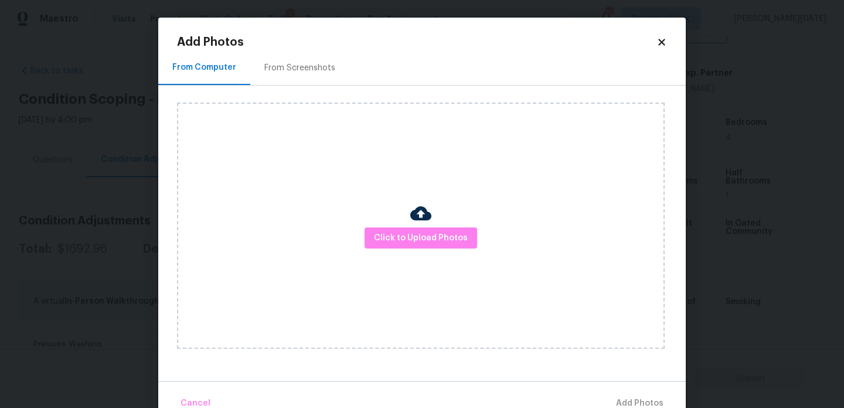
click at [295, 64] on div "From Screenshots" at bounding box center [299, 68] width 71 height 12
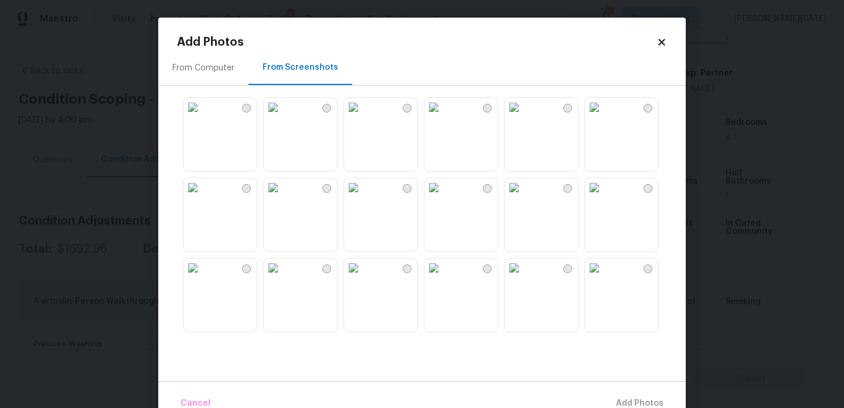
click at [443, 117] on img at bounding box center [434, 107] width 19 height 19
click at [363, 197] on img at bounding box center [353, 187] width 19 height 19
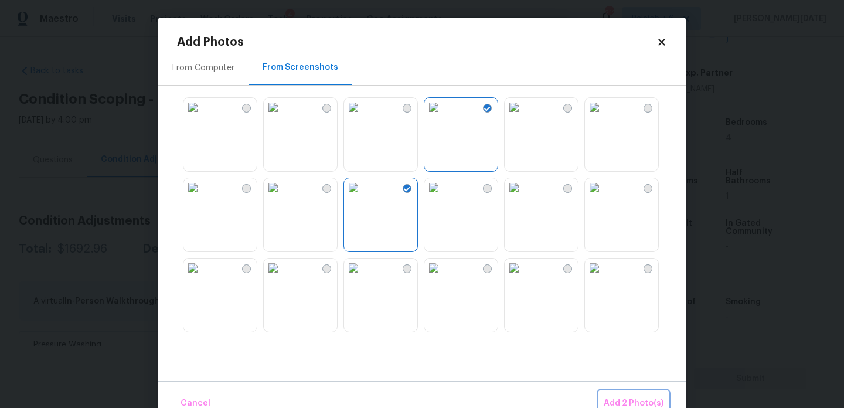
click at [629, 397] on span "Add 2 Photo(s)" at bounding box center [634, 403] width 60 height 15
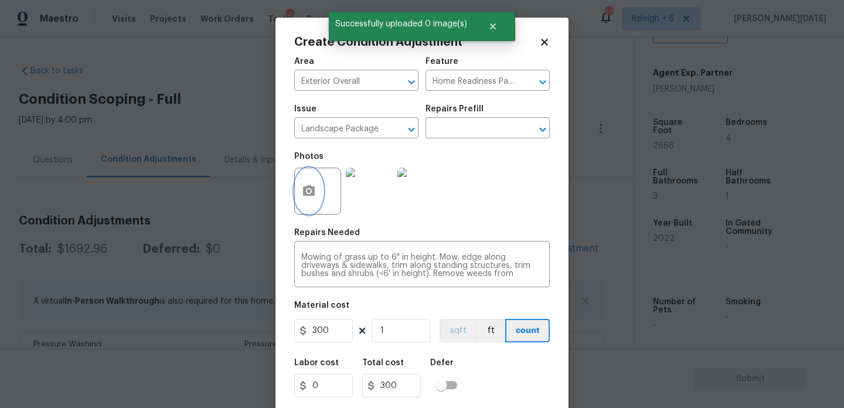
scroll to position [30, 0]
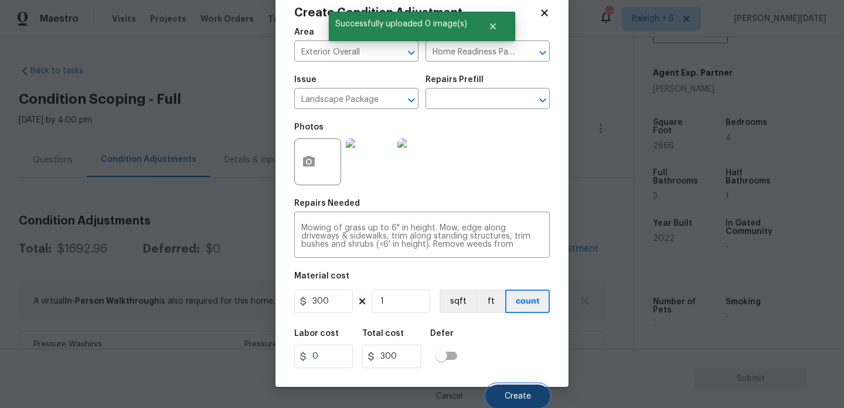
click at [508, 394] on span "Create" at bounding box center [518, 396] width 26 height 9
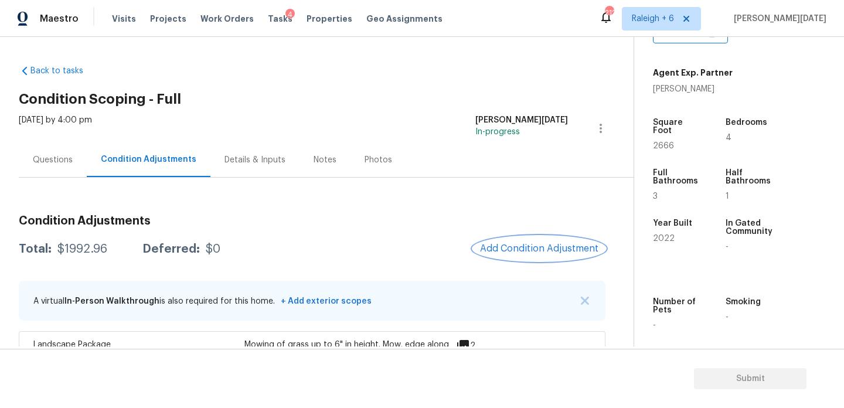
scroll to position [0, 0]
click at [526, 246] on span "Add Condition Adjustment" at bounding box center [539, 248] width 118 height 11
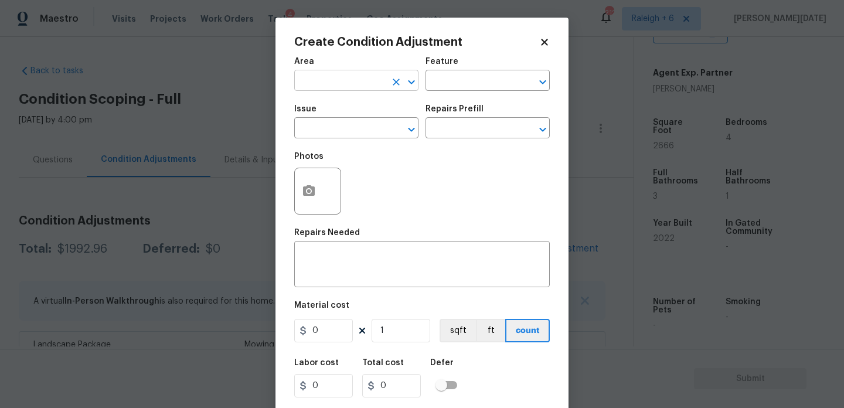
click at [320, 82] on input "text" at bounding box center [339, 82] width 91 height 18
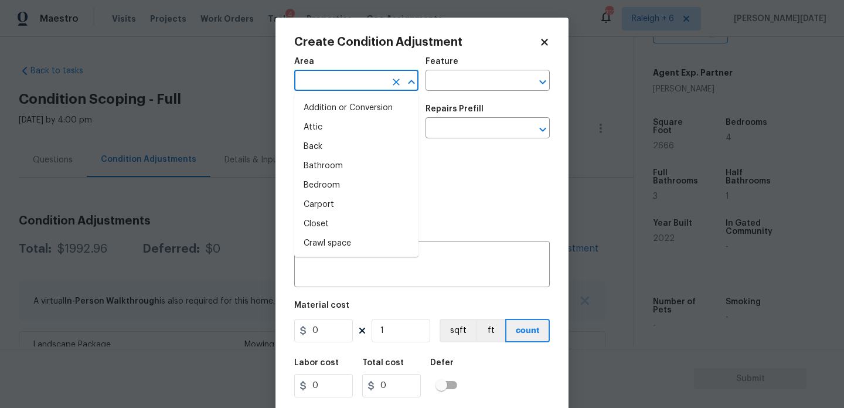
click at [221, 110] on body "Maestro Visits Projects Work Orders Tasks 4 Properties Geo Assignments 212 Rale…" at bounding box center [422, 204] width 844 height 408
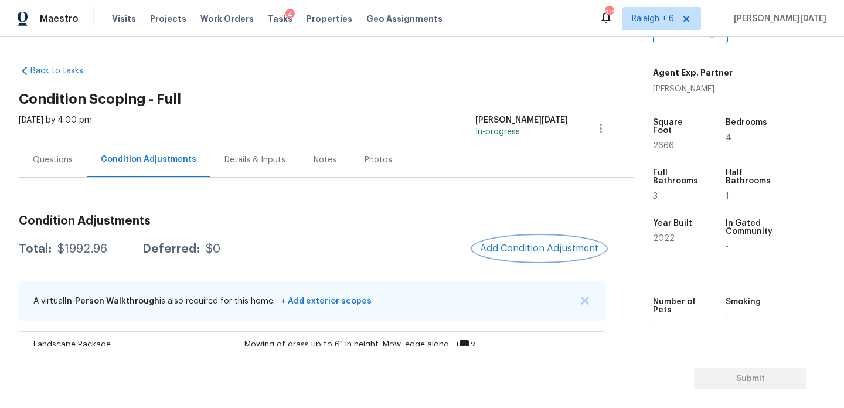
click at [547, 243] on span "Add Condition Adjustment" at bounding box center [539, 248] width 118 height 11
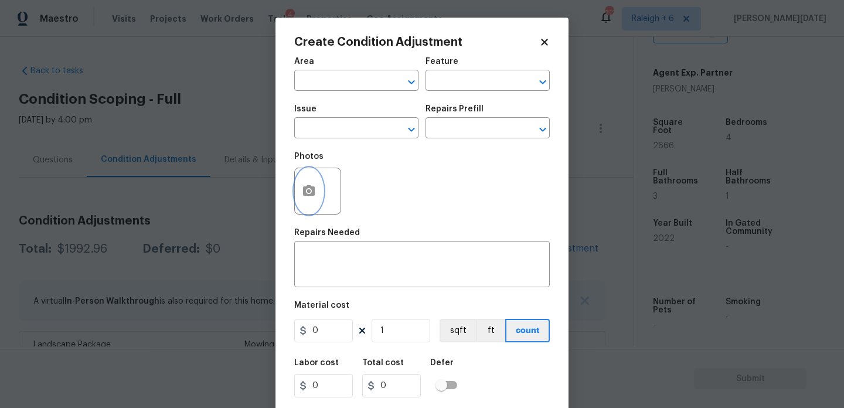
click at [306, 192] on icon "button" at bounding box center [309, 190] width 12 height 11
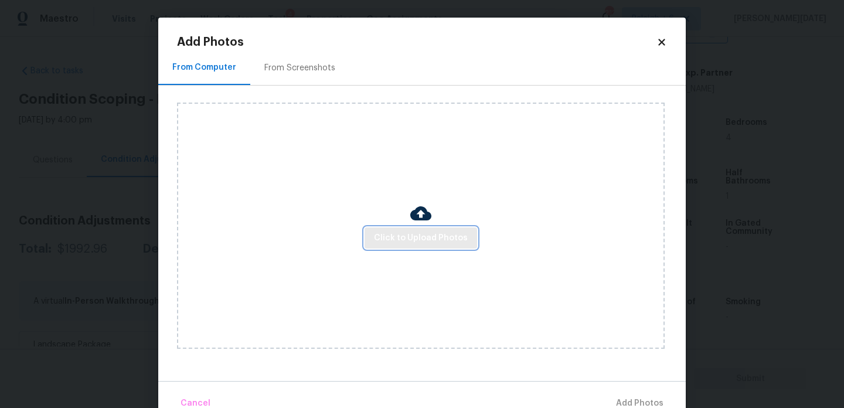
click at [391, 228] on button "Click to Upload Photos" at bounding box center [421, 239] width 113 height 22
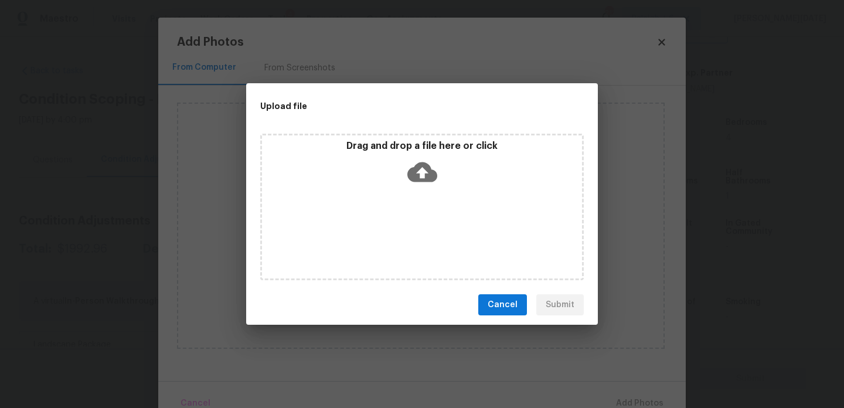
click at [391, 228] on div "Drag and drop a file here or click" at bounding box center [422, 207] width 324 height 147
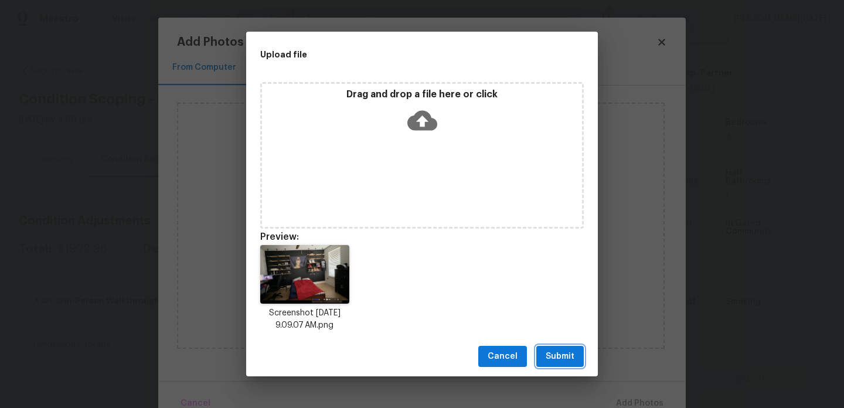
click at [555, 355] on span "Submit" at bounding box center [560, 356] width 29 height 15
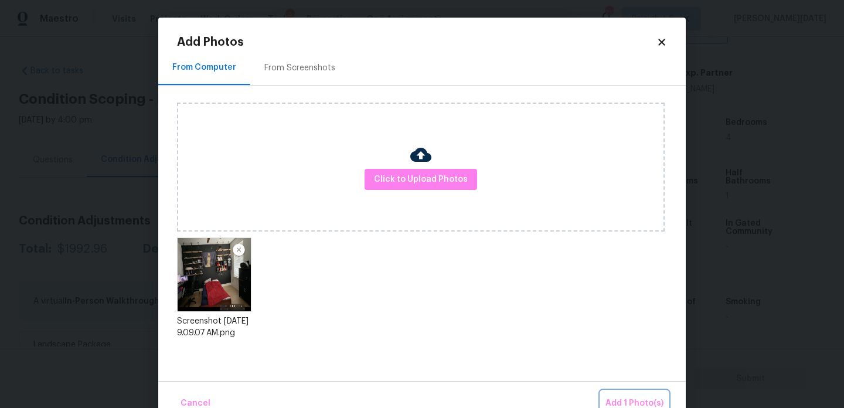
click at [622, 401] on span "Add 1 Photo(s)" at bounding box center [635, 403] width 58 height 15
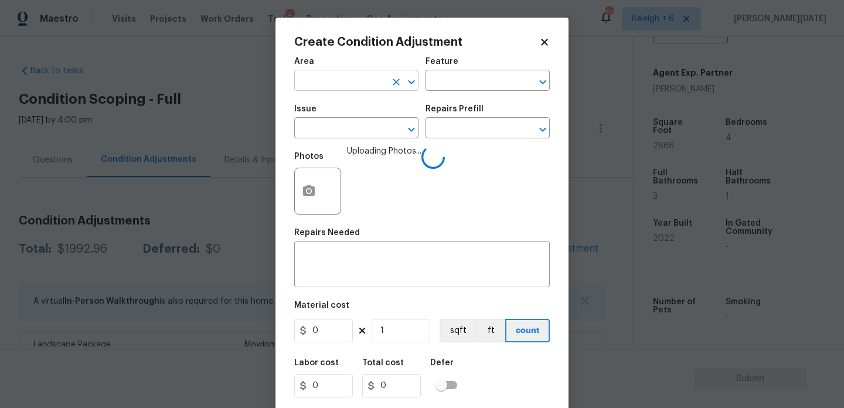
click at [334, 90] on input "text" at bounding box center [339, 82] width 91 height 18
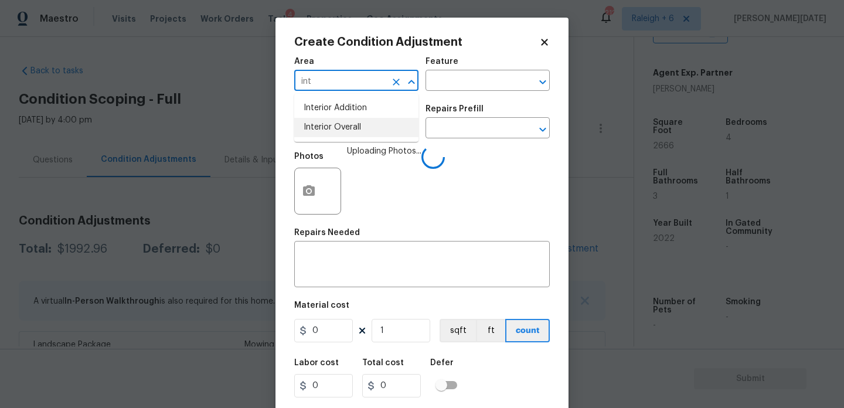
click at [344, 134] on li "Interior Overall" at bounding box center [356, 127] width 124 height 19
type input "Interior Overall"
click at [344, 134] on input "text" at bounding box center [339, 129] width 91 height 18
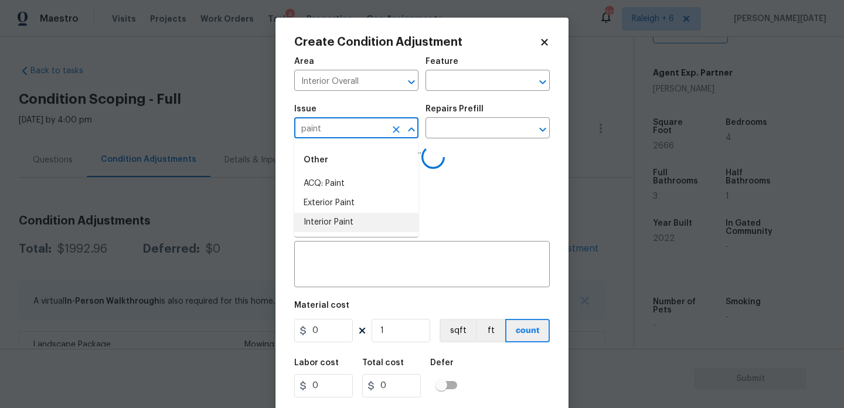
click at [352, 218] on li "Interior Paint" at bounding box center [356, 222] width 124 height 19
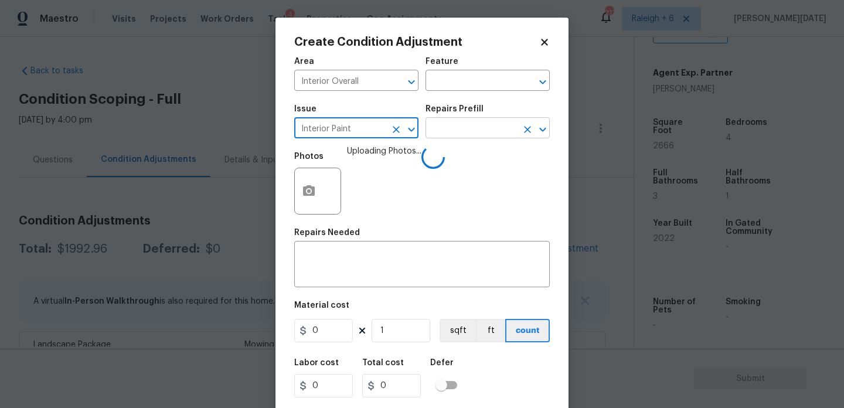
type input "Interior Paint"
click at [446, 125] on input "text" at bounding box center [471, 129] width 91 height 18
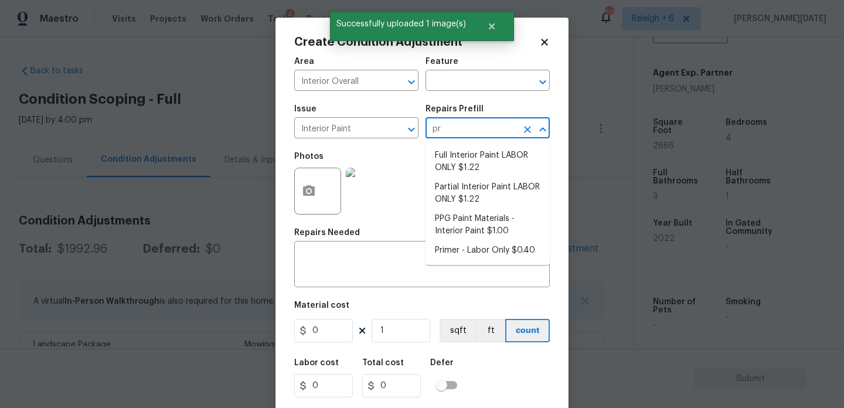
type input "pri"
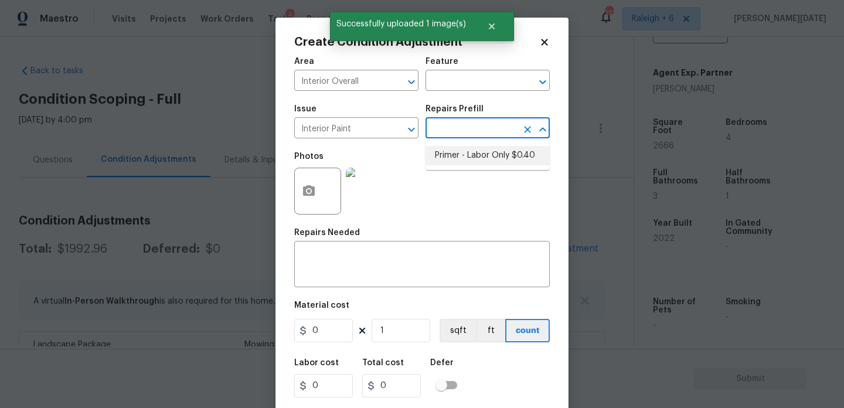
click at [466, 157] on li "Primer - Labor Only $0.40" at bounding box center [488, 155] width 124 height 19
type input "Overall Paint"
type textarea "HPM to detail"
type input "1"
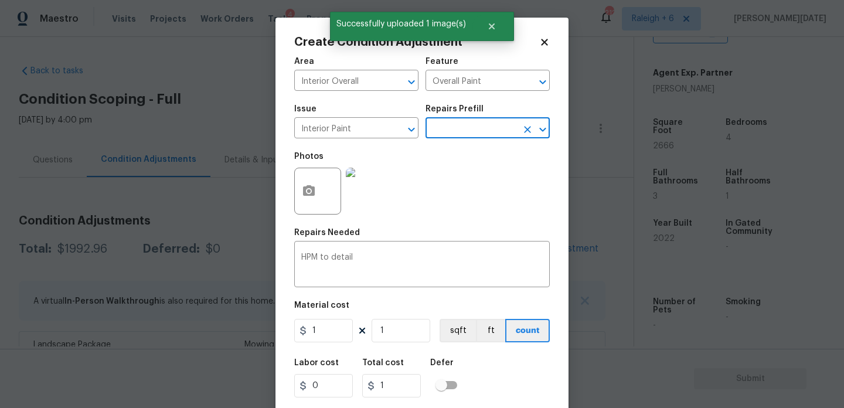
click at [460, 138] on body "Maestro Visits Projects Work Orders Tasks 4 Properties Geo Assignments 212 Rale…" at bounding box center [422, 204] width 844 height 408
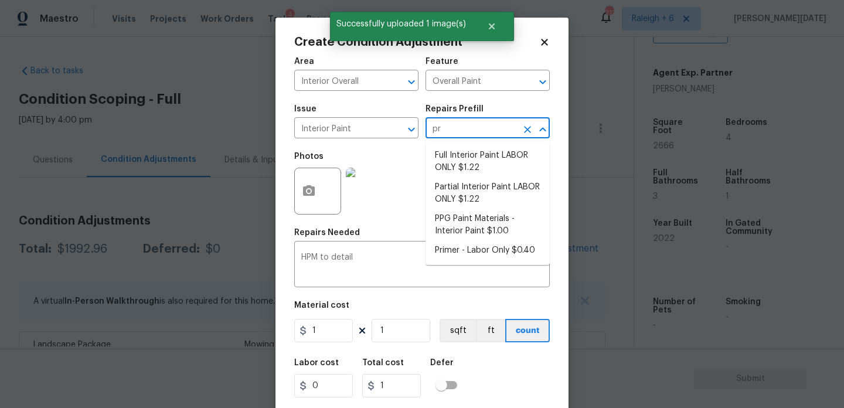
type input "pri"
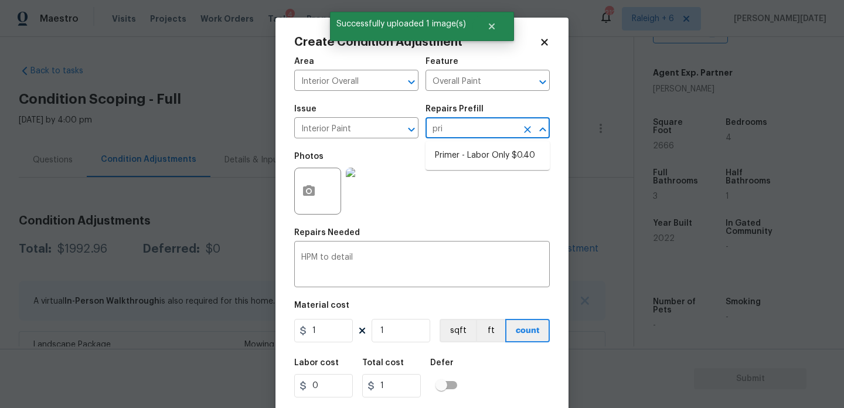
click at [464, 142] on ul "Primer - Labor Only $0.40" at bounding box center [488, 155] width 124 height 29
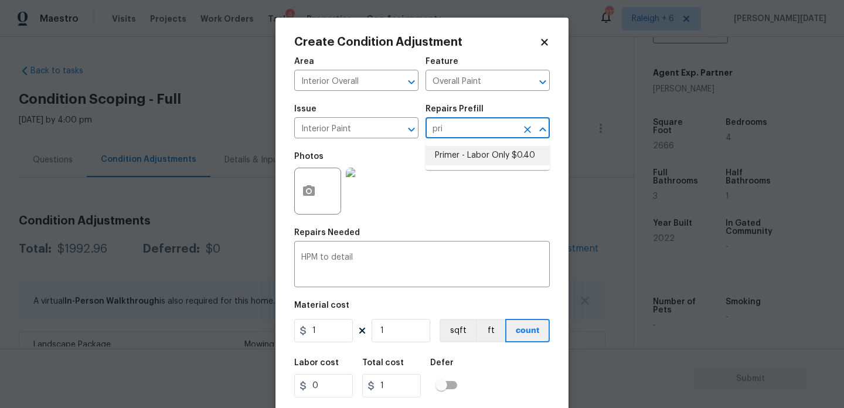
click at [466, 155] on li "Primer - Labor Only $0.40" at bounding box center [488, 155] width 124 height 19
type textarea "Interior primer - PRIMER PROVIDED BY OPENDOOR - All nails, screws, drywall anch…"
type input "0.4"
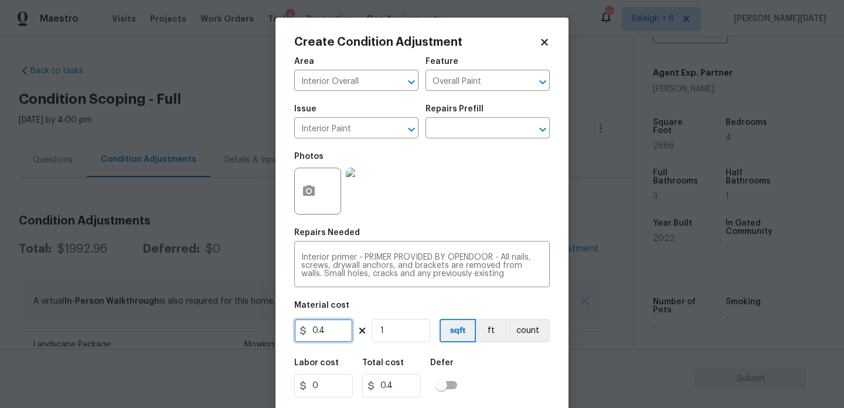
drag, startPoint x: 307, startPoint y: 337, endPoint x: 201, endPoint y: 331, distance: 106.9
click at [201, 331] on div "Create Condition Adjustment Area Interior Overall ​ Feature Overall Paint ​ Iss…" at bounding box center [422, 204] width 844 height 408
type input "100"
click at [466, 189] on div "Photos" at bounding box center [422, 183] width 256 height 76
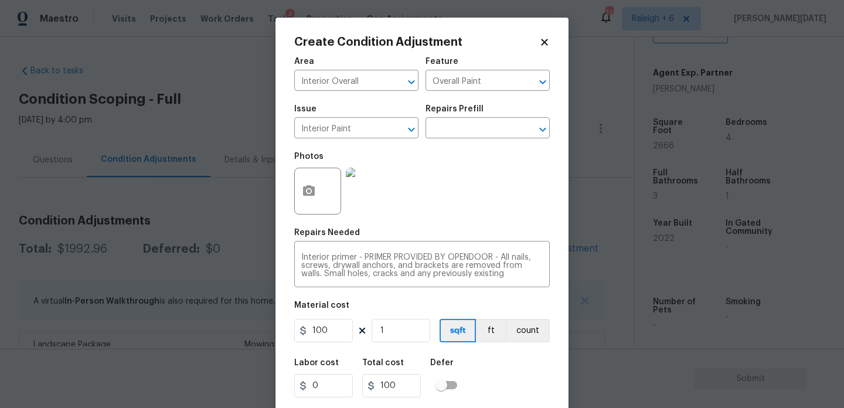
click at [466, 189] on div "Photos" at bounding box center [422, 183] width 256 height 76
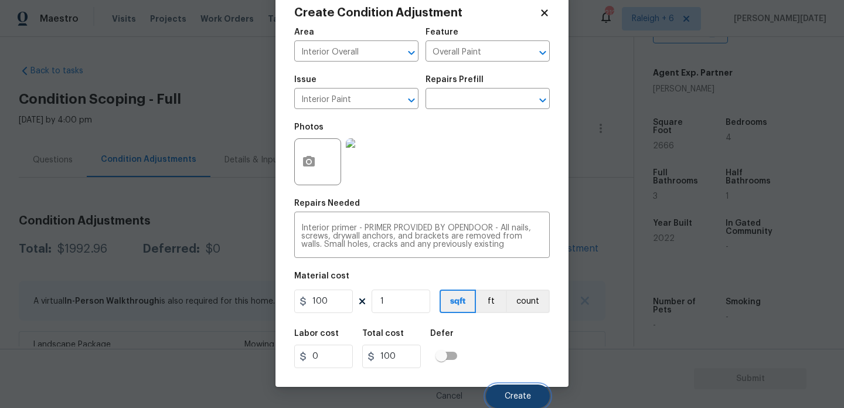
click at [511, 392] on span "Create" at bounding box center [518, 396] width 26 height 9
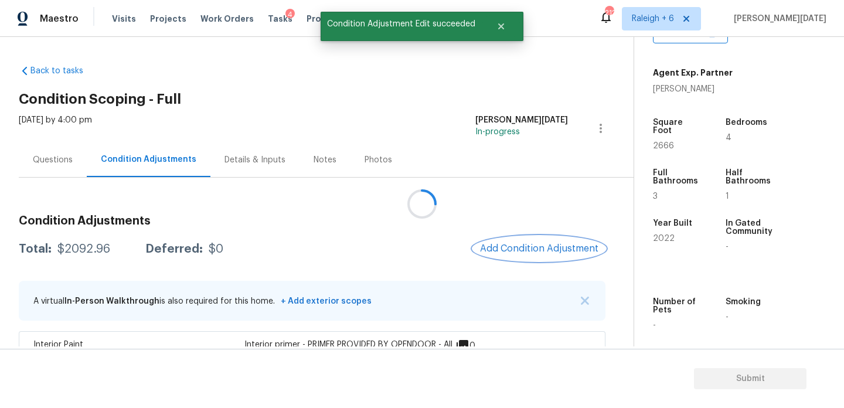
scroll to position [0, 0]
drag, startPoint x: 57, startPoint y: 246, endPoint x: 107, endPoint y: 246, distance: 50.4
click at [107, 246] on div "$2092.96" at bounding box center [83, 249] width 53 height 12
copy div "$2092.96"
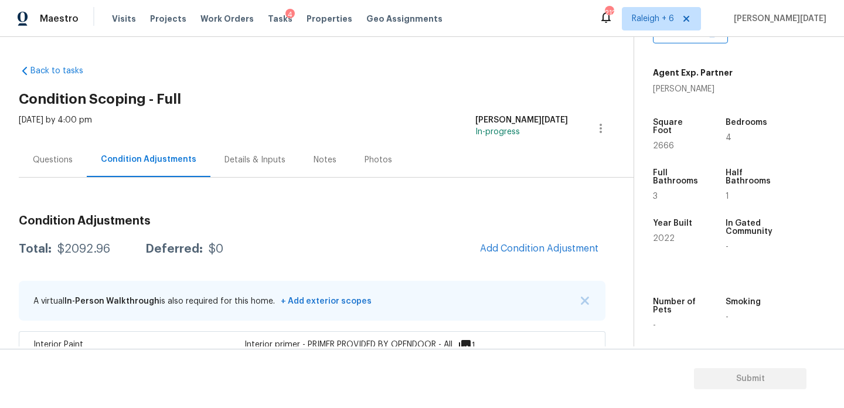
click at [53, 141] on div "[DATE] by 4:00 pm" at bounding box center [55, 128] width 73 height 28
click at [51, 163] on div "Questions" at bounding box center [53, 160] width 40 height 12
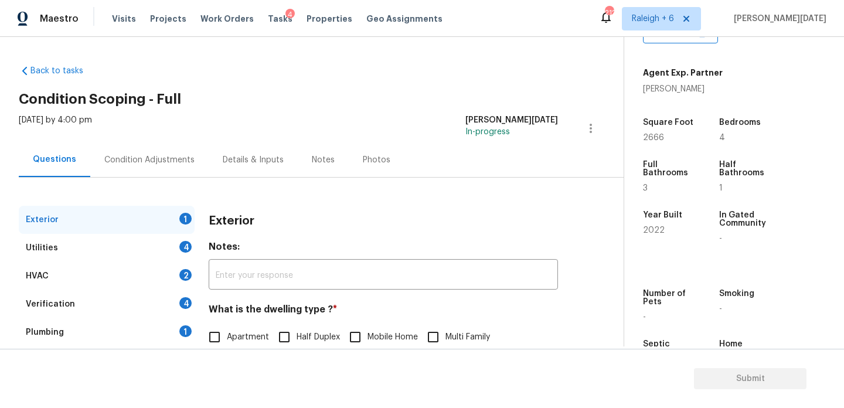
scroll to position [157, 0]
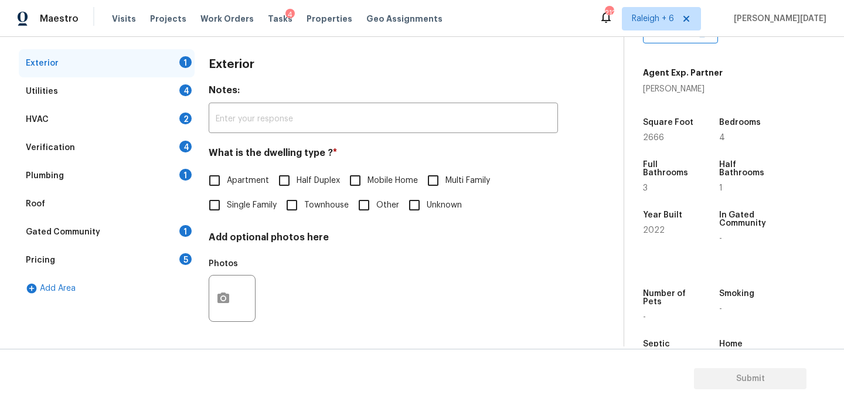
click at [230, 206] on span "Single Family" at bounding box center [252, 205] width 50 height 12
click at [227, 206] on input "Single Family" at bounding box center [214, 205] width 25 height 25
checkbox input "true"
click at [186, 83] on div "Utilities 4" at bounding box center [107, 91] width 176 height 28
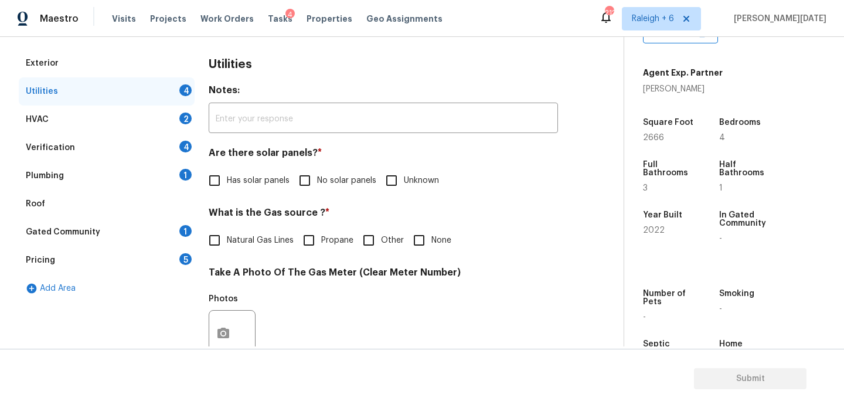
click at [318, 194] on div "Utilities Notes: ​ Are there solar panels? * Has solar panels No solar panels U…" at bounding box center [383, 355] width 349 height 612
click at [312, 175] on input "No solar panels" at bounding box center [305, 180] width 25 height 25
checkbox input "true"
click at [436, 238] on span "None" at bounding box center [442, 241] width 20 height 12
click at [432, 238] on input "None" at bounding box center [419, 240] width 25 height 25
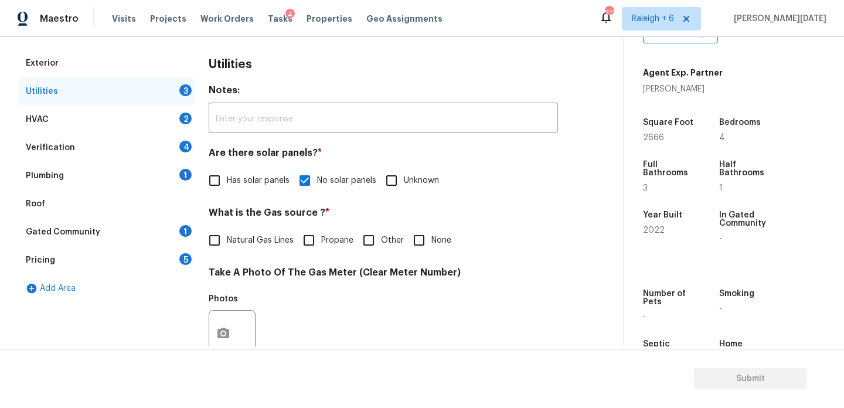
checkbox input "true"
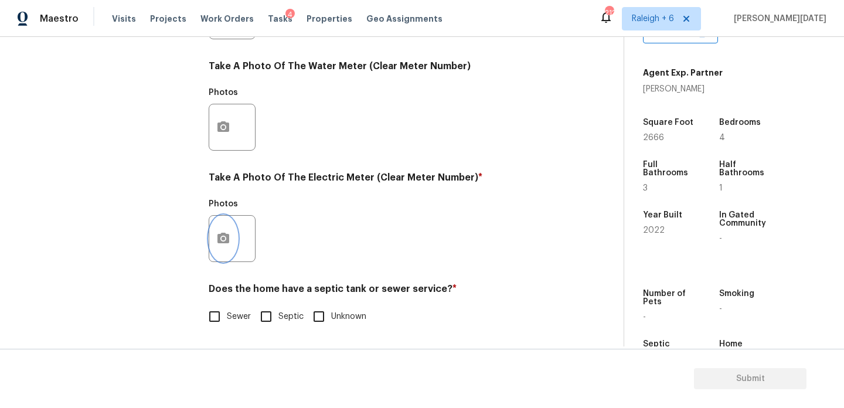
click at [222, 225] on button "button" at bounding box center [223, 239] width 28 height 46
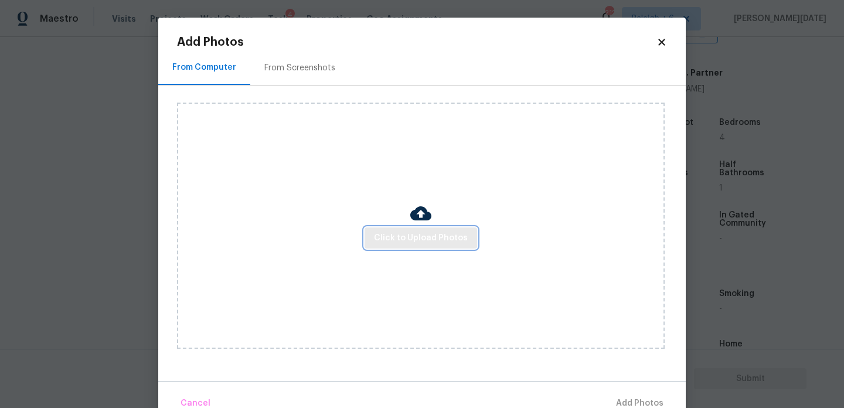
click at [387, 242] on span "Click to Upload Photos" at bounding box center [421, 238] width 94 height 15
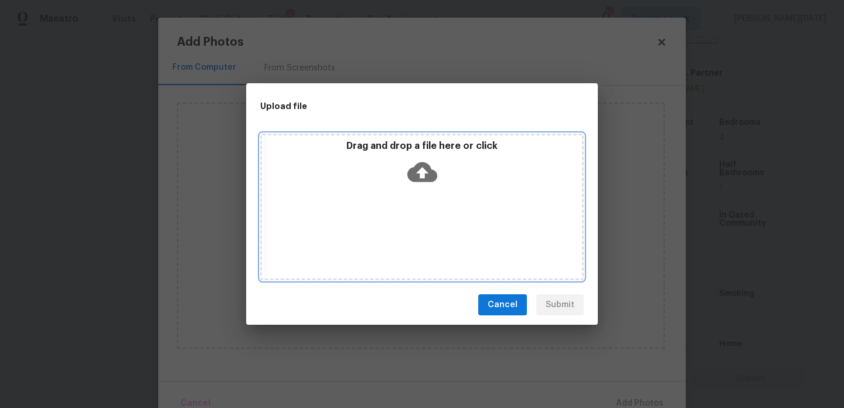
click at [387, 242] on div "Drag and drop a file here or click" at bounding box center [422, 207] width 324 height 147
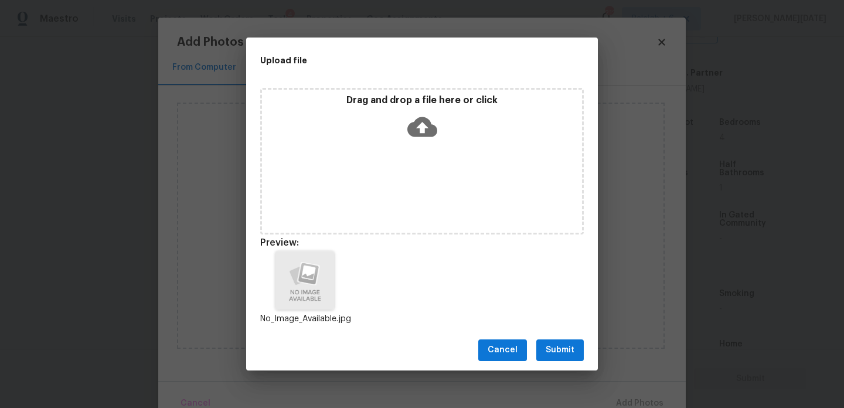
click at [566, 345] on span "Submit" at bounding box center [560, 350] width 29 height 15
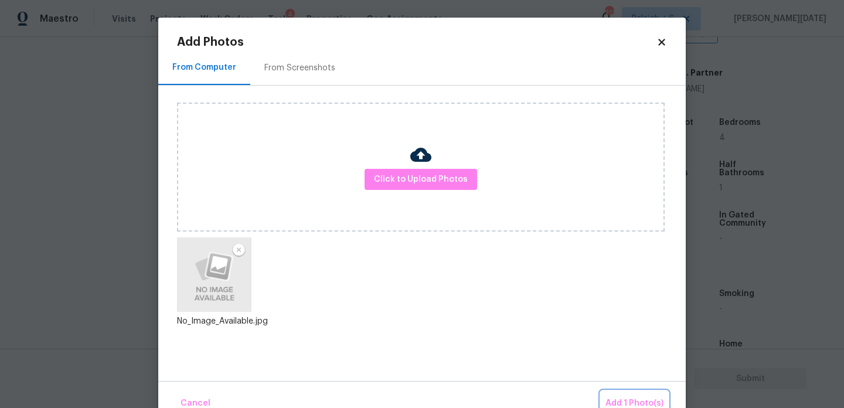
click at [627, 400] on span "Add 1 Photo(s)" at bounding box center [635, 403] width 58 height 15
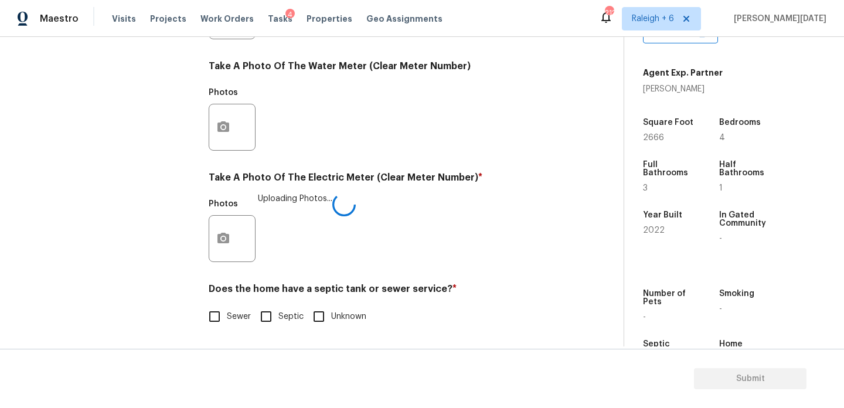
click at [240, 315] on span "Sewer" at bounding box center [239, 317] width 24 height 12
click at [227, 315] on input "Sewer" at bounding box center [214, 316] width 25 height 25
checkbox input "true"
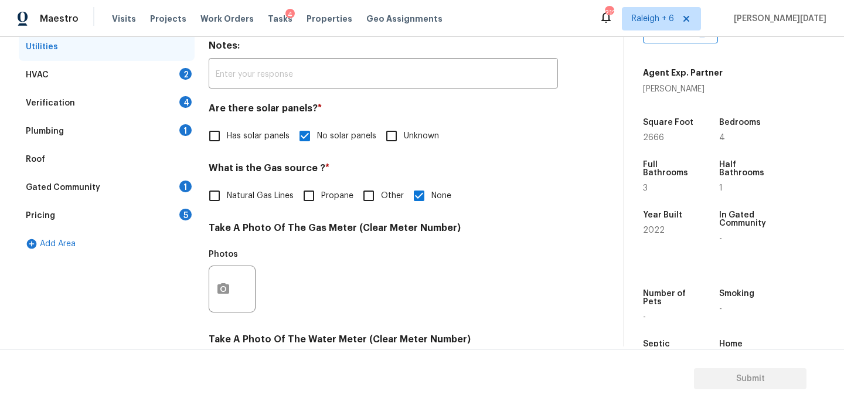
click at [171, 71] on div "HVAC 2" at bounding box center [107, 75] width 176 height 28
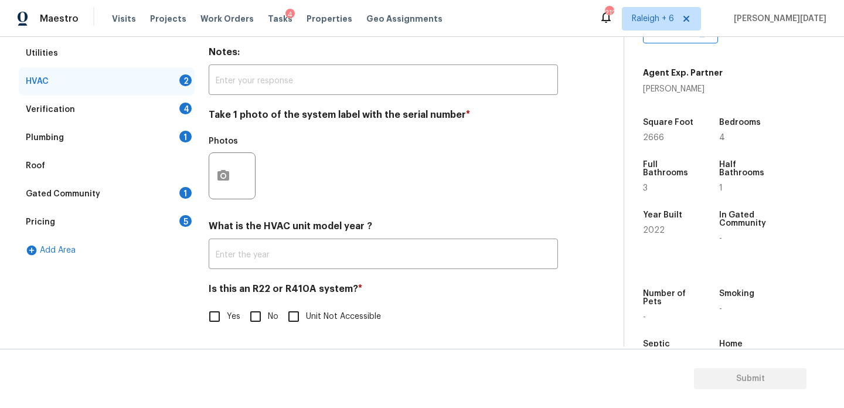
scroll to position [195, 0]
click at [230, 194] on button "button" at bounding box center [223, 176] width 28 height 46
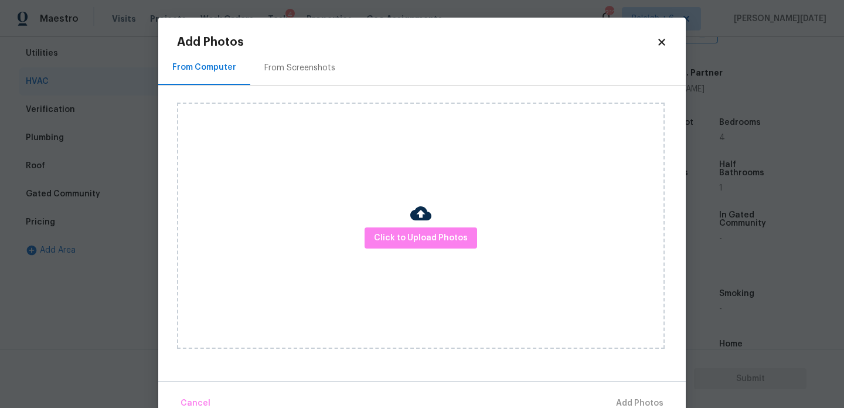
click at [228, 173] on div "Click to Upload Photos" at bounding box center [421, 226] width 488 height 246
click at [444, 235] on span "Click to Upload Photos" at bounding box center [421, 238] width 94 height 15
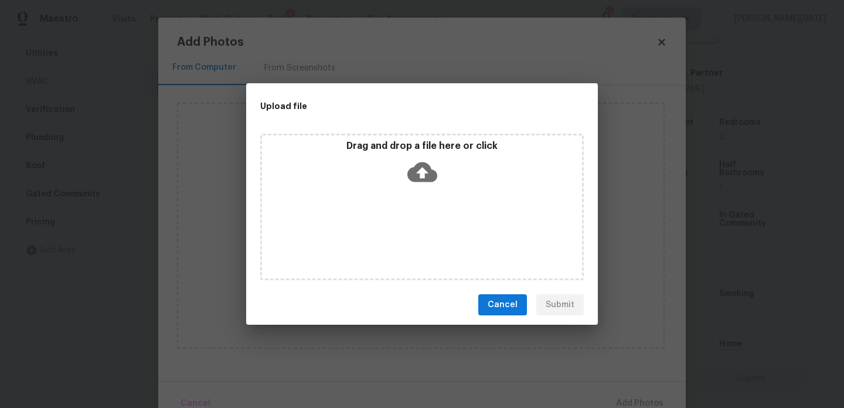
click at [444, 235] on div "Drag and drop a file here or click" at bounding box center [422, 207] width 324 height 147
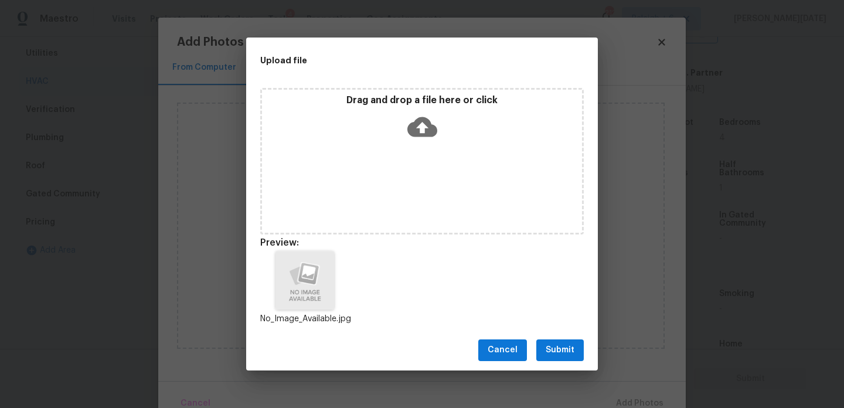
click at [554, 349] on span "Submit" at bounding box center [560, 350] width 29 height 15
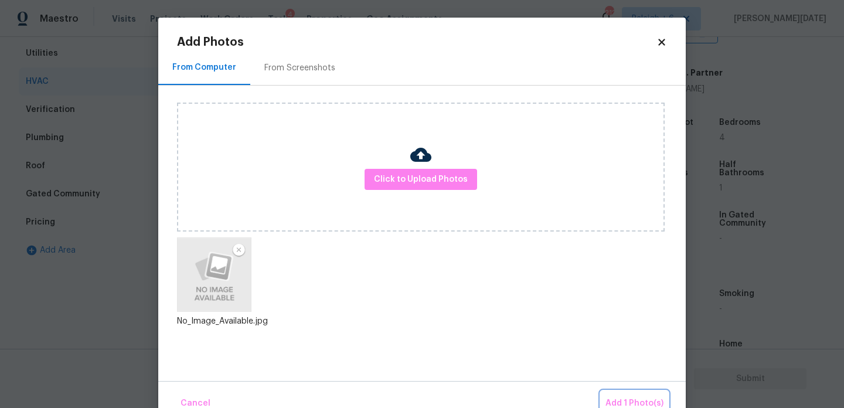
click at [622, 392] on button "Add 1 Photo(s)" at bounding box center [634, 403] width 67 height 25
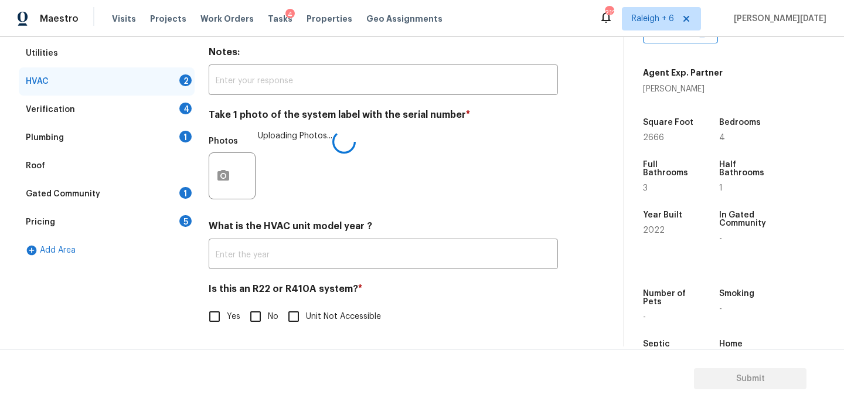
click at [215, 319] on input "Yes" at bounding box center [214, 316] width 25 height 25
checkbox input "true"
click at [259, 320] on input "No" at bounding box center [255, 316] width 25 height 25
checkbox input "true"
checkbox input "false"
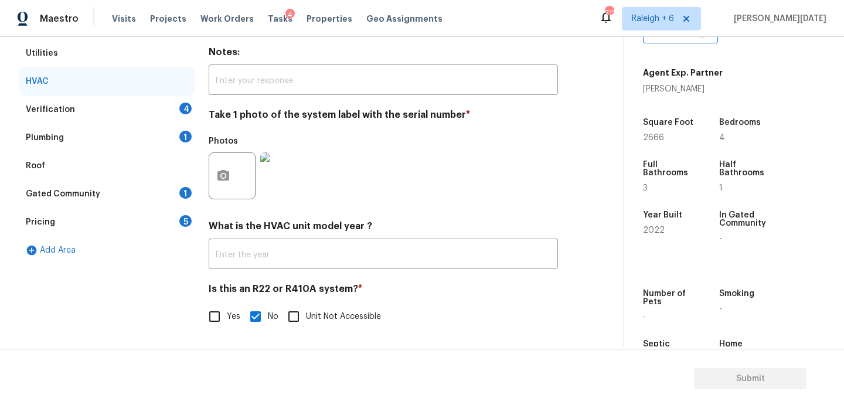
click at [164, 100] on div "Verification 4" at bounding box center [107, 110] width 176 height 28
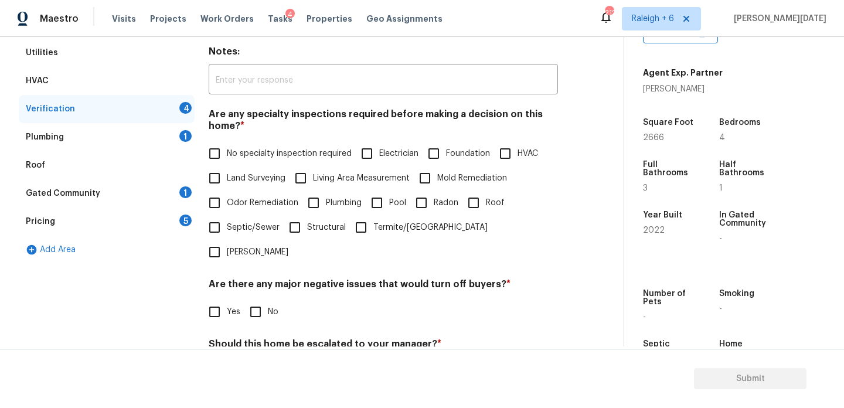
click at [222, 154] on input "No specialty inspection required" at bounding box center [214, 153] width 25 height 25
checkbox input "true"
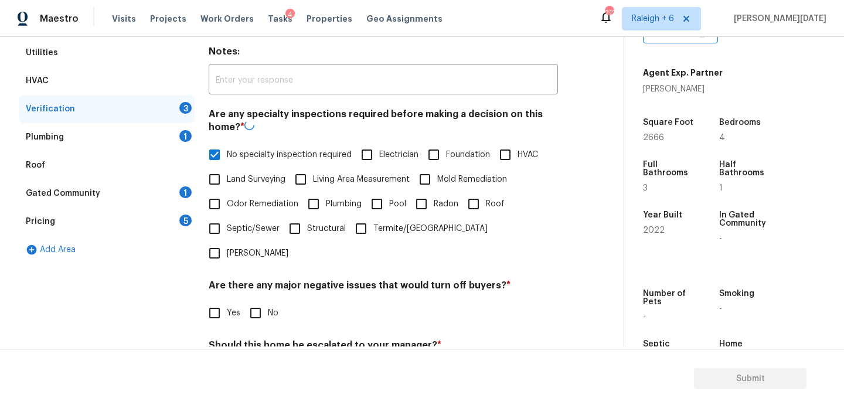
click at [263, 301] on input "No" at bounding box center [255, 313] width 25 height 25
checkbox input "true"
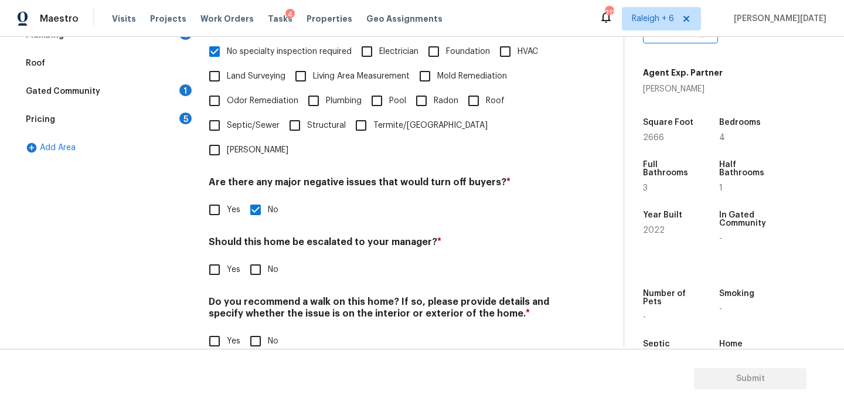
click at [262, 257] on input "No" at bounding box center [255, 269] width 25 height 25
checkbox input "true"
click at [257, 330] on input "No" at bounding box center [255, 342] width 25 height 25
checkbox input "true"
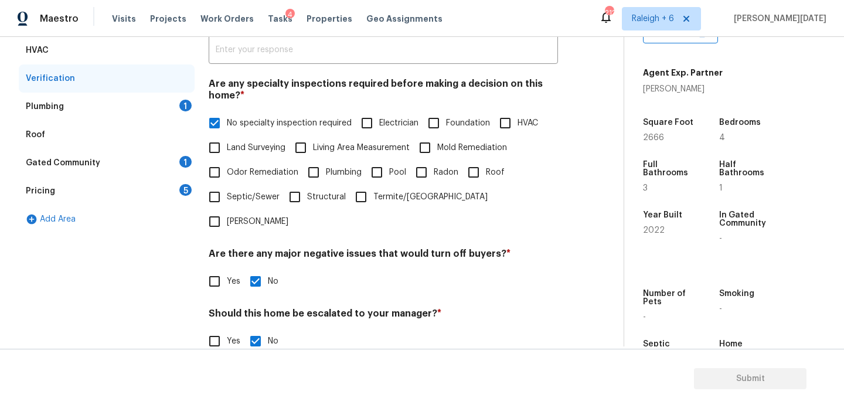
click at [170, 103] on div "Plumbing 1" at bounding box center [107, 107] width 176 height 28
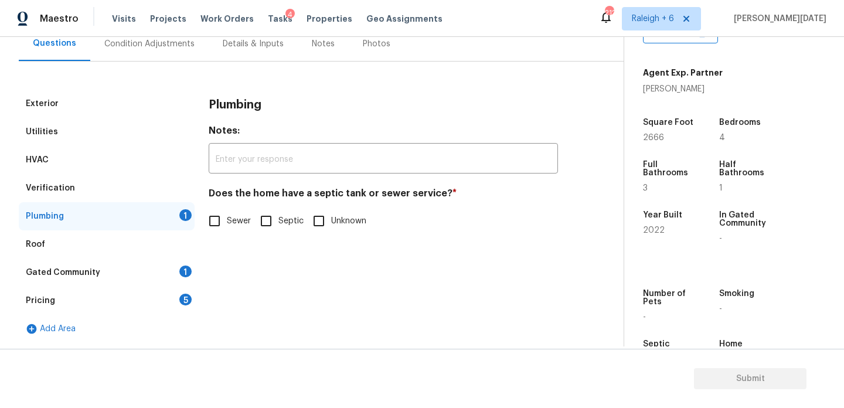
click at [226, 218] on input "Sewer" at bounding box center [214, 221] width 25 height 25
checkbox input "true"
click at [177, 262] on div "Gated Community 1" at bounding box center [107, 273] width 176 height 28
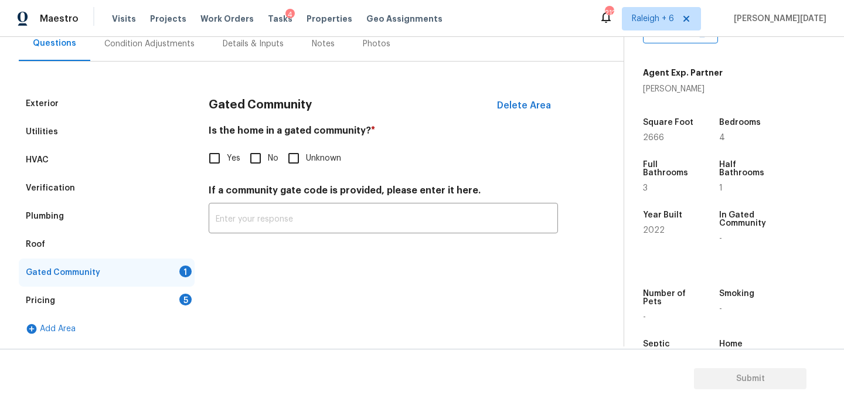
click at [250, 148] on input "No" at bounding box center [255, 158] width 25 height 25
checkbox input "true"
click at [167, 307] on div "Pricing 5" at bounding box center [107, 301] width 176 height 28
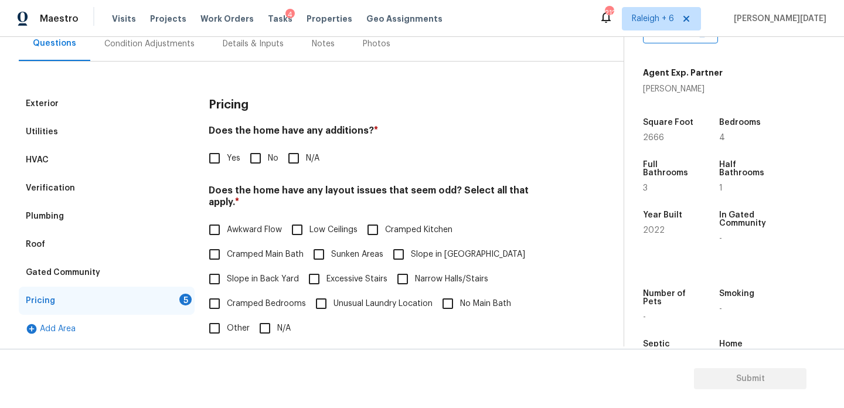
click at [257, 159] on input "No" at bounding box center [255, 158] width 25 height 25
checkbox input "true"
click at [259, 316] on input "N/A" at bounding box center [265, 328] width 25 height 25
checkbox input "true"
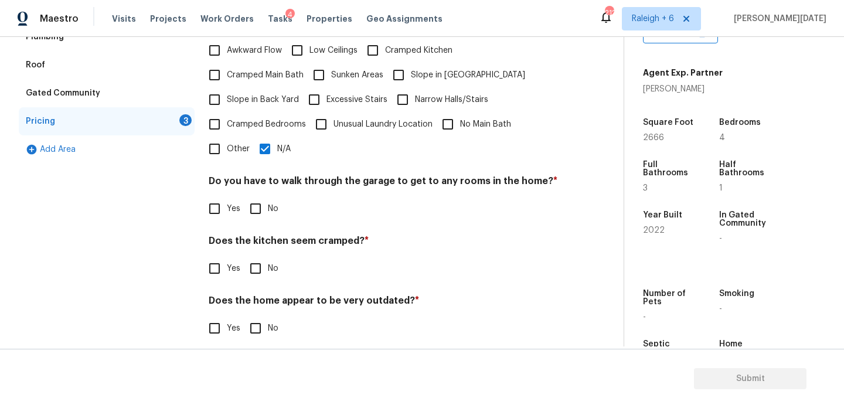
click at [254, 205] on input "No" at bounding box center [255, 208] width 25 height 25
checkbox input "true"
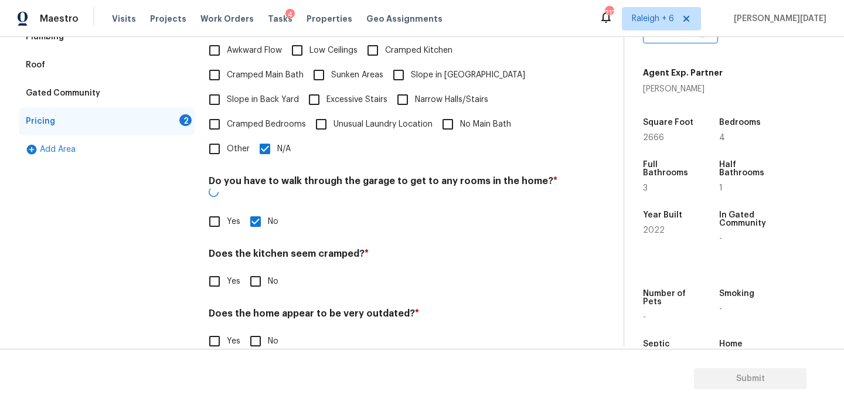
click at [262, 269] on input "No" at bounding box center [255, 281] width 25 height 25
checkbox input "true"
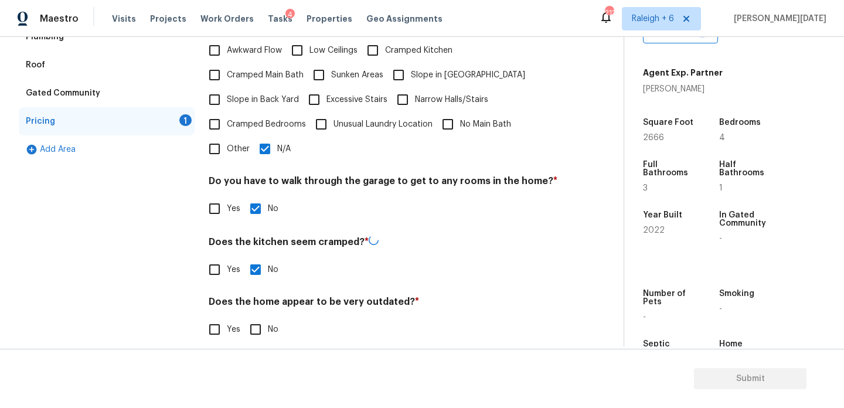
click at [259, 320] on input "No" at bounding box center [255, 329] width 25 height 25
checkbox input "true"
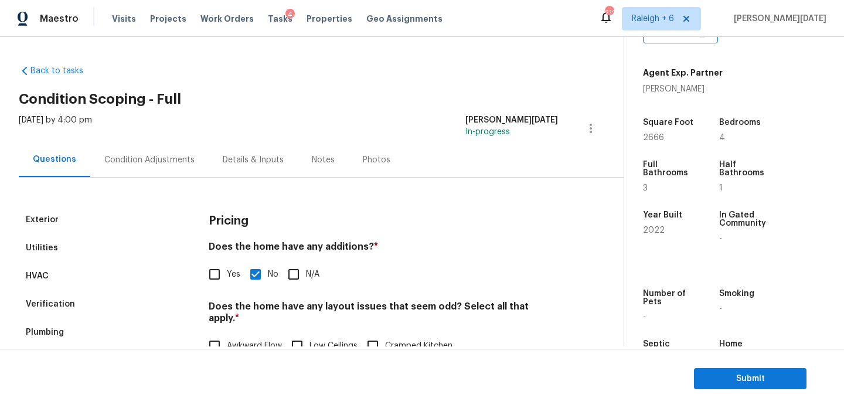
click at [161, 159] on div "Condition Adjustments" at bounding box center [149, 160] width 90 height 12
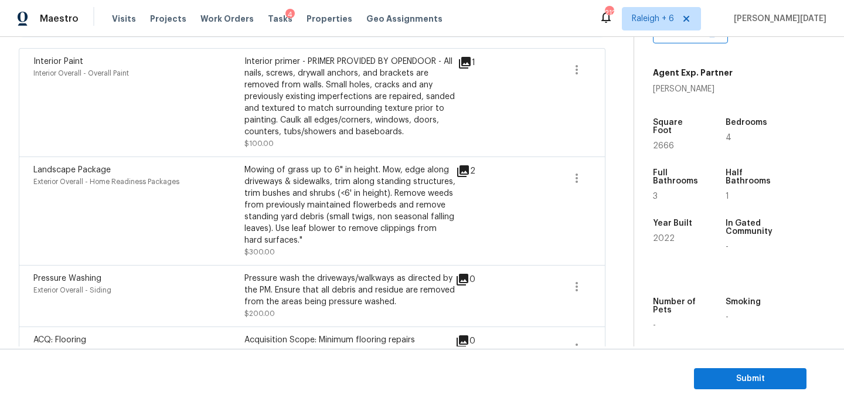
scroll to position [361, 0]
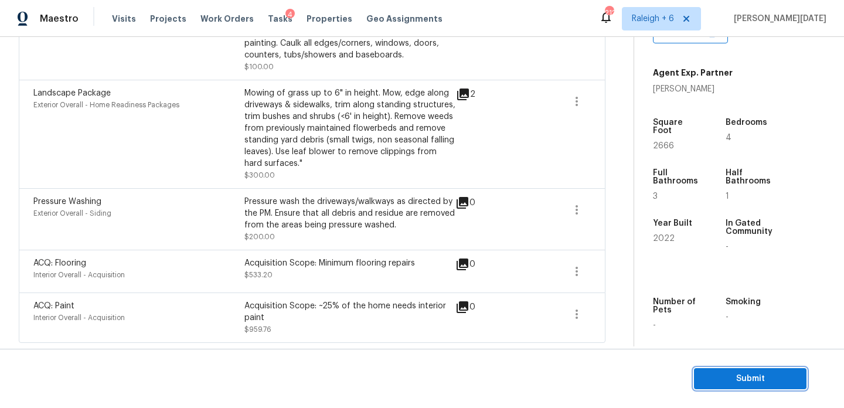
click at [744, 372] on span "Submit" at bounding box center [751, 379] width 94 height 15
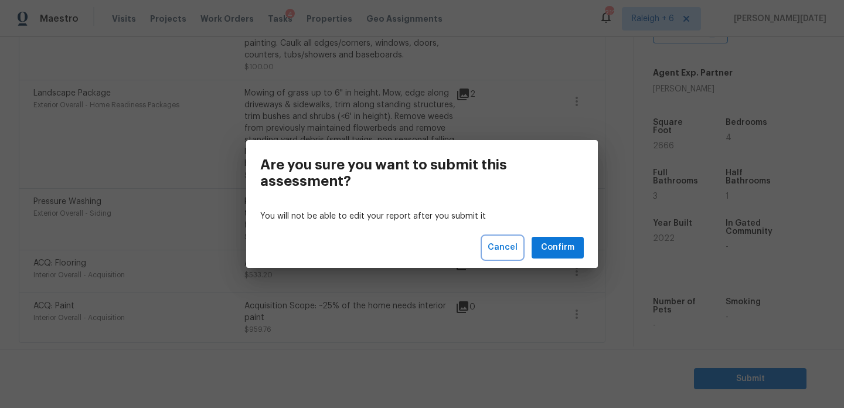
click at [511, 249] on span "Cancel" at bounding box center [503, 247] width 30 height 15
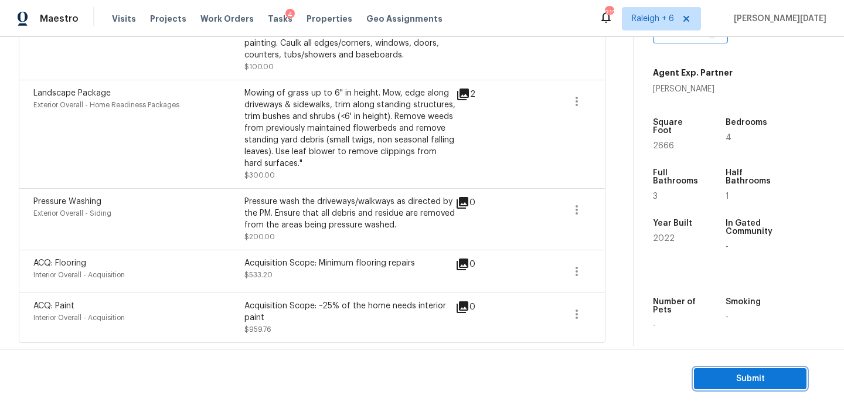
click at [711, 375] on span "Submit" at bounding box center [751, 379] width 94 height 15
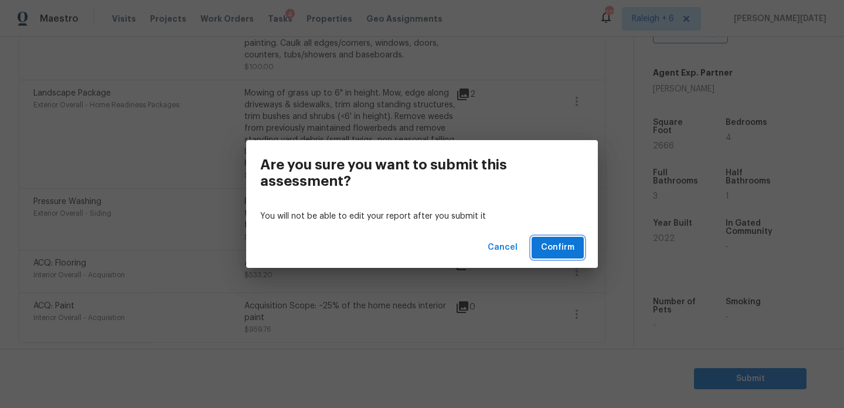
click at [560, 245] on span "Confirm" at bounding box center [557, 247] width 33 height 15
